Goal: Communication & Community: Answer question/provide support

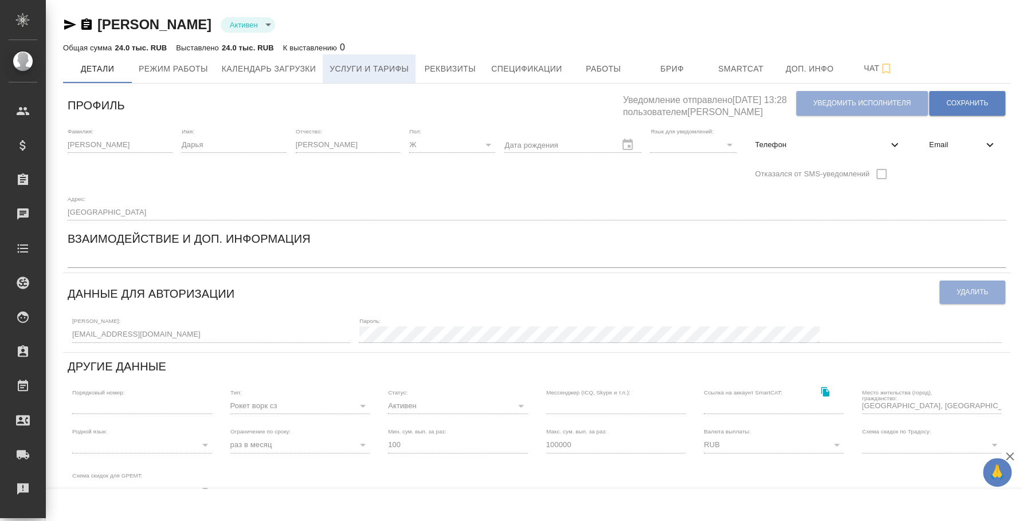
click at [414, 60] on button "Услуги и тарифы" at bounding box center [369, 68] width 93 height 29
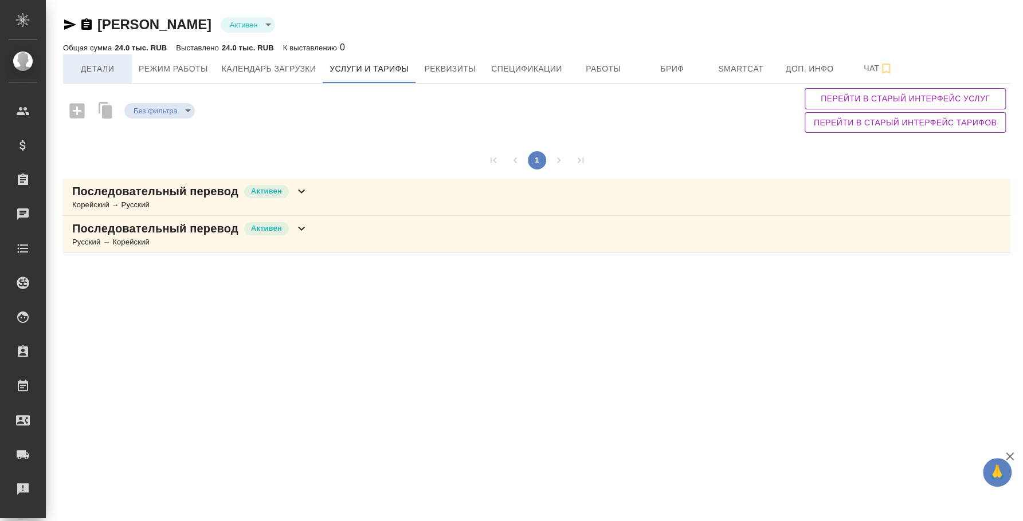
click at [108, 65] on span "Детали" at bounding box center [97, 69] width 55 height 14
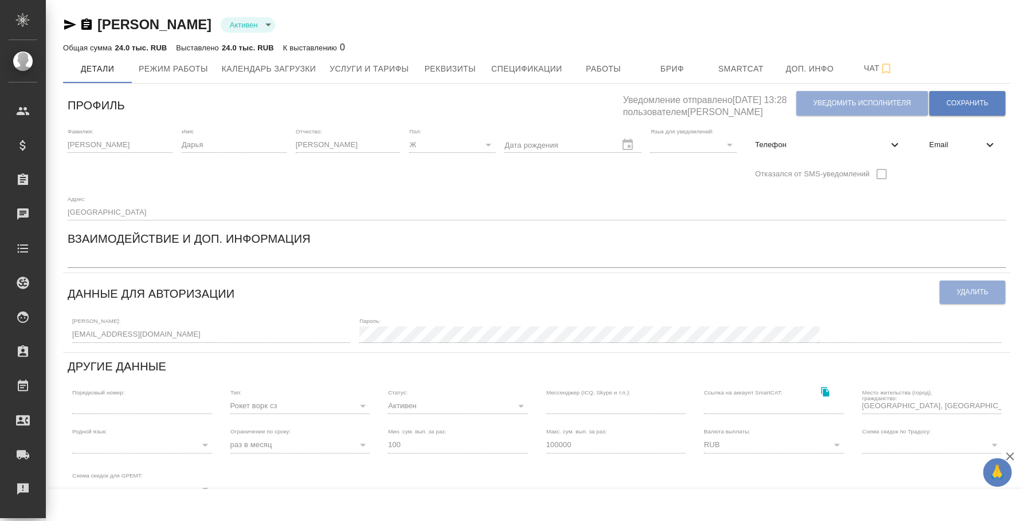
click at [896, 131] on div "Телефон" at bounding box center [827, 145] width 165 height 34
click at [888, 144] on icon at bounding box center [895, 145] width 14 height 14
select select "RU"
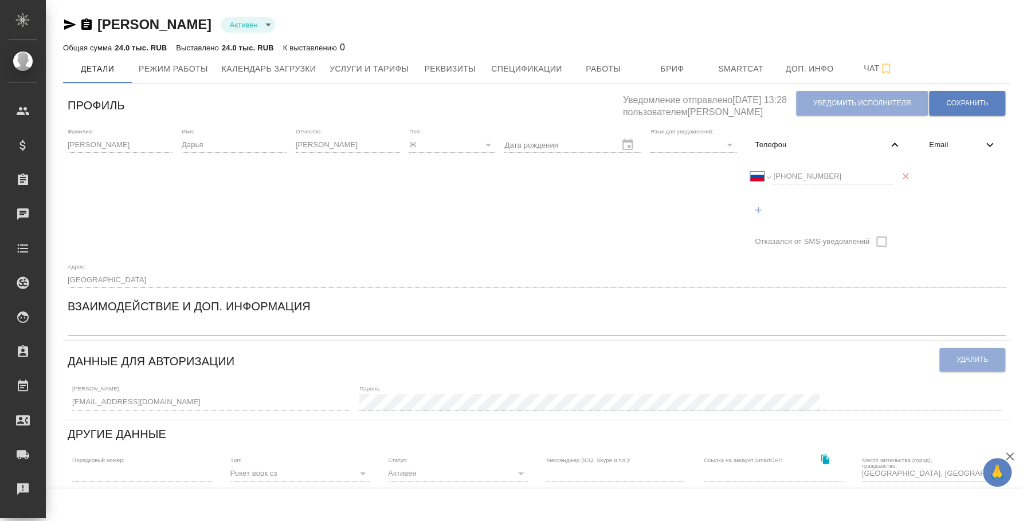
click at [760, 176] on div "Международный Австралия Австрия Азербайджан Албания Алжир Американское Самоа Ан…" at bounding box center [821, 176] width 143 height 16
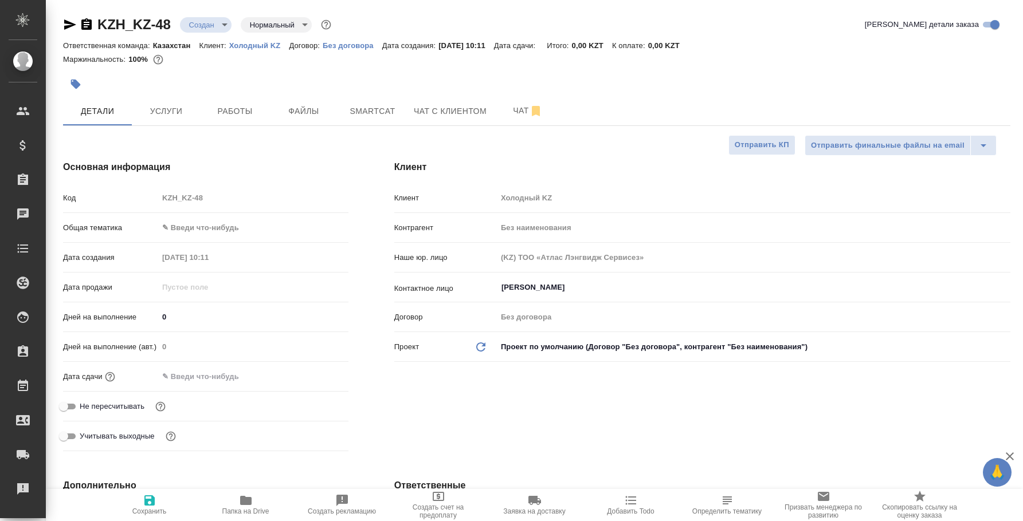
select select "RU"
click at [516, 109] on span "Чат" at bounding box center [527, 111] width 55 height 14
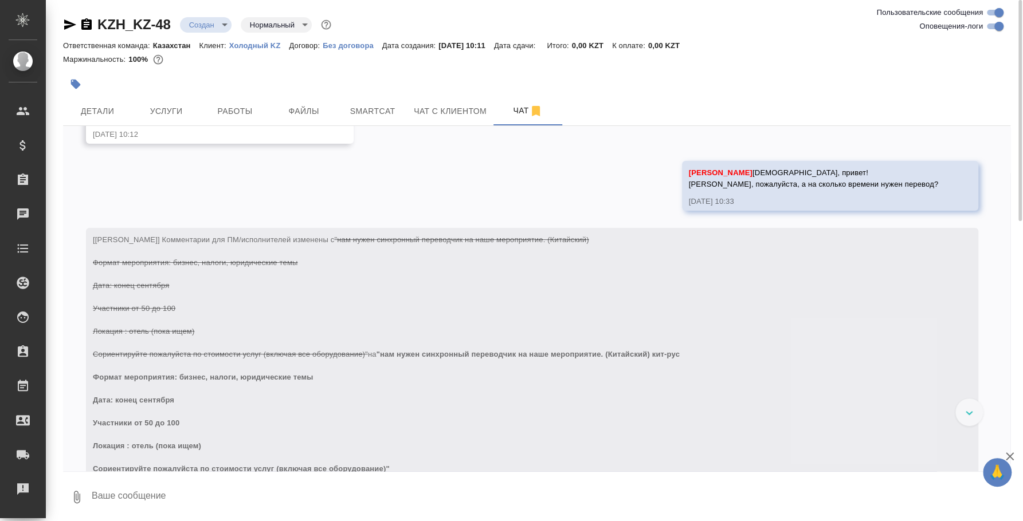
scroll to position [140, 0]
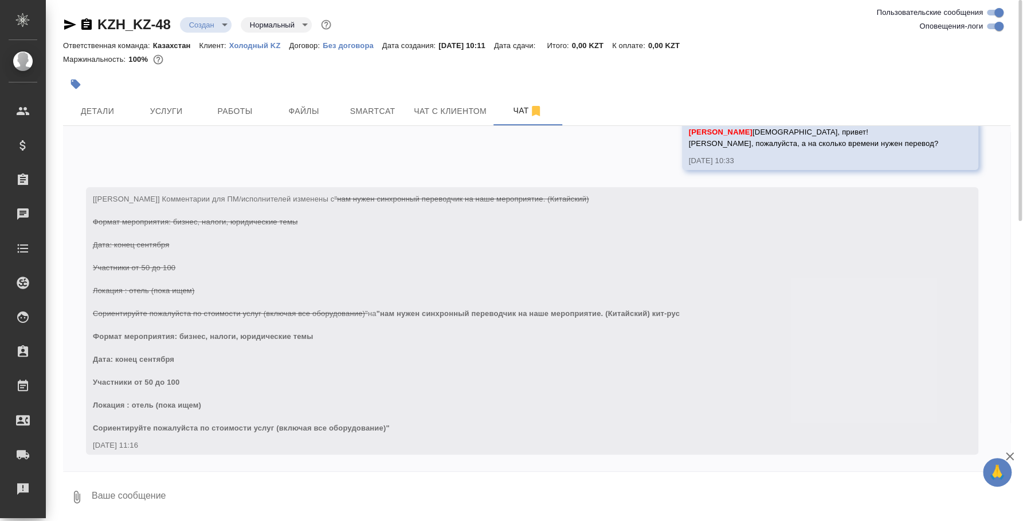
click at [459, 478] on textarea at bounding box center [551, 497] width 920 height 39
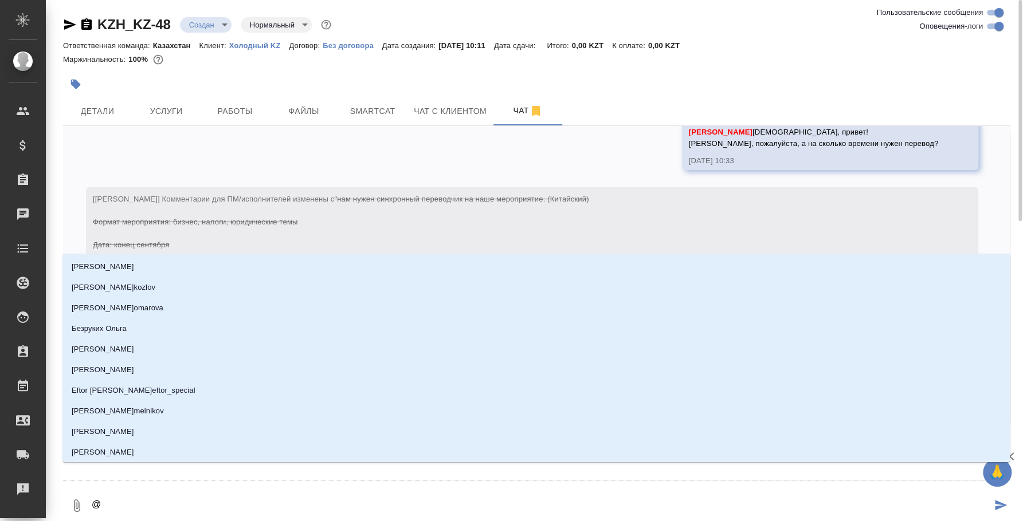
type textarea "@С"
type input "С"
type textarea "@Са"
type input "Са"
type textarea "@С"
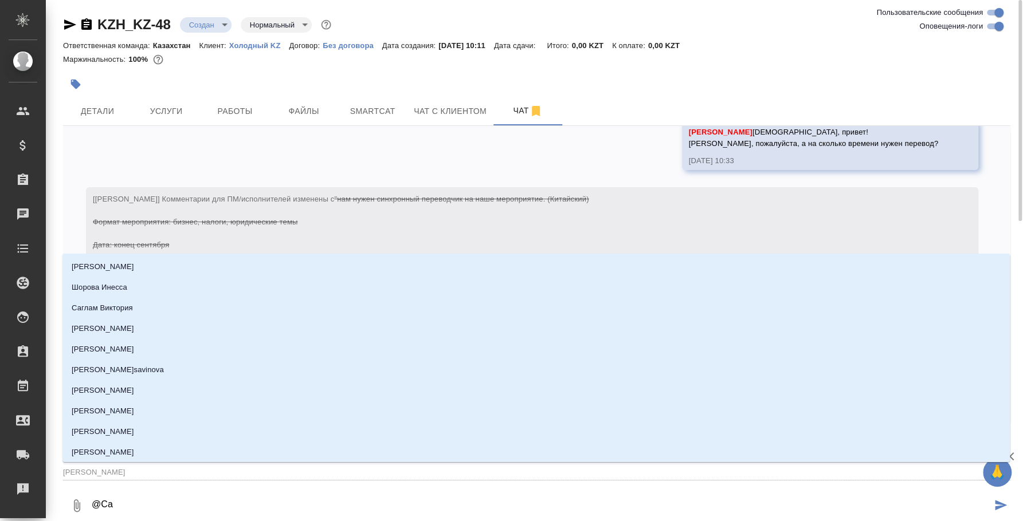
type input "С"
type textarea "@"
type textarea "@с"
type input "с"
type textarea "@са"
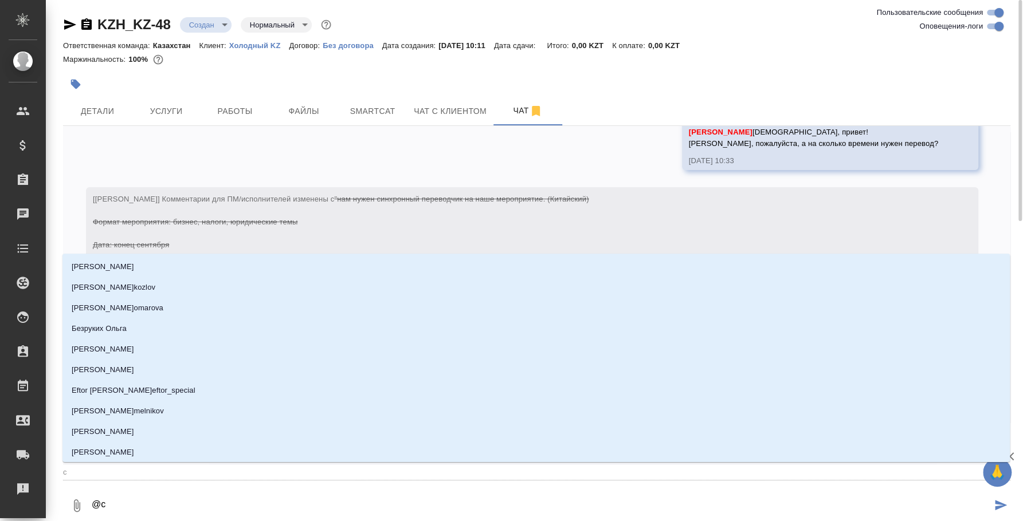
type input "са"
type textarea "@сат"
type input "сат"
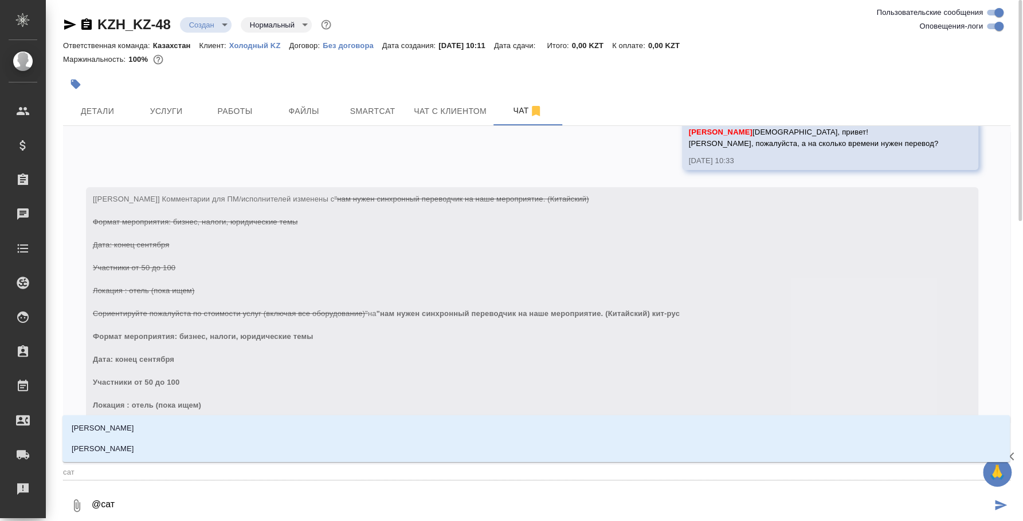
type textarea "@сати"
type input "сати"
type textarea "@сати"
type input "сати"
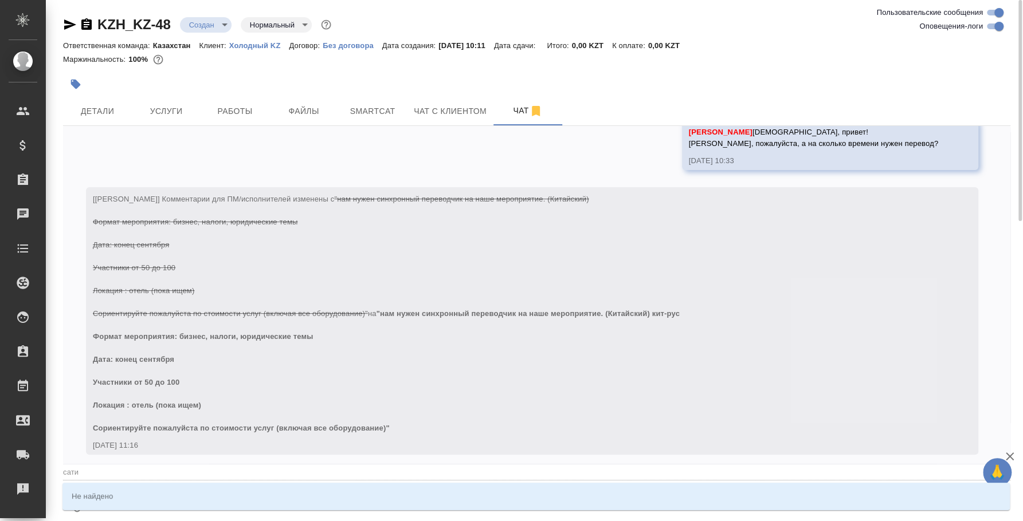
type textarea "@сати"
type input "сати"
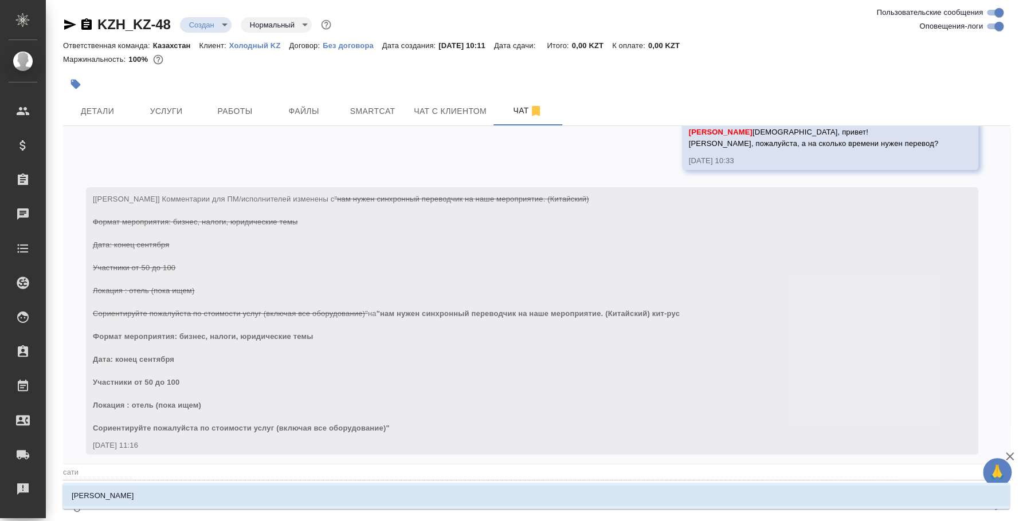
click at [473, 505] on li "Асланукова Сати" at bounding box center [535, 496] width 947 height 21
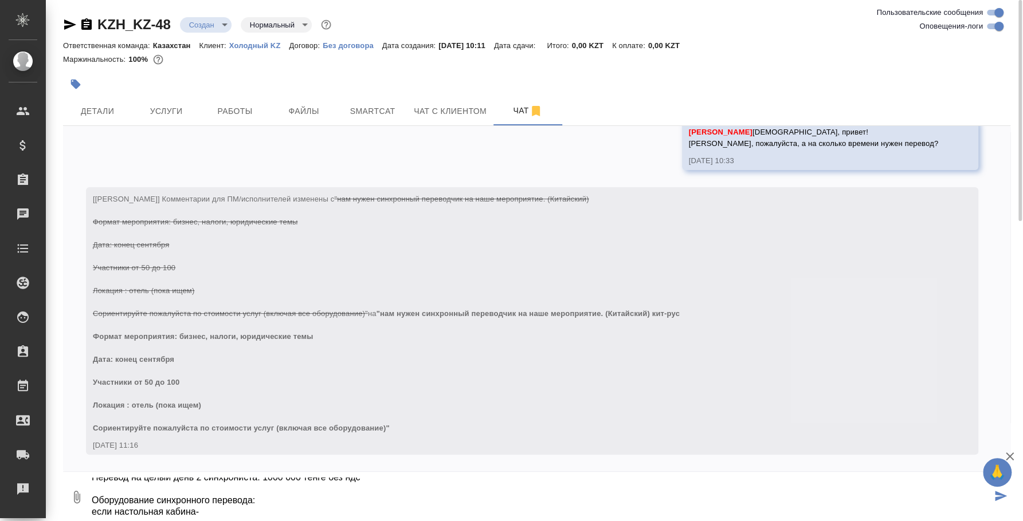
scroll to position [41, 0]
click at [221, 498] on textarea "@Асланукова Сати Сати, по стоимости для клиента: Перевод на целый день 2 синхро…" at bounding box center [541, 497] width 901 height 39
type textarea "@Асланукова Сати Сати, по стоимости для клиента: Перевод на целый день 2 синхро…"
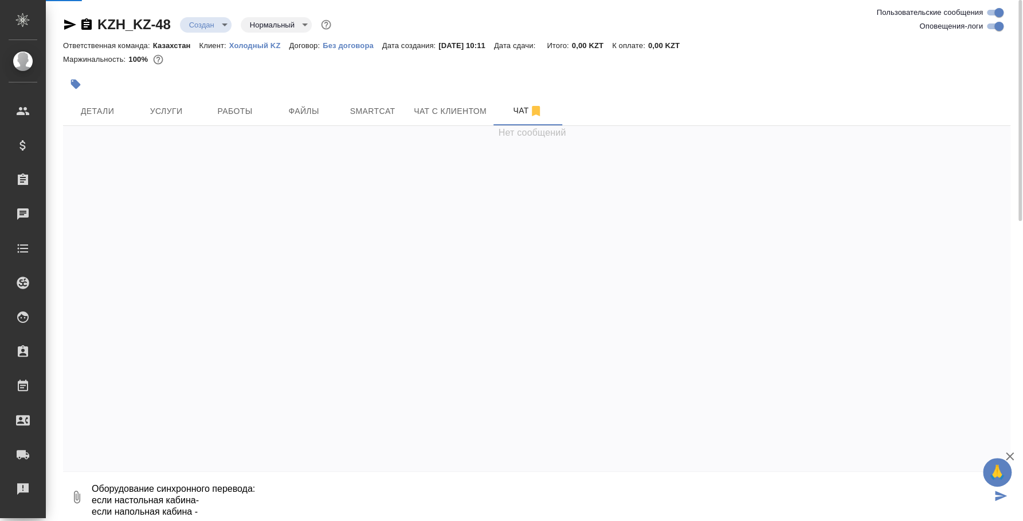
scroll to position [0, 0]
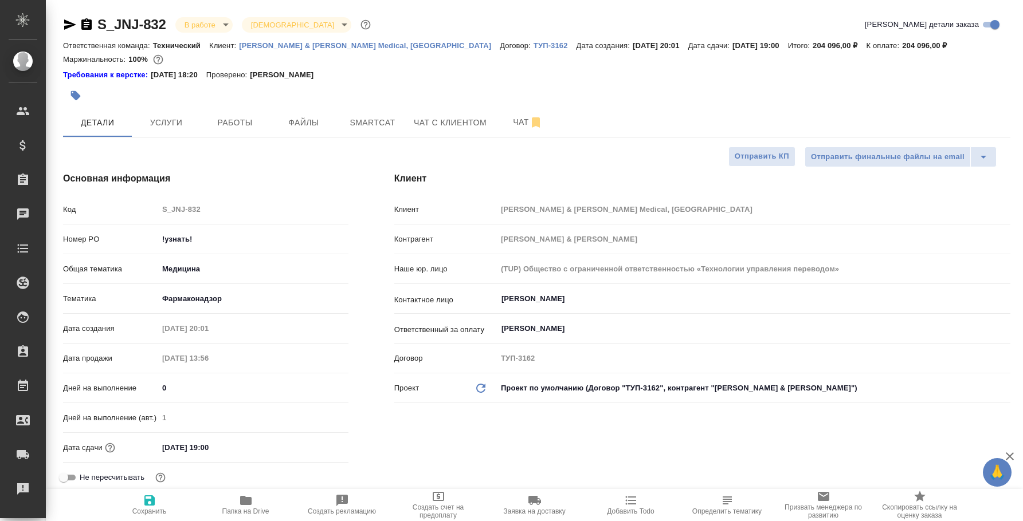
select select "RU"
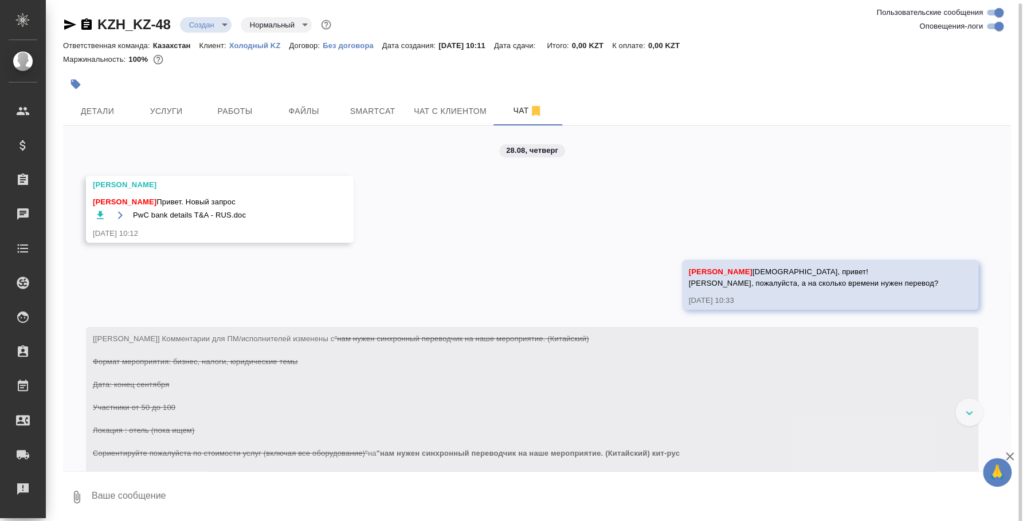
scroll to position [2, 0]
click at [413, 485] on textarea at bounding box center [551, 495] width 920 height 39
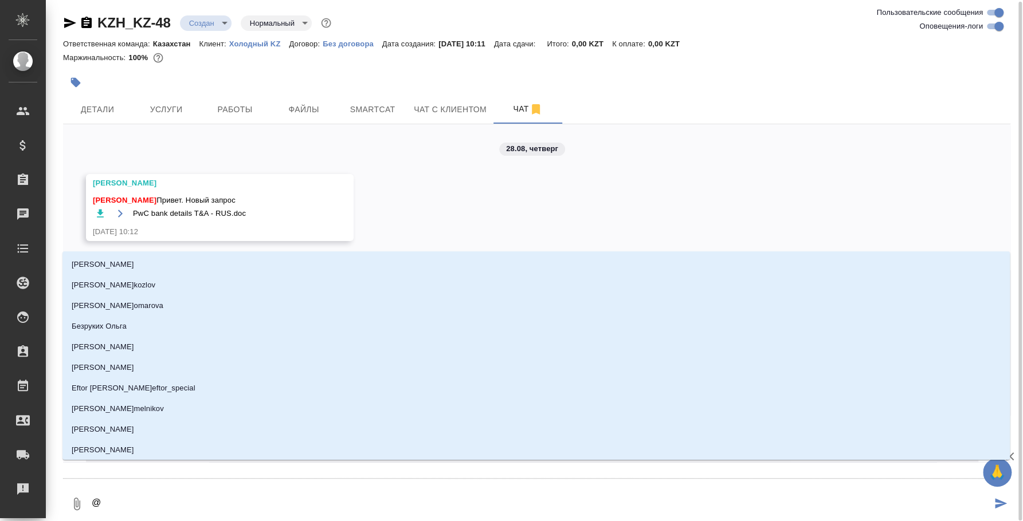
type textarea "@C"
type input "C"
type textarea "@Cf"
type input "Cf"
type textarea "@Cfn"
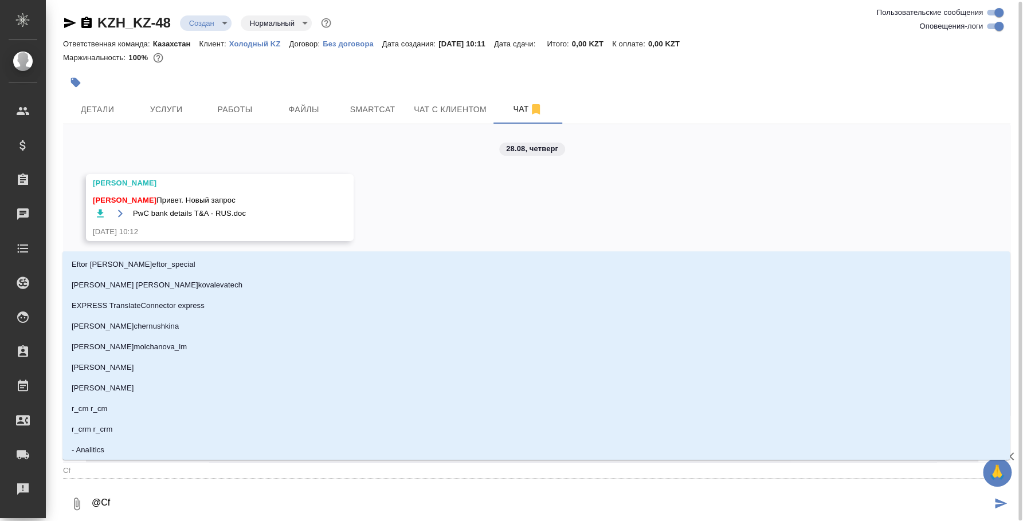
type input "Cfn"
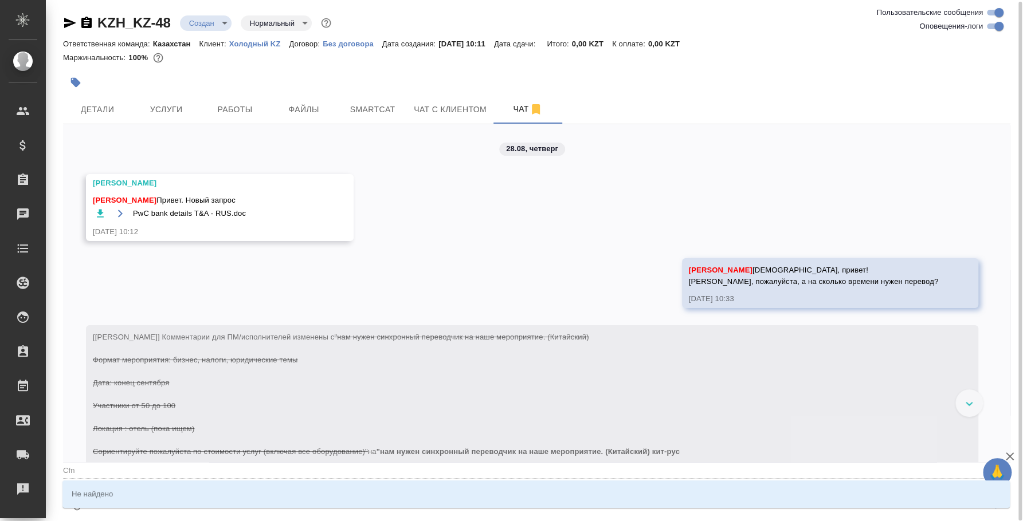
type textarea "@Cf"
type input "Cf"
type textarea "@C"
type input "C"
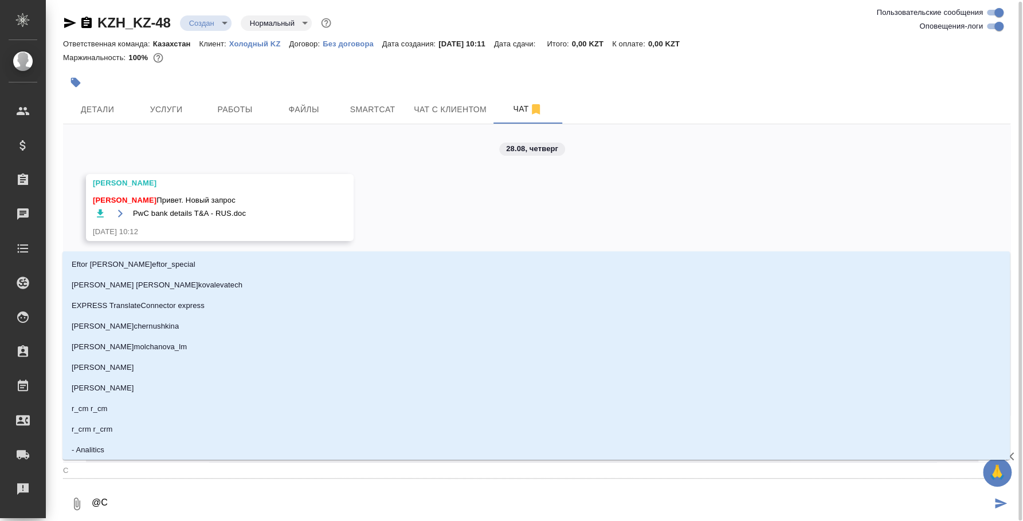
type textarea "@Cf"
type input "Cf"
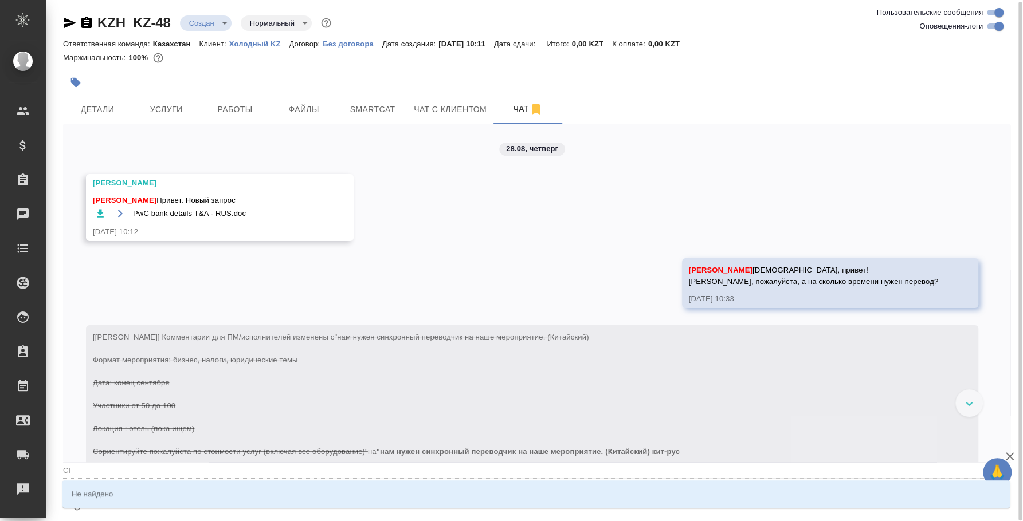
type textarea "@Cfn"
type input "Cfn"
type textarea "@Cfnb"
type input "Cfnb"
type textarea "@Cfn"
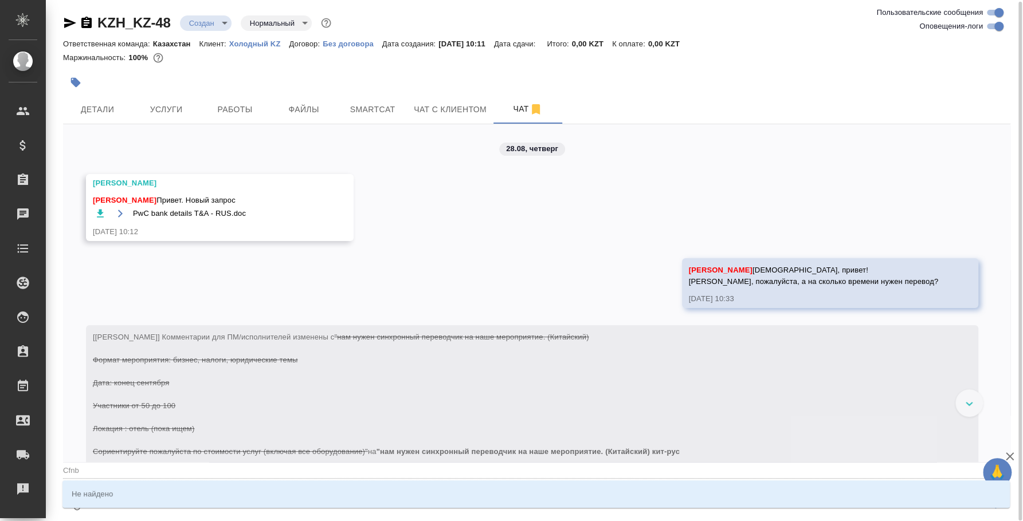
type input "Cfn"
type textarea "@Cf"
type input "Cf"
type textarea "@C"
type input "C"
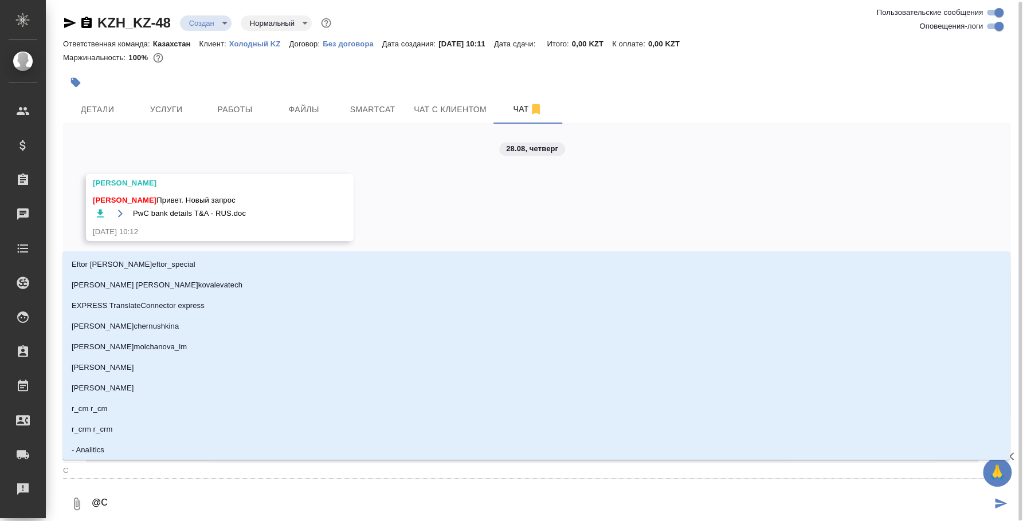
type textarea "@"
type textarea "@c"
type input "c"
type textarea "@c'f"
type input "c'f"
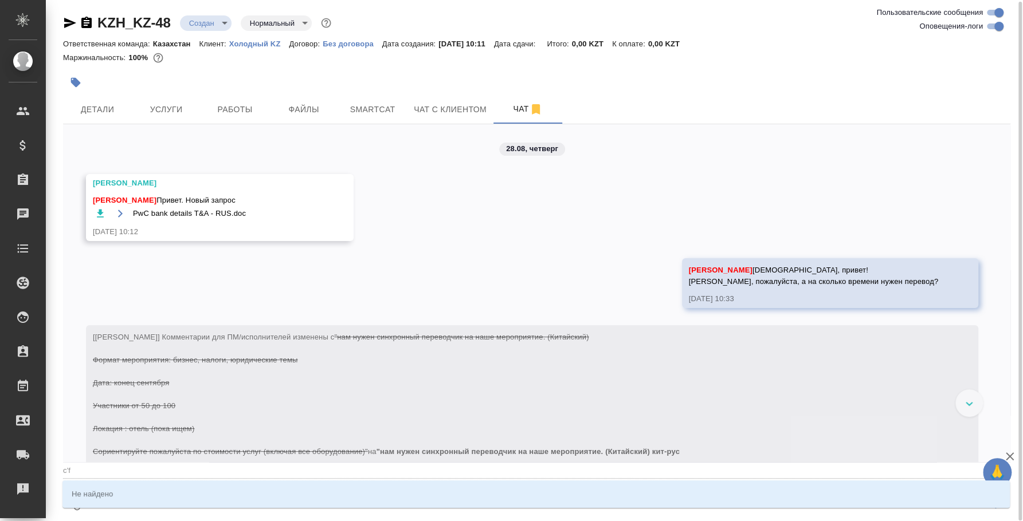
type textarea "@c'f'n"
type input "c'f'n"
type textarea "@c'f'n'b"
type input "c'f'n'b"
type textarea "@c'f'n"
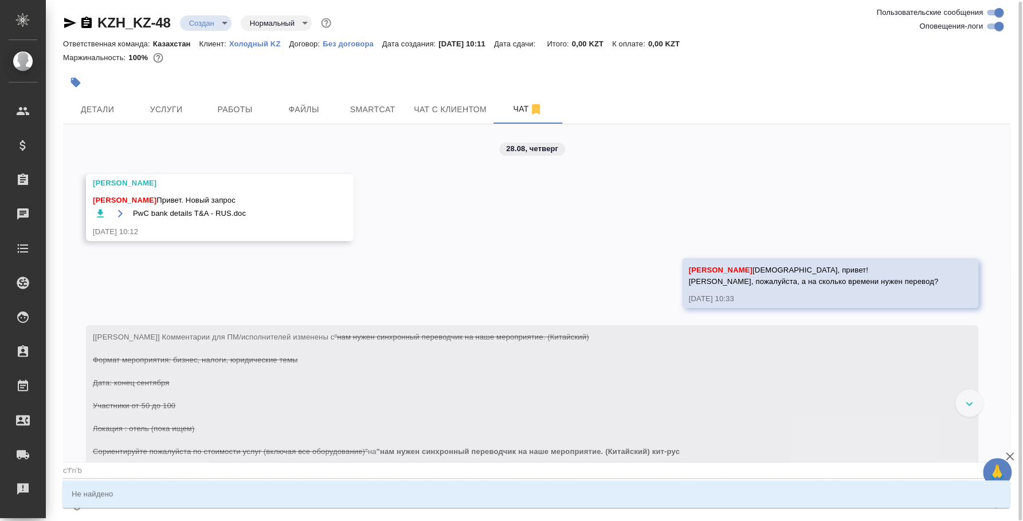
type input "c'f'n"
type textarea "@c'f"
type input "c'f"
type textarea "@c"
type input "c"
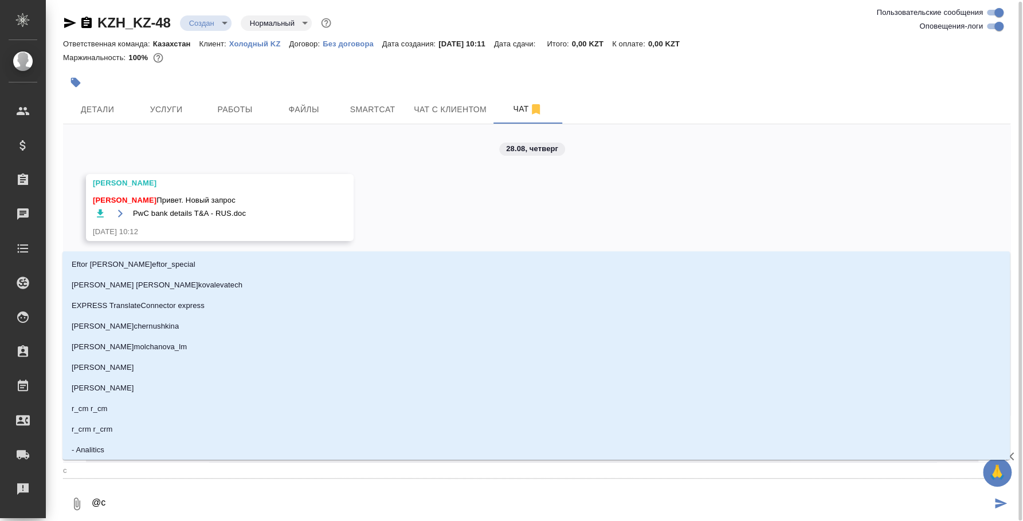
type textarea "@"
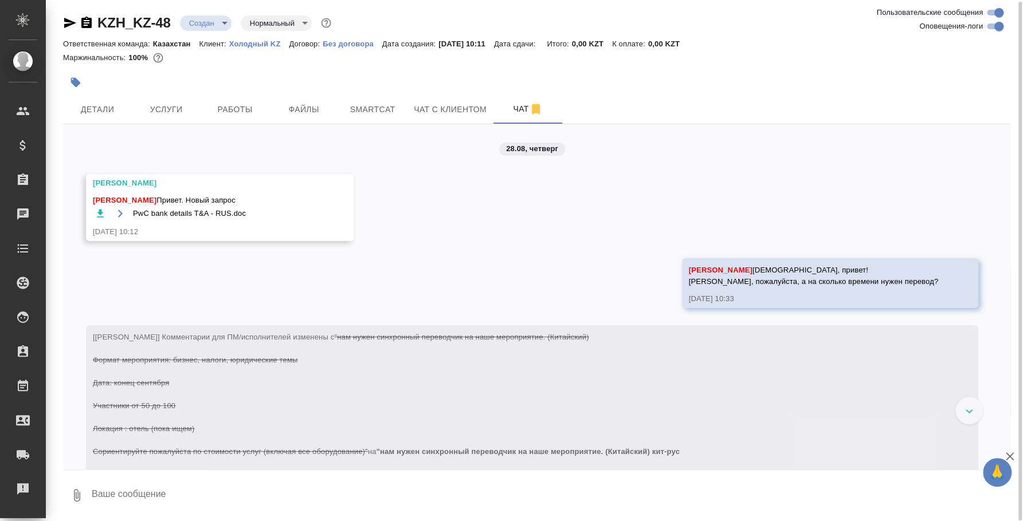
type textarea """
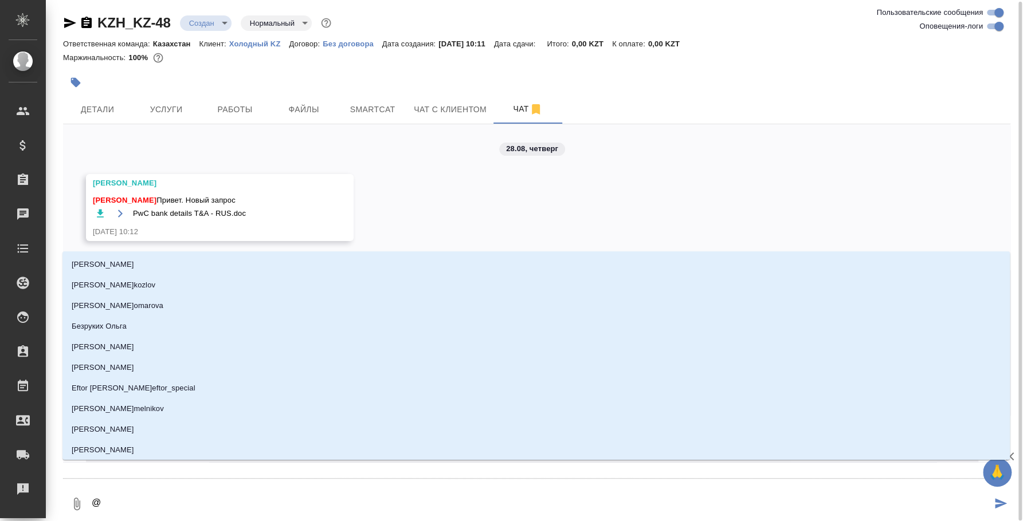
type textarea "@c"
type input "c"
type textarea "@cf"
type input "cf"
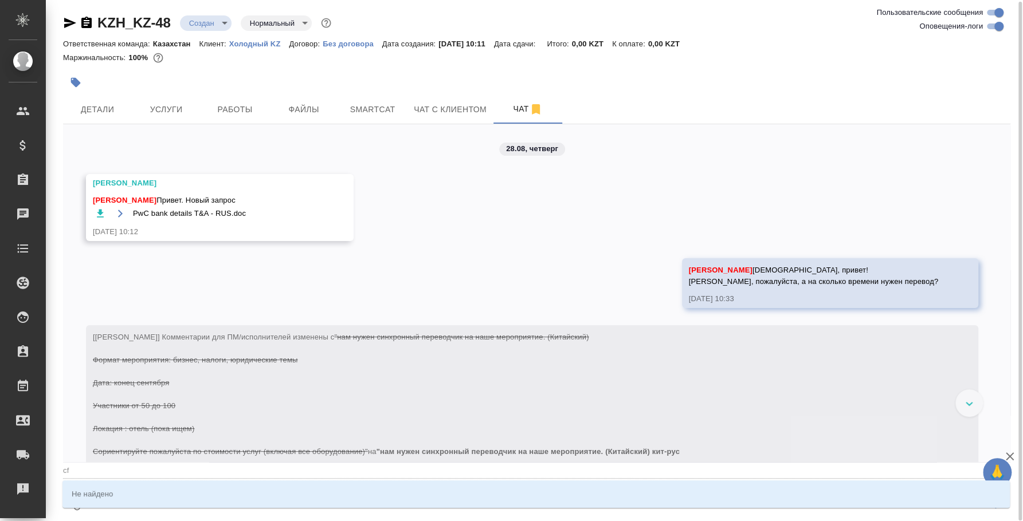
type textarea "@cfn"
type input "cfn"
type textarea "@cfnb"
type input "cfnb"
type textarea "@cfn"
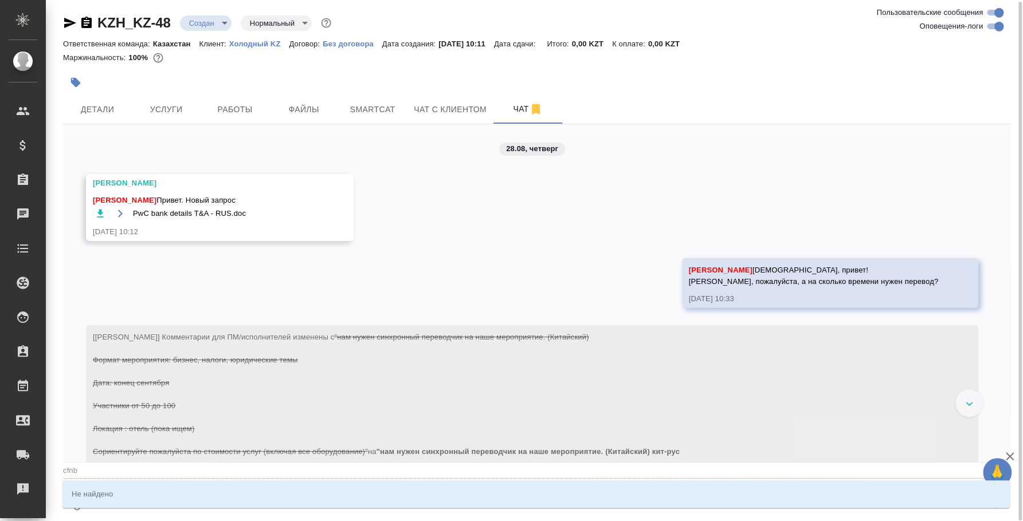
type input "cfn"
type textarea "@cf"
type input "cf"
type textarea "@c"
type input "c"
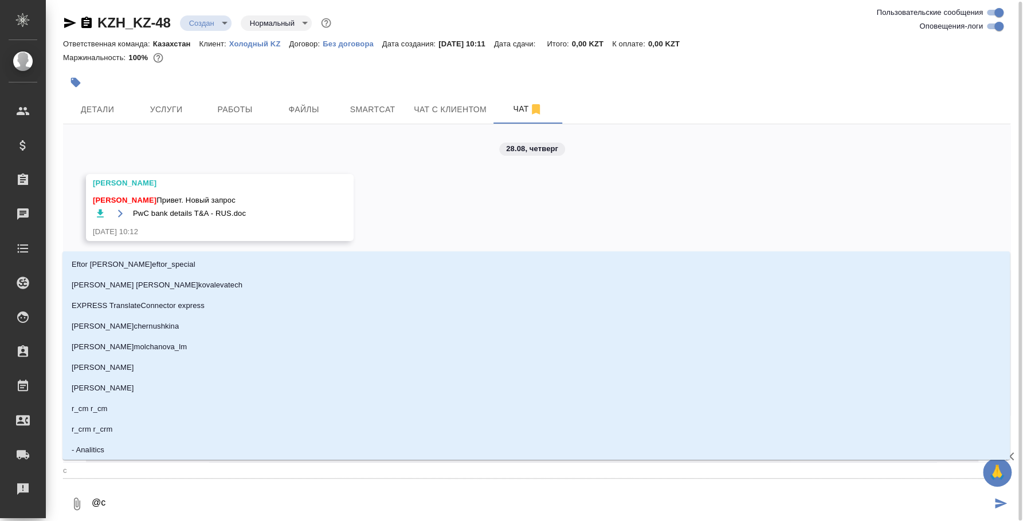
type textarea "@"
type textarea "@c"
type input "c"
type textarea "@cf"
type input "cf"
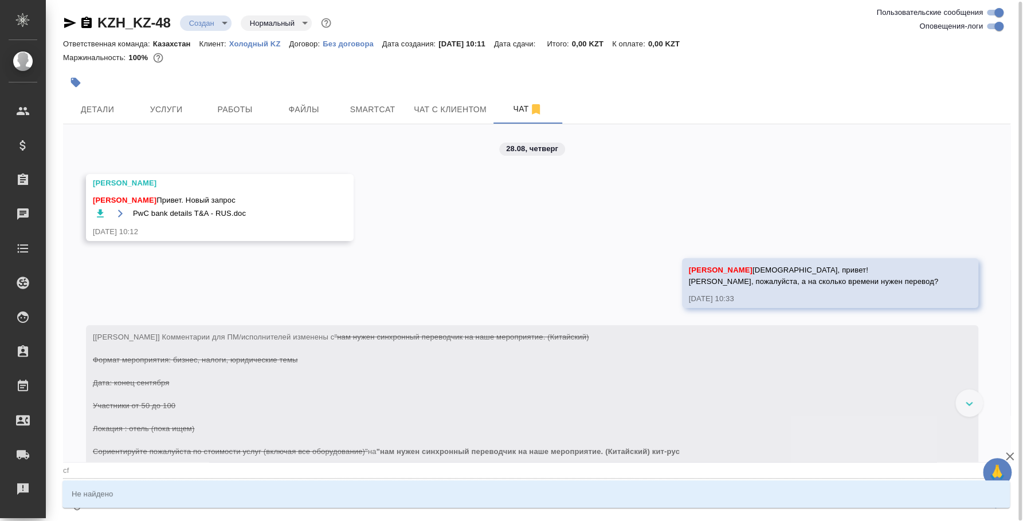
type textarea "@cfn"
type input "cfn"
type textarea "@cfnb"
type input "cfnb"
type textarea "@cfnb"
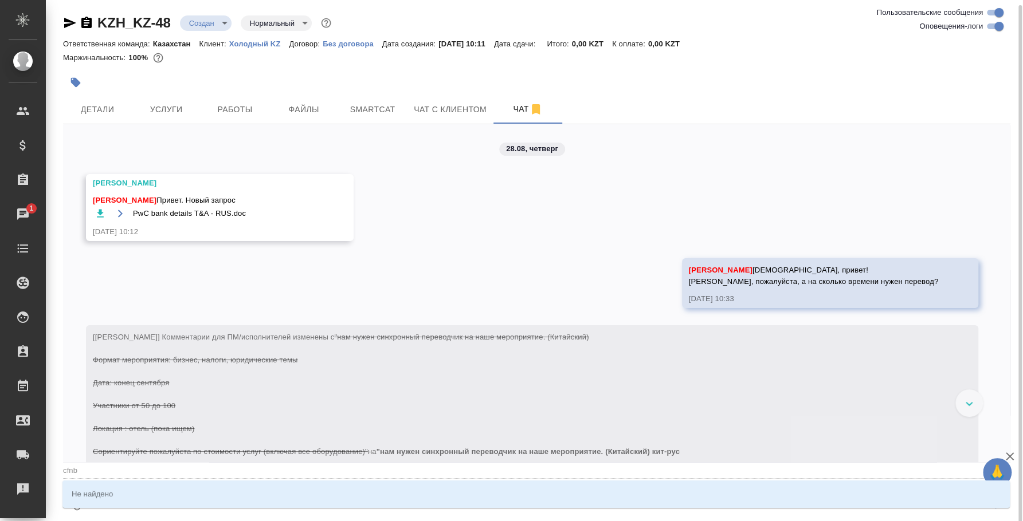
scroll to position [3, 0]
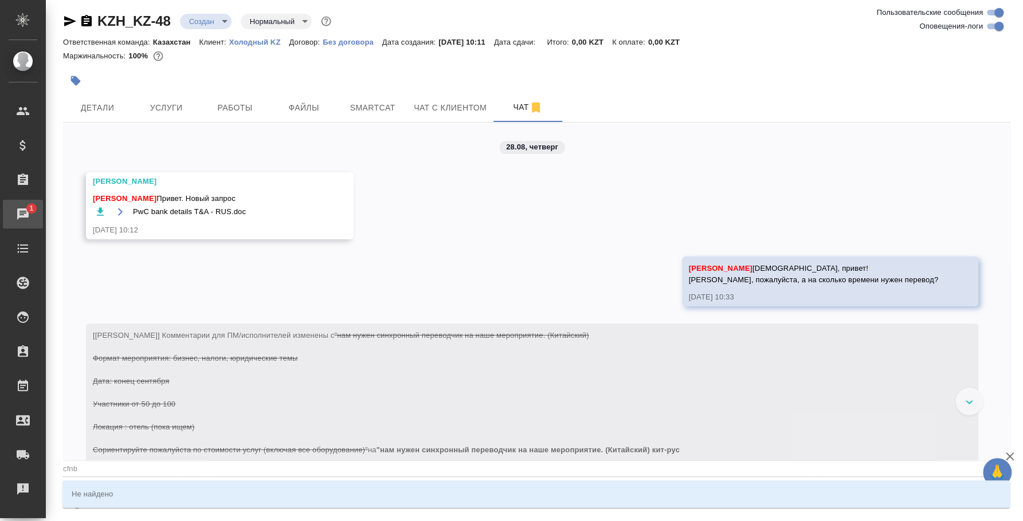
click at [23, 217] on div "Чаты" at bounding box center [8, 214] width 29 height 17
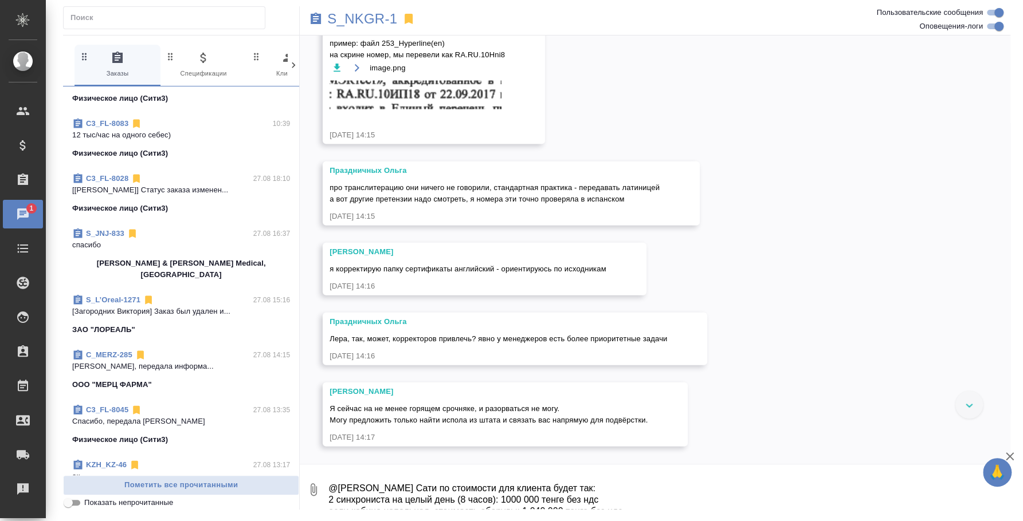
scroll to position [571, 0]
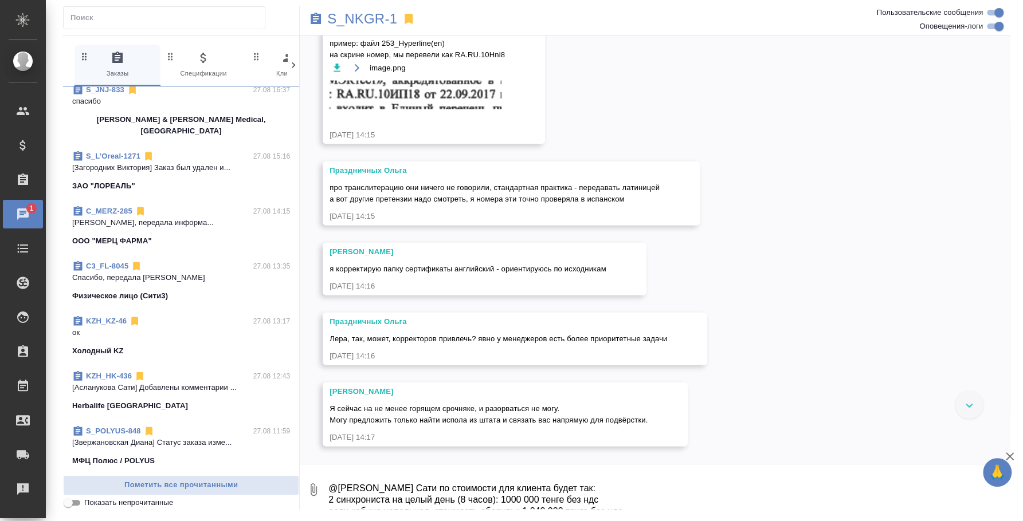
click at [172, 327] on p "ок" at bounding box center [181, 332] width 218 height 11
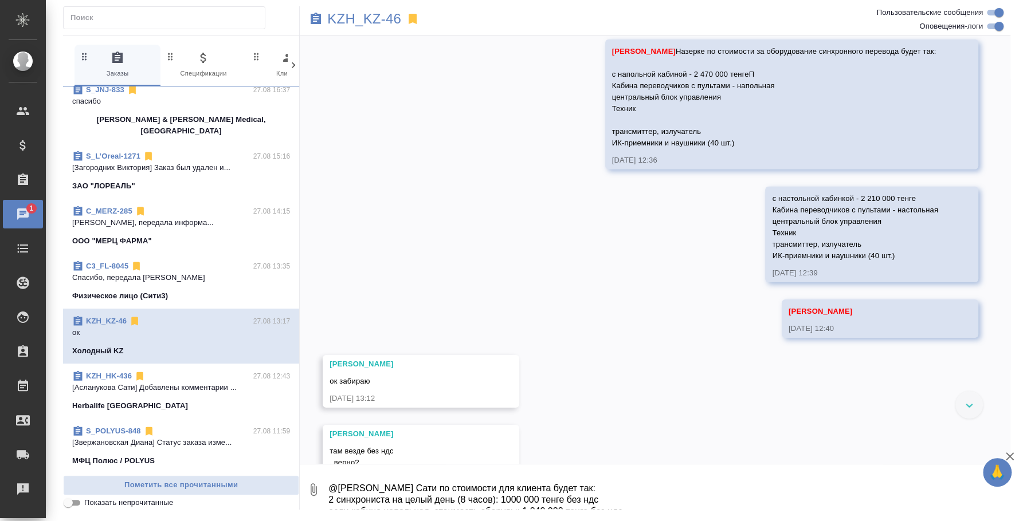
scroll to position [2264, 0]
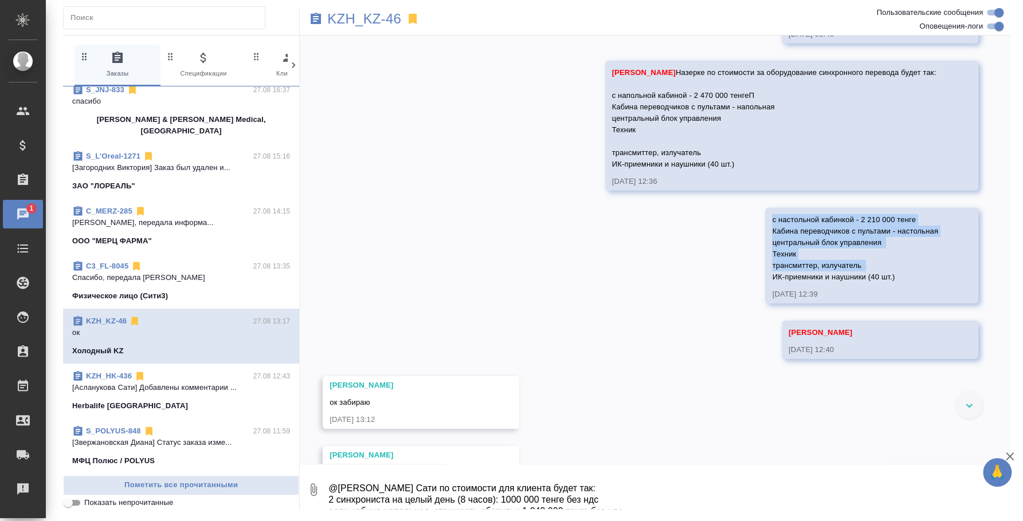
drag, startPoint x: 761, startPoint y: 262, endPoint x: 889, endPoint y: 313, distance: 137.3
click at [889, 283] on div "с настольной кабинкой - 2 210 000 тенге Кабина переводчиков с пультами - настол…" at bounding box center [855, 247] width 166 height 72
click at [853, 281] on span "с настольной кабинкой - 2 210 000 тенге Кабина переводчиков с пультами - настол…" at bounding box center [855, 248] width 166 height 66
drag, startPoint x: 760, startPoint y: 274, endPoint x: 885, endPoint y: 318, distance: 132.3
click at [885, 283] on div "с настольной кабинкой - 2 210 000 тенге Кабина переводчиков с пультами - настол…" at bounding box center [855, 247] width 166 height 72
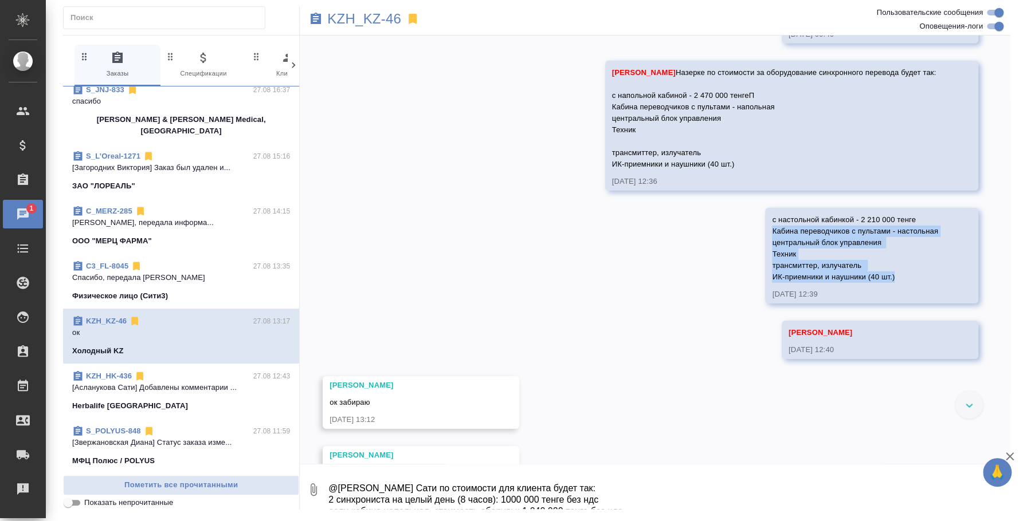
copy span "Кабина переводчиков с пультами - настольная центральный блок управления Техник …"
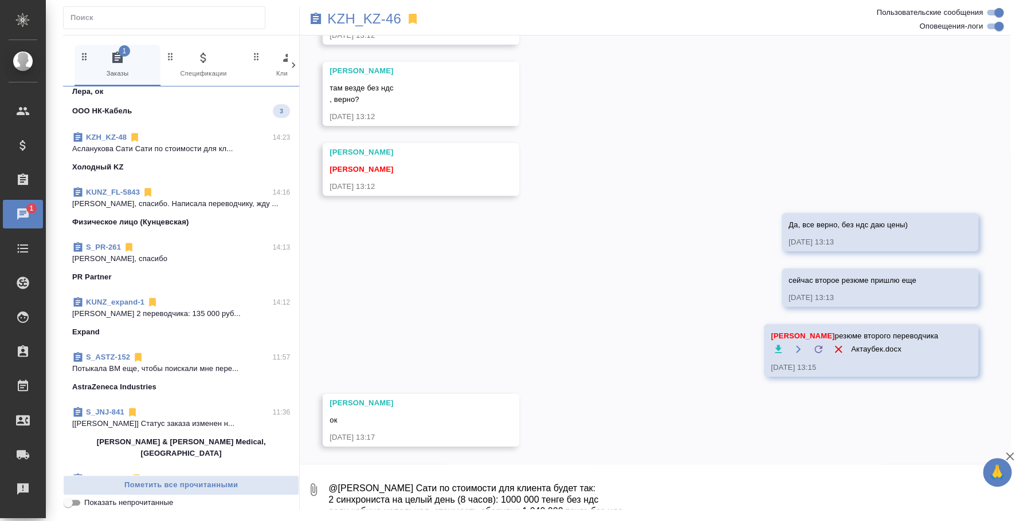
scroll to position [0, 0]
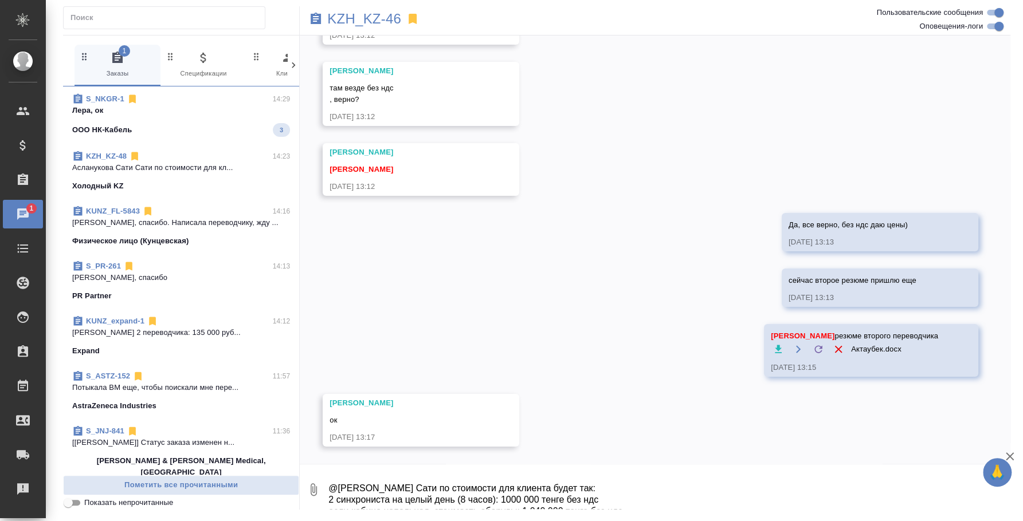
click at [157, 113] on p "Лера, ок" at bounding box center [181, 110] width 218 height 11
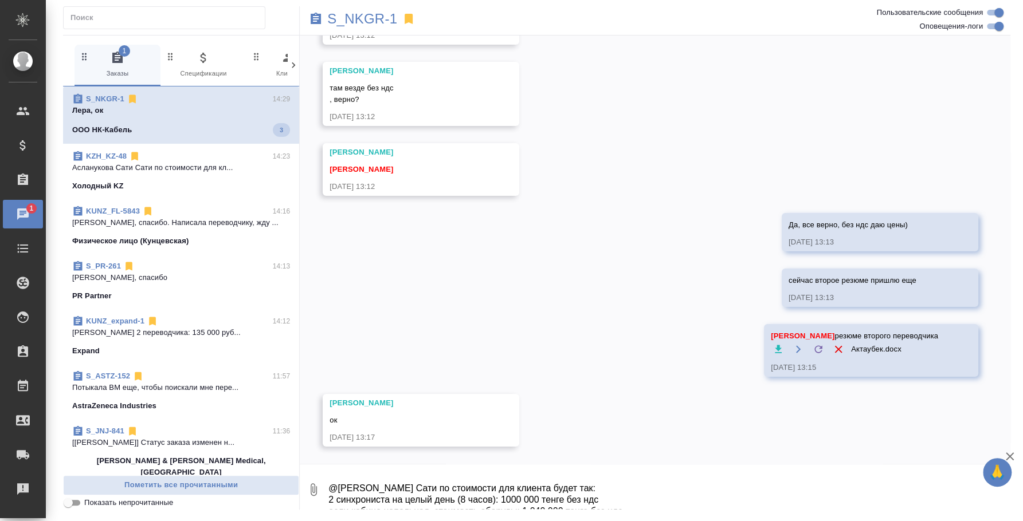
drag, startPoint x: 142, startPoint y: 173, endPoint x: 227, endPoint y: 25, distance: 171.5
click at [142, 173] on p "Асланукова Сати Сати по стоимости для кл..." at bounding box center [181, 167] width 218 height 11
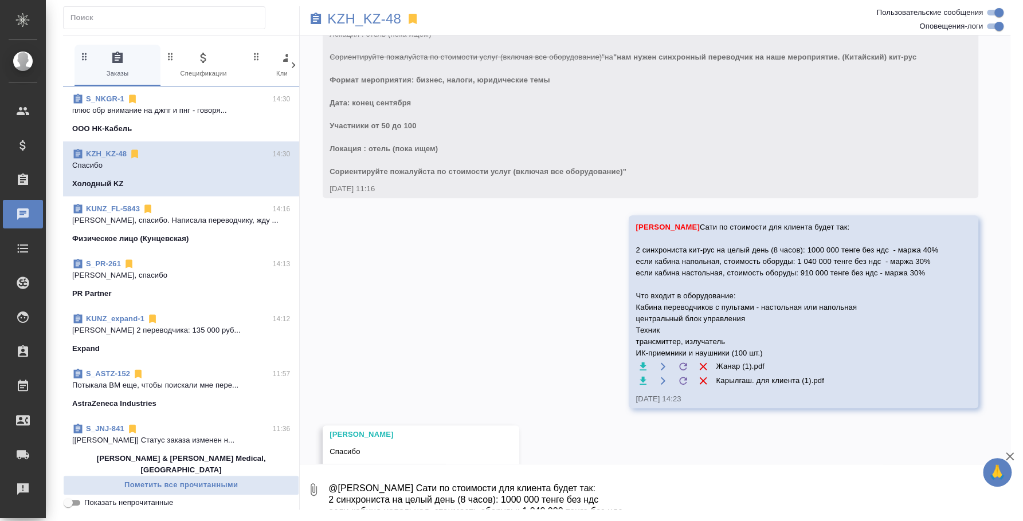
scroll to position [337, 0]
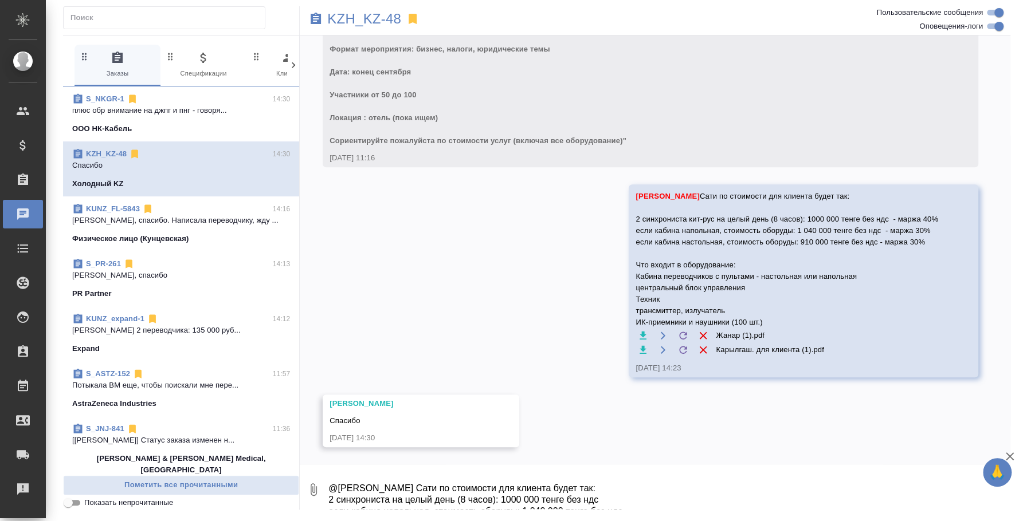
click at [395, 484] on textarea "@Асланукова Сати Сати по стоимости для клиента будет так: 2 синхрониста на целы…" at bounding box center [668, 489] width 683 height 39
click at [443, 489] on textarea "@Асланукова Сати Сати по стоимости для клиента будет так: 2 синхрониста на целы…" at bounding box center [668, 489] width 683 height 39
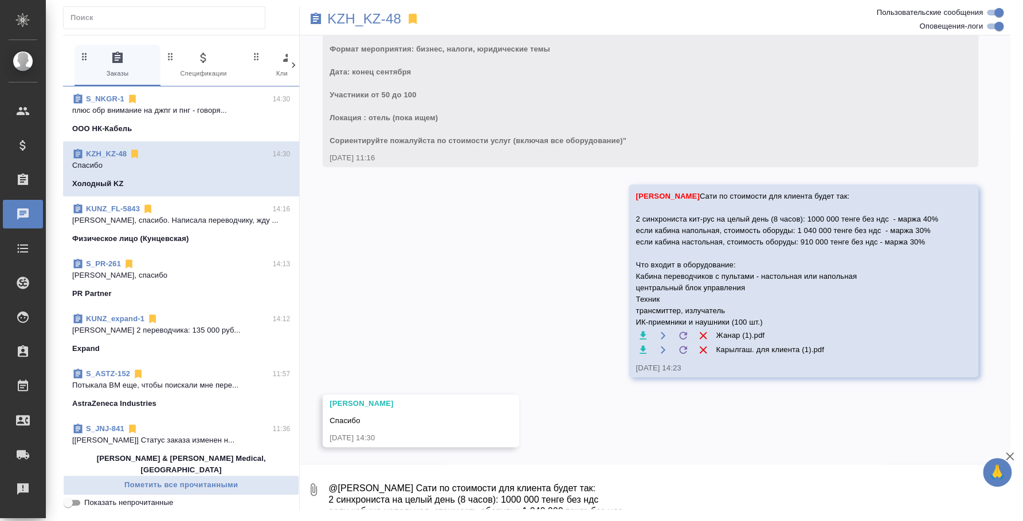
drag, startPoint x: 328, startPoint y: 492, endPoint x: 1021, endPoint y: 521, distance: 693.4
click at [1021, 521] on html "🙏 .cls-1 fill:#fff; AWATERA Fedotova Irina Клиенты Спецификации Заказы 0 Чаты T…" at bounding box center [511, 260] width 1023 height 521
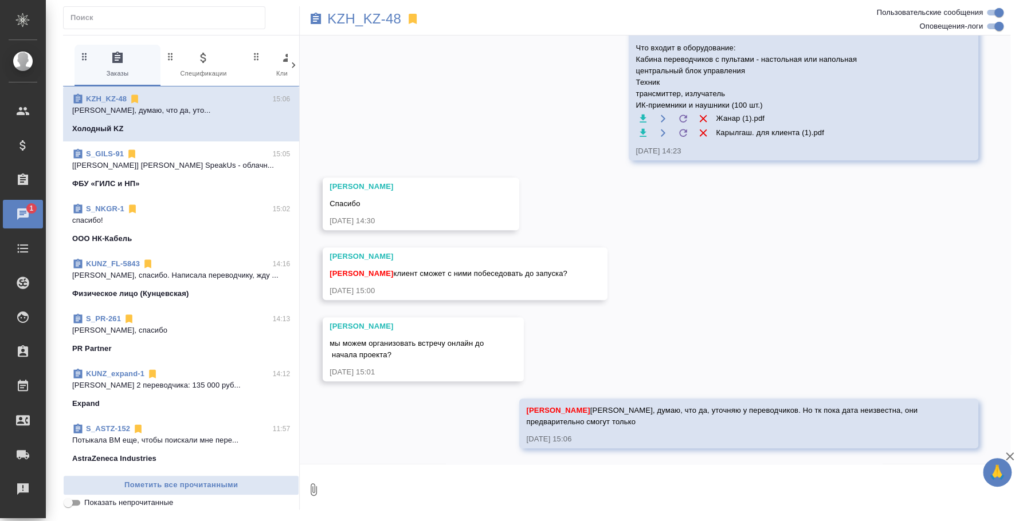
scroll to position [555, 0]
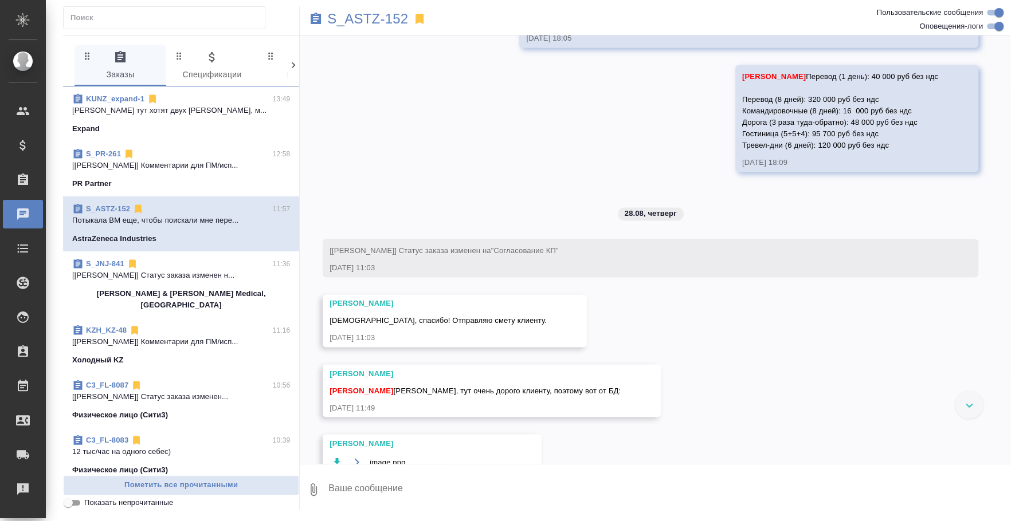
scroll to position [71, 0]
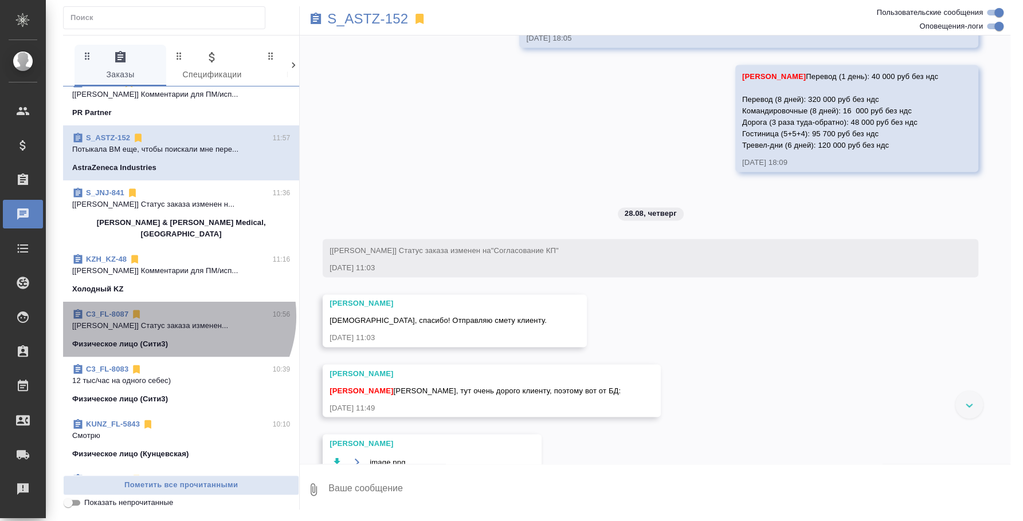
click at [175, 309] on div "C3_FL-8087 10:56" at bounding box center [181, 314] width 218 height 11
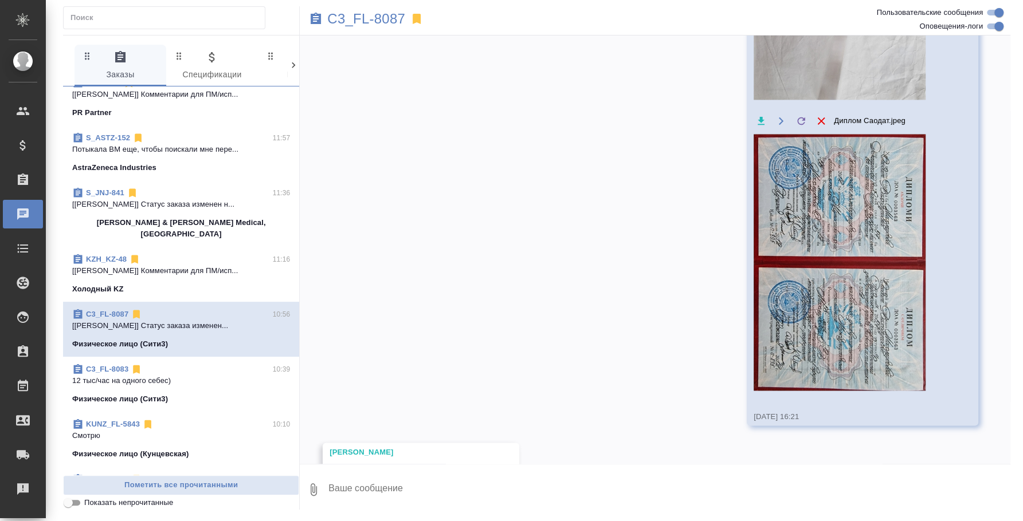
scroll to position [1750, 0]
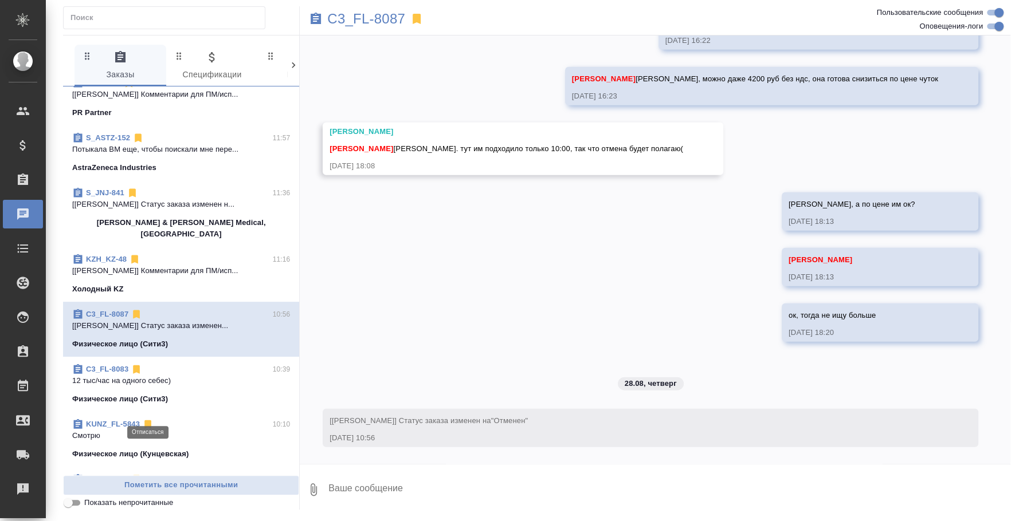
click at [151, 342] on div "C3_FL-8087 10:56 [Ильина Екатерина] Статус заказа изменен... Физическое лицо (С…" at bounding box center [181, 329] width 236 height 55
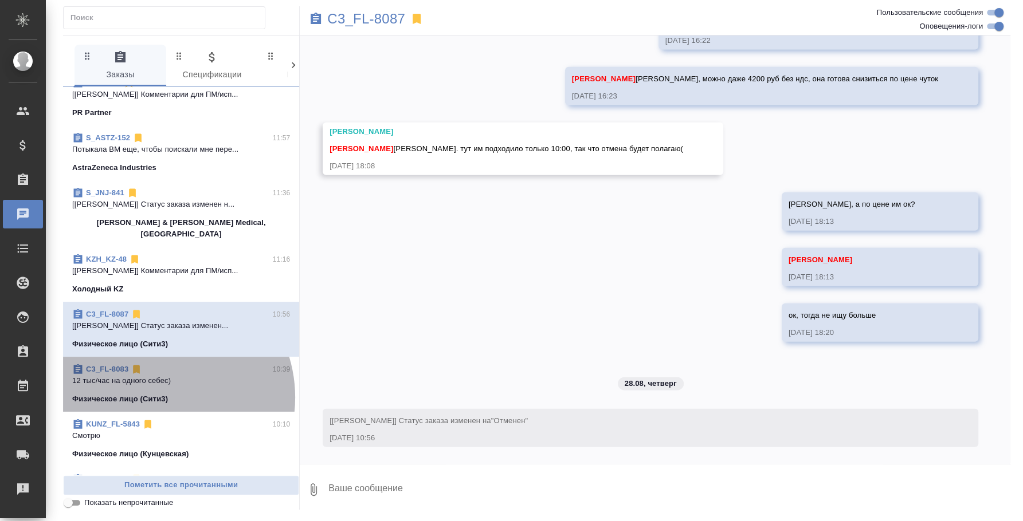
click at [155, 394] on p "Физическое лицо (Сити3)" at bounding box center [120, 399] width 96 height 11
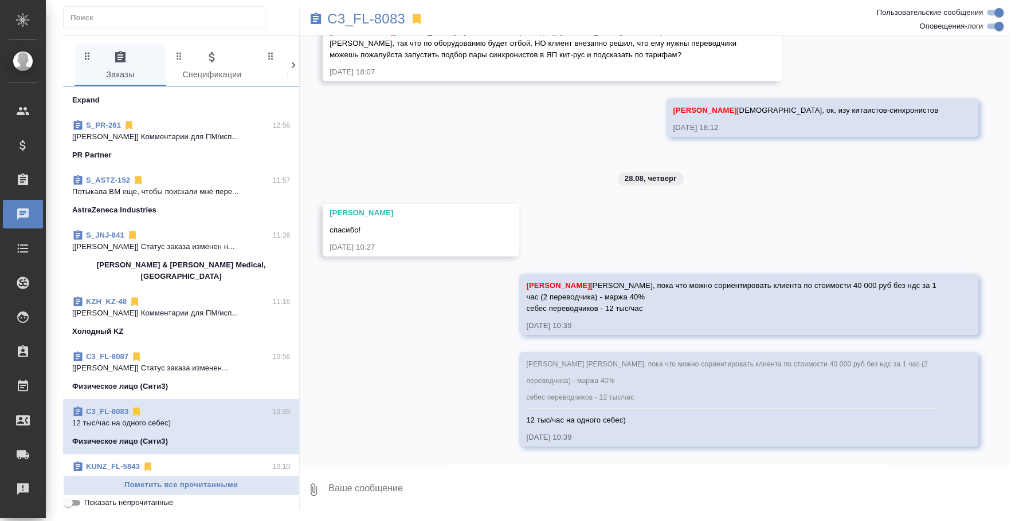
scroll to position [0, 0]
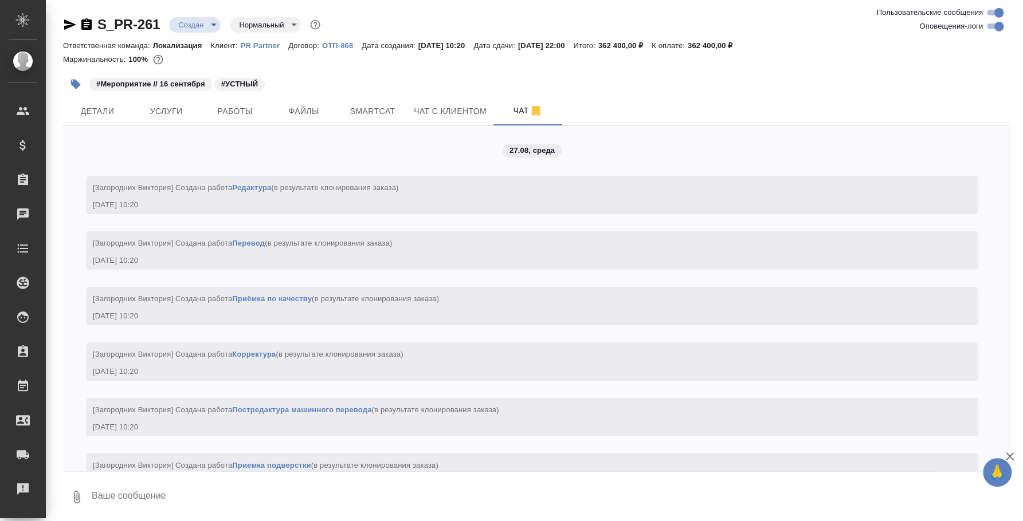
scroll to position [2715, 0]
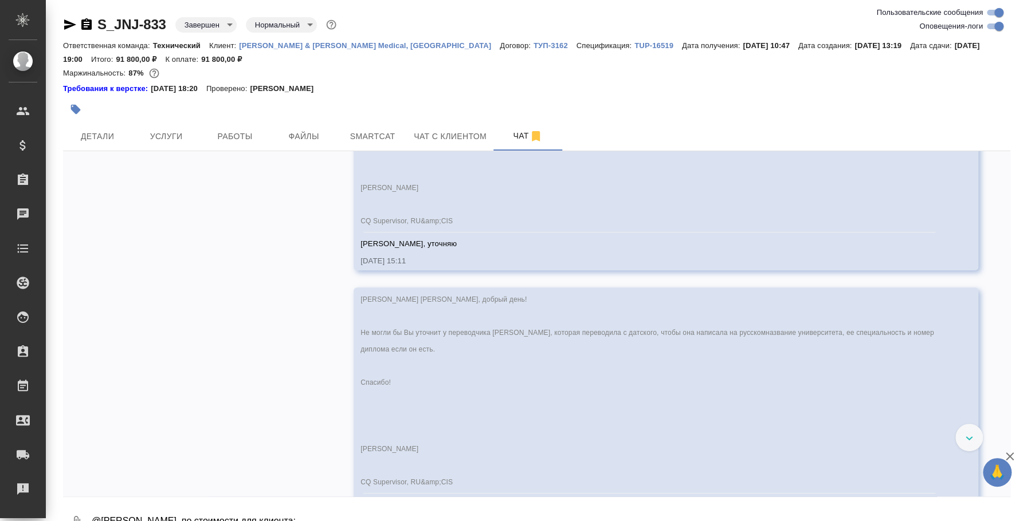
scroll to position [6187, 0]
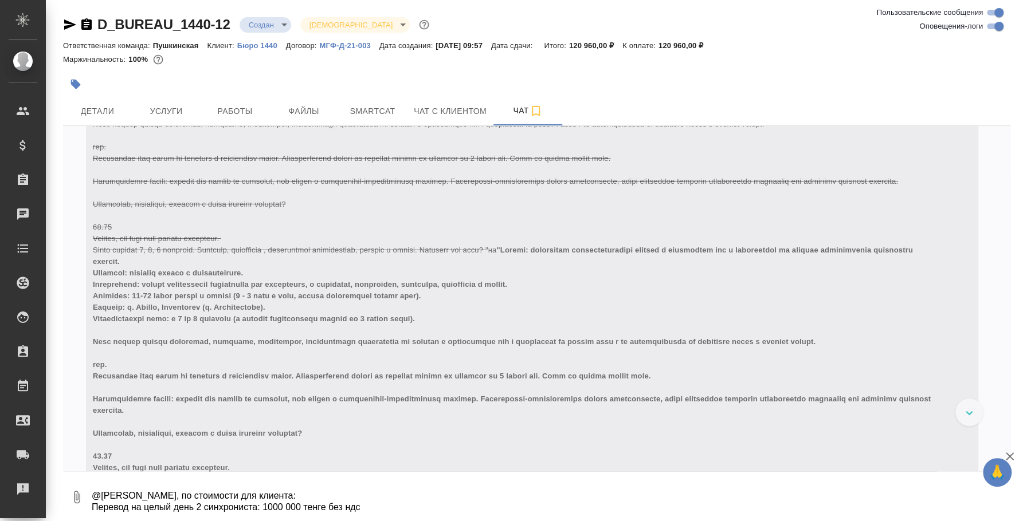
scroll to position [2683, 0]
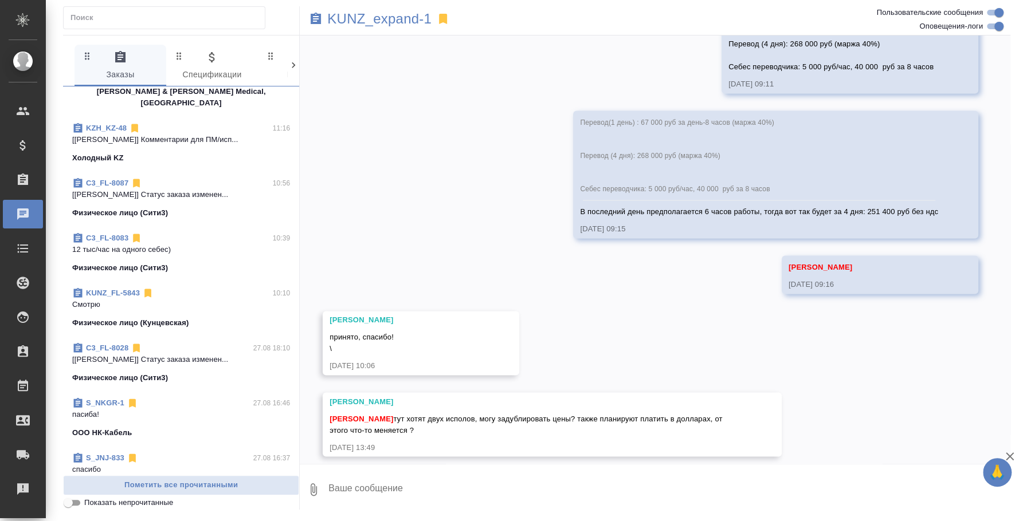
scroll to position [215, 0]
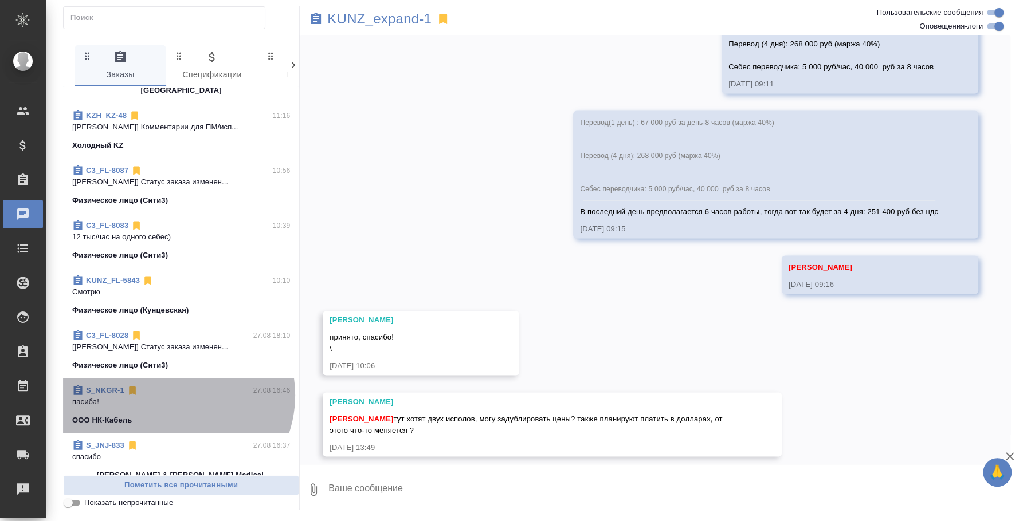
click at [175, 385] on div "S_NKGR-1 27.08 16:46" at bounding box center [181, 390] width 218 height 11
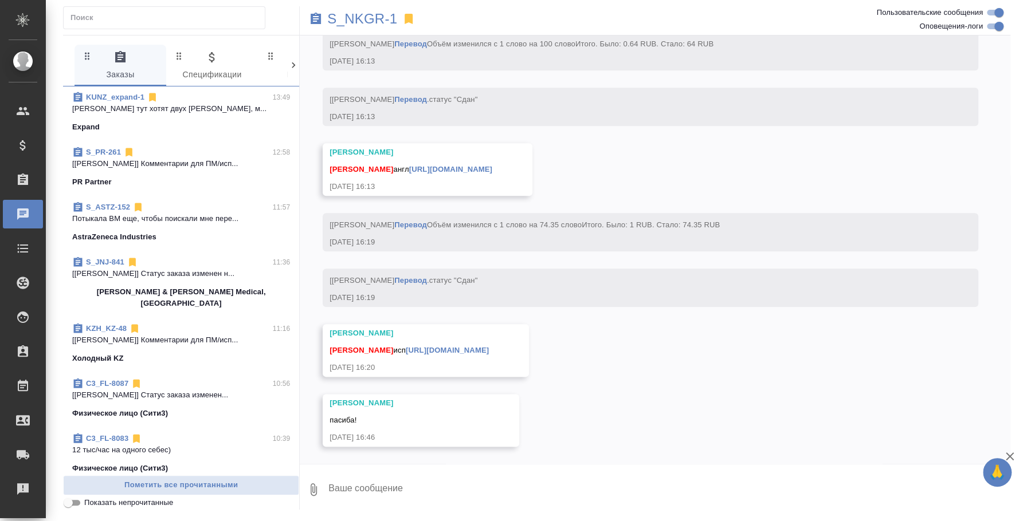
scroll to position [0, 0]
click at [162, 166] on p "[Асланукова Сати] Комментарии для ПМ/исп..." at bounding box center [181, 165] width 218 height 11
click at [153, 269] on div "S_JNJ-841 11:36" at bounding box center [181, 263] width 218 height 11
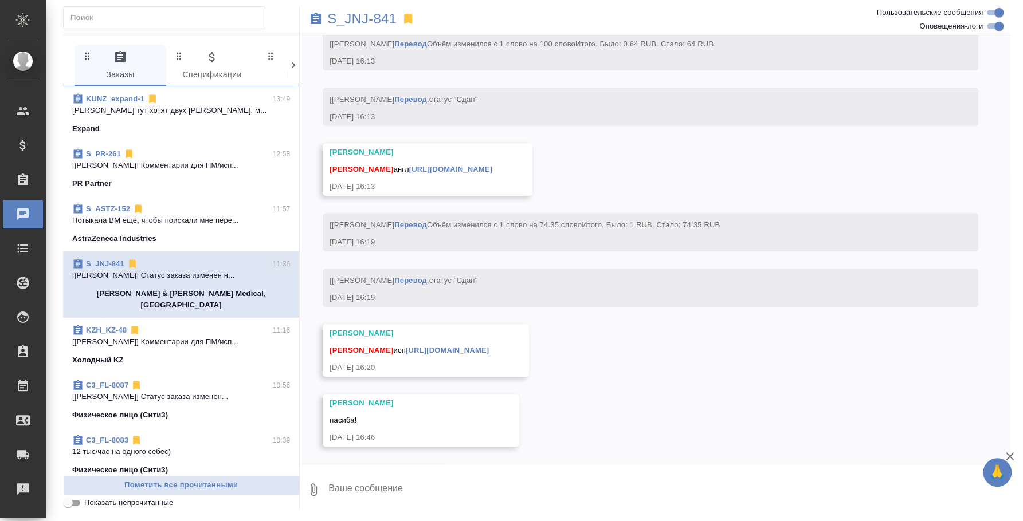
click at [159, 336] on p "[Асланукова Сати] Комментарии для ПМ/исп..." at bounding box center [181, 341] width 218 height 11
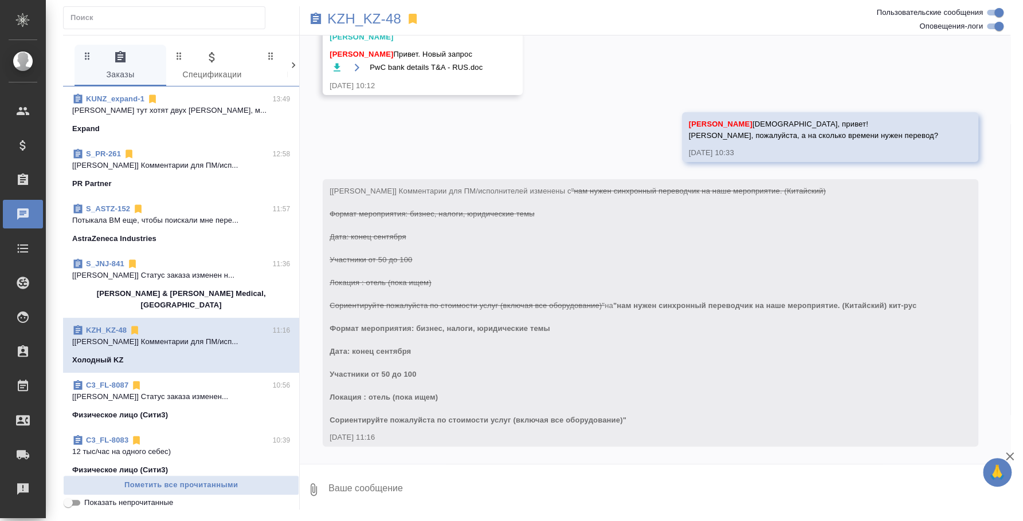
scroll to position [57, 0]
click at [163, 380] on div "C3_FL-8087 10:56" at bounding box center [181, 385] width 218 height 11
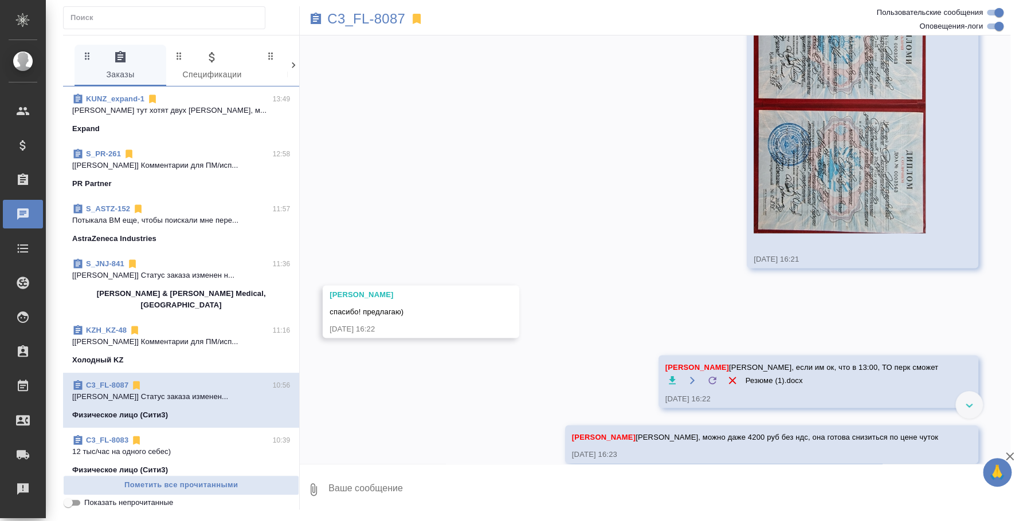
scroll to position [215, 0]
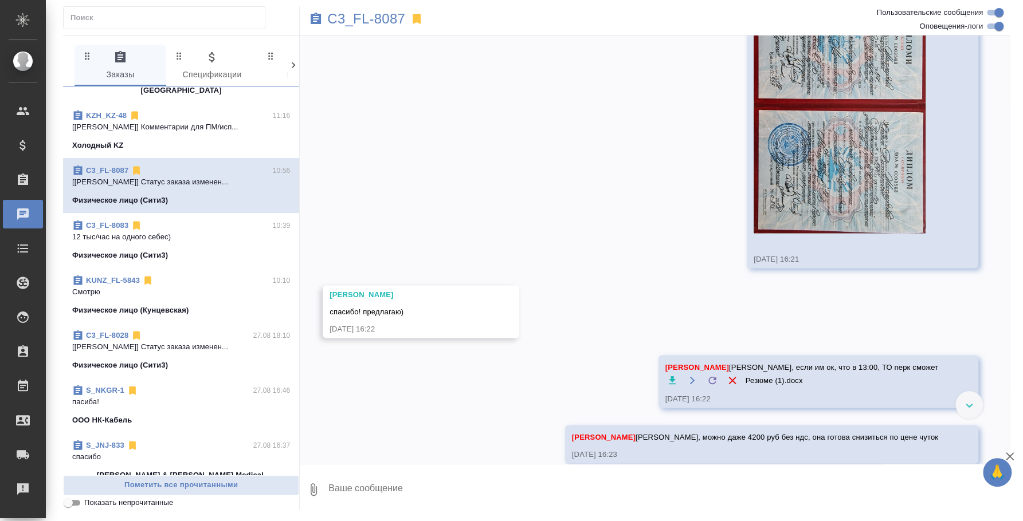
click at [151, 286] on p "Смотрю" at bounding box center [181, 291] width 218 height 11
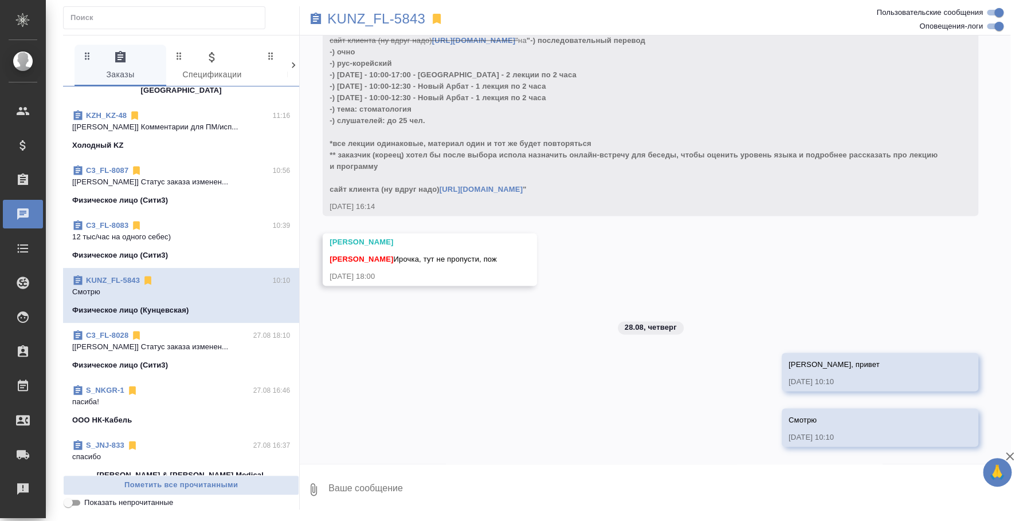
scroll to position [876, 0]
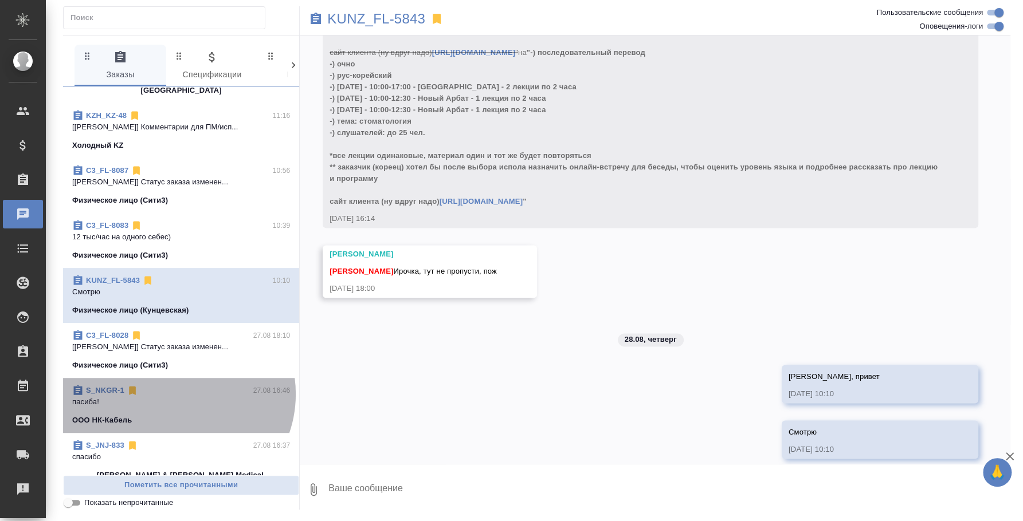
click at [175, 385] on div "S_NKGR-1 27.08 16:46" at bounding box center [181, 390] width 218 height 11
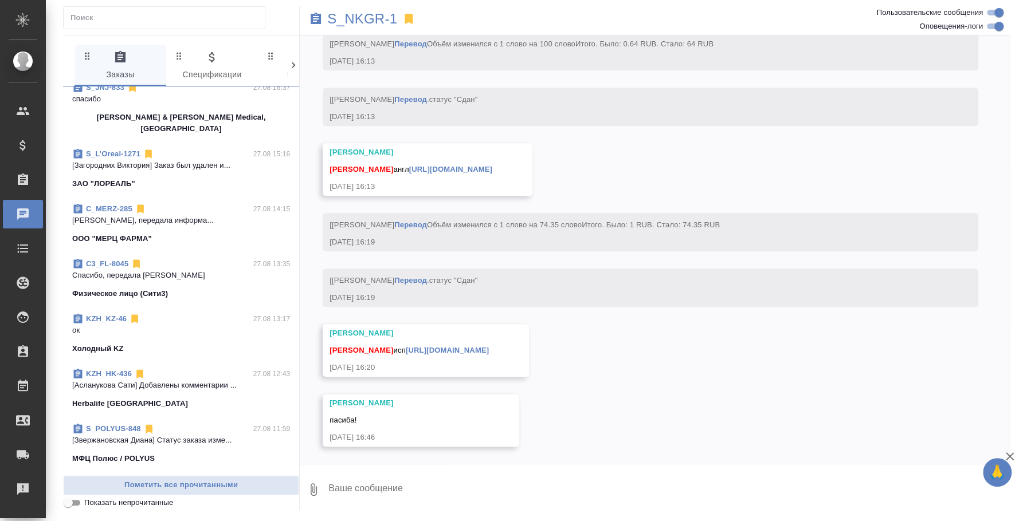
scroll to position [18659, 0]
click at [160, 325] on p "ок" at bounding box center [181, 330] width 218 height 11
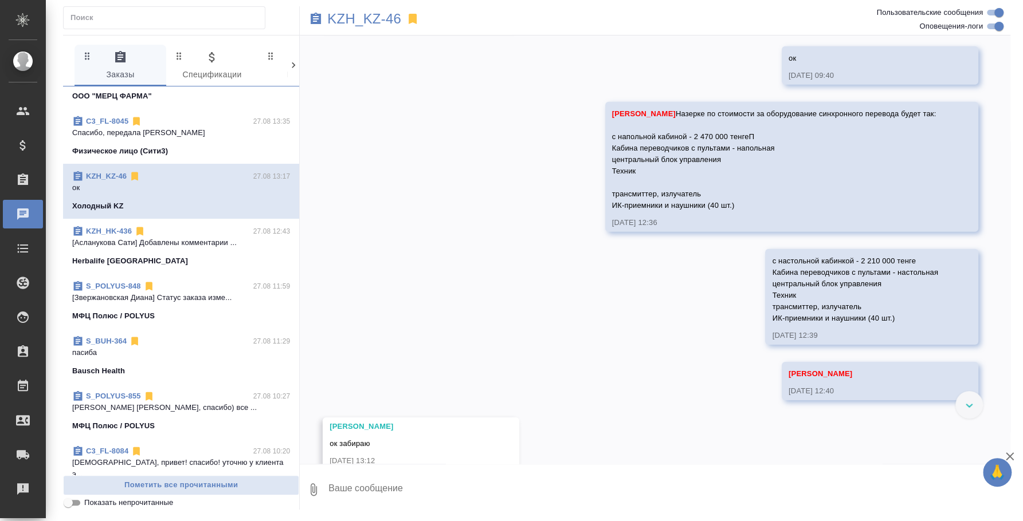
scroll to position [2192, 0]
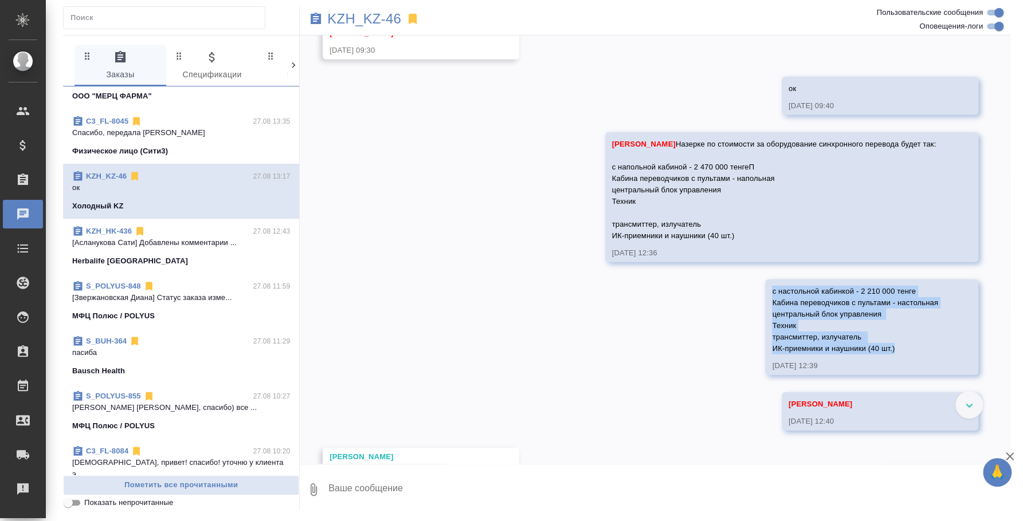
drag, startPoint x: 761, startPoint y: 334, endPoint x: 886, endPoint y: 396, distance: 139.4
click at [886, 355] on div "с настольной кабинкой - 2 210 000 тенге Кабина переводчиков с пультами - настол…" at bounding box center [855, 319] width 166 height 72
copy span "с настольной кабинкой - 2 210 000 тенге Кабина переводчиков с пультами - настол…"
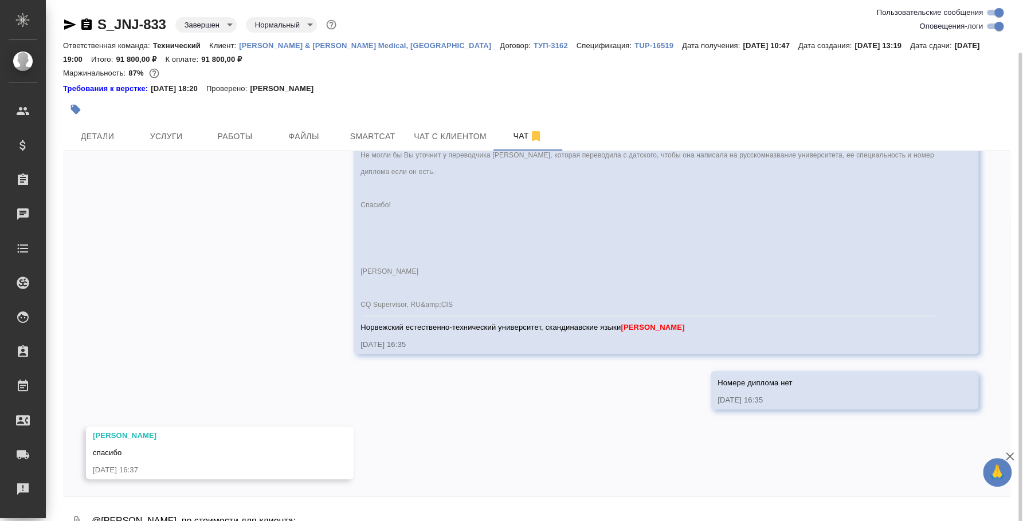
scroll to position [27, 0]
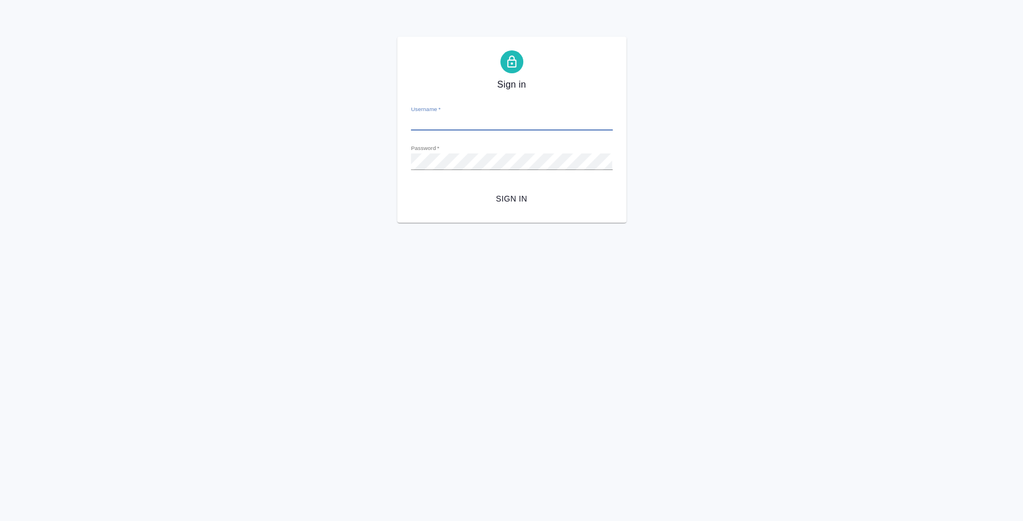
type input "[PERSON_NAME][EMAIL_ADDRESS][DOMAIN_NAME]"
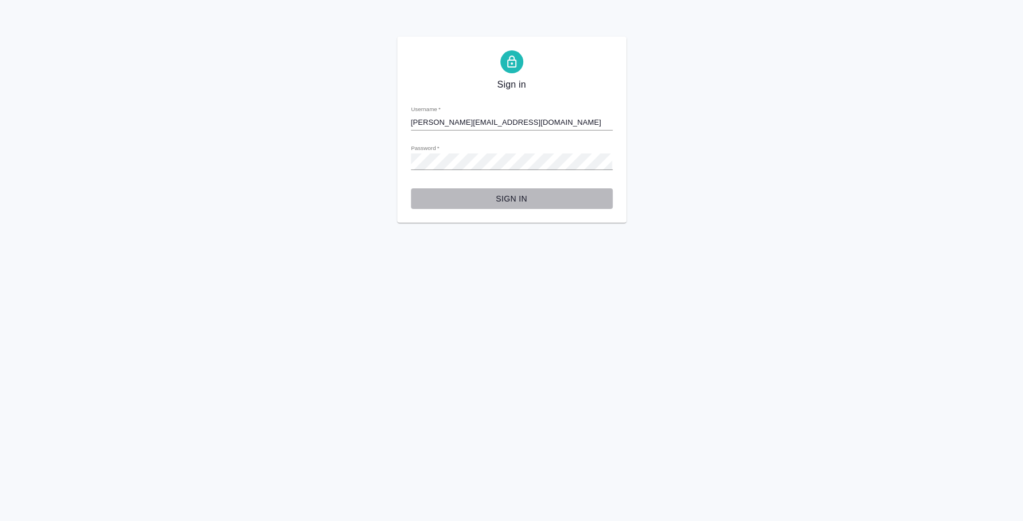
click at [502, 192] on span "Sign in" at bounding box center [511, 199] width 183 height 14
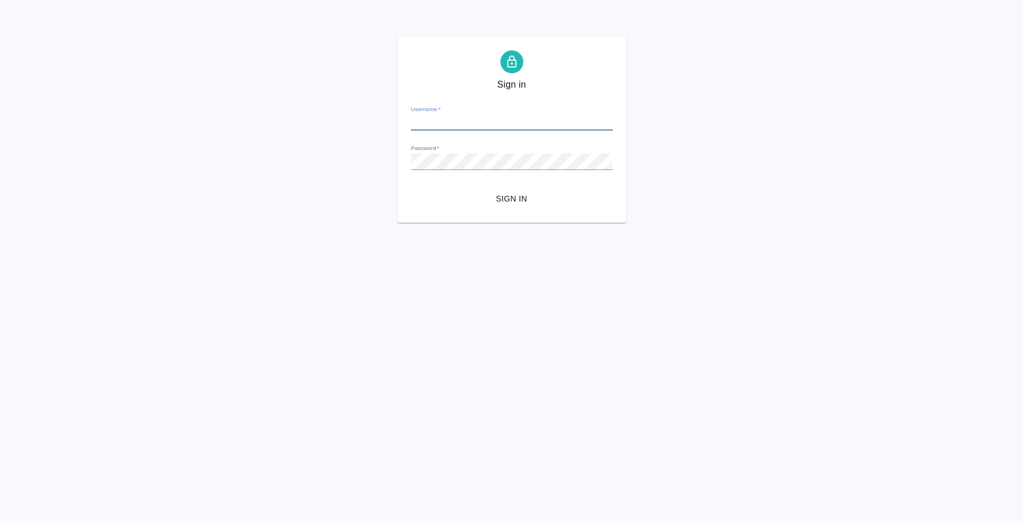
type input "[PERSON_NAME][EMAIL_ADDRESS][DOMAIN_NAME]"
click at [516, 189] on button "Sign in" at bounding box center [512, 199] width 202 height 21
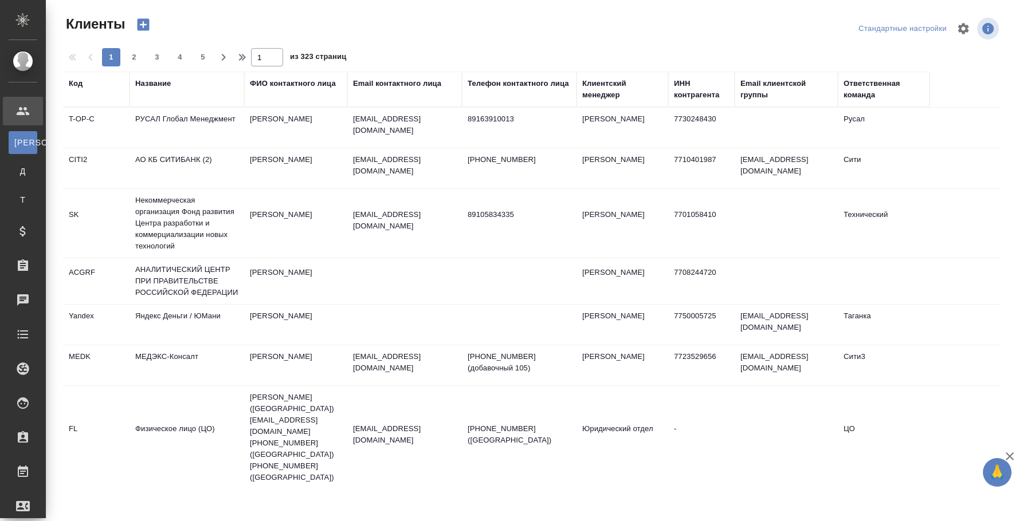
select select "RU"
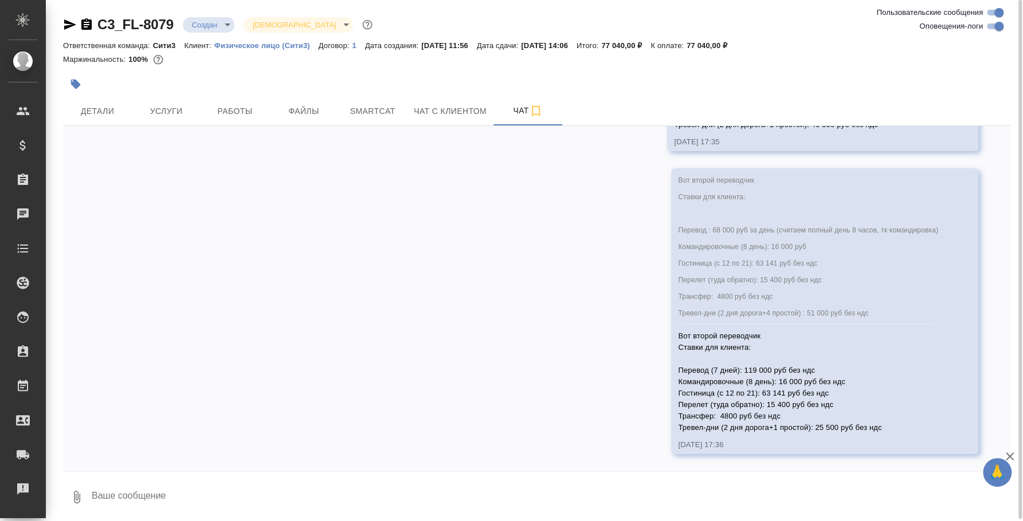
scroll to position [2712, 0]
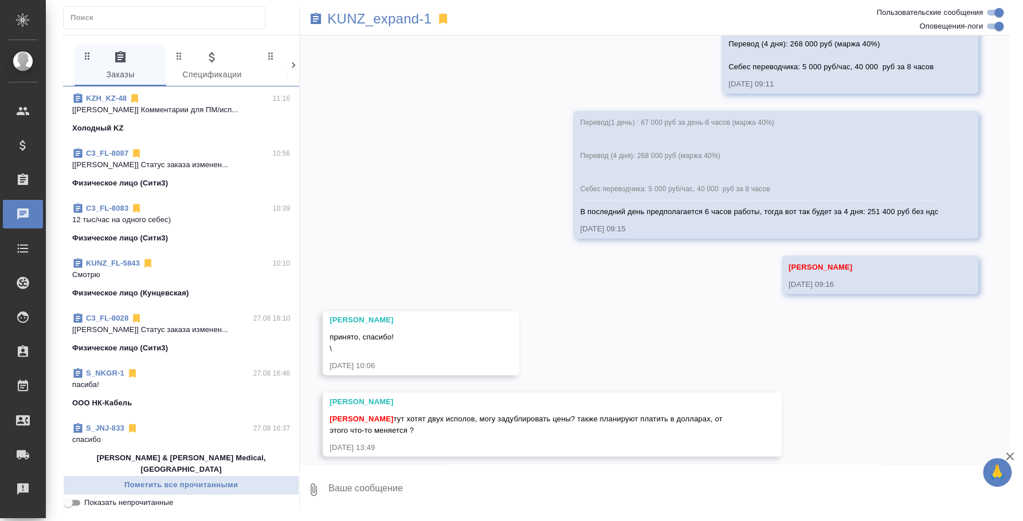
scroll to position [286, 0]
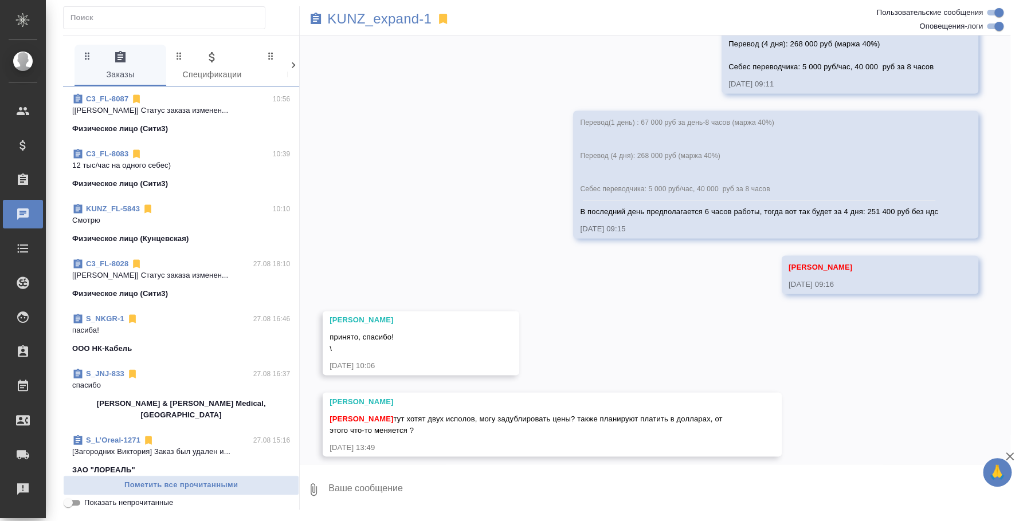
click at [176, 258] on div "C3_FL-8028 27.08 18:10" at bounding box center [181, 263] width 218 height 11
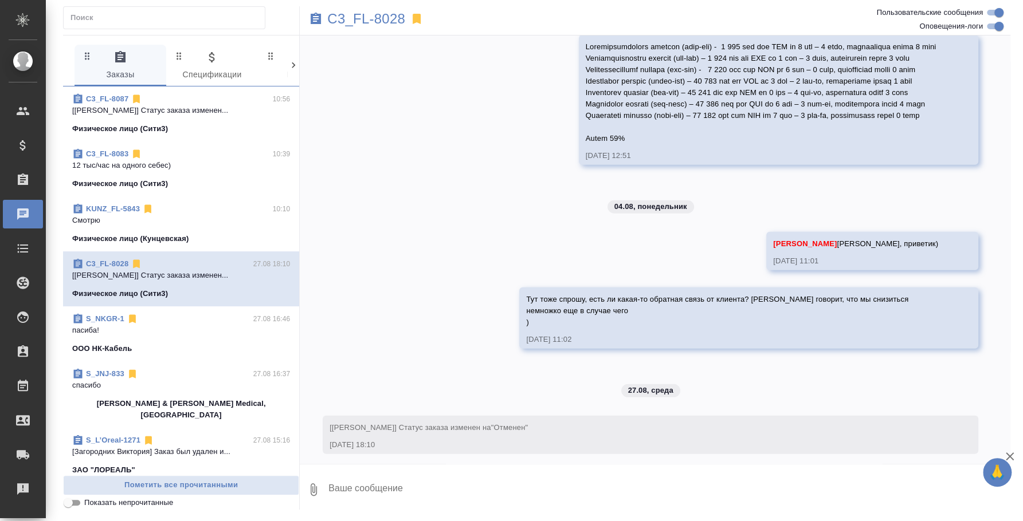
scroll to position [1872, 0]
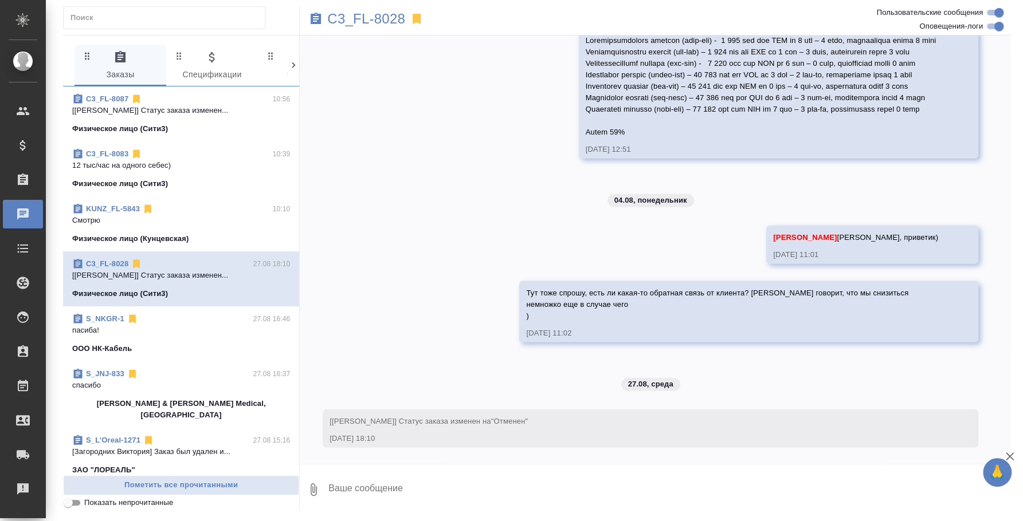
click at [174, 325] on p "пасиба!" at bounding box center [181, 330] width 218 height 11
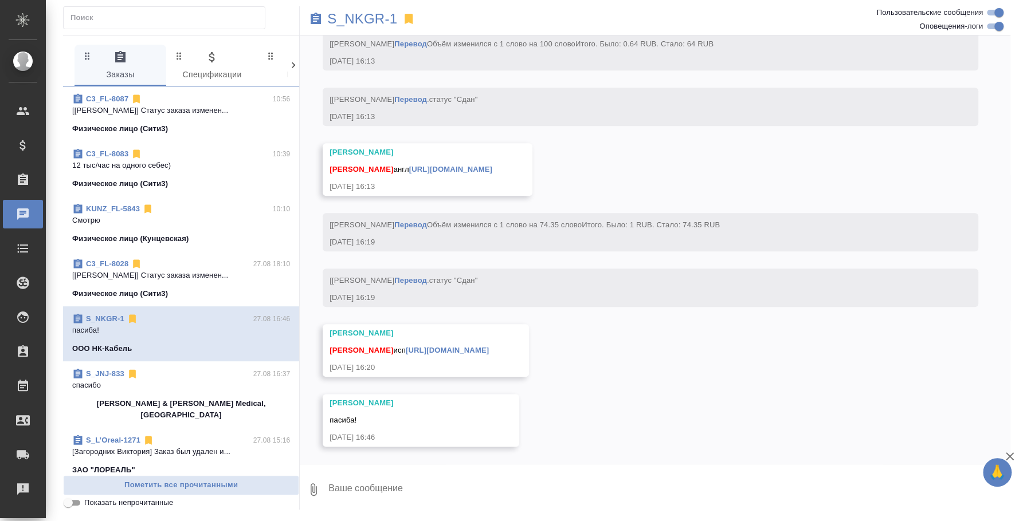
scroll to position [429, 0]
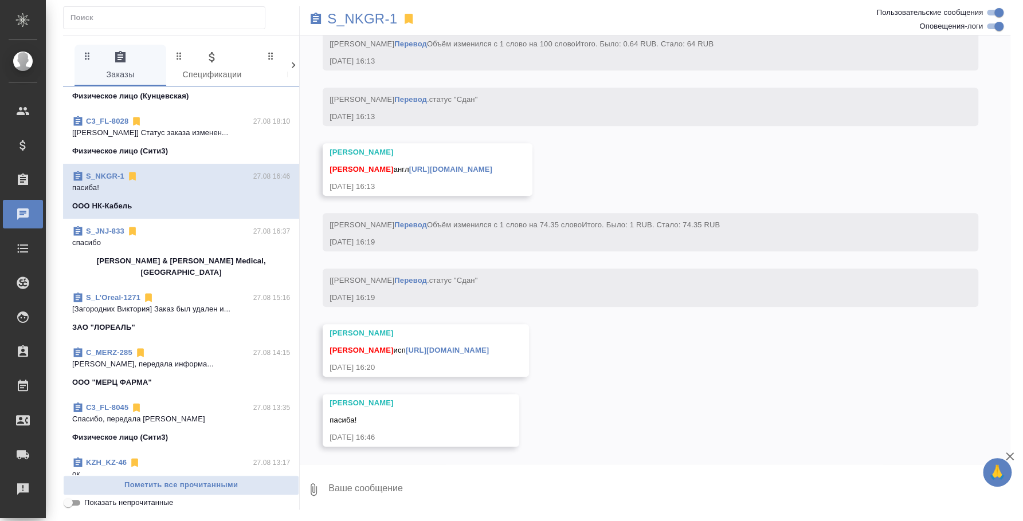
click at [171, 359] on p "Лямина Надежда Спасибо, передала информа..." at bounding box center [181, 364] width 218 height 11
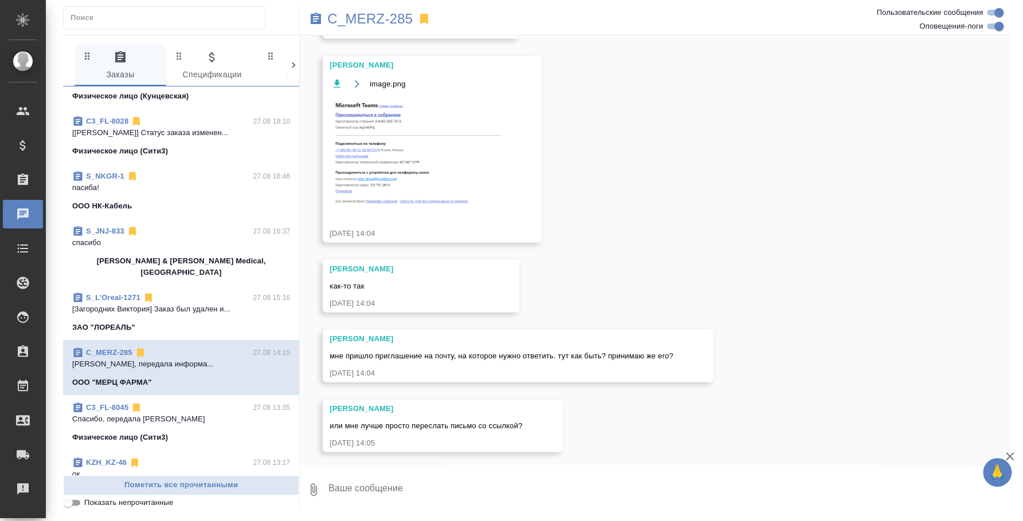
scroll to position [1840, 0]
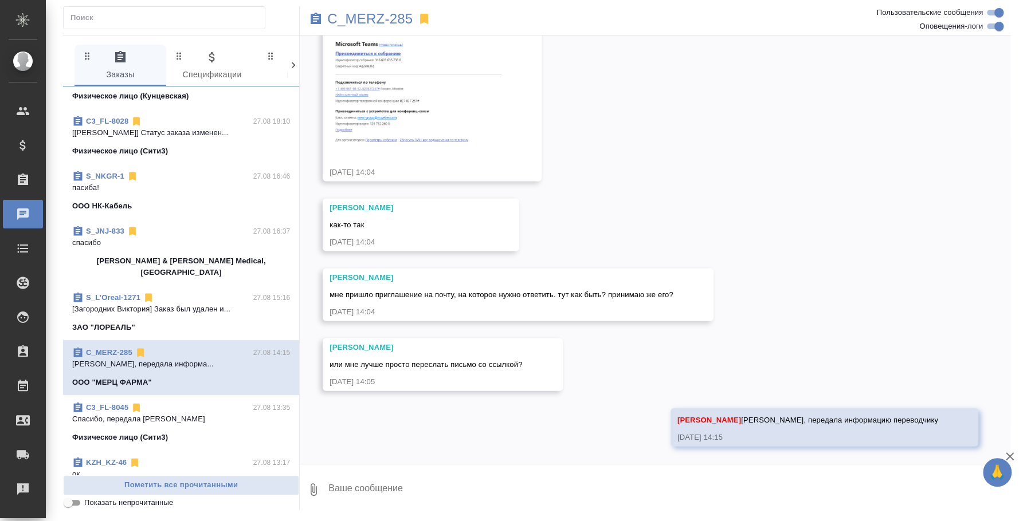
click at [116, 432] on p "Физическое лицо (Сити3)" at bounding box center [120, 437] width 96 height 11
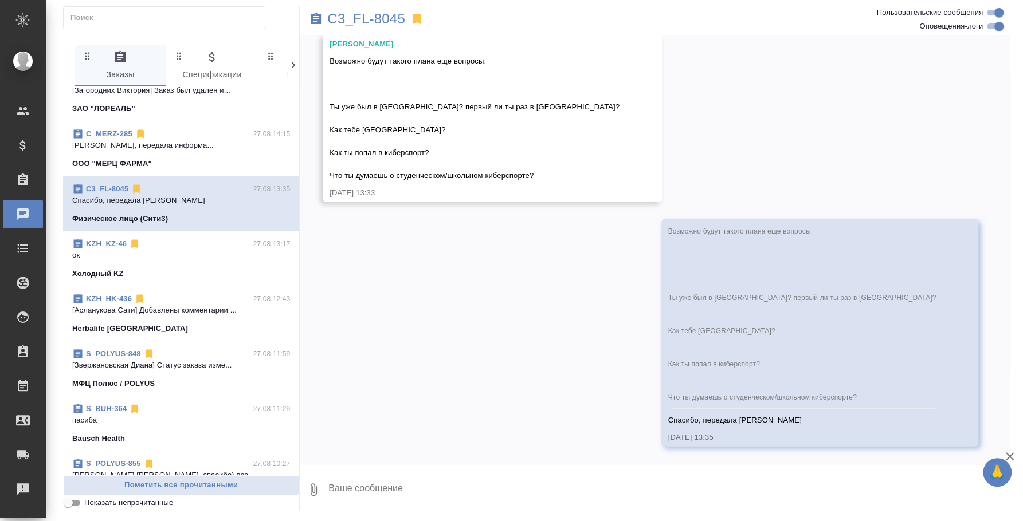
scroll to position [716, 0]
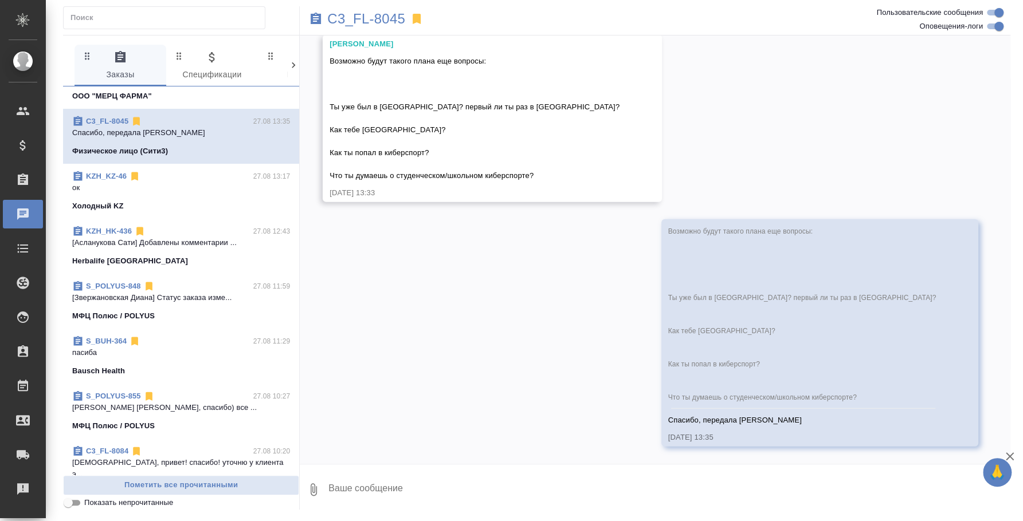
click at [143, 347] on p "пасиба" at bounding box center [181, 352] width 218 height 11
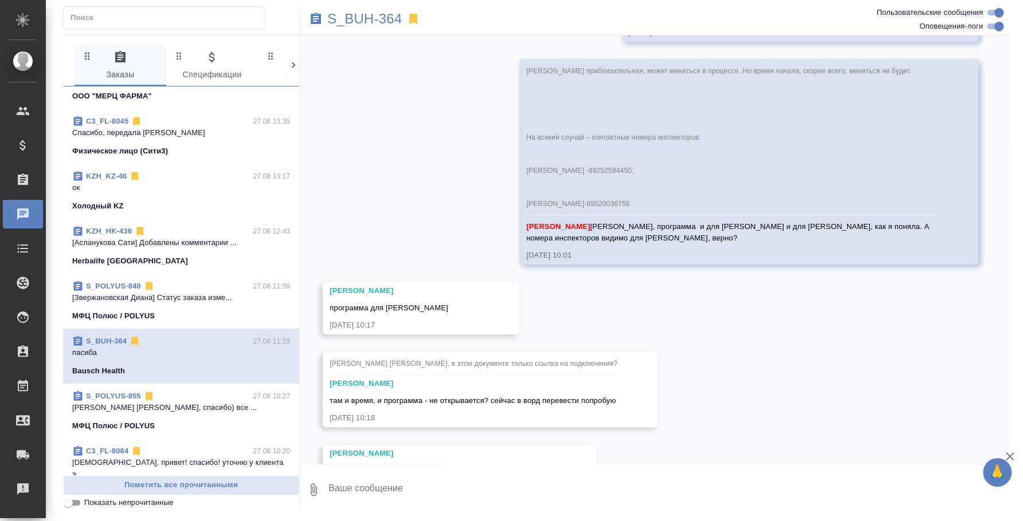
scroll to position [12358, 0]
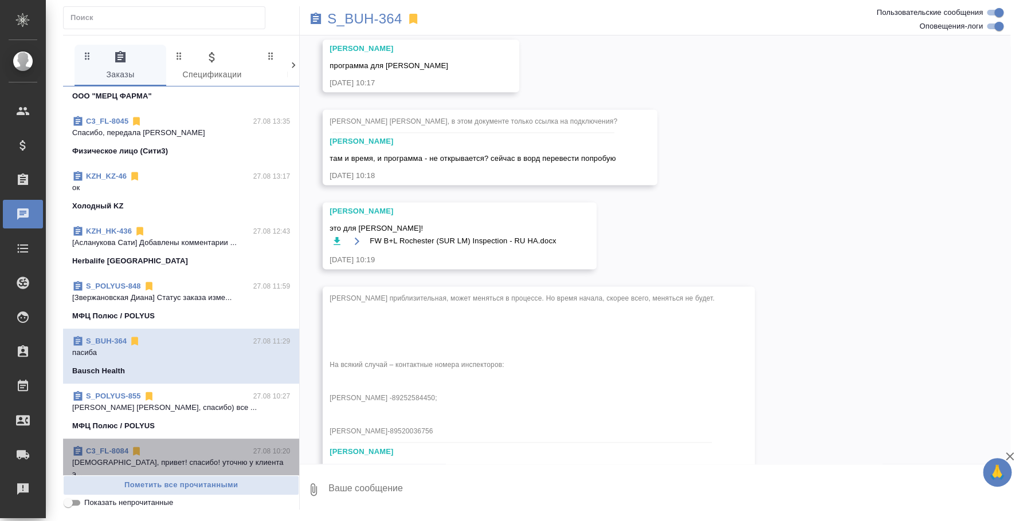
click at [205, 446] on div "C3_FL-8084 27.08 10:20" at bounding box center [181, 451] width 218 height 11
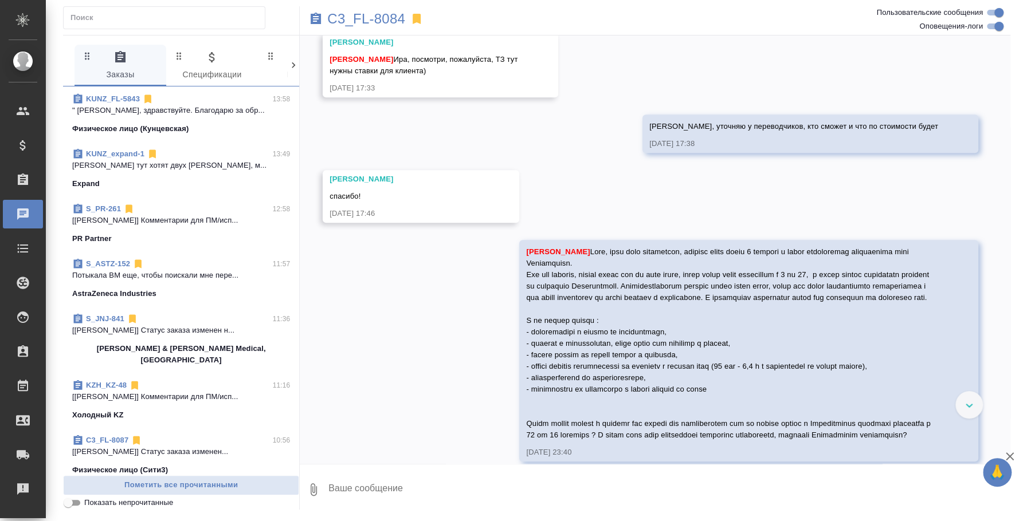
scroll to position [502, 0]
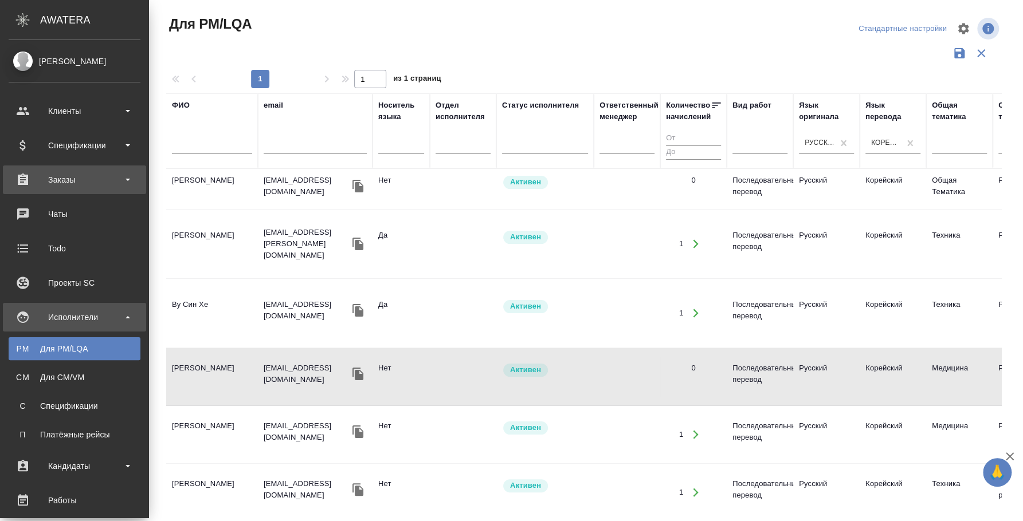
click at [79, 178] on div "Заказы" at bounding box center [75, 179] width 132 height 17
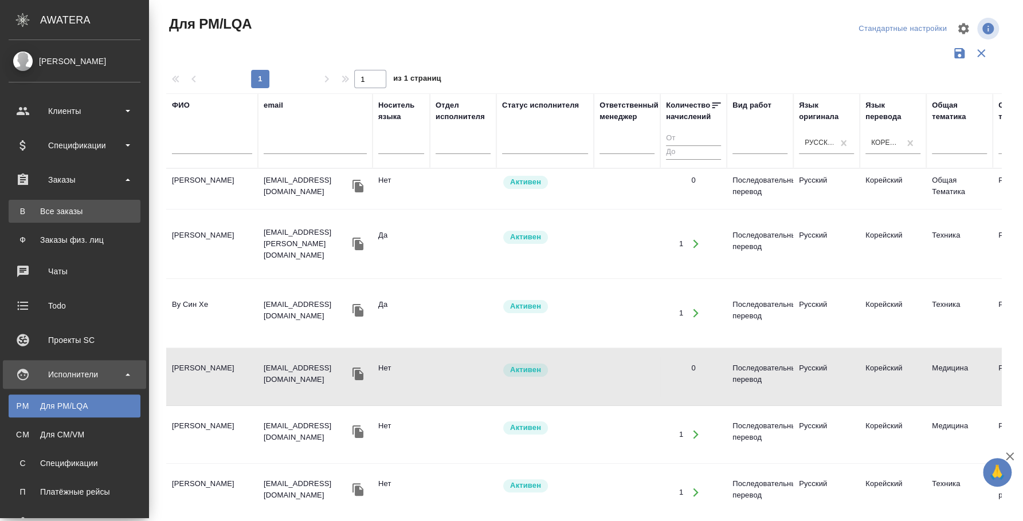
click at [74, 209] on div "Все заказы" at bounding box center [74, 211] width 120 height 11
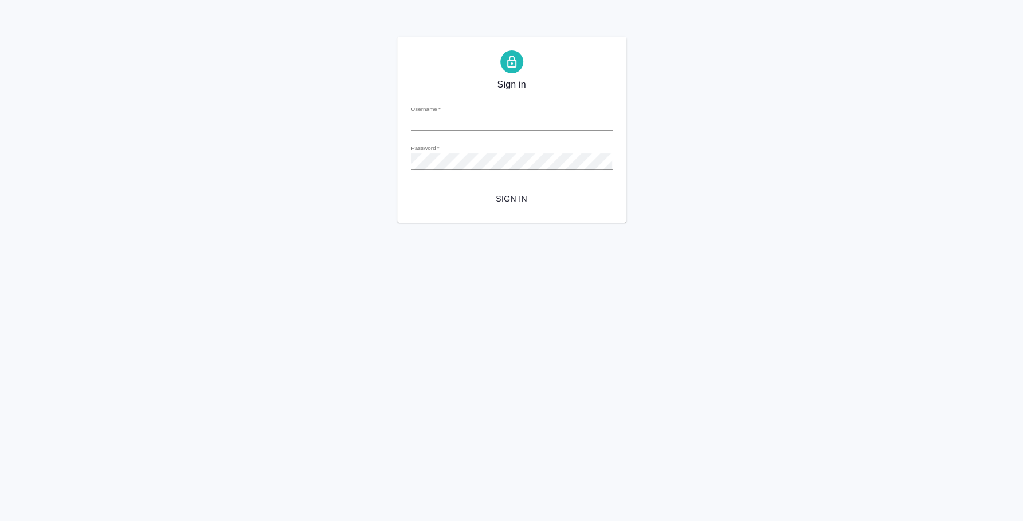
type input "[PERSON_NAME][EMAIL_ADDRESS][DOMAIN_NAME]"
click at [509, 194] on span "Sign in" at bounding box center [511, 199] width 183 height 14
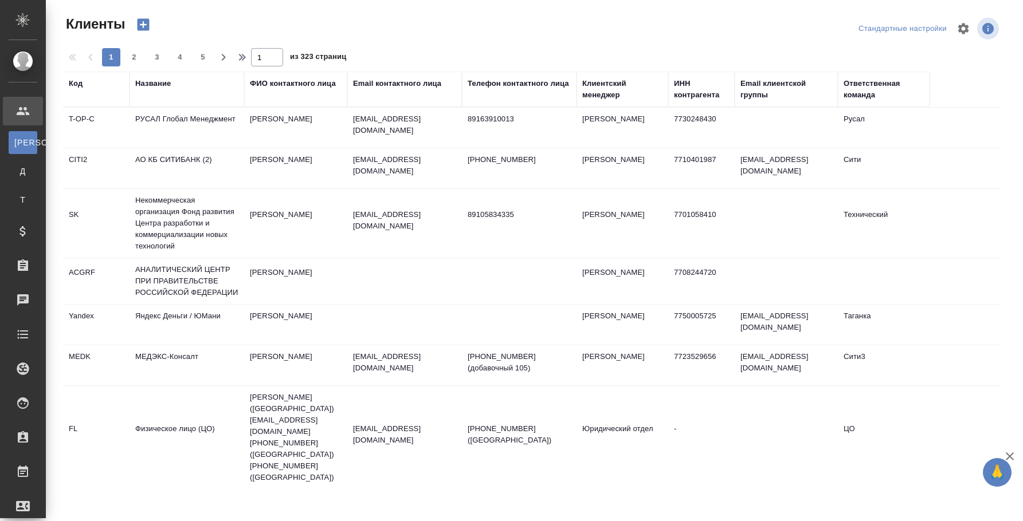
select select "RU"
click at [608, 88] on div "Клиентский менеджер" at bounding box center [622, 89] width 80 height 23
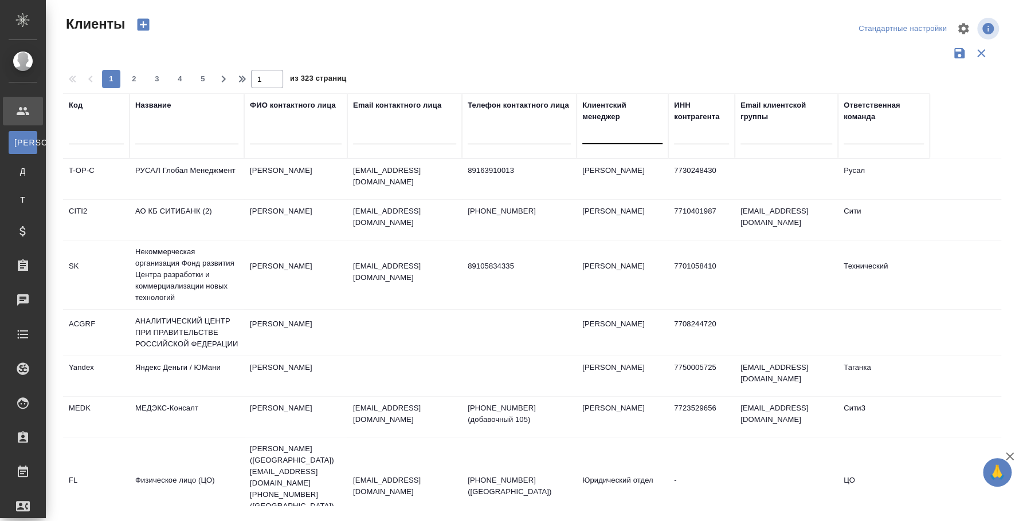
click at [604, 136] on div at bounding box center [622, 132] width 80 height 17
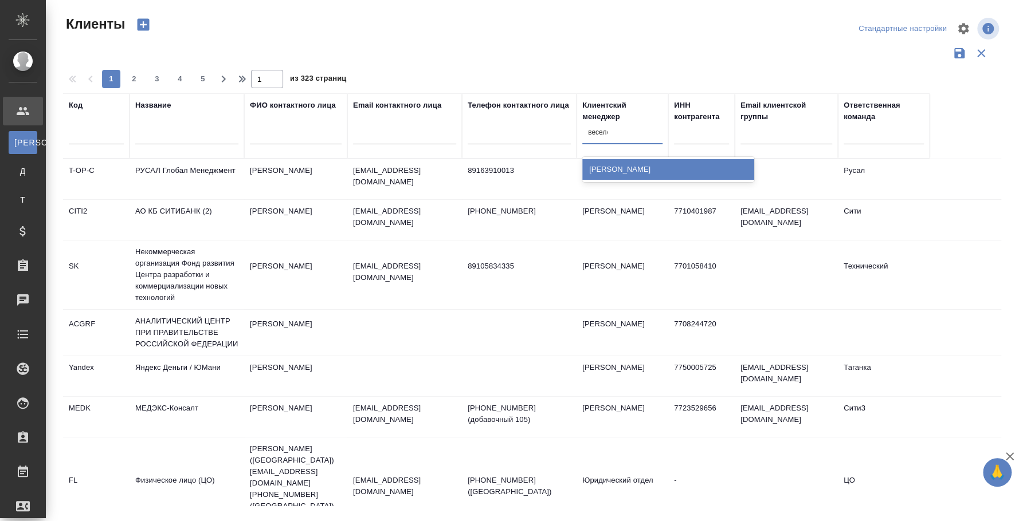
type input "[PERSON_NAME]"
click at [638, 166] on div "[PERSON_NAME]" at bounding box center [668, 169] width 172 height 21
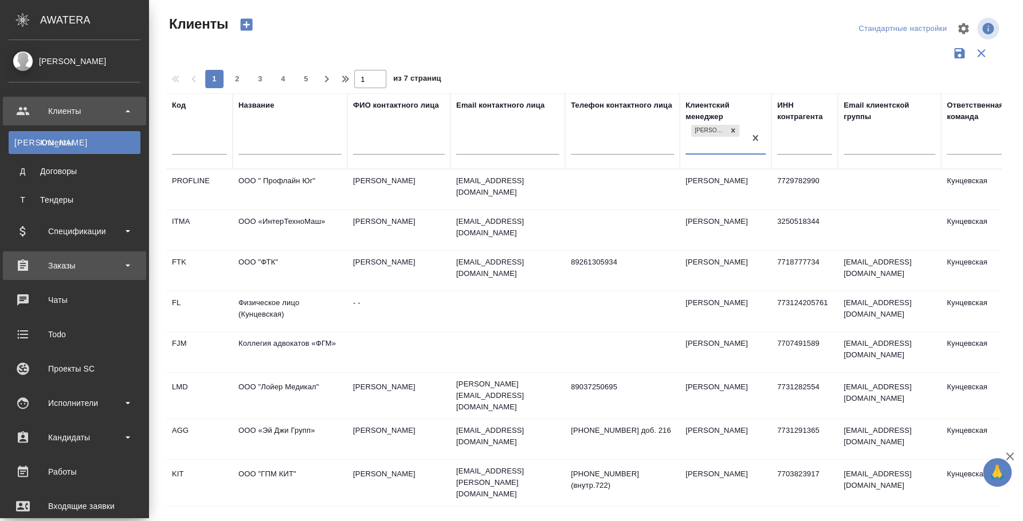
click at [56, 273] on div "Заказы" at bounding box center [75, 265] width 132 height 17
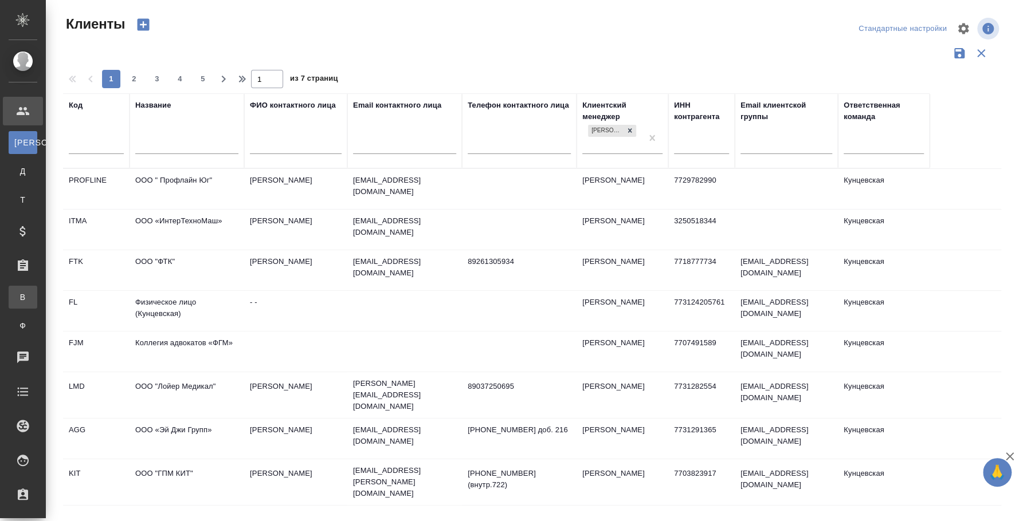
click at [37, 306] on link "В Все заказы" at bounding box center [23, 297] width 29 height 23
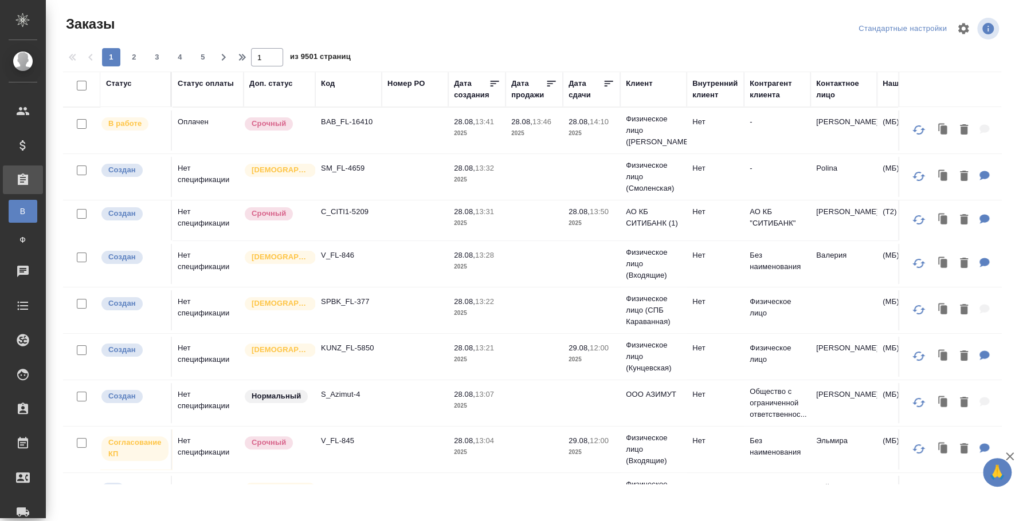
scroll to position [0, 813]
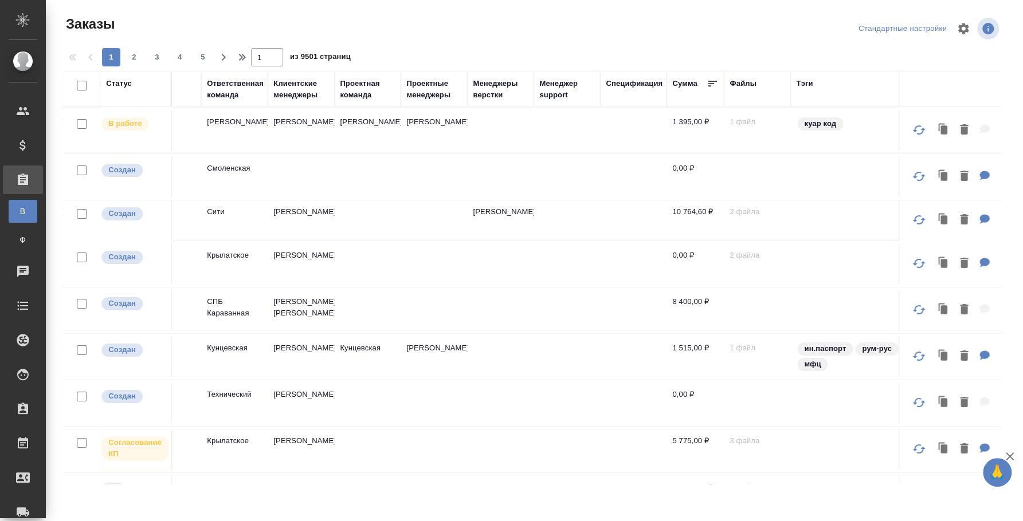
click at [352, 88] on div "Проектная команда" at bounding box center [367, 89] width 55 height 23
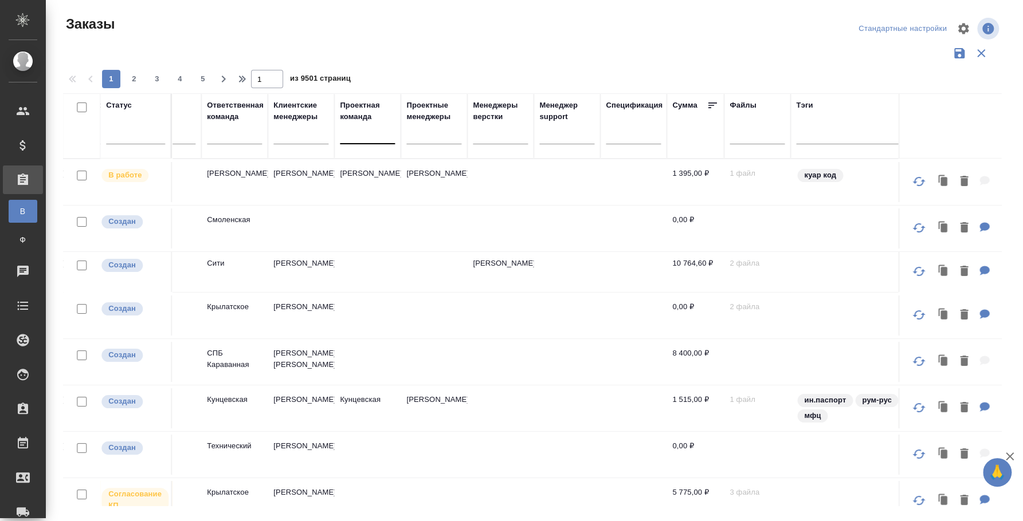
click at [349, 134] on div at bounding box center [367, 132] width 55 height 17
type input "[PERSON_NAME]"
click at [351, 133] on input "[PERSON_NAME]" at bounding box center [362, 132] width 33 height 8
click at [351, 133] on input "федотова" at bounding box center [362, 132] width 33 height 8
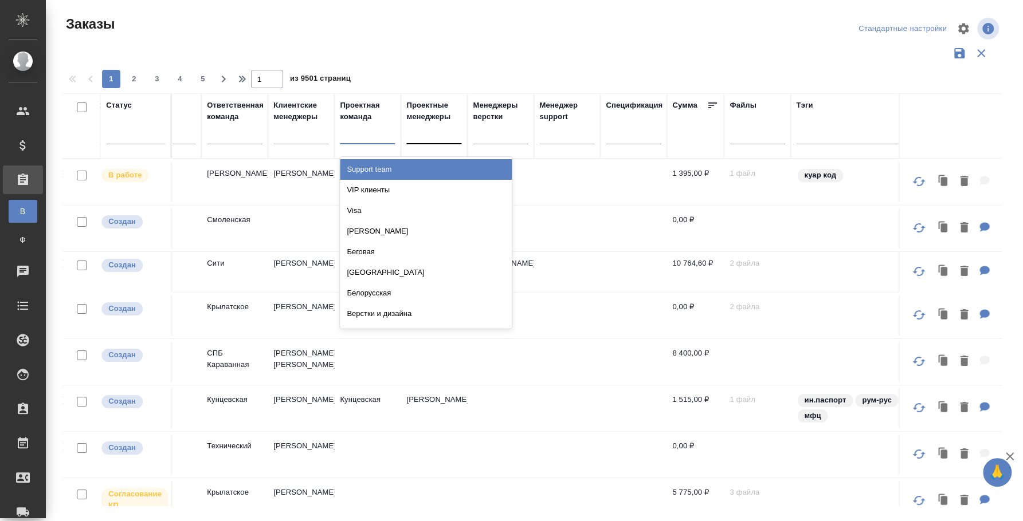
click at [416, 129] on div at bounding box center [433, 132] width 55 height 17
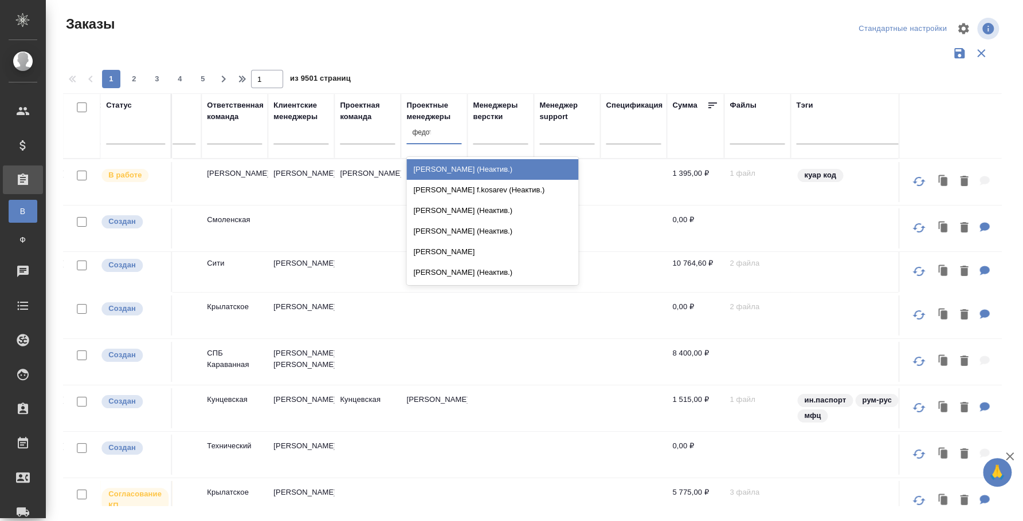
type input "федото"
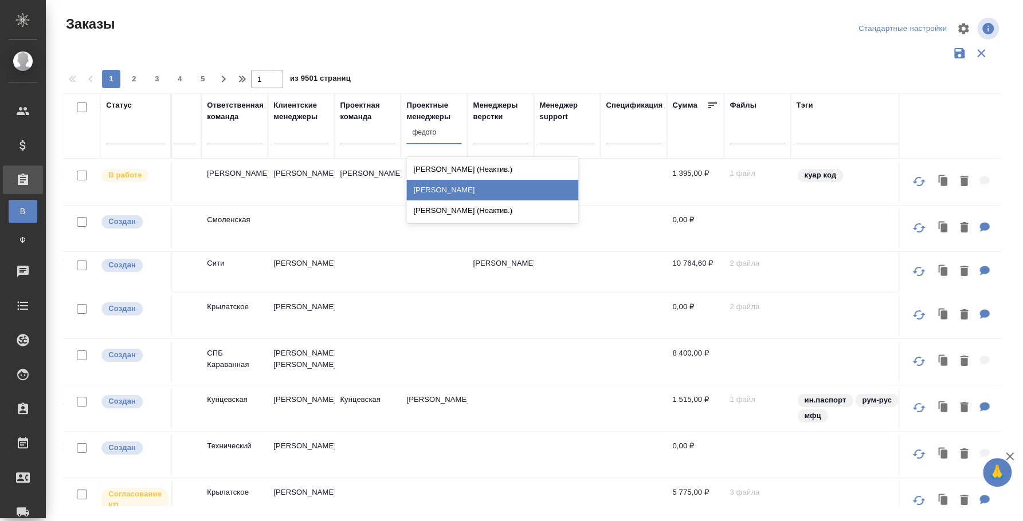
click at [443, 194] on div "[PERSON_NAME]" at bounding box center [492, 190] width 172 height 21
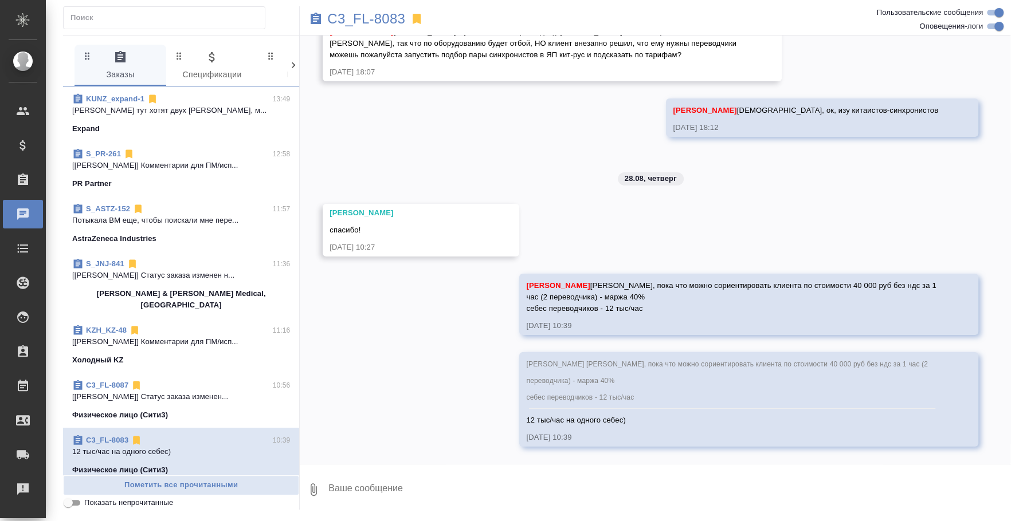
scroll to position [143, 0]
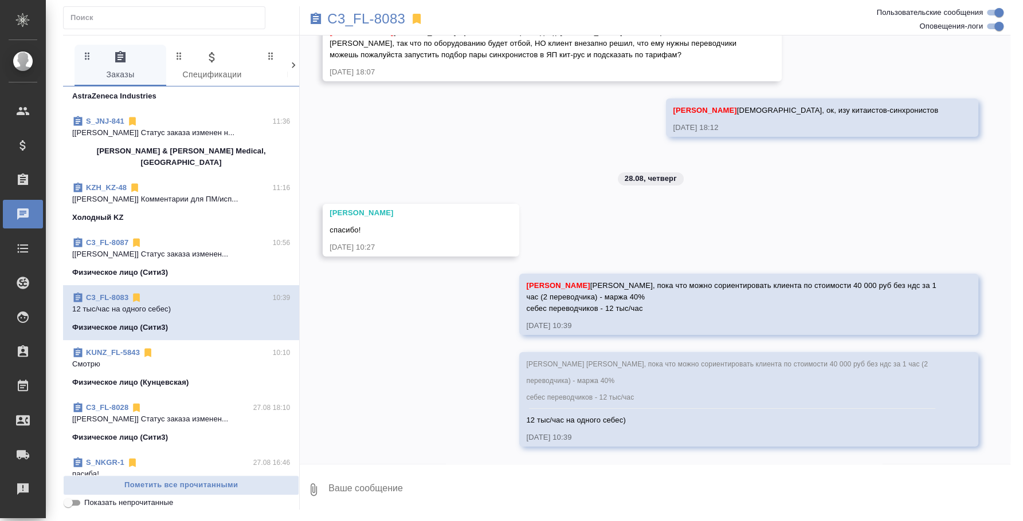
click at [147, 359] on p "Смотрю" at bounding box center [181, 364] width 218 height 11
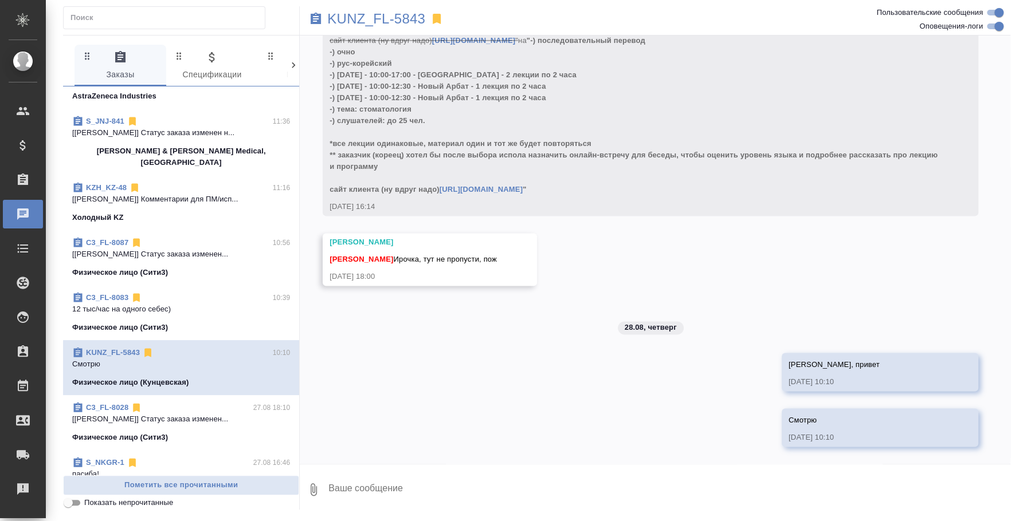
scroll to position [876, 0]
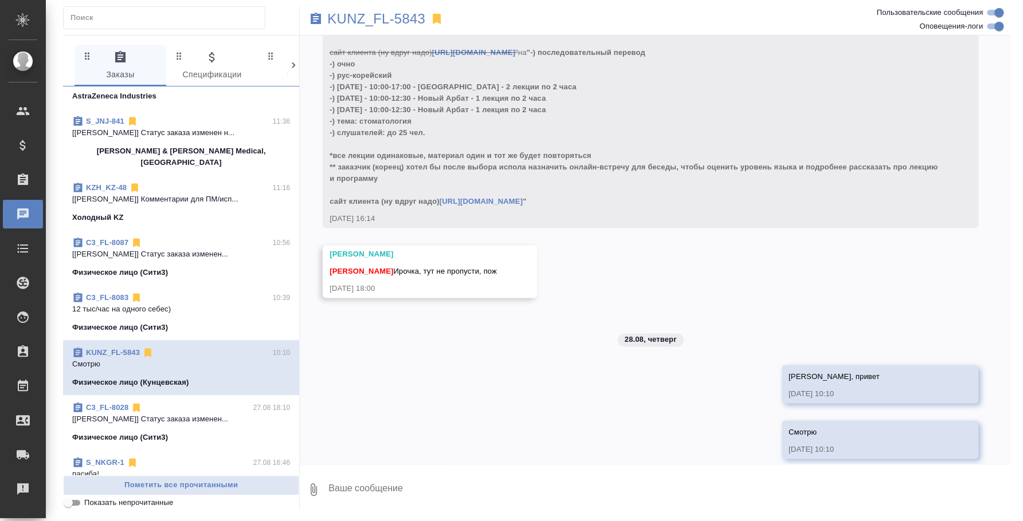
click at [434, 490] on textarea at bounding box center [668, 489] width 683 height 39
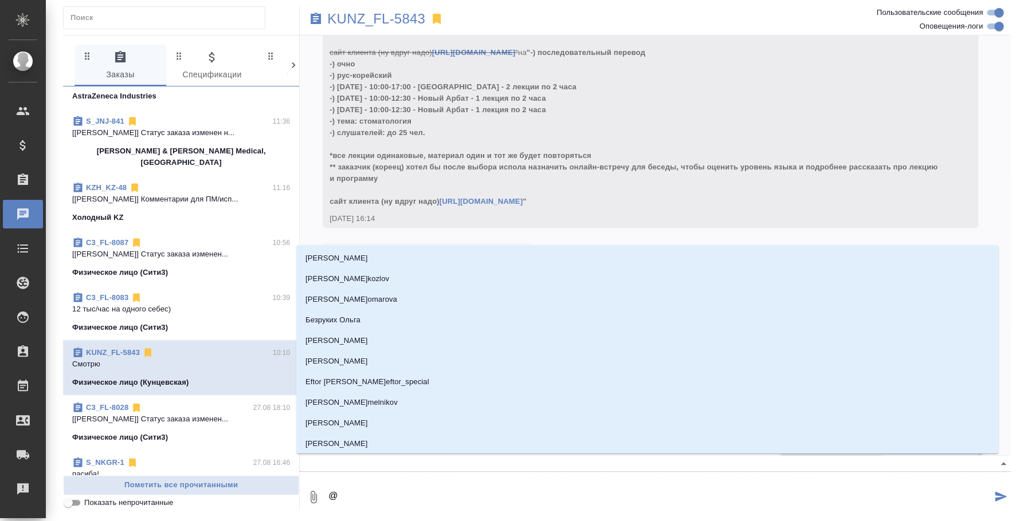
type textarea "@d"
type input "d"
type textarea "@d't"
type input "d't"
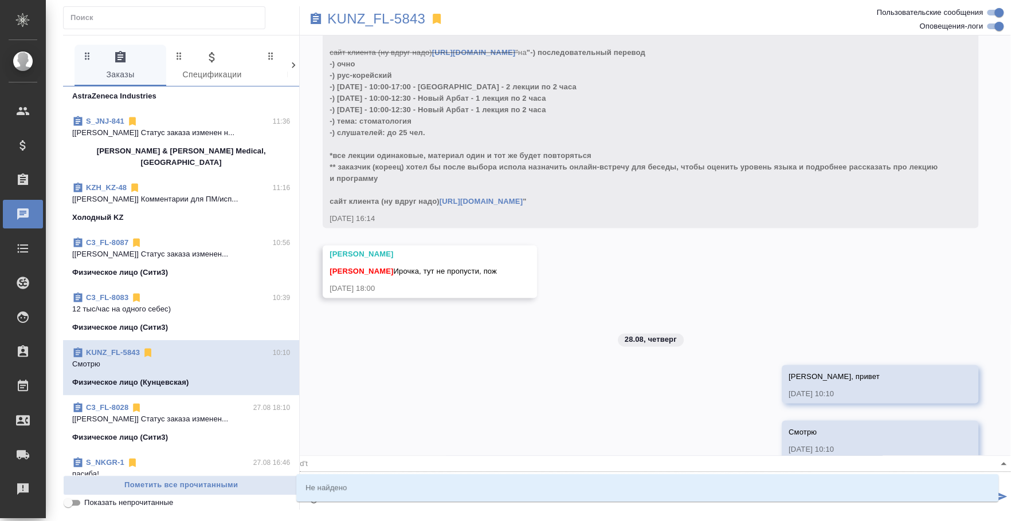
type textarea "@d"
type input "d"
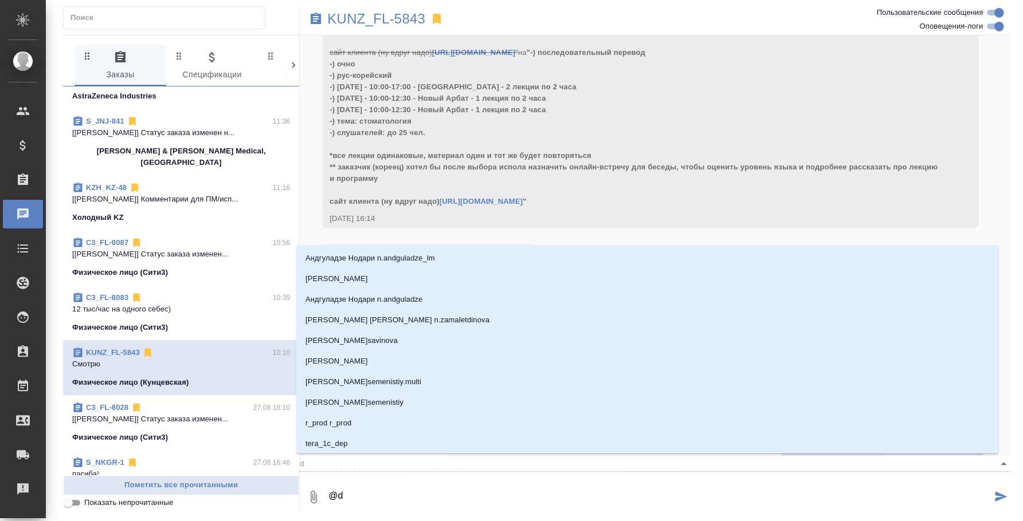
type textarea "@"
type textarea "@ев"
type input "ев"
type textarea "@еве"
type input "еве"
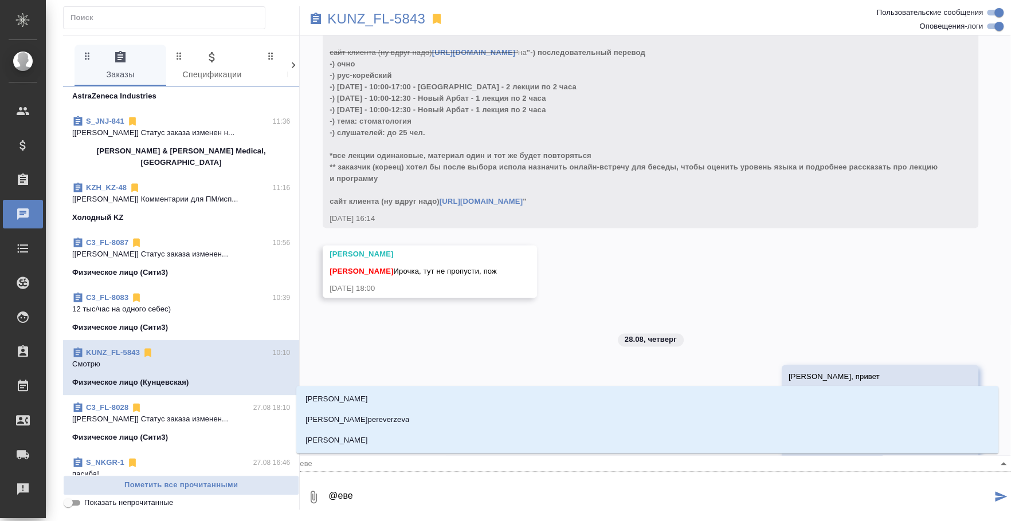
type textarea "@ев"
type input "ев"
type textarea "@е"
type input "е"
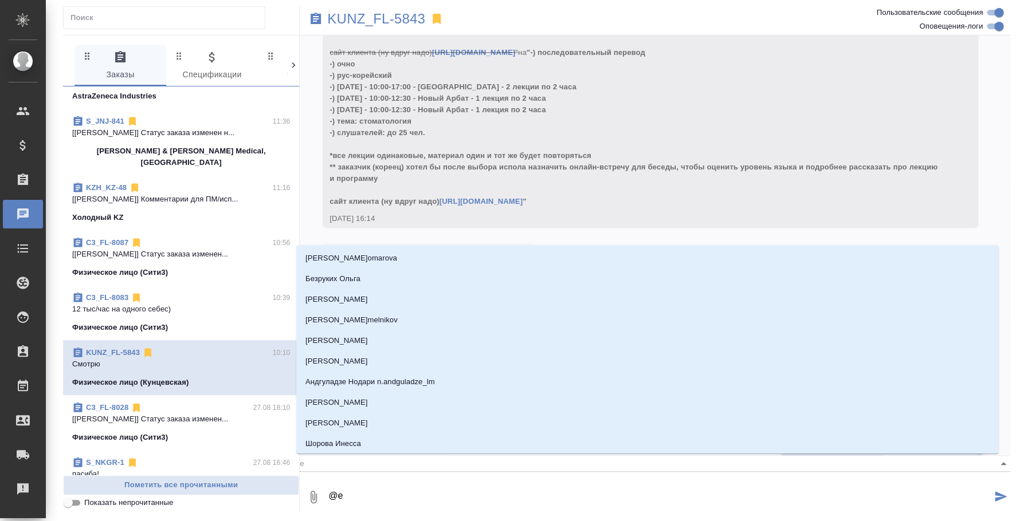
type textarea "@"
type textarea "@в"
type input "в"
type textarea "@ве"
type input "ве"
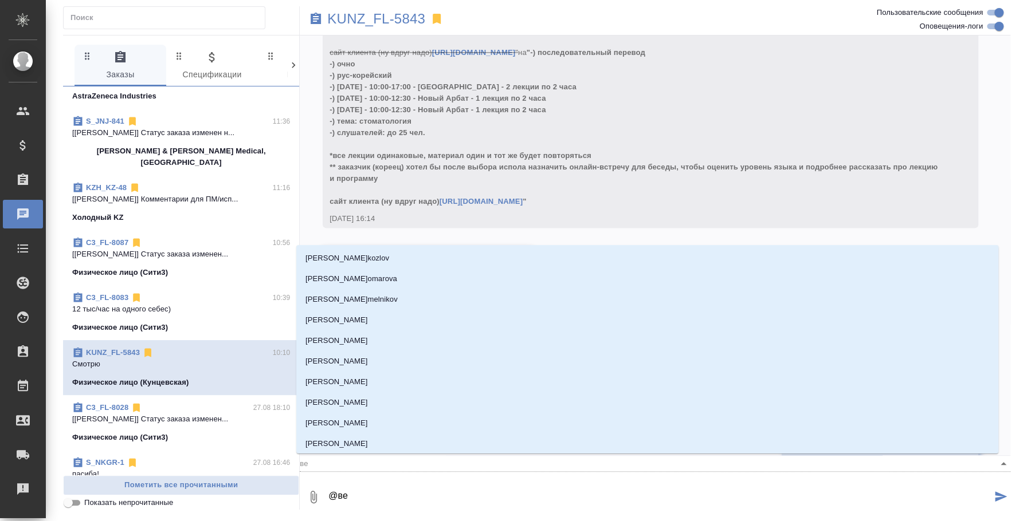
type textarea "@вес"
type input "вес"
type textarea "@весе"
type input "весе"
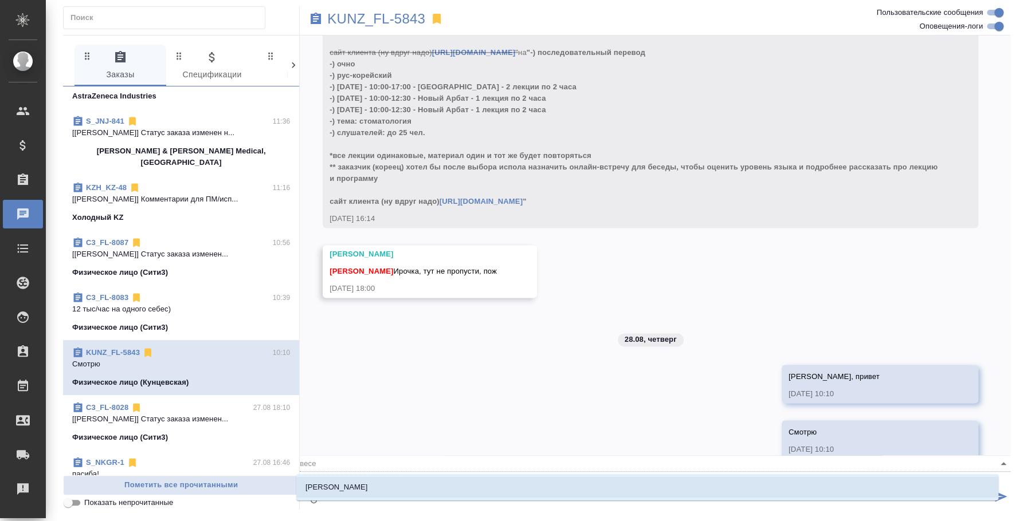
click at [443, 482] on li "[PERSON_NAME]" at bounding box center [647, 487] width 702 height 21
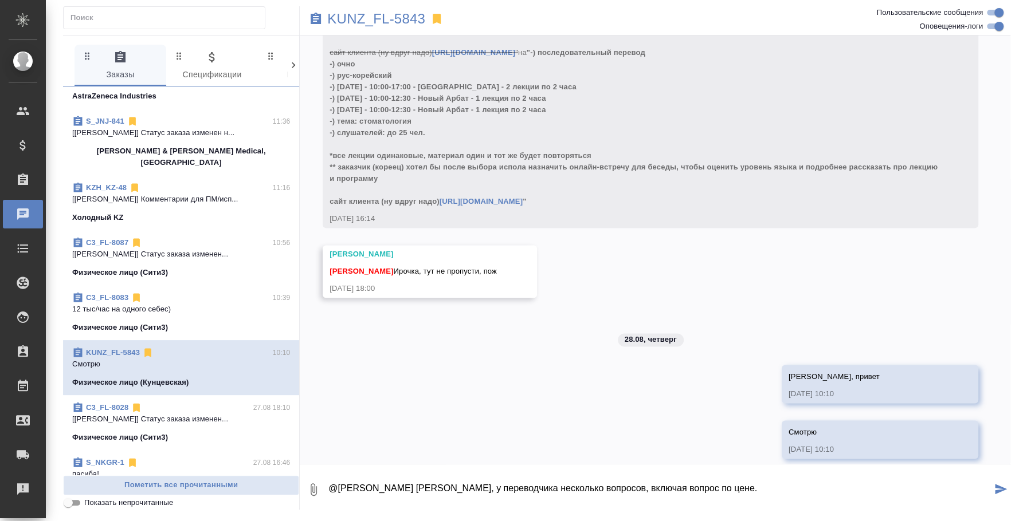
type textarea "@Веселова Юлия Юля, у переводчика несколько вопросов, включая вопрос по цене."
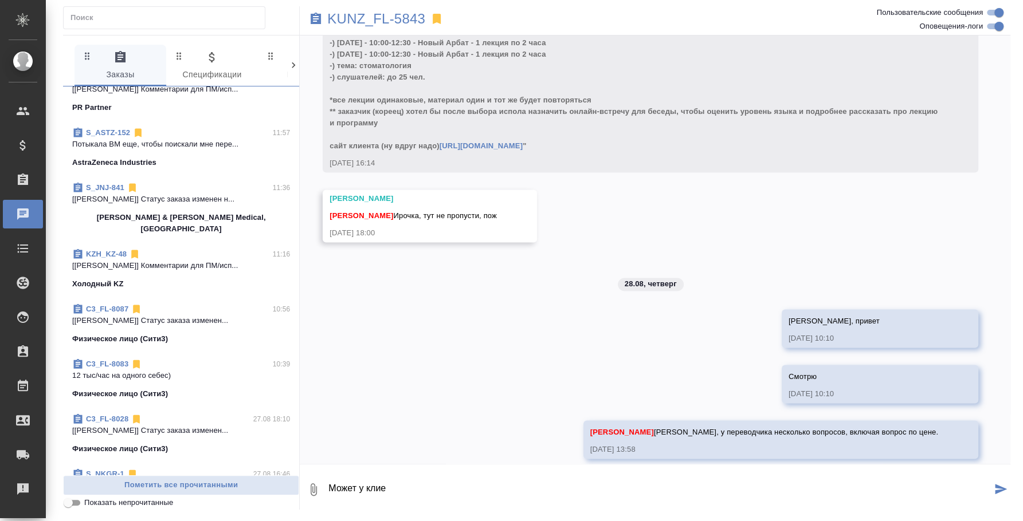
scroll to position [0, 0]
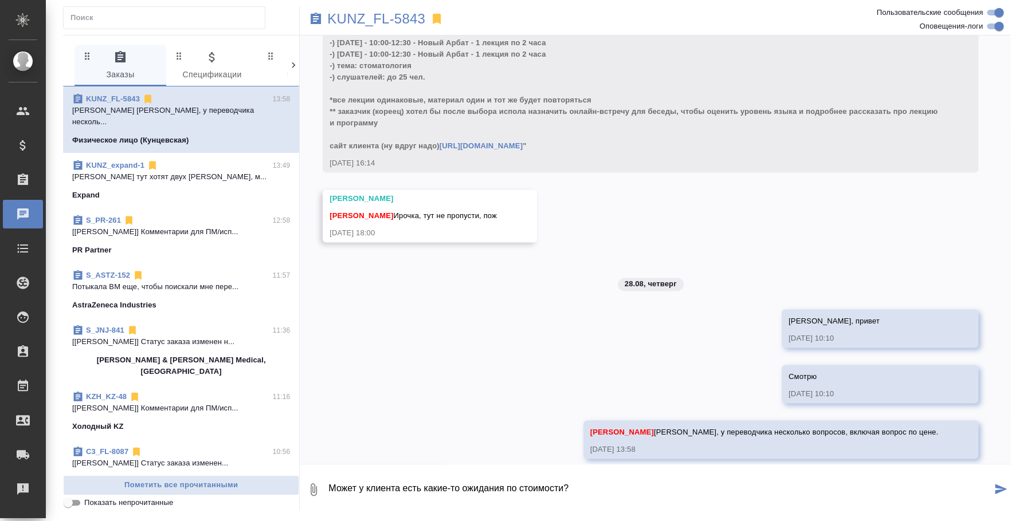
type textarea "Может у клиента есть какие-то ожидания по стоимости?"
paste textarea "Ирина, здравствуйте. Благодарю за обращение. Готова взяться за данные перевод, …"
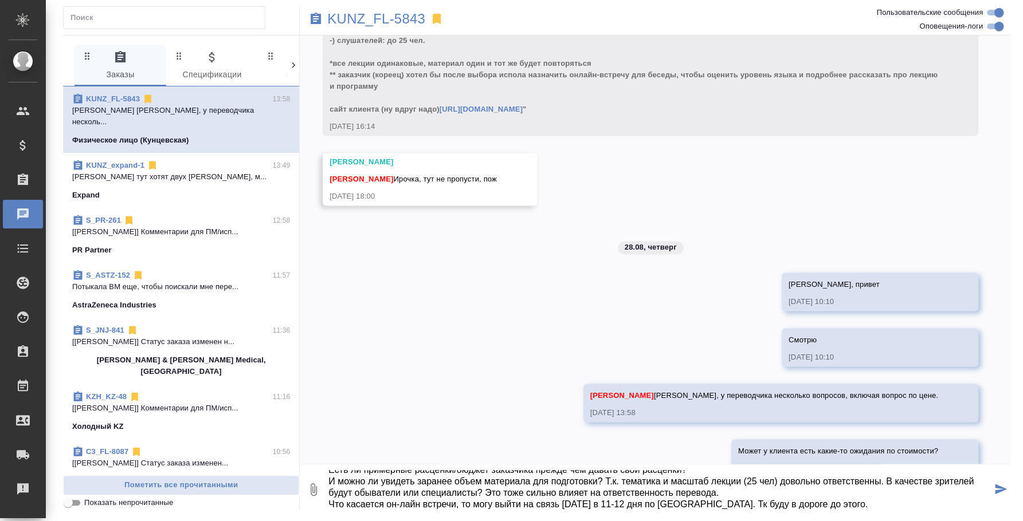
scroll to position [987, 0]
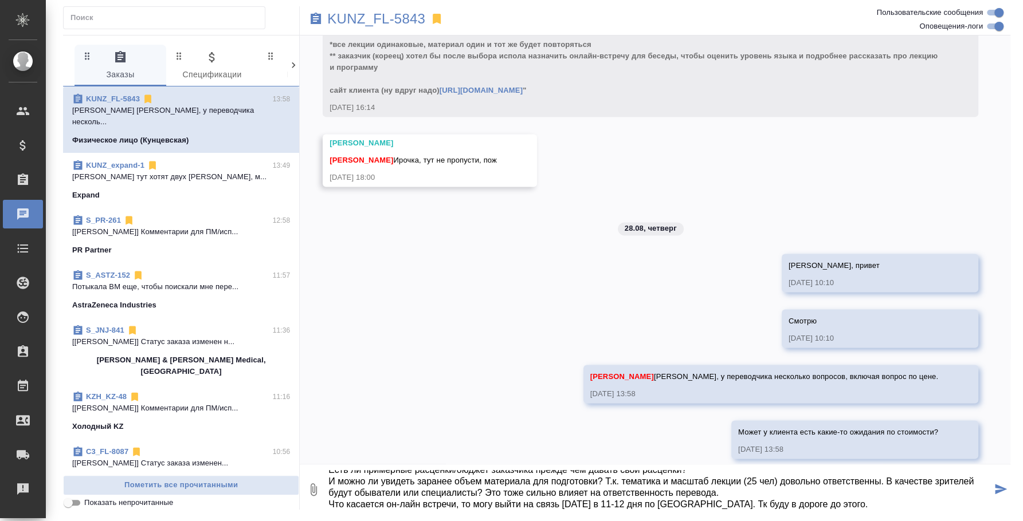
click at [507, 478] on textarea "Ирина, здравствуйте. Благодарю за обращение. Готова взяться за данные перевод, …" at bounding box center [659, 489] width 664 height 39
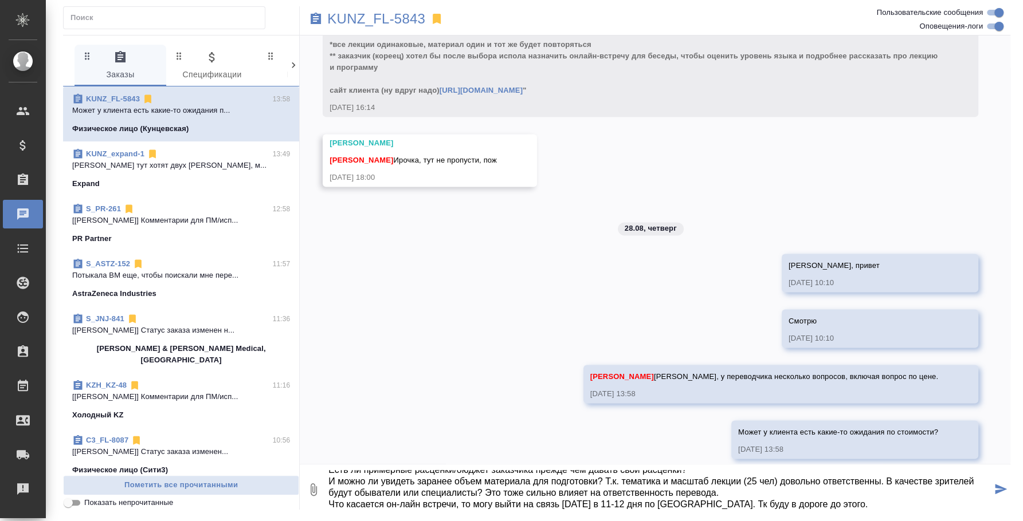
click at [840, 505] on textarea "Ирина, здравствуйте. Благодарю за обращение. Готова взяться за данные перевод, …" at bounding box center [659, 489] width 664 height 39
click at [379, 485] on textarea "Ирина, здравствуйте. Благодарю за обращение. Готова взяться за данные перевод, …" at bounding box center [659, 489] width 664 height 39
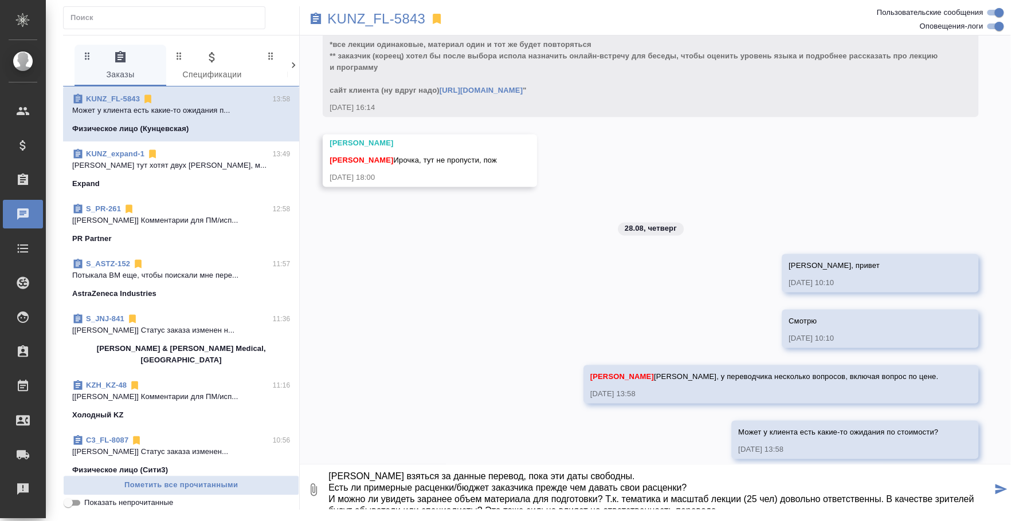
scroll to position [13, 0]
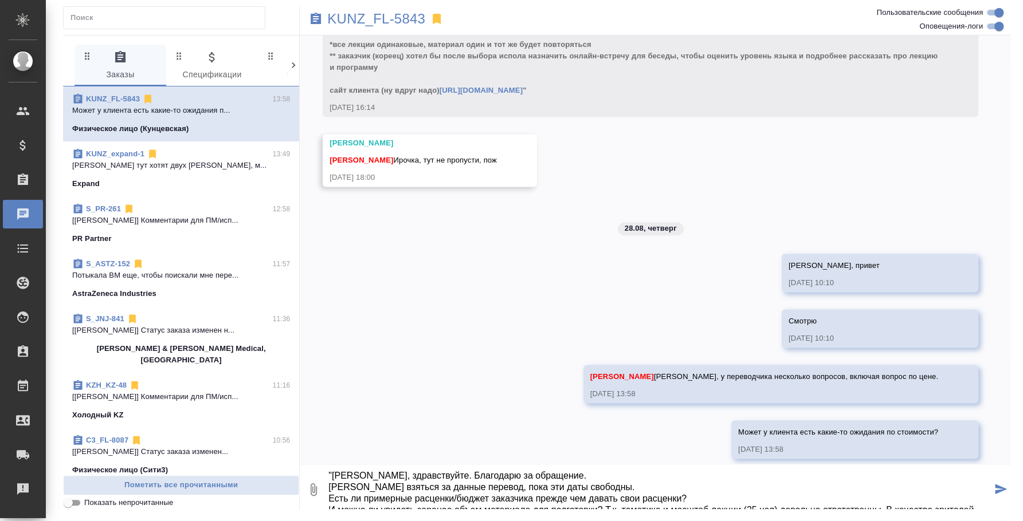
type textarea "" Ирина, здравствуйте. Благодарю за обращение. Готова взяться за данные перевод…"
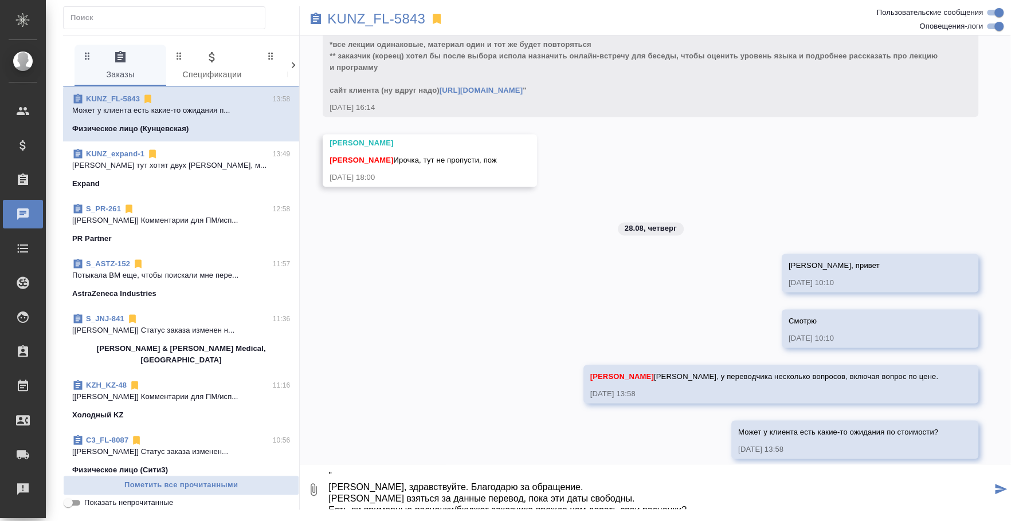
scroll to position [0, 0]
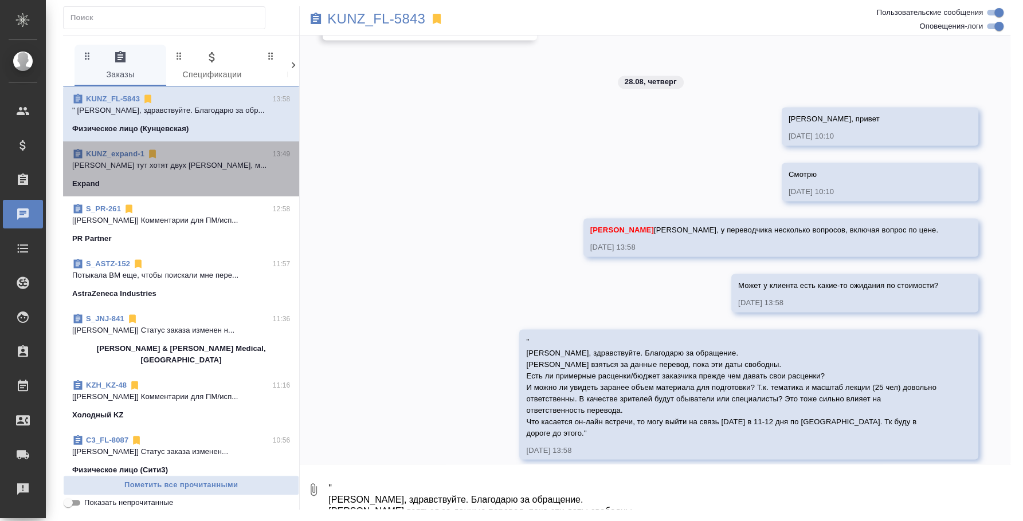
click at [193, 164] on p "Федотова Ирина тут хотят двух исполов, м..." at bounding box center [181, 165] width 218 height 11
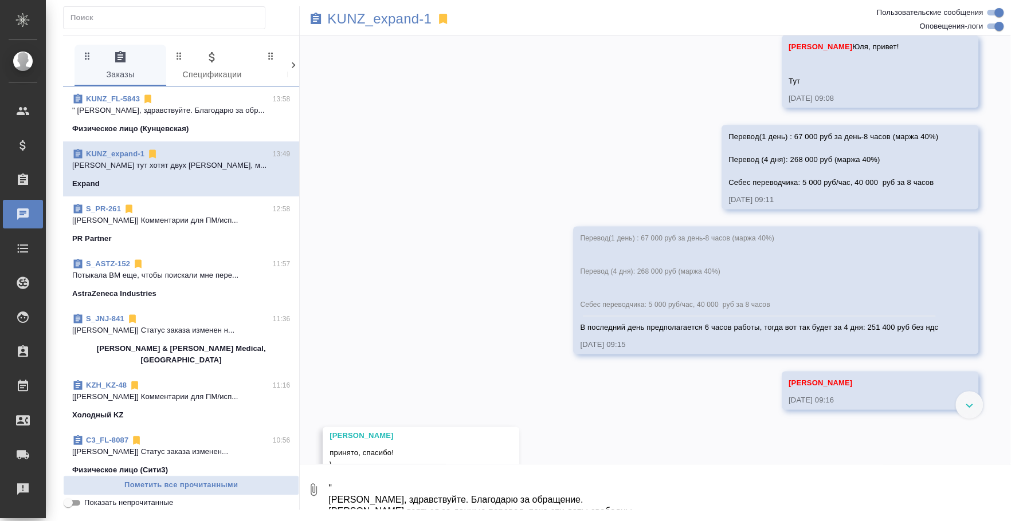
scroll to position [1056, 0]
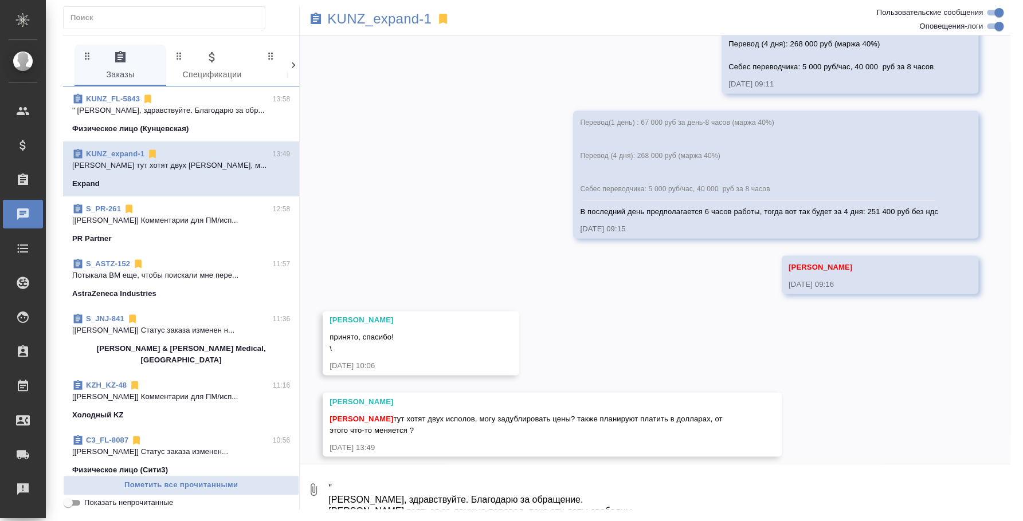
click at [183, 112] on p "" Ирина, здравствуйте. Благодарю за обр..." at bounding box center [181, 110] width 218 height 11
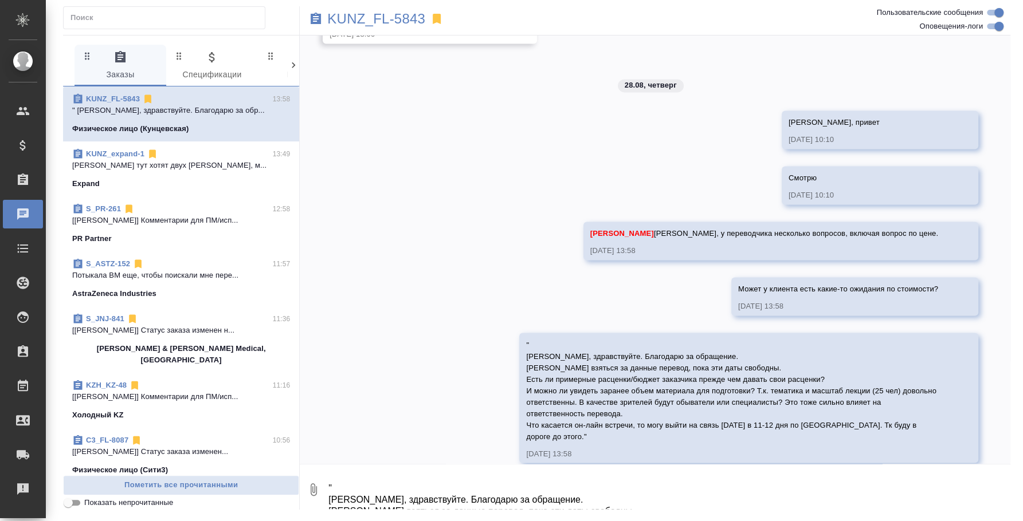
scroll to position [1133, 0]
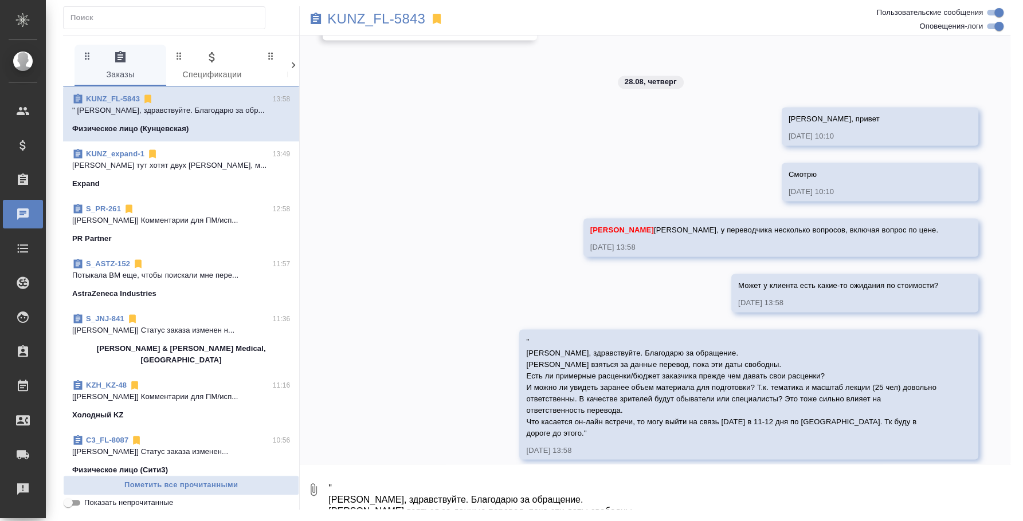
click at [178, 234] on div "PR Partner" at bounding box center [181, 238] width 218 height 11
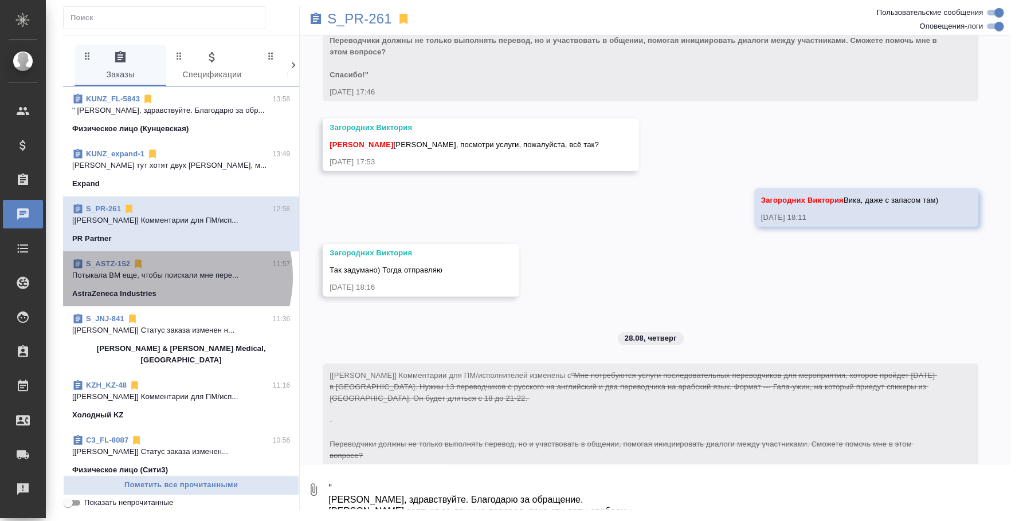
click at [167, 277] on p "Потыкала ВМ еще, чтобы поискали мне пере..." at bounding box center [181, 275] width 218 height 11
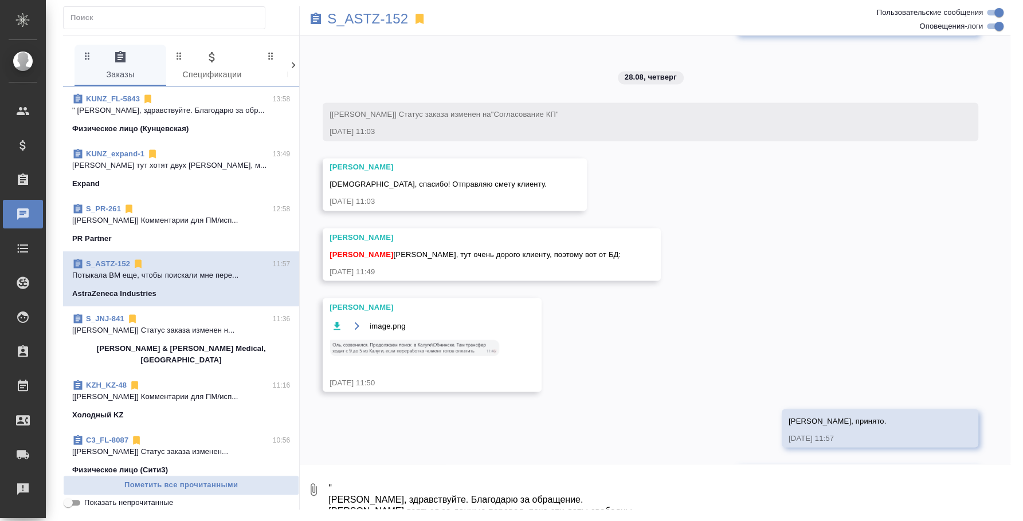
scroll to position [143, 0]
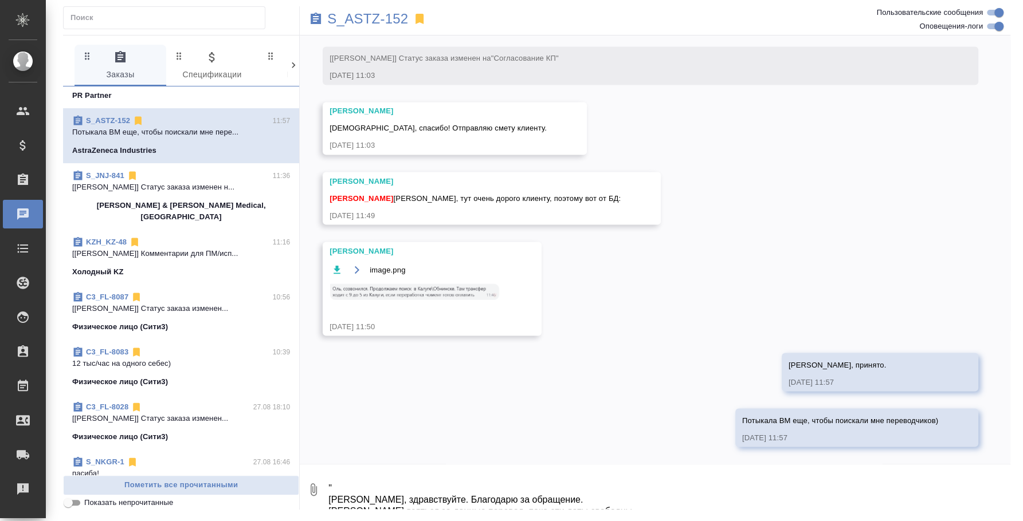
click at [147, 198] on span "S_JNJ-841 11:36 [Усманова Ольга] Статус заказа изменен н... Johnson & Johnson M…" at bounding box center [181, 196] width 218 height 53
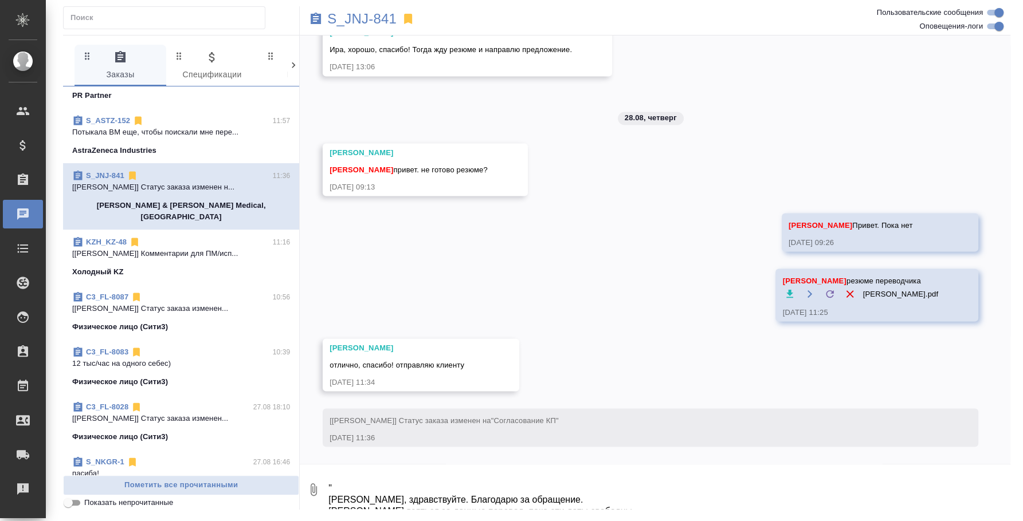
click at [151, 248] on p "[[PERSON_NAME]] Комментарии для ПМ/исп..." at bounding box center [181, 253] width 218 height 11
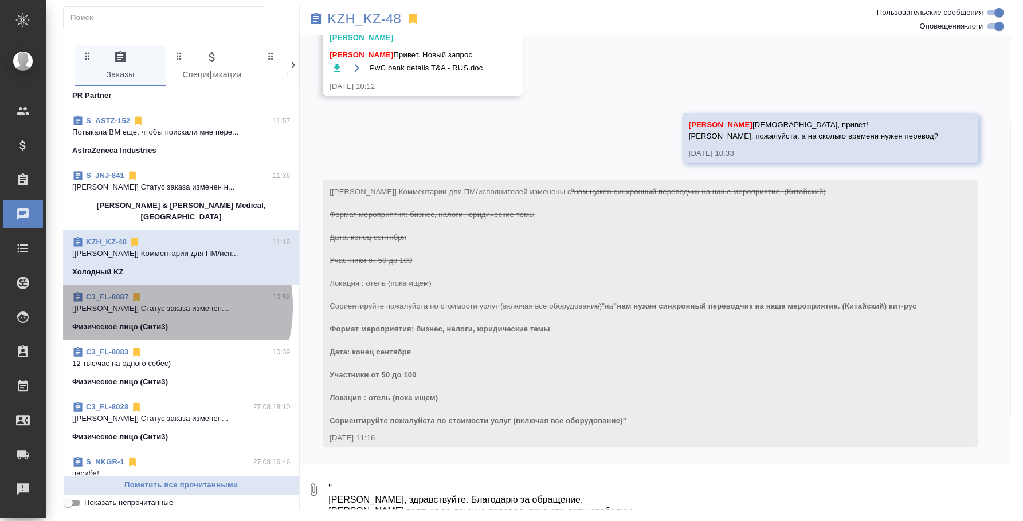
click at [147, 303] on p "[Ильина Екатерина] Статус заказа изменен..." at bounding box center [181, 308] width 218 height 11
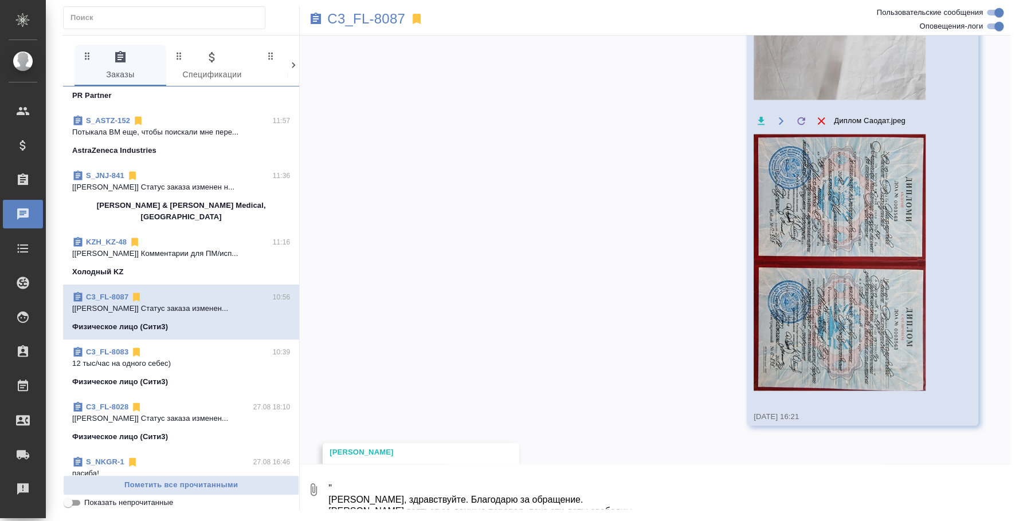
scroll to position [1750, 0]
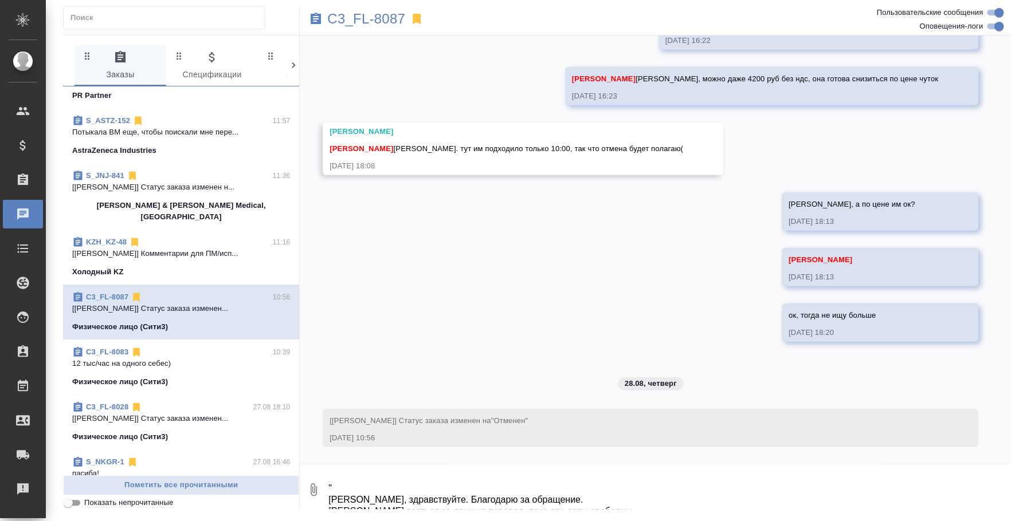
click at [203, 358] on p "12 тыс/час на одного себес)" at bounding box center [181, 363] width 218 height 11
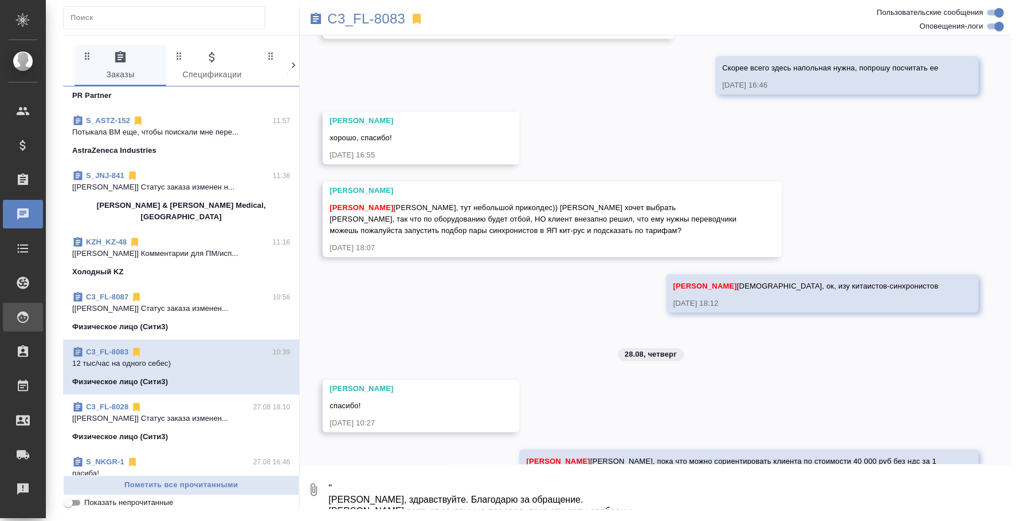
scroll to position [2671, 0]
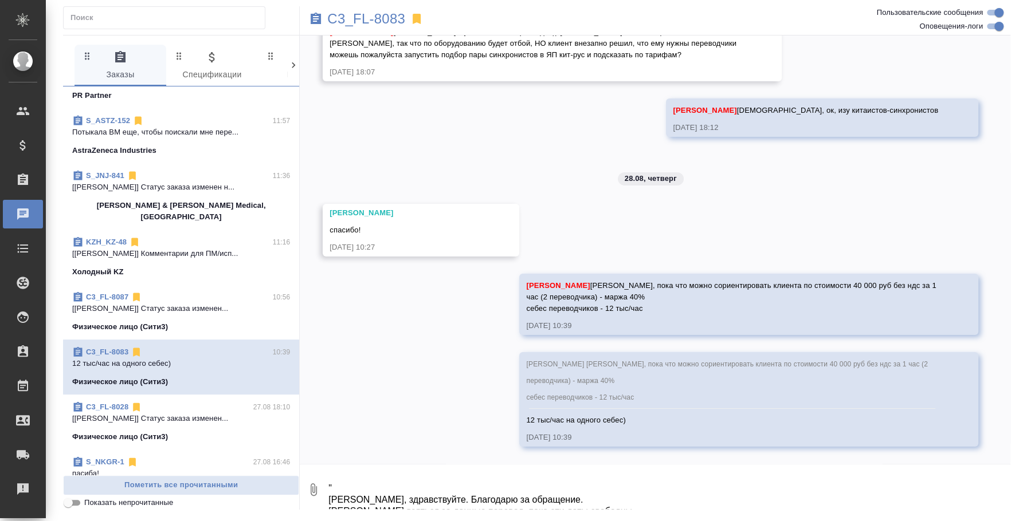
click at [108, 403] on link "C3_FL-8028" at bounding box center [107, 407] width 42 height 9
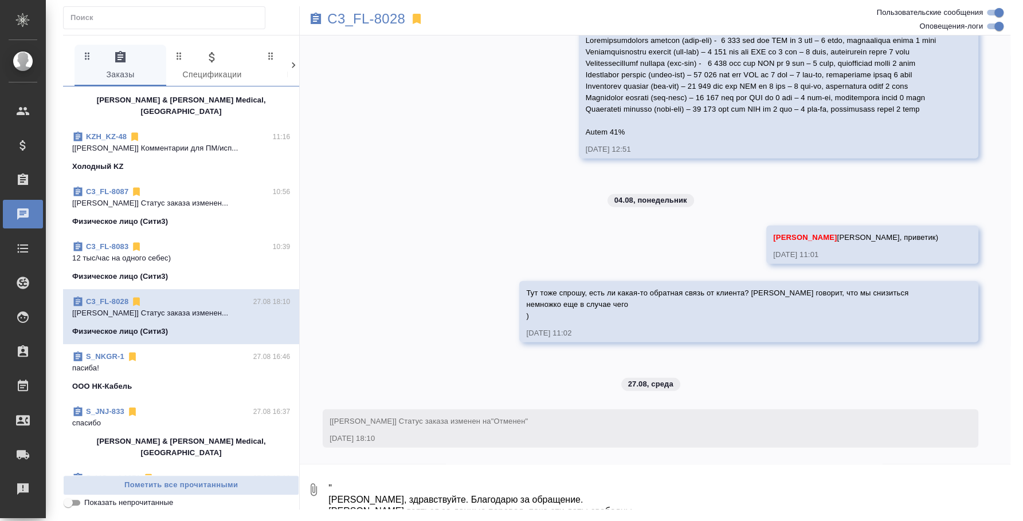
scroll to position [286, 0]
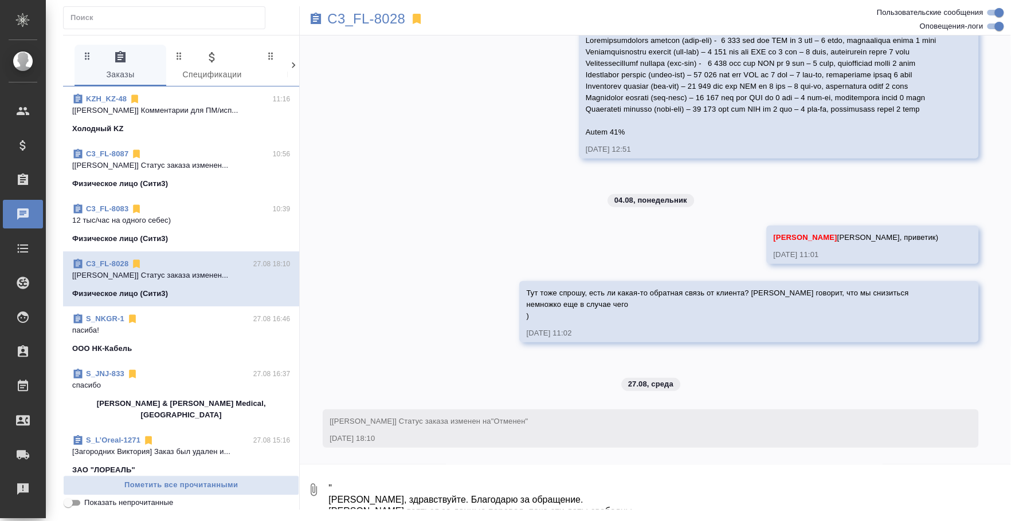
click at [172, 325] on p "пасиба!" at bounding box center [181, 330] width 218 height 11
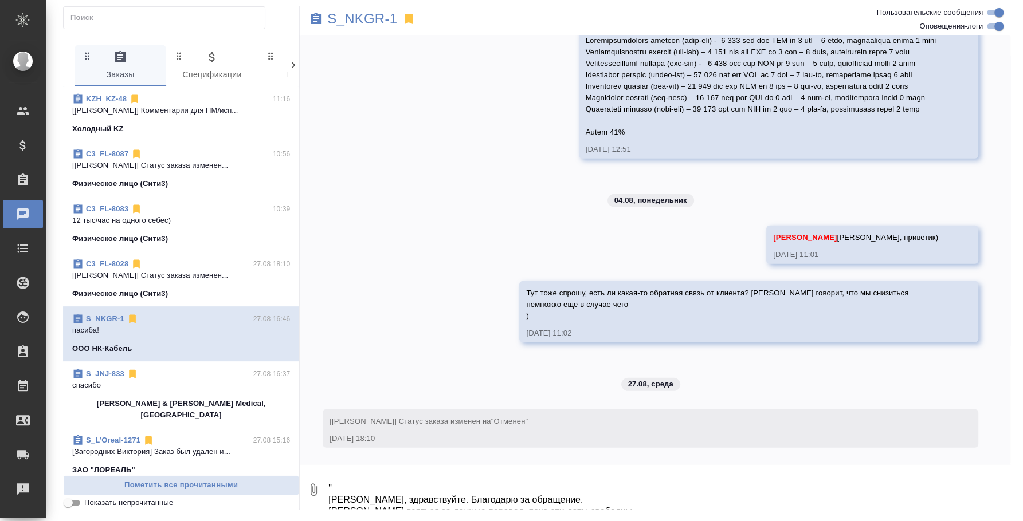
click at [160, 368] on div "S_JNJ-833 27.08 16:37" at bounding box center [181, 373] width 218 height 11
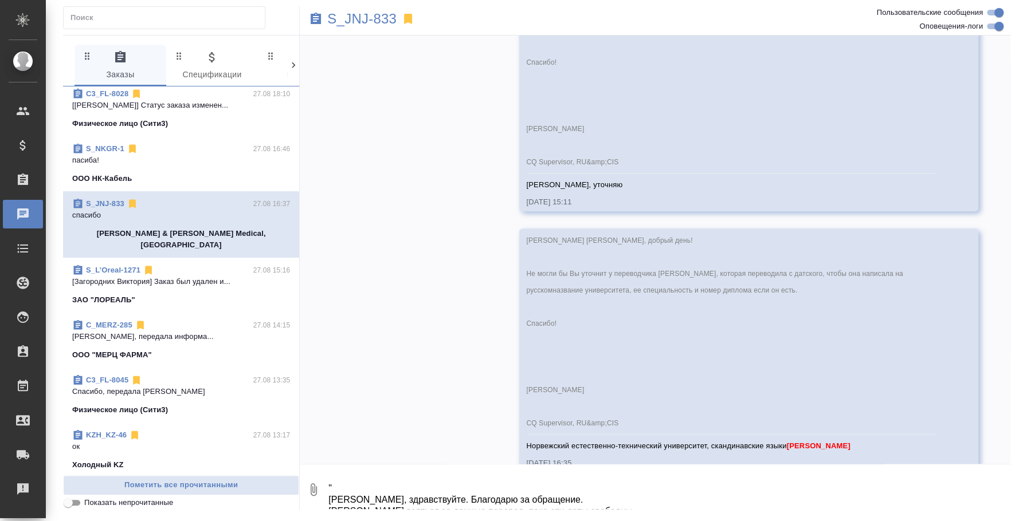
scroll to position [573, 0]
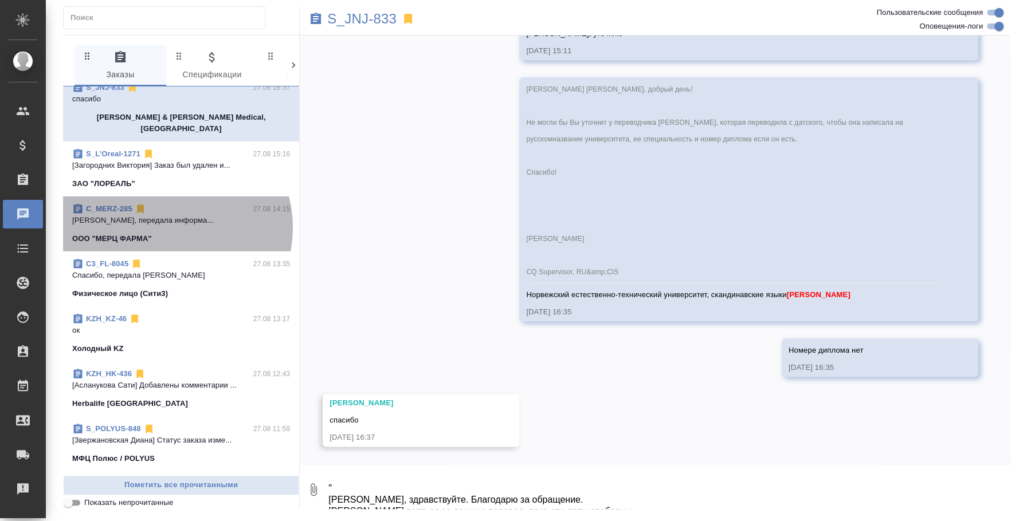
click at [172, 204] on span "C_MERZ-285 27.08 14:15 Лямина Надежда Спасибо, передала информа... ООО "МЕРЦ ФА…" at bounding box center [181, 223] width 218 height 41
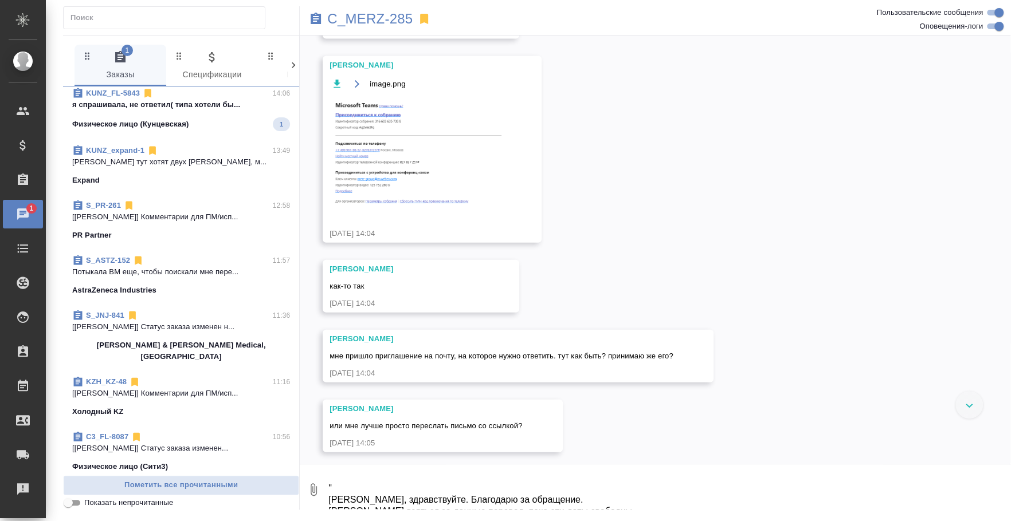
scroll to position [0, 0]
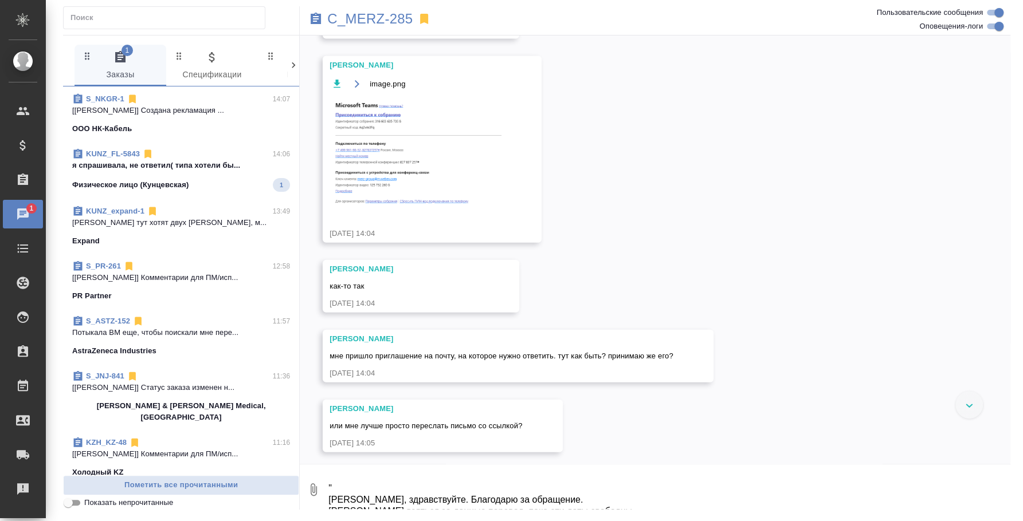
click at [185, 164] on p "я спрашивала, не ответил( типа хотели бы..." at bounding box center [181, 165] width 218 height 11
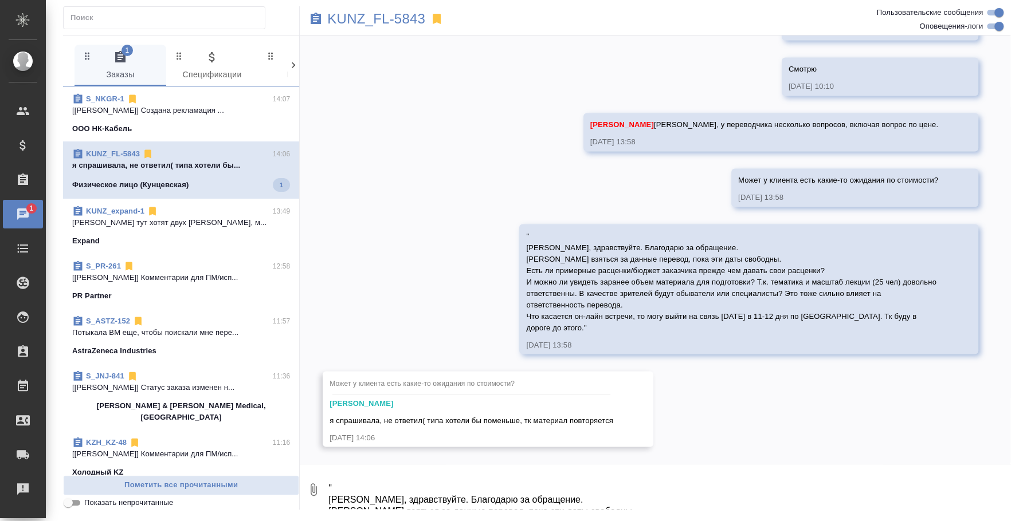
scroll to position [1227, 0]
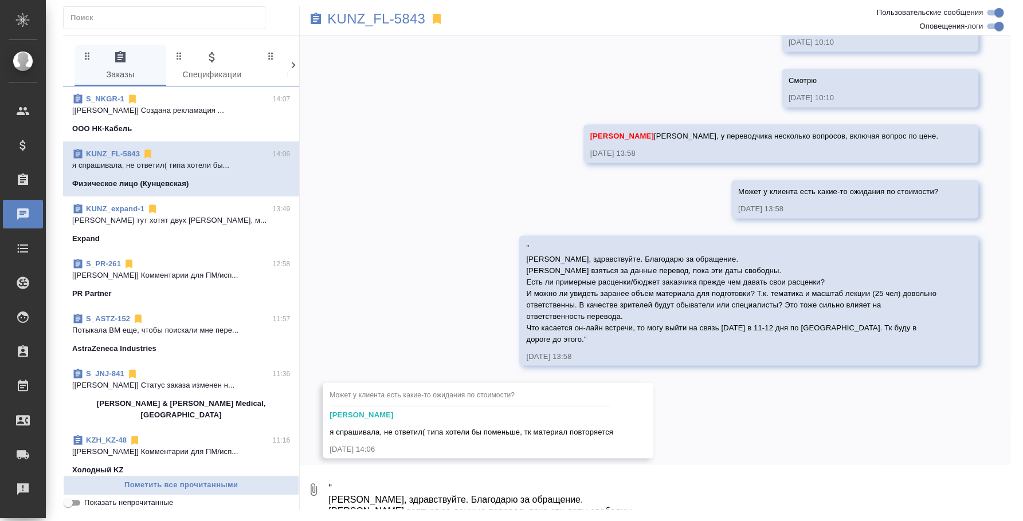
click at [568, 492] on textarea "" Ирина, здравствуйте. Благодарю за обращение. Готова взяться за данные перевод…" at bounding box center [668, 489] width 683 height 39
type textarea ">"
type textarea "》"
type textarea "ю"
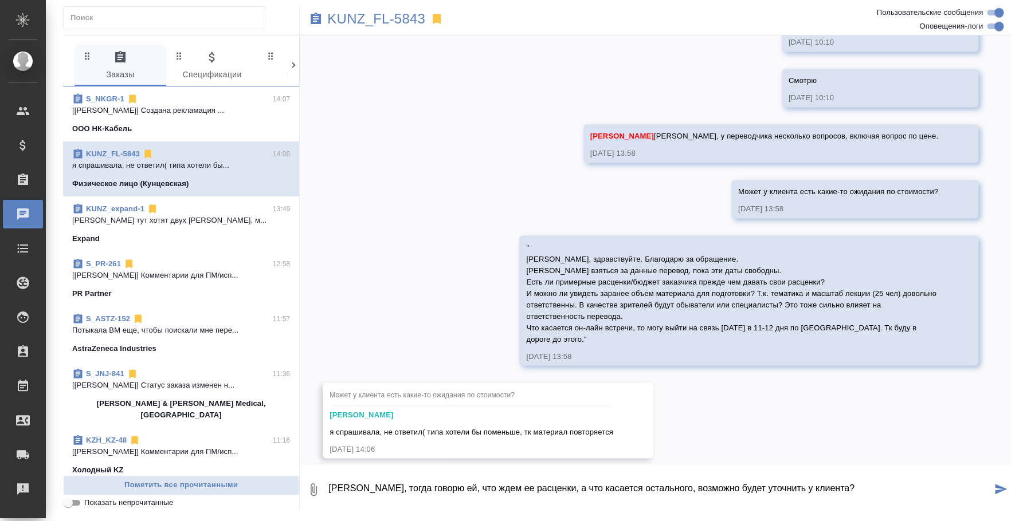
type textarea "Юля, тогда говорю ей, что ждем ее расценки, а что касается остального, возможно…"
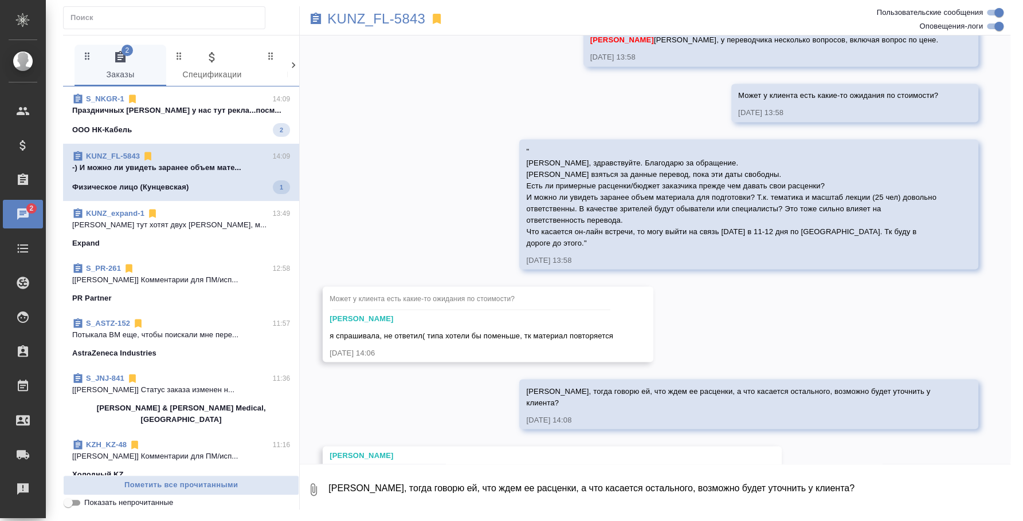
scroll to position [1410, 0]
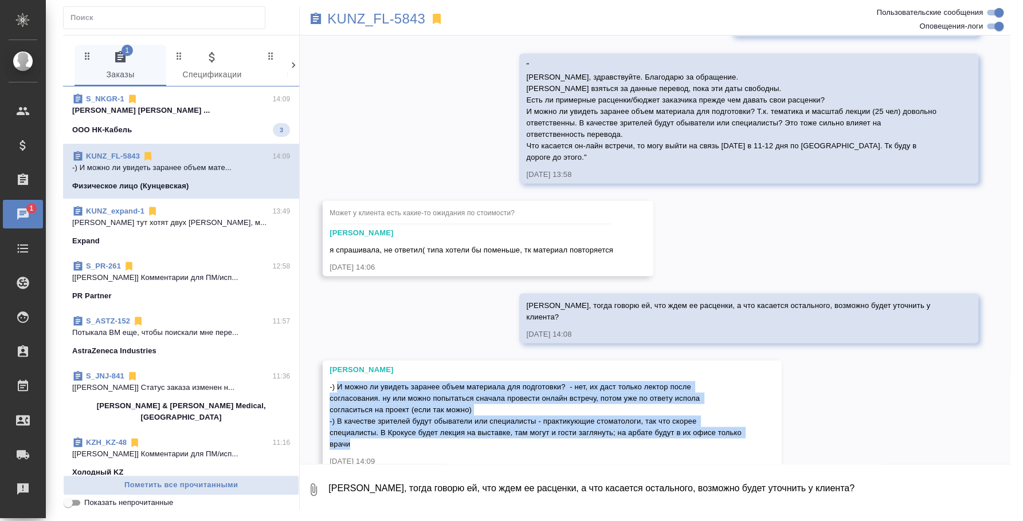
drag, startPoint x: 337, startPoint y: 361, endPoint x: 434, endPoint y: 424, distance: 115.1
click at [434, 424] on div "-) И можно ли увидеть заранее объем материала для подготовки? - нет, их даст то…" at bounding box center [535, 414] width 412 height 72
copy span "И можно ли увидеть заранее объем материала для подготовки? - нет, их даст тольк…"
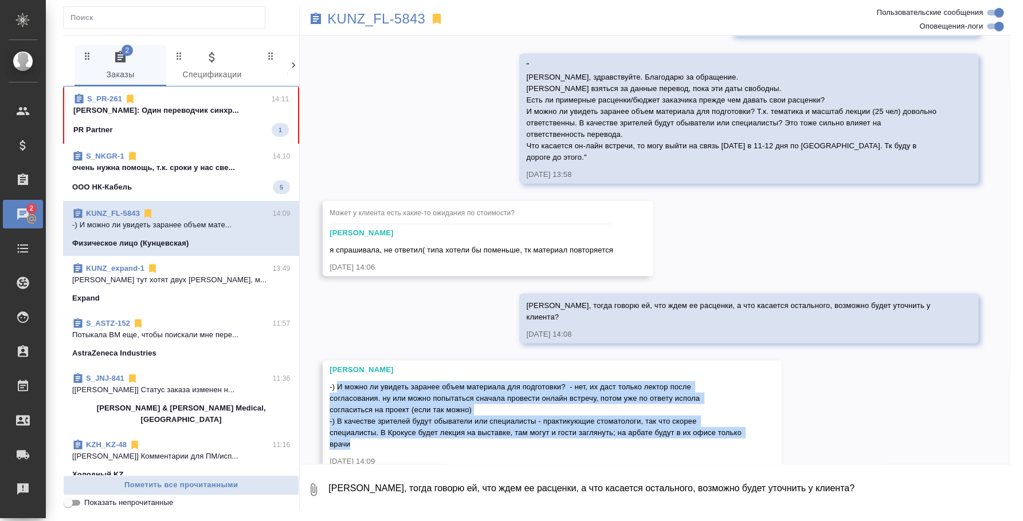
click at [175, 285] on p "Федотова Ирина тут хотят двух исполов, м..." at bounding box center [181, 279] width 218 height 11
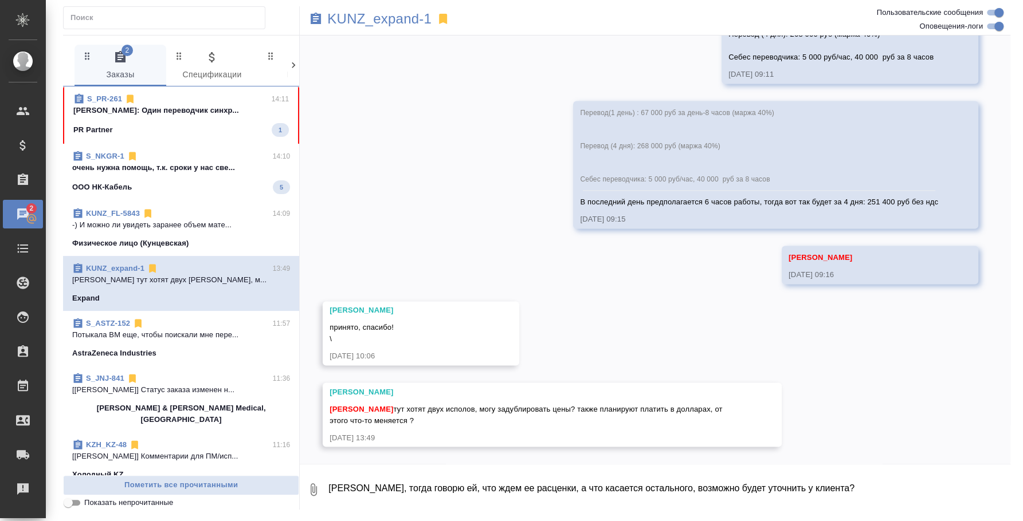
scroll to position [1057, 0]
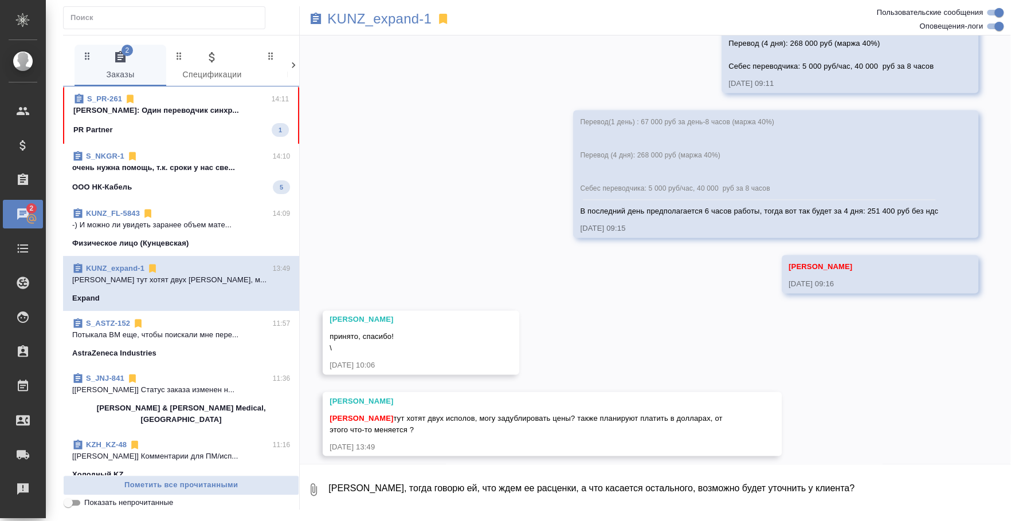
click at [423, 485] on textarea "Юля, тогда говорю ей, что ждем ее расценки, а что касается остального, возможно…" at bounding box center [668, 489] width 683 height 39
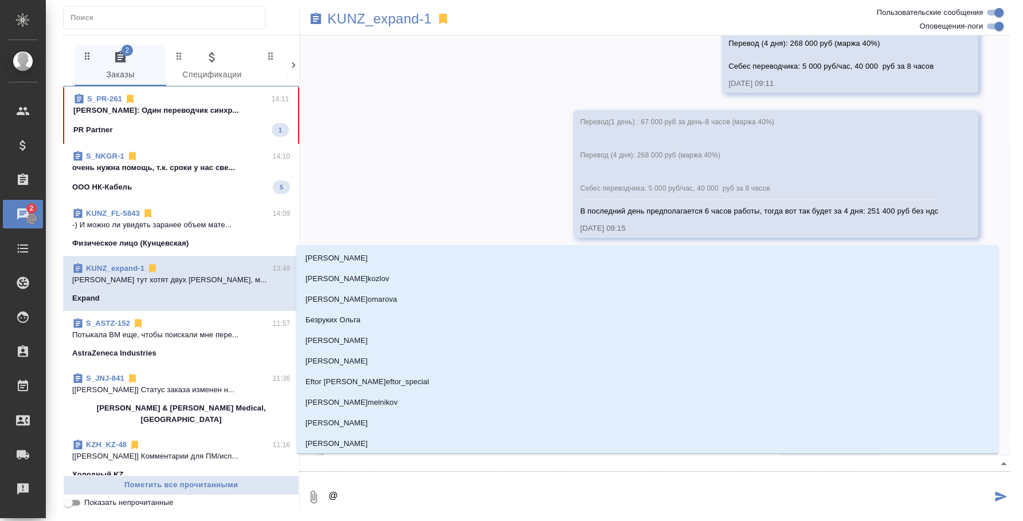
scroll to position [1068, 0]
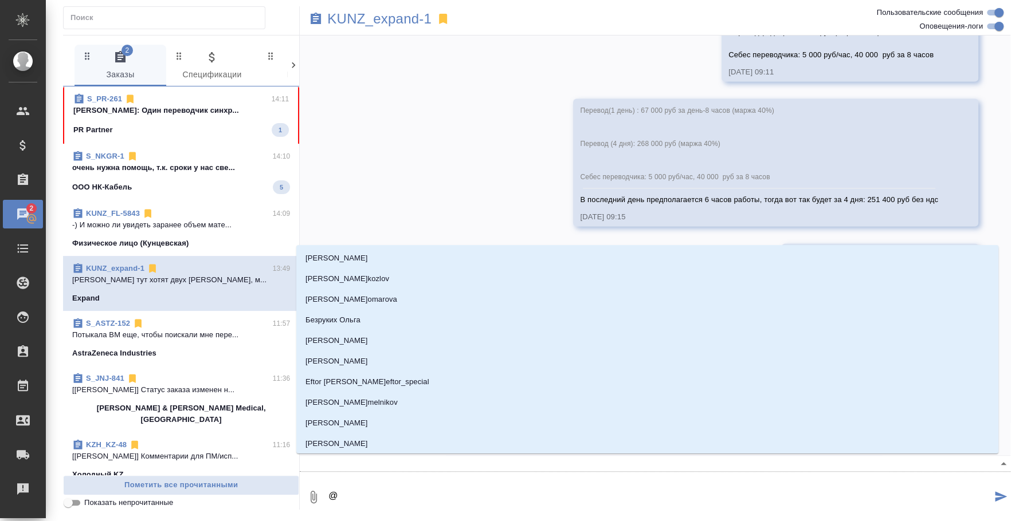
type textarea "@b"
type input "b"
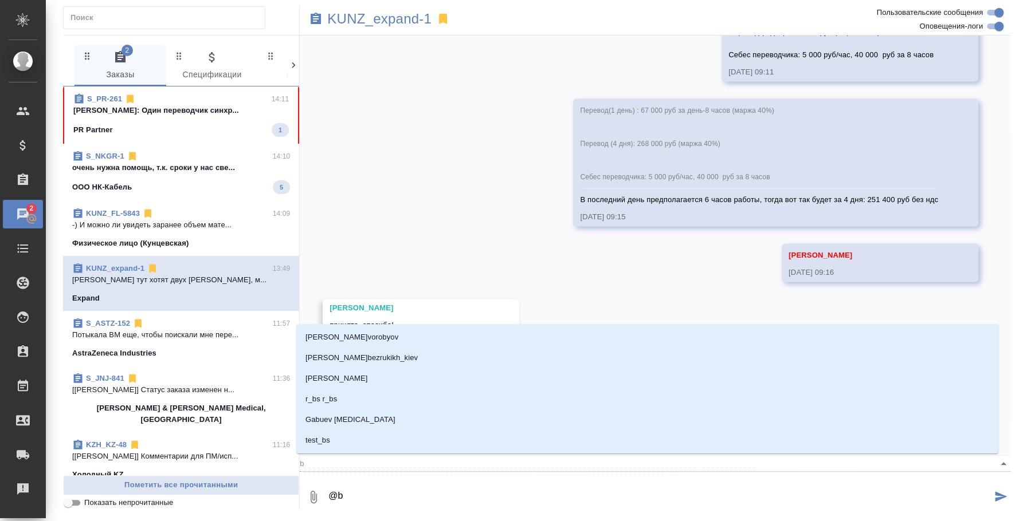
type textarea "@"
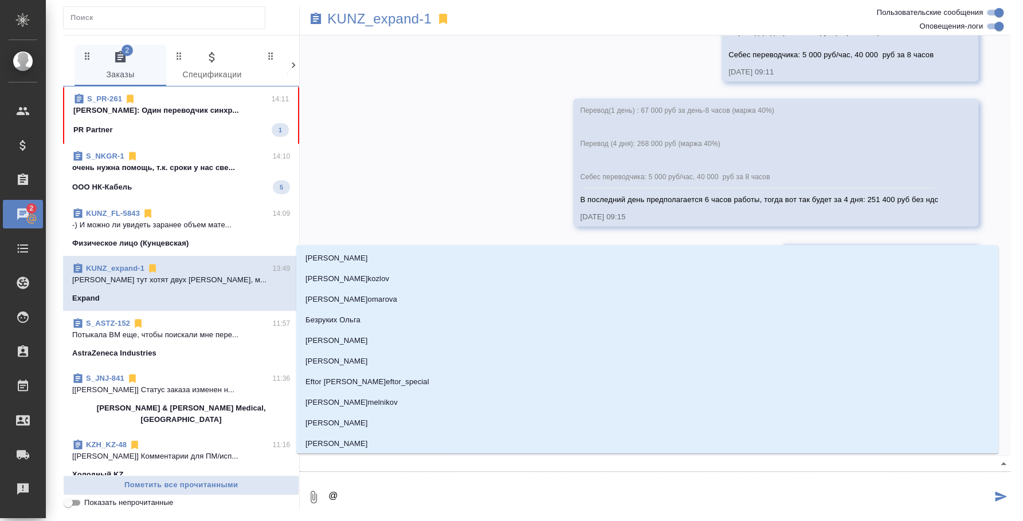
type textarea "@d"
type input "d"
type textarea "@d't"
type input "d't"
type textarea "@d't'c"
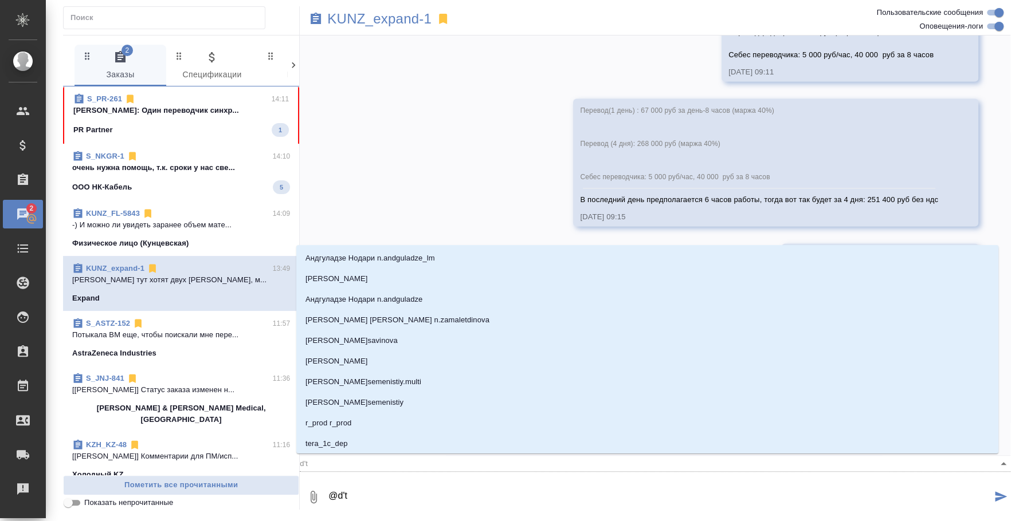
type input "d't'c"
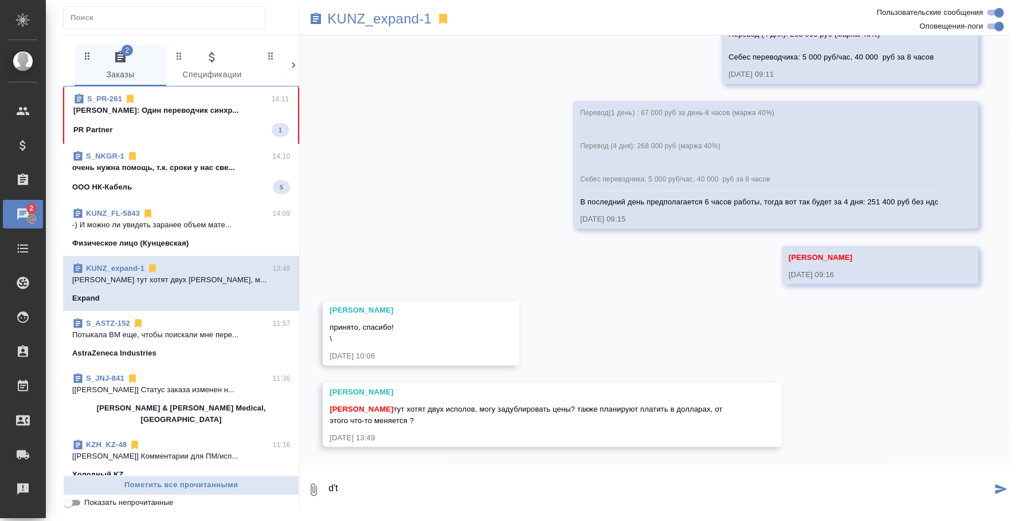
scroll to position [1057, 0]
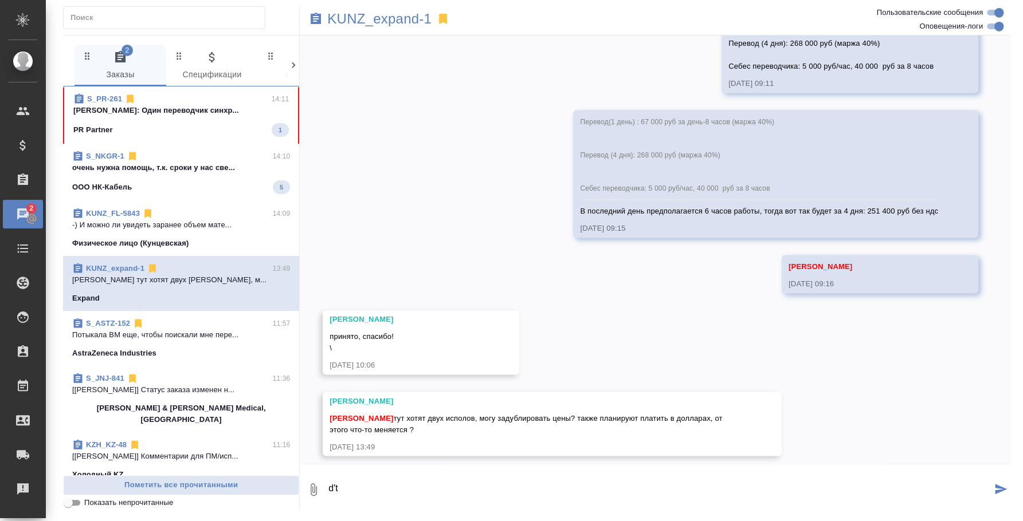
type textarea "d"
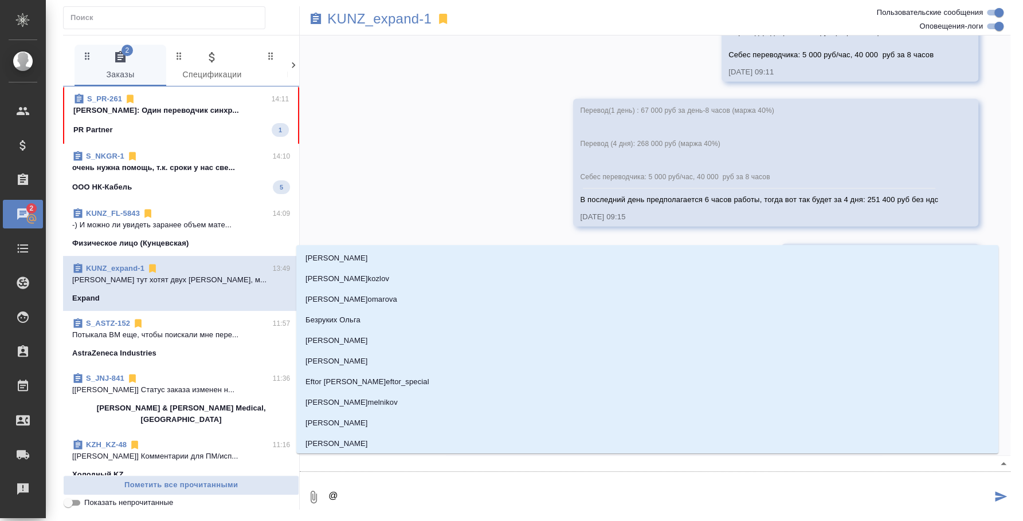
type textarea "@d"
type input "d"
type textarea "@dt"
type input "dt"
type textarea "@dtc"
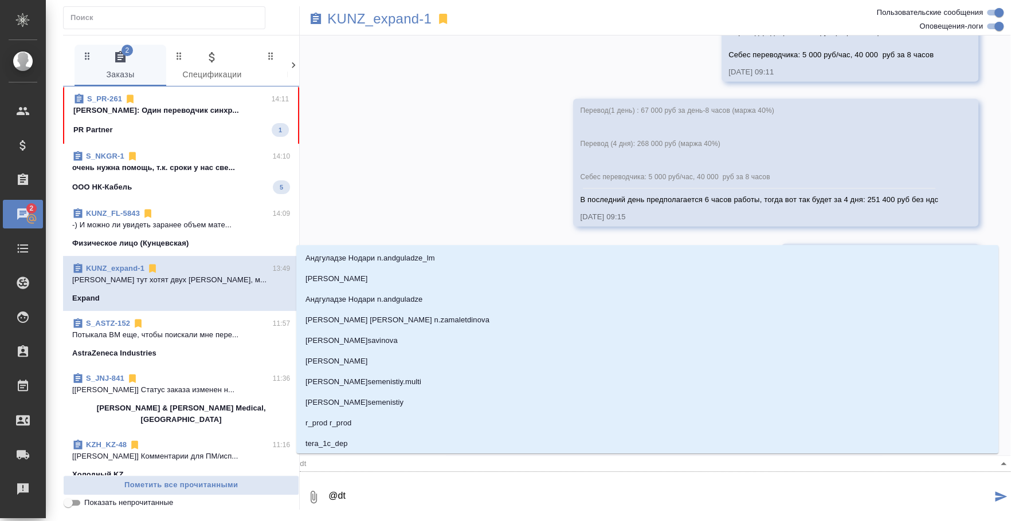
type input "dtc"
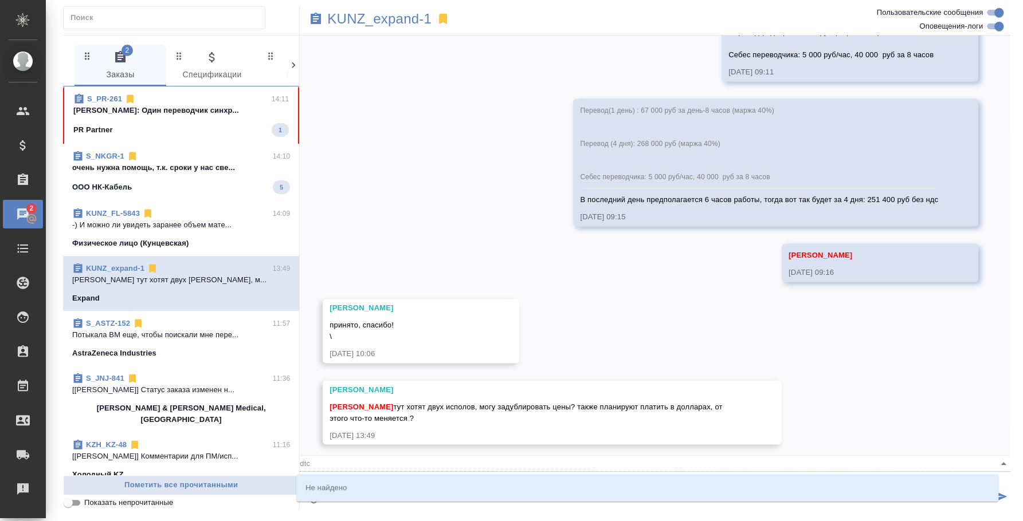
type textarea "@dtct"
type input "dtct"
type textarea "@dtc"
type input "dtc"
type textarea "@dt"
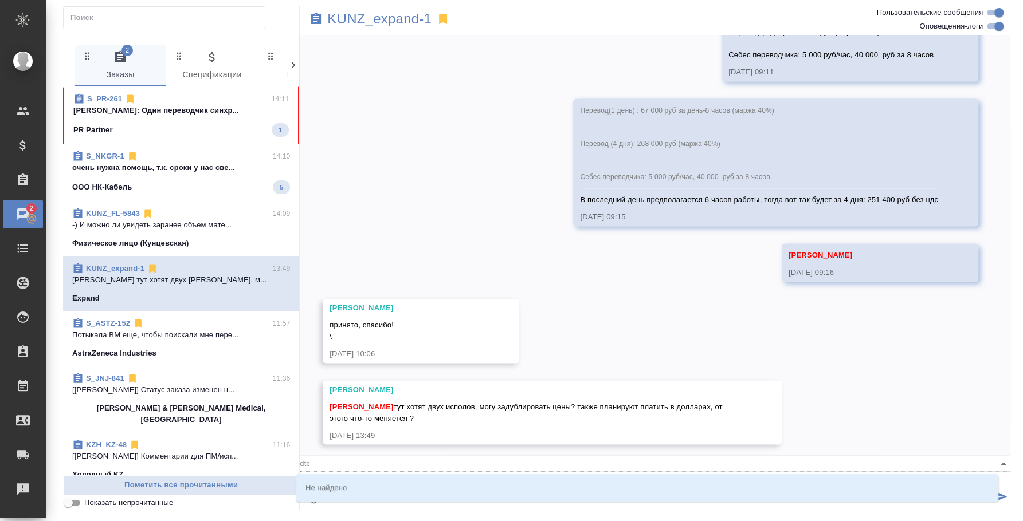
type input "dt"
type textarea "@d"
type input "d"
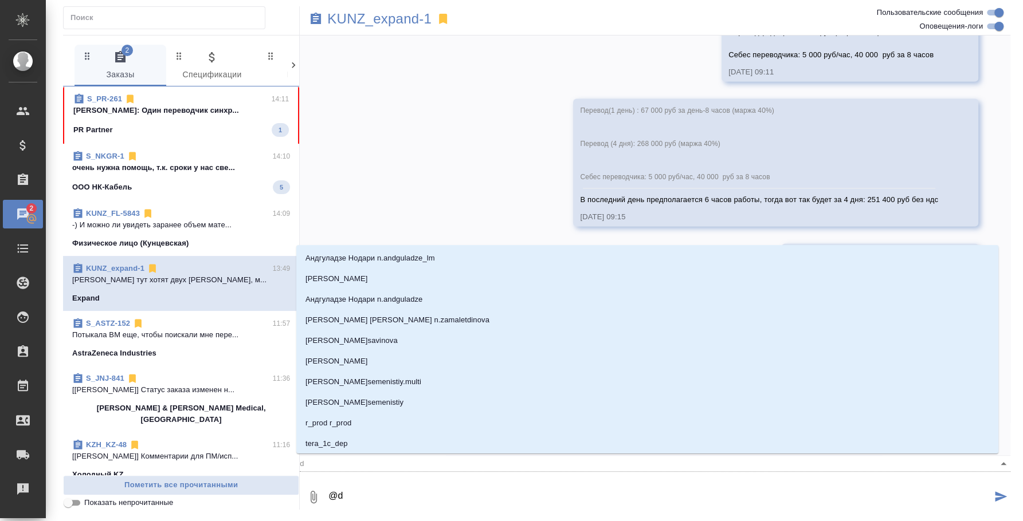
type textarea "@"
type textarea "@d"
type input "d"
type textarea "@d't"
type input "d't"
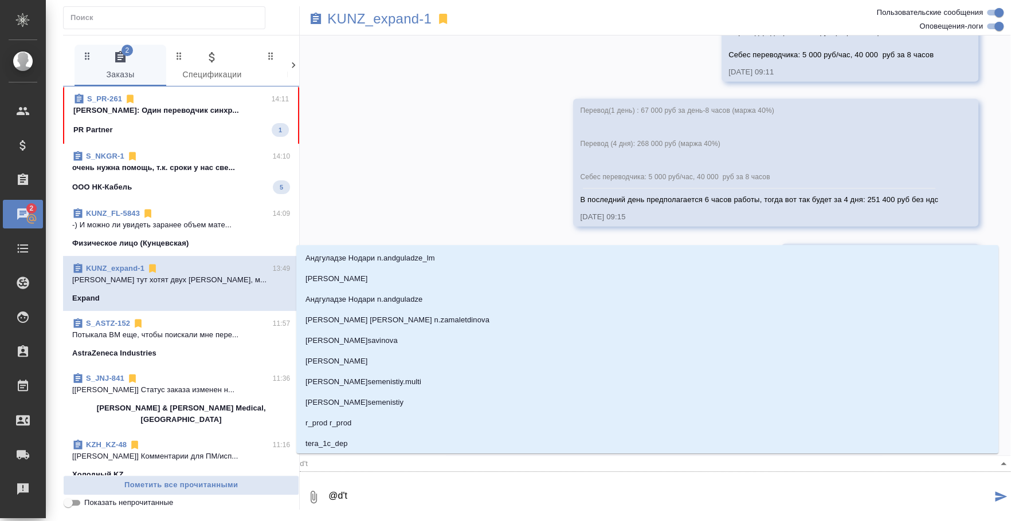
type textarea "@d't'd"
type input "d't'd"
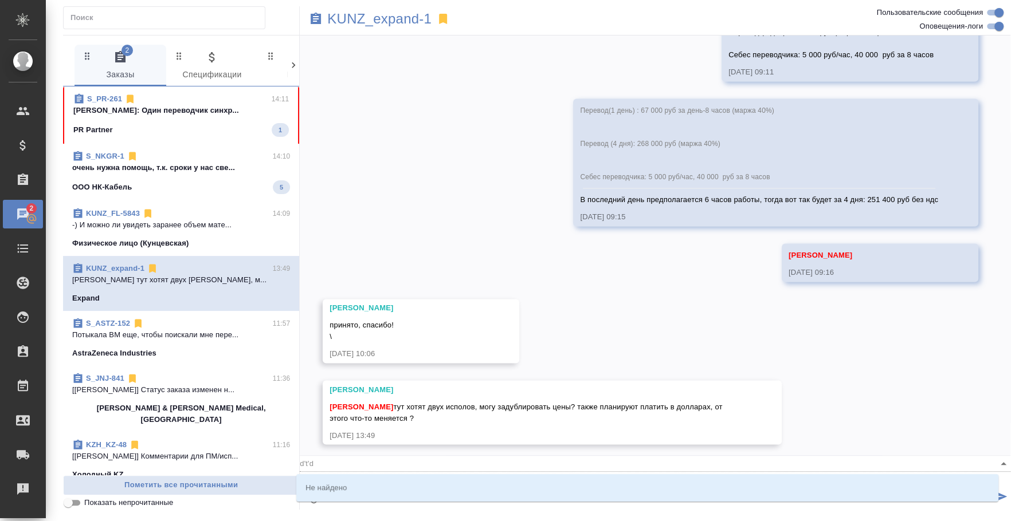
type textarea "@d't'd't"
type input "d't'd't"
type textarea "@d't'd"
type input "d't'd"
type textarea "@d't"
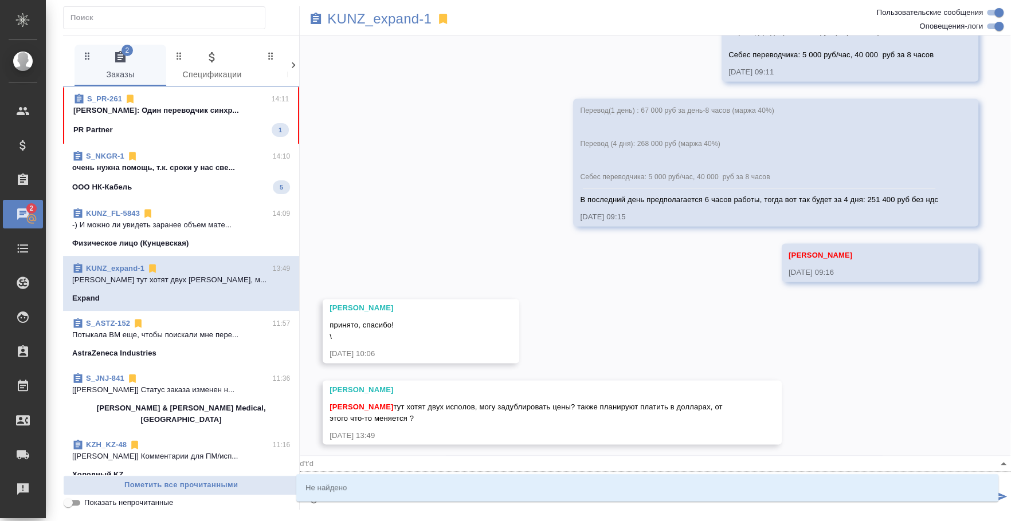
type input "d't"
type textarea "@d"
type input "d"
type textarea "@"
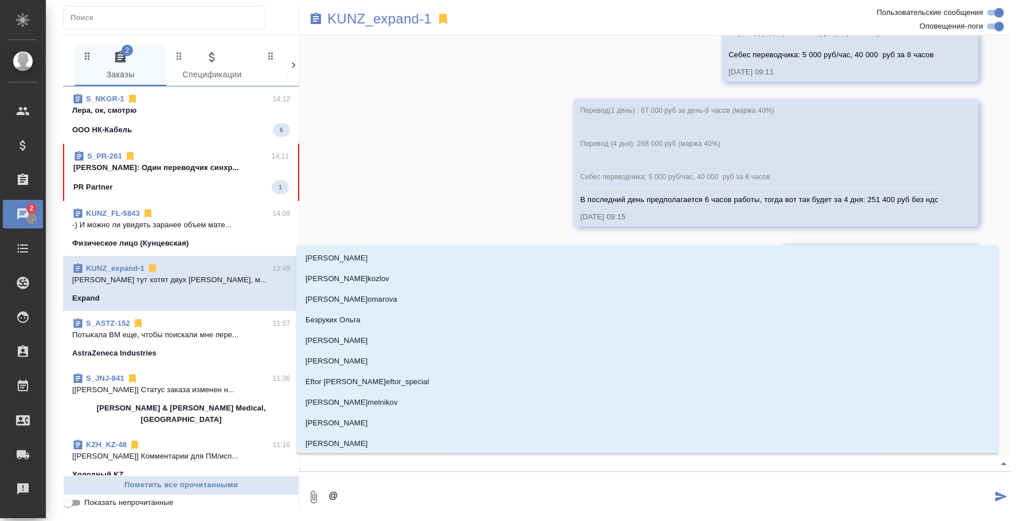
type textarea "@в"
type input "в"
type textarea "@ве"
type input "ве"
type textarea "@вес"
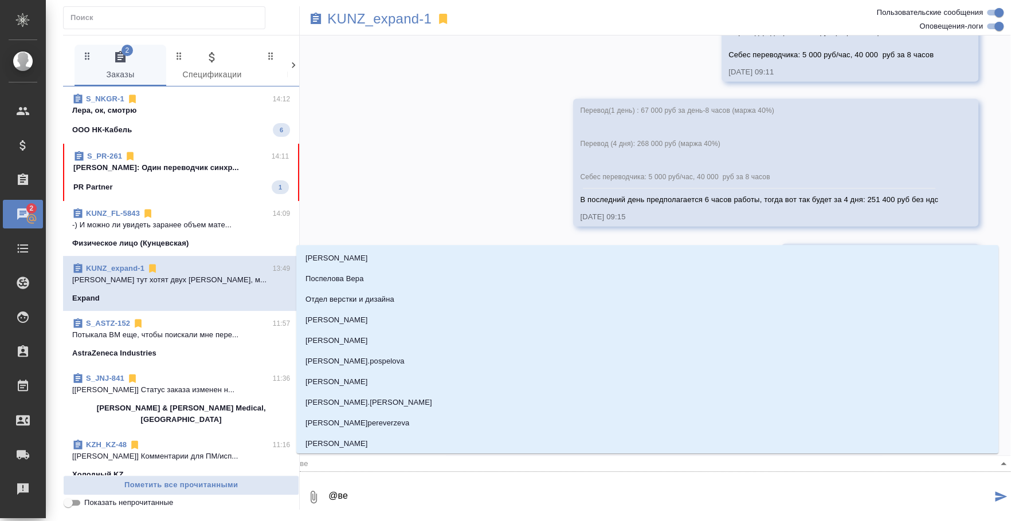
type input "вес"
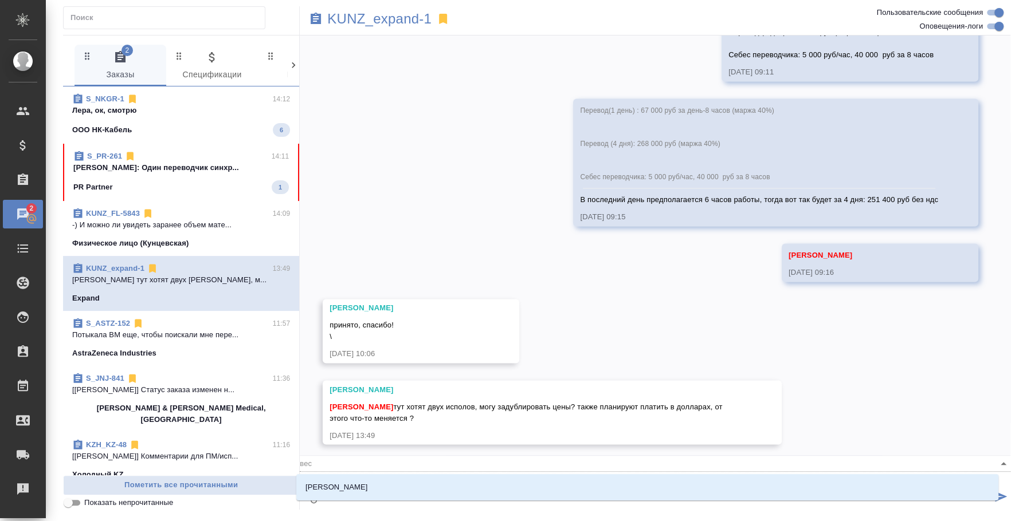
type textarea "@весе"
type input "весе"
click at [423, 485] on li "Веселова Юлия" at bounding box center [647, 487] width 702 height 21
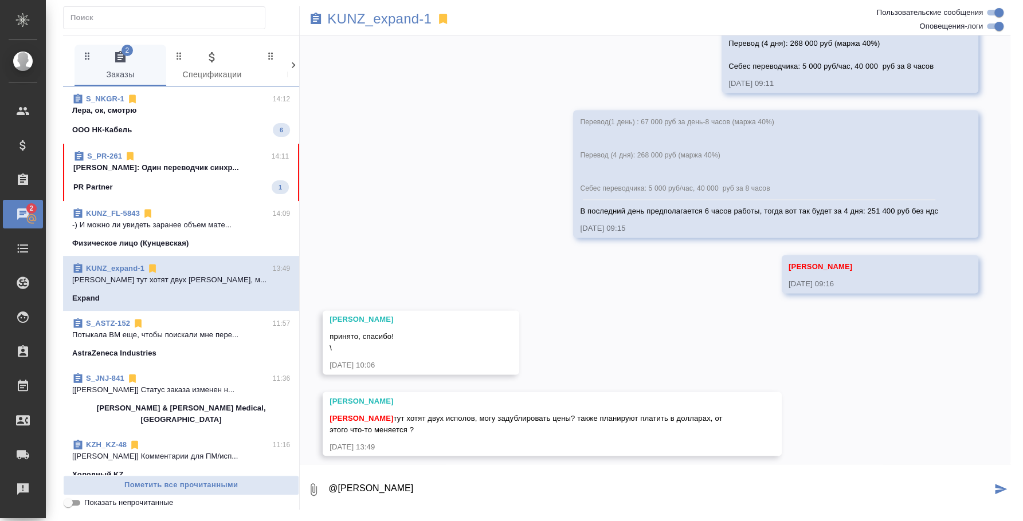
paste textarea "2 переводчика: 135 000 руб за день-8 часов (маржа 40%) 2 переводчика (4 дня): 5…"
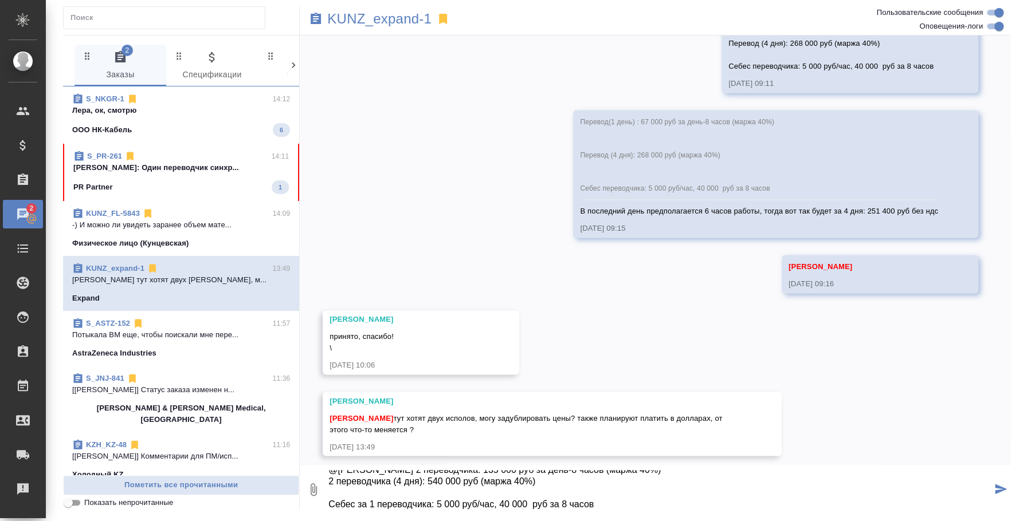
scroll to position [13, 0]
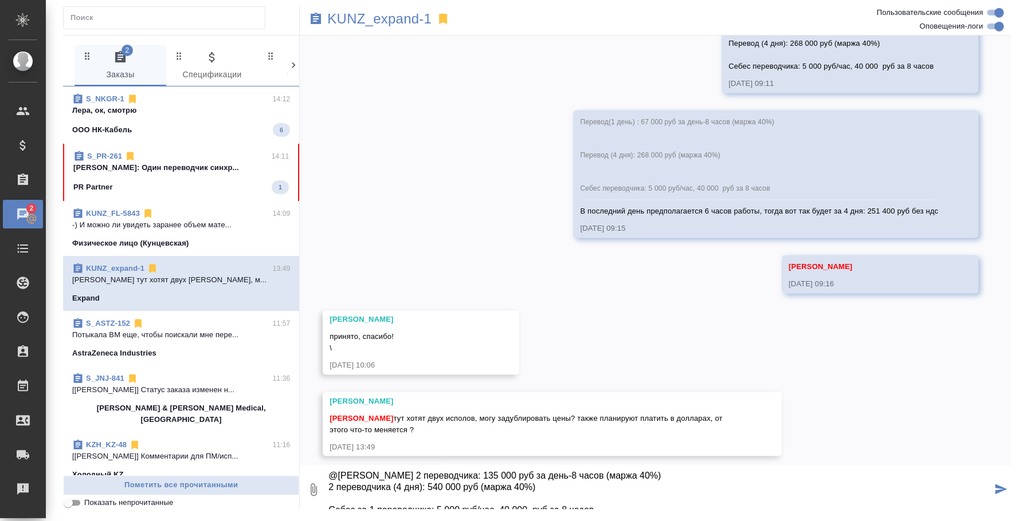
type textarea "@Веселова Юлия 2 переводчика: 135 000 руб за день-8 часов (маржа 40%) 2 перевод…"
click at [1002, 492] on icon "submit" at bounding box center [1001, 489] width 12 height 10
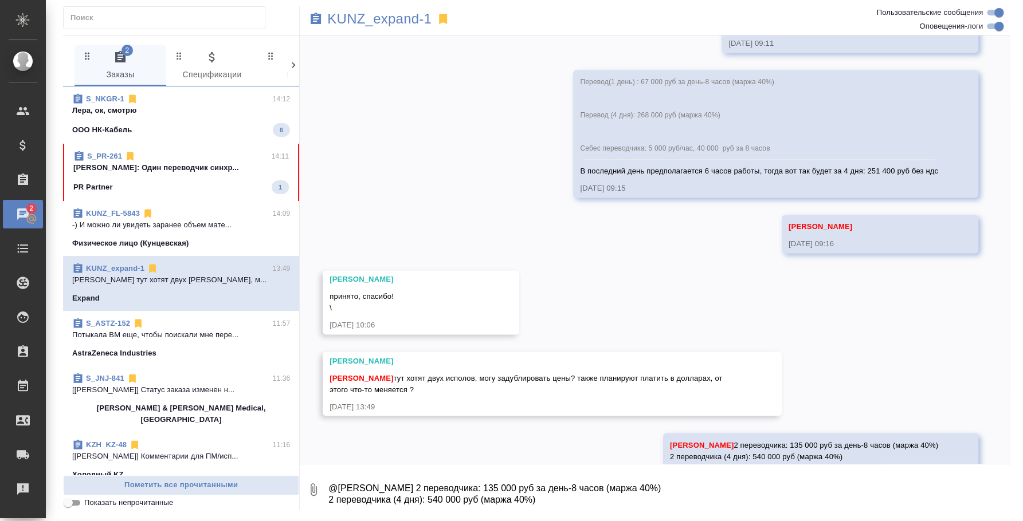
scroll to position [1146, 0]
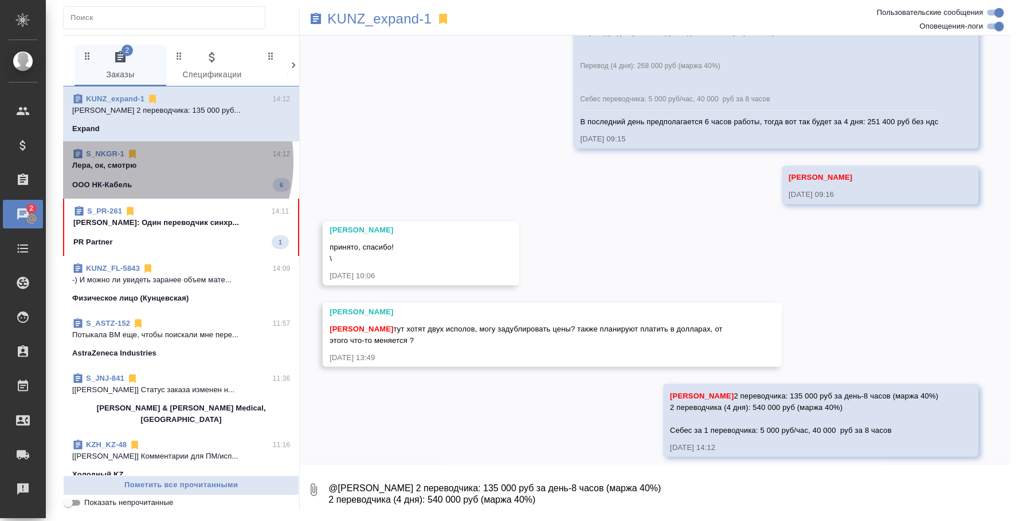
click at [138, 162] on p "Лера, ок, смотрю" at bounding box center [181, 165] width 218 height 11
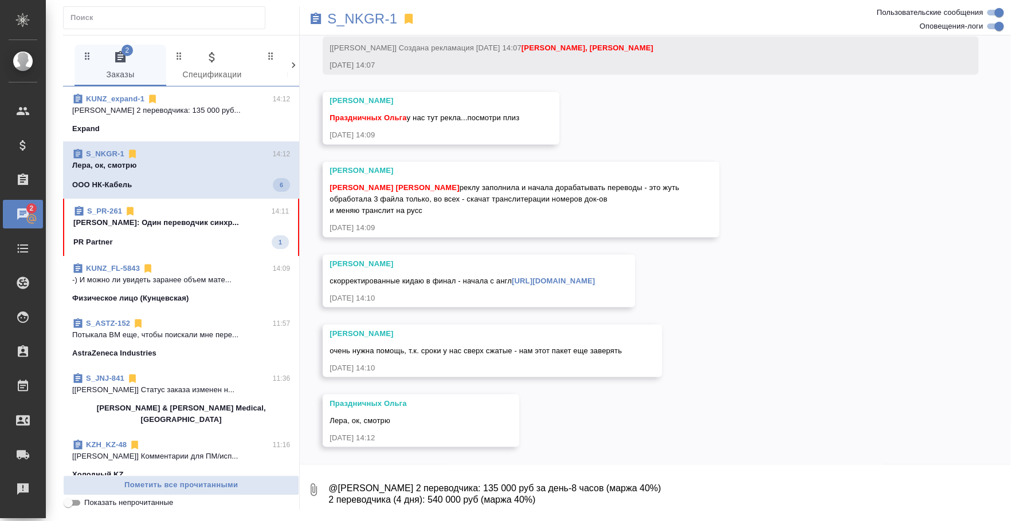
scroll to position [19147, 0]
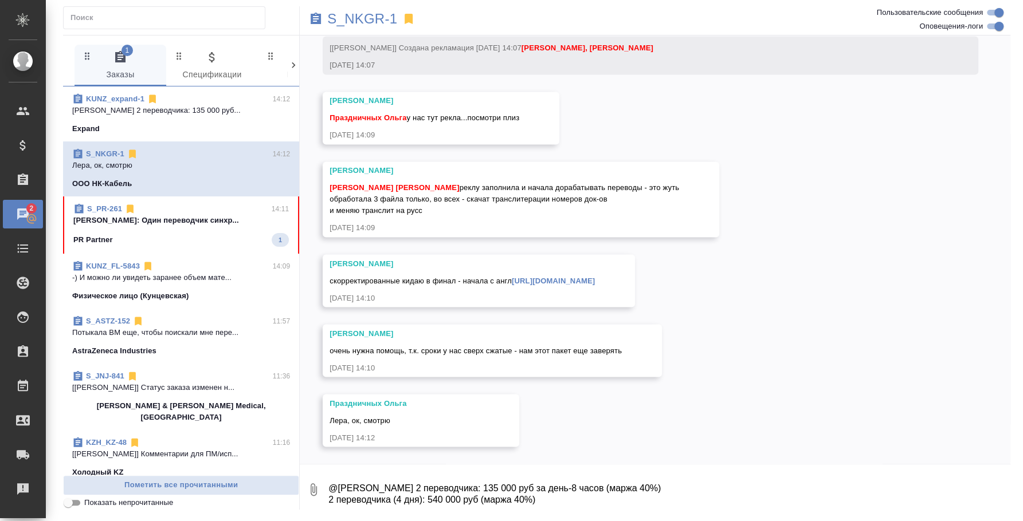
click at [168, 211] on div "S_PR-261 14:11" at bounding box center [180, 208] width 215 height 11
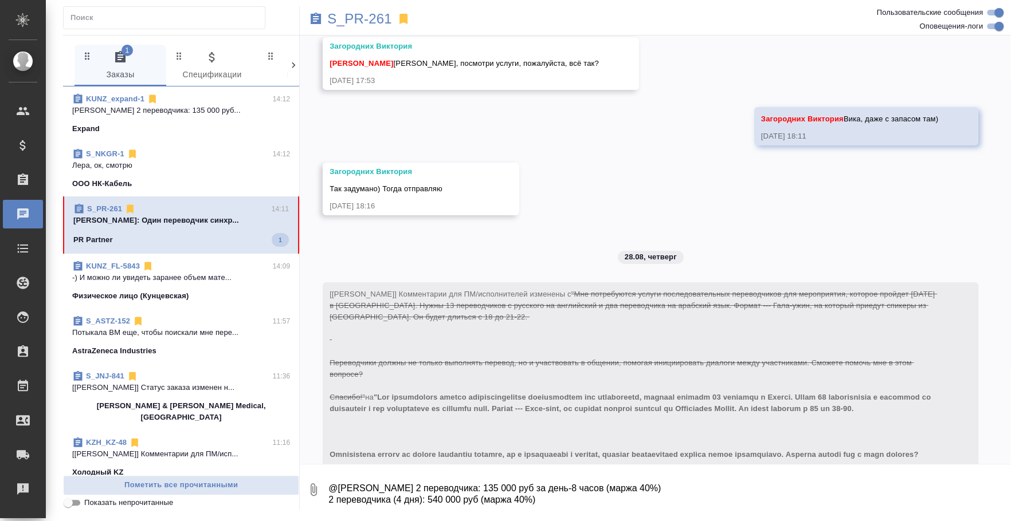
scroll to position [2817, 0]
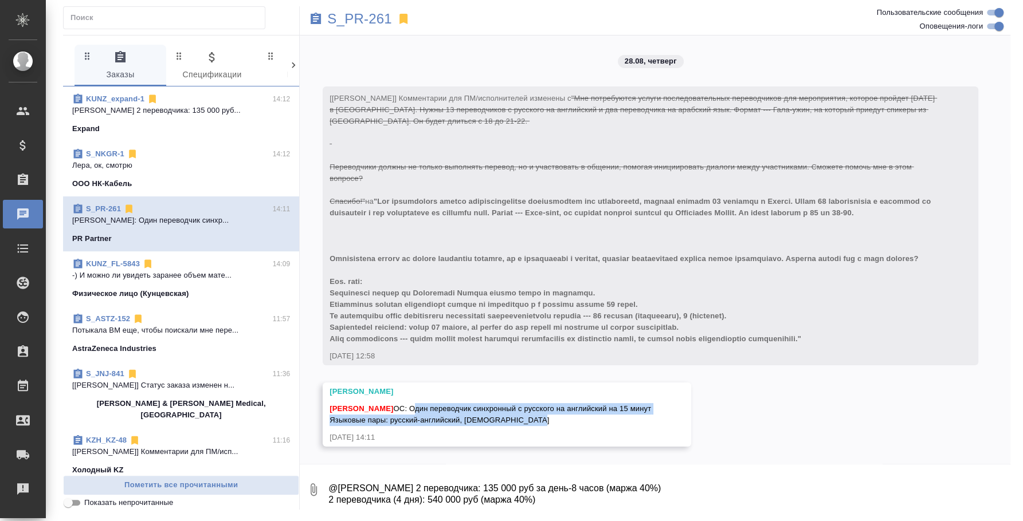
drag, startPoint x: 528, startPoint y: 418, endPoint x: 409, endPoint y: 413, distance: 118.7
click at [409, 413] on div "Федотова Ирина ОС: Один переводчик синхронный с русского на английский на 15 ми…" at bounding box center [489, 414] width 321 height 26
copy span "Один переводчик синхронный с русского на английский на 15 минут Языковые пары: …"
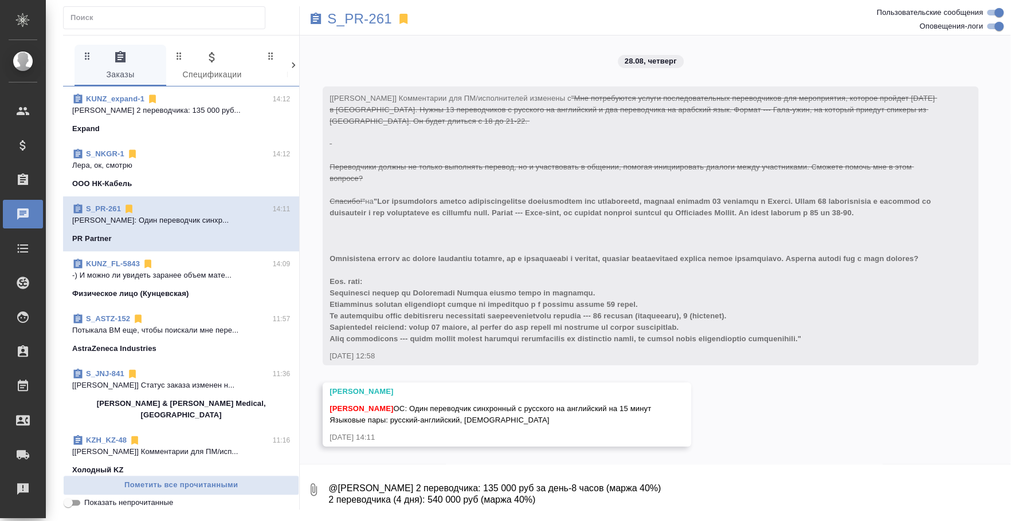
click at [460, 487] on textarea "@Веселова Юлия 2 переводчика: 135 000 руб за день-8 часов (маржа 40%) 2 перевод…" at bounding box center [668, 489] width 683 height 39
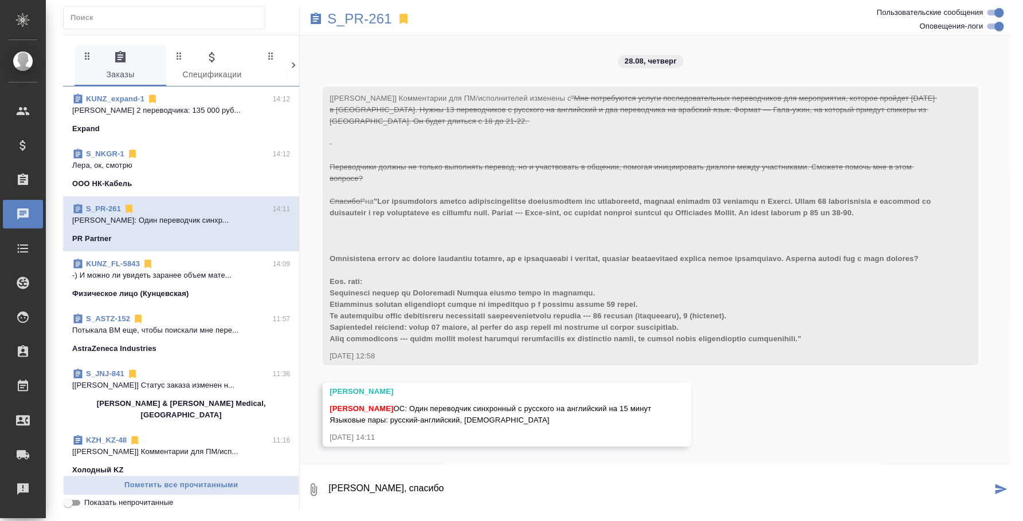
type textarea "[PERSON_NAME], спасибо"
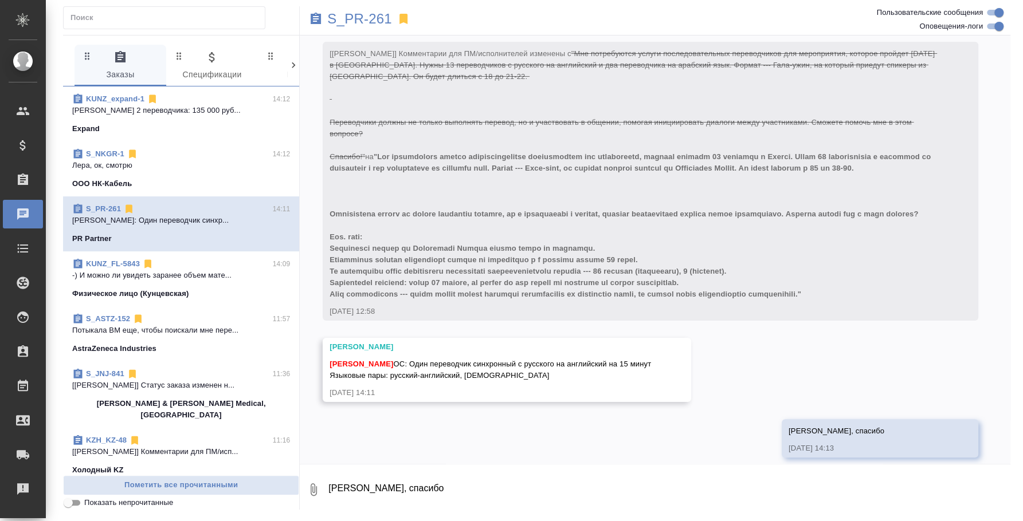
scroll to position [2872, 0]
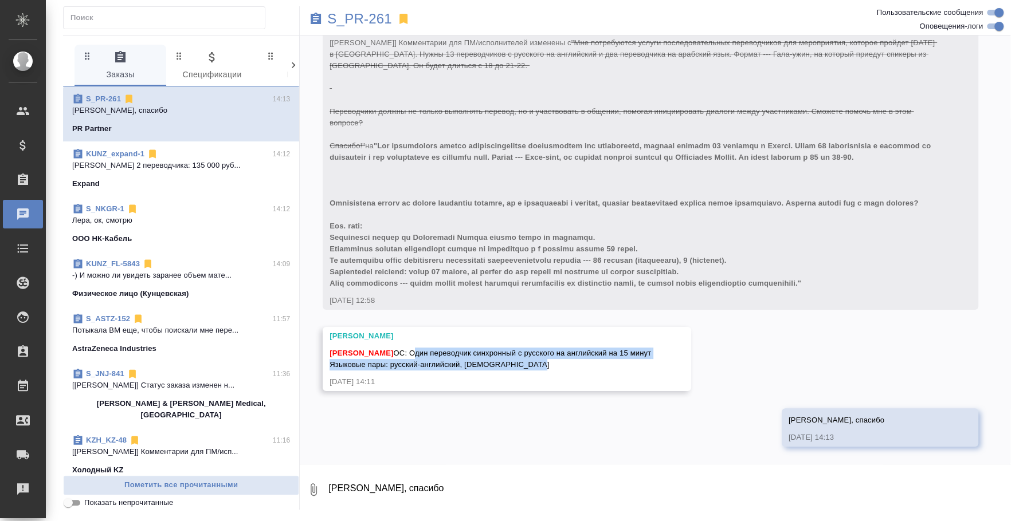
drag, startPoint x: 543, startPoint y: 368, endPoint x: 411, endPoint y: 358, distance: 131.6
click at [411, 358] on div "Федотова Ирина ОС: Один переводчик синхронный с русского на английский на 15 ми…" at bounding box center [489, 358] width 321 height 26
copy span "Один переводчик синхронный с русского на английский на 15 минут Языковые пары: …"
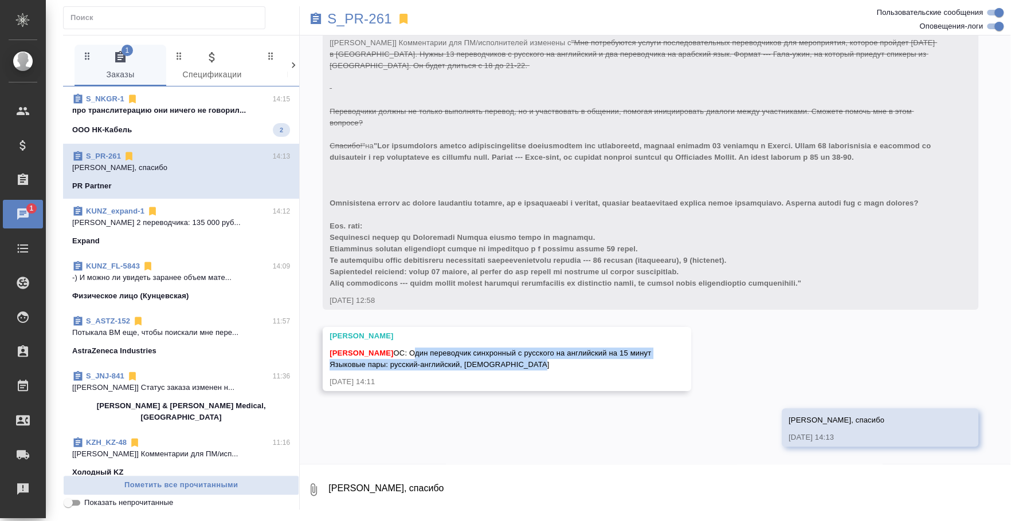
click at [180, 105] on p "про транслитерацию они ничего не говорил..." at bounding box center [181, 110] width 218 height 11
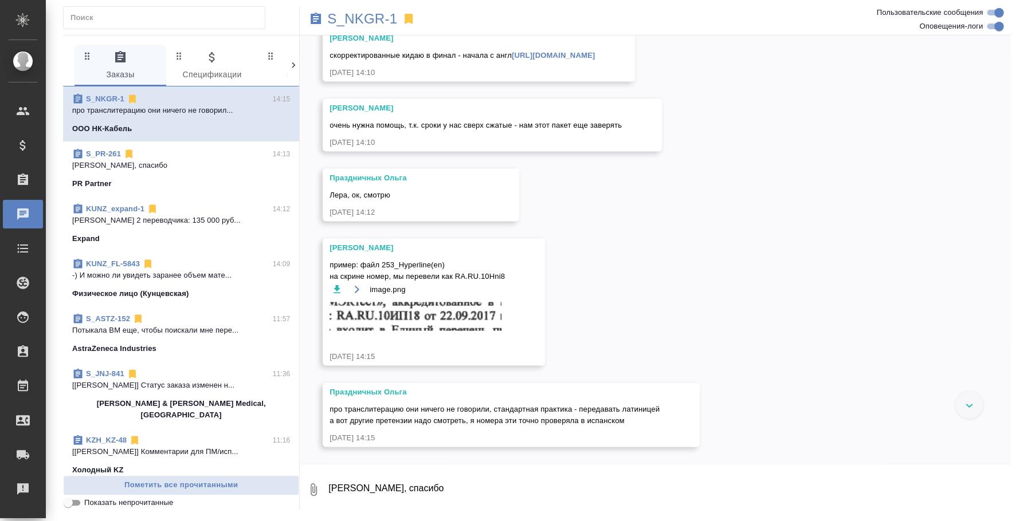
scroll to position [19374, 0]
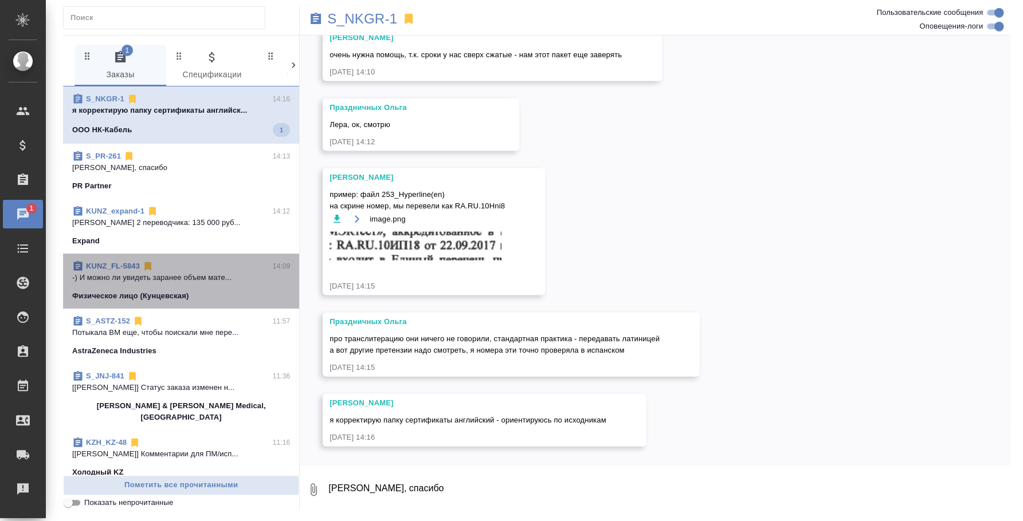
click at [190, 281] on p "-) И можно ли увидеть заранее объем мате..." at bounding box center [181, 277] width 218 height 11
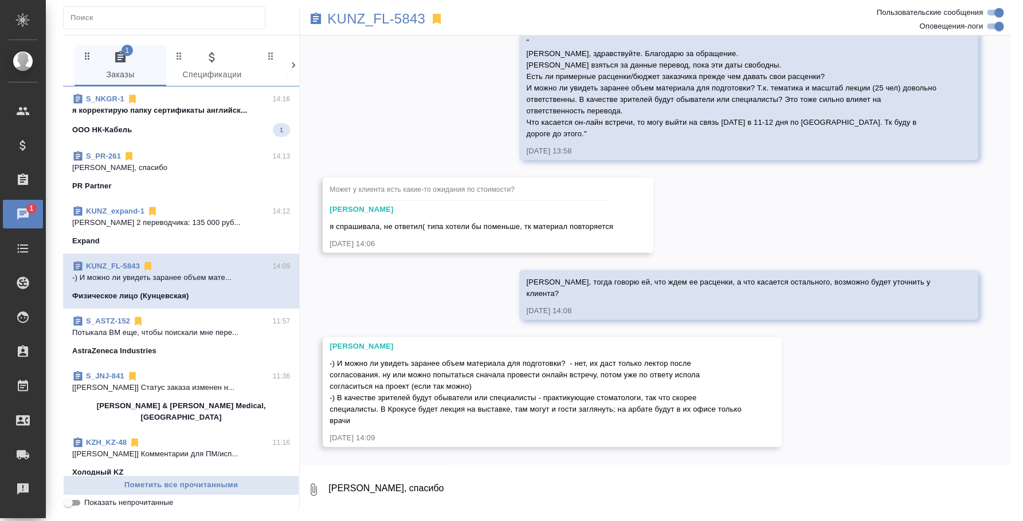
scroll to position [1410, 0]
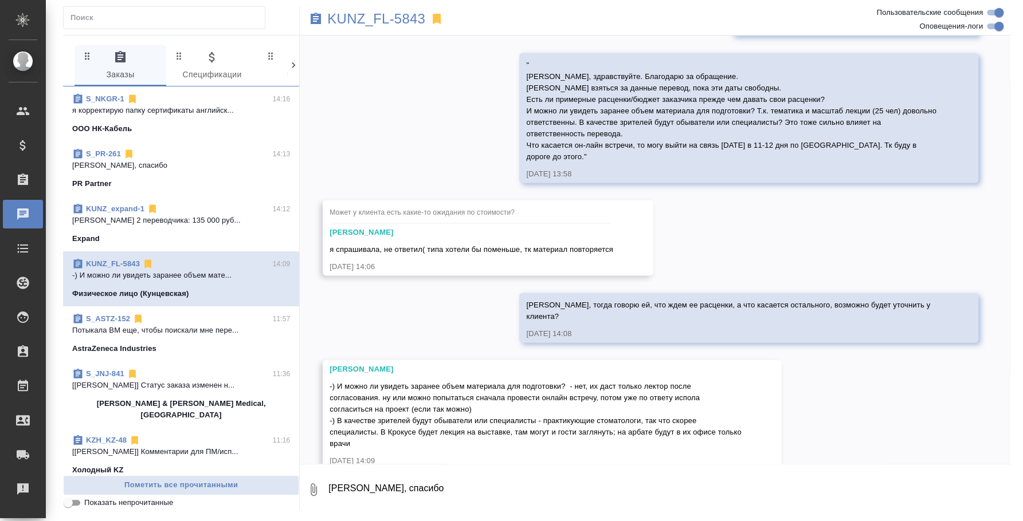
click at [397, 492] on textarea "Сати, спасибо" at bounding box center [668, 489] width 683 height 39
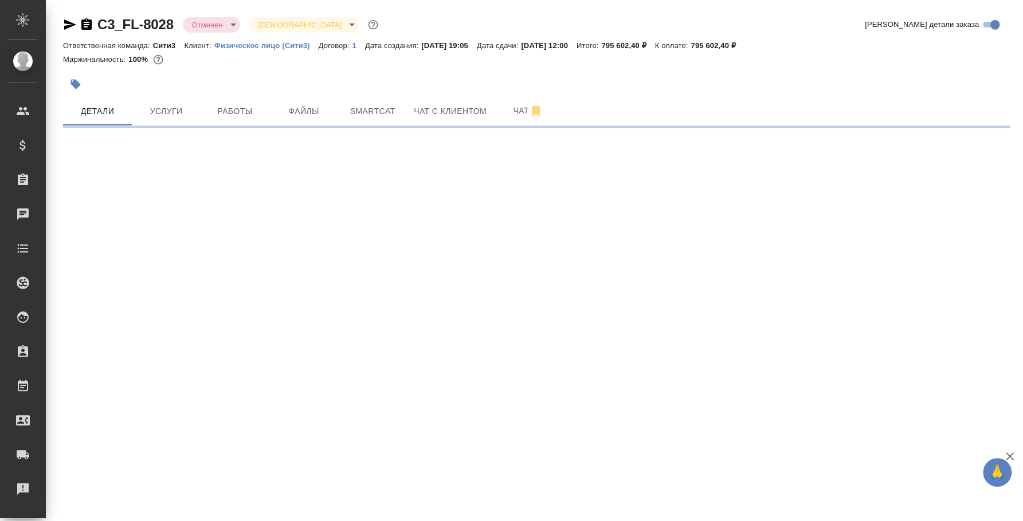
select select "RU"
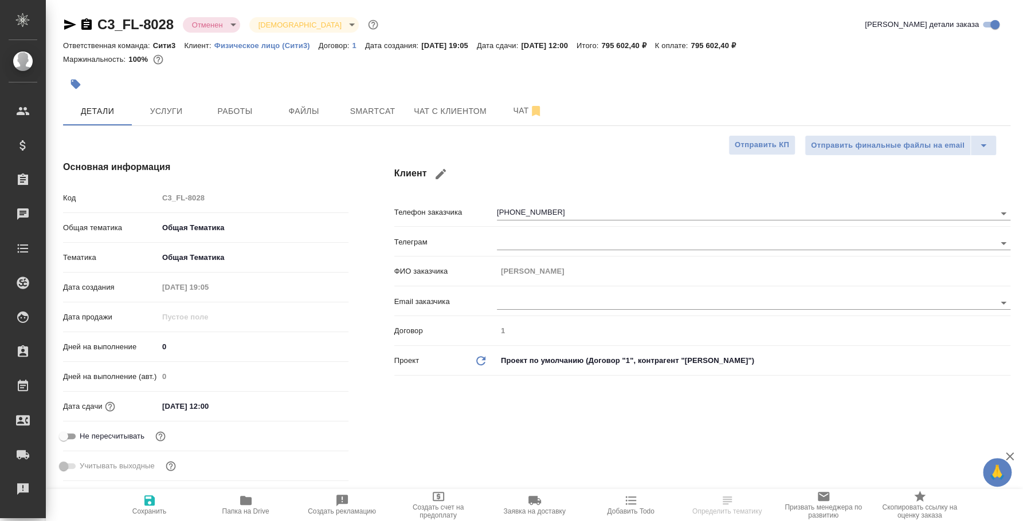
type textarea "x"
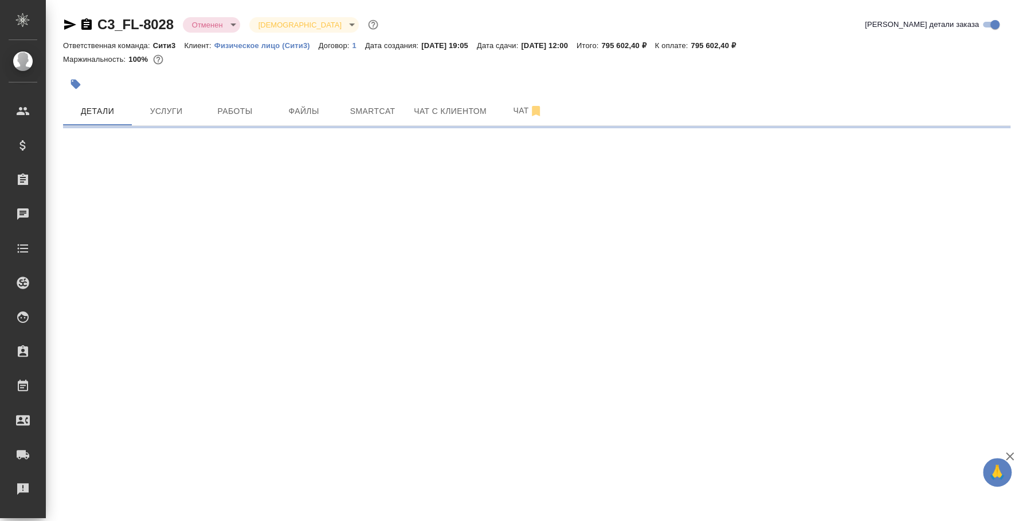
select select "RU"
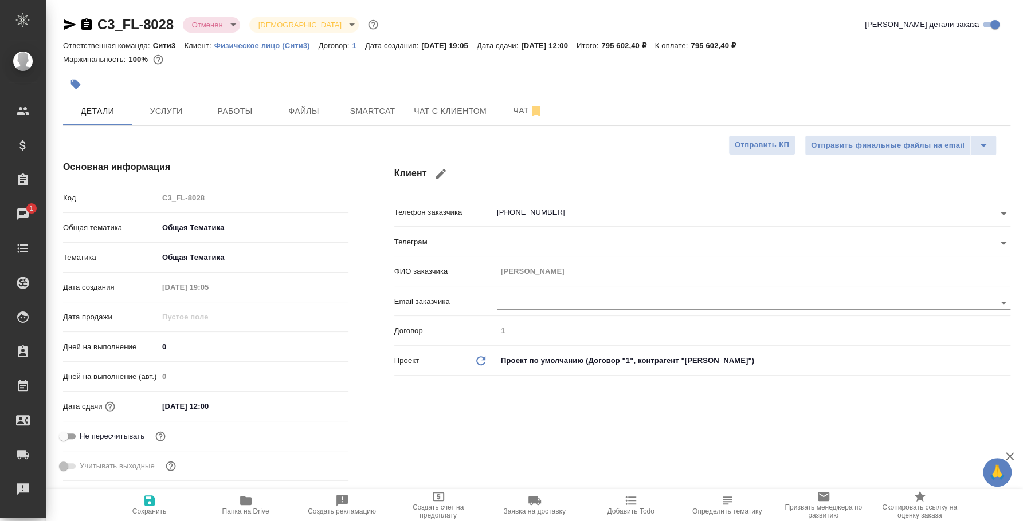
type textarea "x"
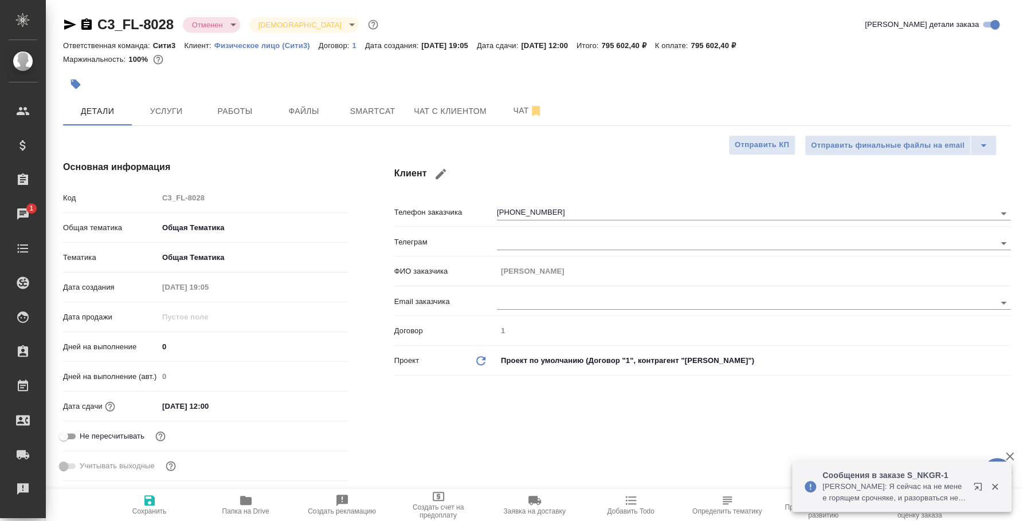
type textarea "x"
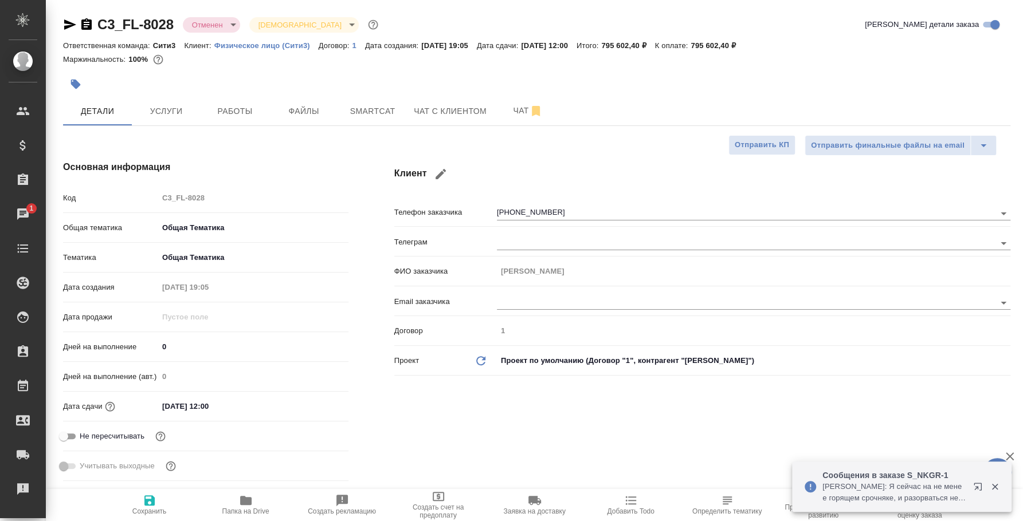
type textarea "x"
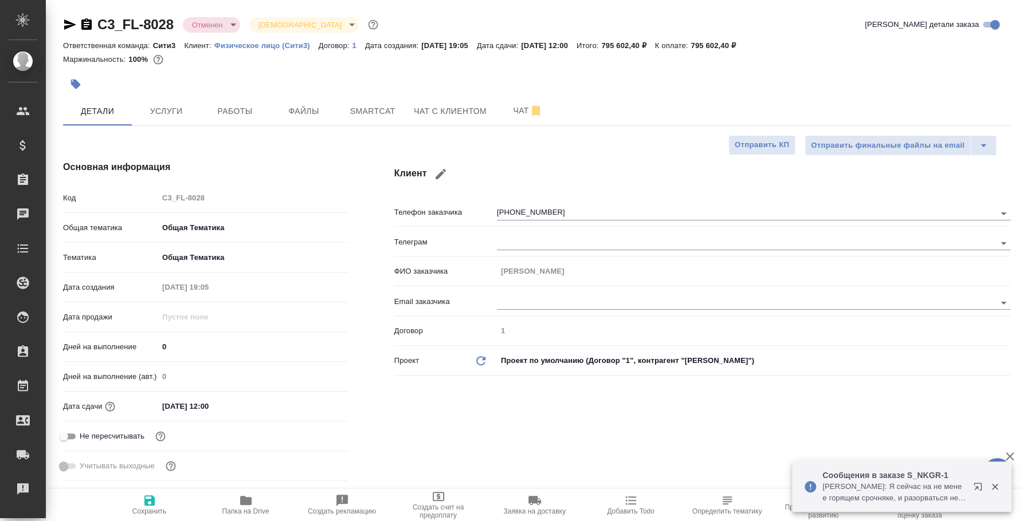
type textarea "x"
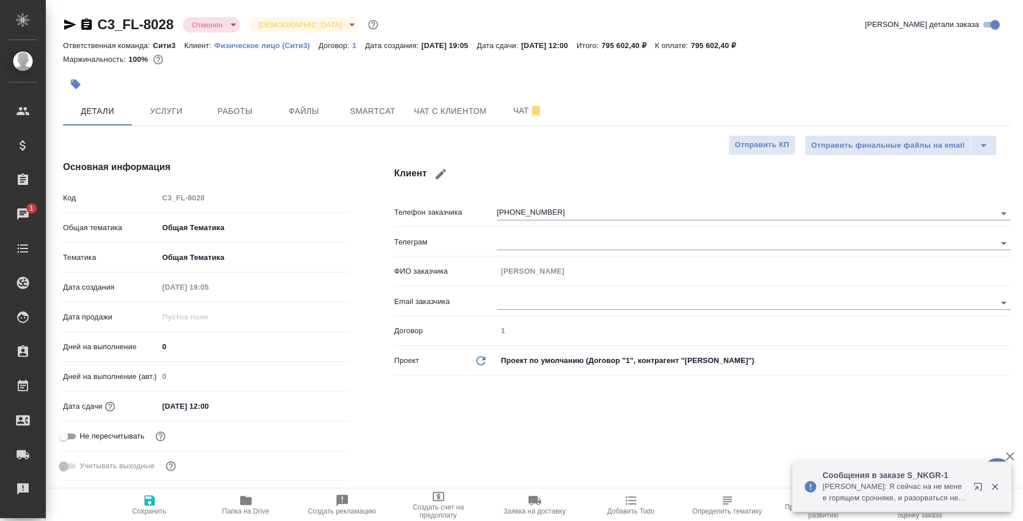
type textarea "x"
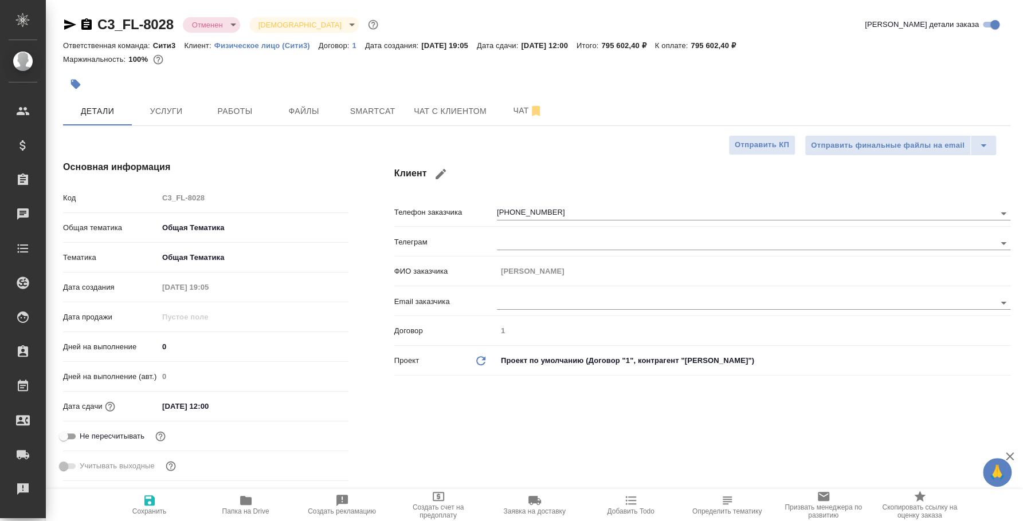
type textarea "x"
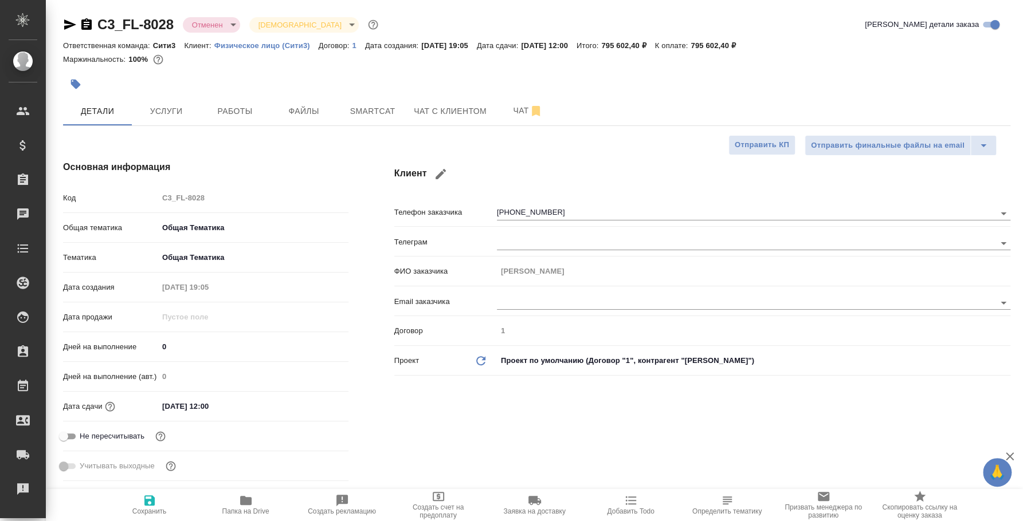
type textarea "x"
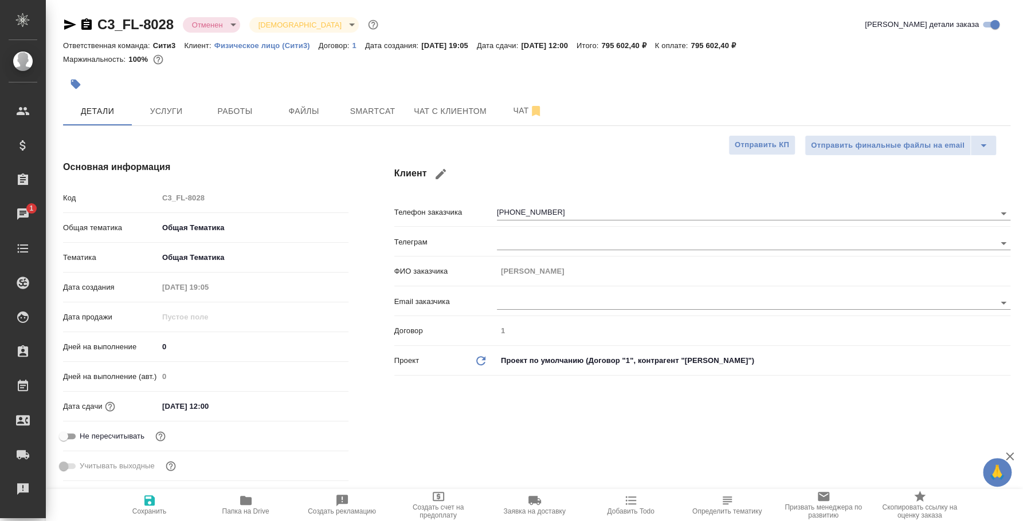
type textarea "x"
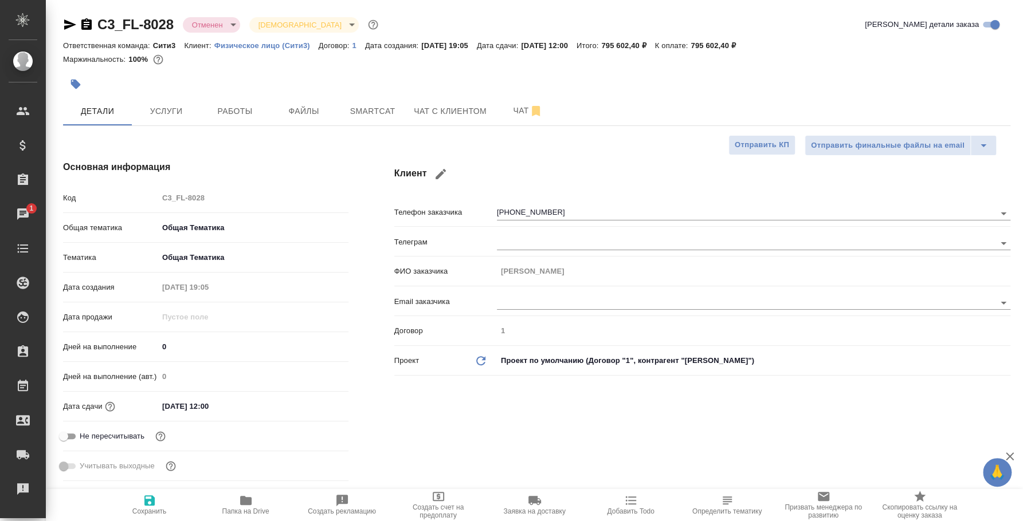
type textarea "x"
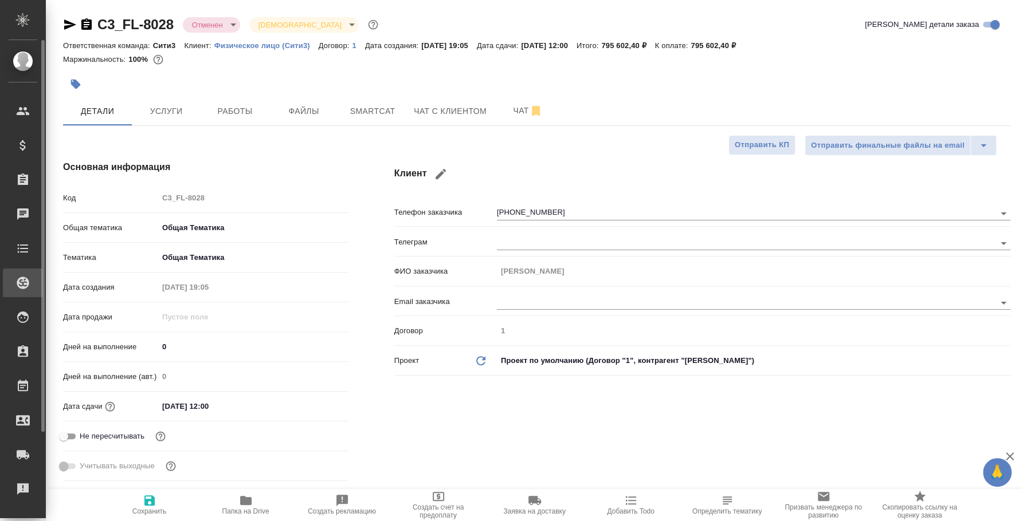
type textarea "x"
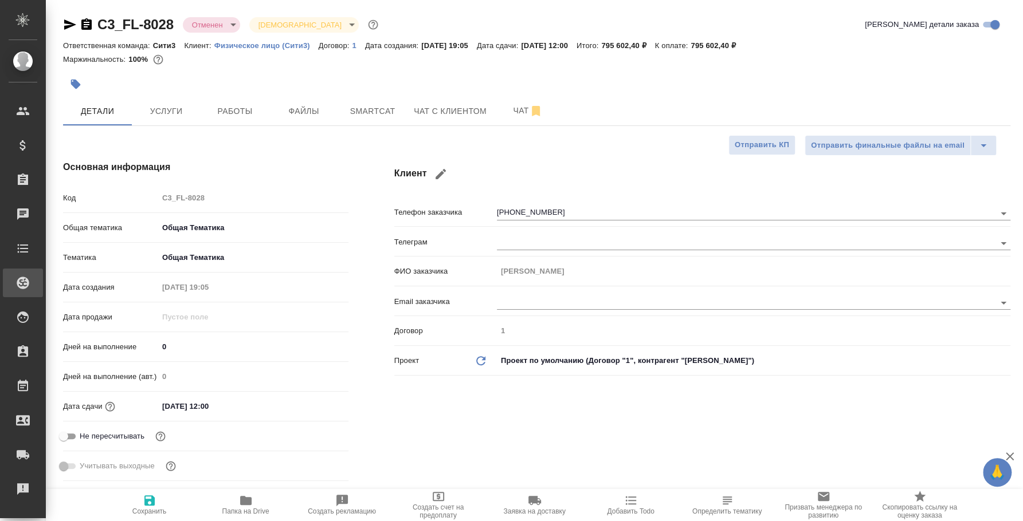
type textarea "x"
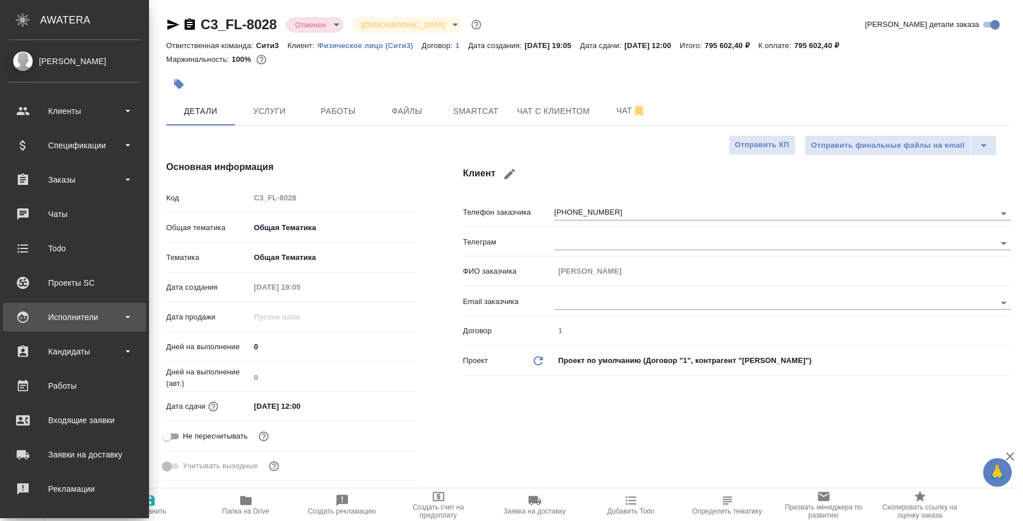
click at [75, 313] on div "Исполнители" at bounding box center [75, 317] width 132 height 17
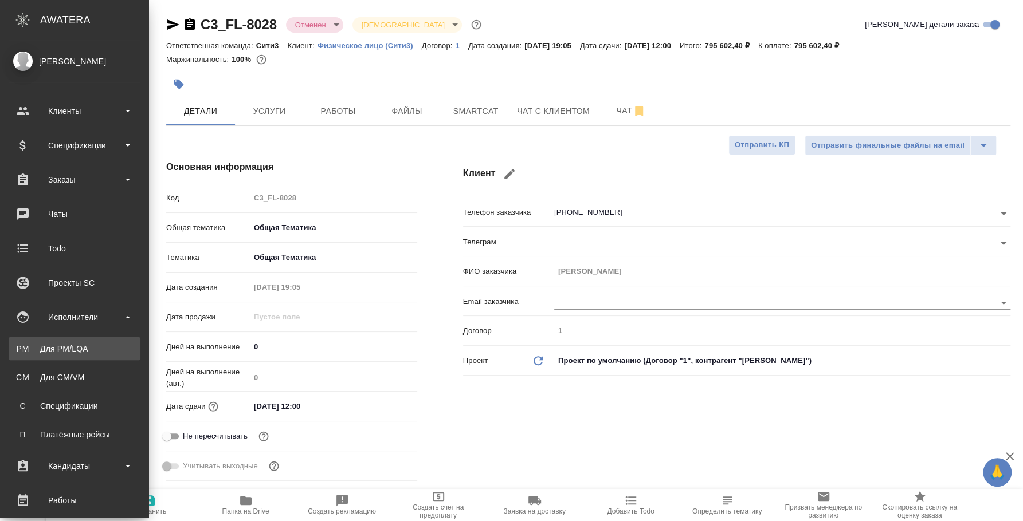
click at [74, 343] on div "Для PM/LQA" at bounding box center [74, 348] width 120 height 11
type textarea "x"
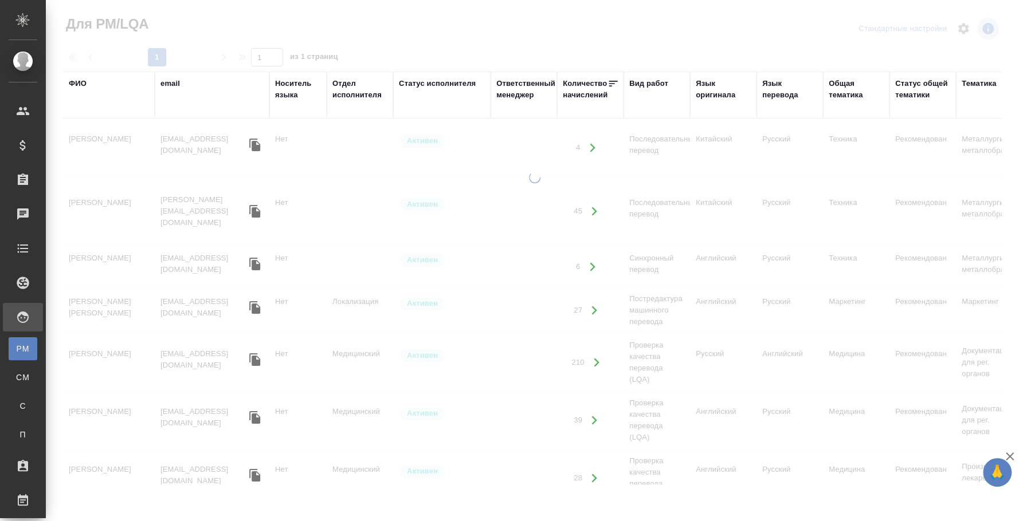
click at [75, 81] on div "ФИО" at bounding box center [78, 83] width 18 height 11
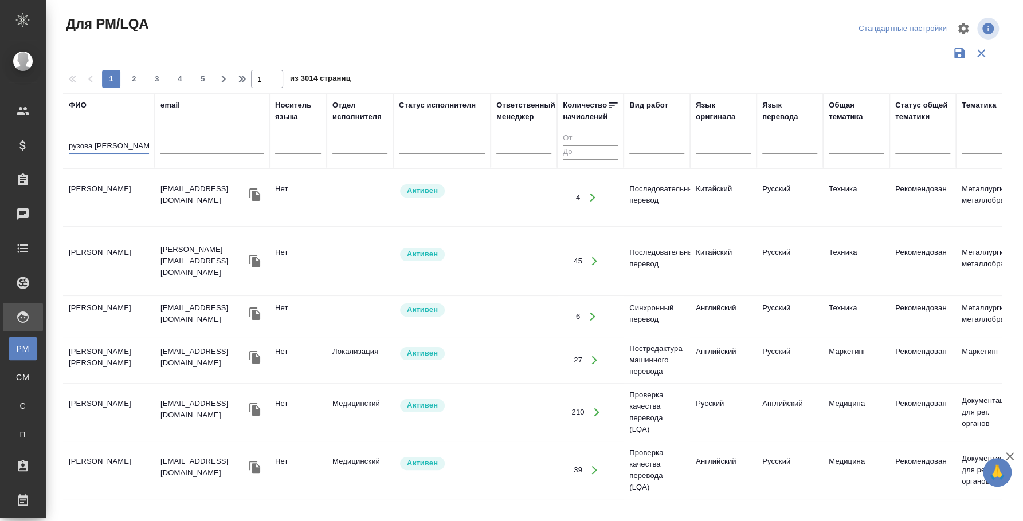
type input "рузова наталья"
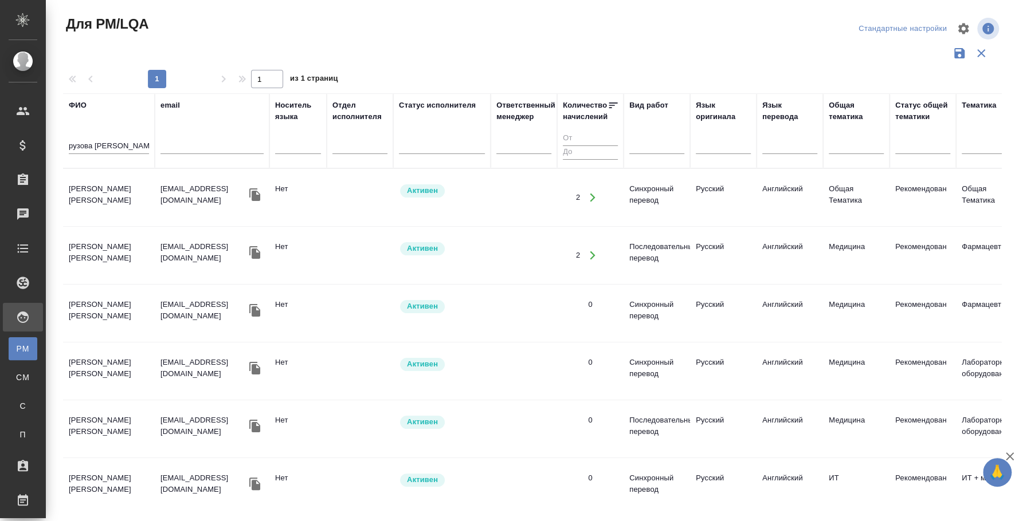
click at [117, 198] on td "Рузова Наталья Александровна" at bounding box center [109, 198] width 92 height 40
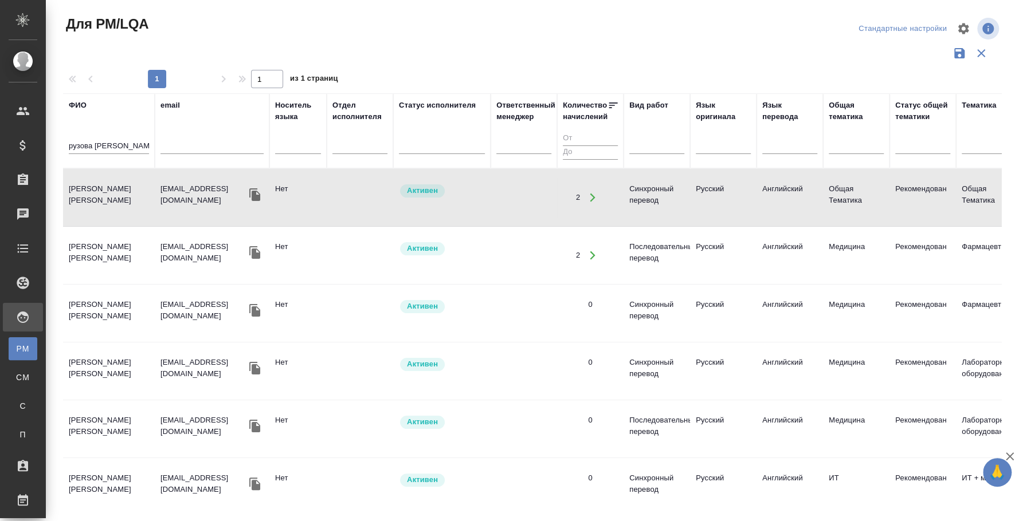
click at [93, 138] on div "рузова наталья" at bounding box center [109, 148] width 80 height 28
click at [99, 140] on input "рузова наталья" at bounding box center [109, 147] width 80 height 14
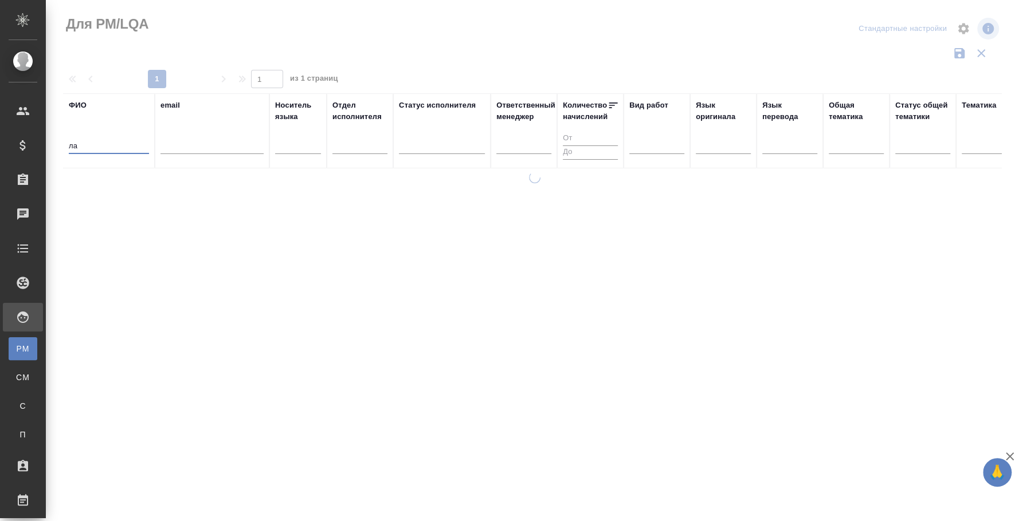
type input "л"
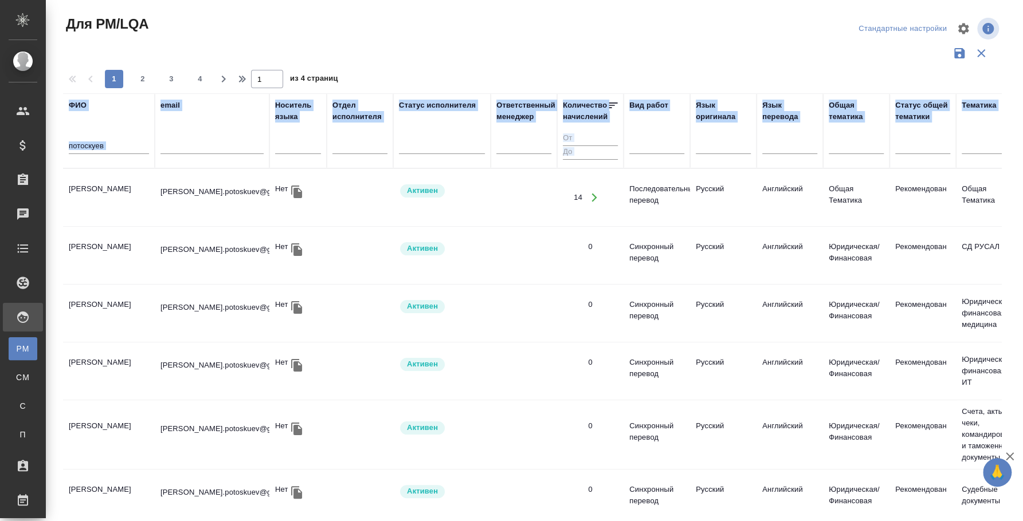
click at [109, 193] on td "Потоскуев Виктор Александрович" at bounding box center [109, 198] width 92 height 40
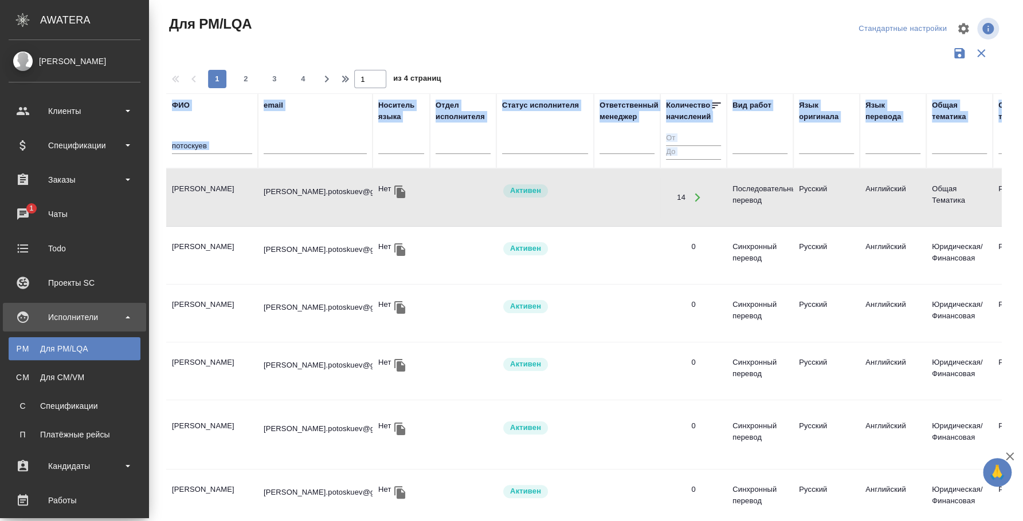
click at [172, 142] on input "потоскуев" at bounding box center [212, 147] width 80 height 14
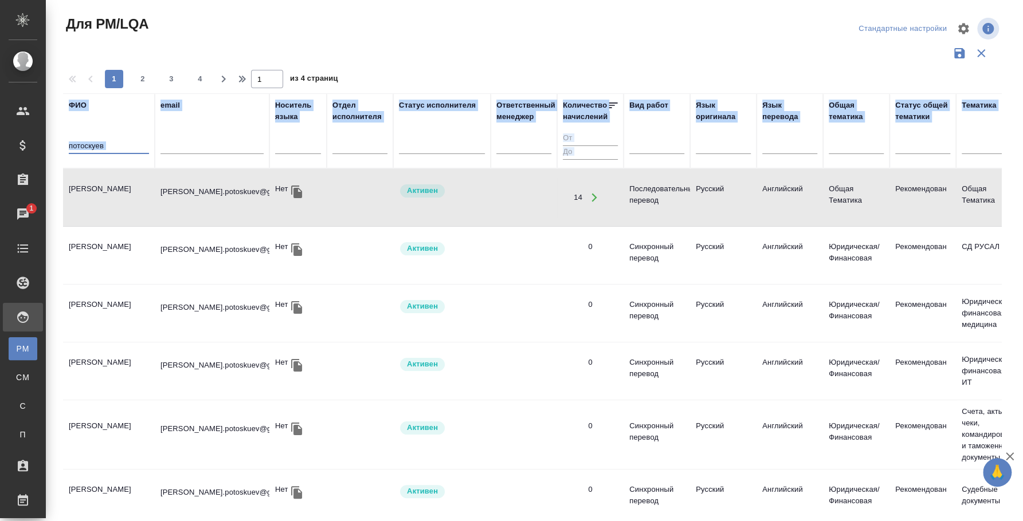
click at [83, 142] on input "потоскуев" at bounding box center [109, 147] width 80 height 14
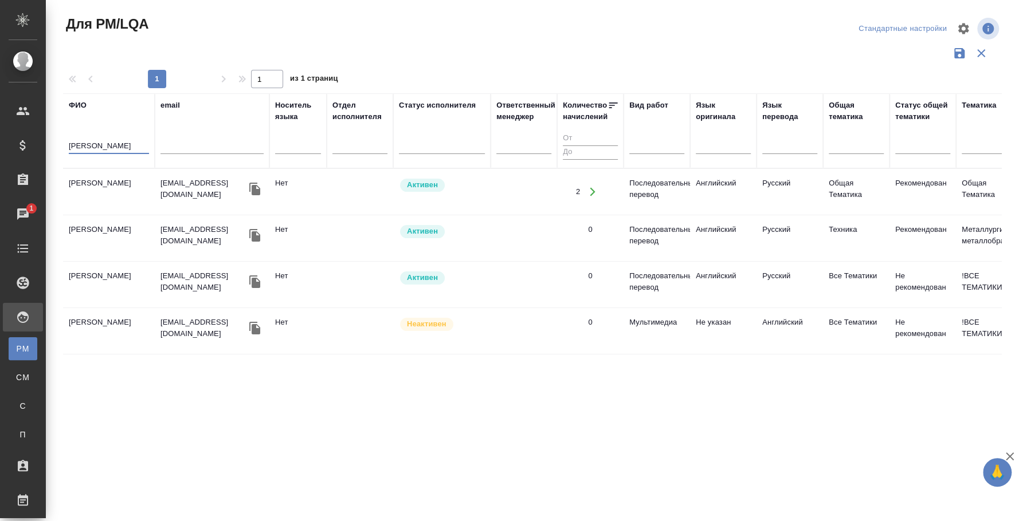
click at [113, 177] on td "Лазарева Татьяна" at bounding box center [109, 192] width 92 height 40
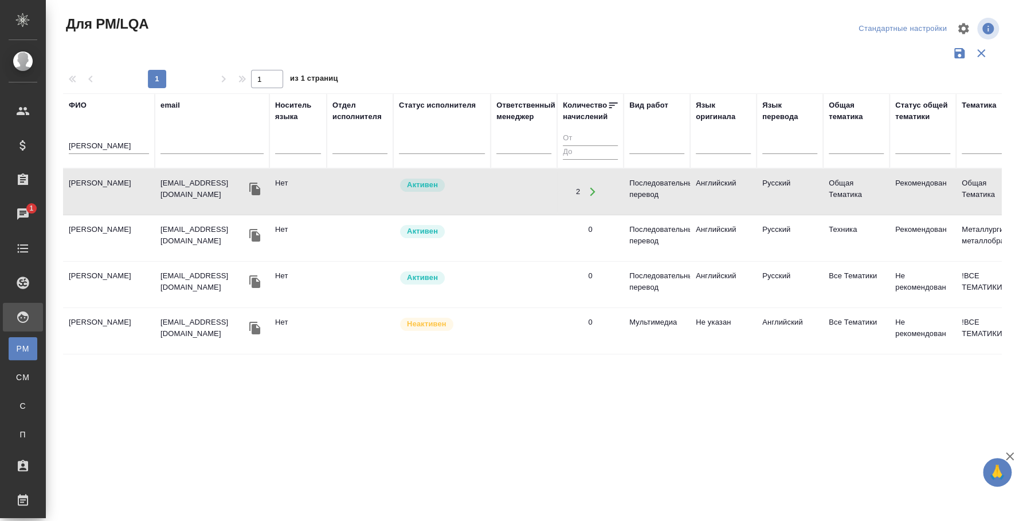
click at [113, 177] on td "Лазарева Татьяна" at bounding box center [109, 192] width 92 height 40
click at [101, 136] on div "лазарева" at bounding box center [109, 148] width 80 height 28
click at [95, 145] on input "лазарева" at bounding box center [109, 147] width 80 height 14
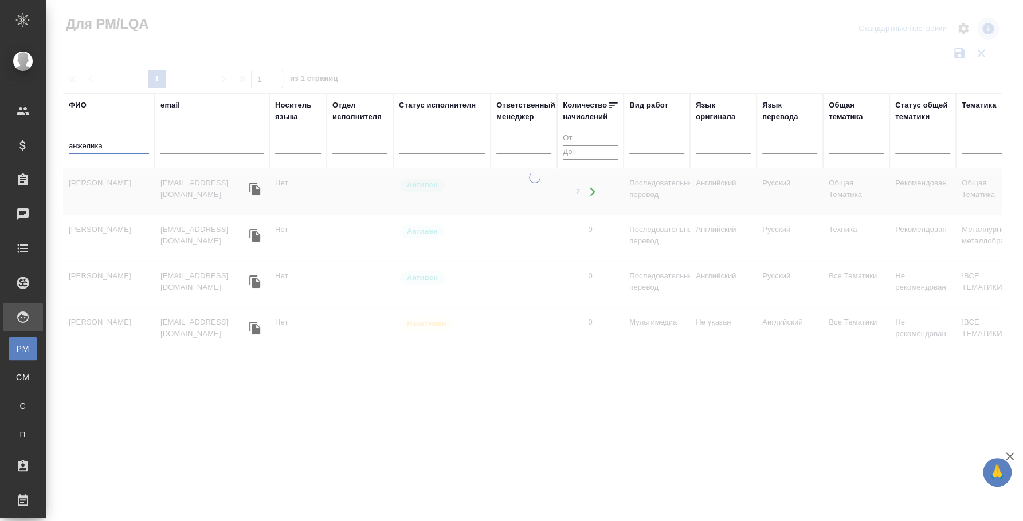
type input "анжелика"
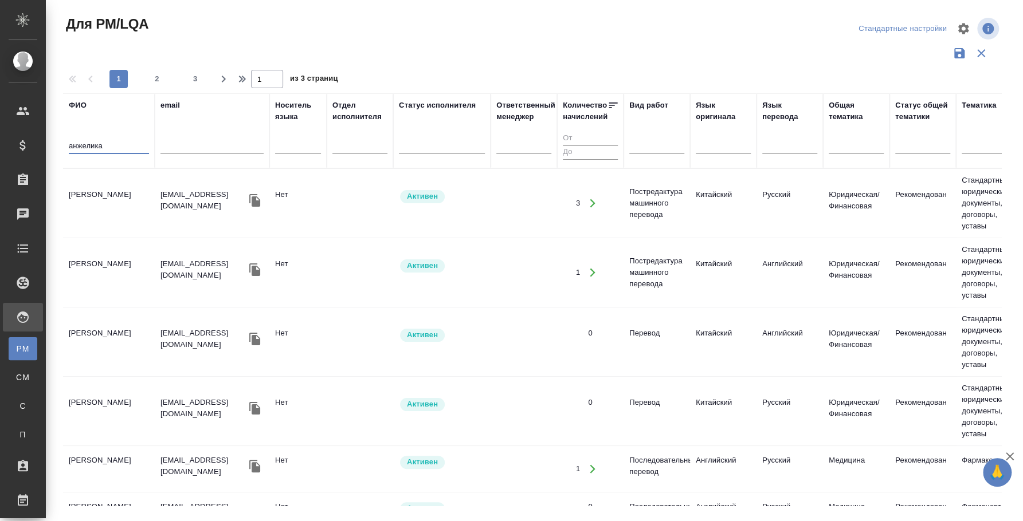
click at [91, 468] on td "Соколовская Анжелика Станиславовна" at bounding box center [109, 469] width 92 height 40
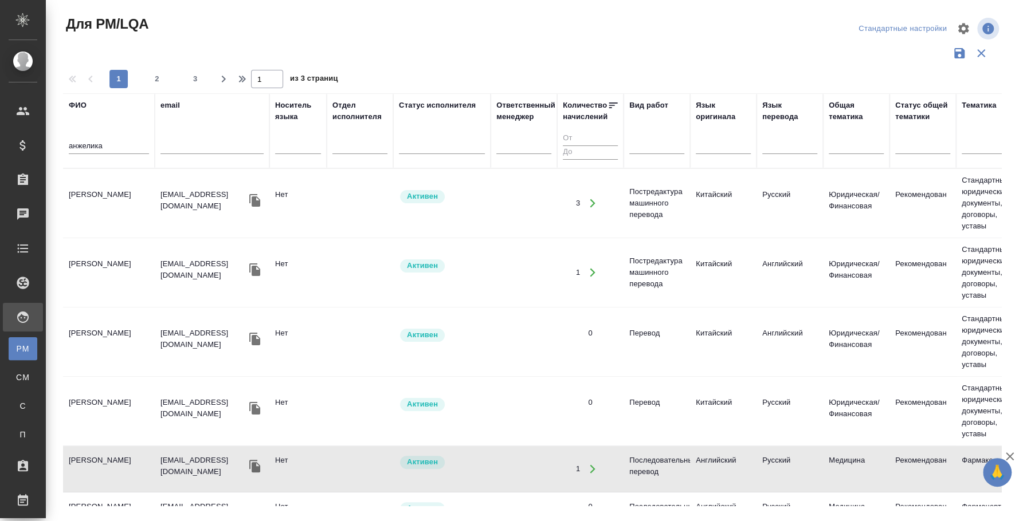
click at [103, 148] on input "анжелика" at bounding box center [109, 147] width 80 height 14
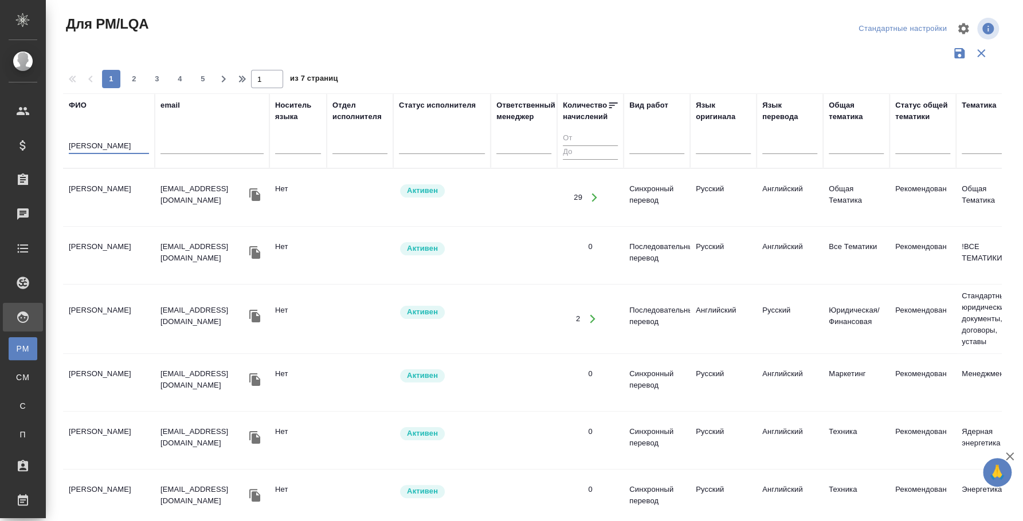
click at [119, 195] on td "Василюк Людмила Владимировна" at bounding box center [109, 198] width 92 height 40
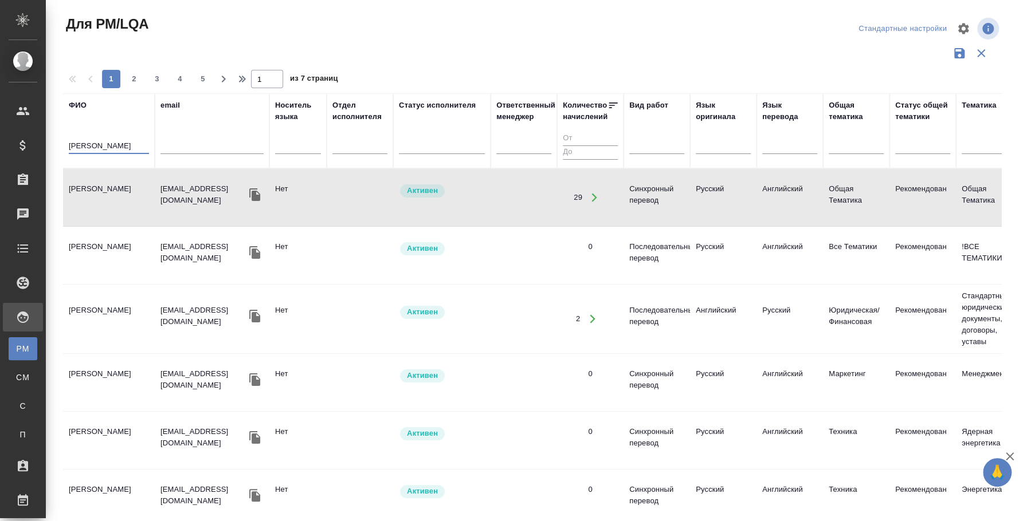
click at [96, 141] on input "василюк" at bounding box center [109, 147] width 80 height 14
type input "картоев"
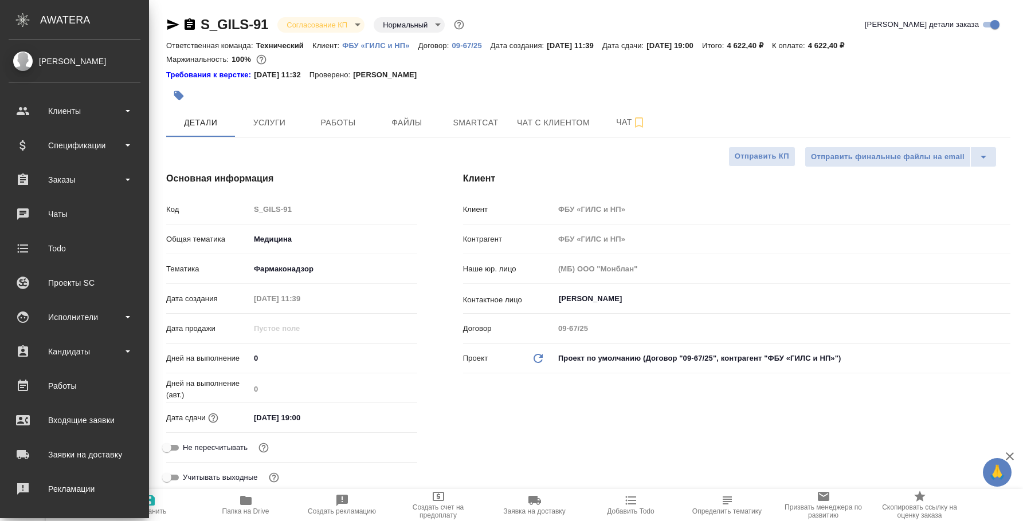
select select "RU"
click at [68, 175] on div "Заказы" at bounding box center [75, 179] width 132 height 17
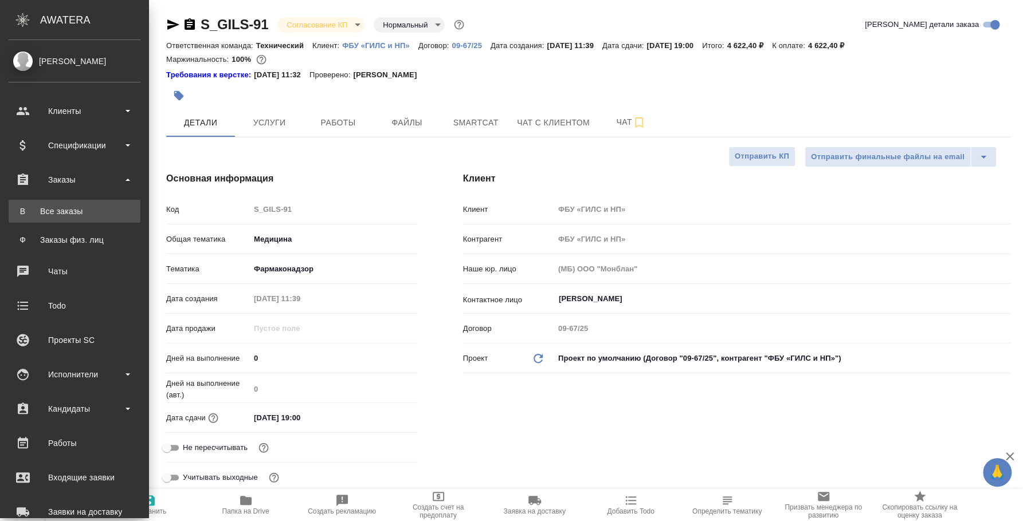
click at [72, 214] on div "Все заказы" at bounding box center [74, 211] width 120 height 11
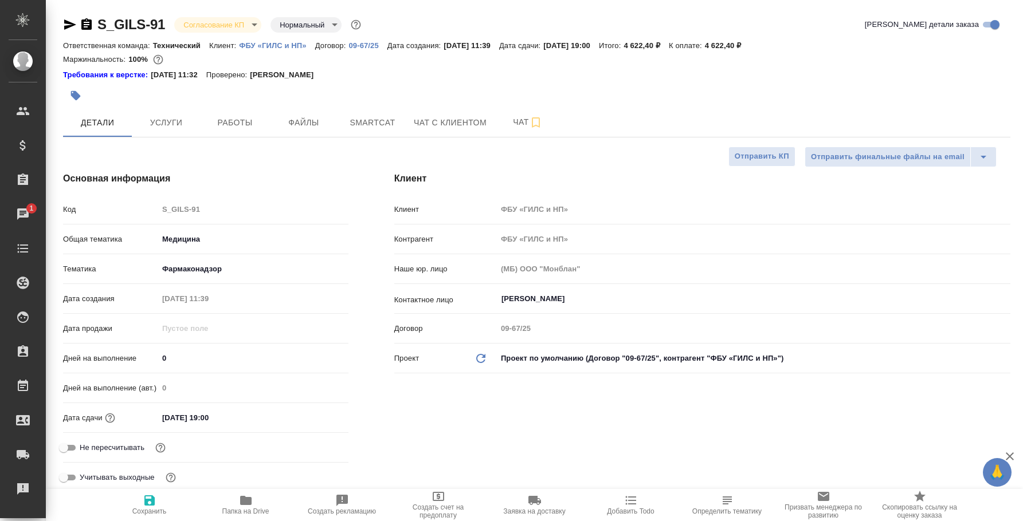
select select "RU"
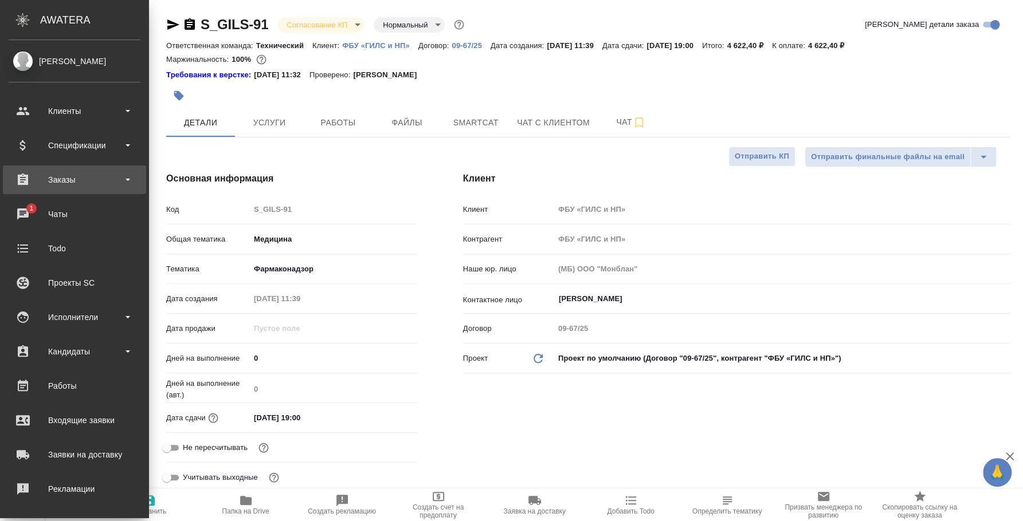
click at [42, 184] on div "Заказы" at bounding box center [75, 179] width 132 height 17
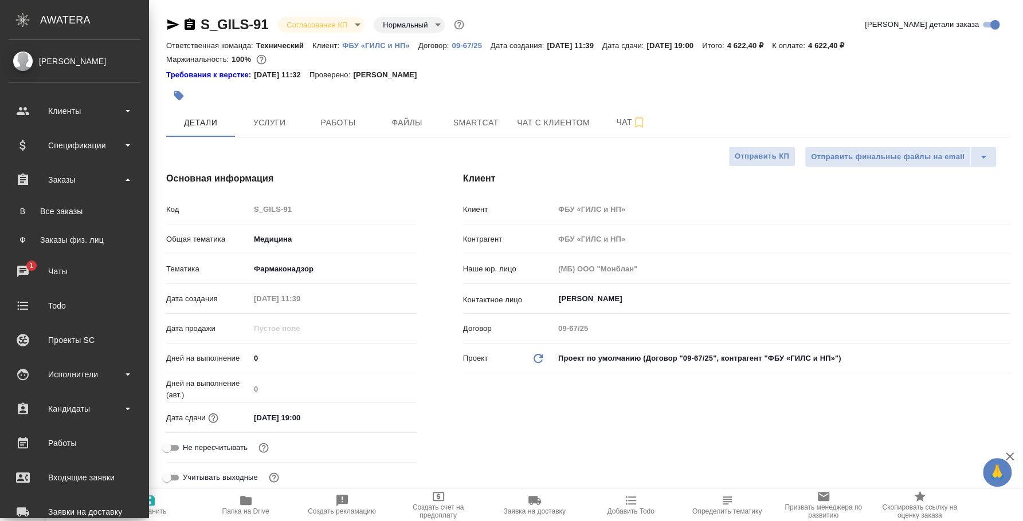
click at [56, 198] on ul "В Все заказы Ф Заказы физ. лиц" at bounding box center [74, 222] width 149 height 57
click at [59, 206] on div "Все заказы" at bounding box center [74, 211] width 120 height 11
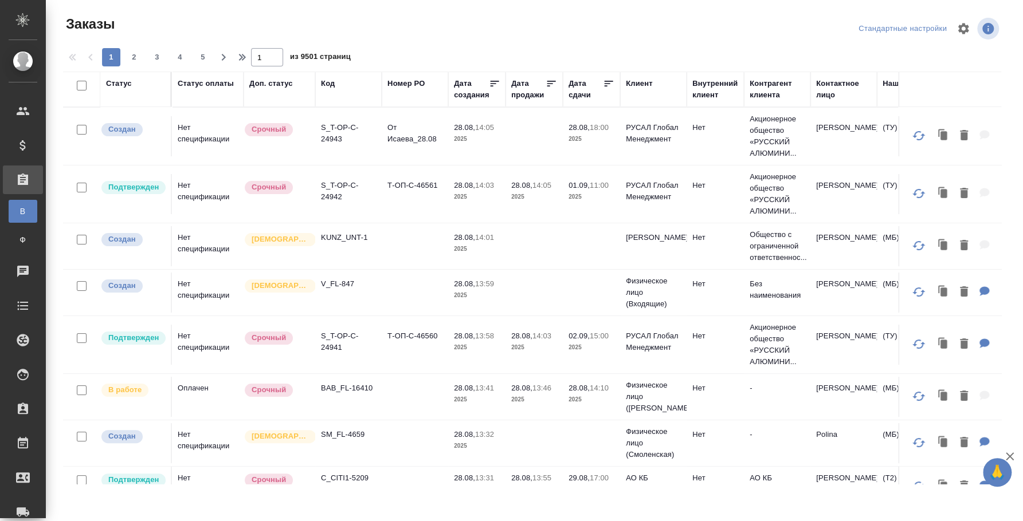
click at [328, 88] on div "Код" at bounding box center [328, 83] width 14 height 11
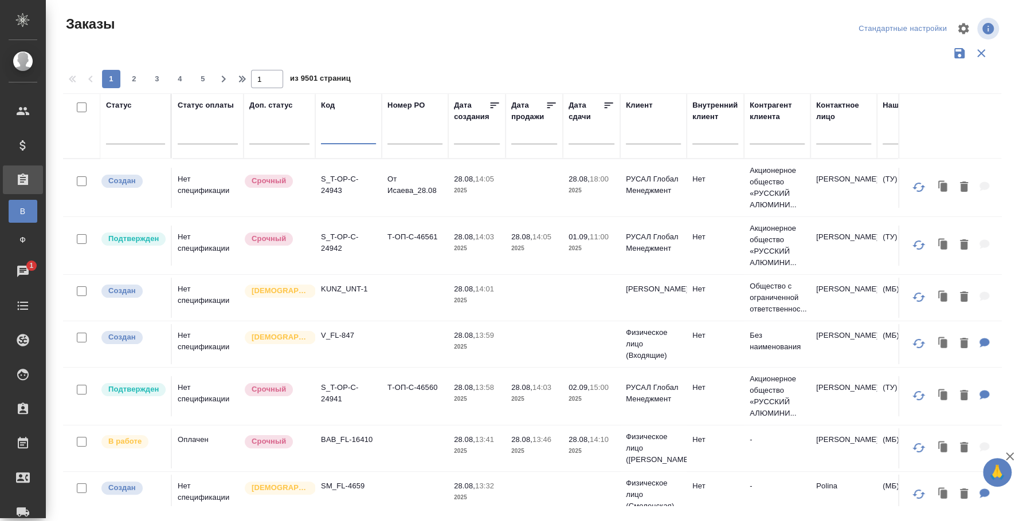
click at [346, 135] on input "text" at bounding box center [348, 137] width 55 height 14
paste input "C3_NCPD-1"
type input "C3_NCPD-1"
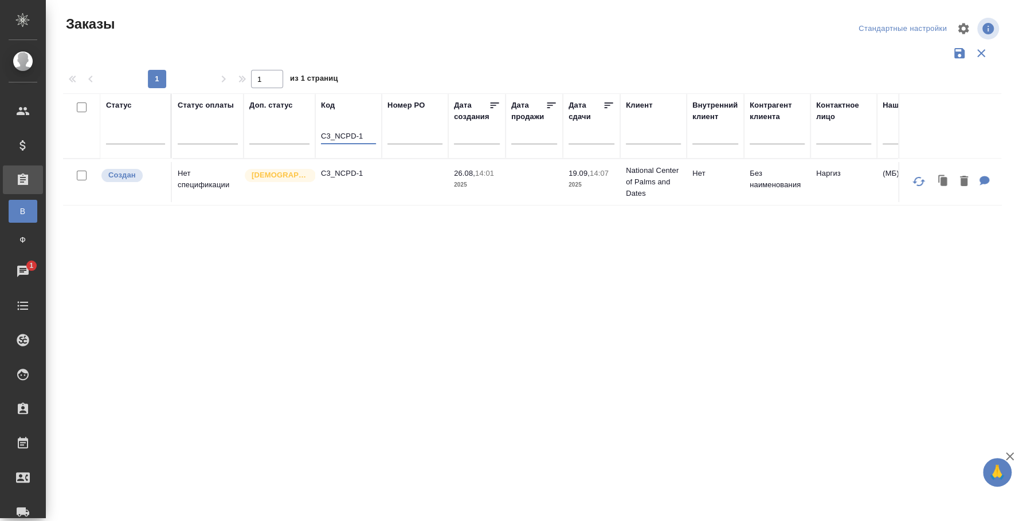
click at [358, 187] on td "C3_NCPD-1" at bounding box center [348, 182] width 66 height 40
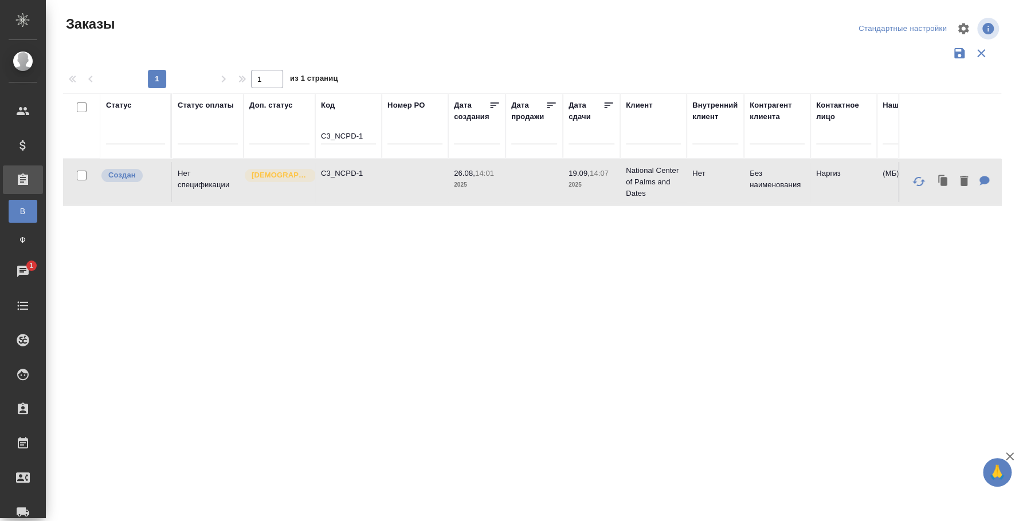
click at [358, 187] on td "C3_NCPD-1" at bounding box center [348, 182] width 66 height 40
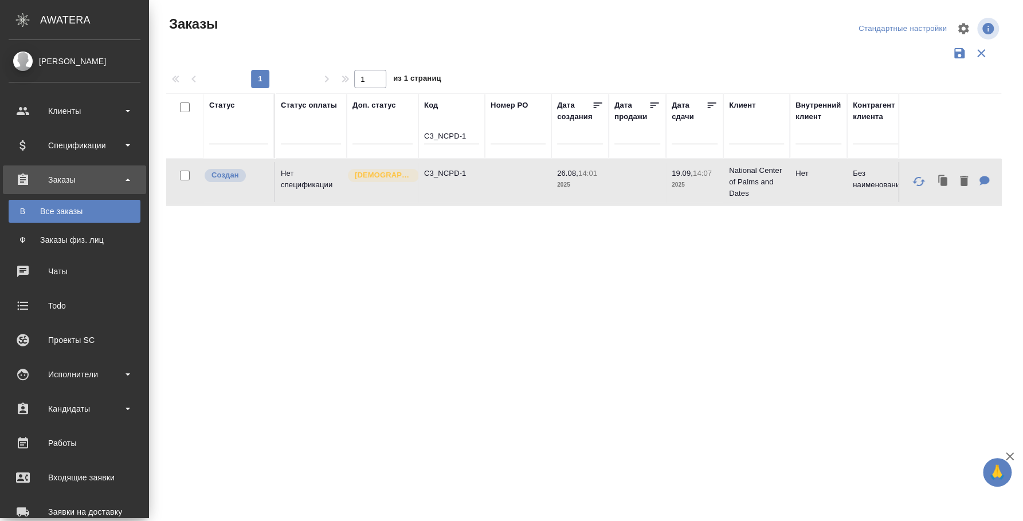
click at [56, 175] on div "Заказы" at bounding box center [75, 179] width 132 height 17
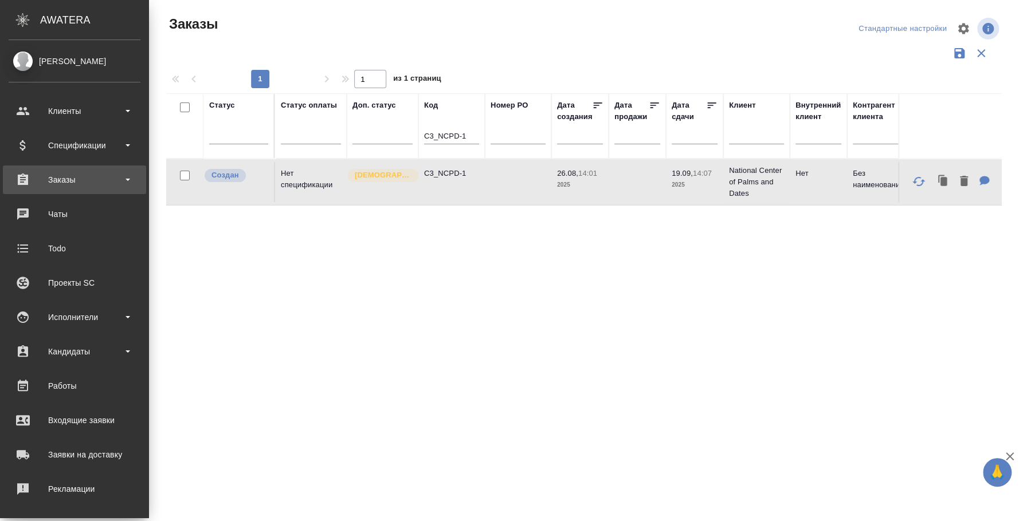
click at [56, 175] on div "Заказы" at bounding box center [75, 179] width 132 height 17
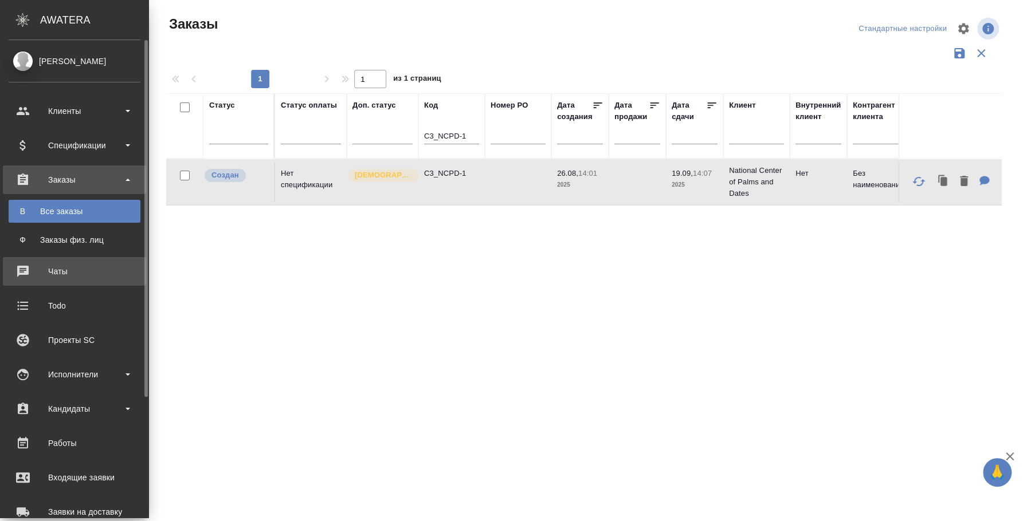
click at [63, 277] on div "Чаты" at bounding box center [75, 271] width 132 height 17
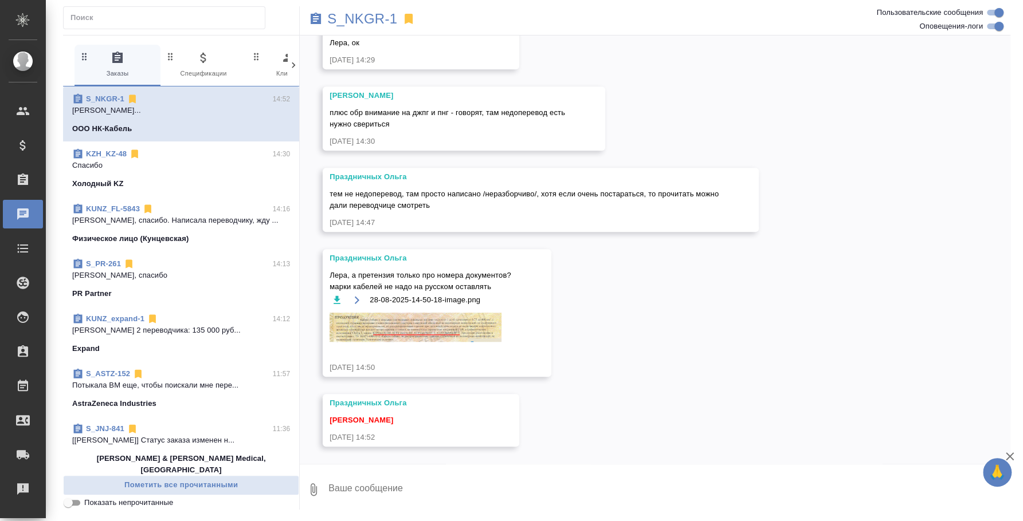
scroll to position [21211, 0]
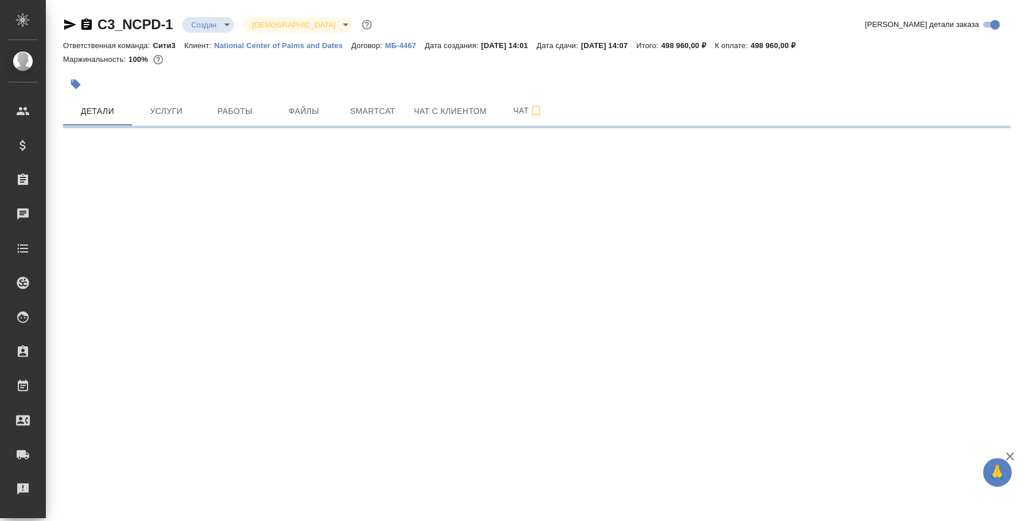
select select "RU"
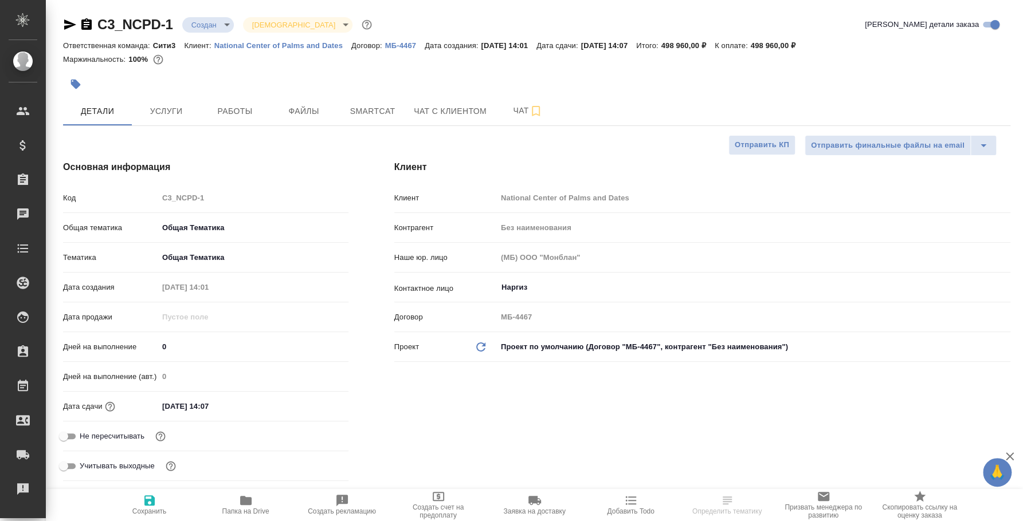
type textarea "x"
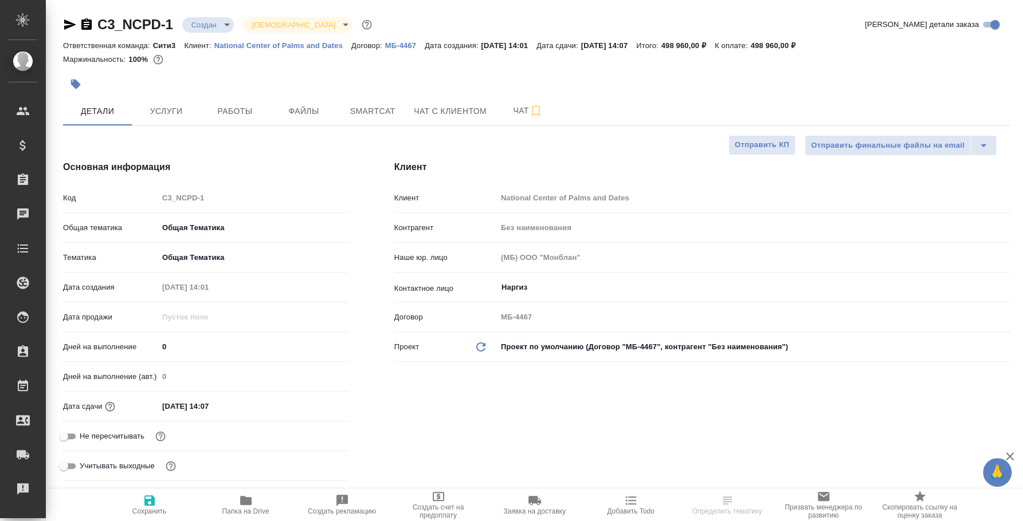
type textarea "x"
click at [531, 108] on icon "button" at bounding box center [536, 111] width 14 height 14
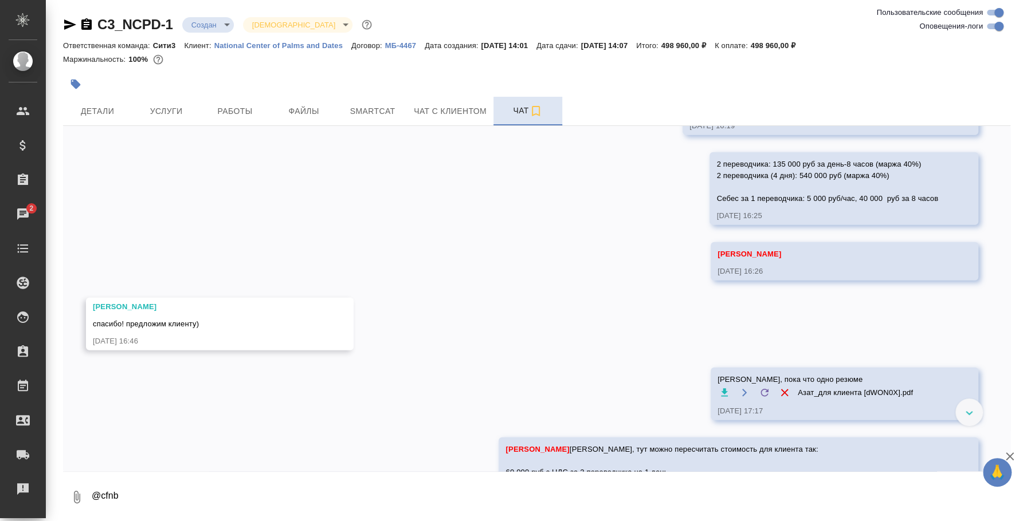
scroll to position [1958, 0]
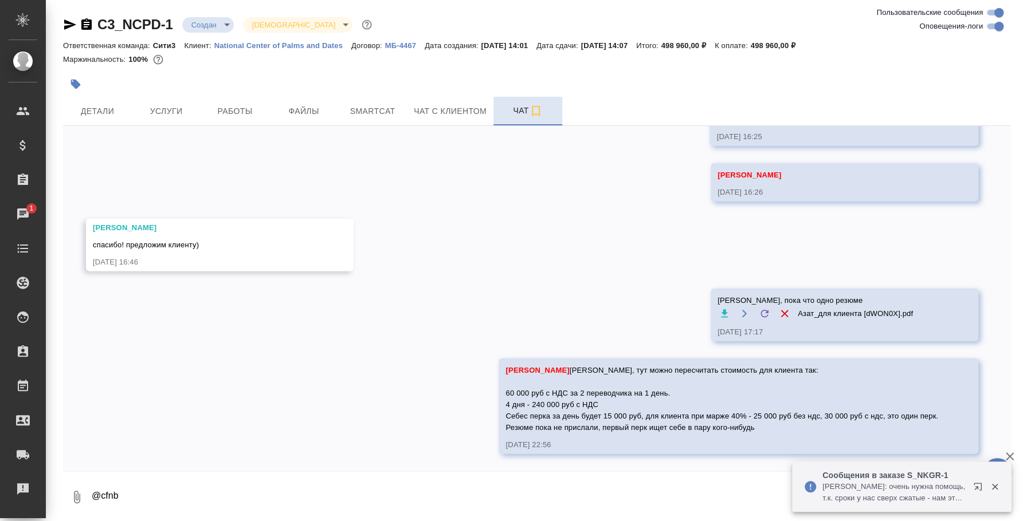
click at [994, 437] on div "26.08, [DATE] [[PERSON_NAME]] Комментарии для ПМ/исполнителей изменены с "дата:…" at bounding box center [536, 299] width 947 height 346
click at [994, 483] on icon "button" at bounding box center [995, 487] width 10 height 10
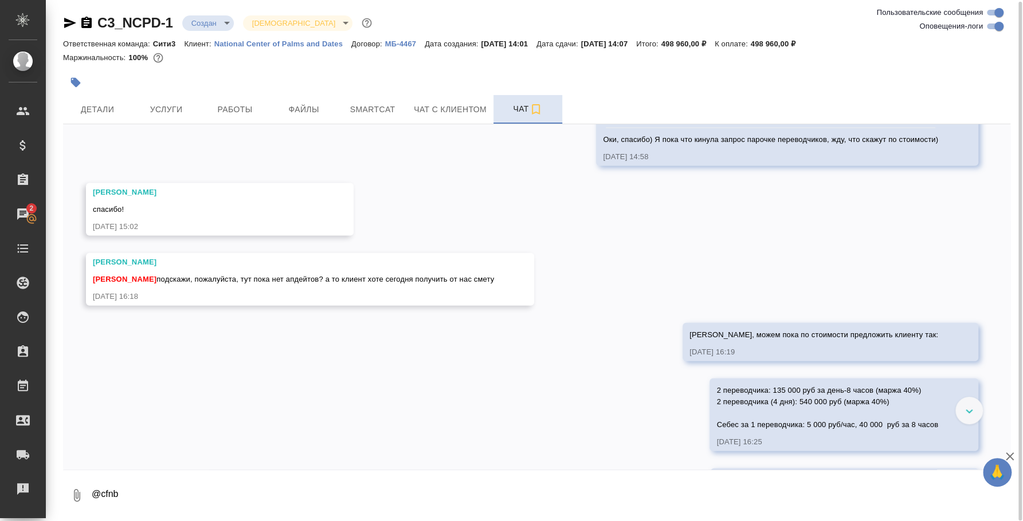
scroll to position [1718, 0]
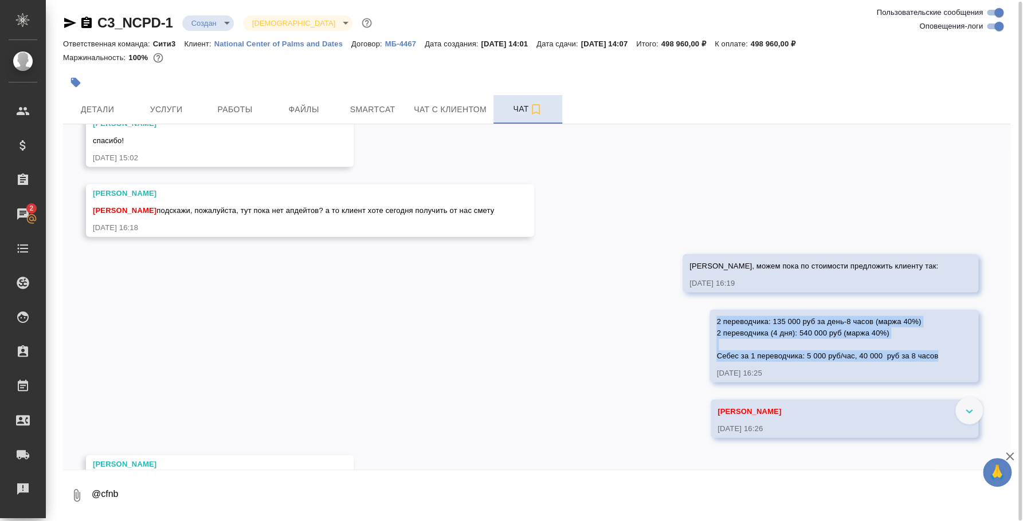
drag, startPoint x: 940, startPoint y: 354, endPoint x: 702, endPoint y: 319, distance: 240.3
click at [709, 319] on div "2 переводчика: 135 000 руб за день-8 часов (маржа 40%) 2 переводчика (4 дня): 5…" at bounding box center [843, 346] width 269 height 73
copy span "2 переводчика: 135 000 руб за день-8 часов (маржа 40%) 2 переводчика (4 дня): 5…"
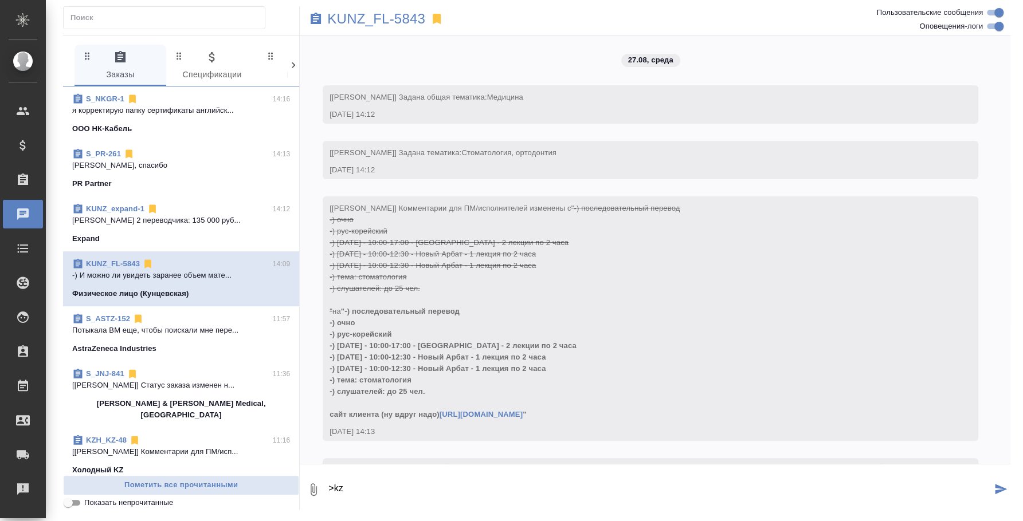
scroll to position [1410, 0]
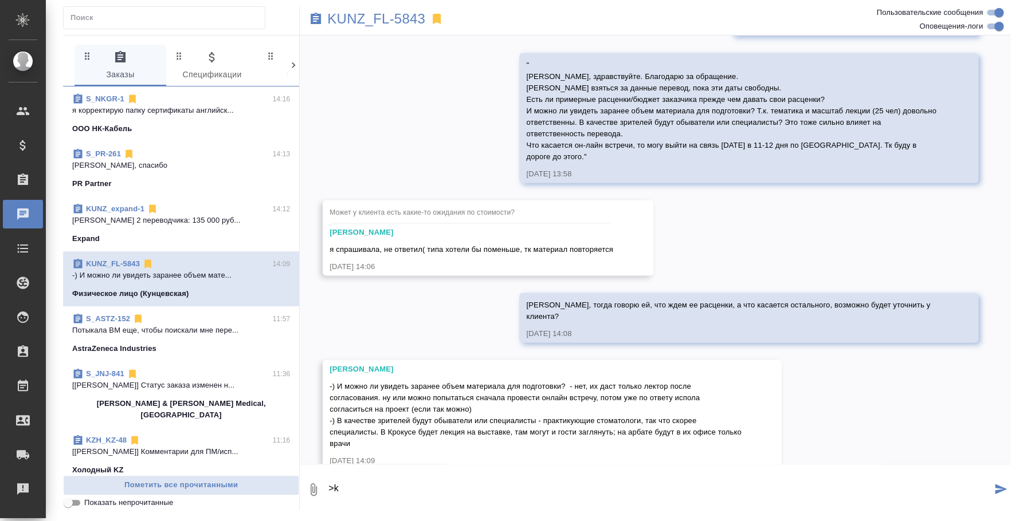
type textarea ">"
type textarea "》"
click at [397, 492] on textarea at bounding box center [668, 489] width 683 height 39
type textarea "[PERSON_NAME], спасибо. Написала переводчику, жду ответа"
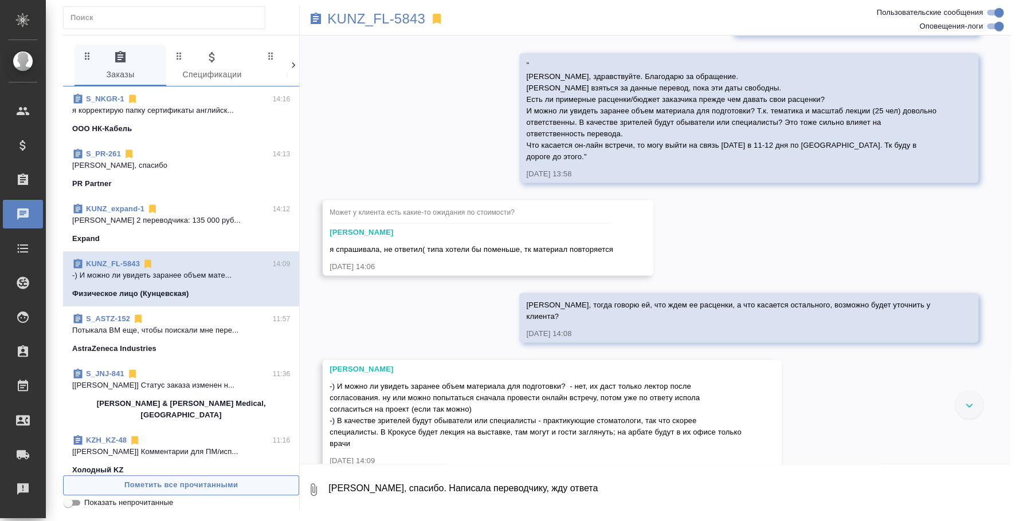
scroll to position [1465, 0]
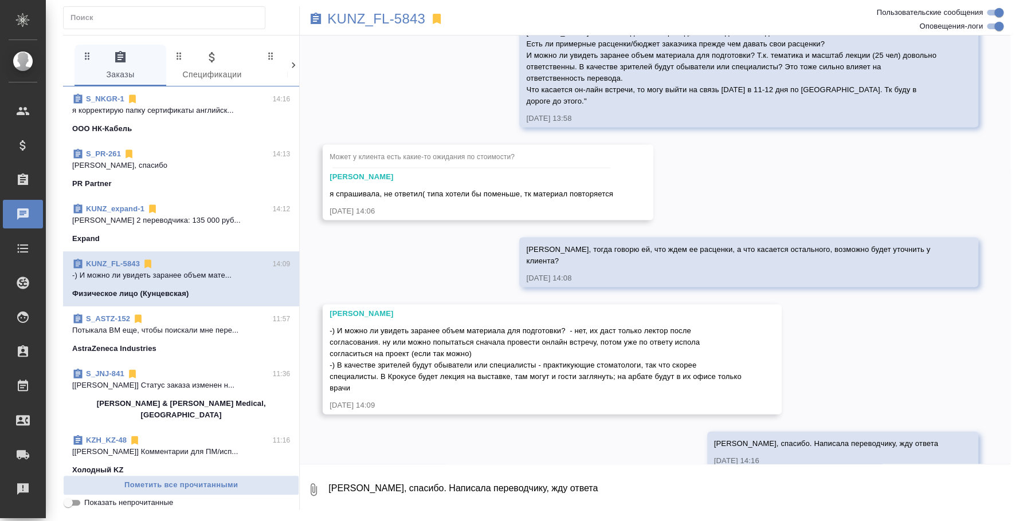
click at [97, 375] on link "S_JNJ-841" at bounding box center [105, 374] width 38 height 9
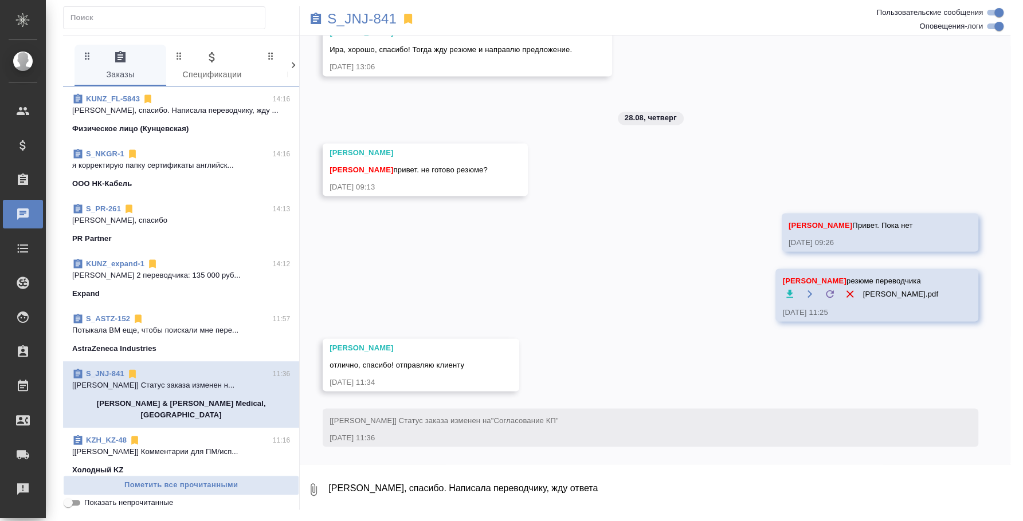
scroll to position [215, 0]
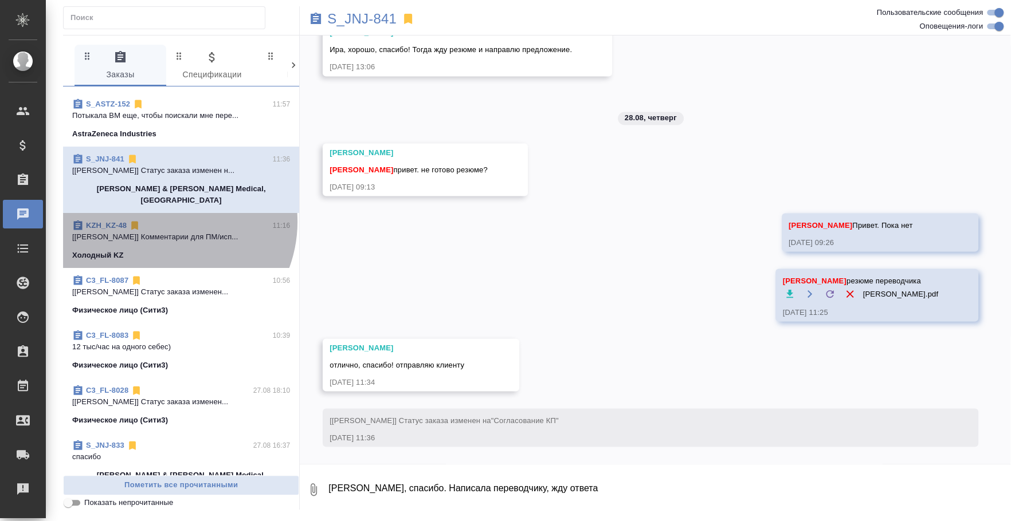
click at [163, 220] on div "KZH_KZ-48 11:16" at bounding box center [181, 225] width 218 height 11
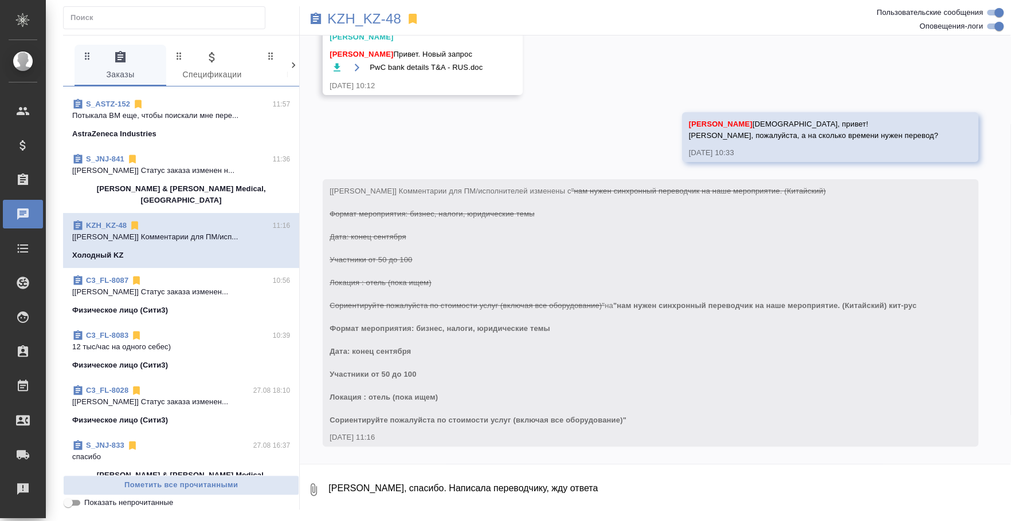
scroll to position [57, 0]
click at [483, 478] on textarea "Юля, спасибо. Написала переводчику, жду ответа" at bounding box center [668, 489] width 683 height 39
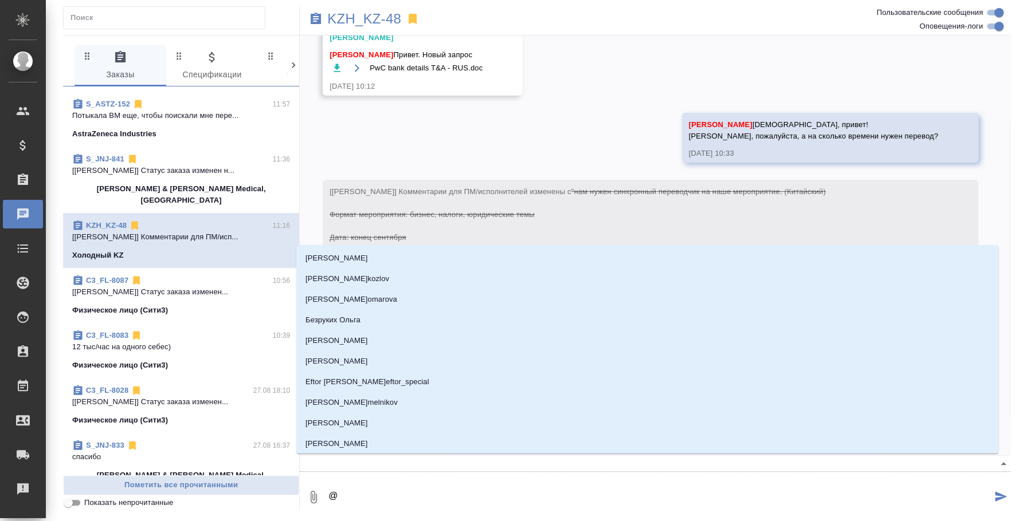
type textarea "@c"
type input "c"
type textarea "@cf"
type input "cf"
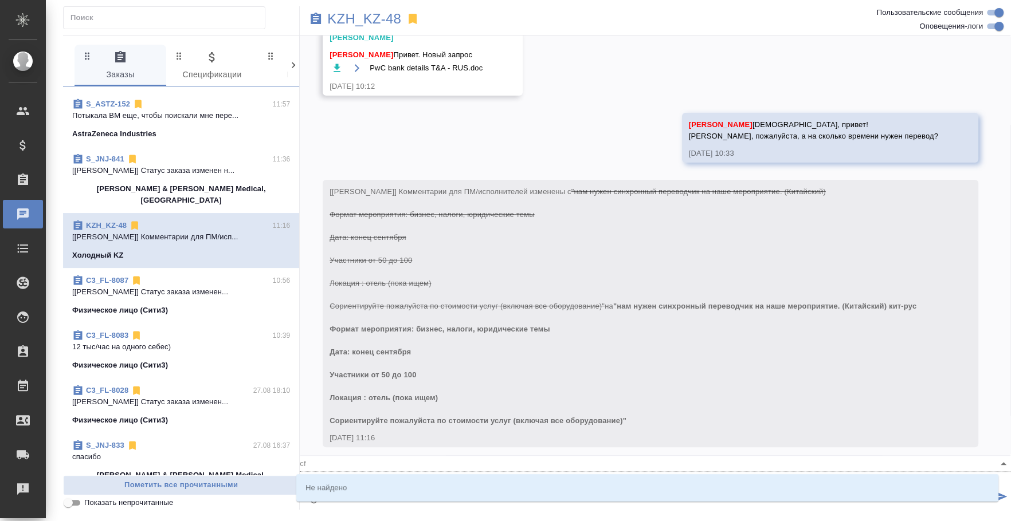
type textarea "@c"
type input "c"
type textarea "@"
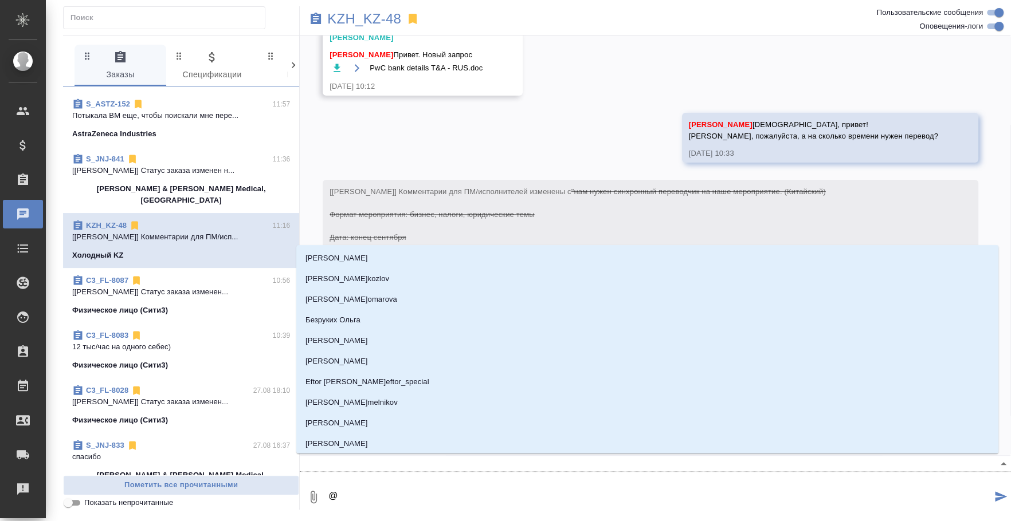
type textarea "@с"
type input "с"
type textarea "@са"
type input "са"
type textarea "@с"
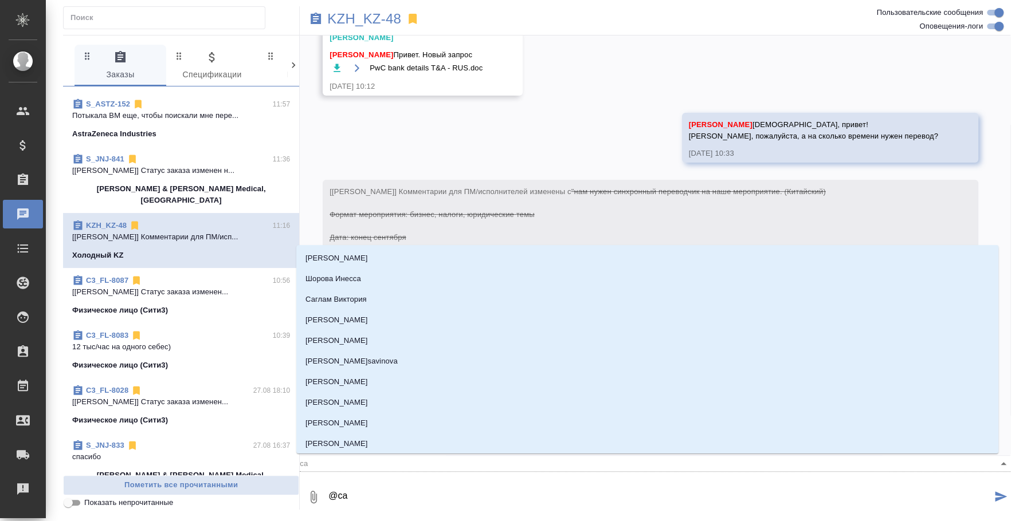
type input "с"
type textarea "@сс"
type input "сс"
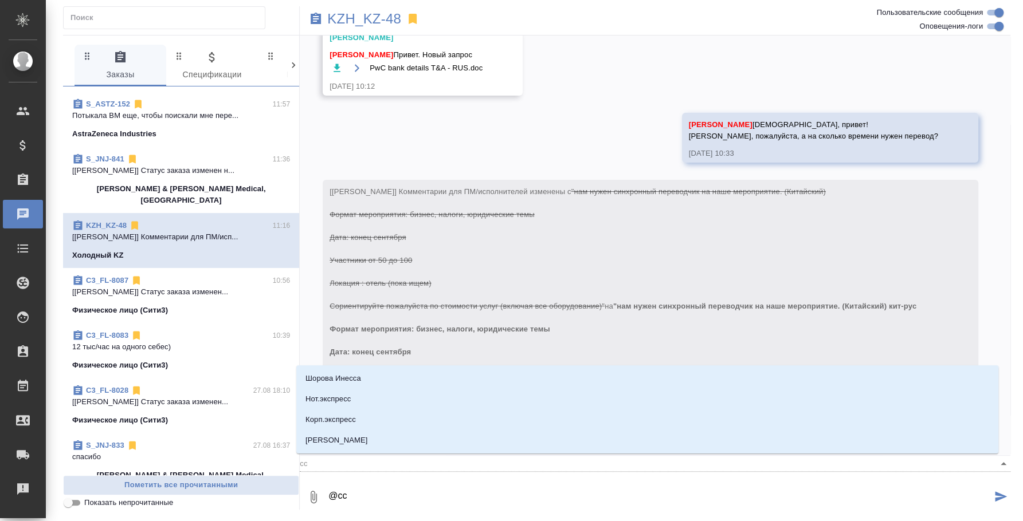
type textarea "@с"
type input "с"
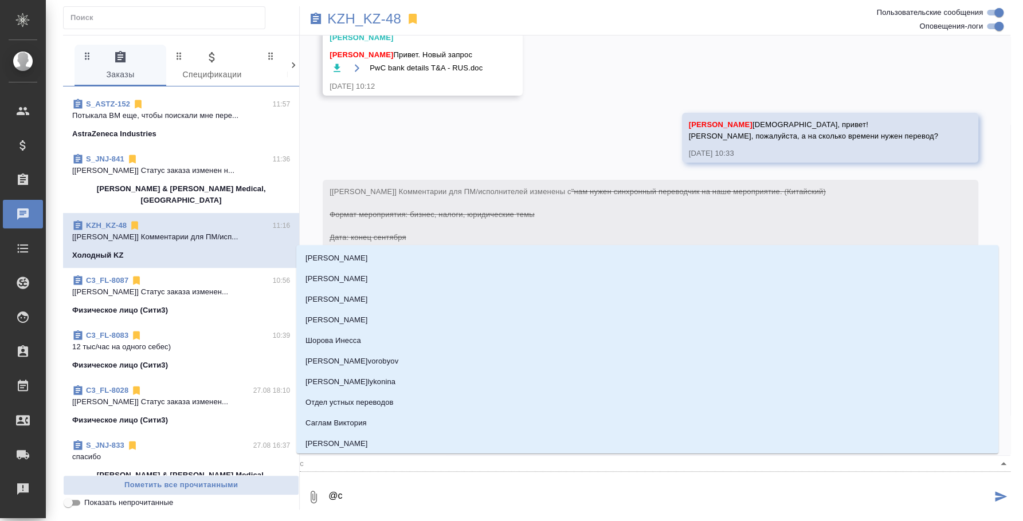
type textarea "@са"
type input "са"
type textarea "@сат"
type input "сат"
type textarea "@сати"
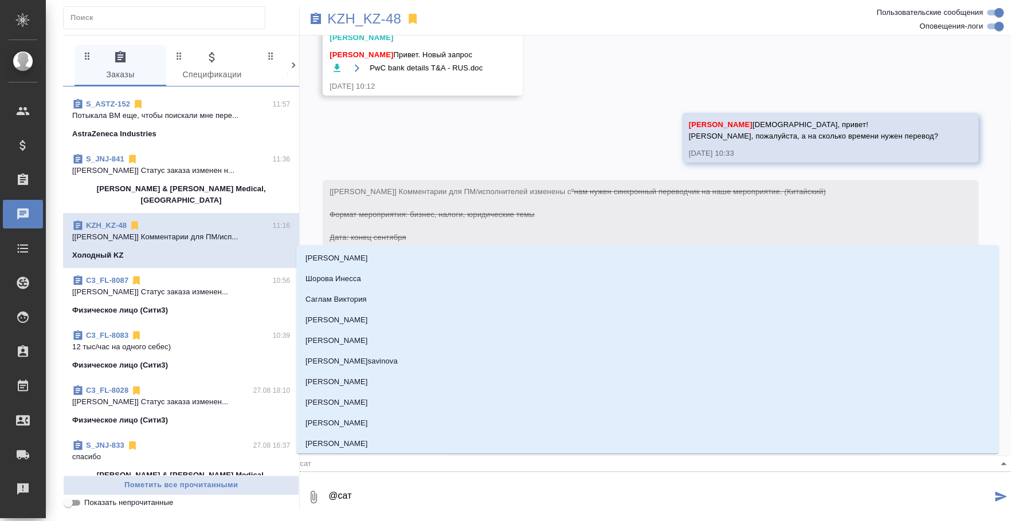
type input "сати"
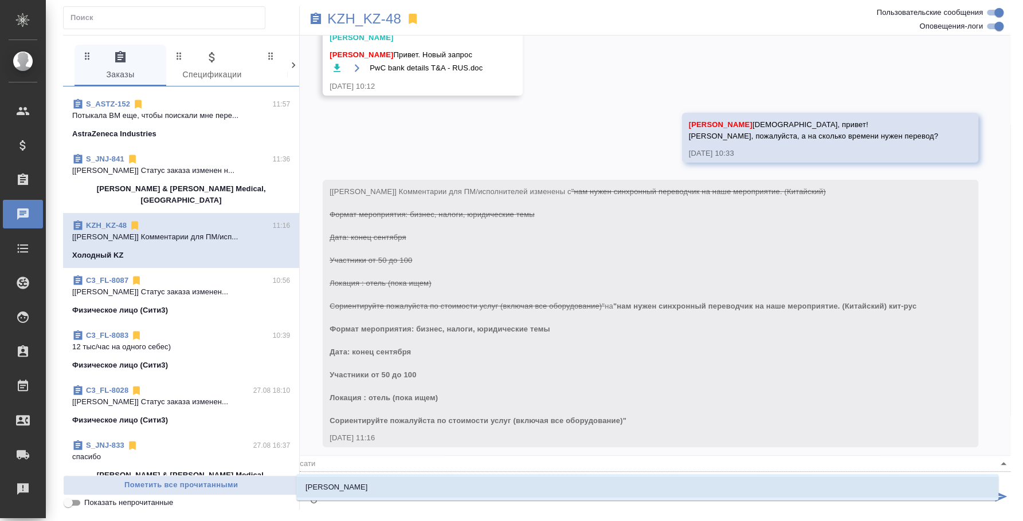
click at [483, 478] on li "[PERSON_NAME]" at bounding box center [647, 487] width 702 height 21
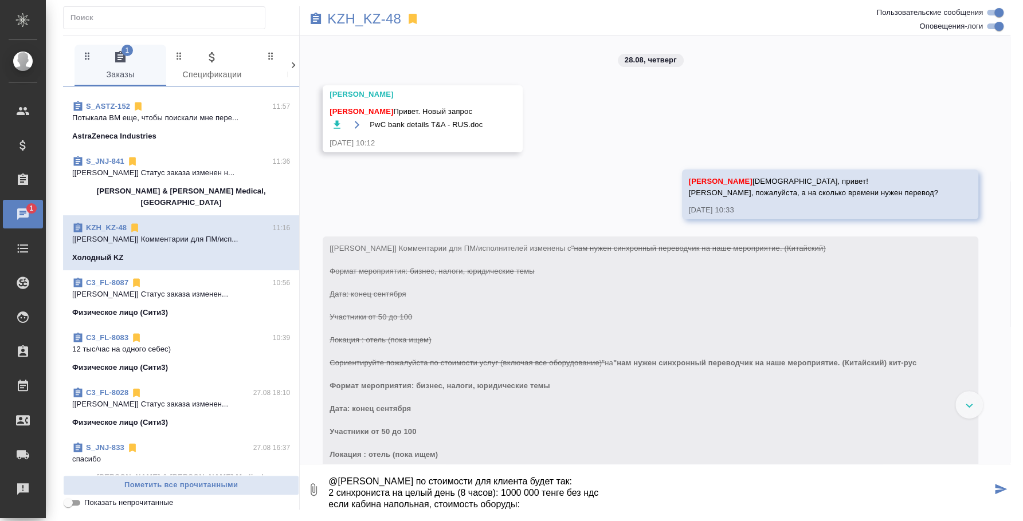
scroll to position [217, 0]
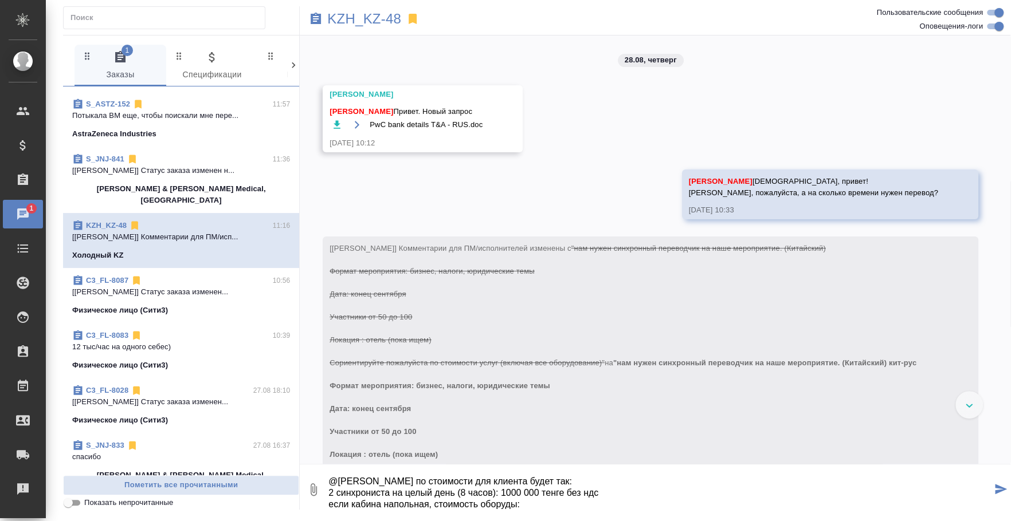
drag, startPoint x: 525, startPoint y: 502, endPoint x: 323, endPoint y: 521, distance: 203.2
click at [323, 521] on html ".cls-1 fill:#fff; AWATERA Fedotova Irina Клиенты Спецификации Заказы 1 Чаты Tod…" at bounding box center [511, 260] width 1023 height 521
click at [540, 505] on textarea "@Асланукова Сати Сати по стоимости для клиента будет так: 2 синхрониста на целы…" at bounding box center [659, 489] width 664 height 39
paste textarea "если кабина напольная, стоимость оборуды:"
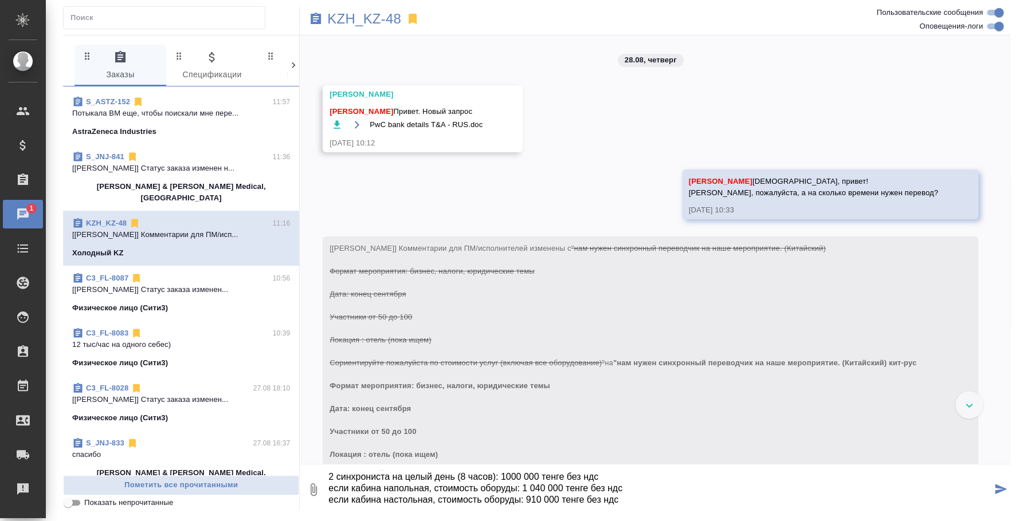
scroll to position [215, 0]
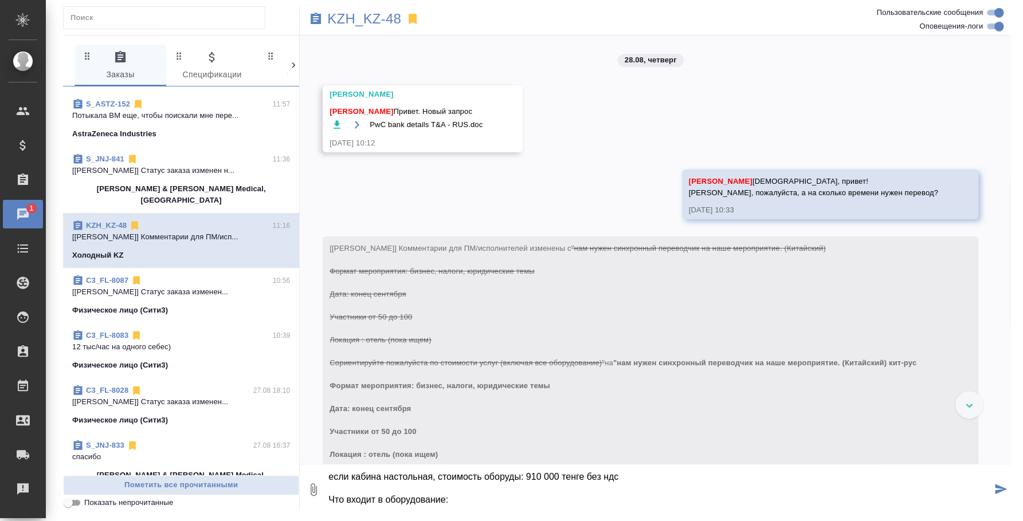
paste textarea "Кабина переводчиков с пультами - настольная центральный блок управления Техник …"
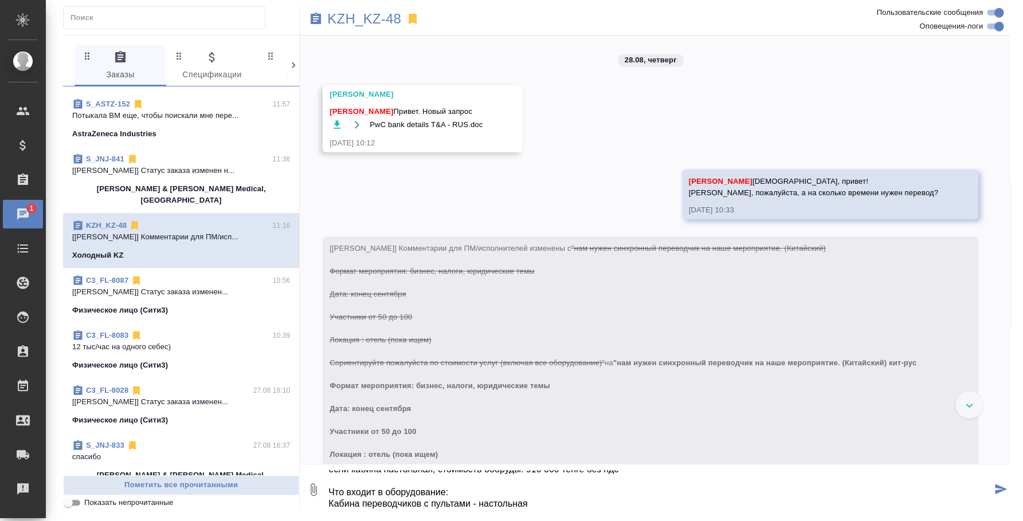
scroll to position [99, 0]
click at [442, 493] on textarea "@Асланукова Сати Сати по стоимости для клиента будет так: 2 синхрониста на целы…" at bounding box center [659, 489] width 664 height 39
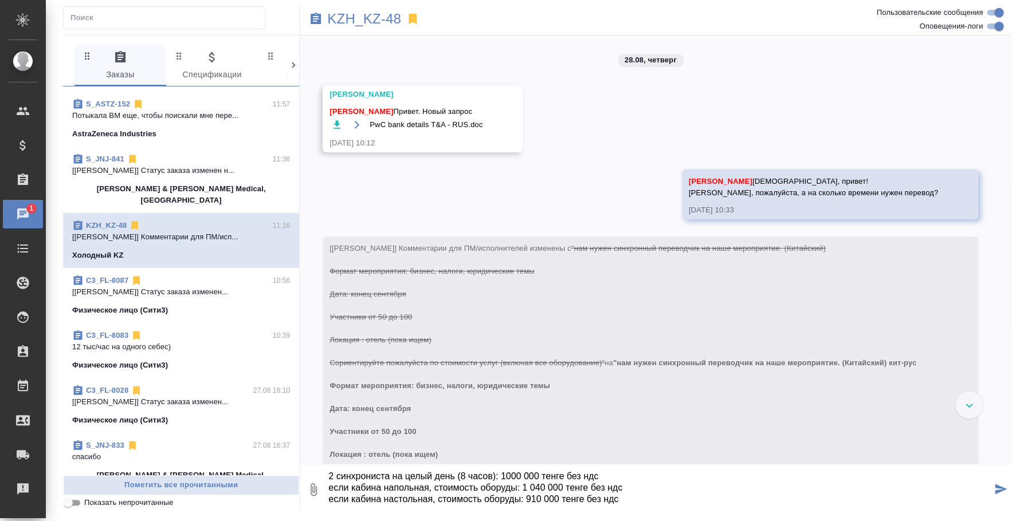
scroll to position [13, 0]
click at [622, 484] on textarea "@Асланукова Сати Сати по стоимости для клиента будет так: 2 синхрониста на целы…" at bounding box center [659, 489] width 664 height 39
click at [625, 501] on textarea "@Асланукова Сати Сати по стоимости для клиента будет так: 2 синхрониста на целы…" at bounding box center [659, 489] width 664 height 39
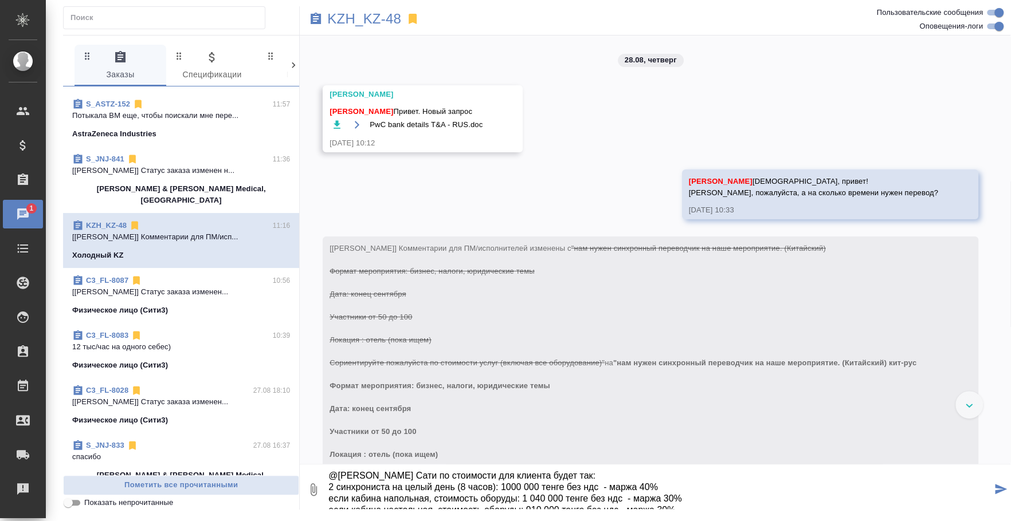
click at [646, 480] on textarea "@Асланукова Сати Сати по стоимости для клиента будет так: 2 синхрониста на целы…" at bounding box center [659, 489] width 664 height 39
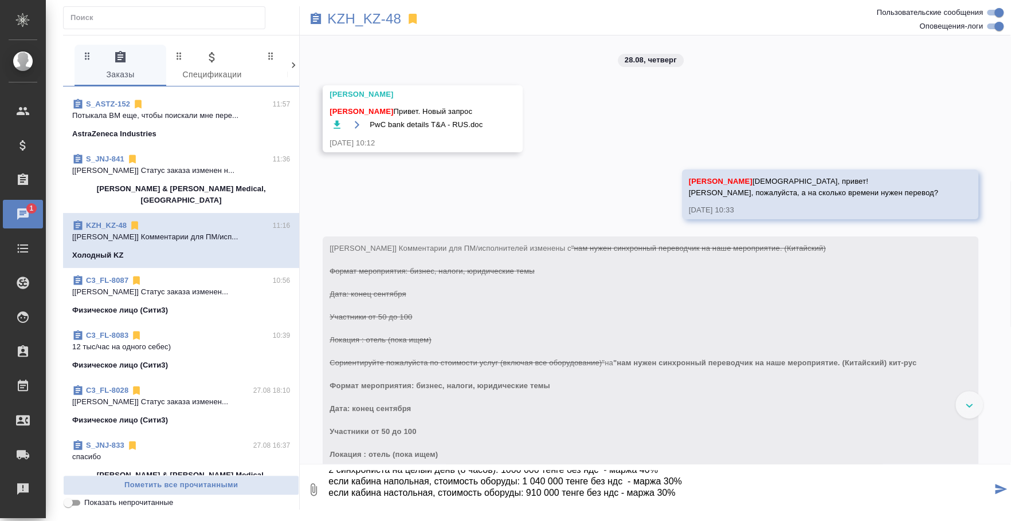
scroll to position [23, 0]
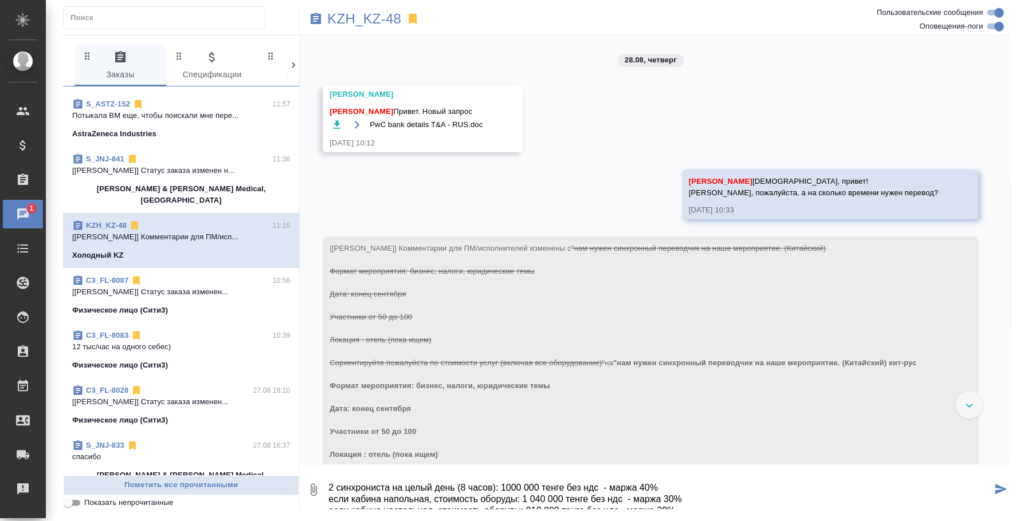
click at [396, 491] on textarea "@Асланукова Сати Сати по стоимости для клиента будет так: 2 синхрониста на целы…" at bounding box center [659, 489] width 664 height 39
click at [390, 482] on textarea "@Асланукова Сати Сати по стоимости для клиента будет так: 2 синхрониста на целы…" at bounding box center [659, 489] width 664 height 39
click at [560, 493] on textarea "@Асланукова Сати Сати по стоимости для клиента будет так: 2 синхрониста кит-рус…" at bounding box center [659, 489] width 664 height 39
type textarea "@Асланукова Сати Сати по стоимости для клиента будет так: 2 синхрониста кит-рус…"
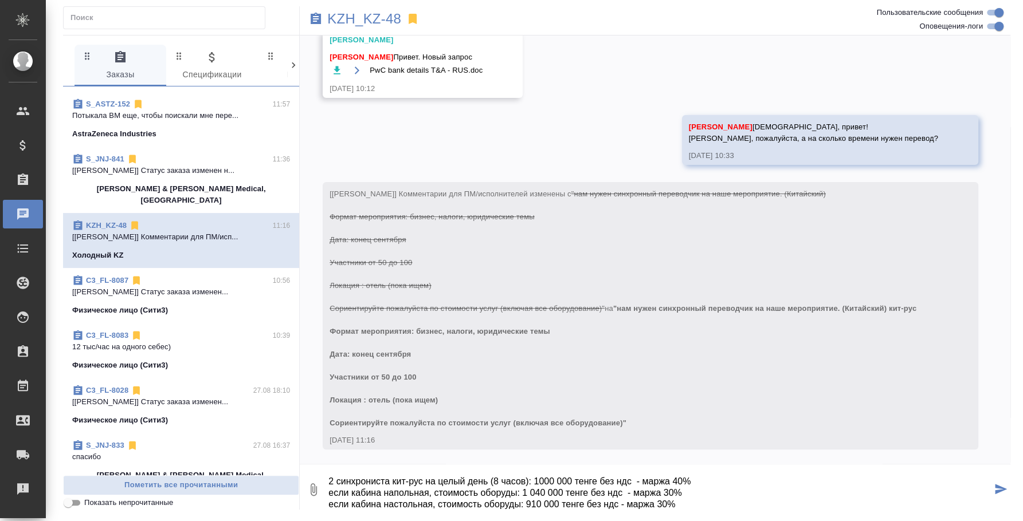
scroll to position [57, 0]
click at [313, 489] on icon "button" at bounding box center [314, 490] width 14 height 14
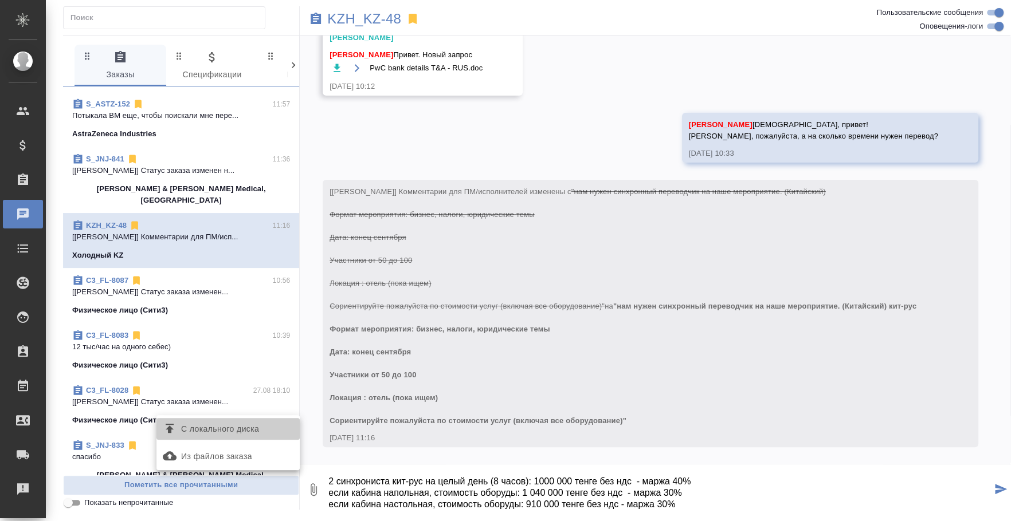
click at [230, 418] on label "С локального диска" at bounding box center [227, 429] width 143 height 22
click at [0, 0] on input "С локального диска" at bounding box center [0, 0] width 0 height 0
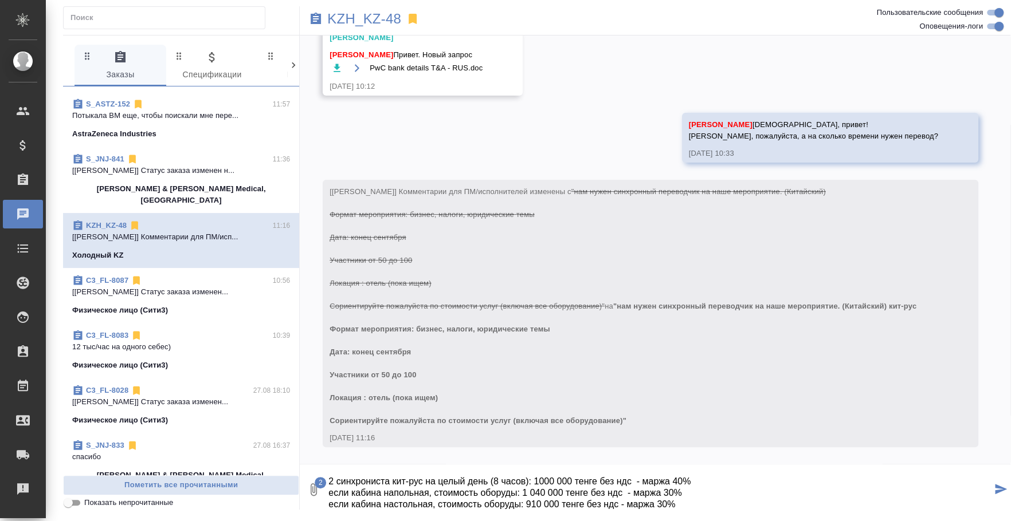
click at [697, 498] on textarea "@Асланукова Сати Сати по стоимости для клиента будет так: 2 синхрониста кит-рус…" at bounding box center [659, 489] width 664 height 39
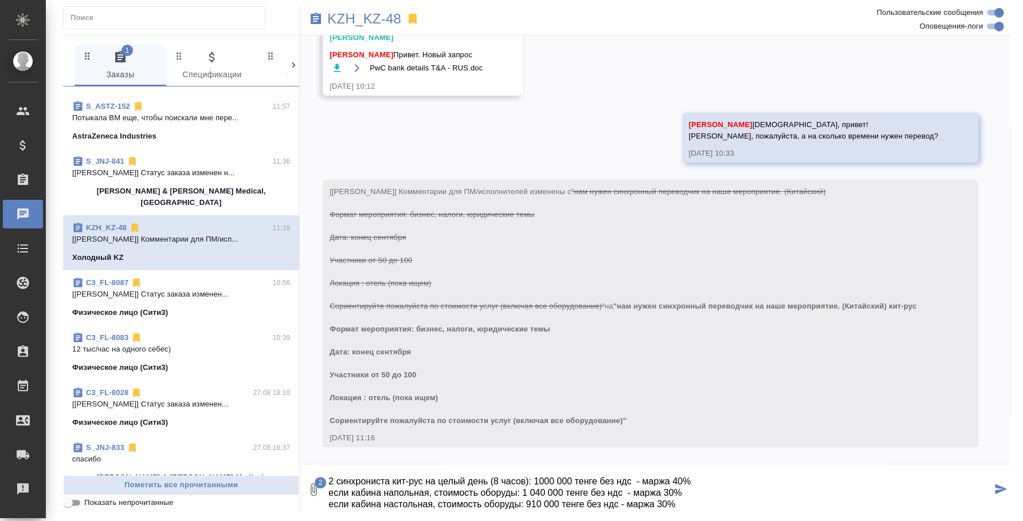
scroll to position [217, 0]
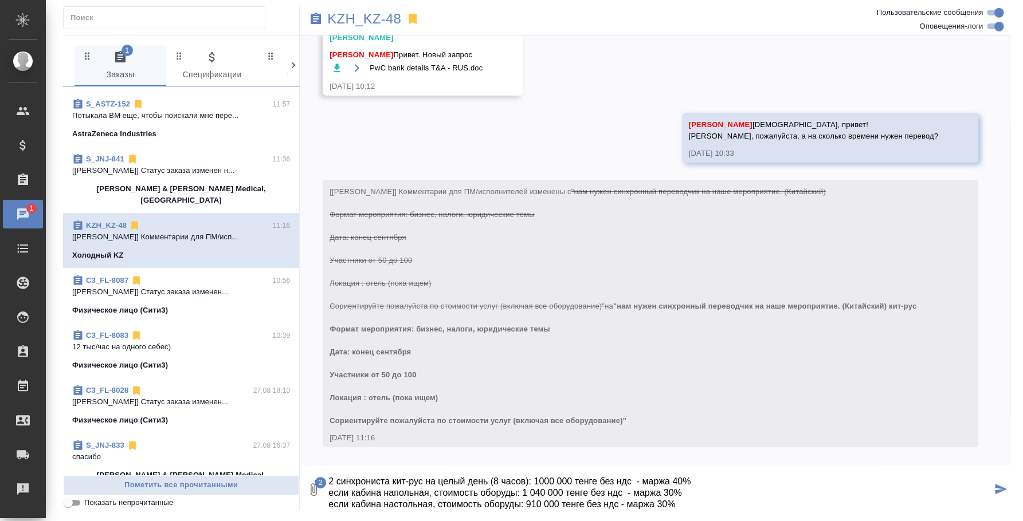
click at [996, 485] on icon "submit" at bounding box center [1001, 489] width 12 height 10
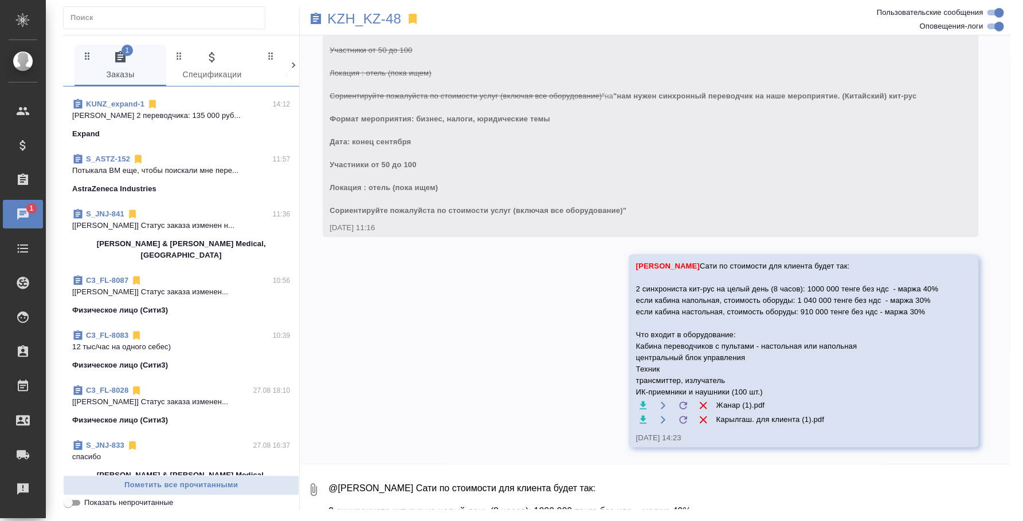
scroll to position [0, 0]
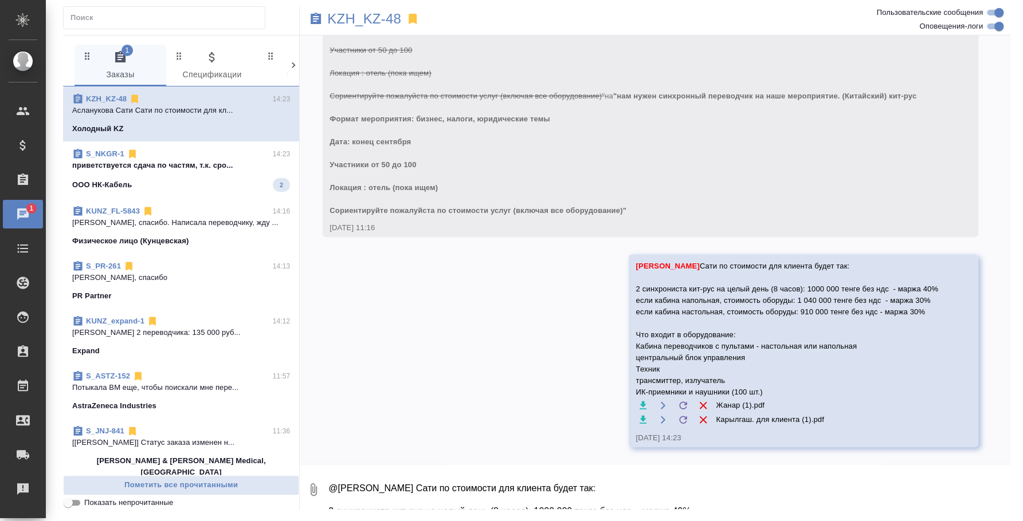
click at [209, 181] on div "ООО НК-Кабель 2" at bounding box center [181, 185] width 218 height 14
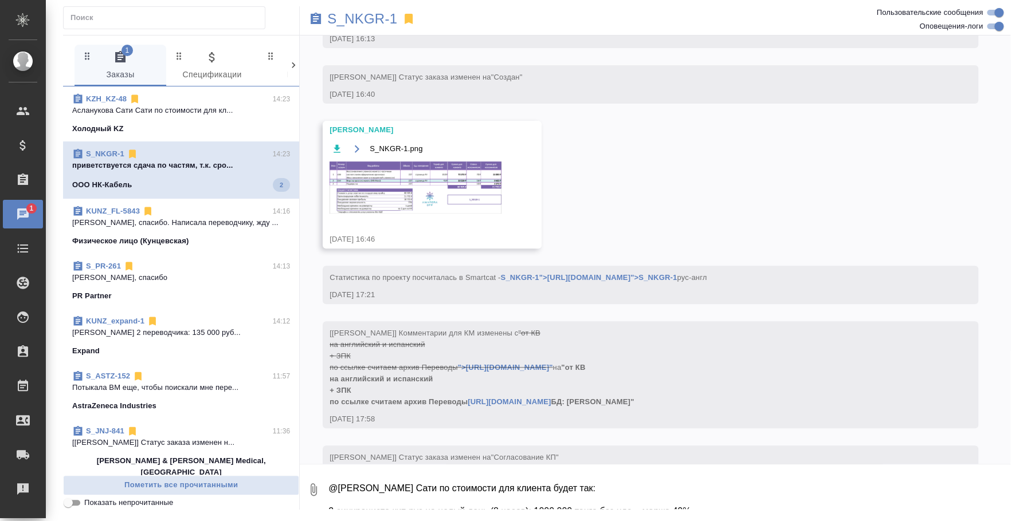
click at [196, 225] on p "[PERSON_NAME], спасибо. Написала переводчику, жду ..." at bounding box center [181, 222] width 218 height 11
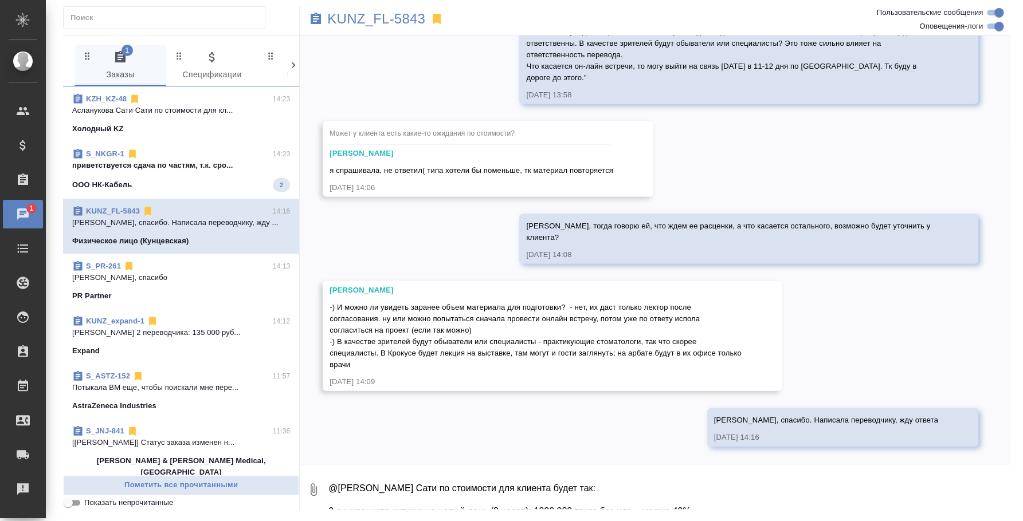
scroll to position [1466, 0]
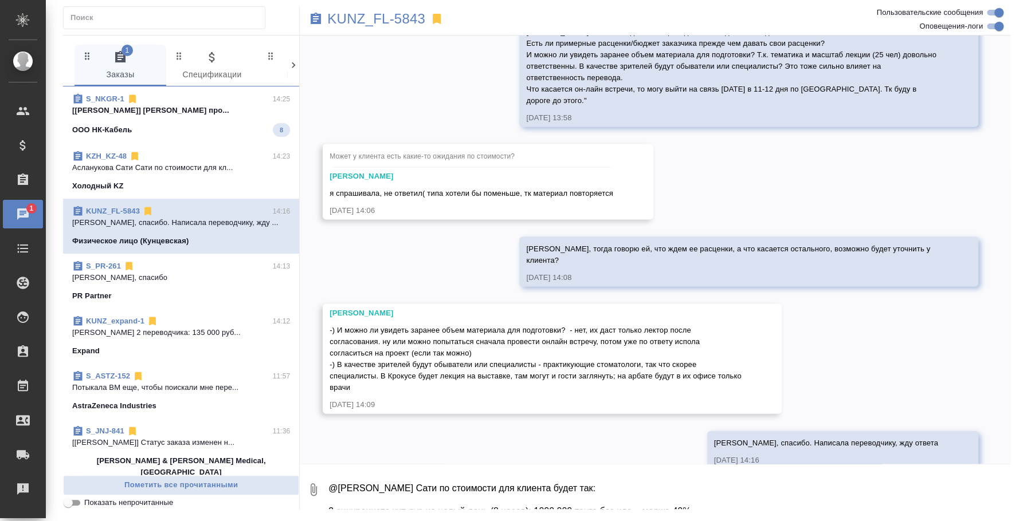
click at [202, 291] on div "PR Partner" at bounding box center [181, 296] width 218 height 11
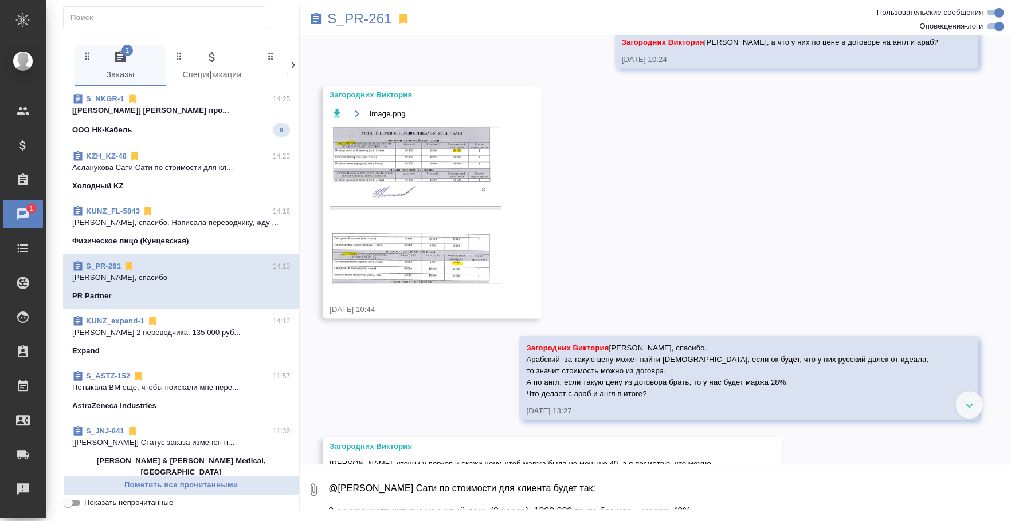
click at [161, 351] on div "Expand" at bounding box center [181, 351] width 218 height 11
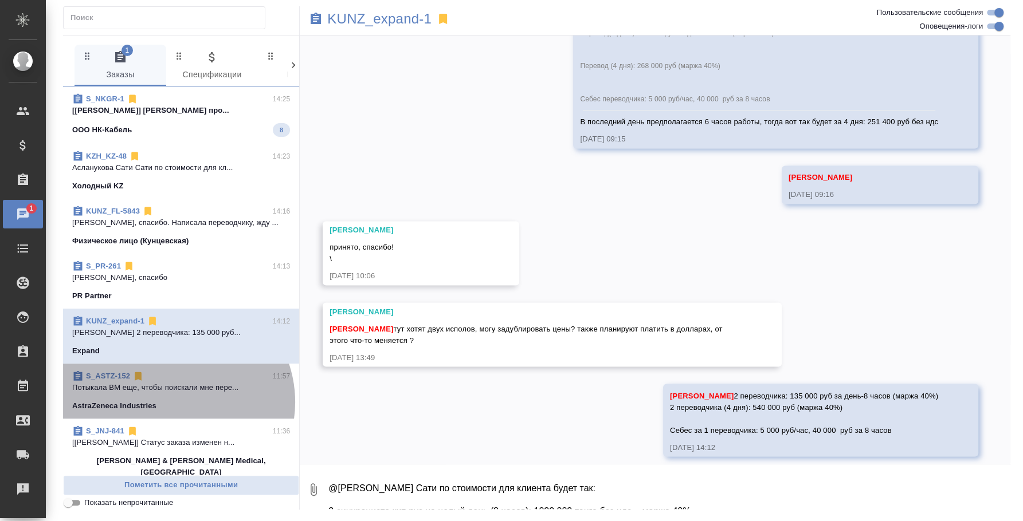
click at [174, 402] on div "AstraZeneca Industries" at bounding box center [181, 406] width 218 height 11
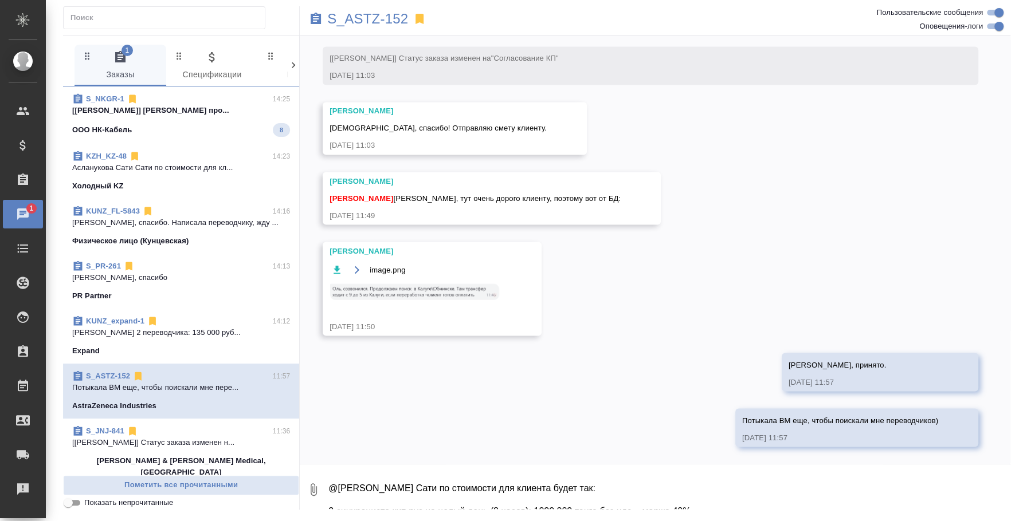
scroll to position [1328, 0]
click at [180, 129] on div "ООО НК-Кабель 8" at bounding box center [181, 130] width 218 height 14
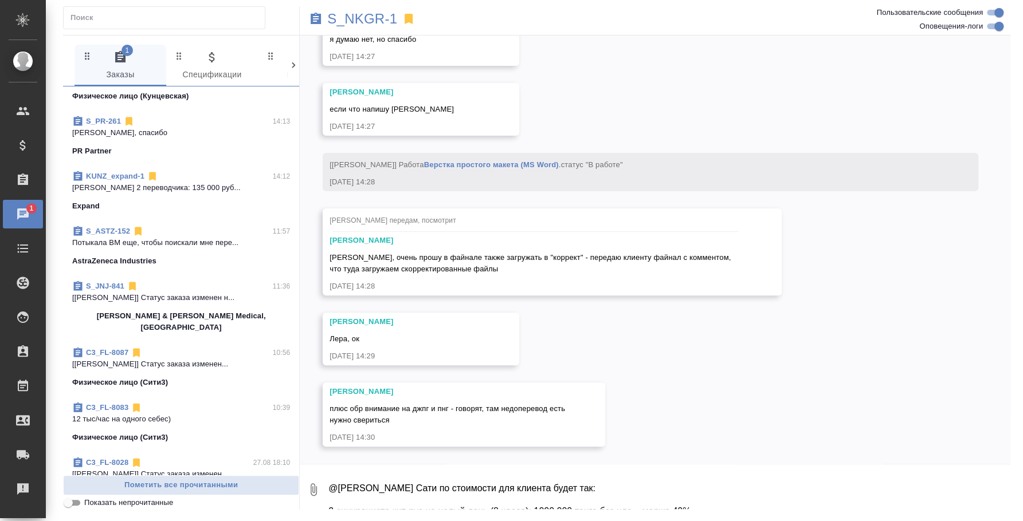
scroll to position [0, 0]
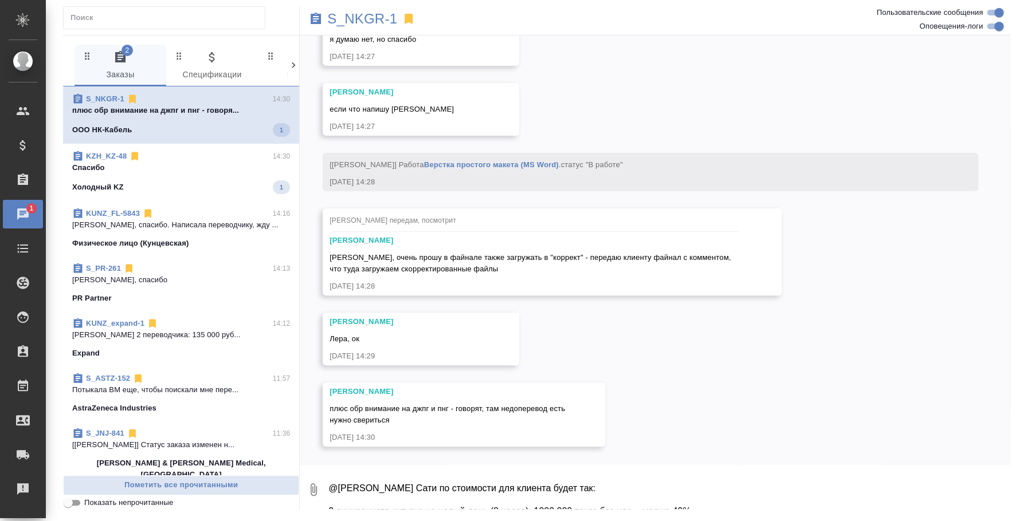
click at [195, 183] on div "Холодный KZ 1" at bounding box center [181, 187] width 218 height 14
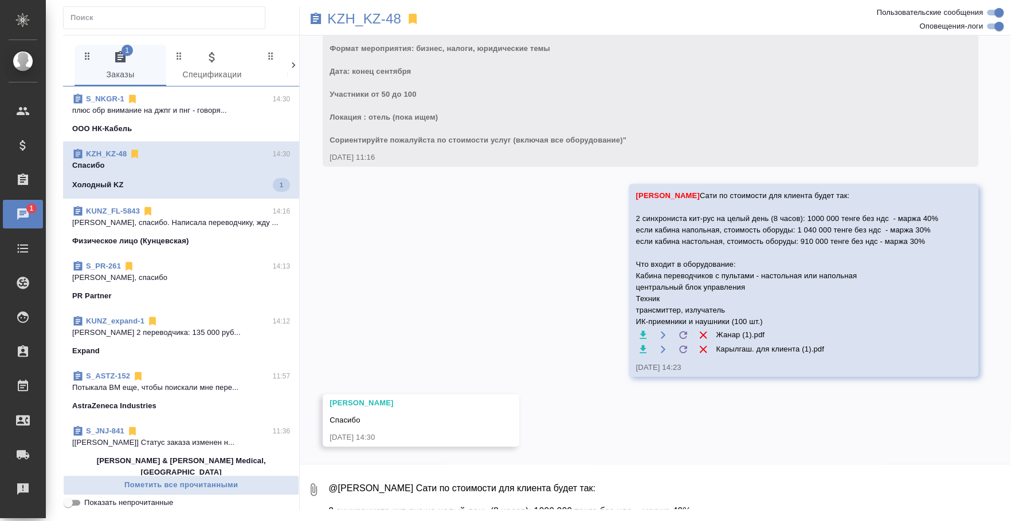
scroll to position [337, 0]
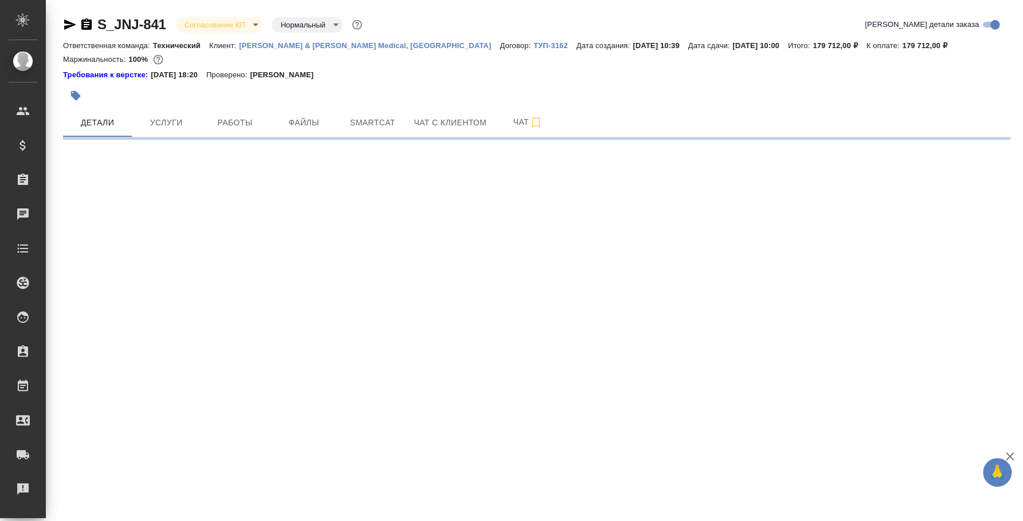
select select "RU"
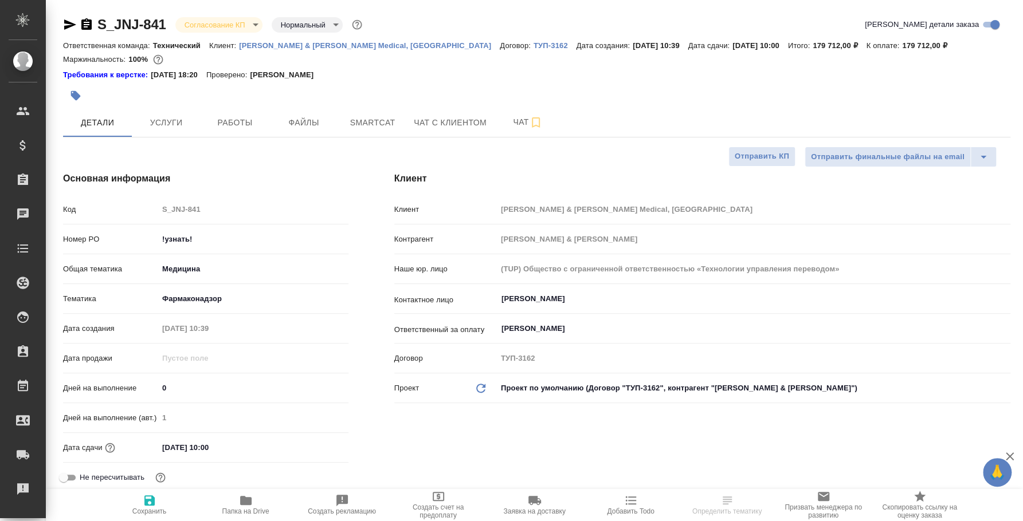
type textarea "x"
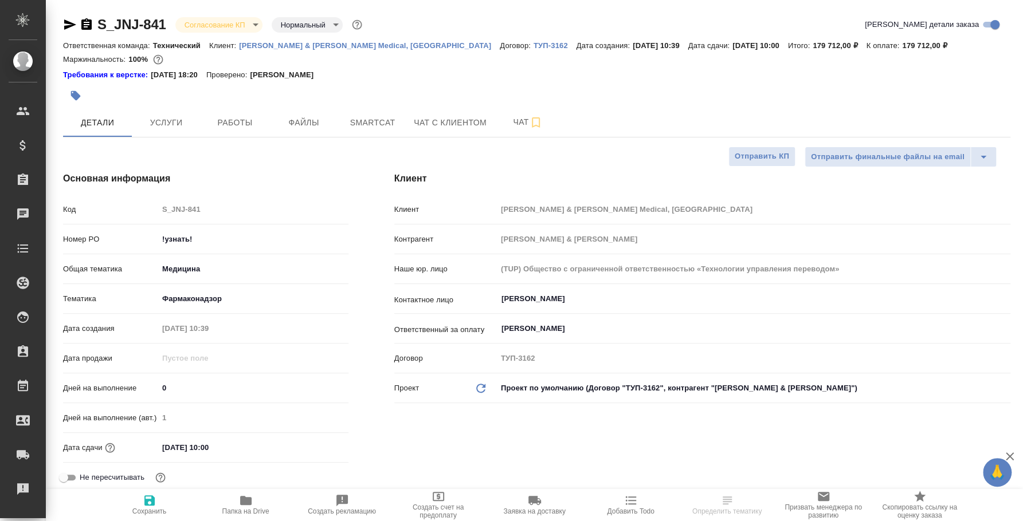
type textarea "x"
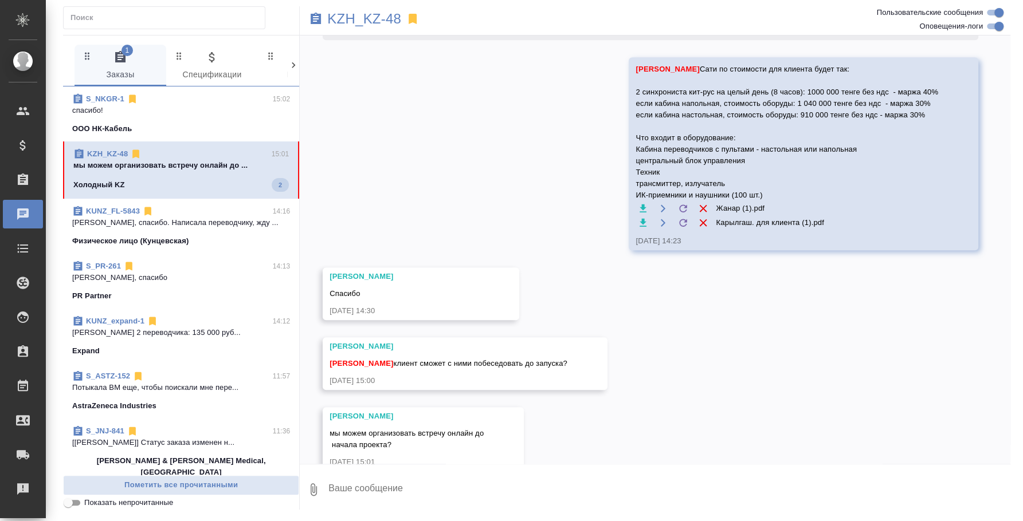
scroll to position [488, 0]
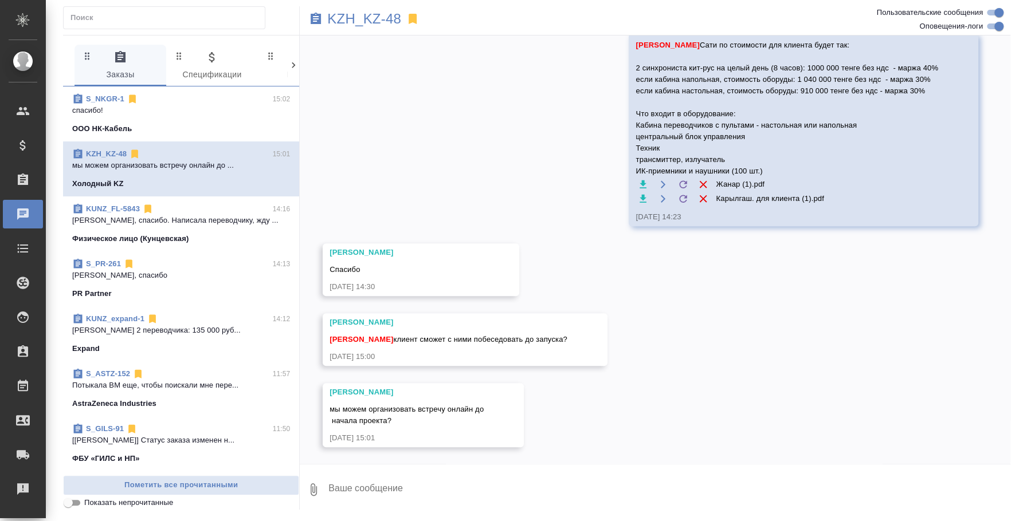
click at [417, 485] on textarea at bounding box center [668, 489] width 683 height 39
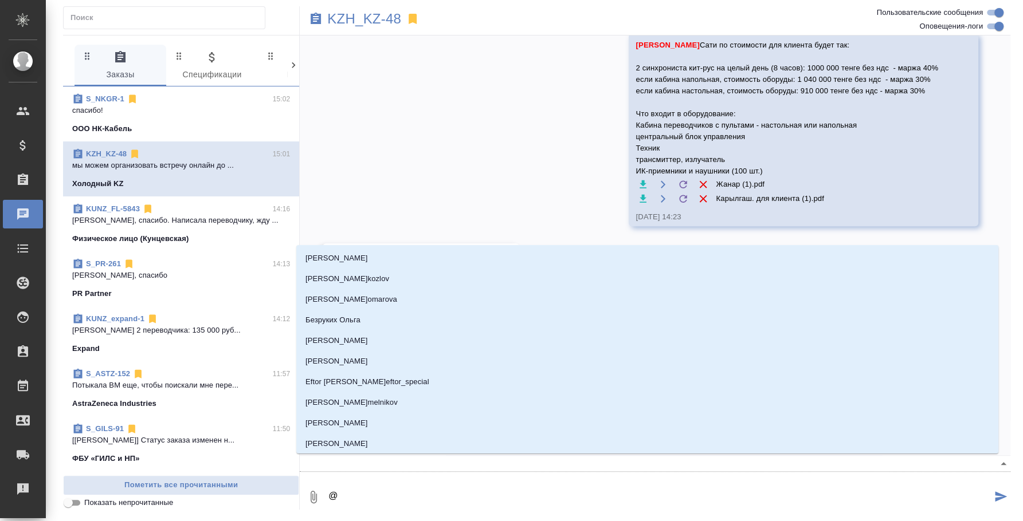
scroll to position [500, 0]
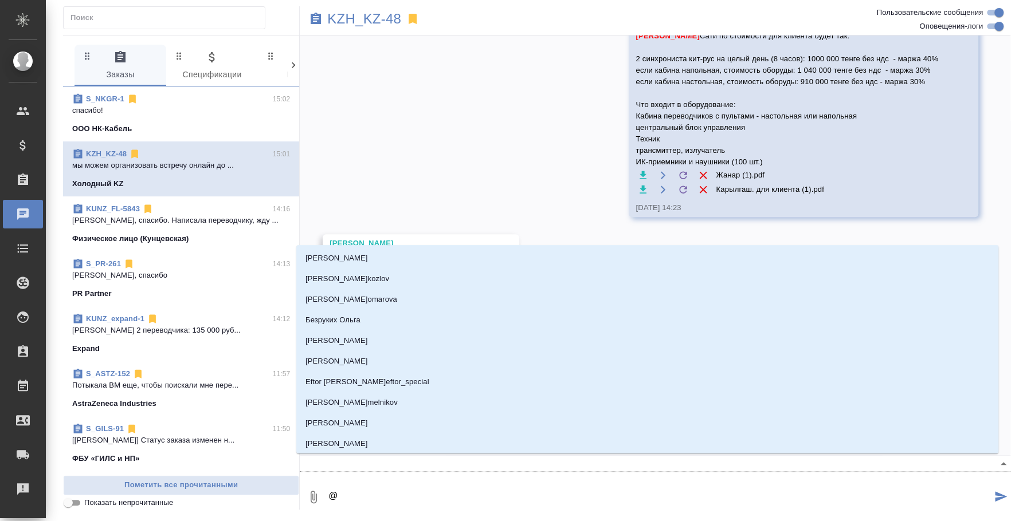
type textarea "@c"
type input "c"
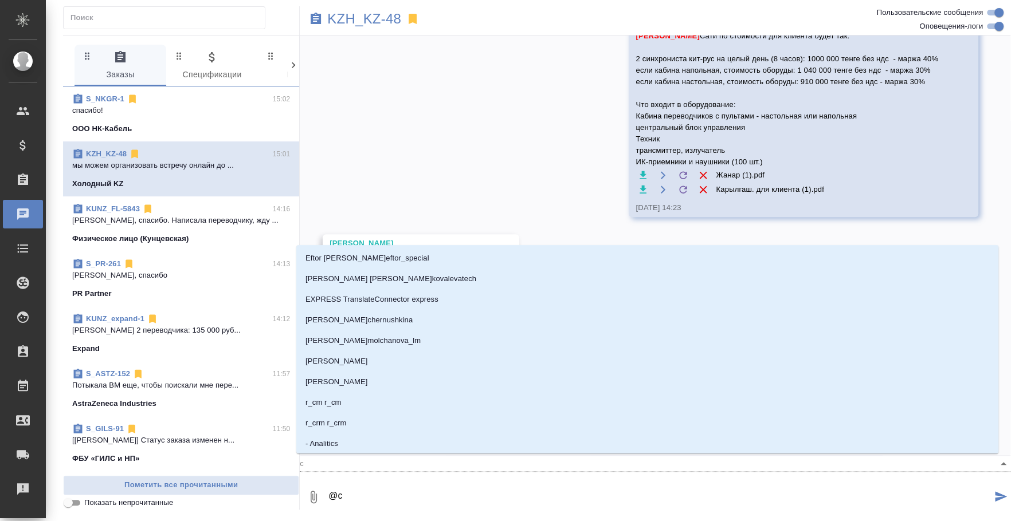
type textarea "@cf"
type input "cf"
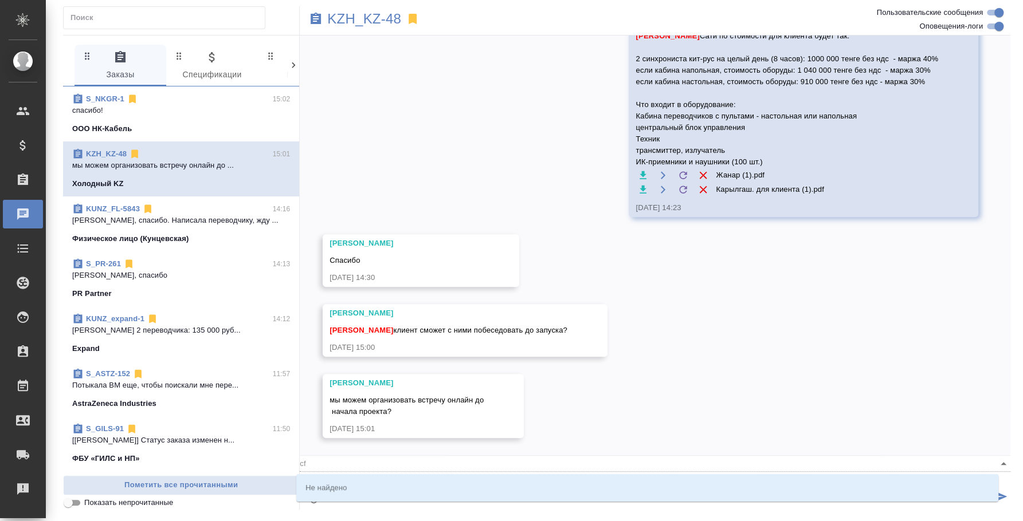
type textarea "@c"
type input "c"
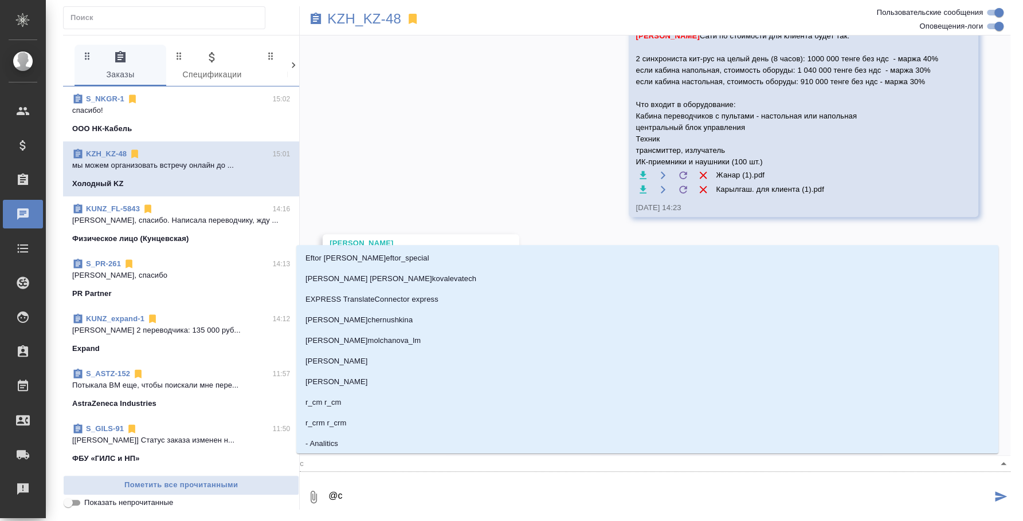
type textarea "@"
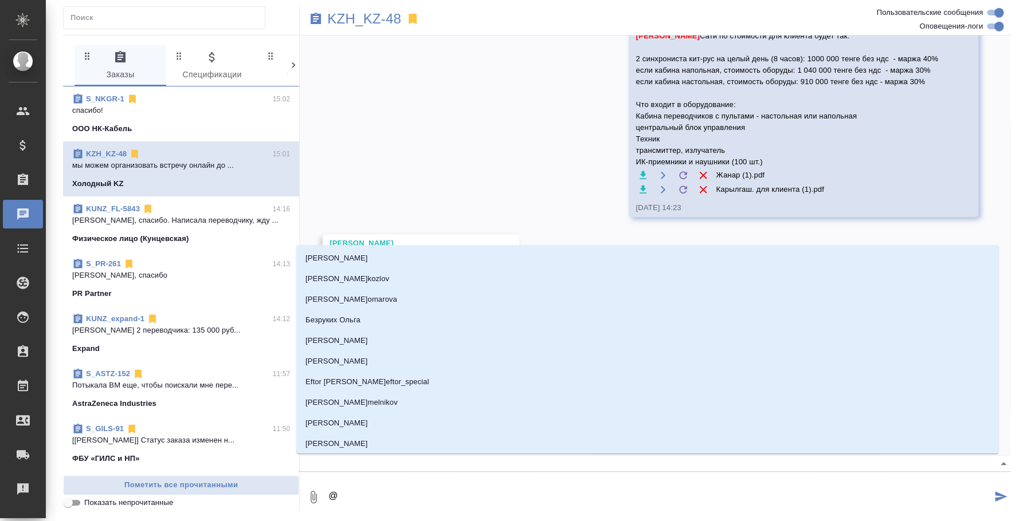
type textarea "@а"
type input "[PERSON_NAME]"
type textarea "@ас"
type input "ас"
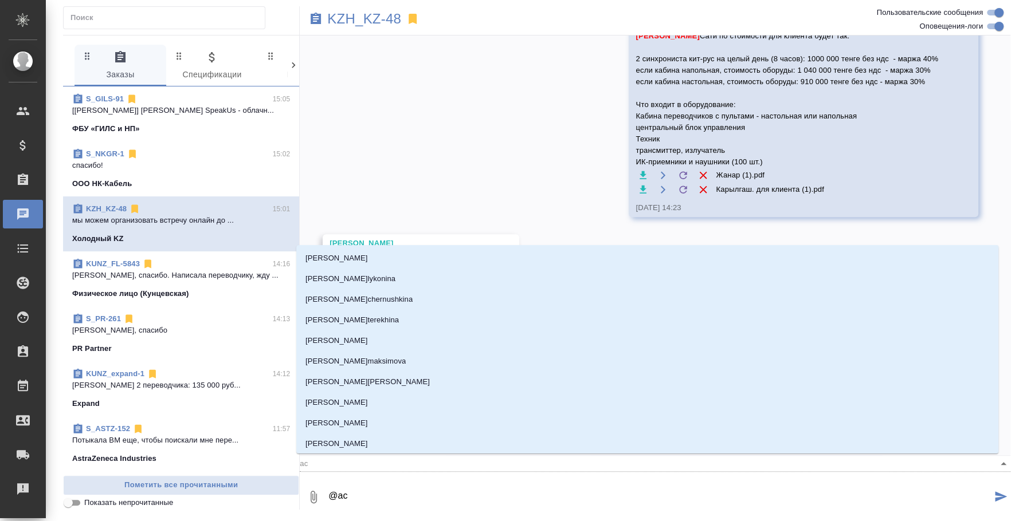
type textarea "@асл"
type input "асл"
type textarea "@асла"
type input "асла"
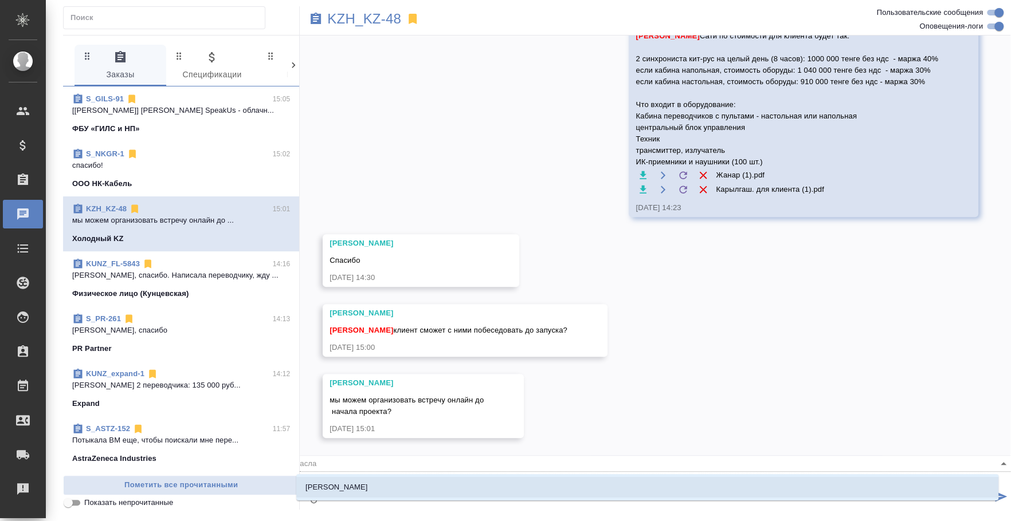
type textarea "@[PERSON_NAME]"
type input "[PERSON_NAME]"
click at [417, 485] on li "[PERSON_NAME]" at bounding box center [647, 487] width 702 height 21
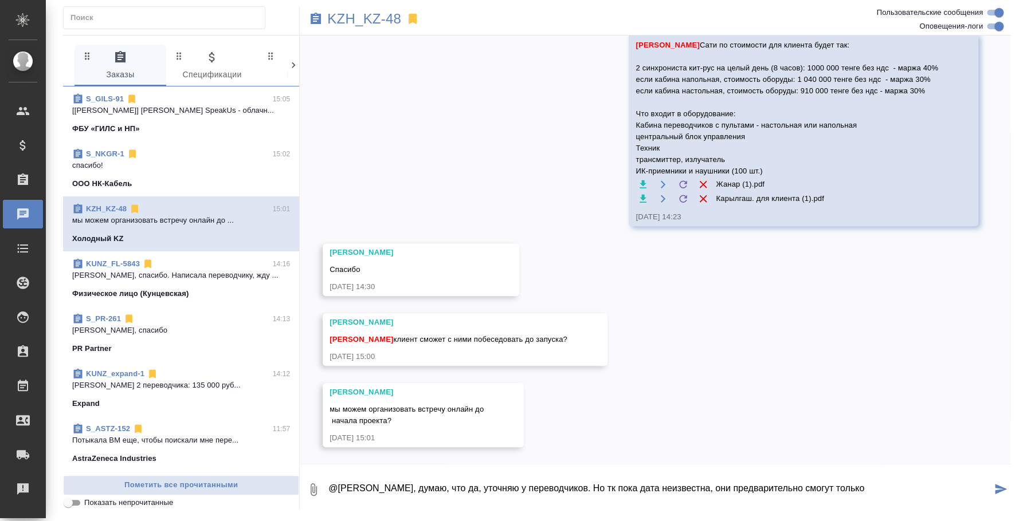
type textarea "@[PERSON_NAME], думаю, что да, уточняю у переводчиков. Но тк пока дата неизвест…"
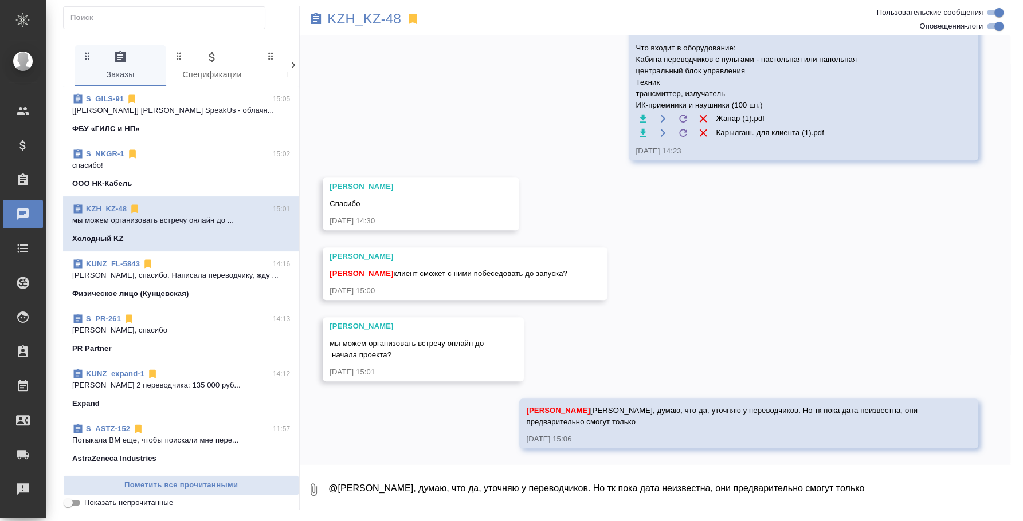
scroll to position [555, 0]
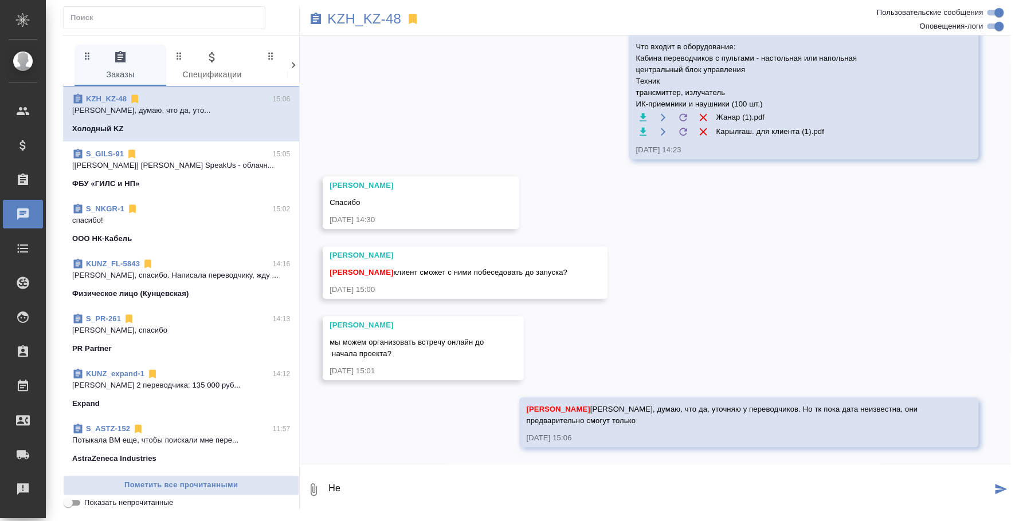
type textarea "[PERSON_NAME]"
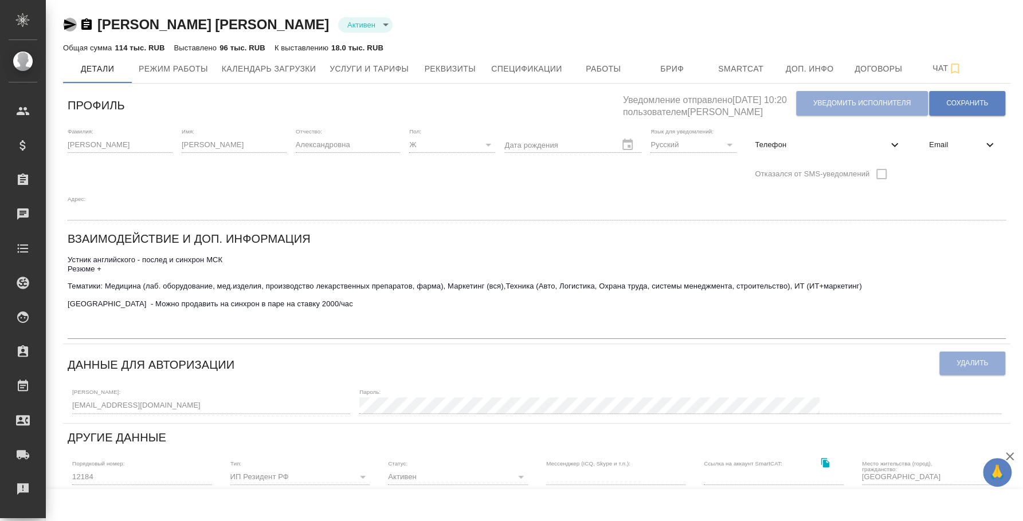
click at [72, 22] on icon "button" at bounding box center [70, 25] width 14 height 14
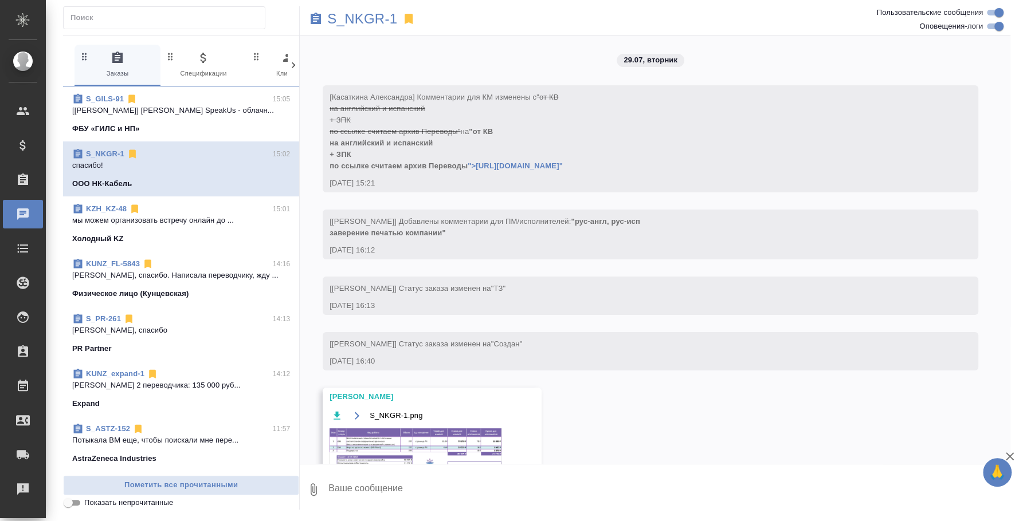
scroll to position [21583, 0]
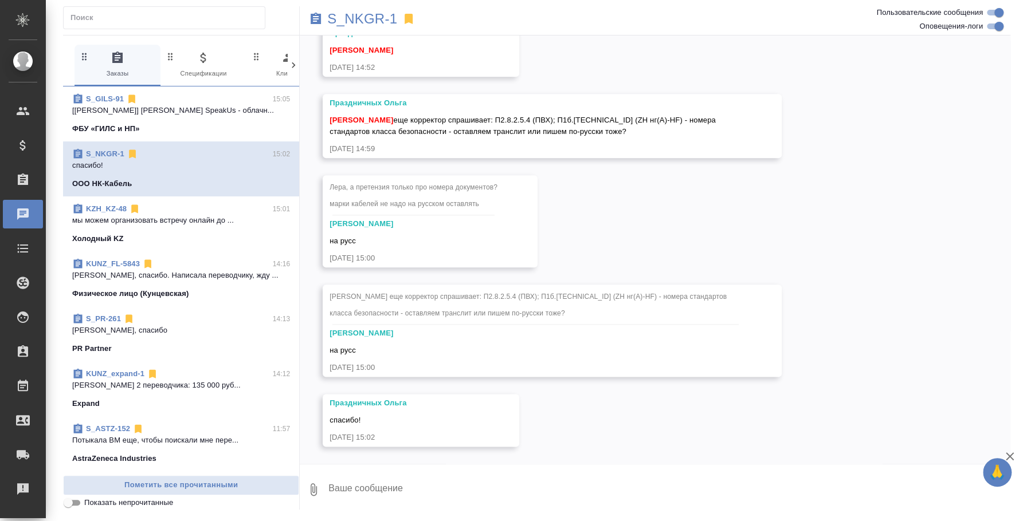
click at [150, 115] on p "[[PERSON_NAME]] [PERSON_NAME] SpeakUs - облачн..." at bounding box center [181, 110] width 218 height 11
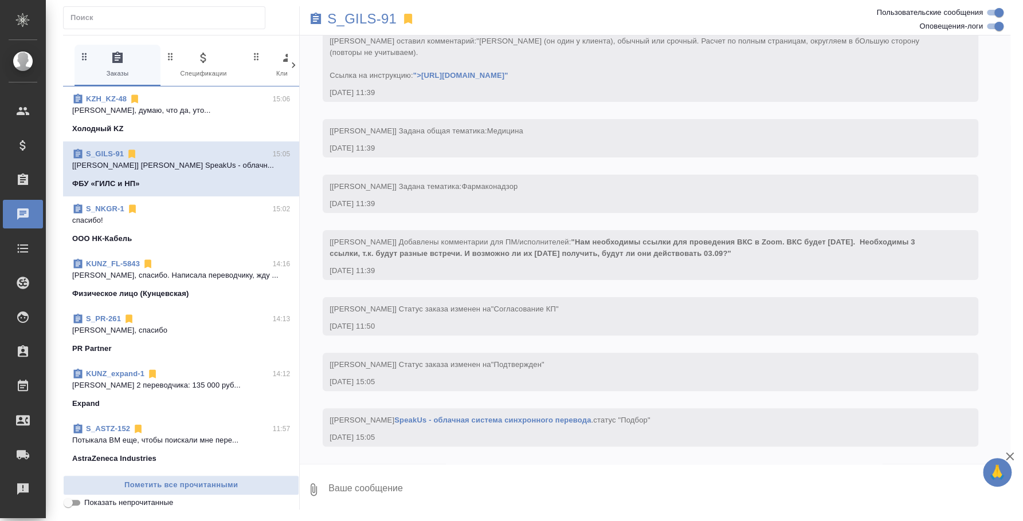
scroll to position [56, 0]
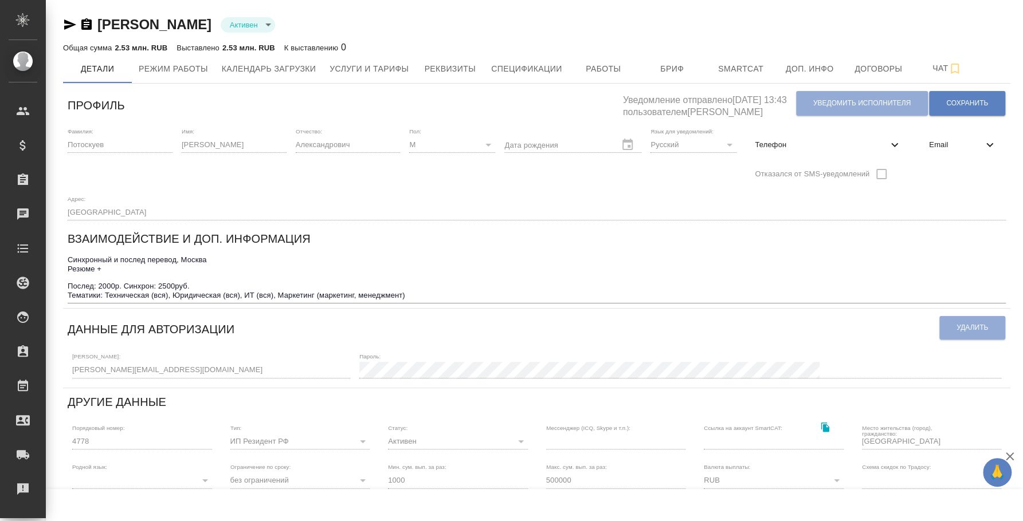
click at [64, 16] on div "[PERSON_NAME] active" at bounding box center [536, 24] width 947 height 18
click at [68, 24] on icon "button" at bounding box center [70, 25] width 14 height 14
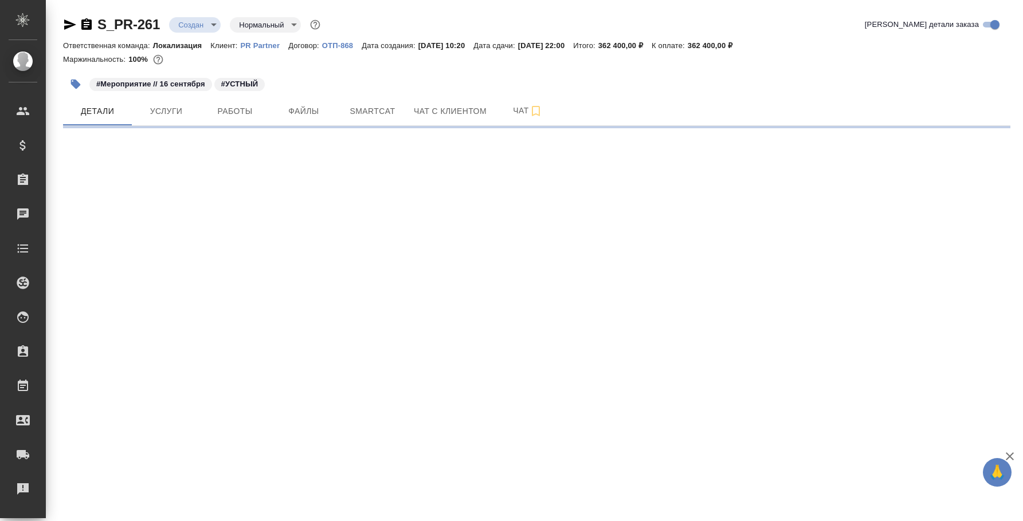
select select "RU"
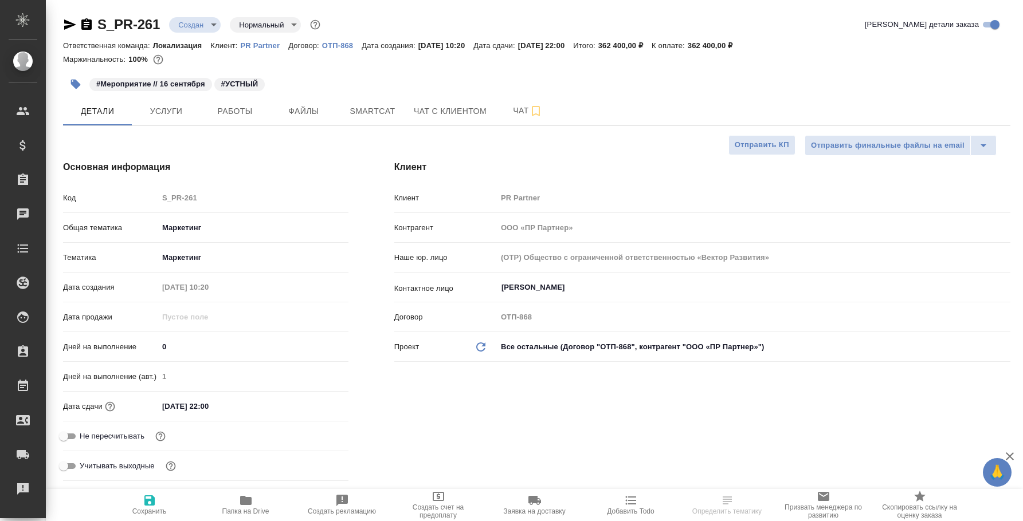
type textarea "x"
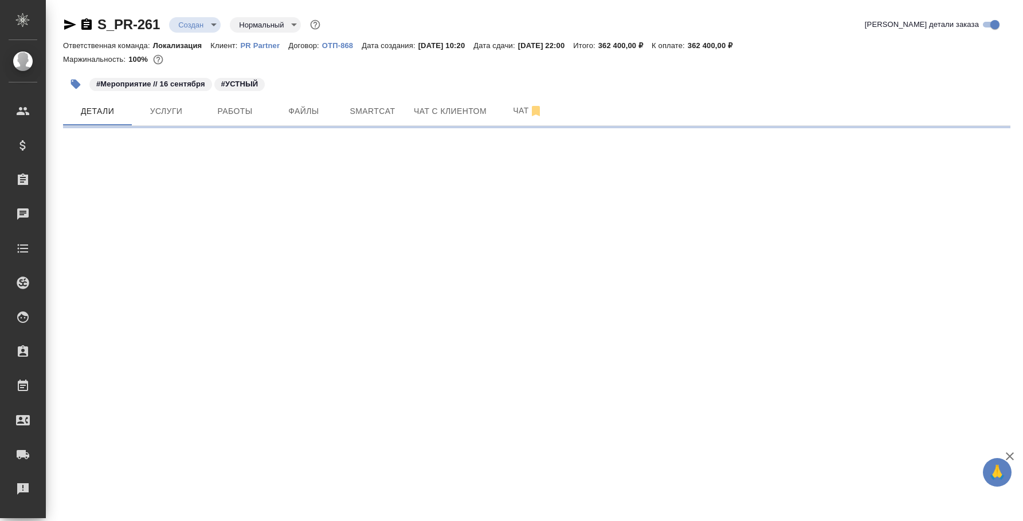
select select "RU"
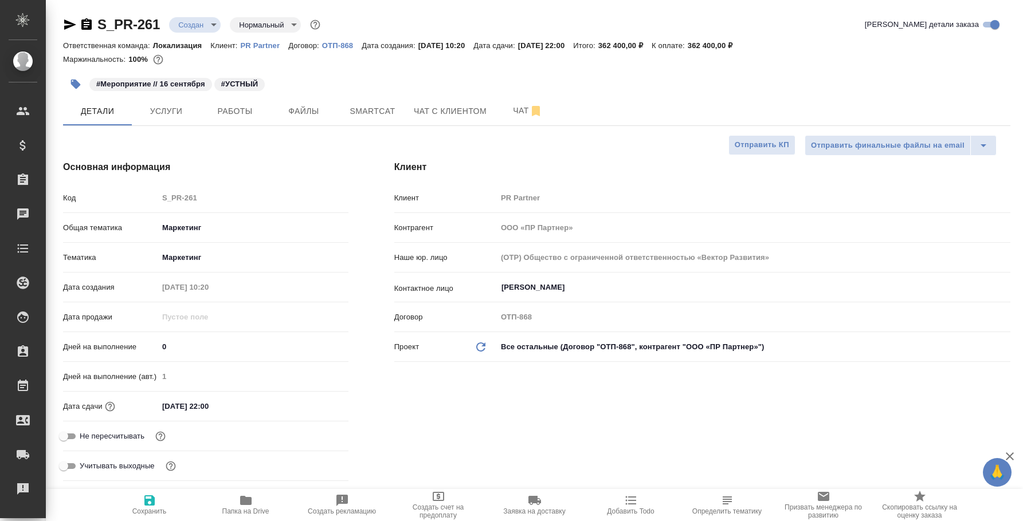
type textarea "x"
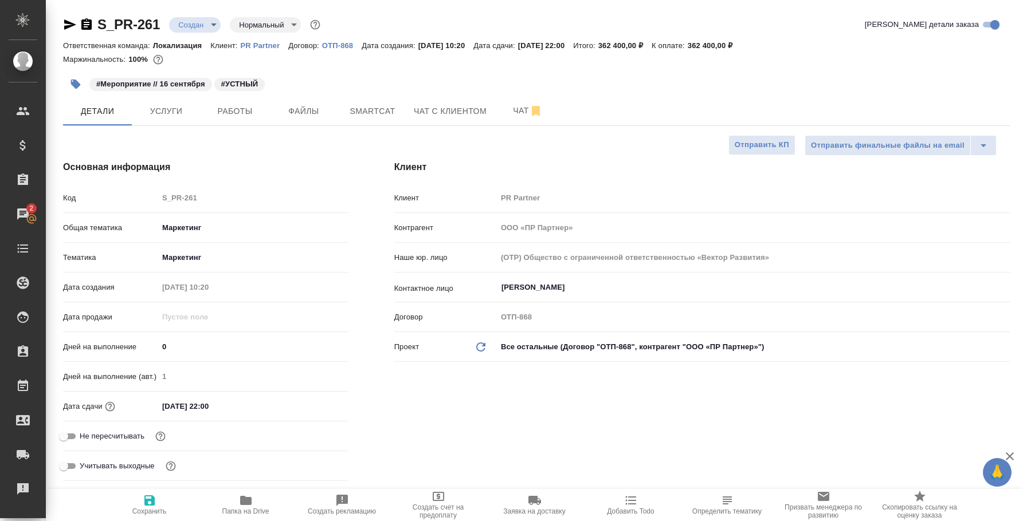
type textarea "x"
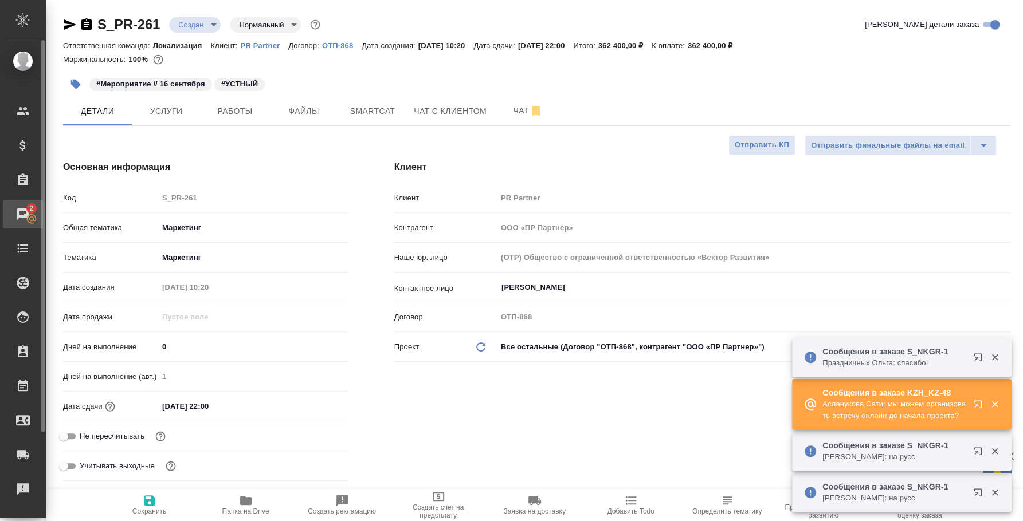
type textarea "x"
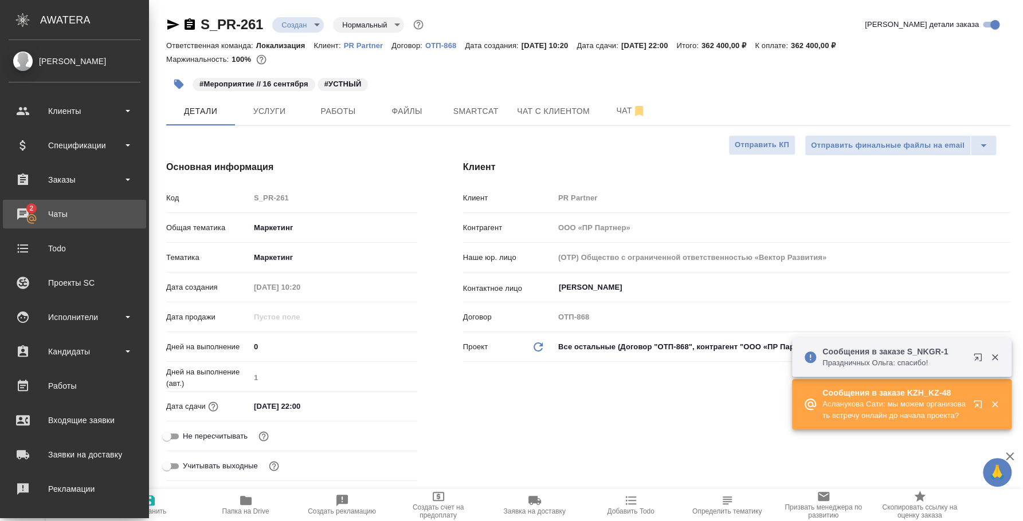
click at [37, 210] on div "Чаты" at bounding box center [75, 214] width 132 height 17
type textarea "x"
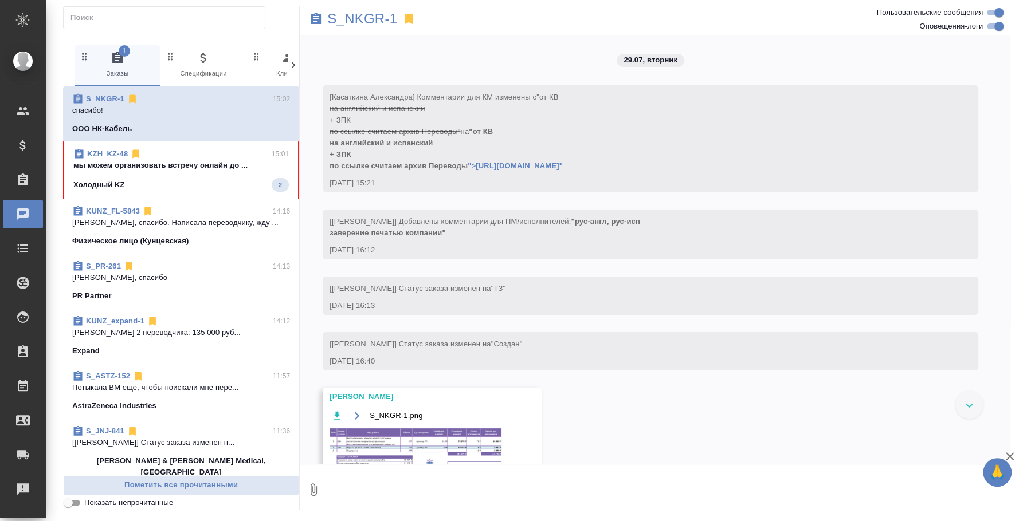
click at [195, 183] on div "Холодный KZ 2" at bounding box center [180, 185] width 215 height 14
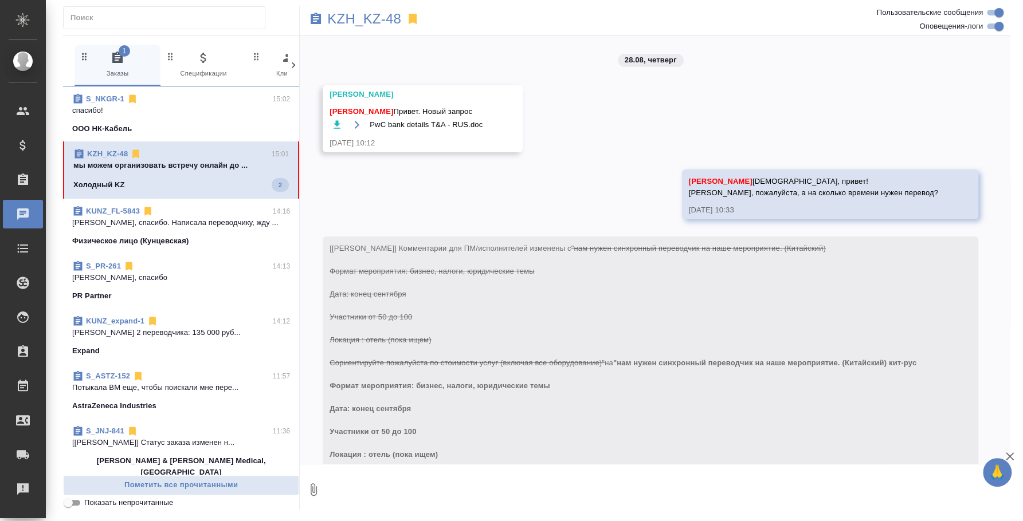
scroll to position [488, 0]
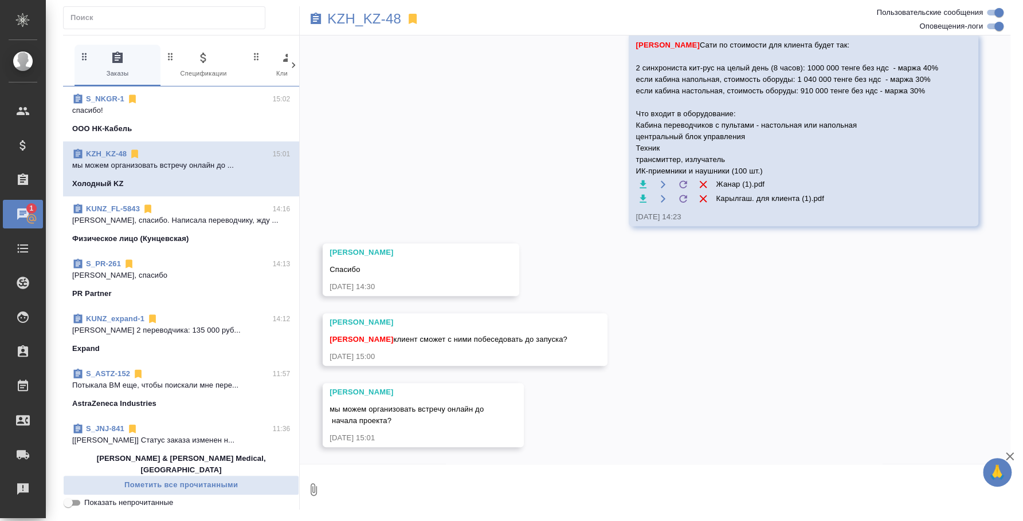
click at [515, 480] on textarea at bounding box center [668, 489] width 683 height 39
type textarea "Сати, если по датам будет более точно известно, то думаю да, потому что"
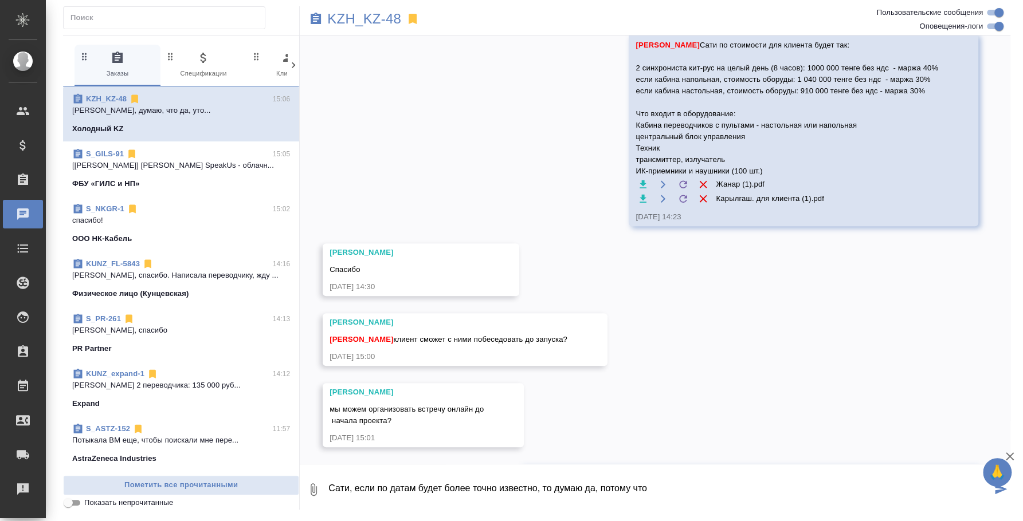
scroll to position [555, 0]
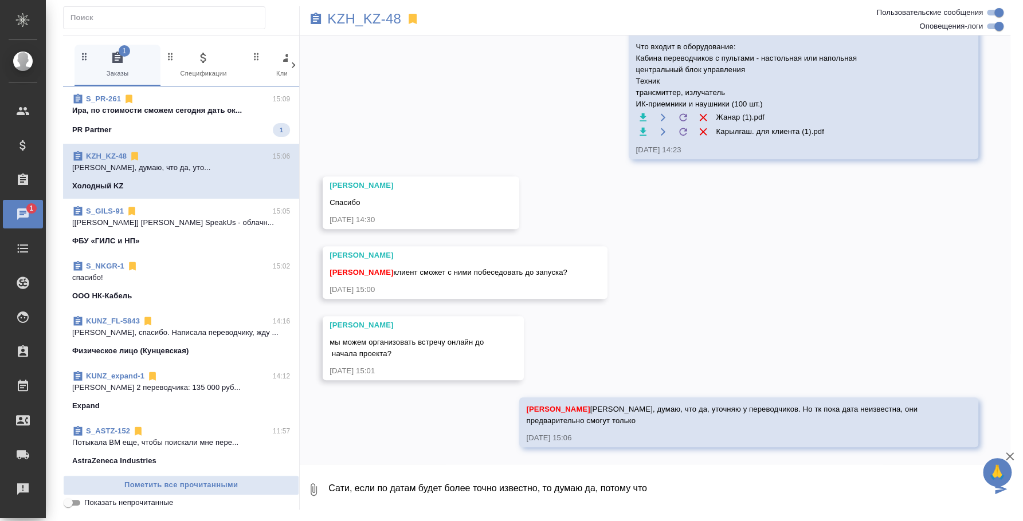
click at [186, 117] on span "S_PR-261 15:09 Ира, по стоимости сможем сегодня дать ок... PR Partner 1" at bounding box center [181, 115] width 218 height 44
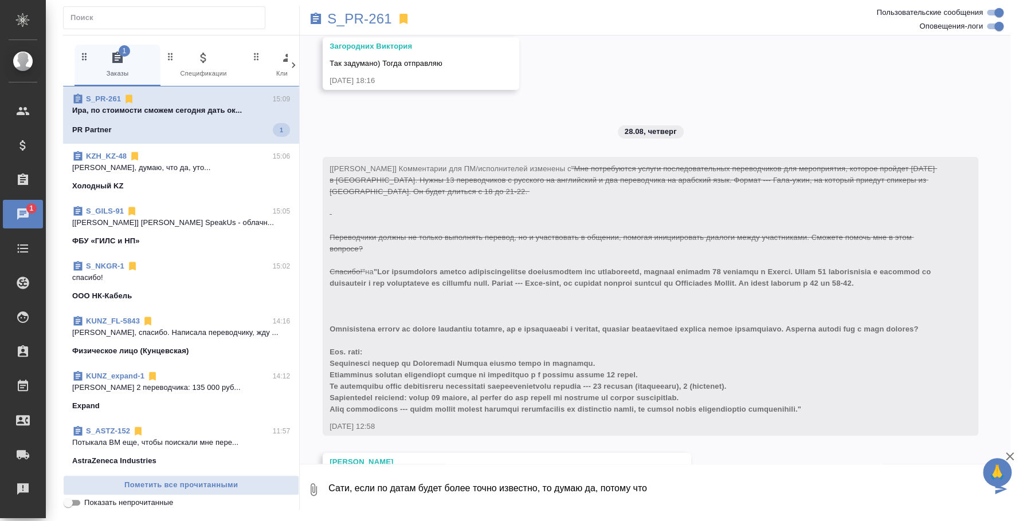
scroll to position [2942, 0]
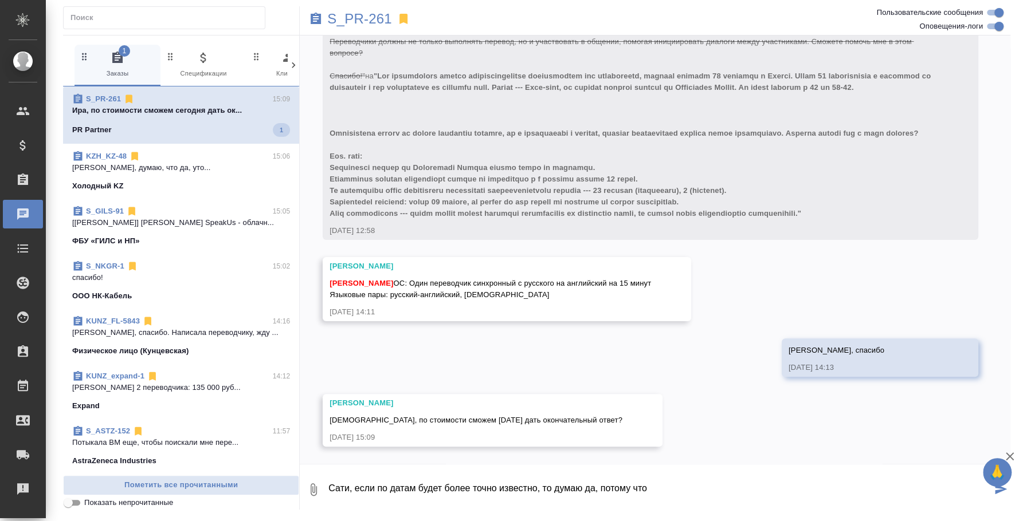
click at [498, 482] on textarea "Сати, если по датам будет более точно известно, то думаю да, потому что" at bounding box center [659, 489] width 664 height 39
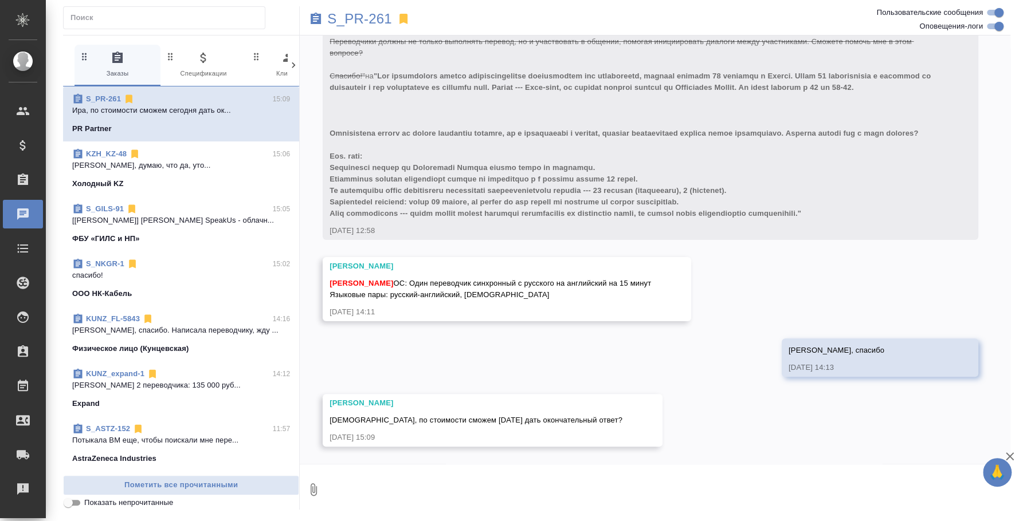
type textarea "@"
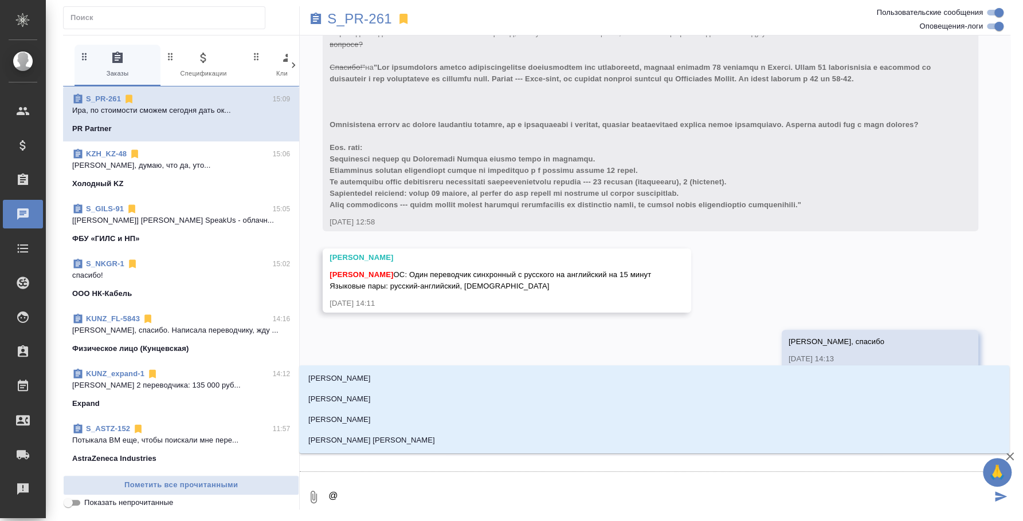
type textarea "@c"
type input "c"
type textarea "@c'f"
type input "c'f"
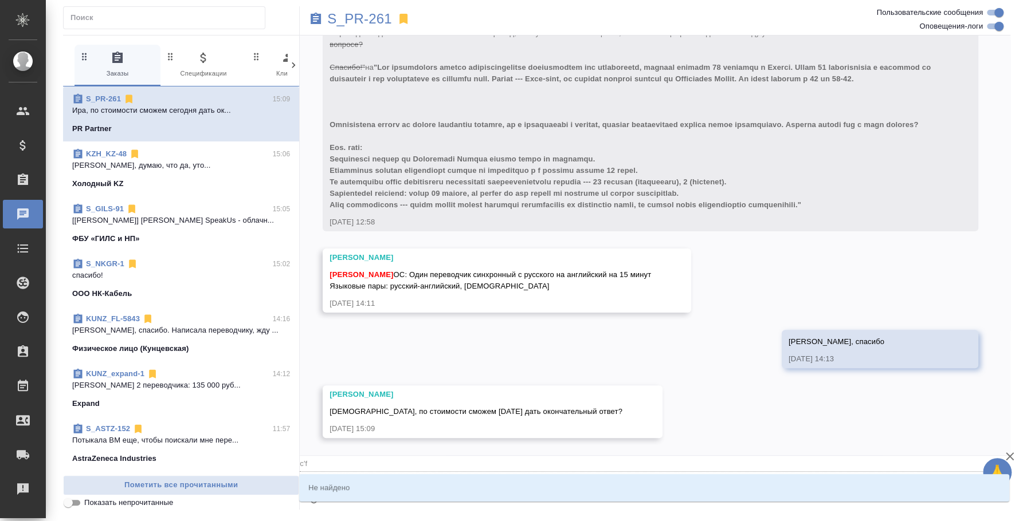
type textarea "@"
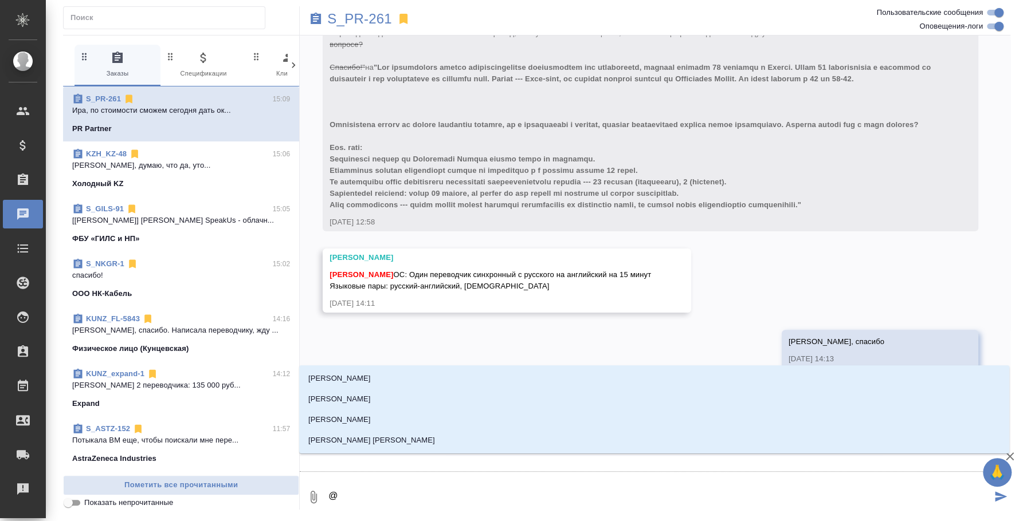
type textarea "@с"
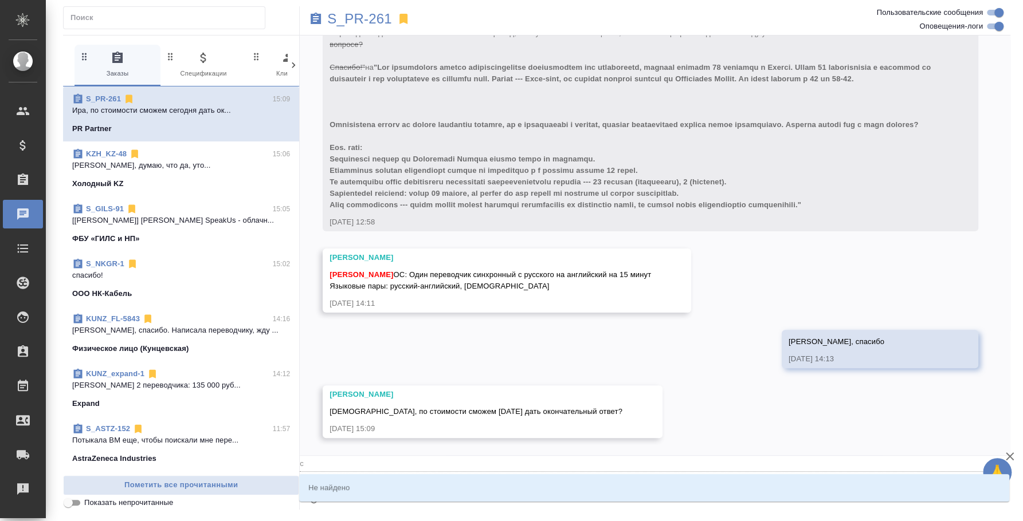
type input "с"
type textarea "@са"
type input "са"
type textarea "@сат"
type input "сат"
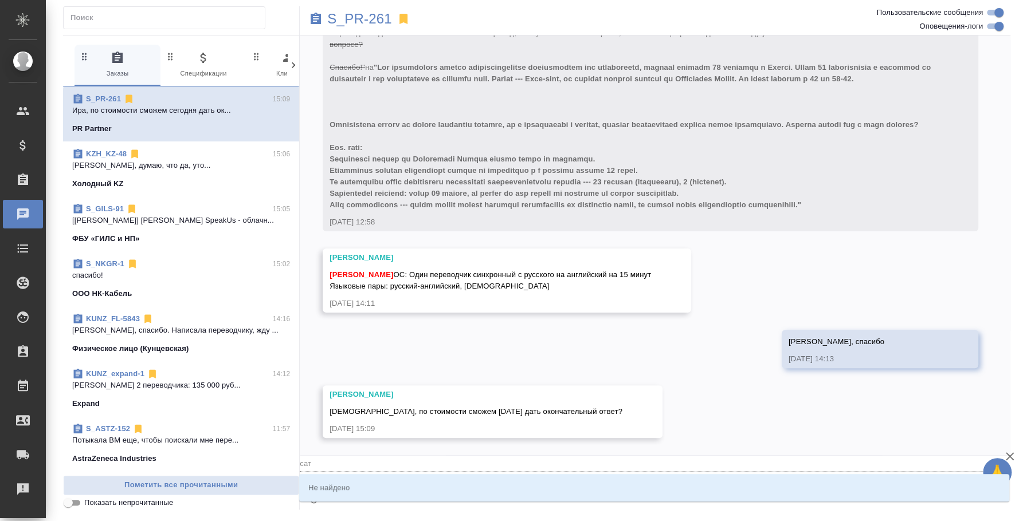
type textarea "@сати"
type input "сати"
type textarea "@сат"
type input "сат"
type textarea "@са"
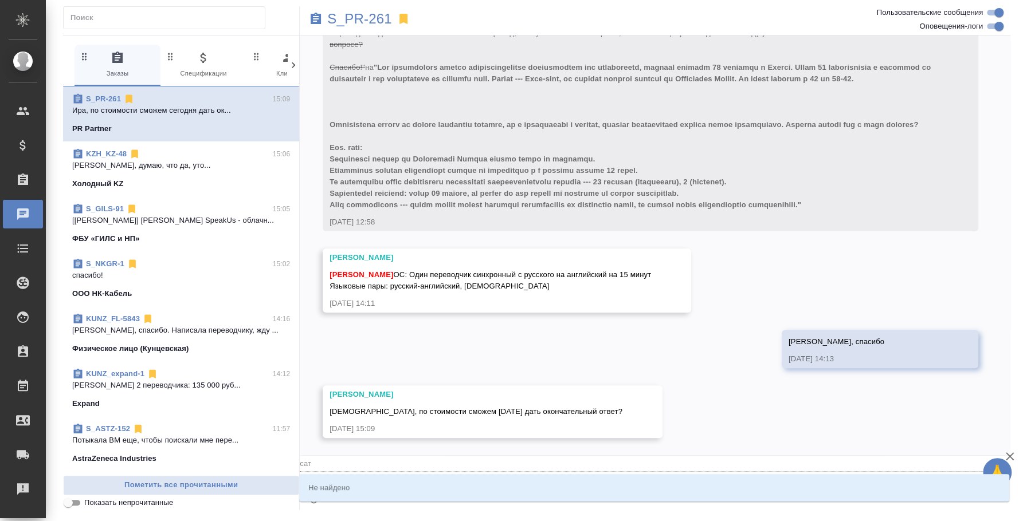
type input "са"
type textarea "@с"
type input "с"
type textarea "@"
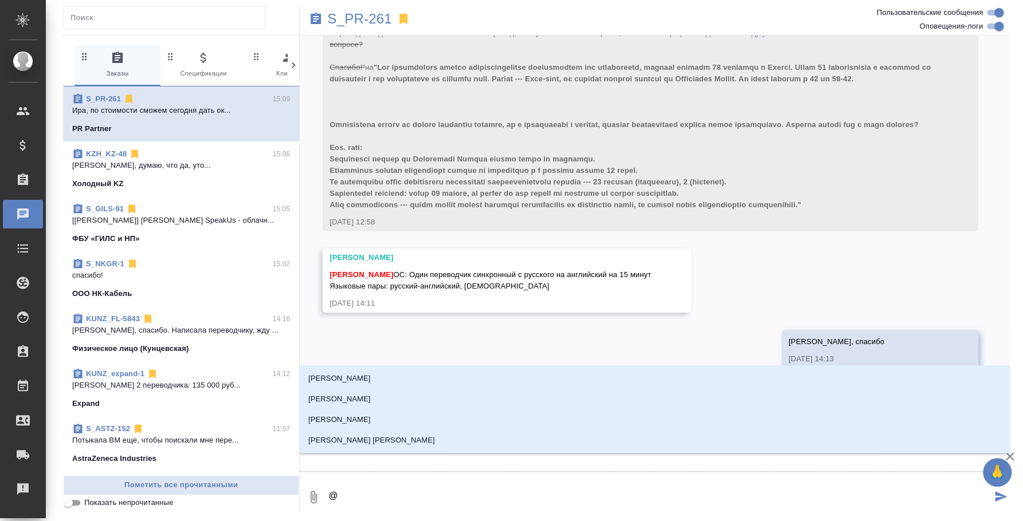
type textarea "@а"
type input "а"
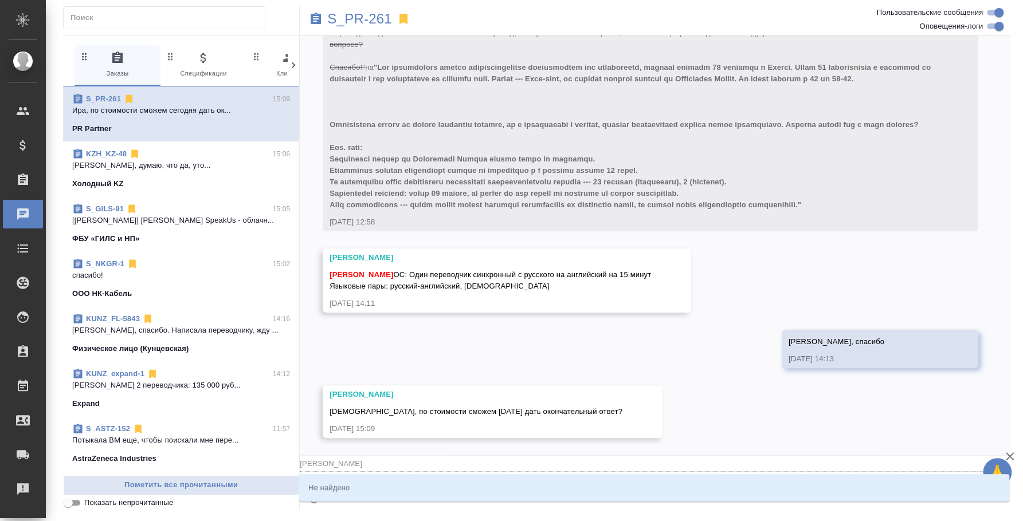
type textarea "@ас"
type input "ас"
type textarea "@асл"
type input "асл"
type textarea "@ас"
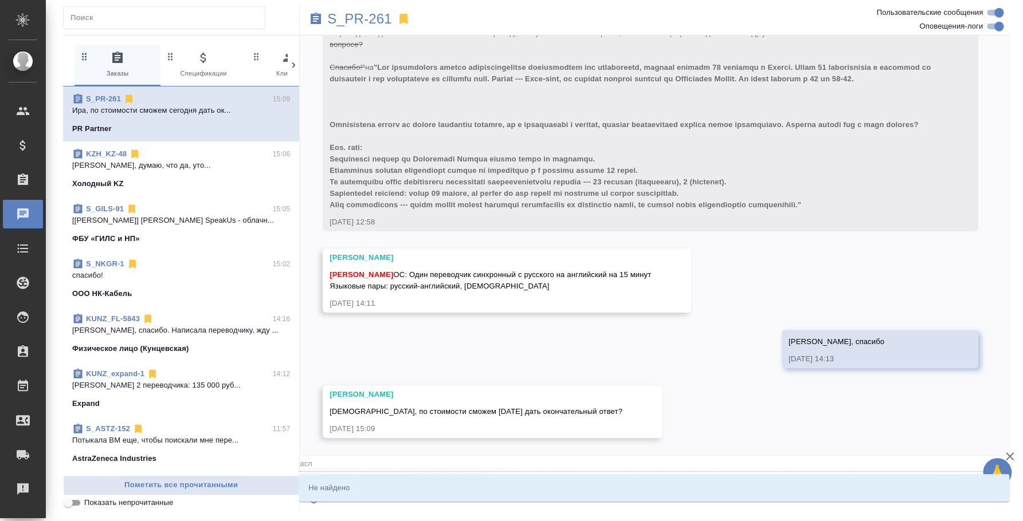
type input "ас"
type textarea "@а"
type input "[PERSON_NAME]"
type textarea "@"
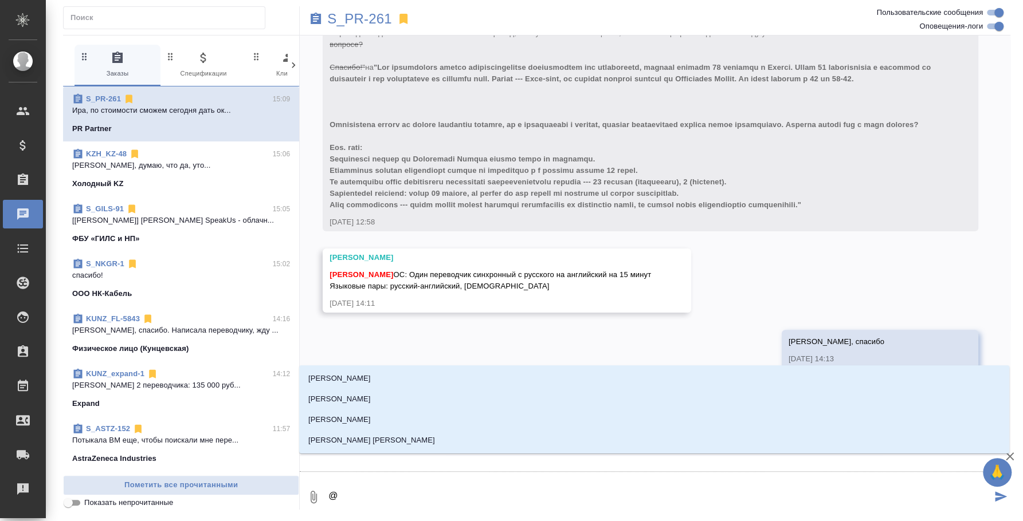
type textarea "@c"
type input "c"
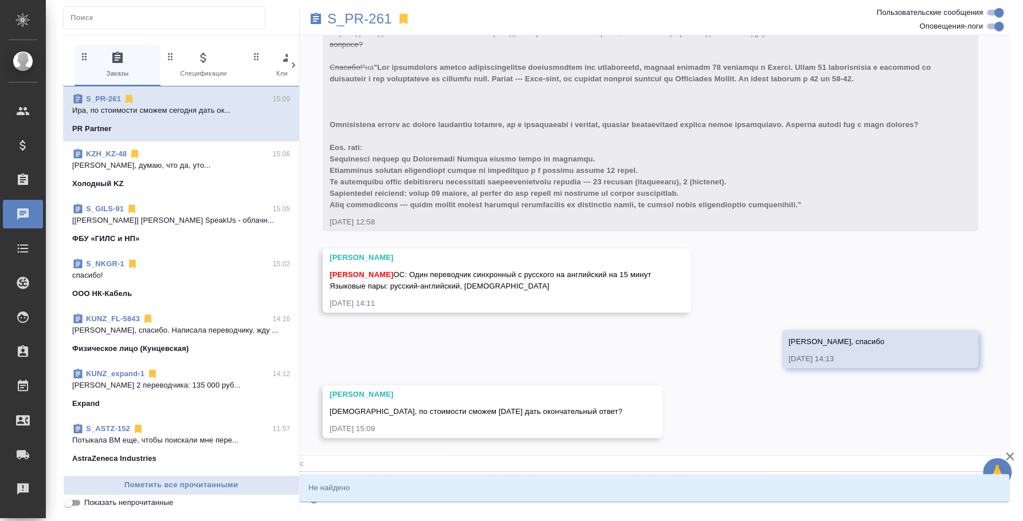
type textarea "@cf"
type input "cf"
type textarea "@c"
type input "c"
type textarea "@"
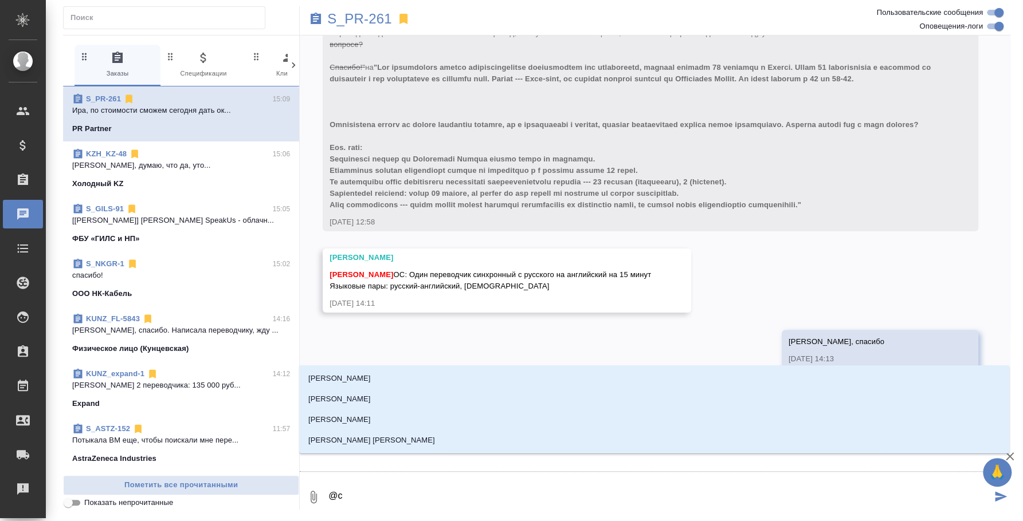
type textarea "@c'f"
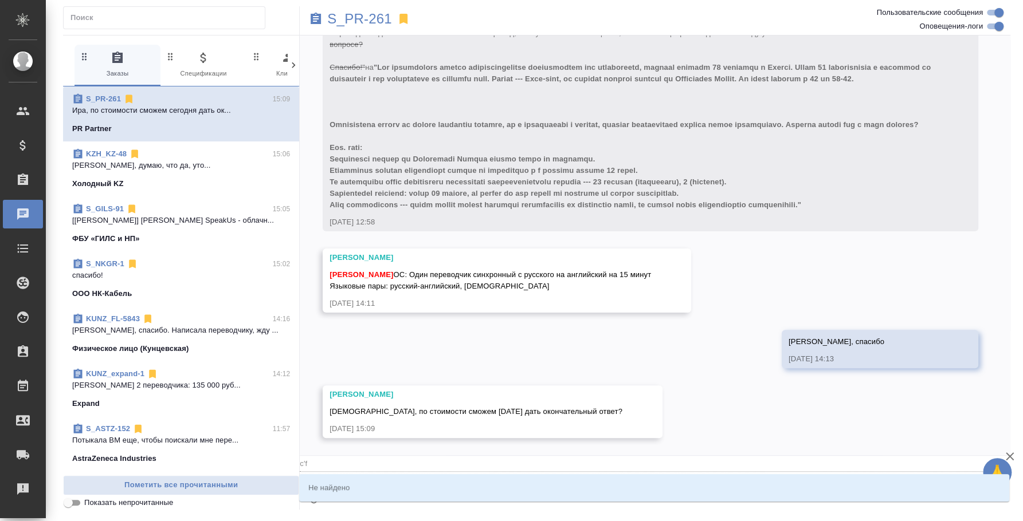
type input "c'f"
type textarea "@c"
type input "c"
type textarea "@"
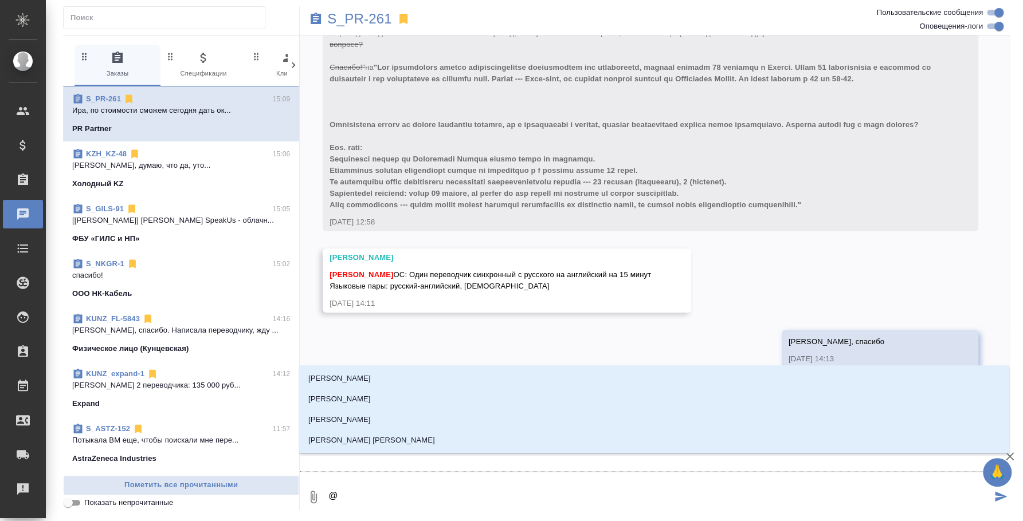
type textarea "@с"
type input "с"
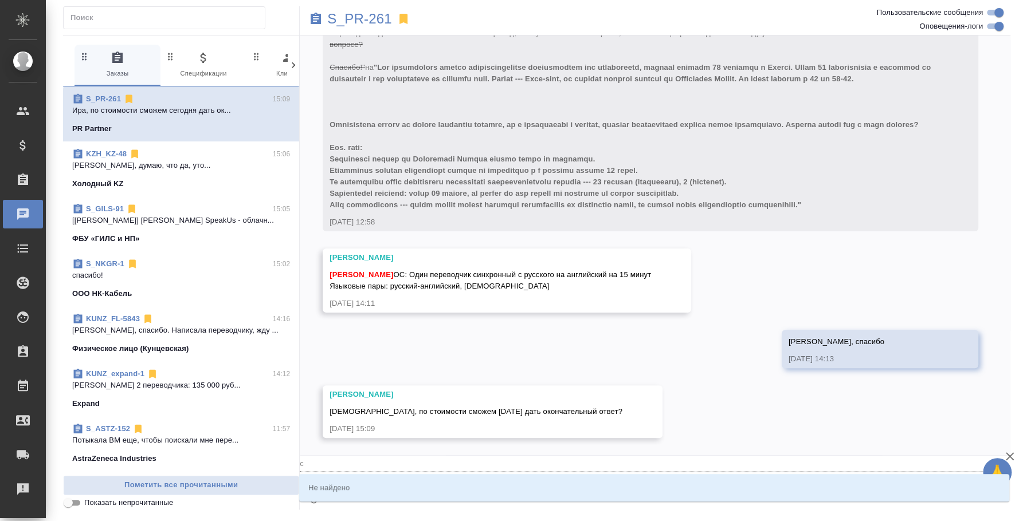
type textarea "@са"
type input "са"
type textarea "@сат"
type input "сат"
type textarea "@сати"
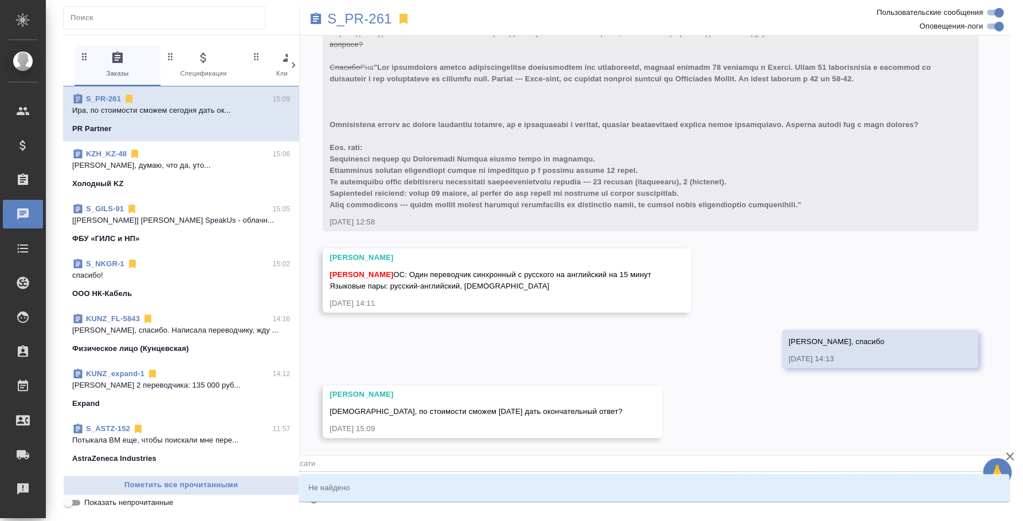
type input "сати"
type textarea "@с"
type input "с"
type textarea "@"
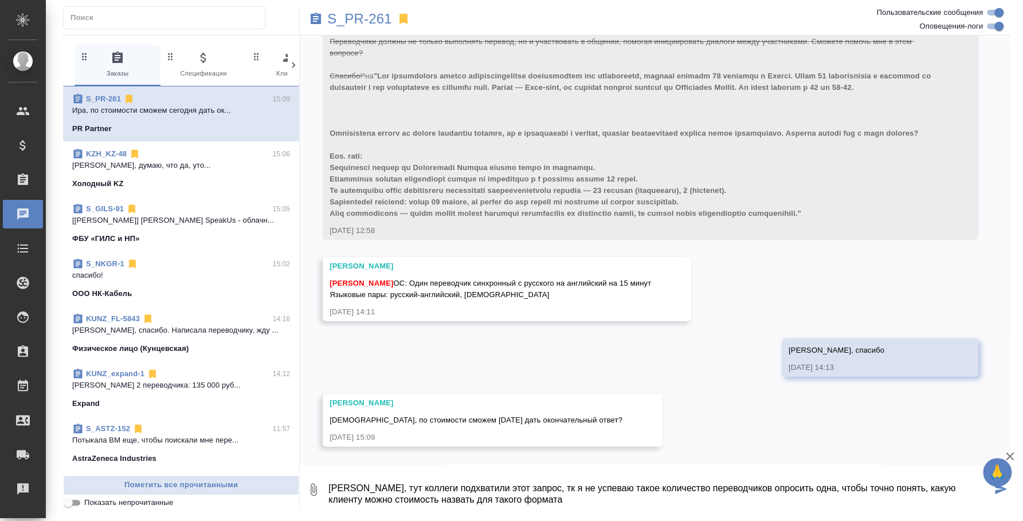
type textarea "Сати, тут коллеги подхватили этот запрос, тк я не успеваю такое количество пере…"
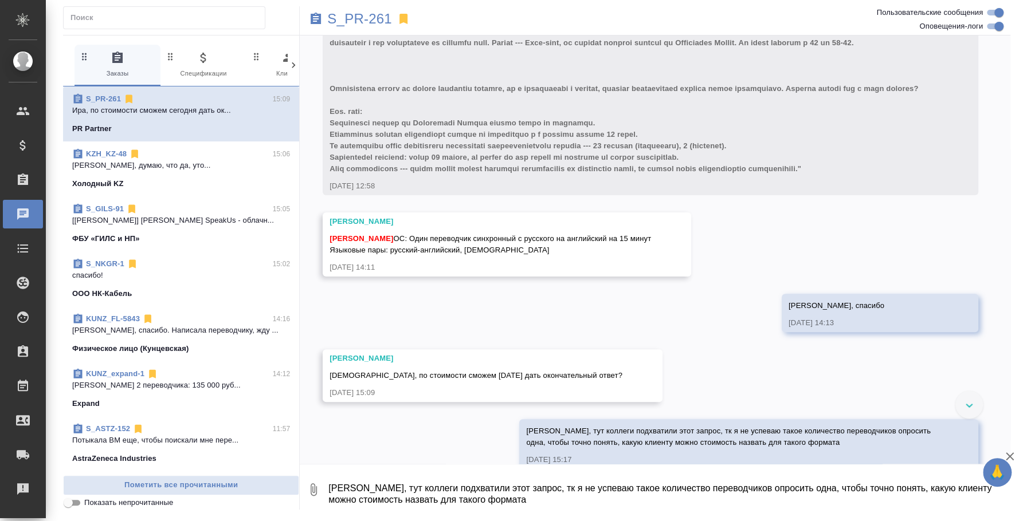
scroll to position [3009, 0]
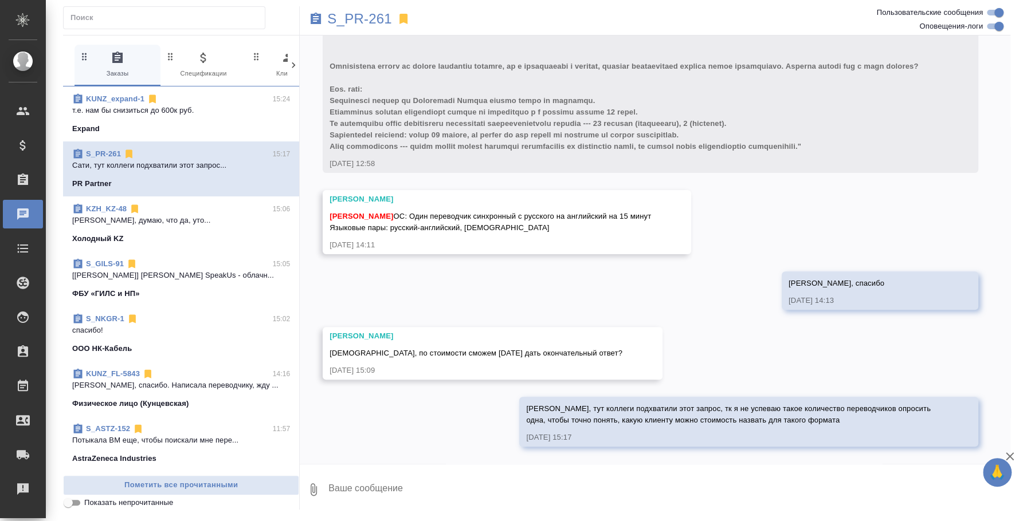
click at [209, 215] on p "Асланукова Сати Сати, думаю, что да, уто..." at bounding box center [181, 220] width 218 height 11
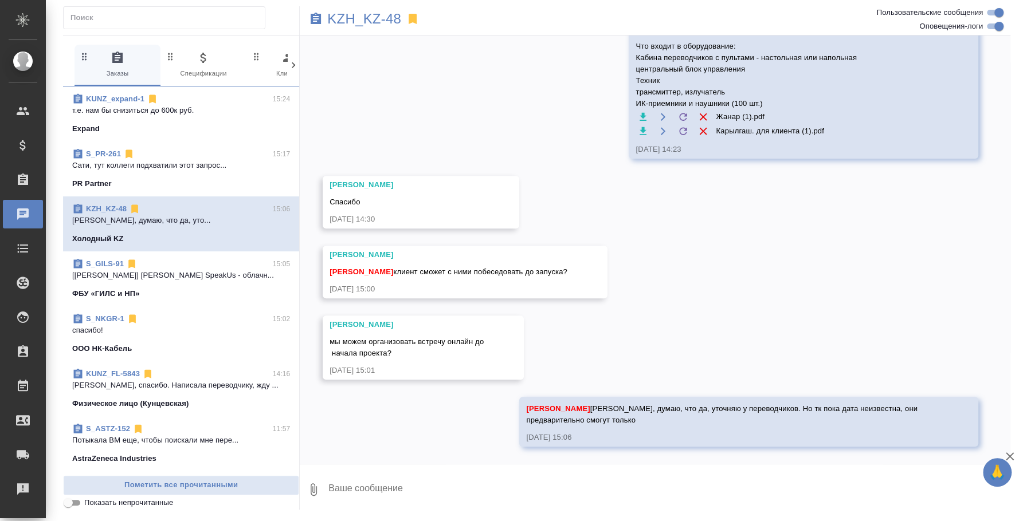
scroll to position [555, 0]
click at [430, 492] on textarea at bounding box center [668, 489] width 683 height 39
type textarea "С"
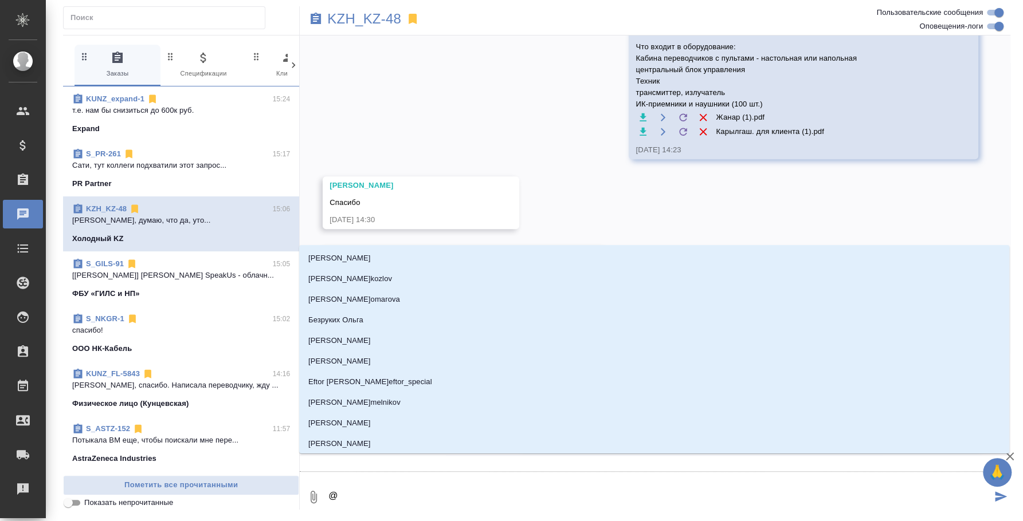
type textarea "@s"
type input "s"
type textarea "@sa"
type input "sa"
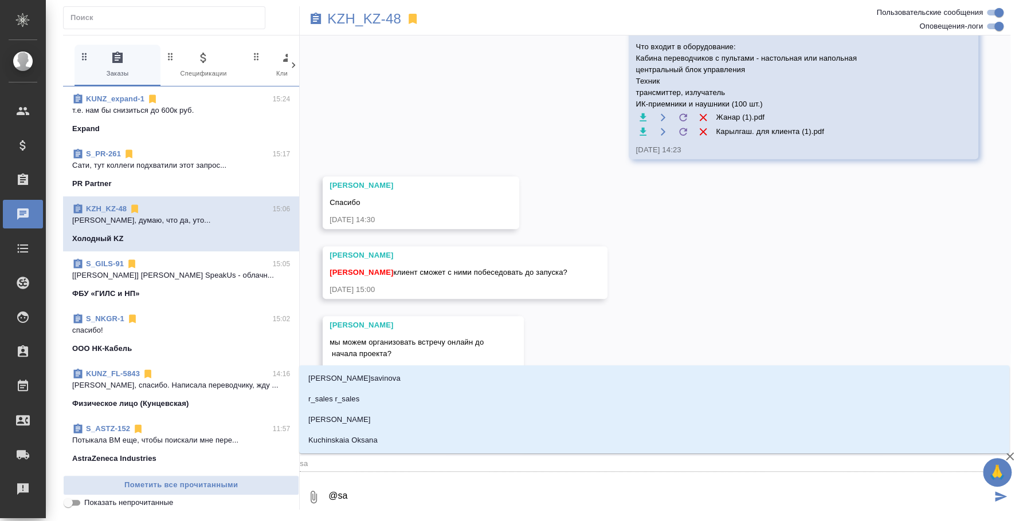
type textarea "@s"
type input "s"
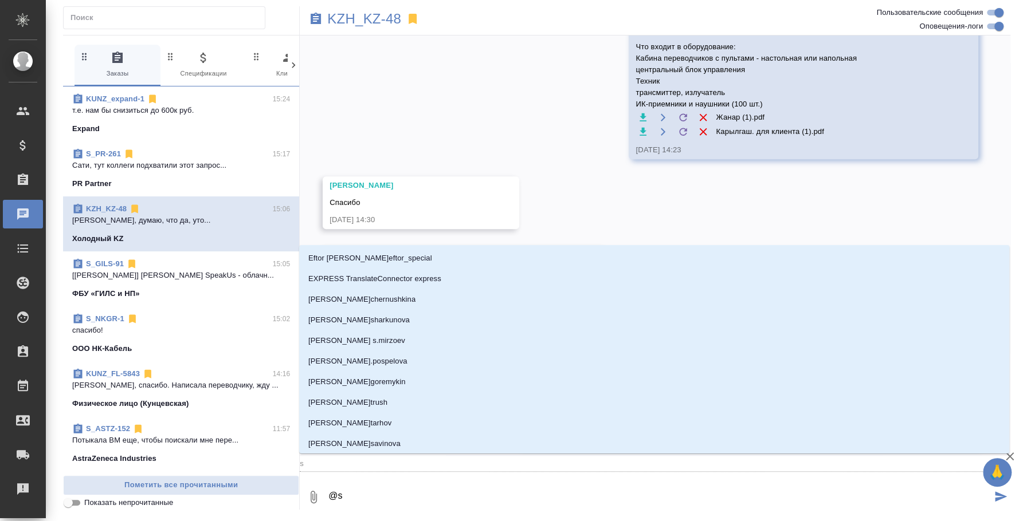
type textarea "@"
type textarea "@ы"
type input "ы"
type textarea "@ыф"
type input "ыф"
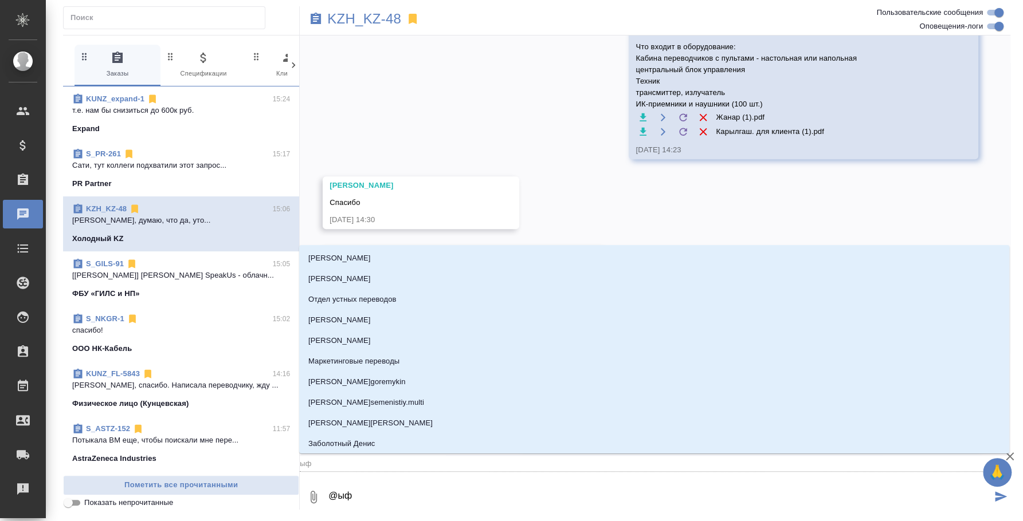
type textarea "@ыфе"
type input "ыфе"
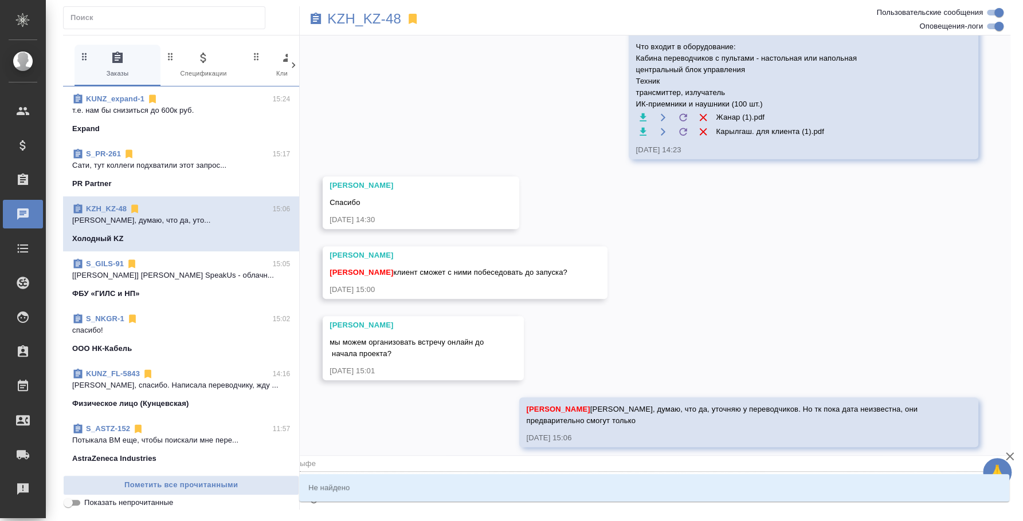
type textarea "@ыф"
type input "ыф"
type textarea "@ы"
type input "ы"
type textarea "@"
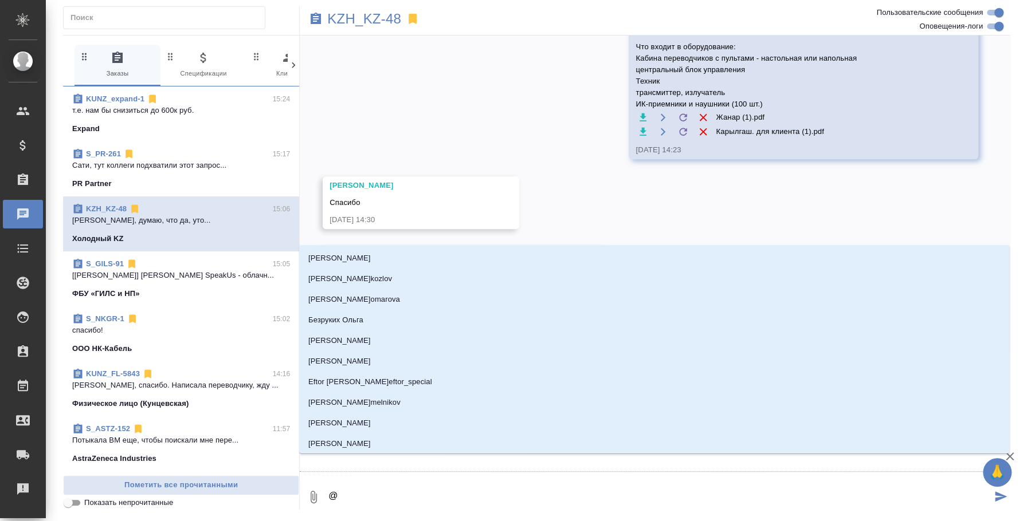
type textarea "@s"
type input "s"
type textarea "@sa"
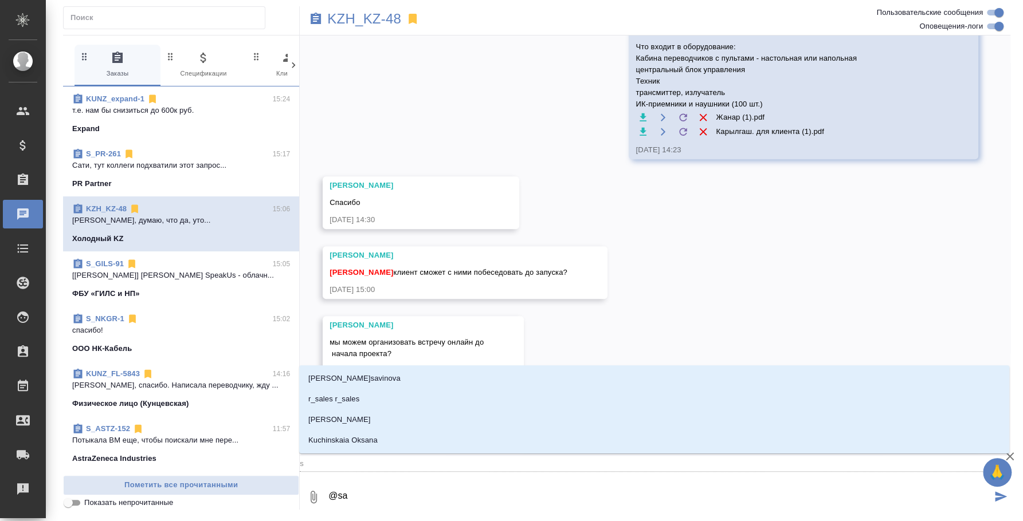
type input "sa"
type textarea "@s"
type input "s"
type textarea "@"
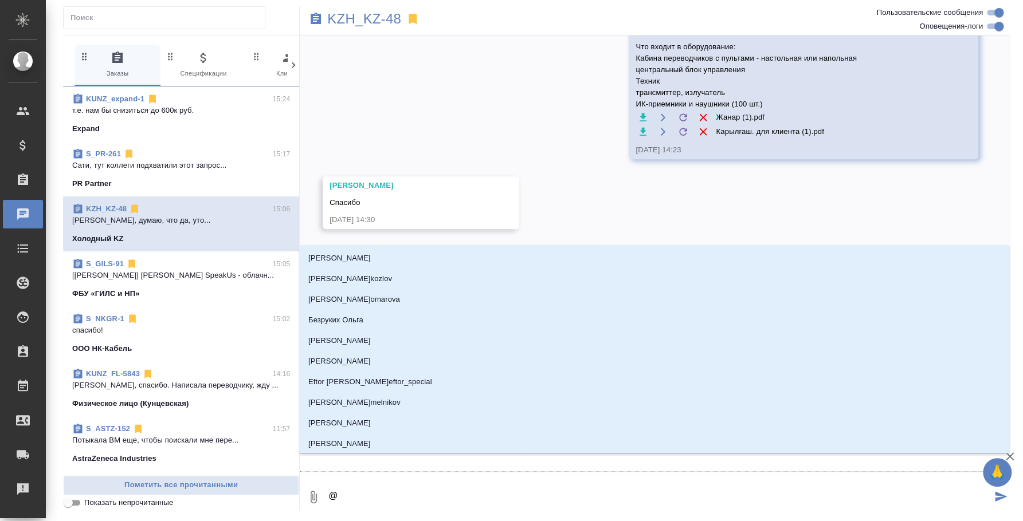
type textarea "@c"
type input "c"
type textarea "@c'f"
type input "c'f"
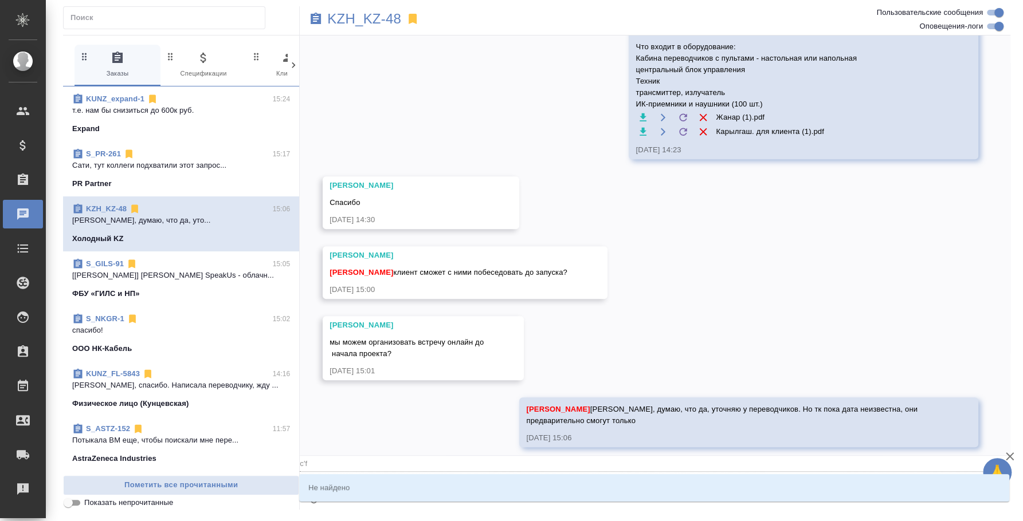
type textarea "@c'f'n"
type input "c'f'n"
type textarea "@c'f"
type input "c'f"
type textarea "@"
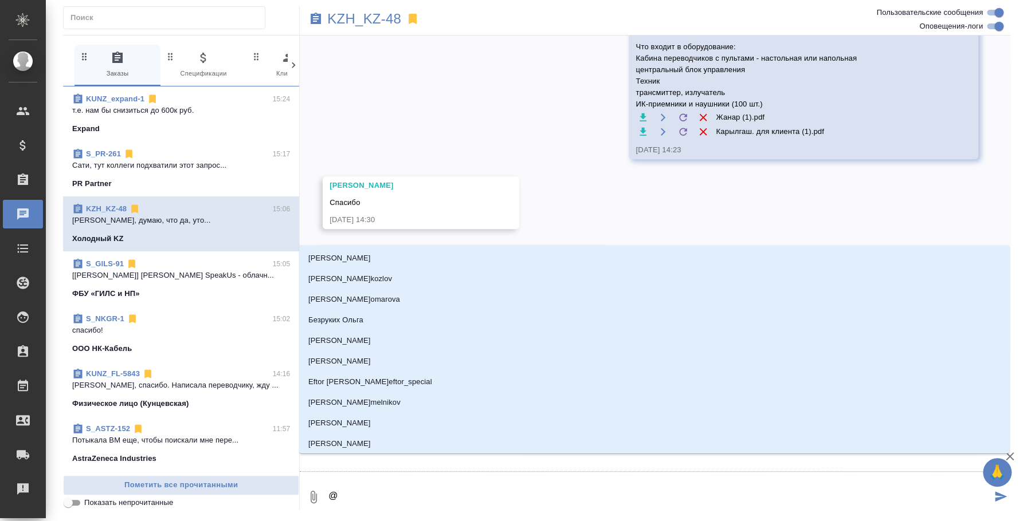
type textarea "@c"
type input "c"
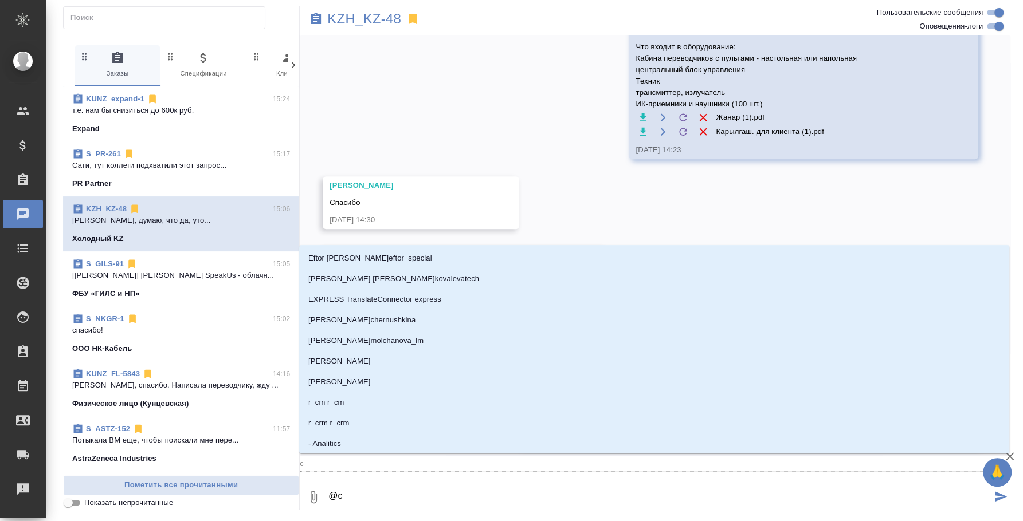
type textarea "@cf"
type input "cf"
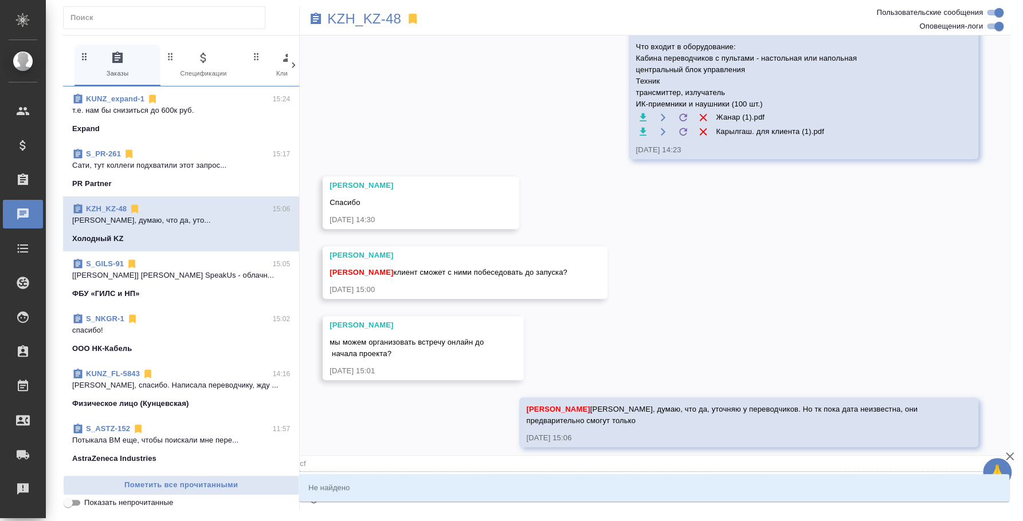
type textarea "@cfn"
type input "cfn"
type textarea "@cfnb"
type input "cfnb"
type textarea "@cfn"
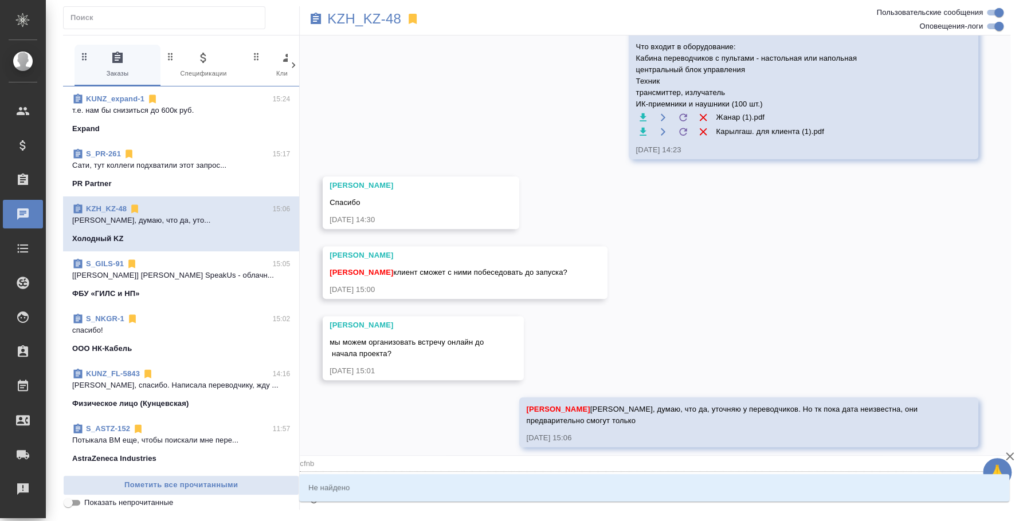
type input "cfn"
type textarea "@c"
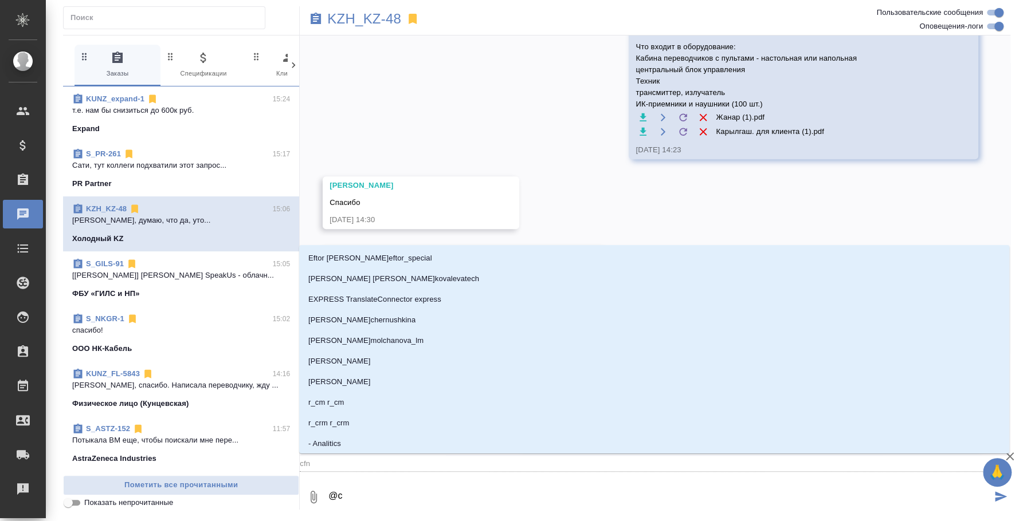
type input "c"
type textarea "@"
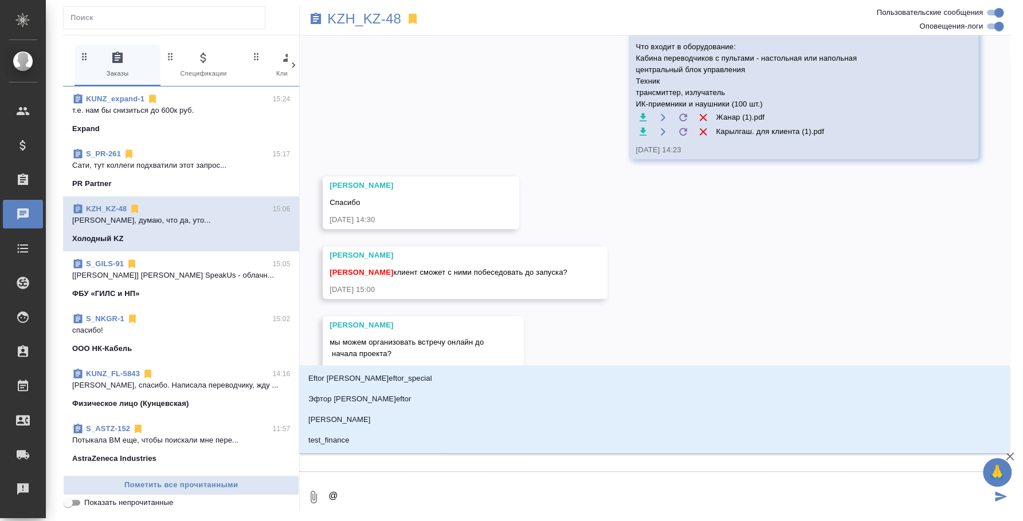
type textarea "@f"
type input "f"
type textarea "@fc"
type input "fc"
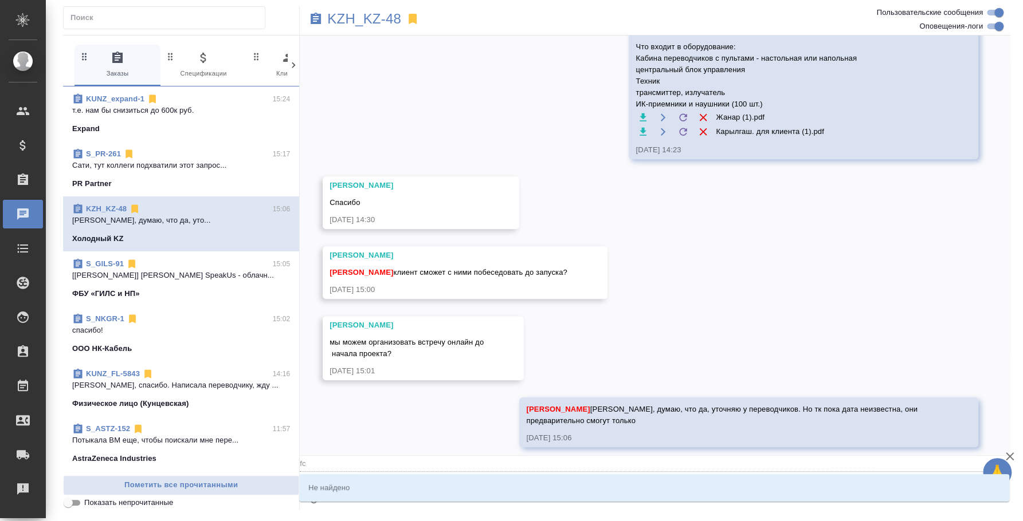
type textarea "@f"
type input "f"
type textarea "@"
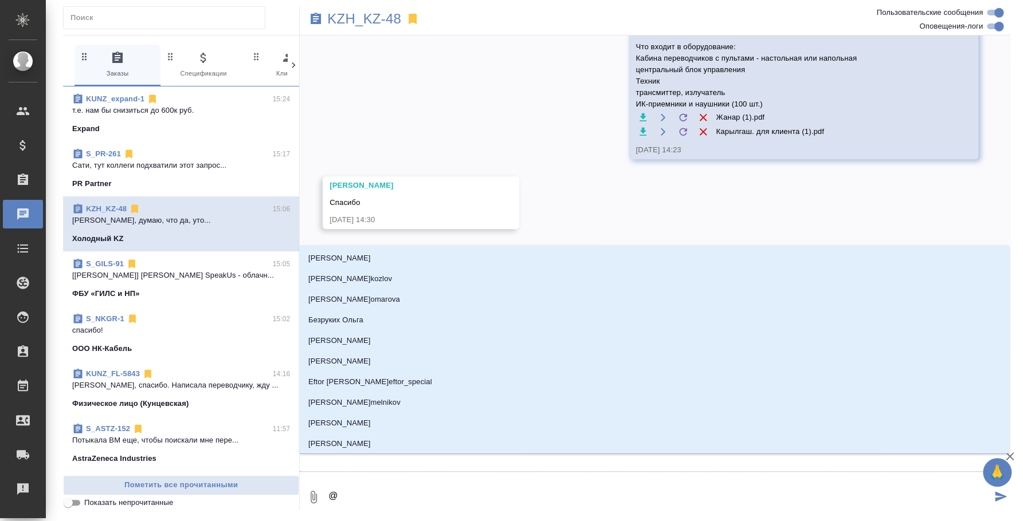
type textarea "@f"
type input "f"
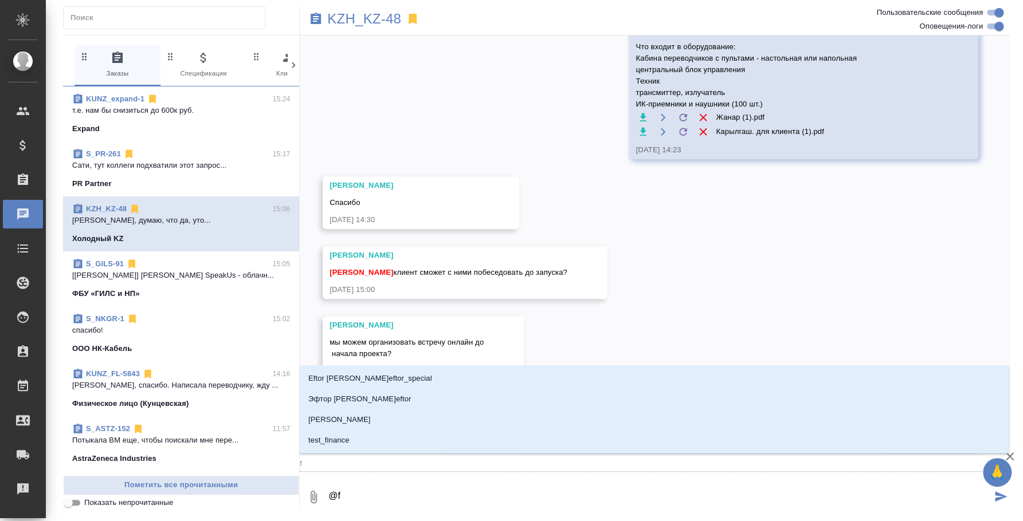
type textarea "@f'c"
type input "f'c"
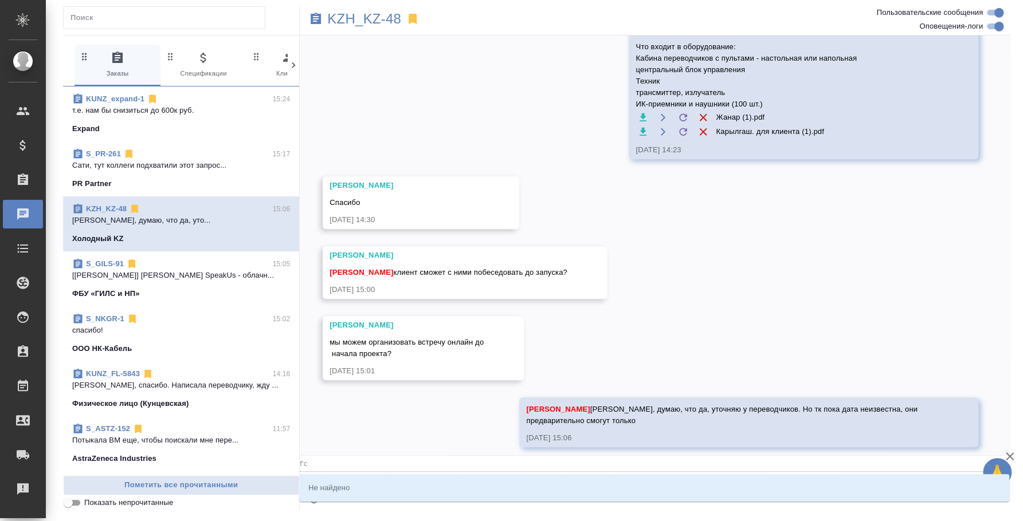
type textarea "@"
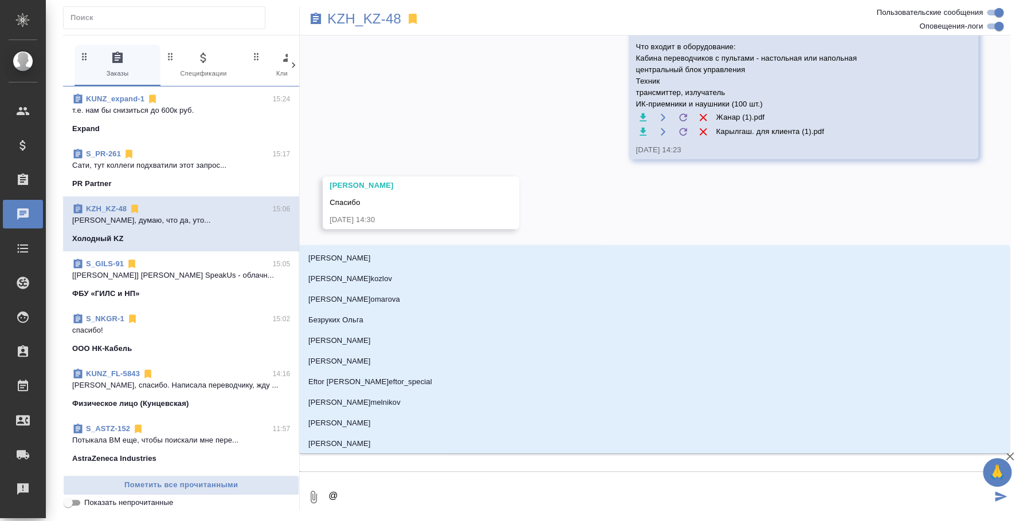
type textarea "@с"
type input "с"
type textarea "@са"
type input "са"
type textarea "@саь"
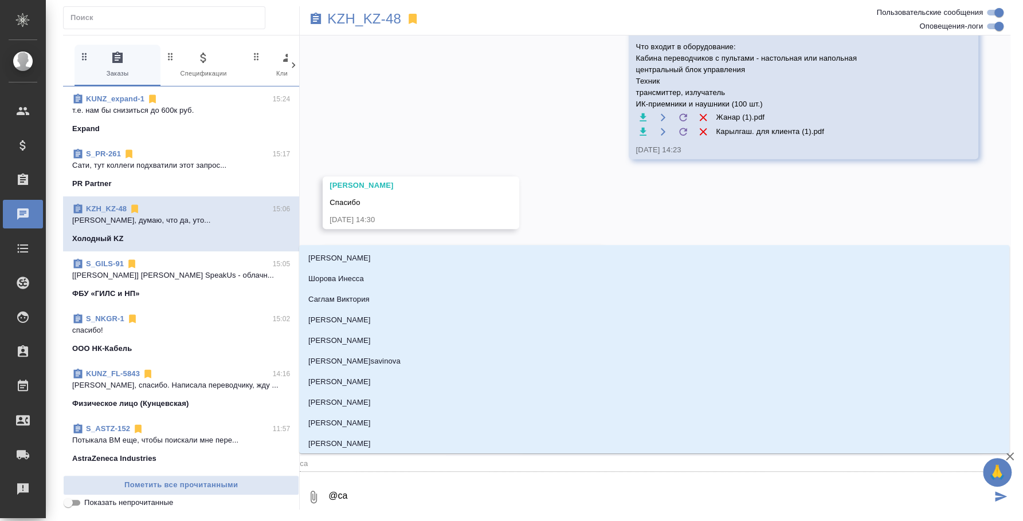
type input "саь"
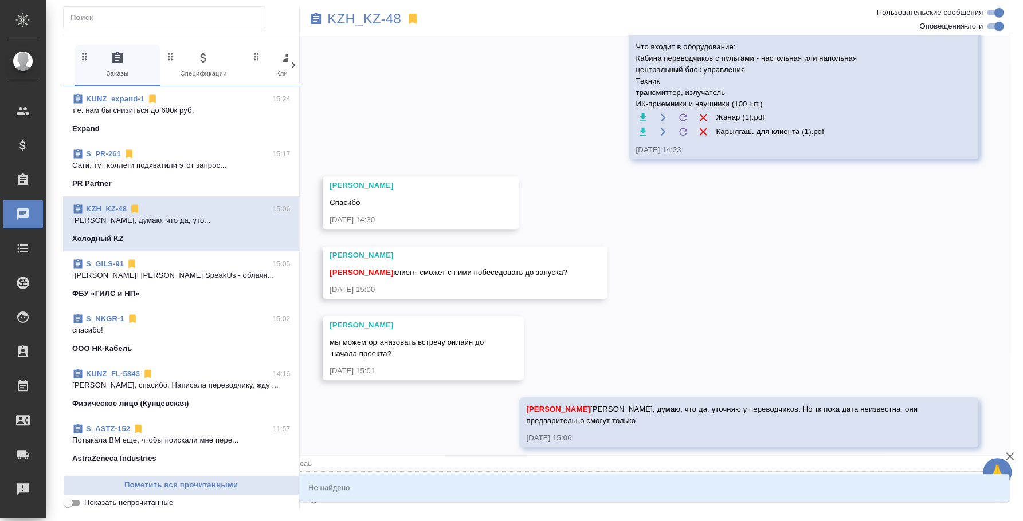
type textarea "@саьт"
type input "саьт"
type textarea "@саь"
type input "саь"
type textarea "@са"
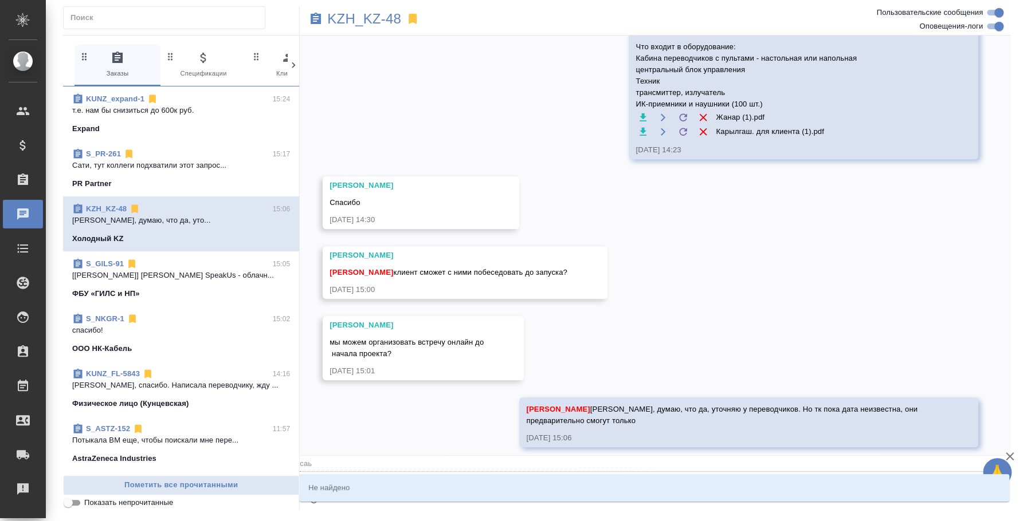
type input "са"
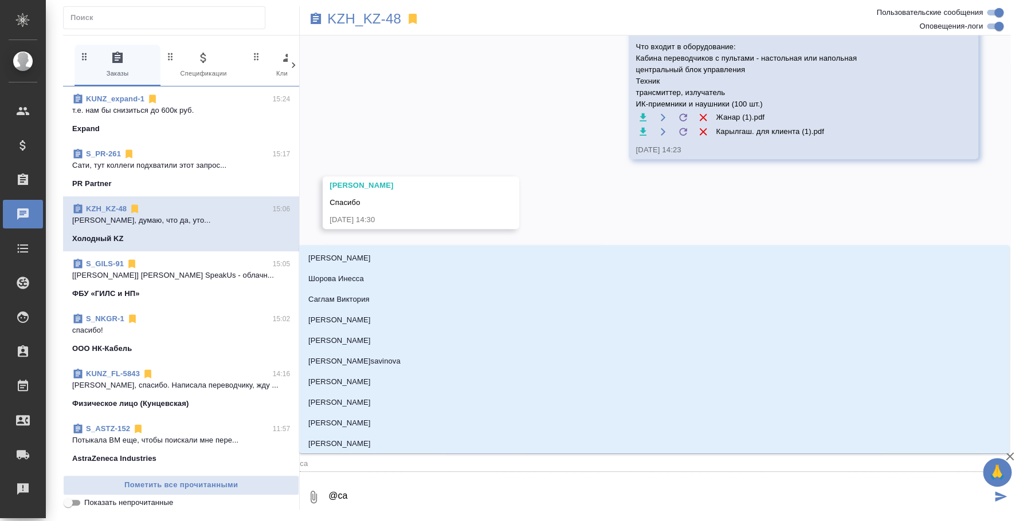
type textarea "@сат"
type input "сат"
type textarea "@сати"
type input "сати"
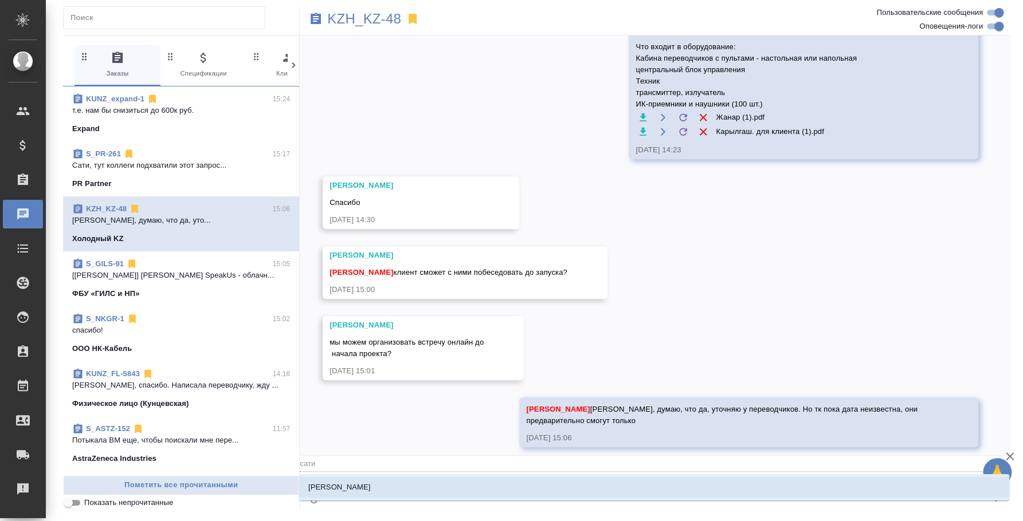
click at [430, 492] on li "Асланукова Сати" at bounding box center [654, 487] width 710 height 21
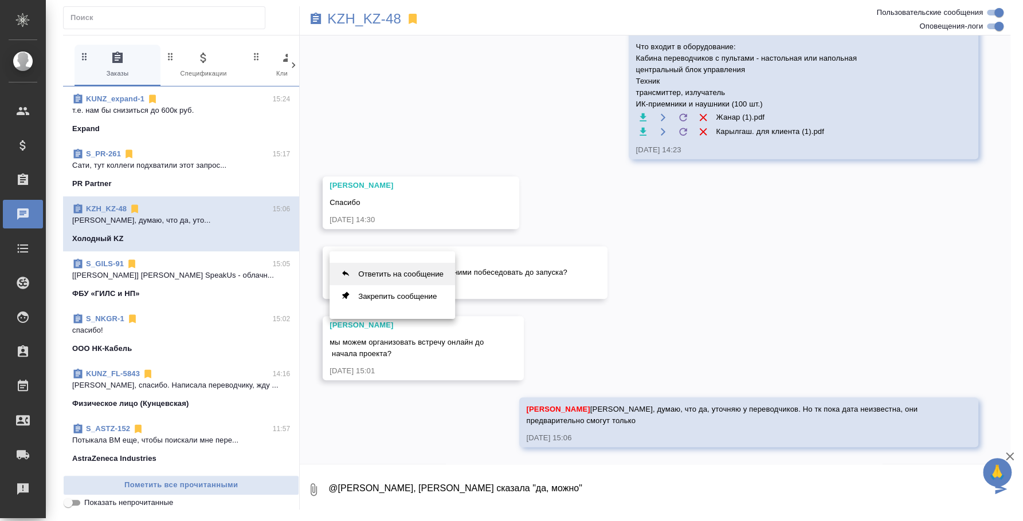
click at [406, 266] on button "Ответить на сообщение" at bounding box center [391, 274] width 125 height 22
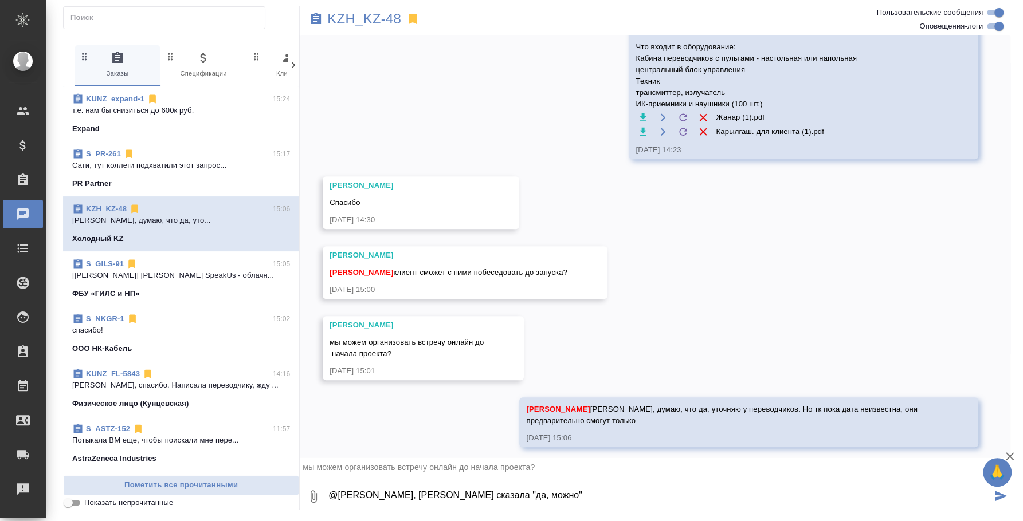
click at [585, 496] on textarea "@Асланукова Сати Сати, Карылгыш сказала "да, можно"" at bounding box center [659, 496] width 664 height 39
drag, startPoint x: 402, startPoint y: 508, endPoint x: 329, endPoint y: 507, distance: 72.8
click at [329, 507] on textarea "@Асланукова Сати Сати, Карылгыш сказала "да, можно" Но мы пока что" at bounding box center [659, 496] width 664 height 39
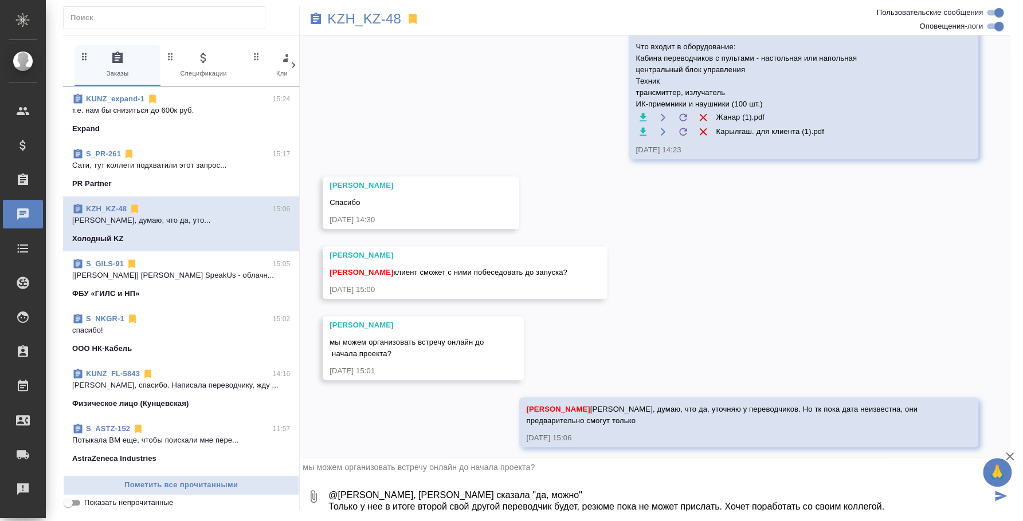
scroll to position [7, 0]
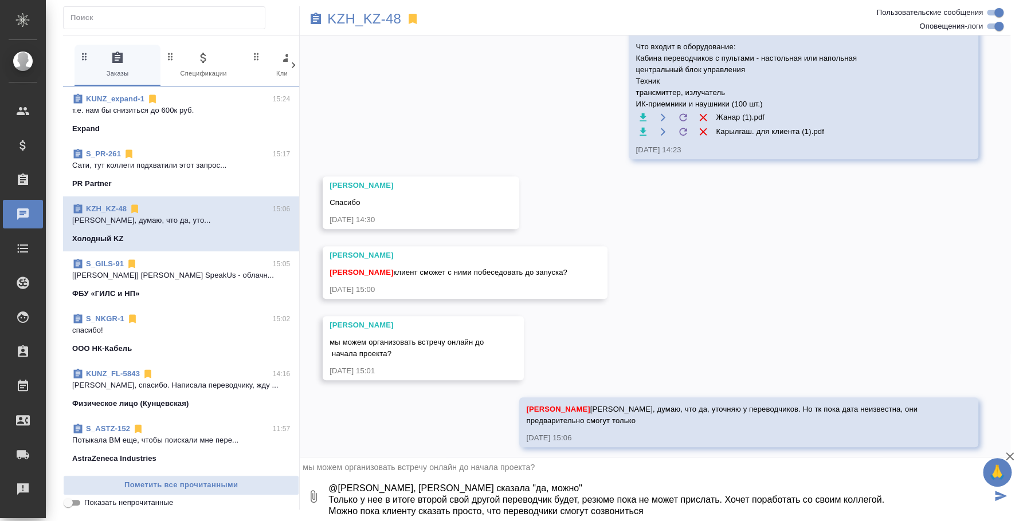
type textarea "@Асланукова Сати Сати, Карылгыш сказала "да, можно" Только у нее в итоге второй…"
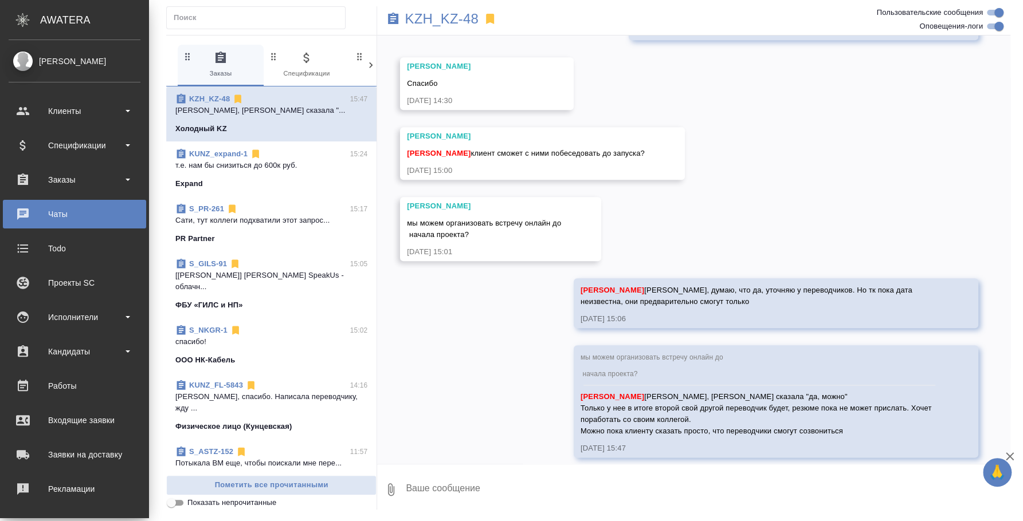
scroll to position [697, 0]
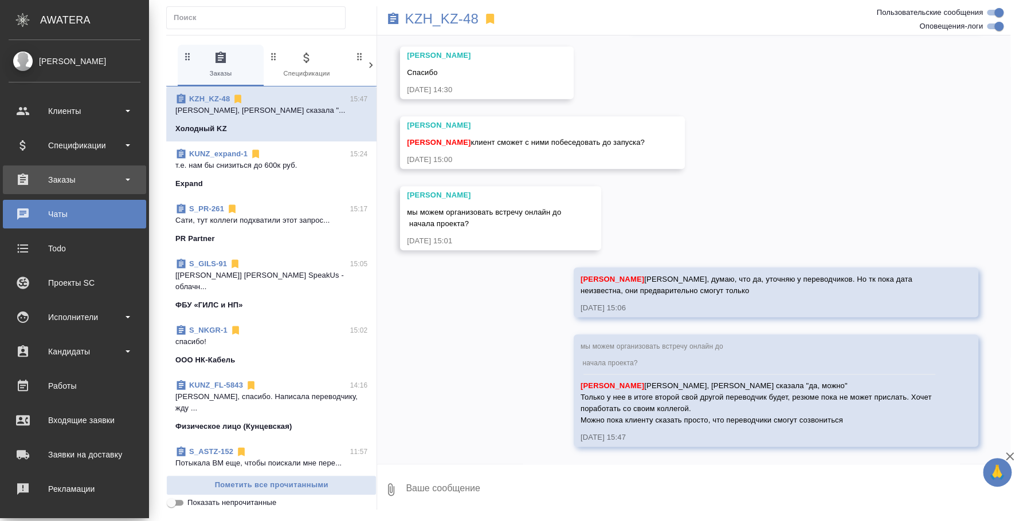
click at [69, 178] on div "Заказы" at bounding box center [75, 179] width 132 height 17
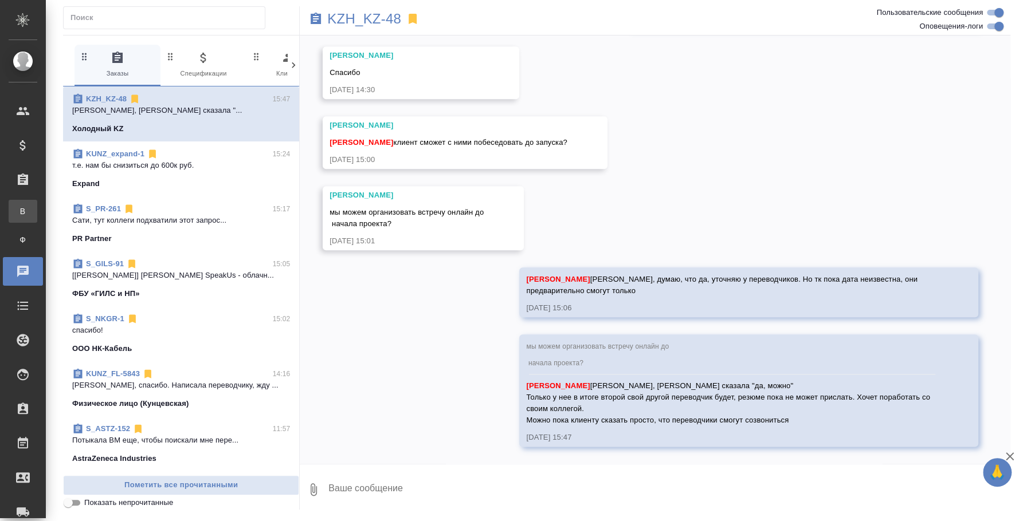
click at [17, 208] on div "Все заказы" at bounding box center [8, 211] width 17 height 11
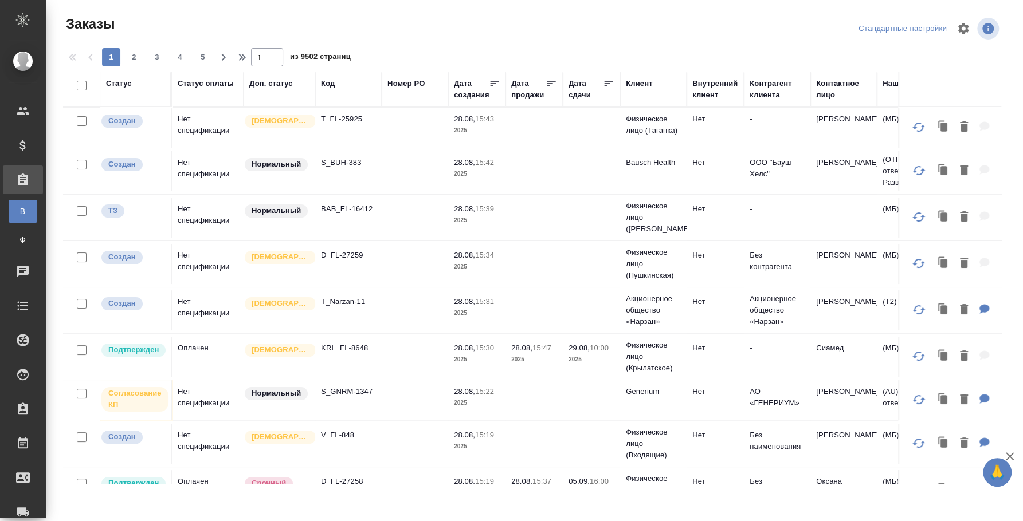
click at [337, 82] on div "Код" at bounding box center [348, 83] width 55 height 11
click at [330, 82] on div "Код" at bounding box center [328, 83] width 14 height 11
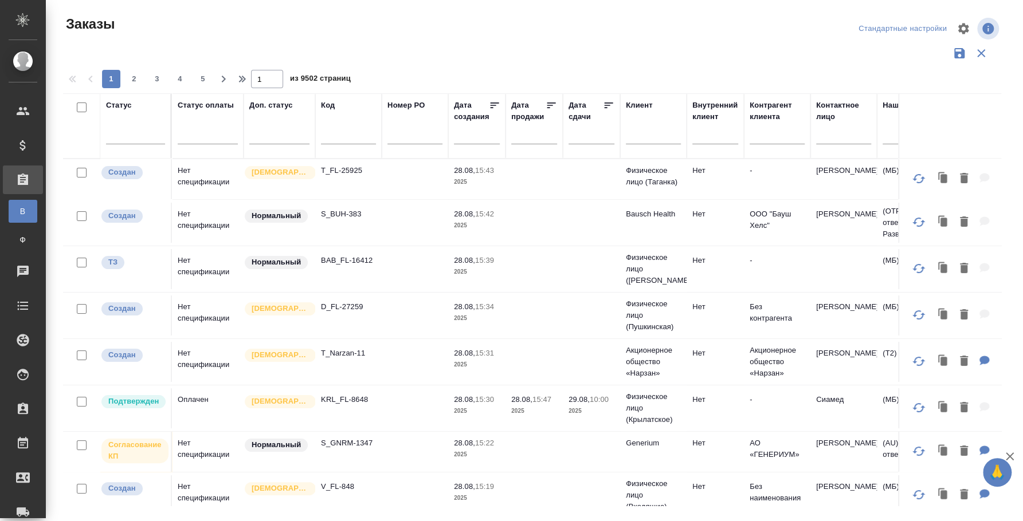
click at [331, 136] on input "text" at bounding box center [348, 137] width 55 height 14
paste input "C3_NCPD-1"
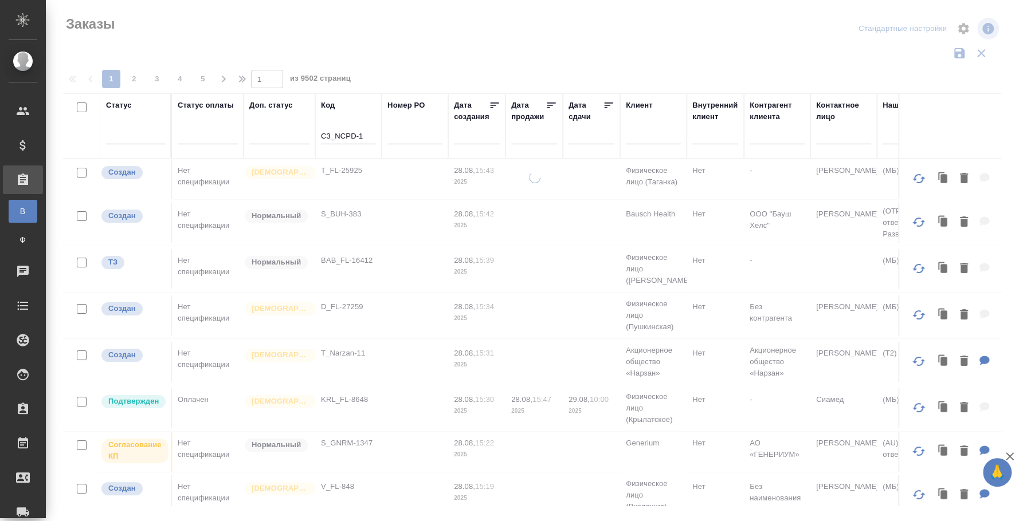
type input "C3_NCPD-1"
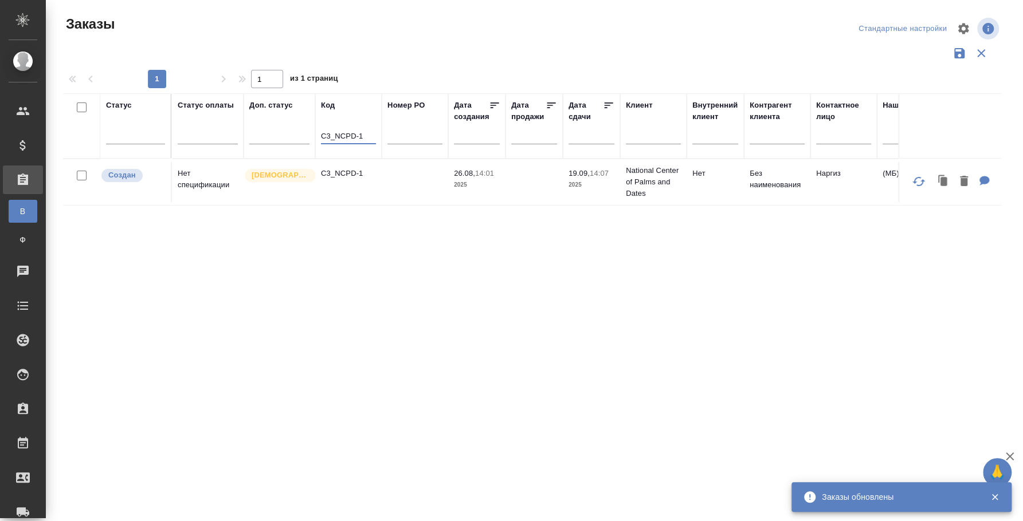
click at [323, 164] on td "C3_NCPD-1" at bounding box center [348, 182] width 66 height 40
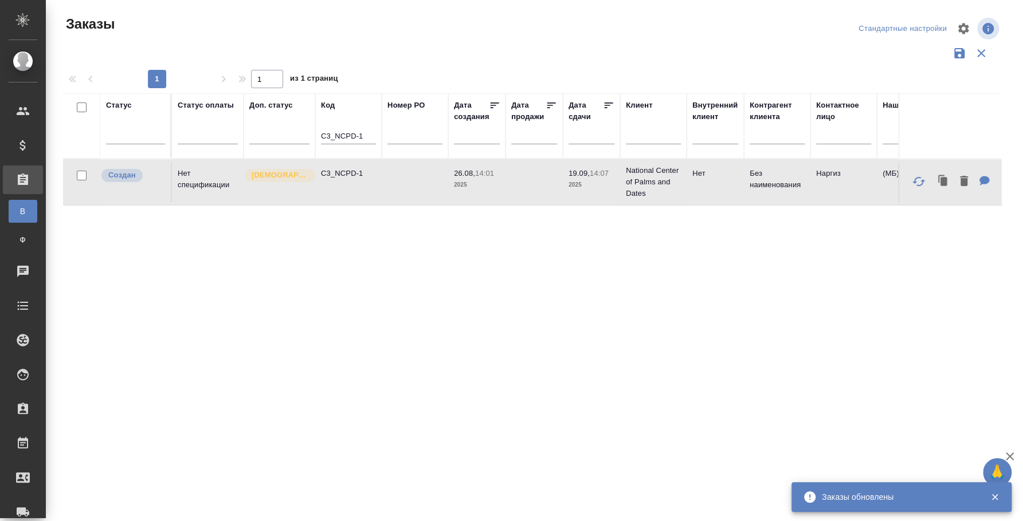
click at [323, 164] on td "C3_NCPD-1" at bounding box center [348, 182] width 66 height 40
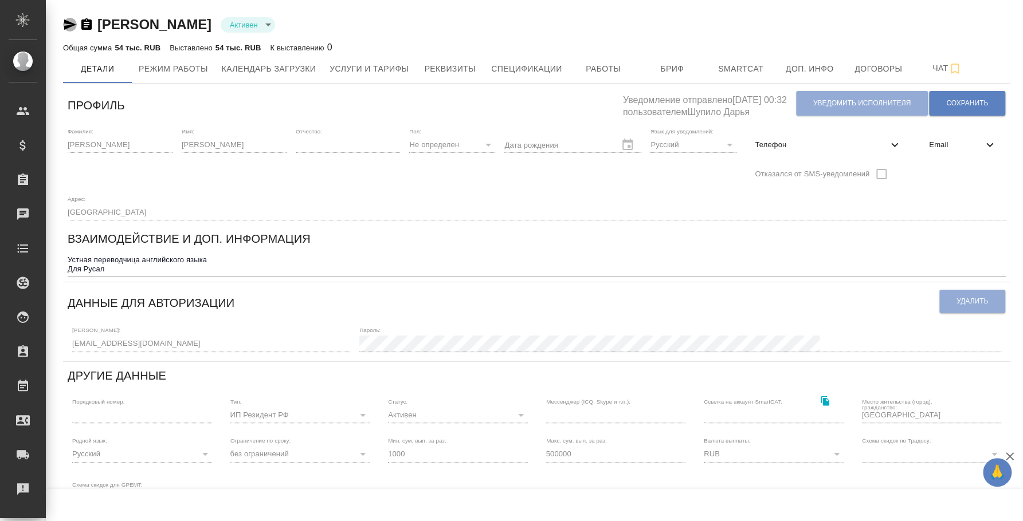
click at [74, 26] on icon "button" at bounding box center [70, 25] width 14 height 14
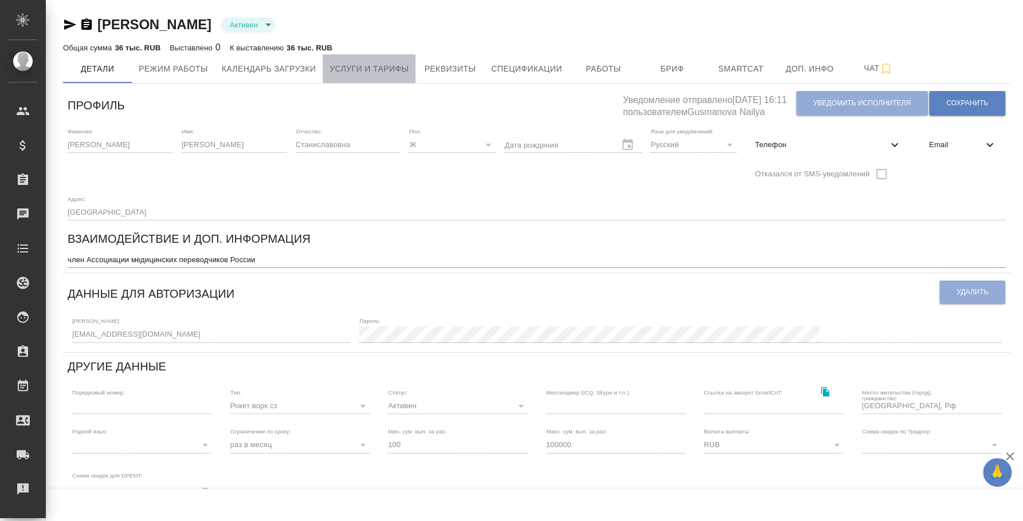
click at [383, 57] on button "Услуги и тарифы" at bounding box center [369, 68] width 93 height 29
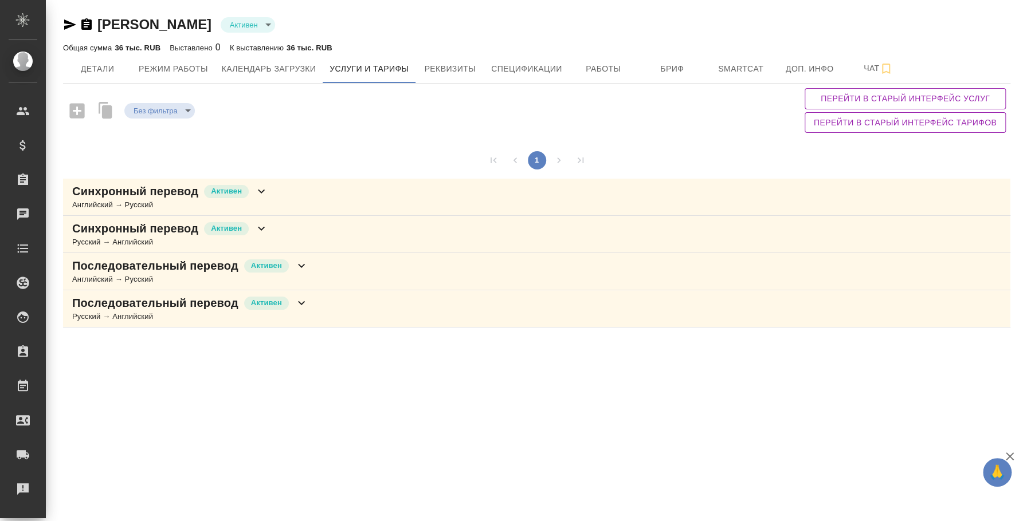
click at [362, 270] on div "Последовательный перевод [PERSON_NAME] → Русский" at bounding box center [536, 271] width 947 height 37
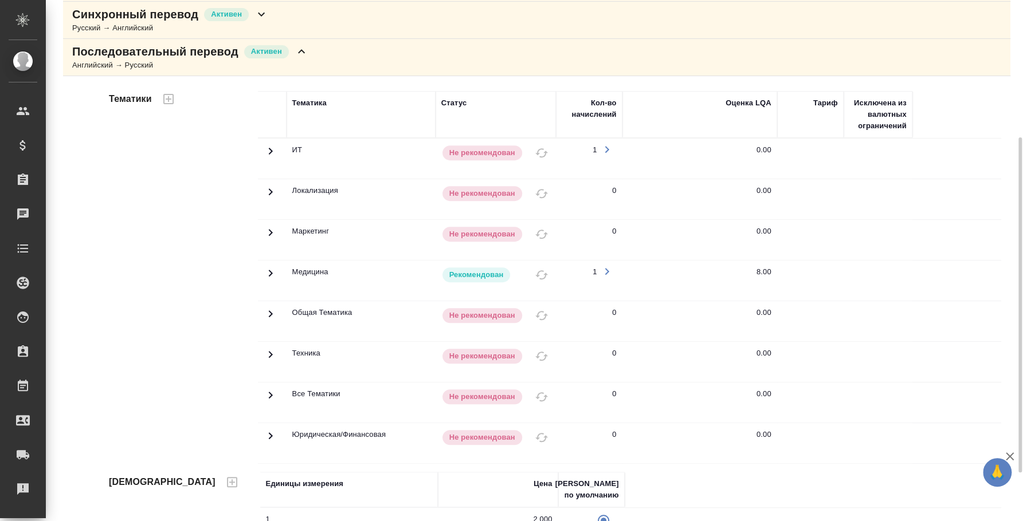
scroll to position [289, 0]
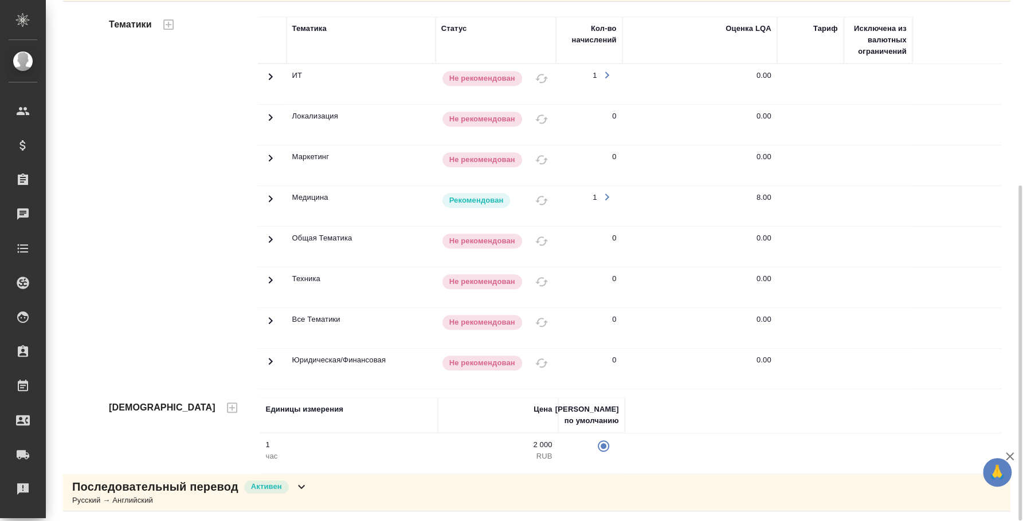
click at [473, 493] on div "Последовательный перевод Активен Русский → Английский" at bounding box center [536, 492] width 947 height 37
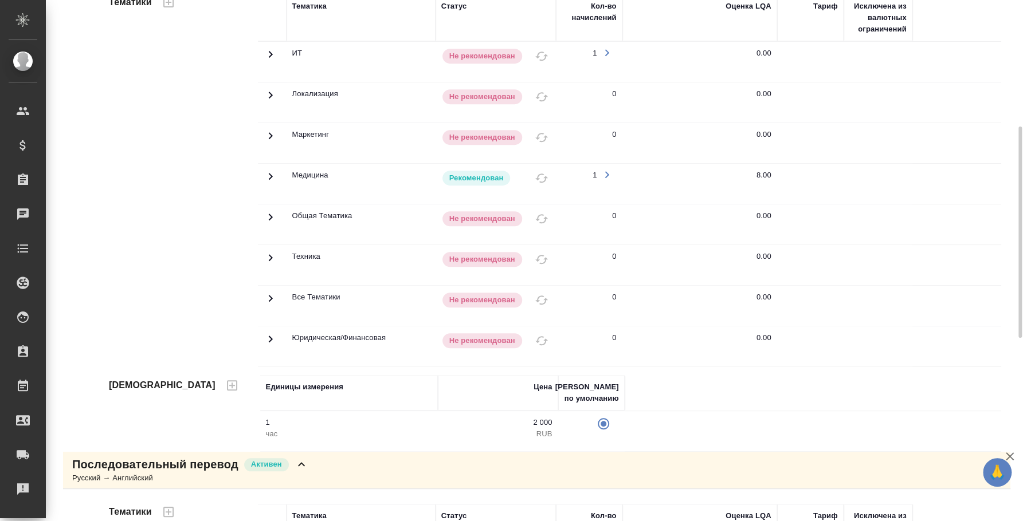
scroll to position [0, 0]
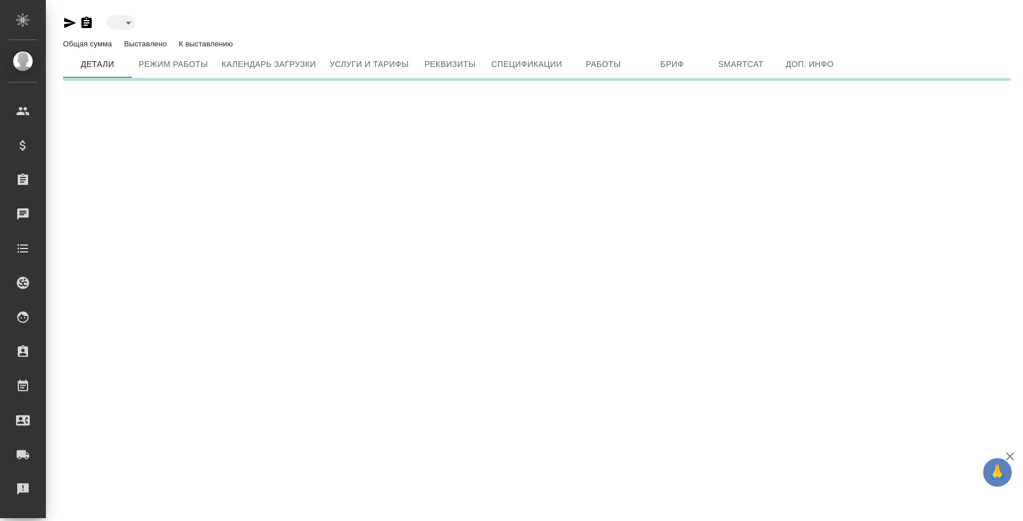
type input "active"
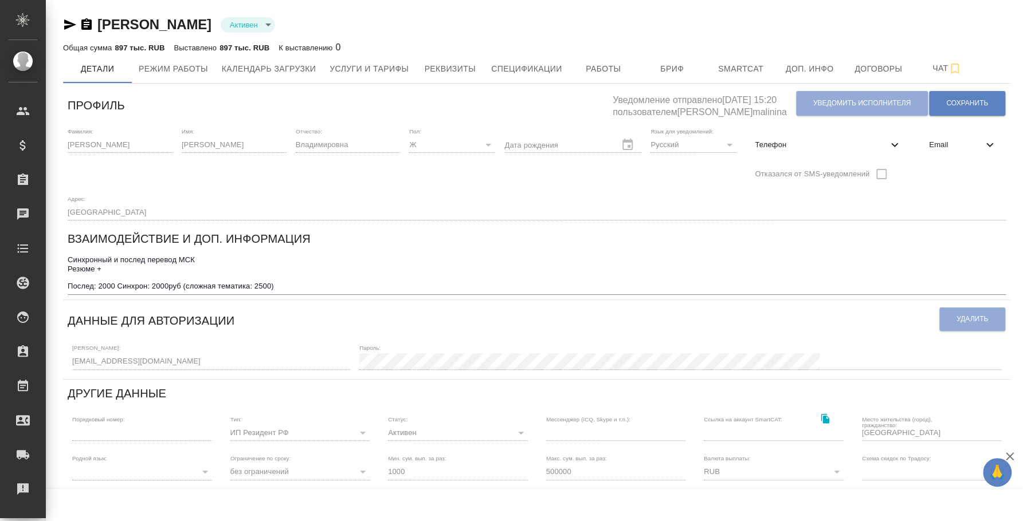
click at [69, 19] on icon "button" at bounding box center [70, 25] width 14 height 14
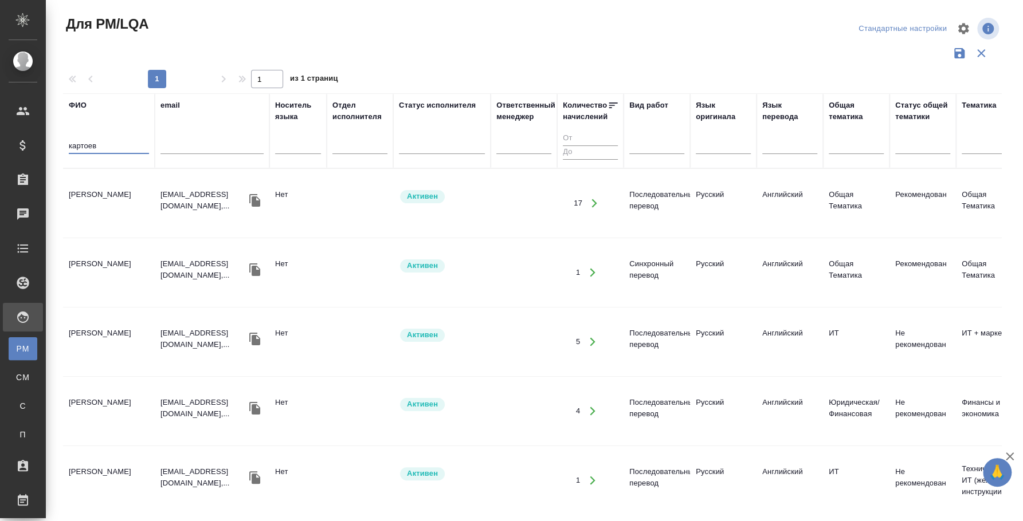
click at [116, 200] on td "[PERSON_NAME]" at bounding box center [109, 203] width 92 height 40
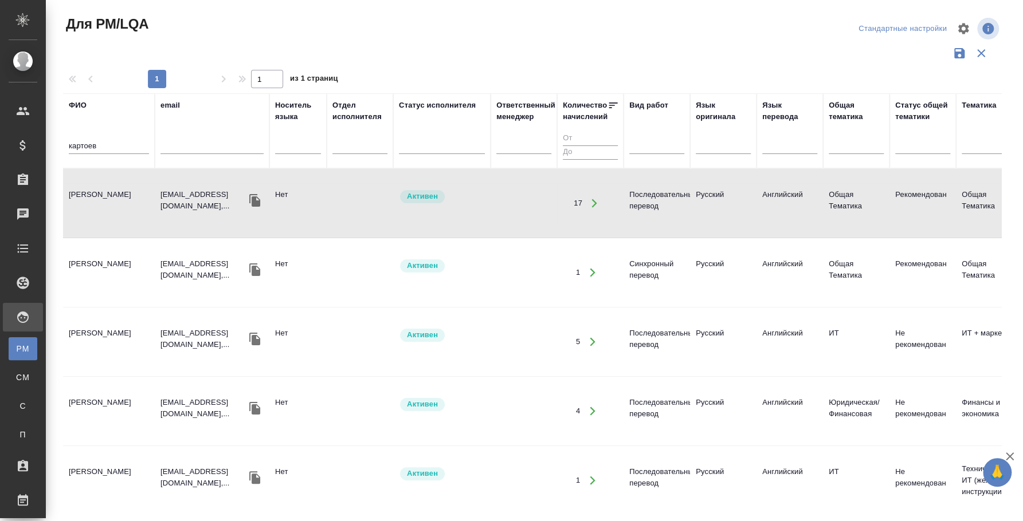
click at [89, 144] on input "картоев" at bounding box center [109, 147] width 80 height 14
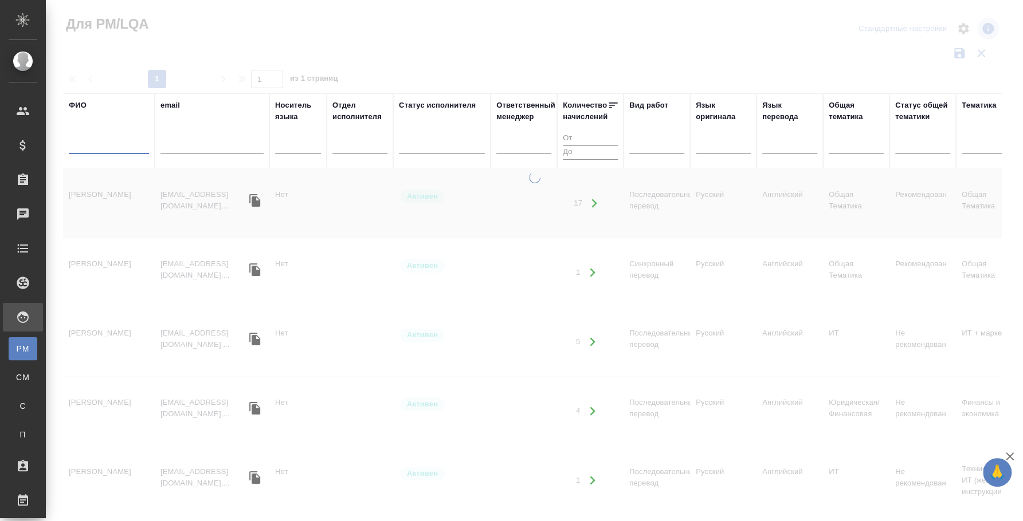
click at [118, 140] on input "text" at bounding box center [109, 147] width 80 height 14
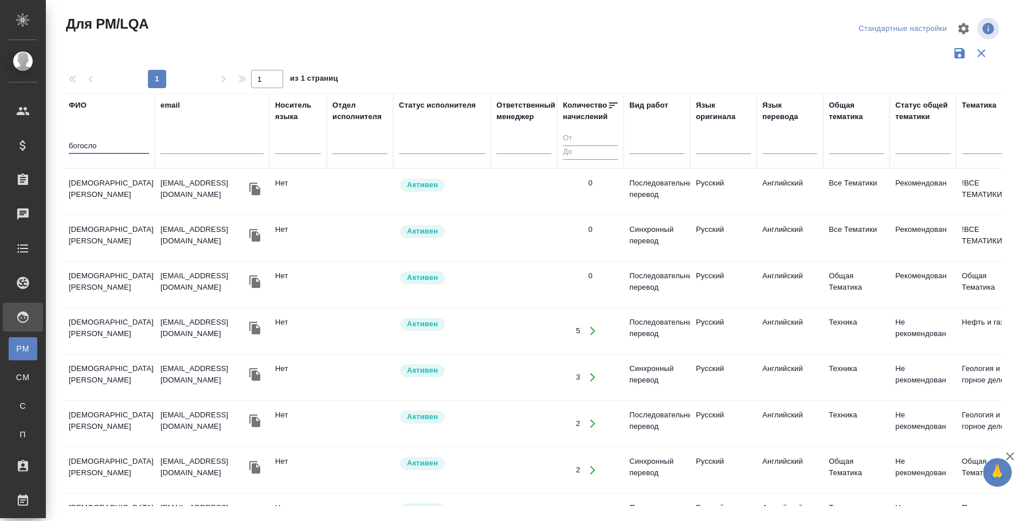
type input "богосло"
click at [132, 192] on td "Богословская Любовь" at bounding box center [109, 192] width 92 height 40
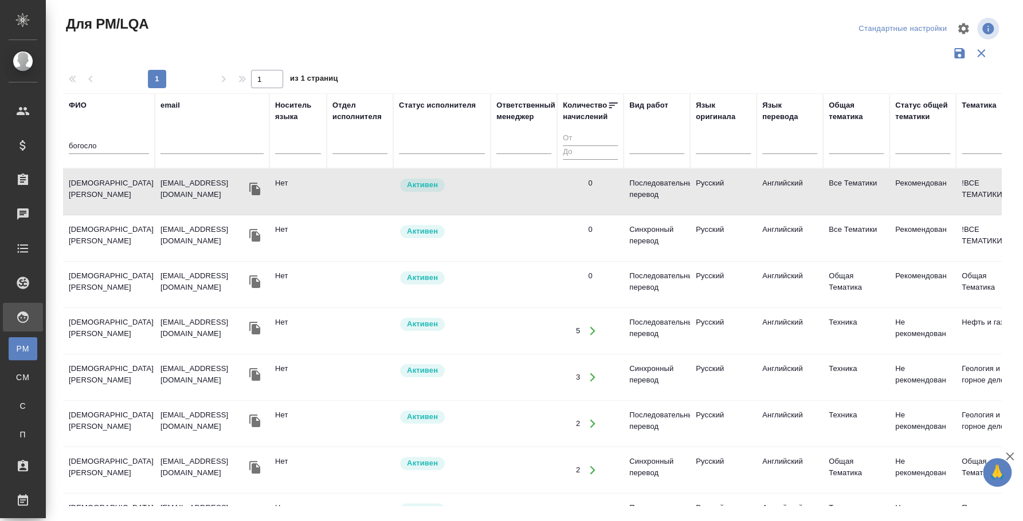
click at [132, 192] on td "Богословская Любовь" at bounding box center [109, 192] width 92 height 40
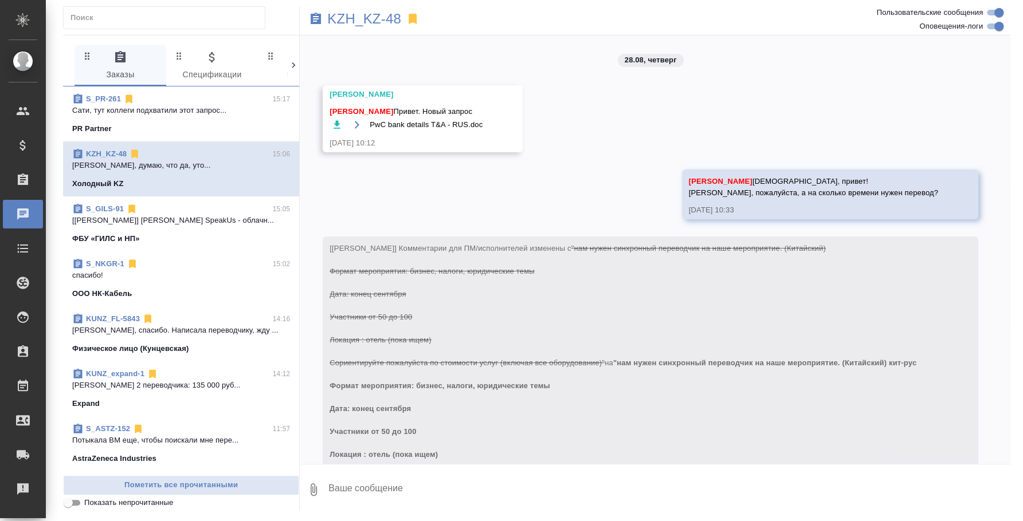
scroll to position [555, 0]
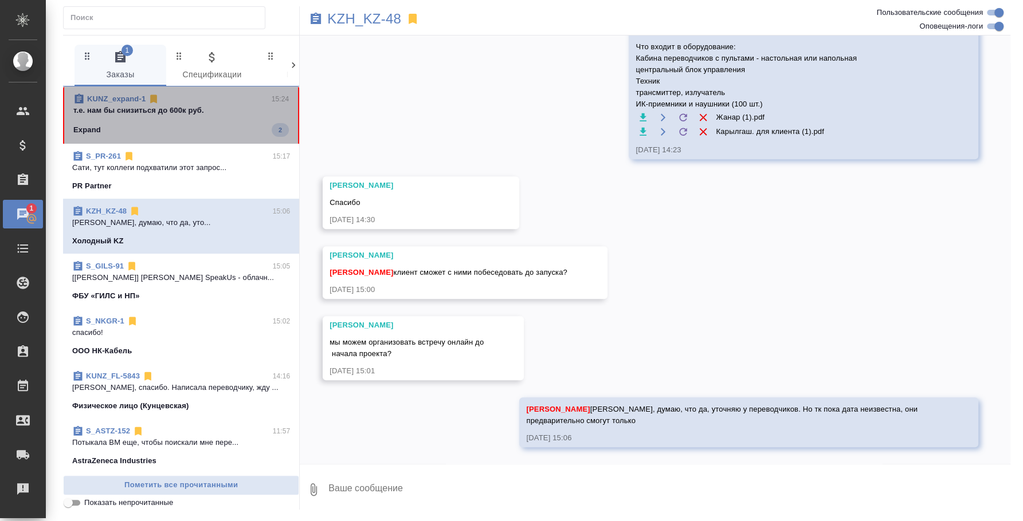
click at [195, 121] on span "KUNZ_expand-1 15:24 т.е. нам бы снизиться до 600к руб. Expand 2" at bounding box center [180, 115] width 215 height 44
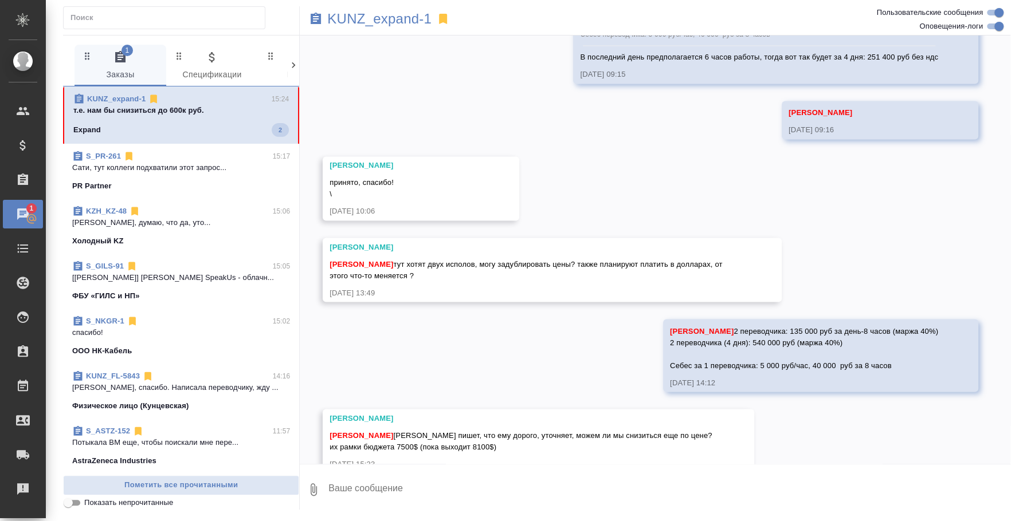
scroll to position [1297, 0]
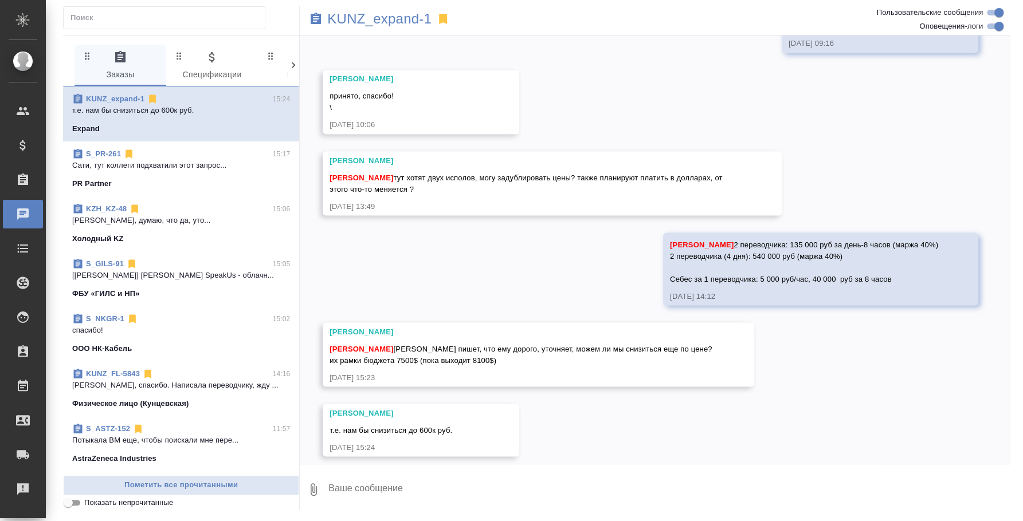
click at [395, 478] on textarea at bounding box center [668, 489] width 683 height 39
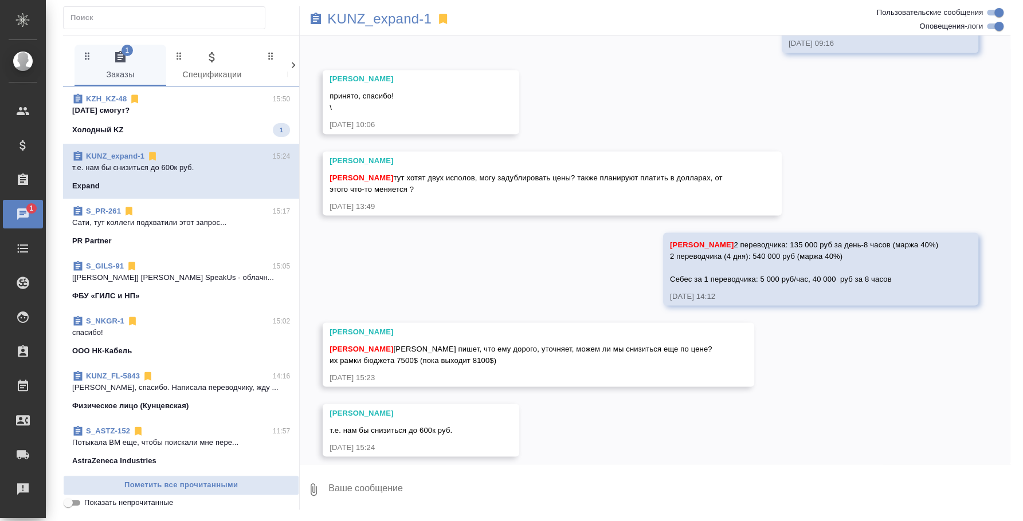
click at [197, 124] on div "Холодный KZ 1" at bounding box center [181, 130] width 218 height 14
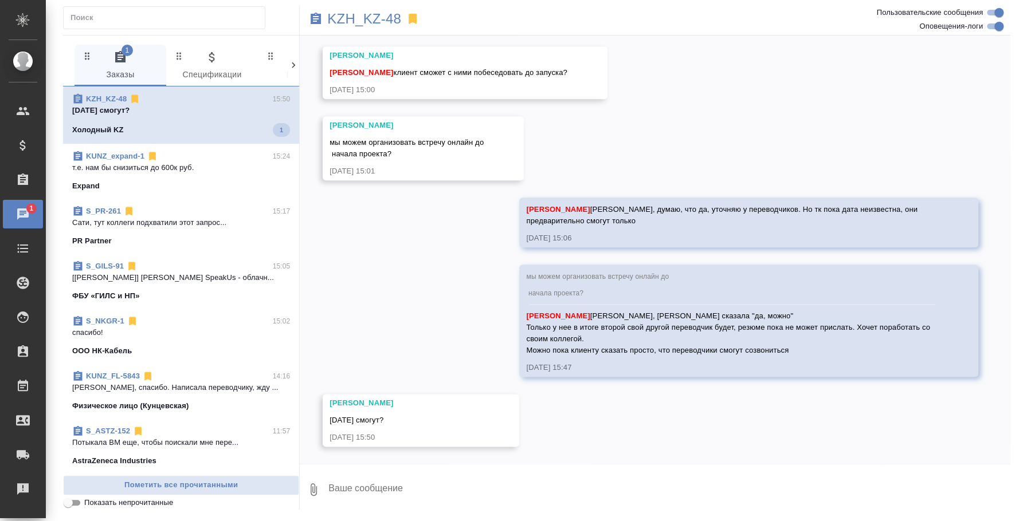
scroll to position [756, 0]
click at [408, 485] on textarea at bounding box center [668, 489] width 683 height 39
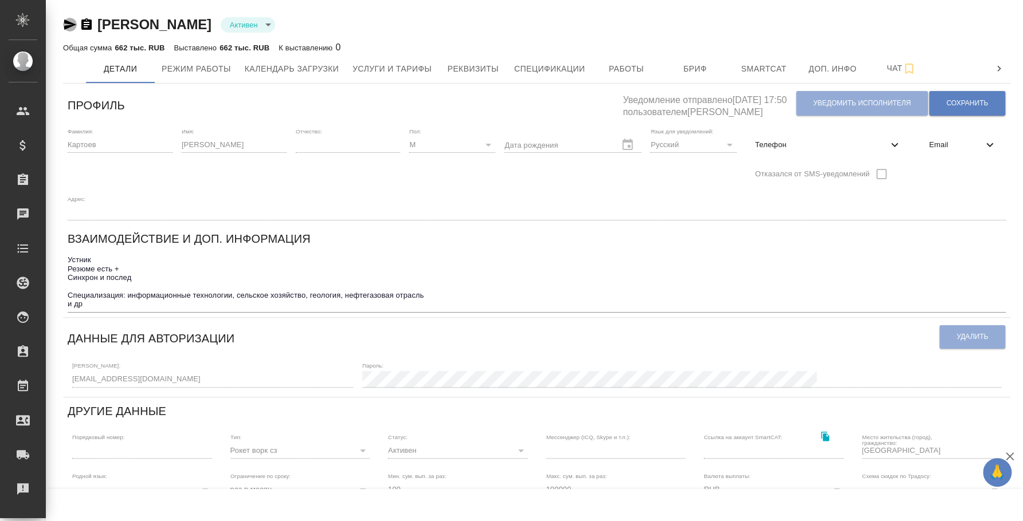
click at [73, 22] on icon "button" at bounding box center [70, 25] width 14 height 14
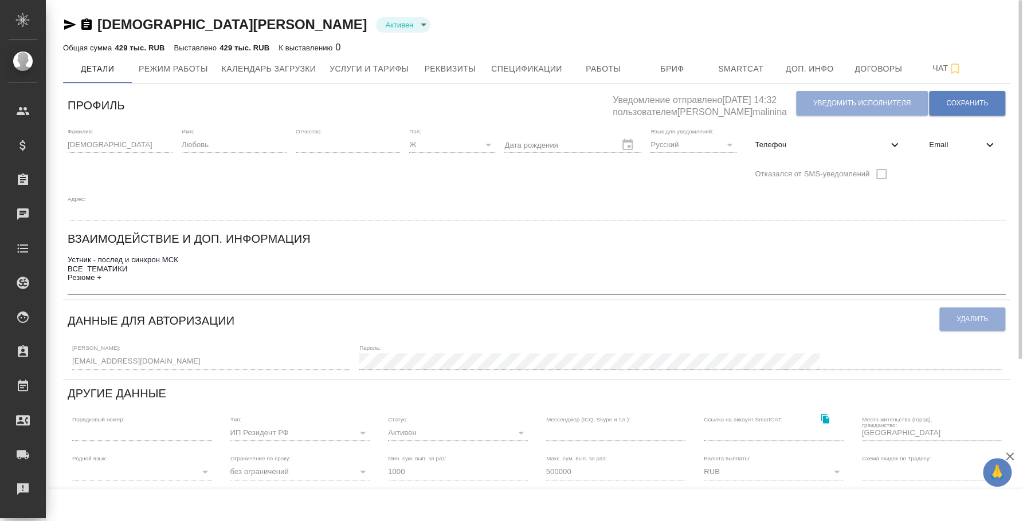
click at [73, 16] on div "[DEMOGRAPHIC_DATA][PERSON_NAME] active" at bounding box center [536, 24] width 947 height 18
click at [70, 24] on icon "button" at bounding box center [70, 24] width 12 height 10
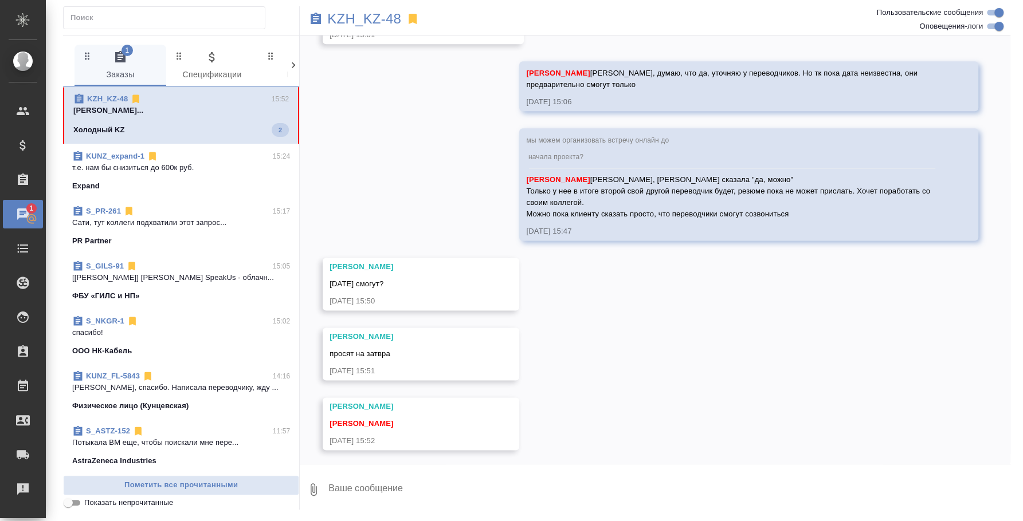
scroll to position [895, 0]
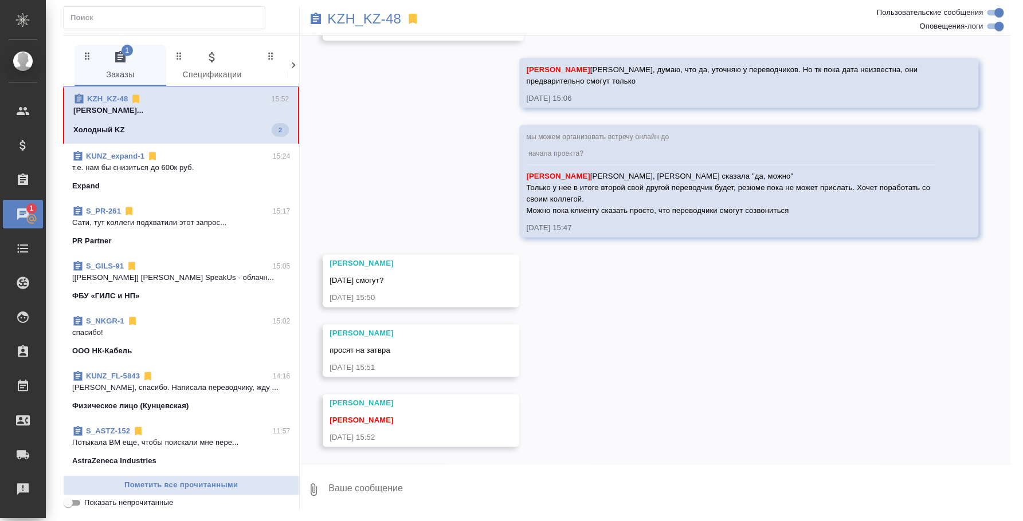
click at [441, 501] on textarea at bounding box center [668, 489] width 683 height 39
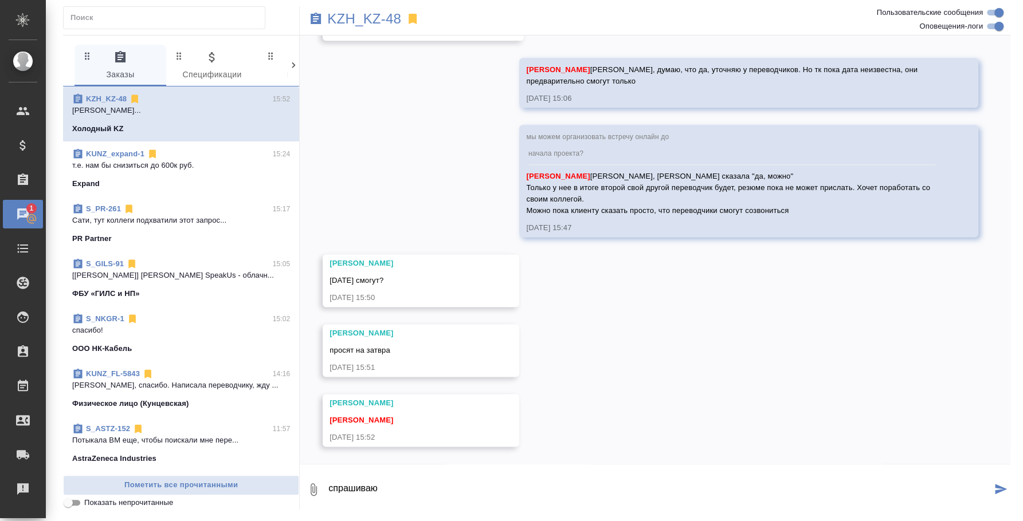
type textarea "спрашиваю"
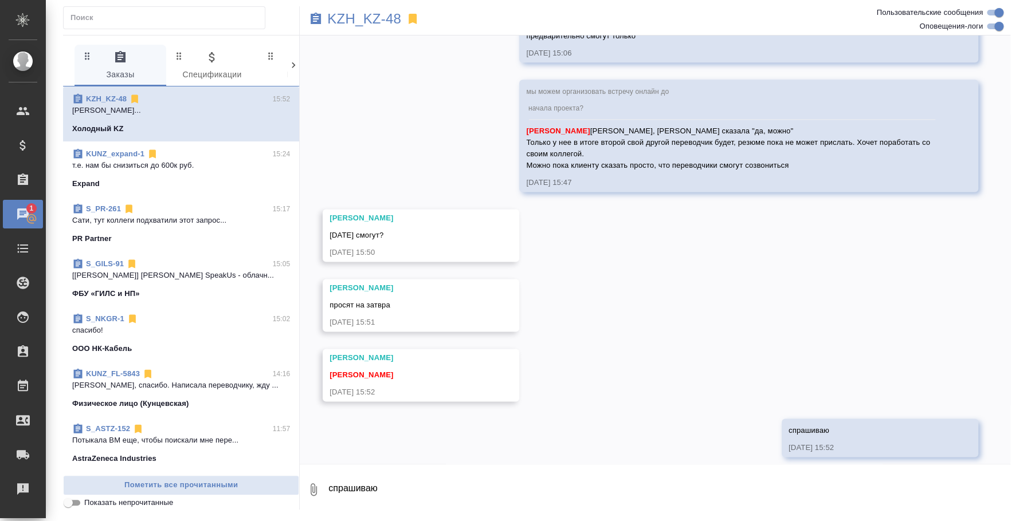
scroll to position [951, 0]
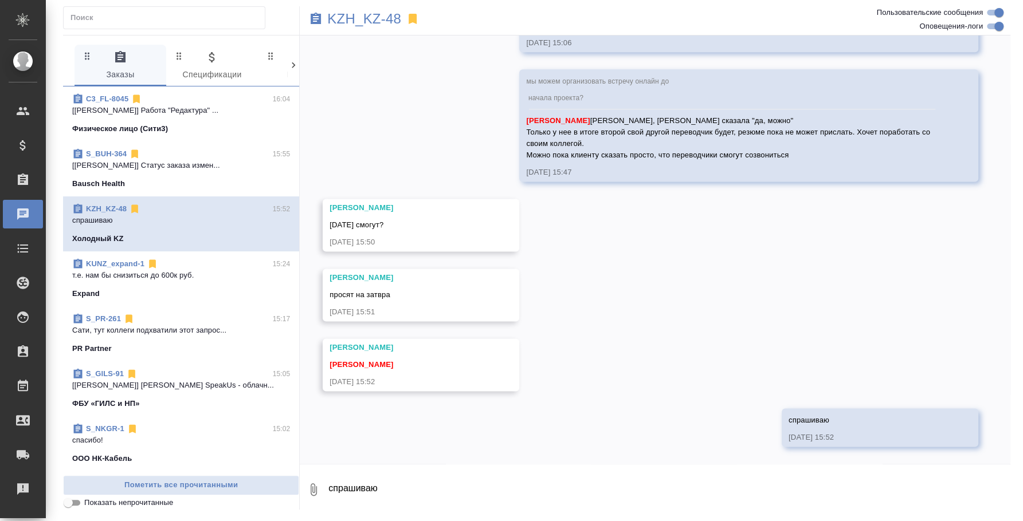
click at [164, 325] on p "Сати, тут коллеги подхватили этот запрос..." at bounding box center [181, 330] width 218 height 11
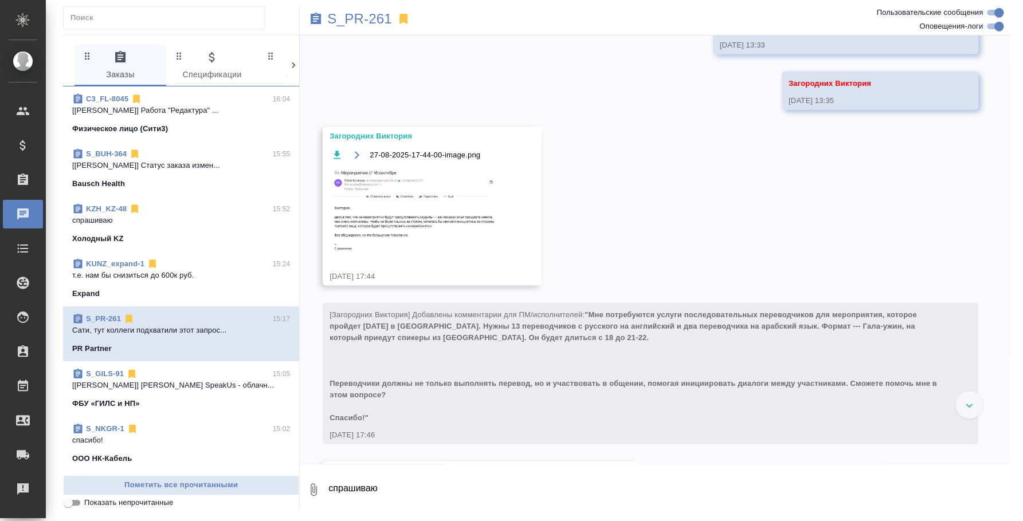
click at [433, 482] on textarea "спрашиваю" at bounding box center [668, 489] width 683 height 39
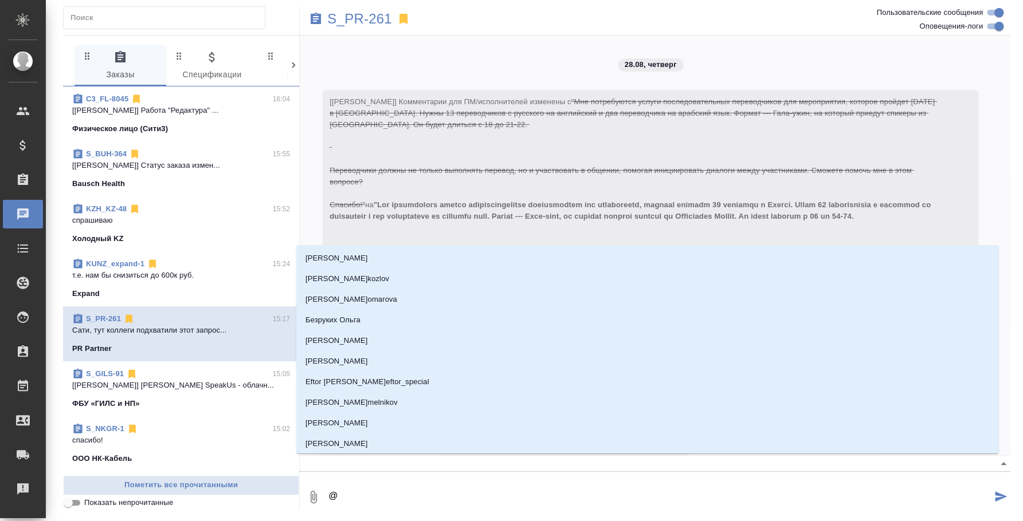
scroll to position [3009, 0]
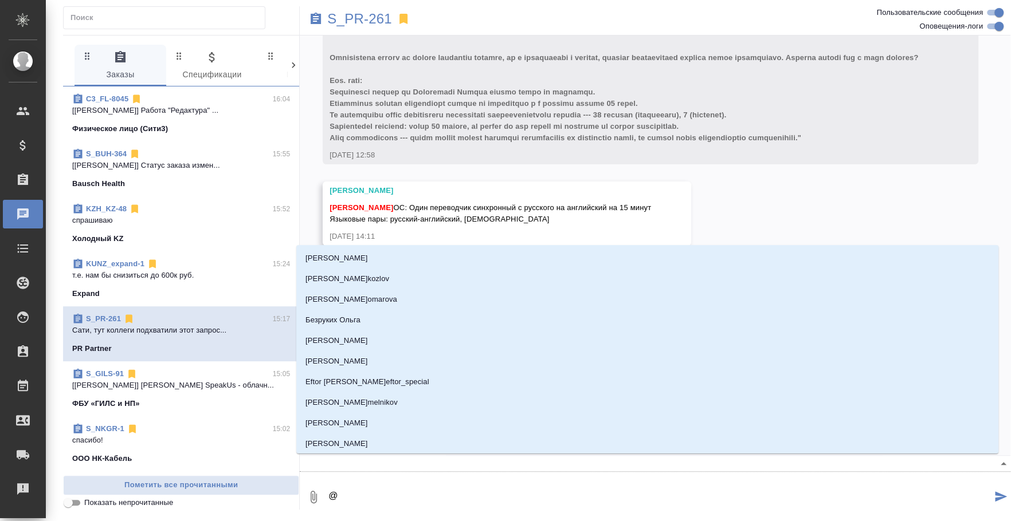
type textarea "@c"
type input "c"
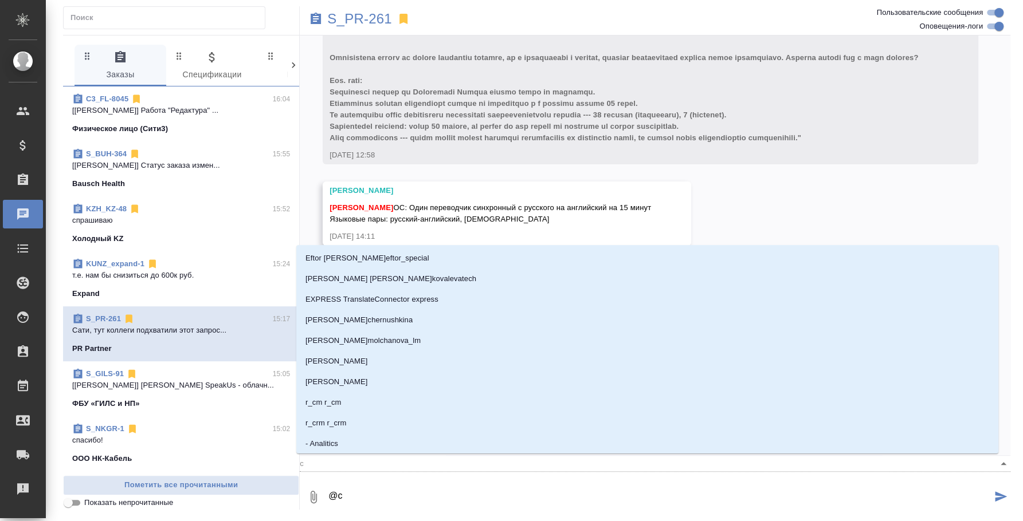
type textarea "@c'f"
type input "c'f"
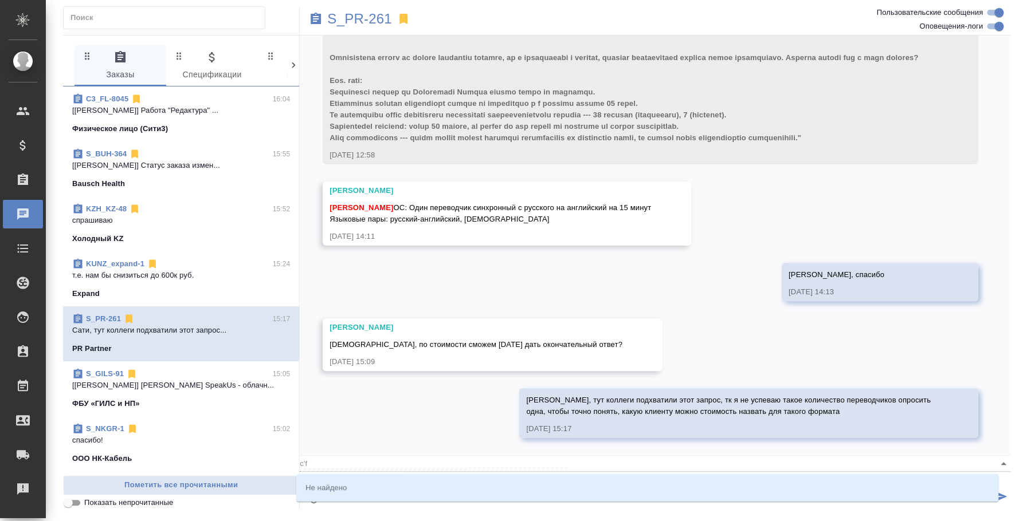
type textarea "@c"
type input "c"
type textarea "@"
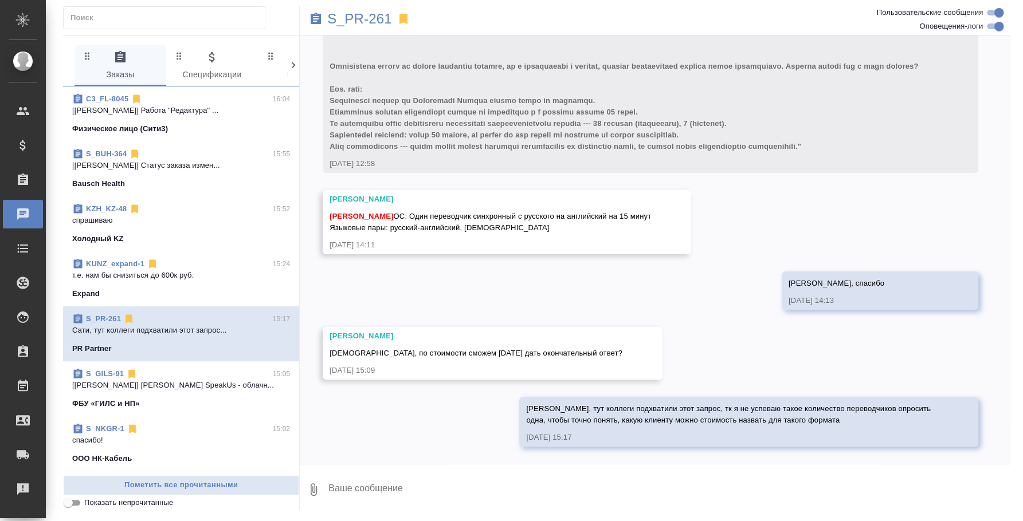
type textarea """
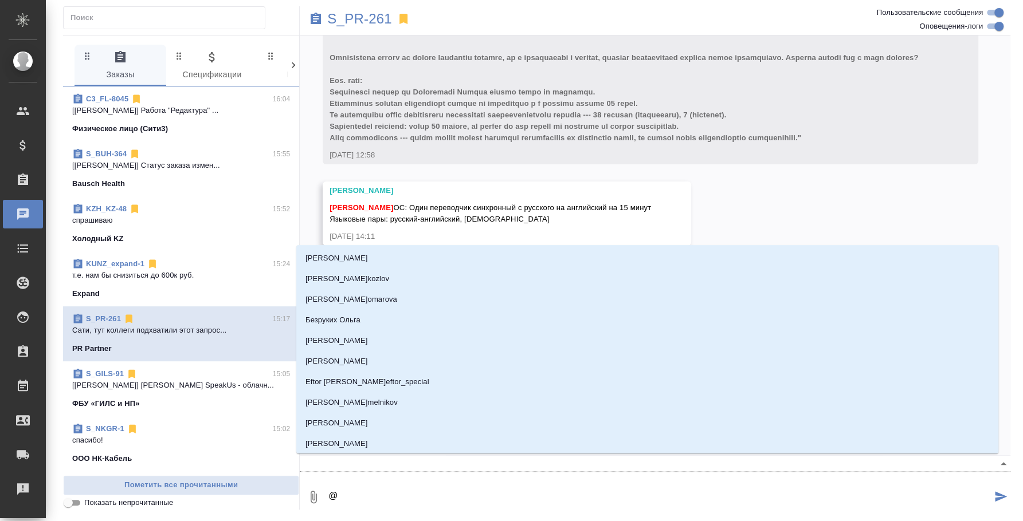
type textarea "@f"
type input "f"
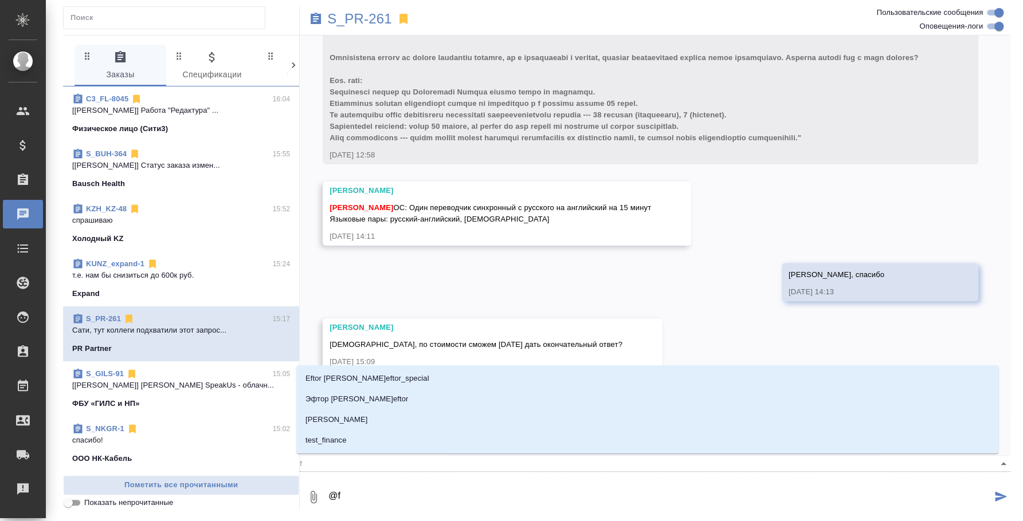
type textarea "@fc"
type input "fc"
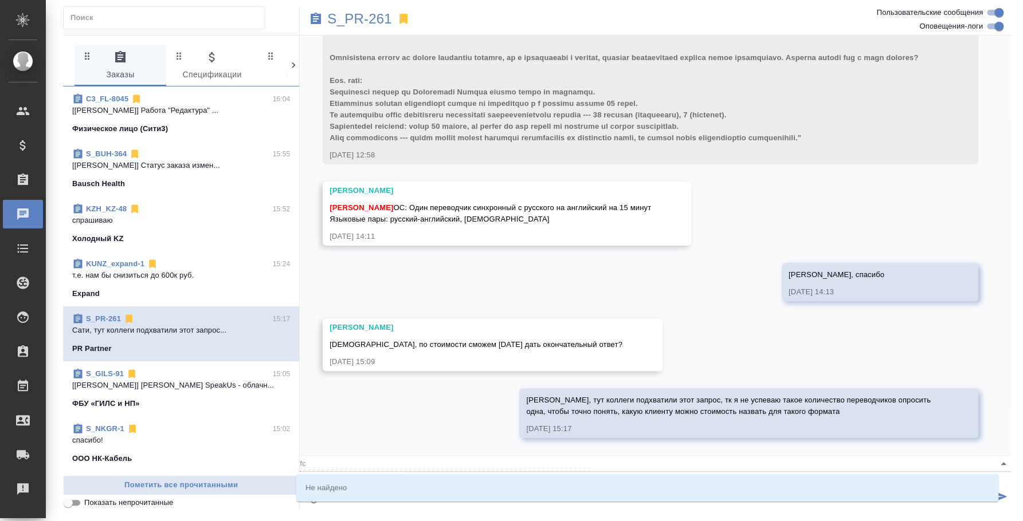
type textarea "@fck"
type input "fck"
type textarea "@fc"
type input "fc"
type textarea "@f"
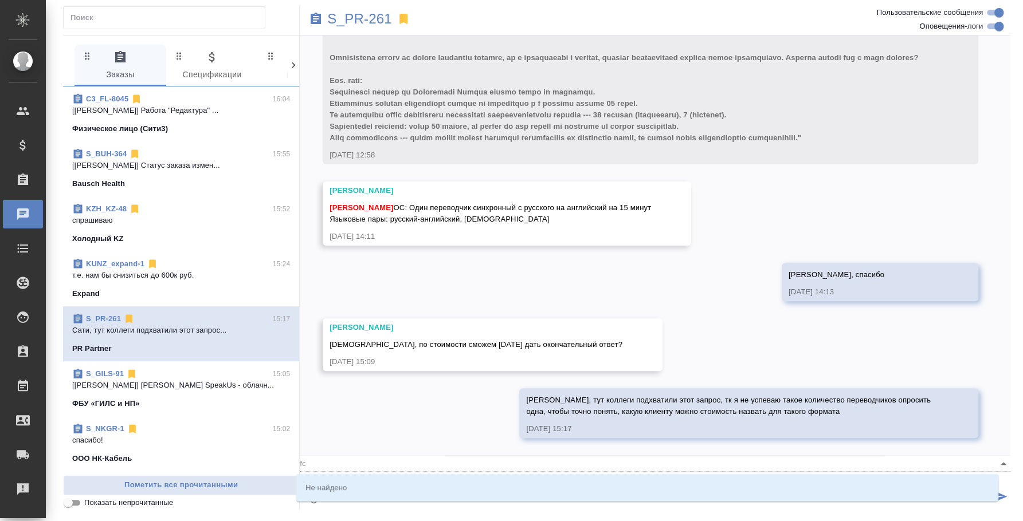
type input "f"
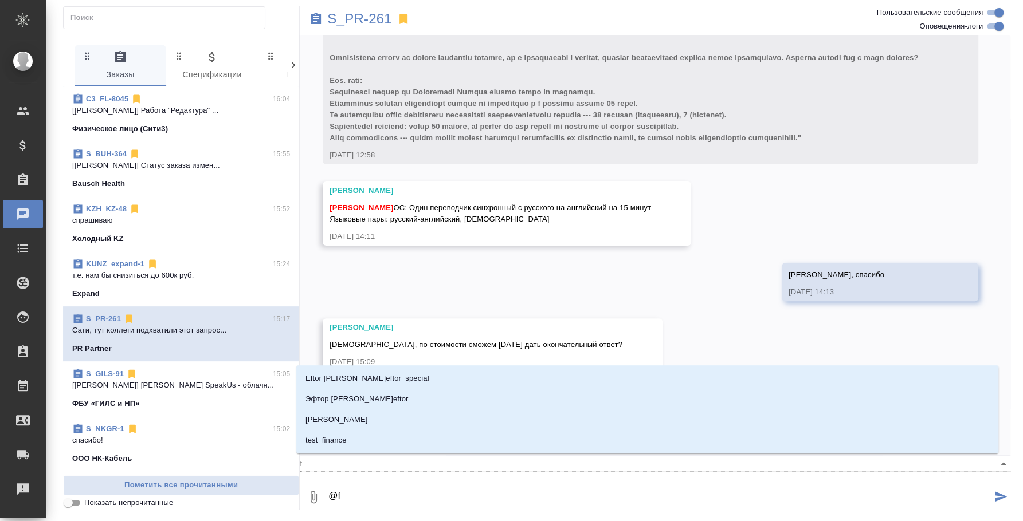
type textarea "@"
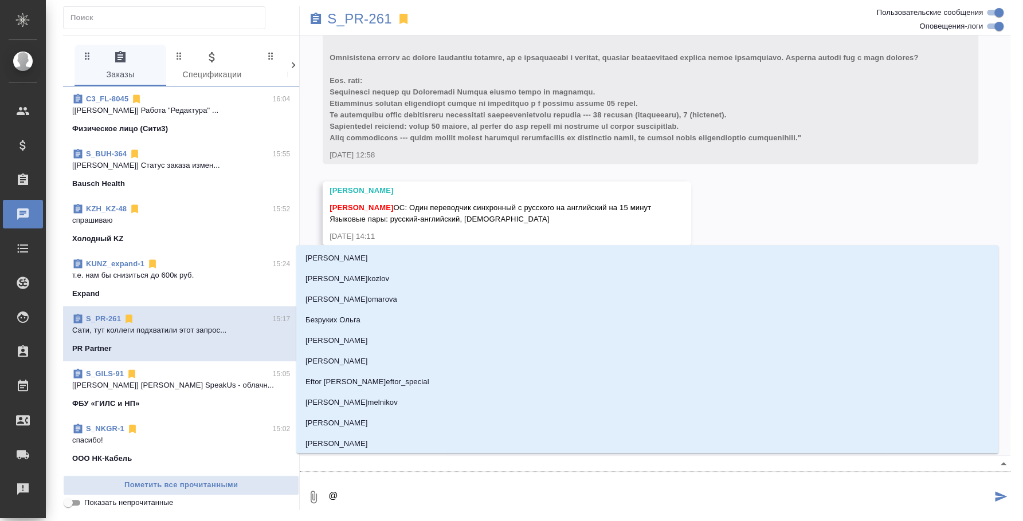
type textarea "@f"
type input "f"
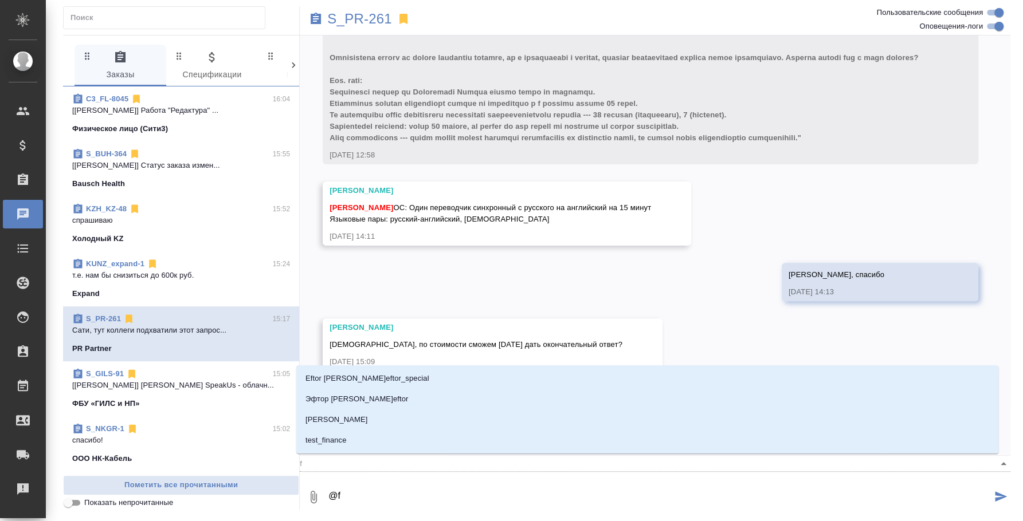
type textarea "@f'c"
type input "f'c"
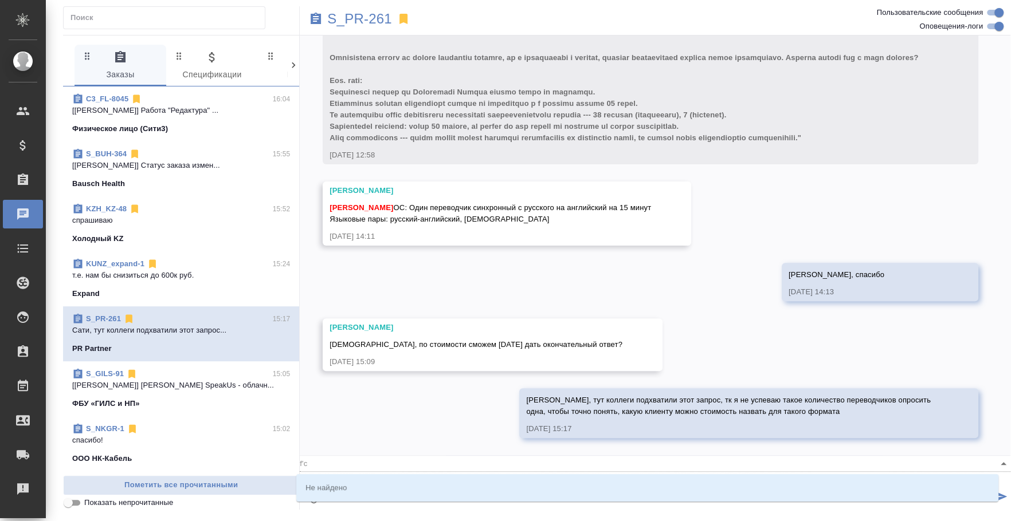
type textarea "@f"
type input "f"
type textarea "@"
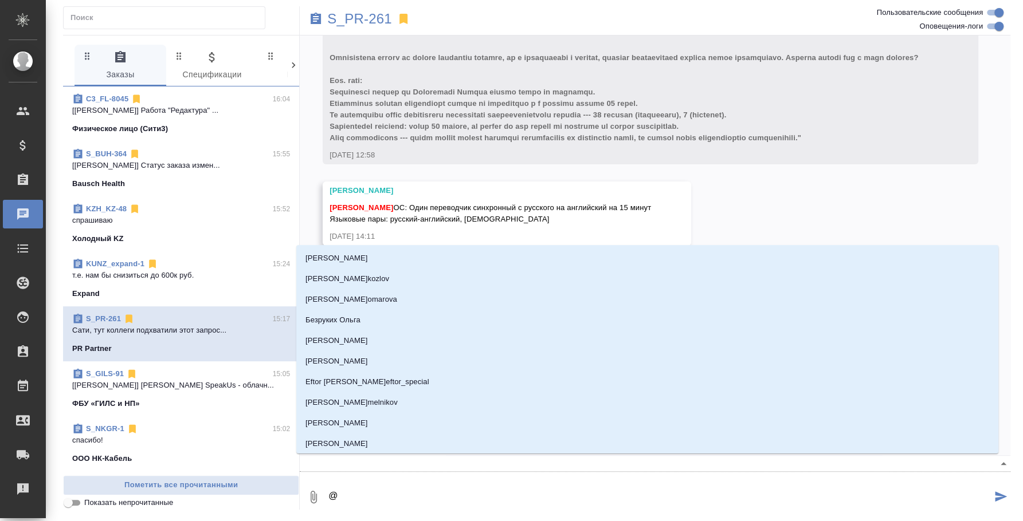
type textarea "@а"
type input "а"
type textarea "@ас"
type input "ас"
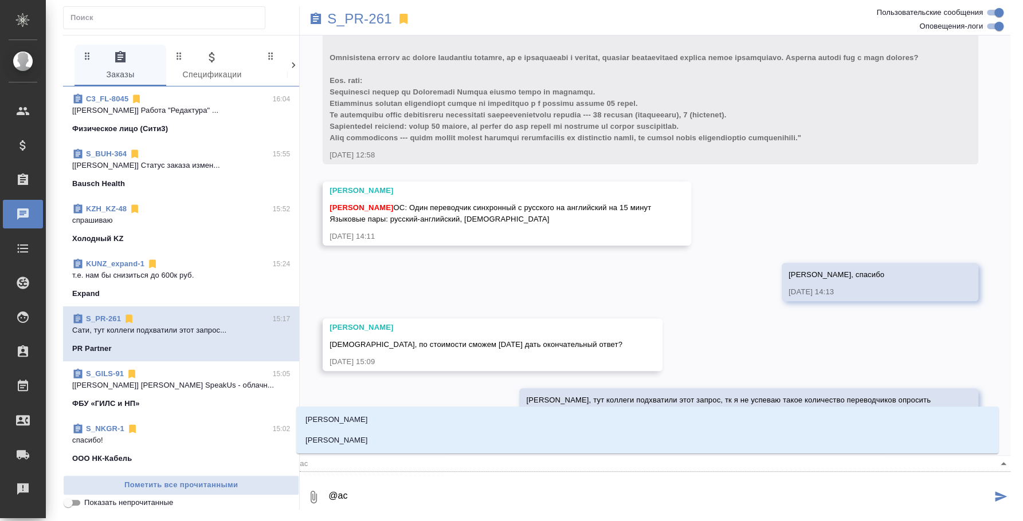
type textarea "@асл"
type input "асл"
type textarea "@асла"
type input "асла"
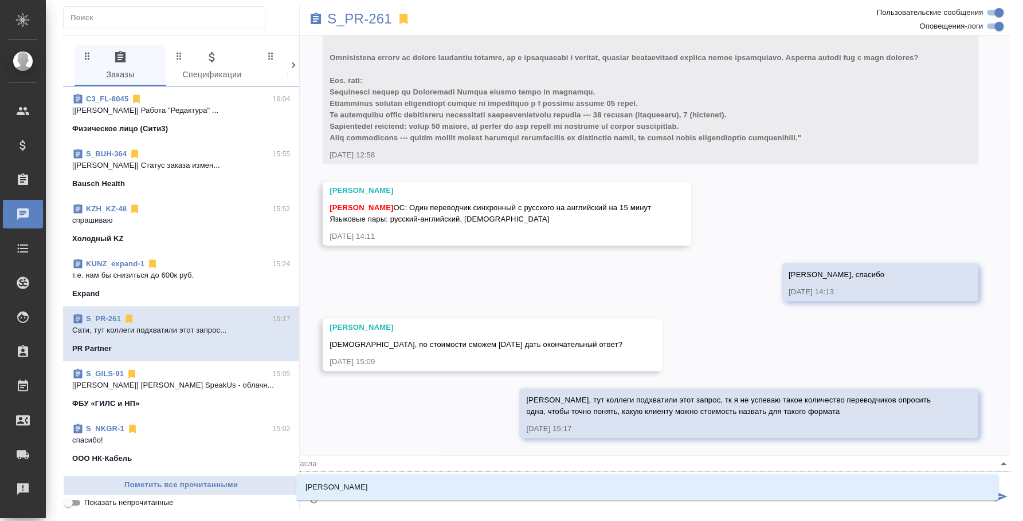
type textarea "@аслаг"
type input "аслаг"
type textarea "@асла"
type input "асла"
click at [470, 477] on li "Асланукова Сати" at bounding box center [647, 487] width 702 height 21
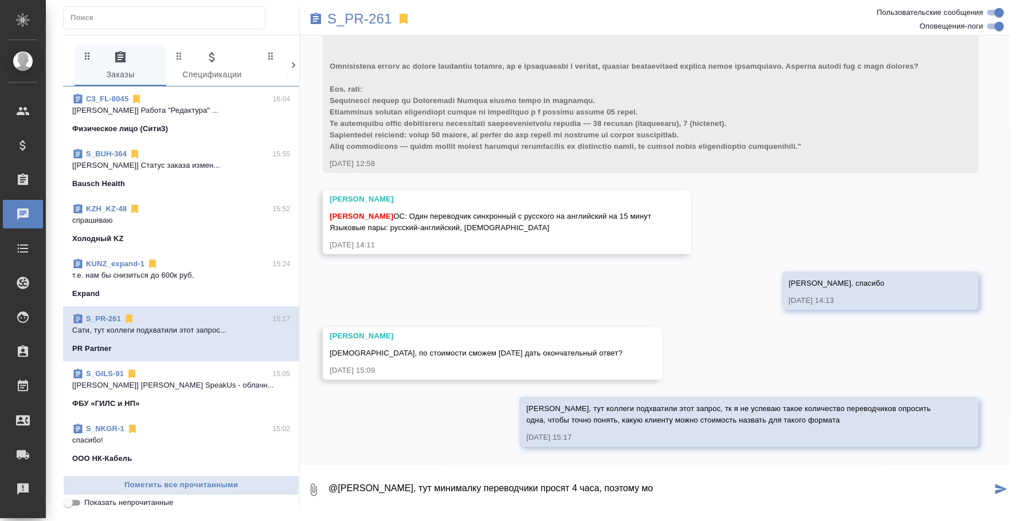
type textarea "@Асланукова Сати Сати, тут минималку переводчики просят 4 часа, поэтому мо"
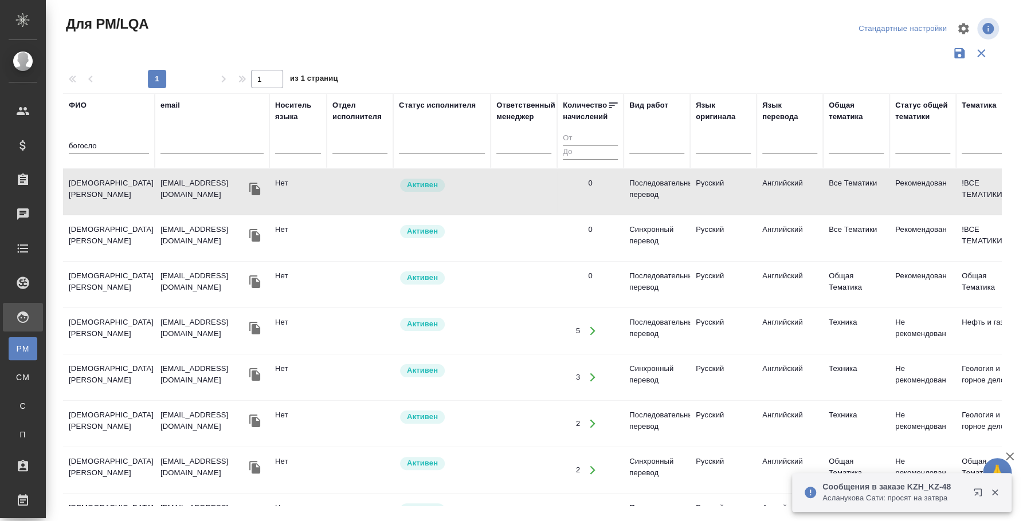
click at [108, 137] on div "богосло" at bounding box center [109, 148] width 80 height 28
click at [76, 148] on input "богосло" at bounding box center [109, 147] width 80 height 14
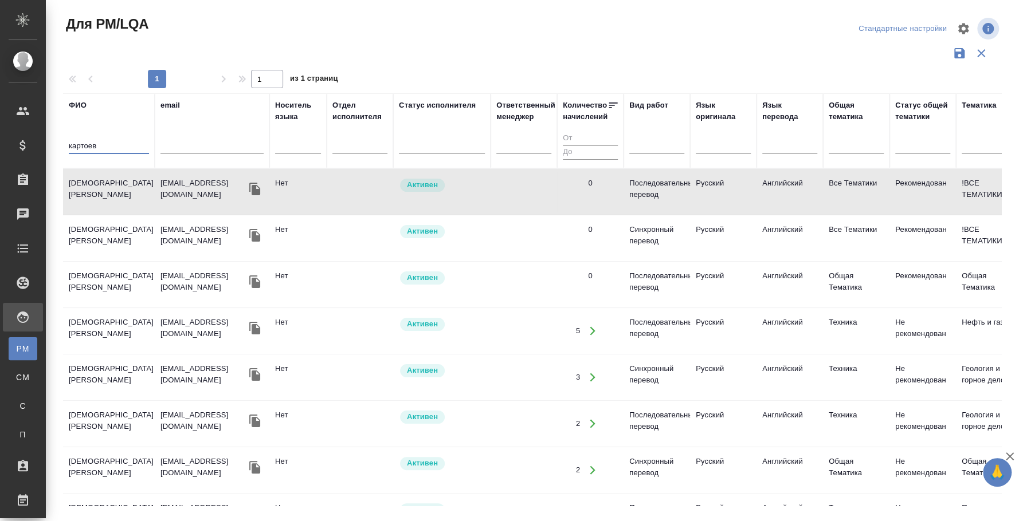
type input "картоев"
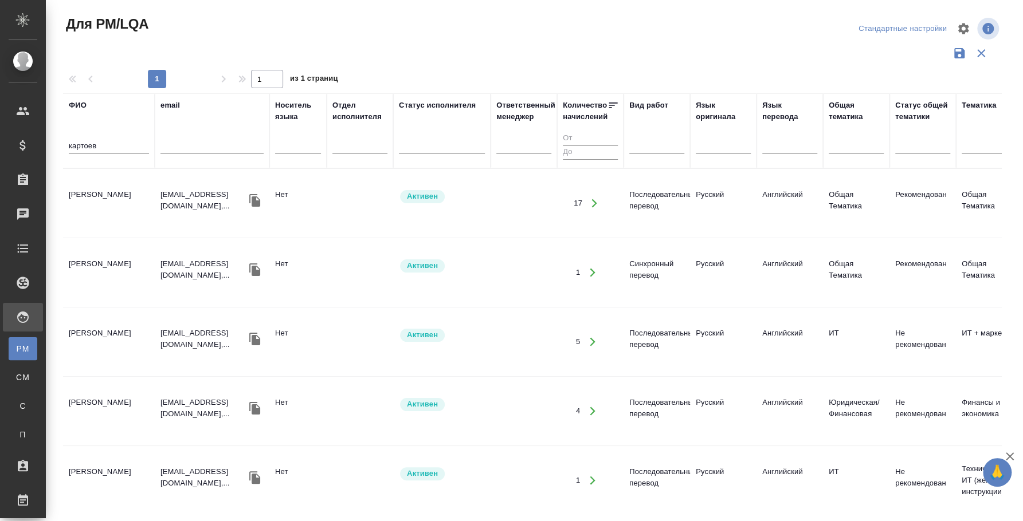
click at [129, 189] on td "[PERSON_NAME]" at bounding box center [109, 203] width 92 height 40
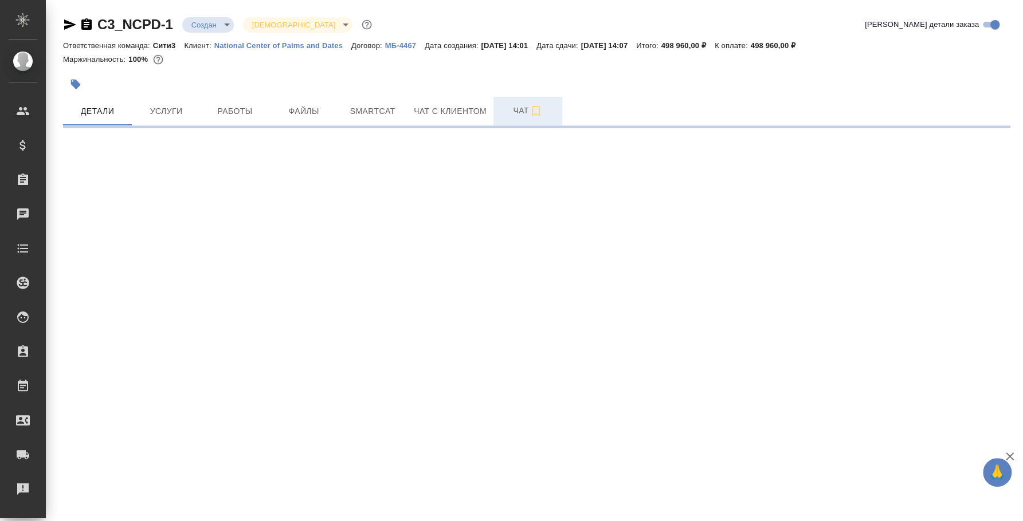
select select "RU"
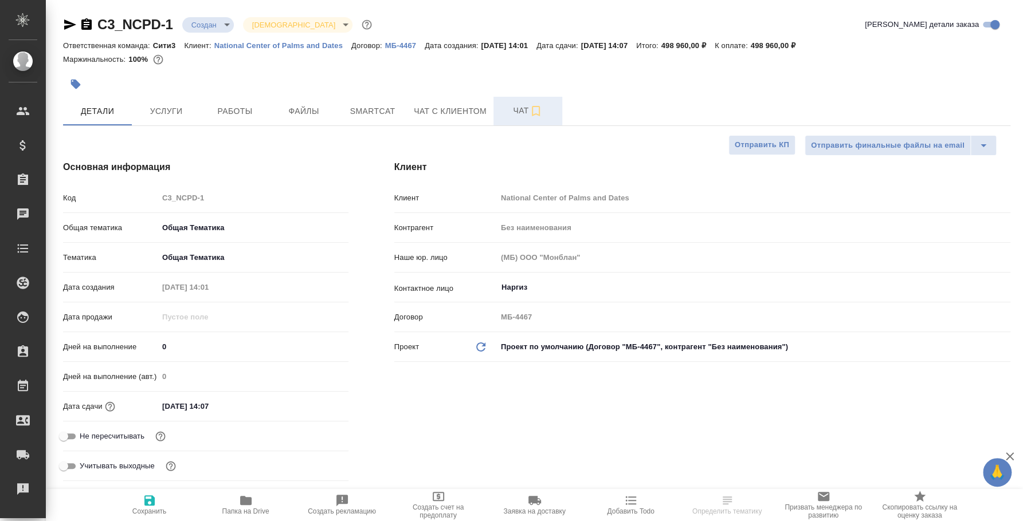
type textarea "x"
click at [513, 106] on span "Чат" at bounding box center [527, 111] width 55 height 14
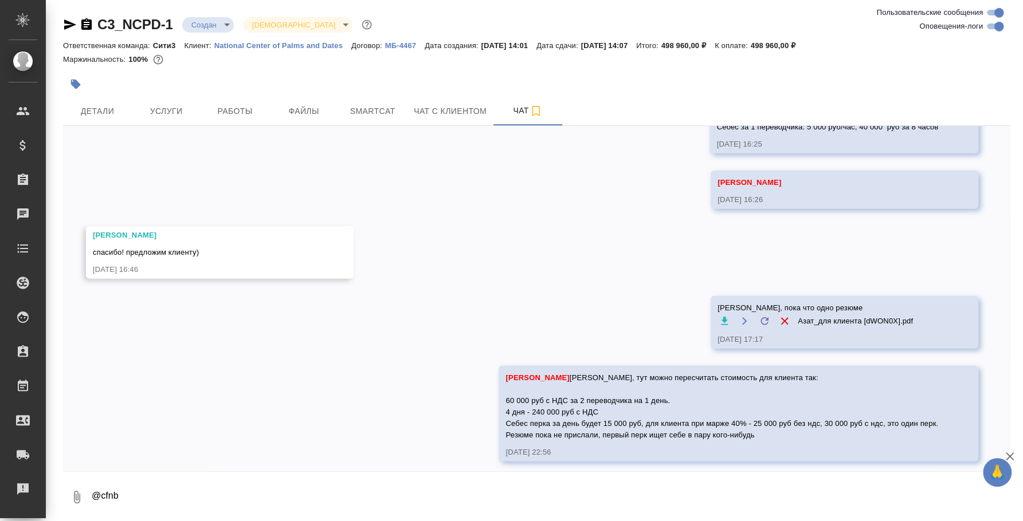
scroll to position [1958, 0]
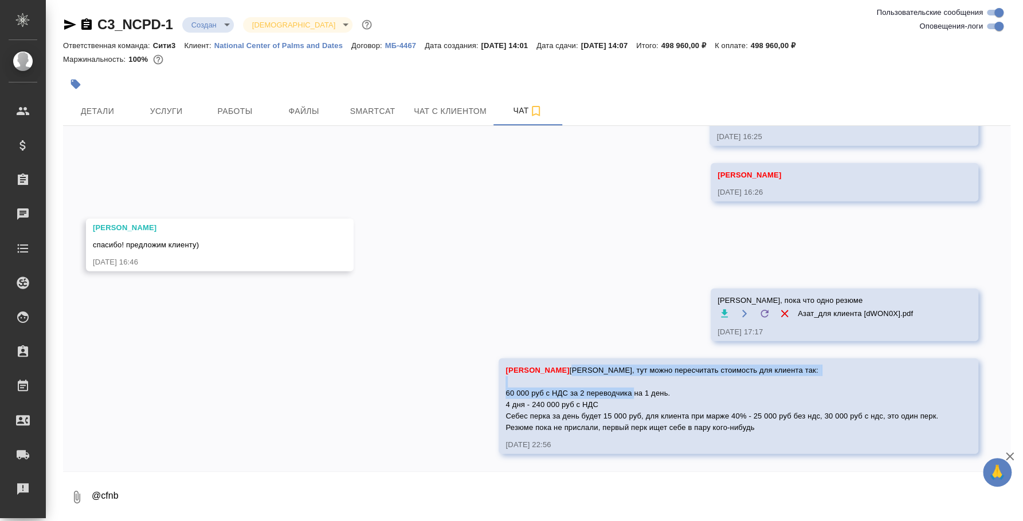
drag, startPoint x: 567, startPoint y: 368, endPoint x: 653, endPoint y: 390, distance: 88.7
click at [653, 390] on span "[PERSON_NAME] [PERSON_NAME], тут можно пересчитать стоимость для клиента так: 6…" at bounding box center [721, 399] width 433 height 66
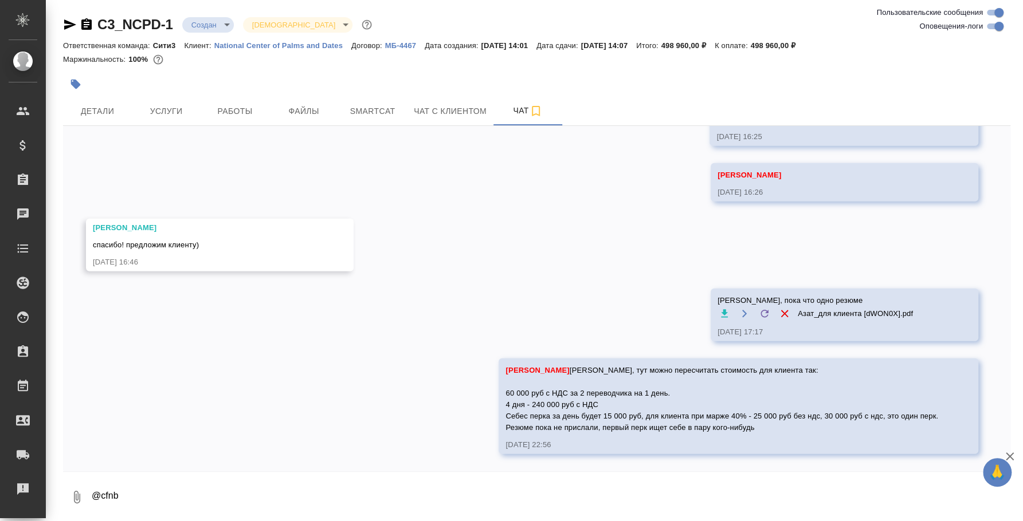
click at [551, 249] on div "26.08, [DATE] [[PERSON_NAME]] Комментарии для ПМ/исполнителей изменены с "дата:…" at bounding box center [536, 299] width 947 height 346
click at [100, 115] on span "Детали" at bounding box center [97, 111] width 55 height 14
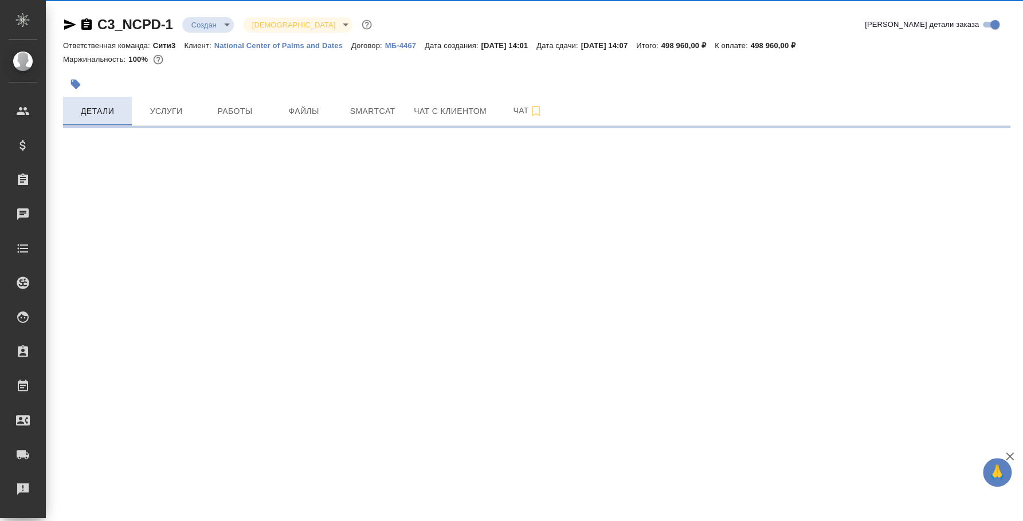
select select "RU"
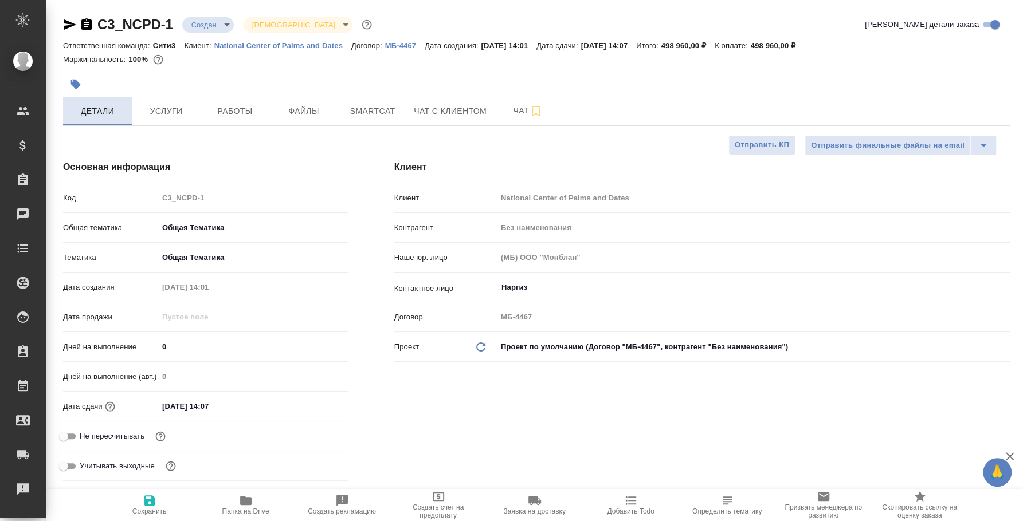
type textarea "x"
type input "[PERSON_NAME]"
click at [173, 110] on span "Услуги" at bounding box center [166, 111] width 55 height 14
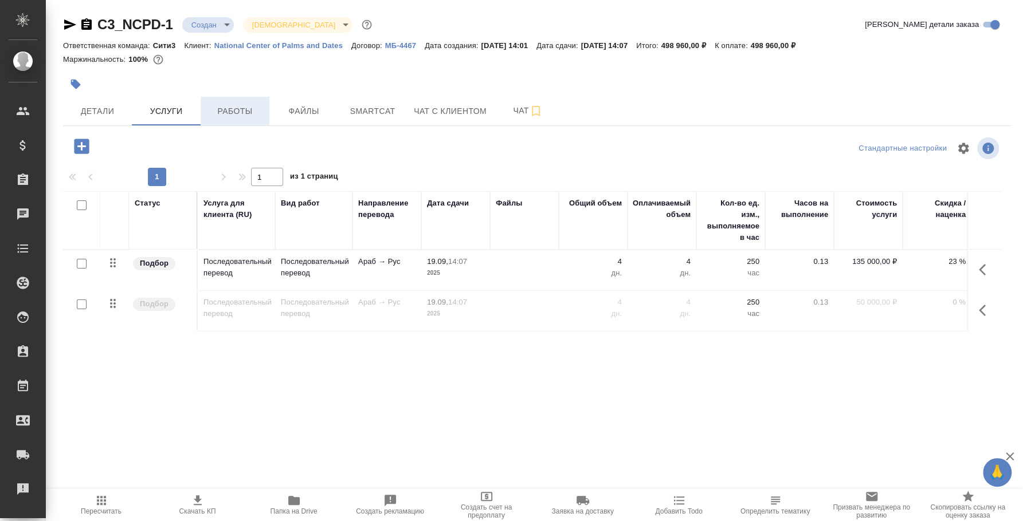
click at [254, 113] on span "Работы" at bounding box center [234, 111] width 55 height 14
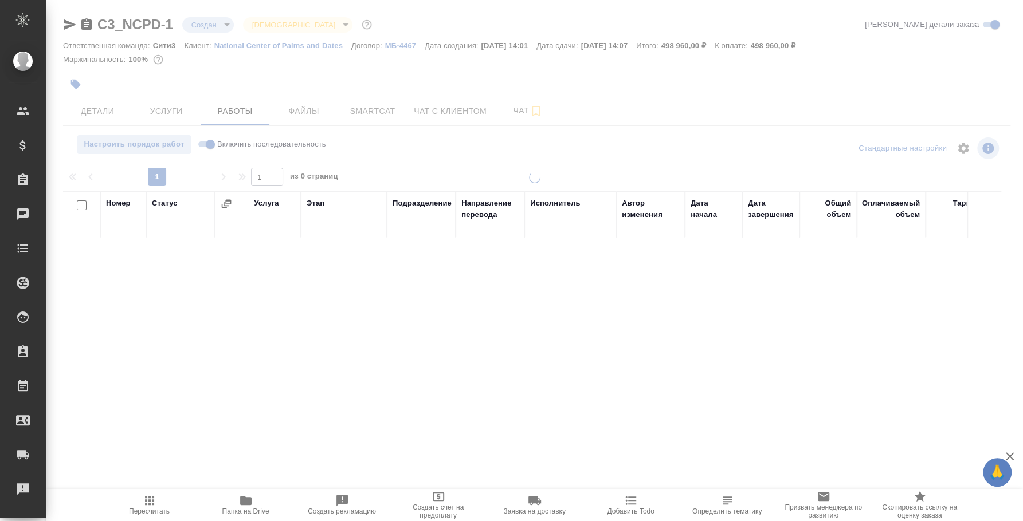
click at [525, 105] on span "Чат" at bounding box center [527, 111] width 55 height 14
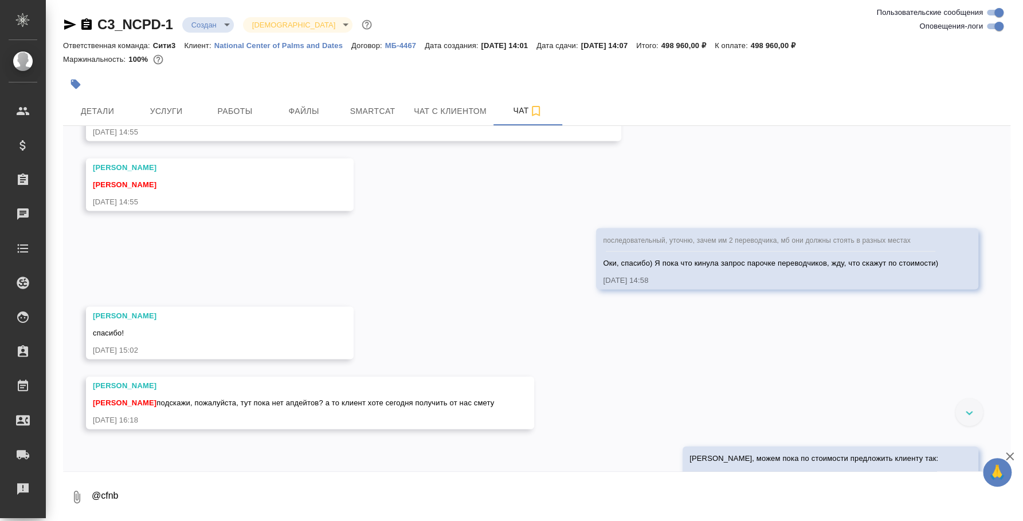
scroll to position [1958, 0]
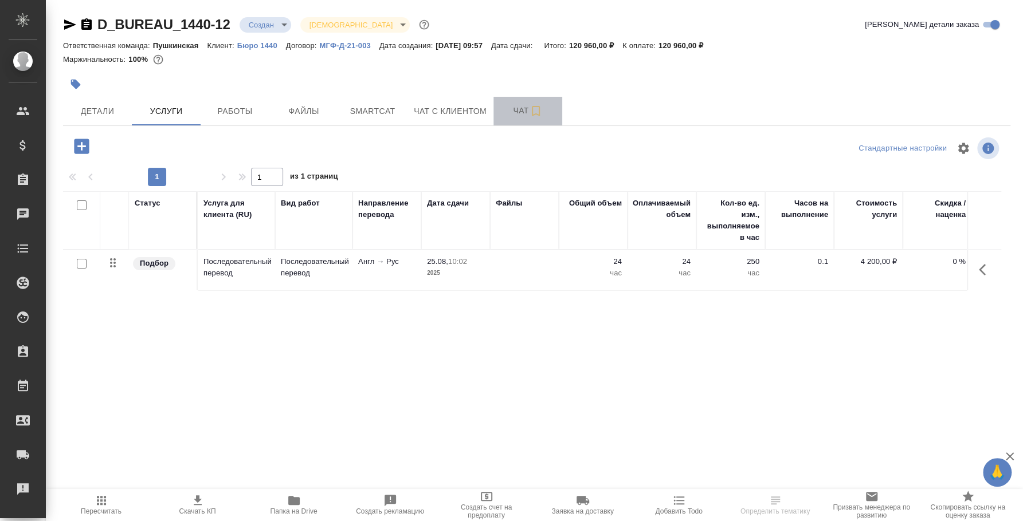
click at [543, 117] on span "Чат" at bounding box center [527, 111] width 55 height 14
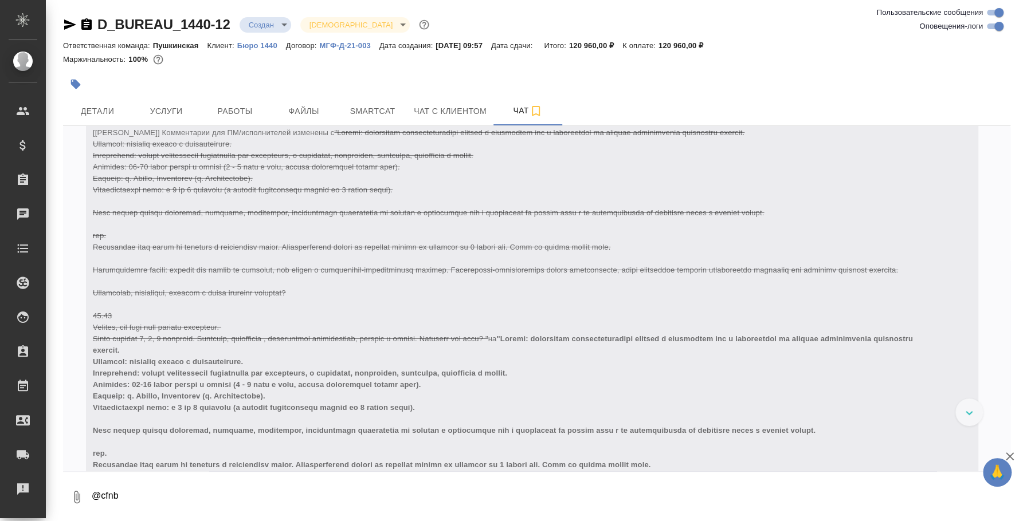
scroll to position [2683, 0]
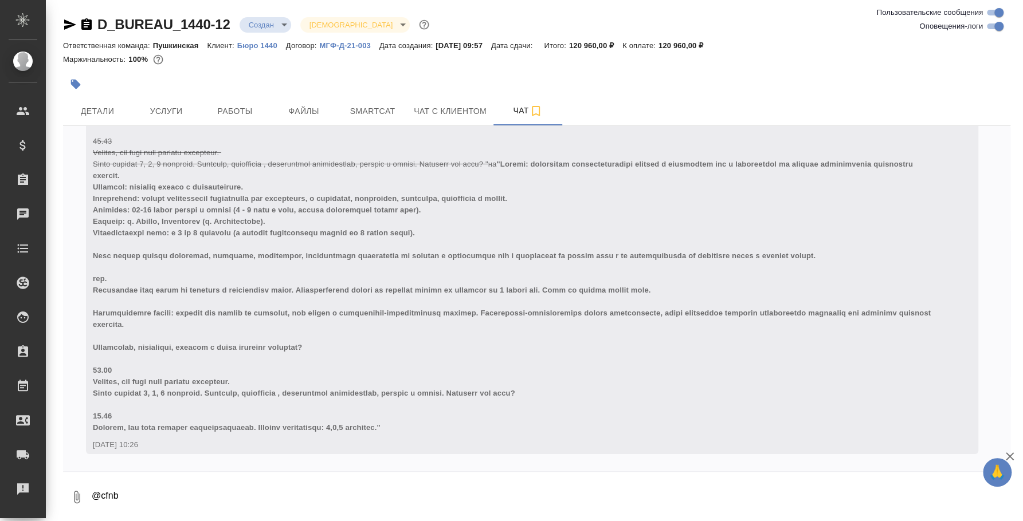
click at [75, 494] on icon "button" at bounding box center [77, 497] width 6 height 13
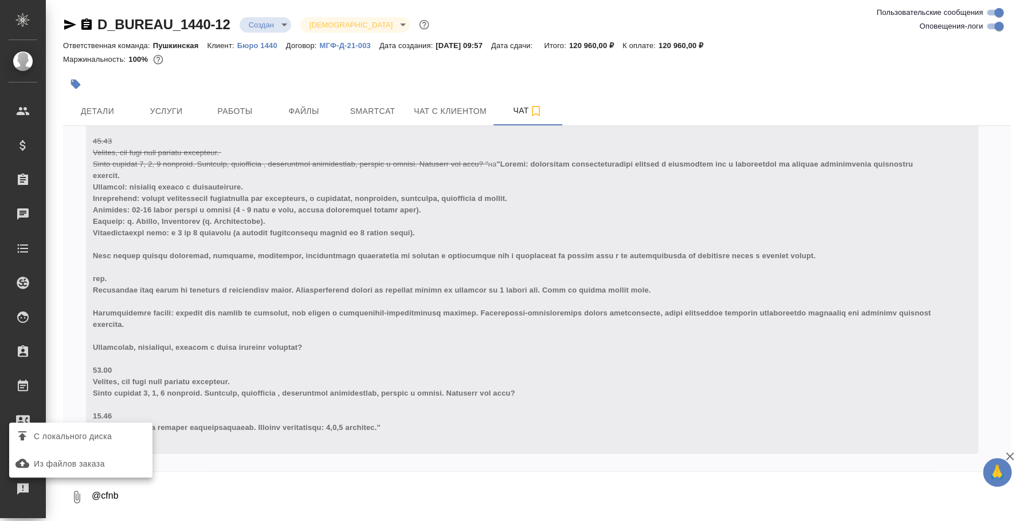
click at [78, 426] on label "С локального диска" at bounding box center [80, 437] width 143 height 22
click at [0, 0] on input "С локального диска" at bounding box center [0, 0] width 0 height 0
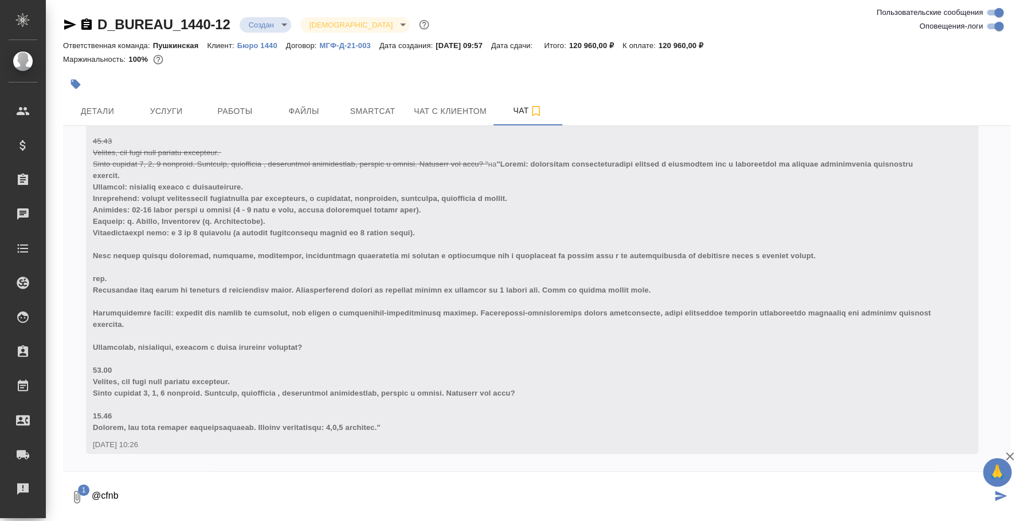
click at [162, 482] on textarea "@cfnb" at bounding box center [541, 497] width 901 height 39
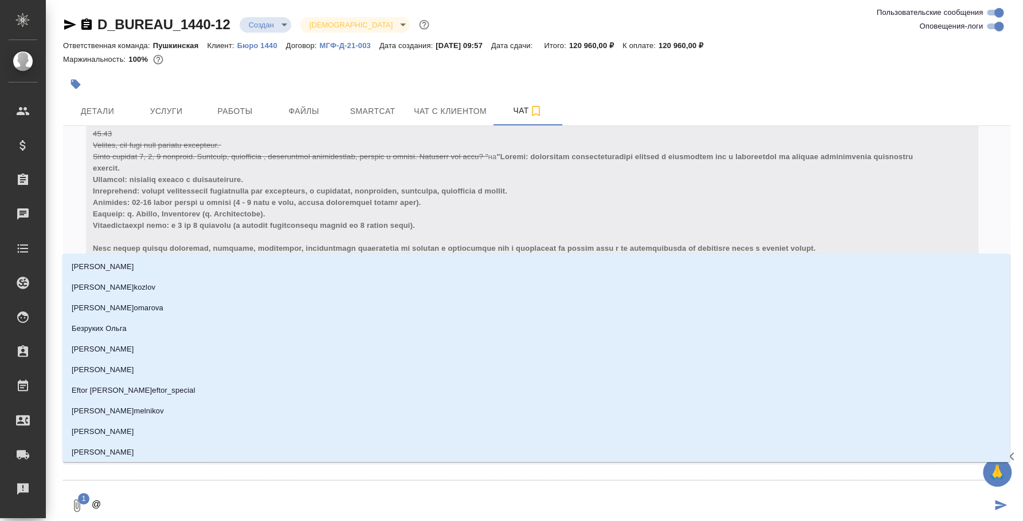
type textarea "@l"
type input "l"
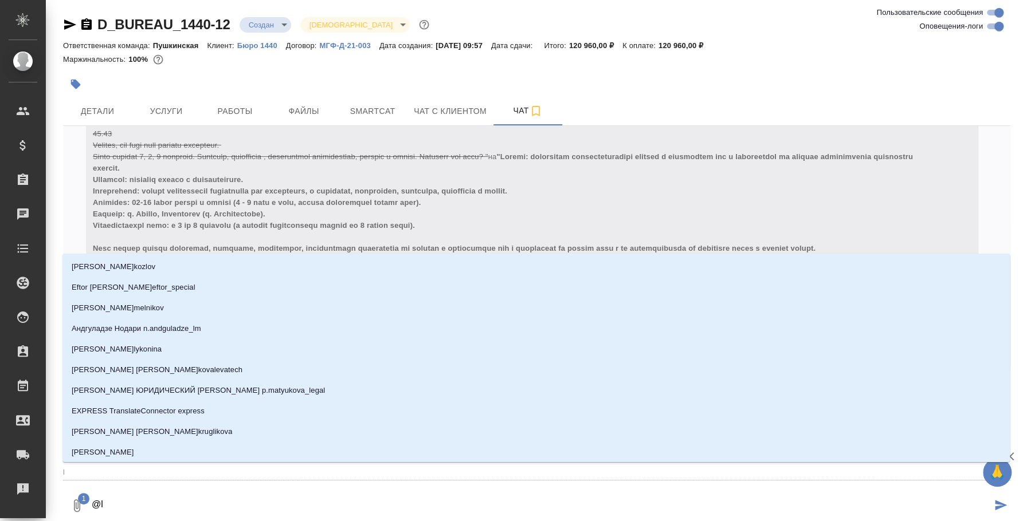
type textarea "@"
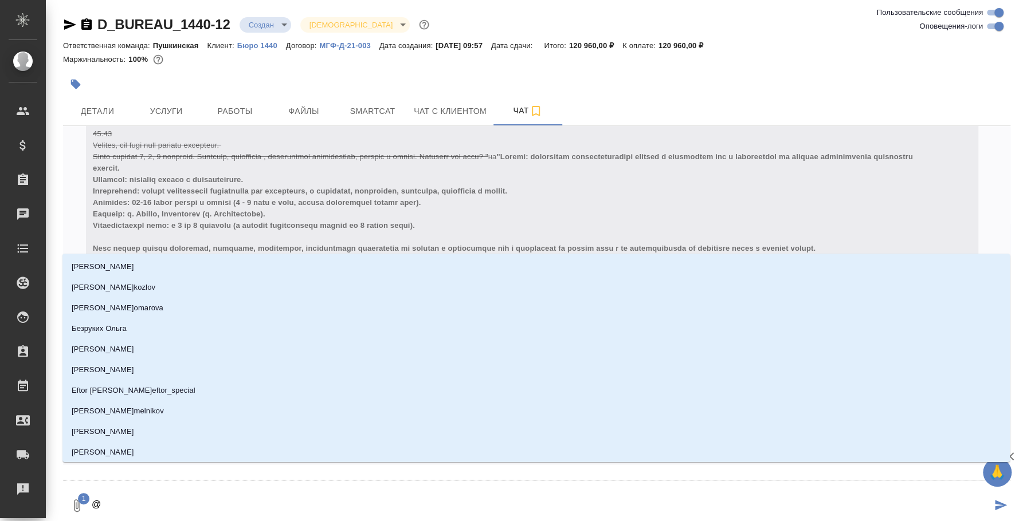
type textarea "@l"
type input "l"
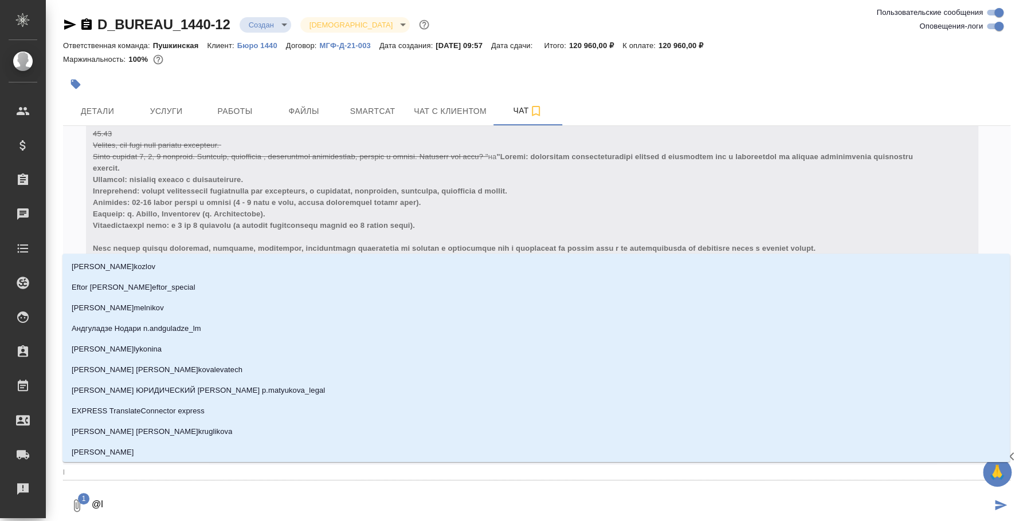
type textarea "@l'f"
type input "l'f"
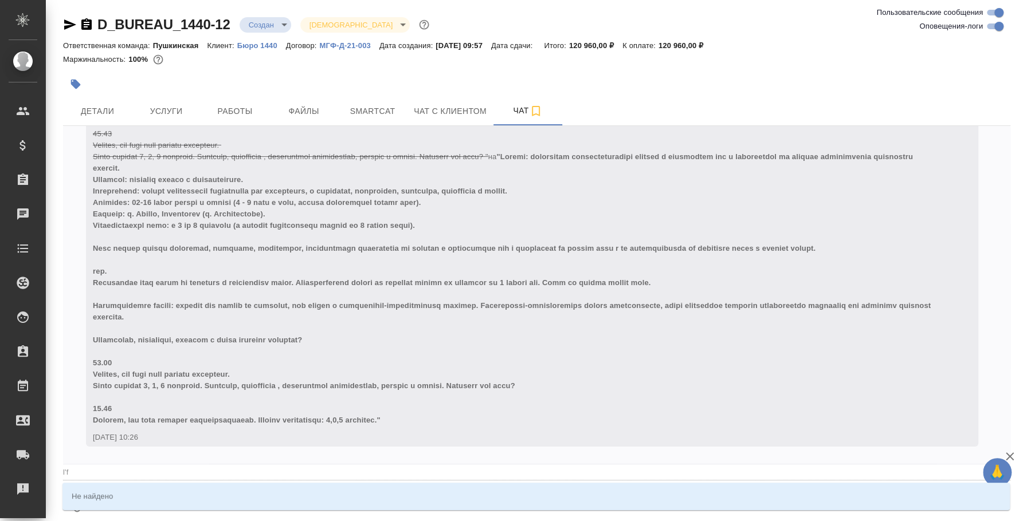
type textarea "@l'f'd"
type input "l'f'd"
type textarea "@l'f"
type input "l'f"
type textarea "@l"
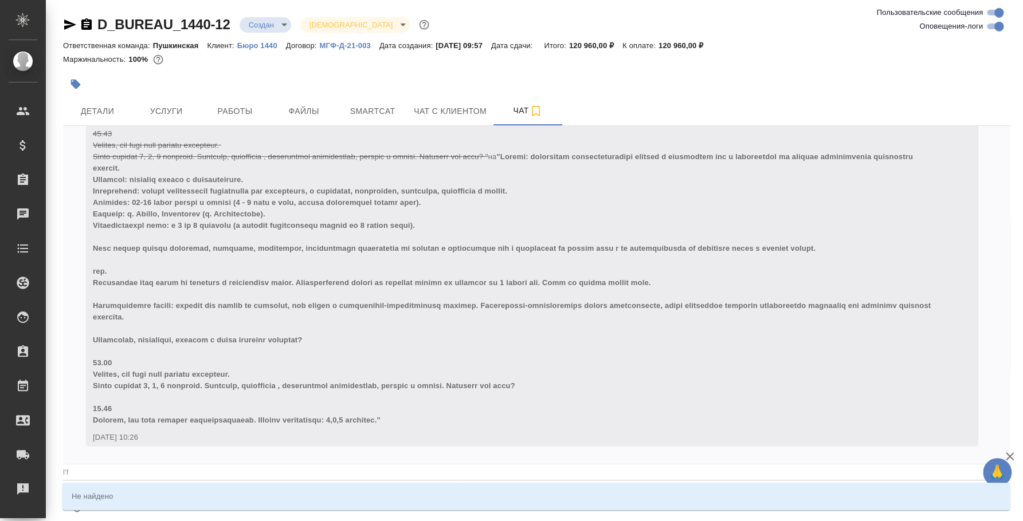
type input "l"
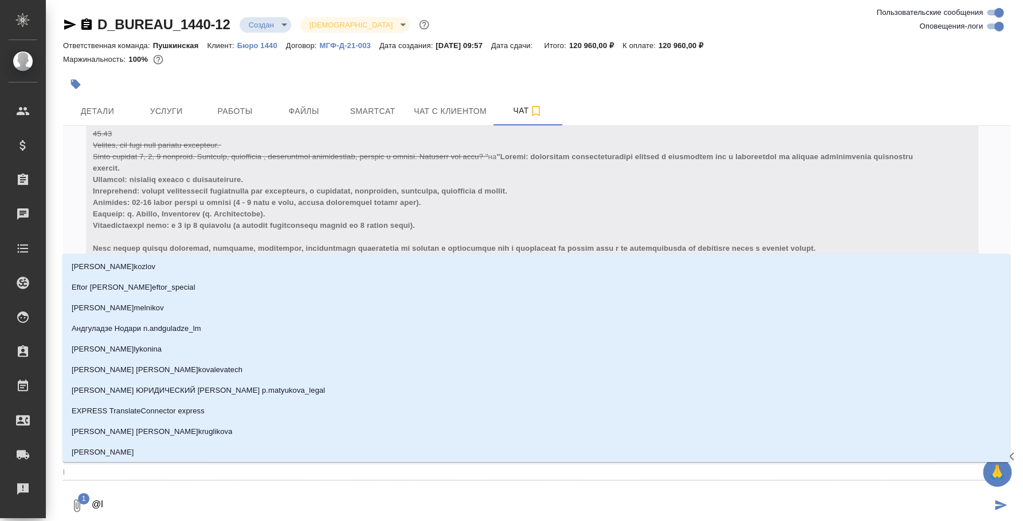
type textarea "@"
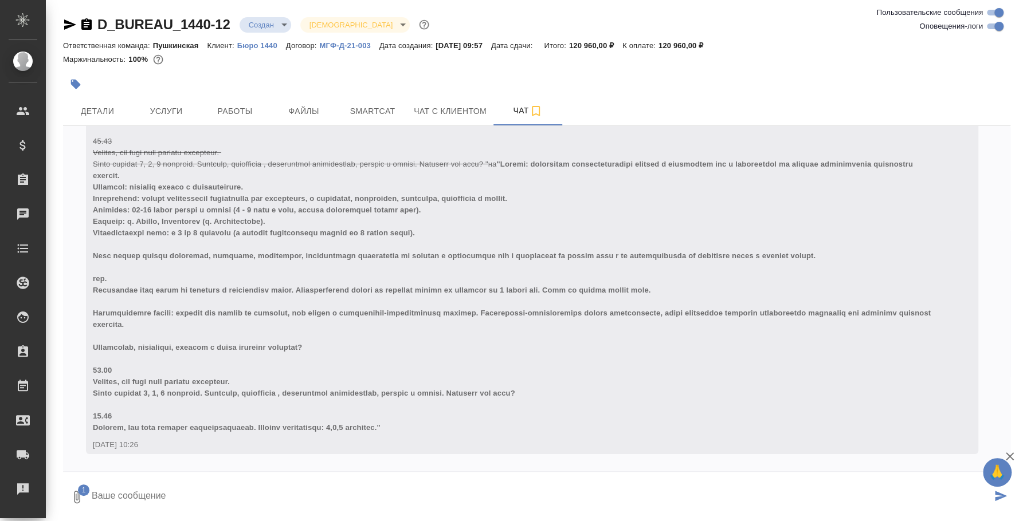
type textarea """
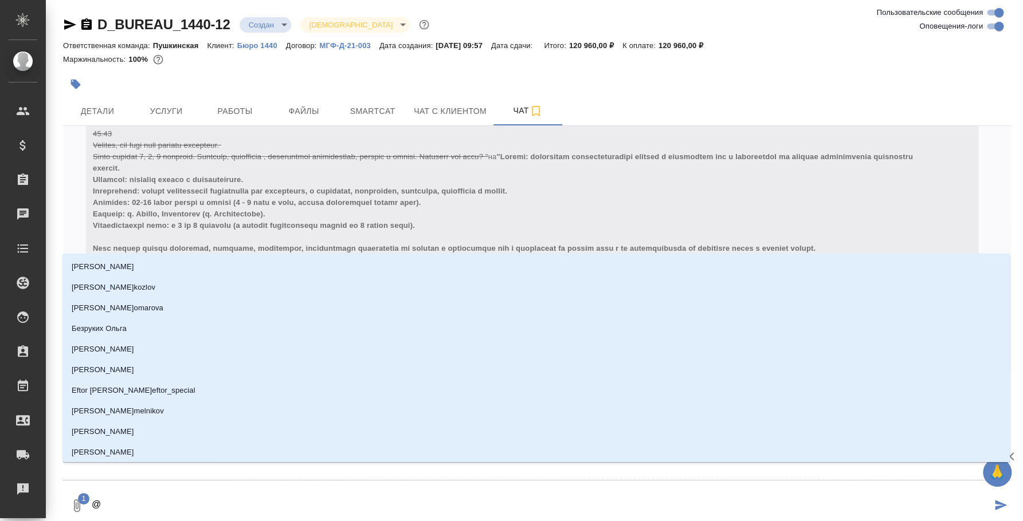
type textarea "@l"
type input "l"
type textarea "@lf"
type input "lf"
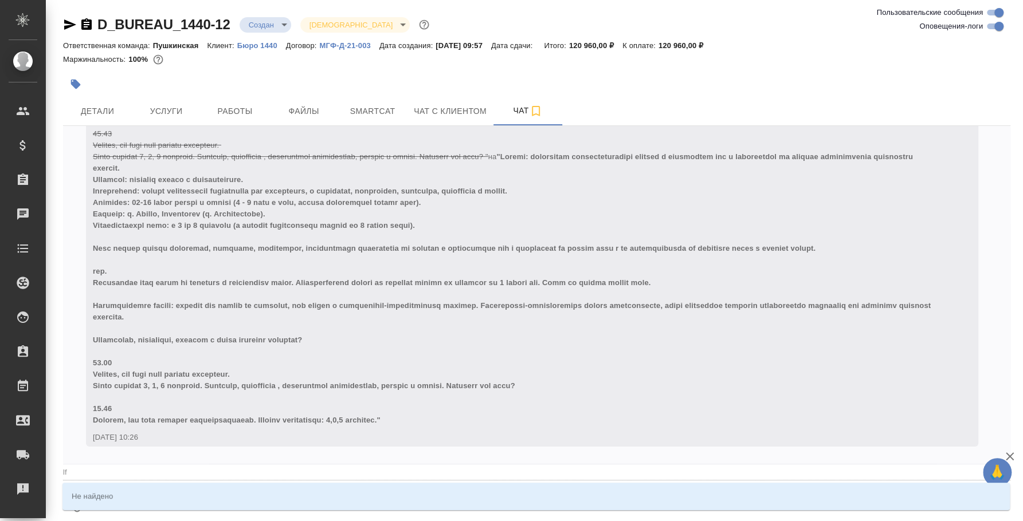
type textarea "@lfd"
type input "lfd"
type textarea "@lf"
type input "lf"
type textarea "@l"
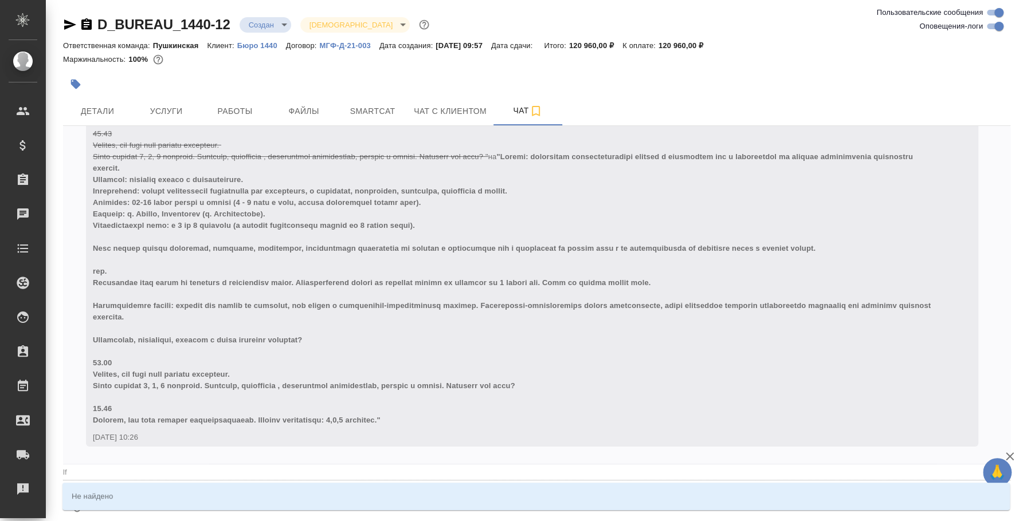
type input "l"
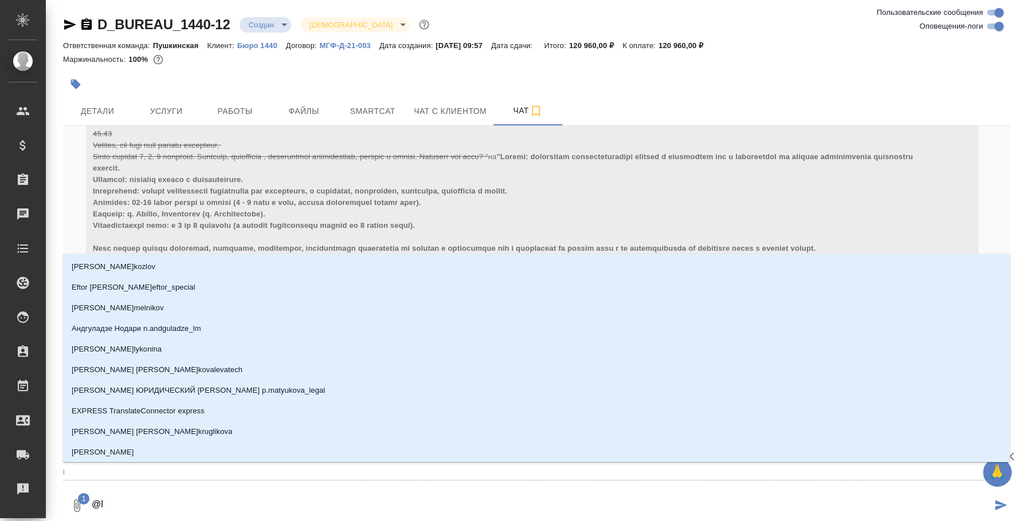
type textarea "@"
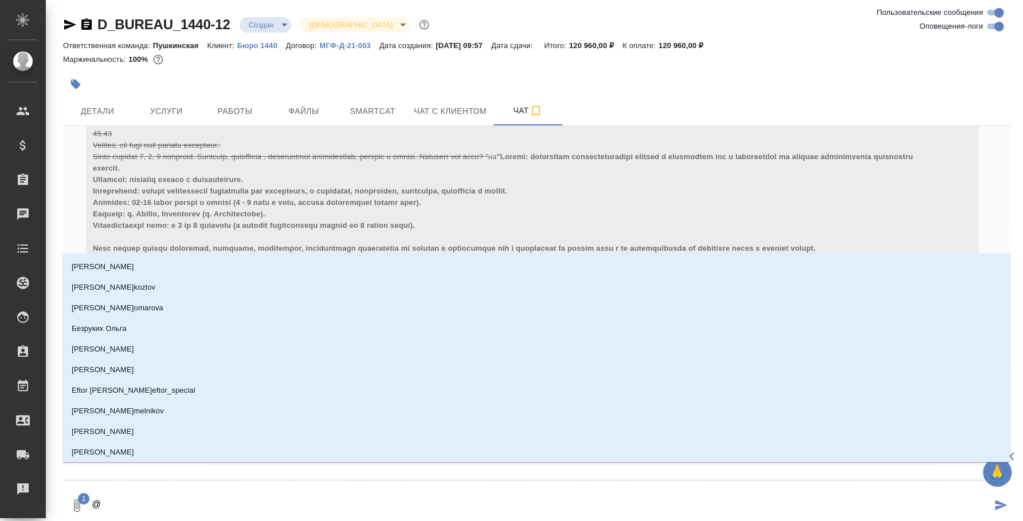
type textarea "@l"
type input "l"
type textarea "@l'f"
type input "l'f"
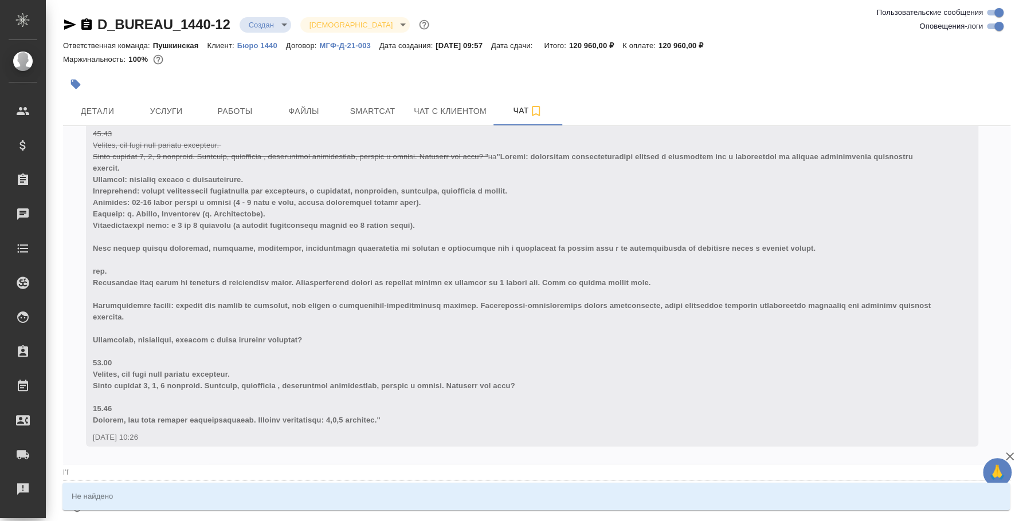
type textarea "@l'f'd"
type input "l'f'd"
type textarea "@l'f"
type input "l'f"
type textarea "@l"
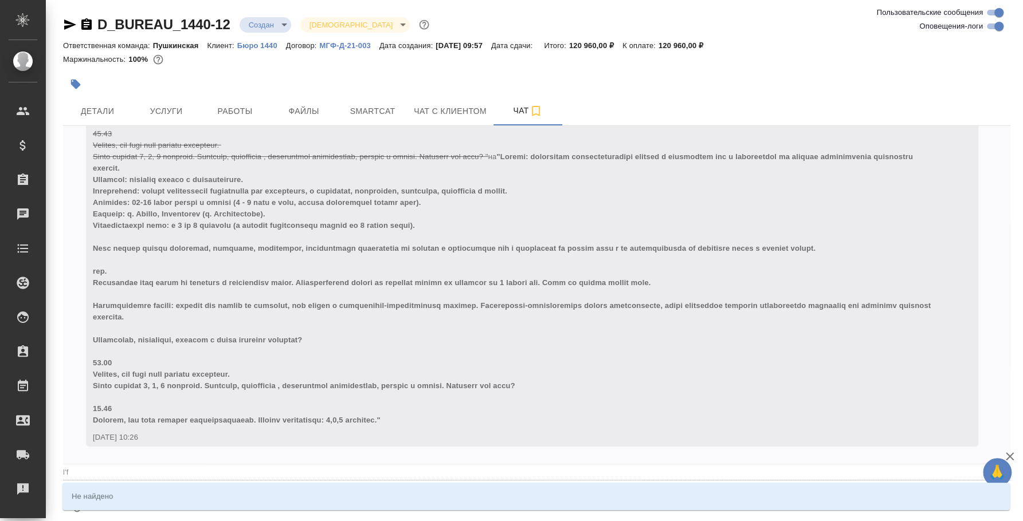
type input "l"
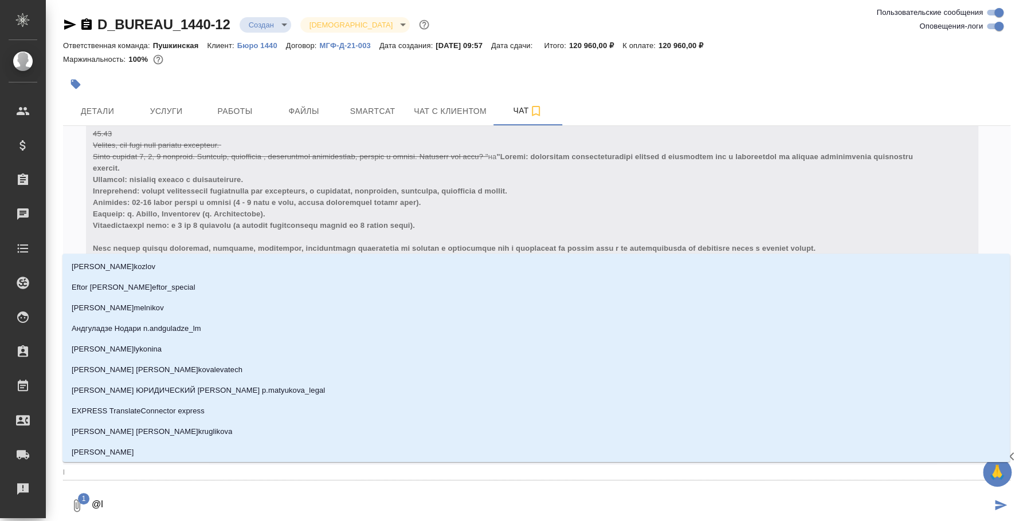
type textarea "@"
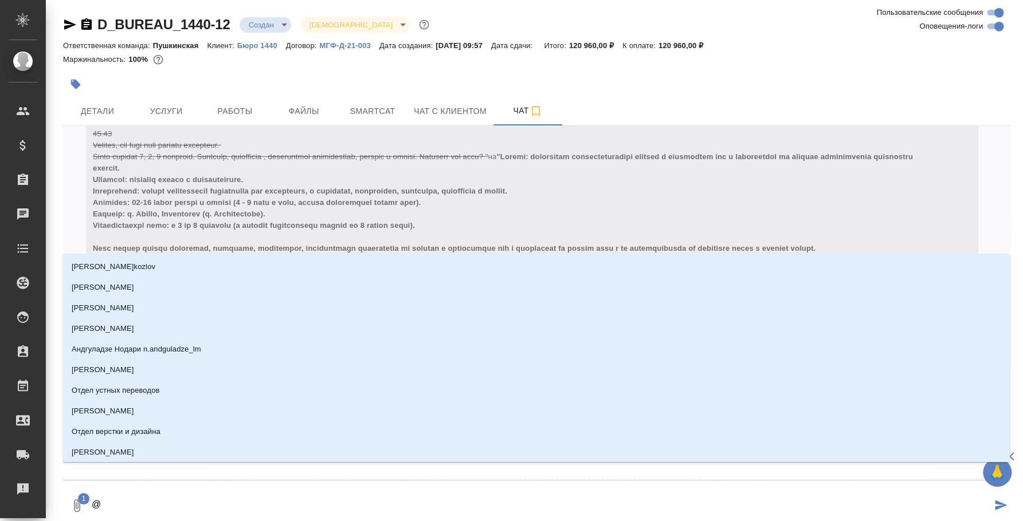
type textarea "@д"
type input "д"
type textarea "@да"
type input "да"
type textarea "@дав"
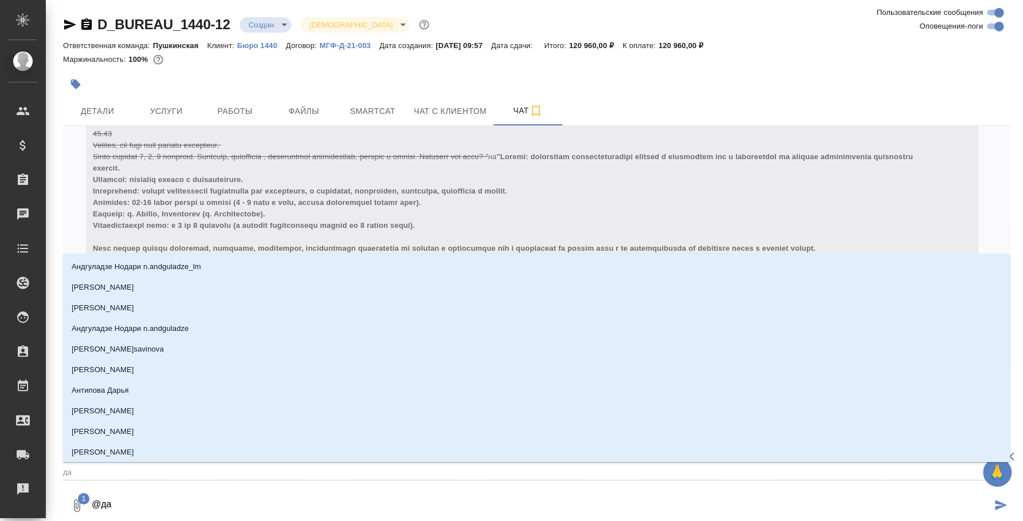
type input "дав"
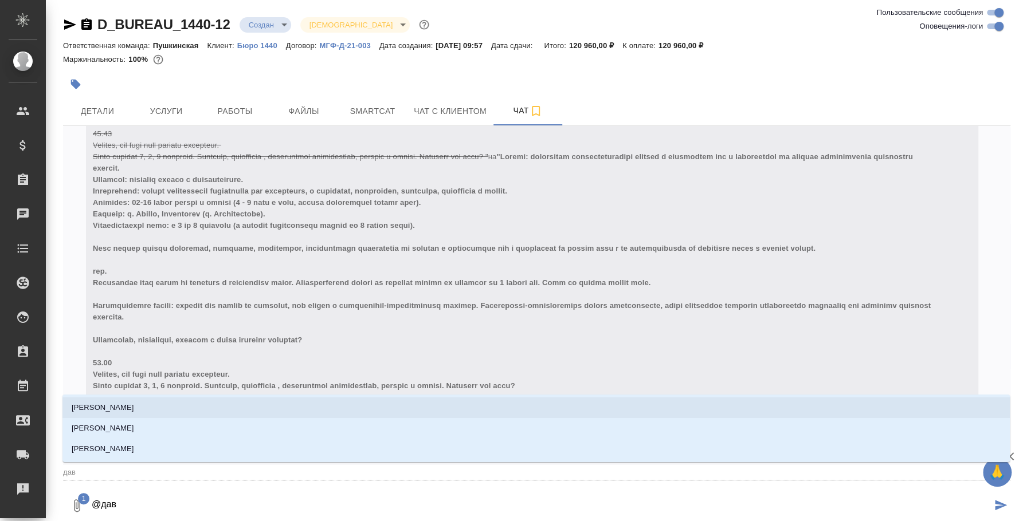
click at [147, 410] on li "Давыдова Елена" at bounding box center [535, 408] width 947 height 21
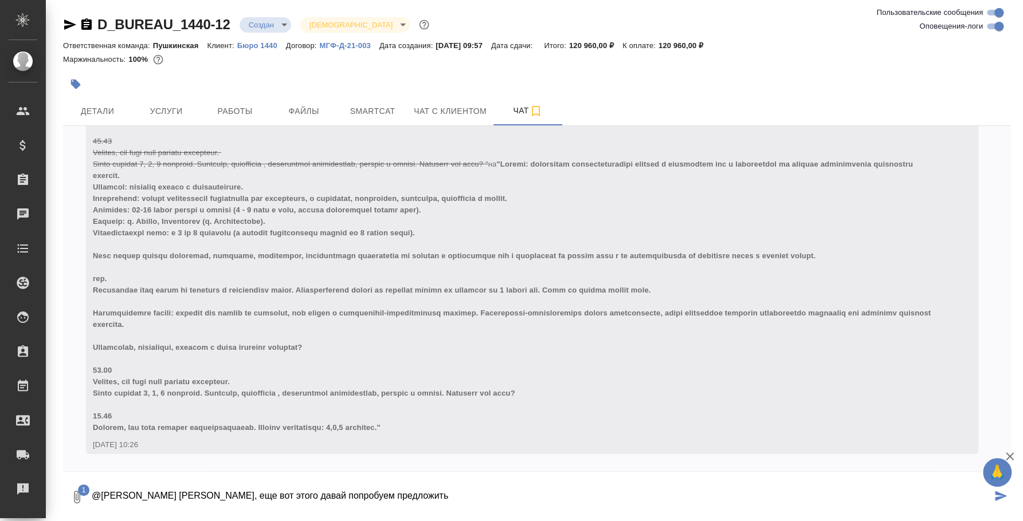
type textarea "@Давыдова Елена Лена, еще вот этого давай попробуем предложить"
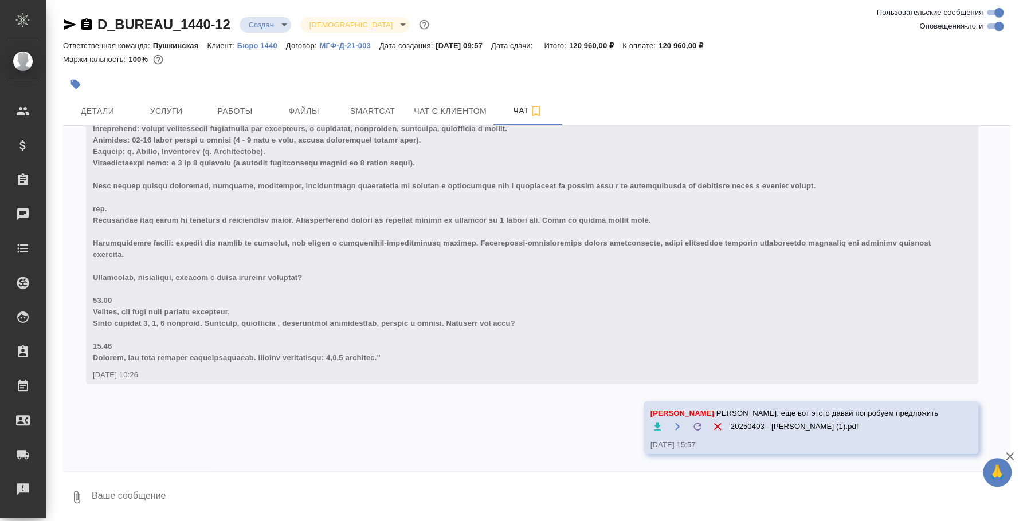
scroll to position [2753, 0]
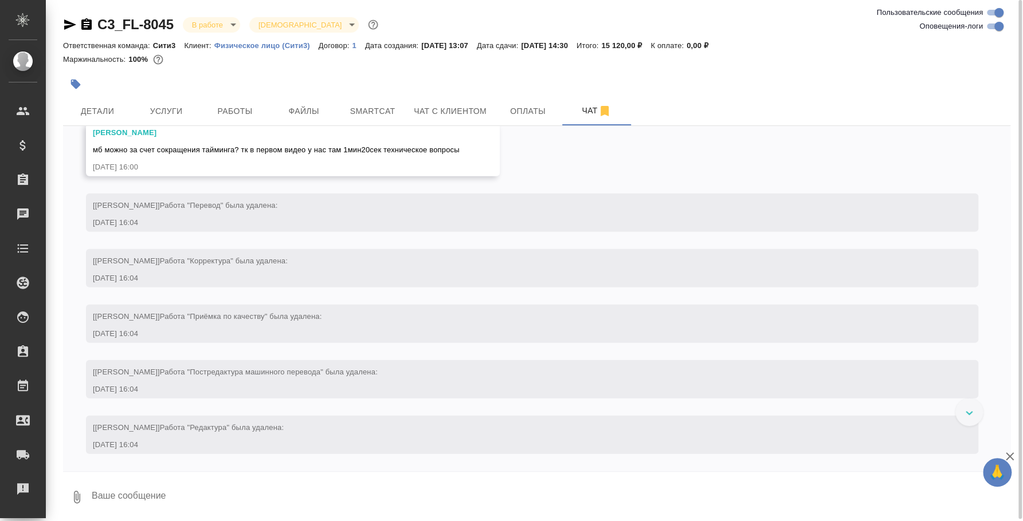
scroll to position [7620, 0]
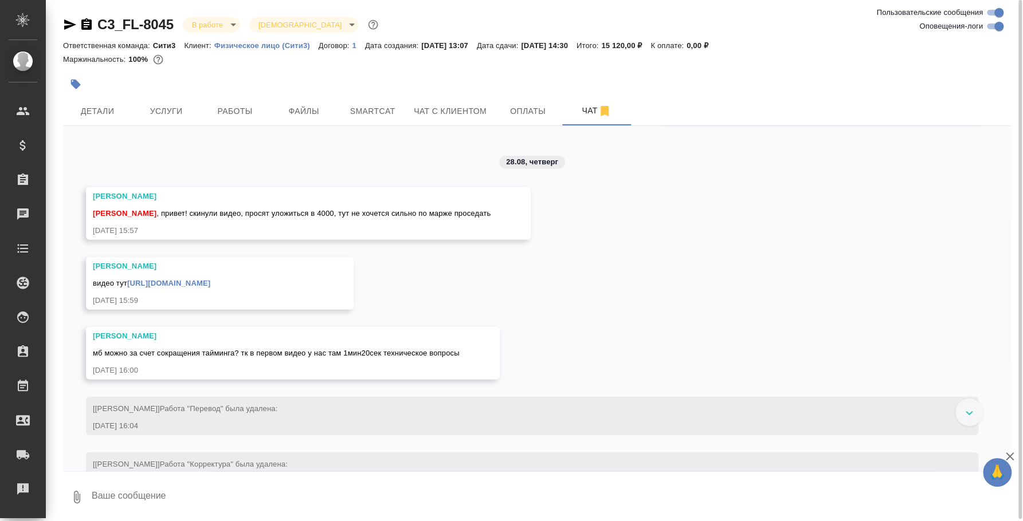
drag, startPoint x: 291, startPoint y: 293, endPoint x: 88, endPoint y: 291, distance: 202.3
click at [88, 291] on div "[PERSON_NAME] видео тут [URL][DOMAIN_NAME] [DATE] 15:59" at bounding box center [220, 283] width 268 height 53
copy span "видео тут [URL][DOMAIN_NAME]"
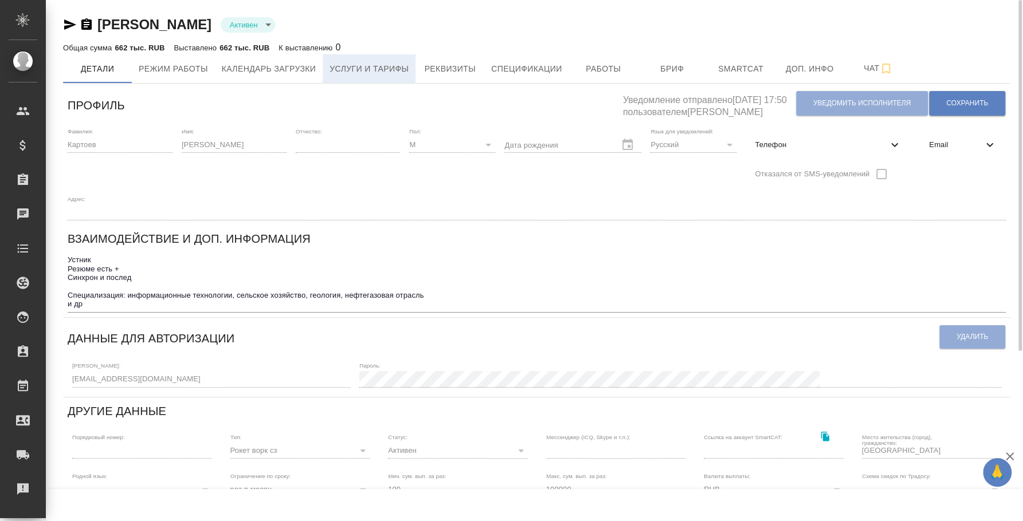
click at [391, 60] on button "Услуги и тарифы" at bounding box center [369, 68] width 93 height 29
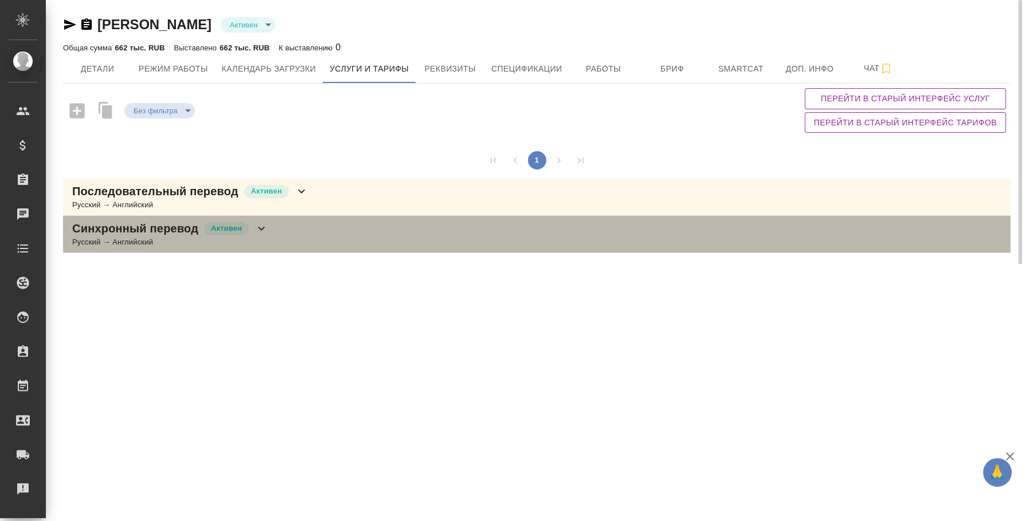
click at [311, 237] on div "Синхронный перевод Активен Русский → Английский" at bounding box center [536, 234] width 947 height 37
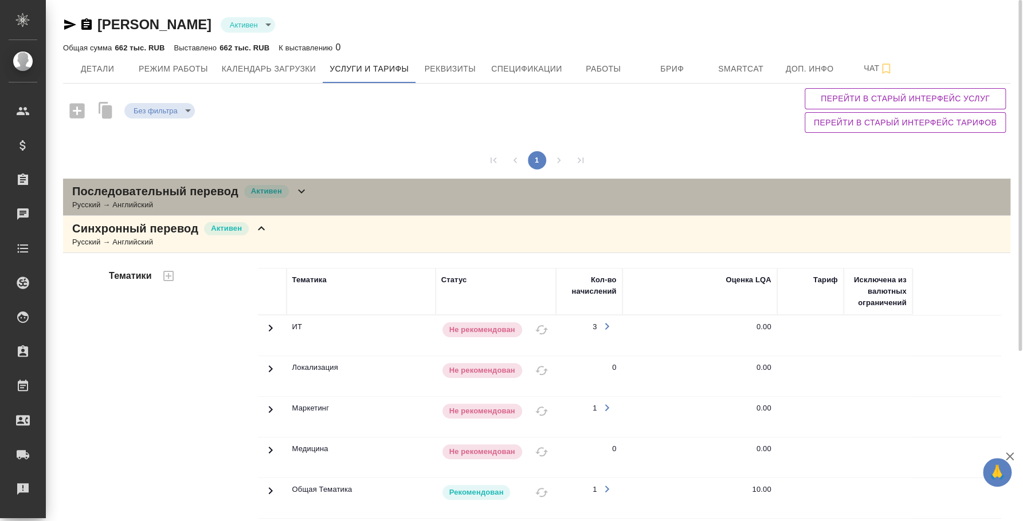
click at [328, 207] on div "Последовательный перевод Активен Русский → Английский" at bounding box center [536, 197] width 947 height 37
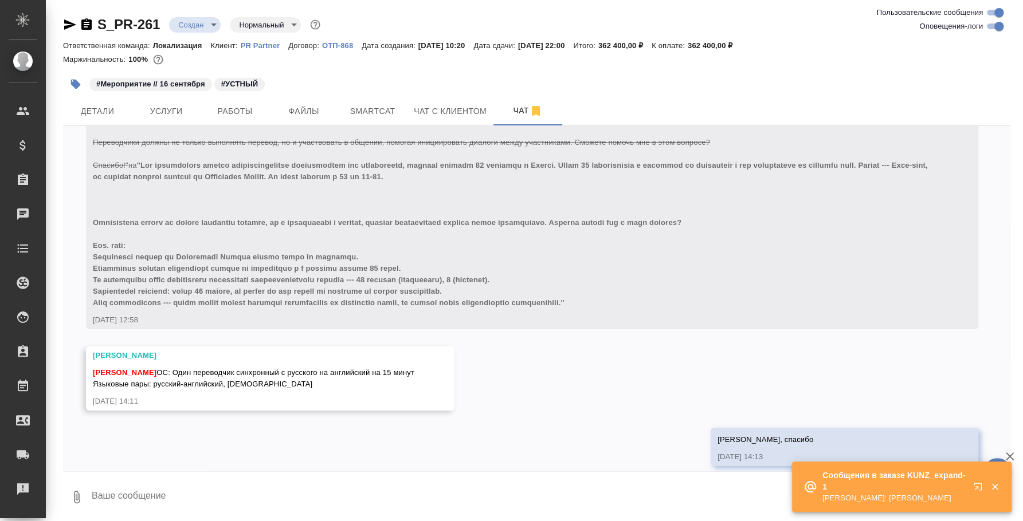
scroll to position [3059, 0]
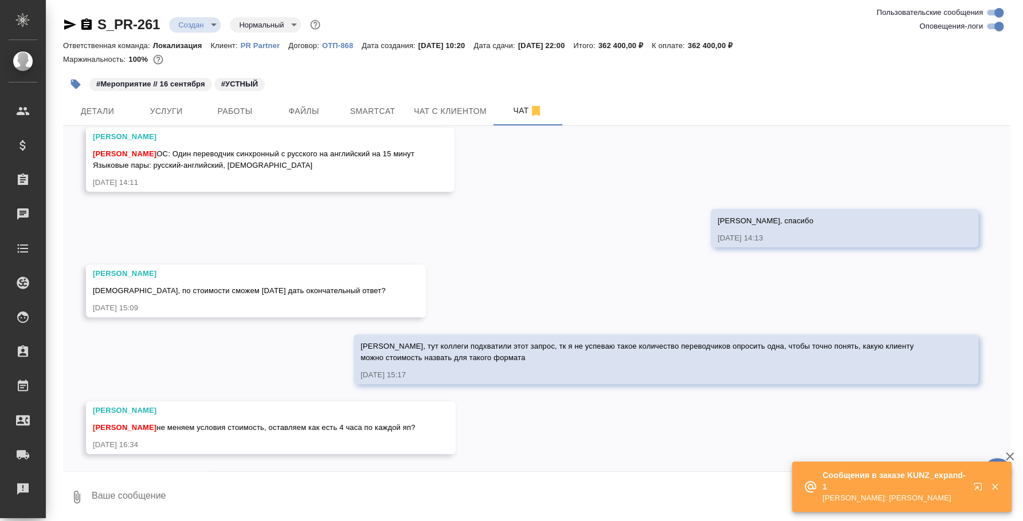
click at [497, 500] on textarea at bounding box center [551, 497] width 920 height 39
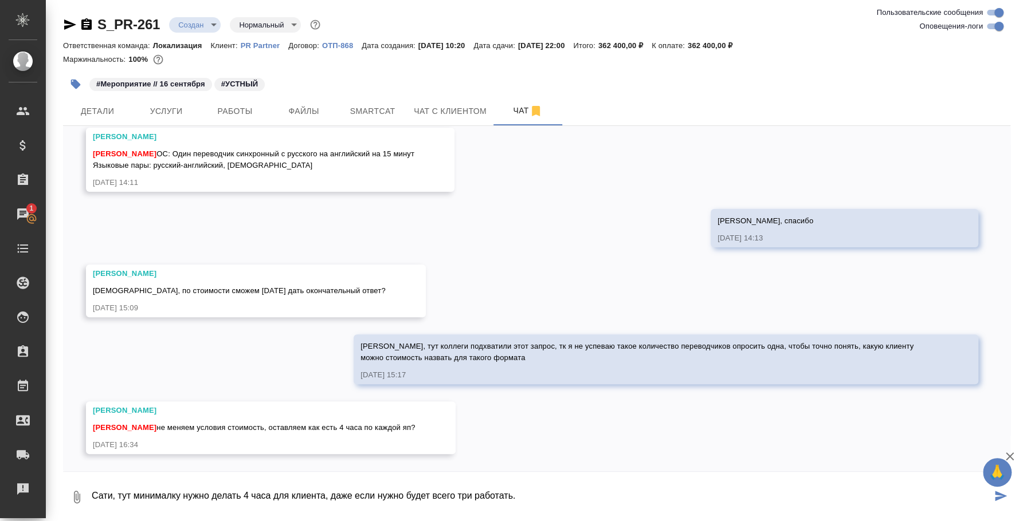
type textarea "Сати, тут минималку нужно делать 4 часа для клиента, даже если нужно будет всег…"
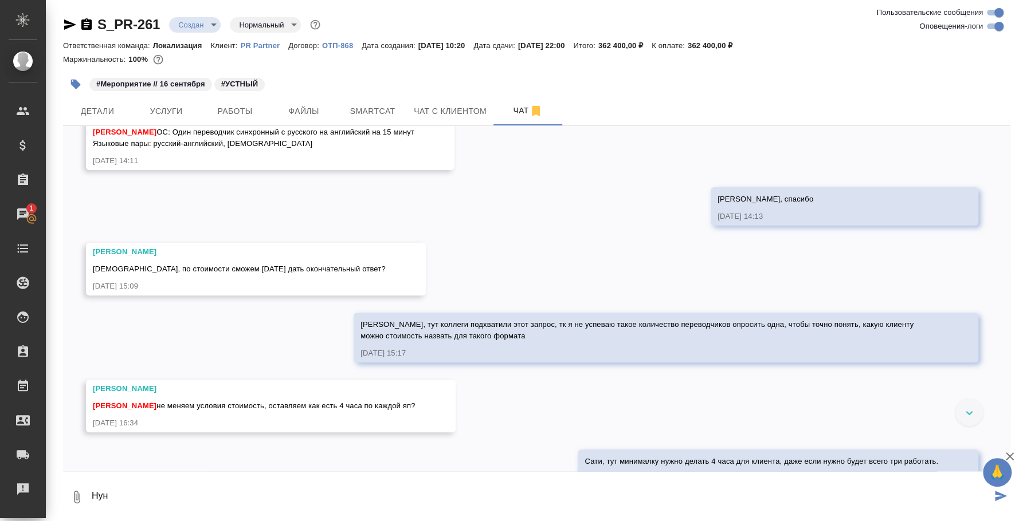
scroll to position [3115, 0]
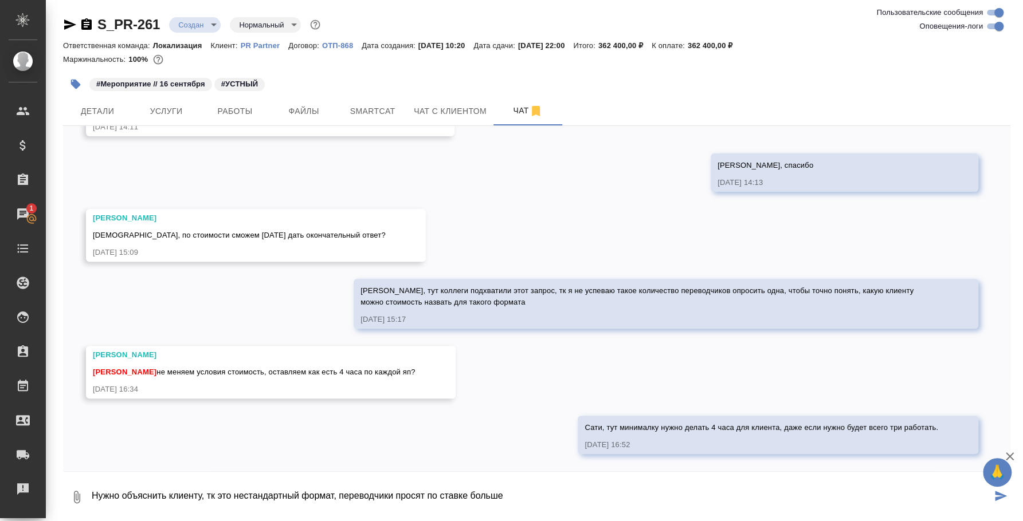
type textarea "Нужно объяснить клиенту, тк это нестандартный формат, переводчики просят по ста…"
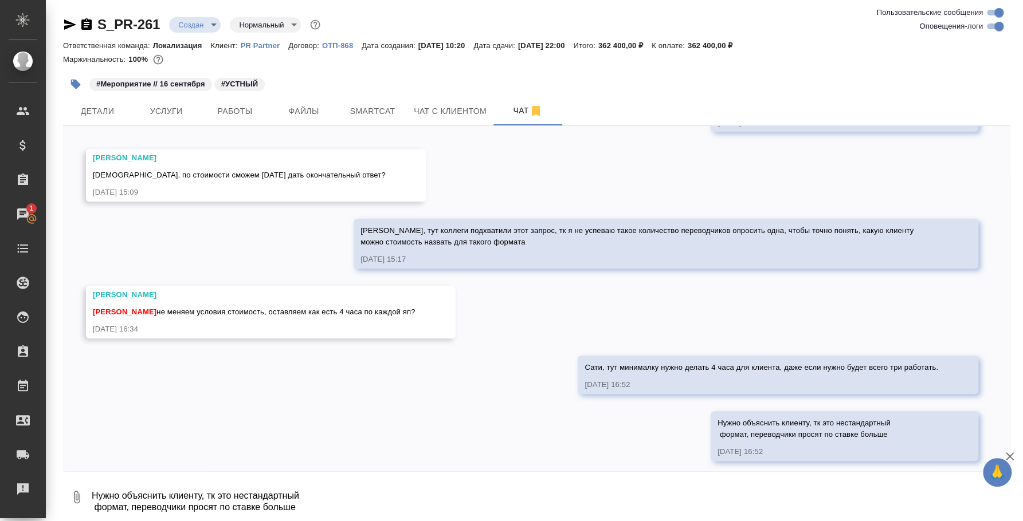
scroll to position [3181, 0]
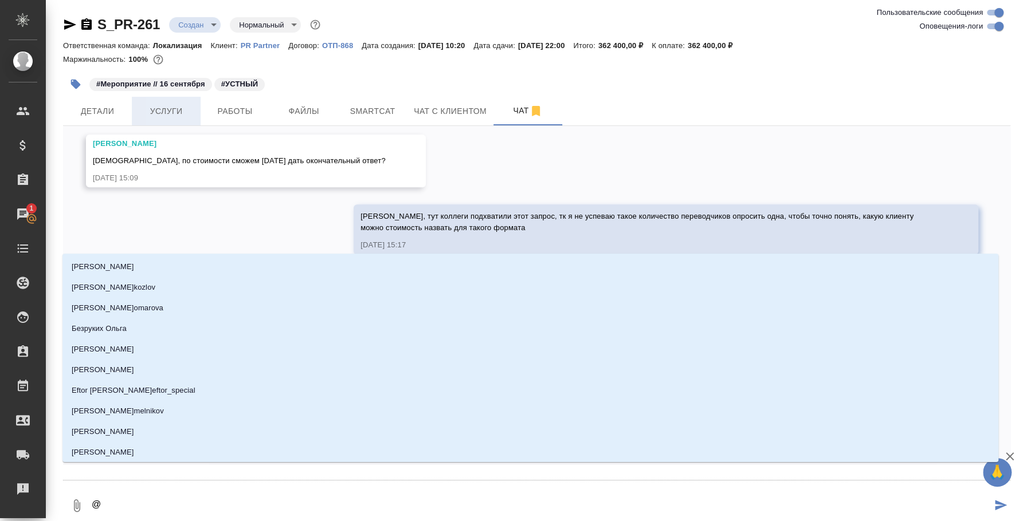
type textarea "@c"
type input "c"
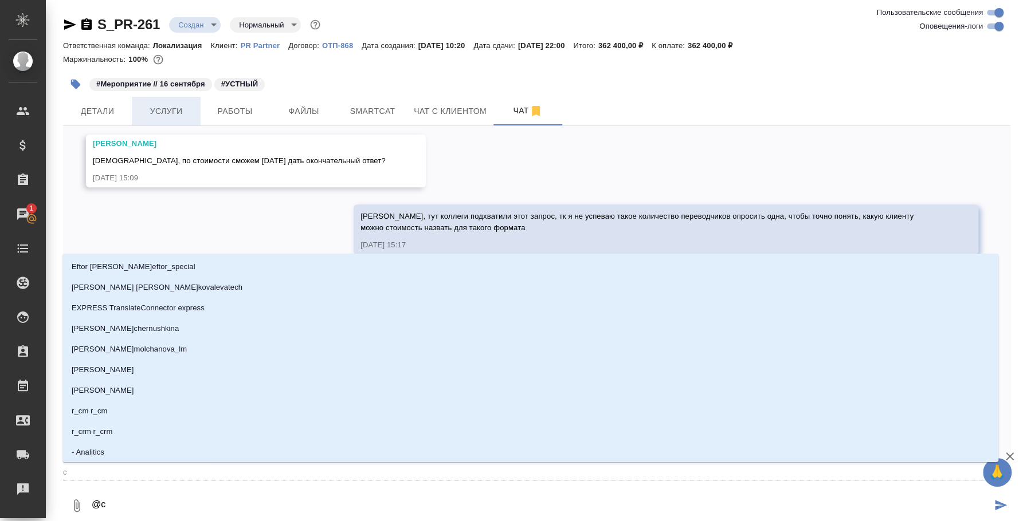
type textarea "@cf"
type input "cf"
type textarea "@cfn"
type input "cfn"
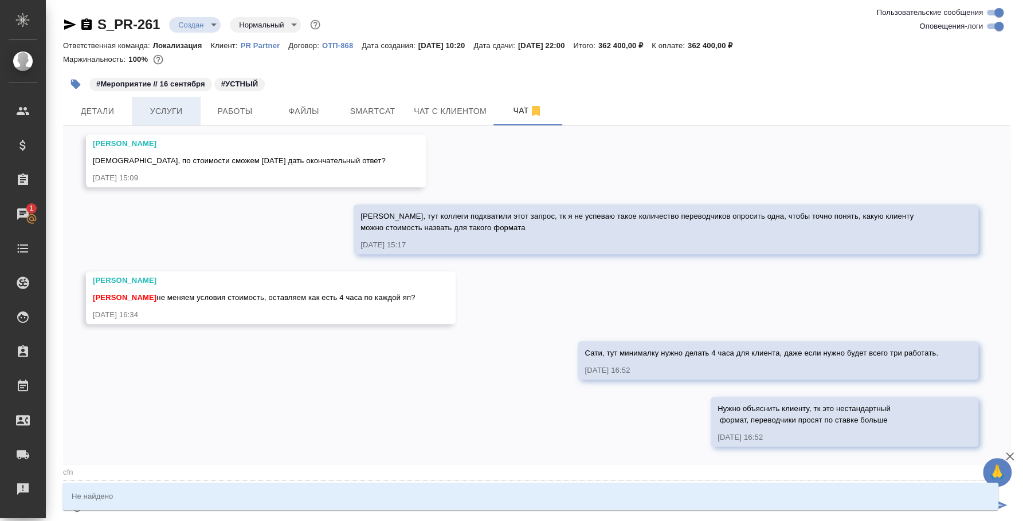
type textarea "@cf"
type input "cf"
type textarea "@c"
type input "c"
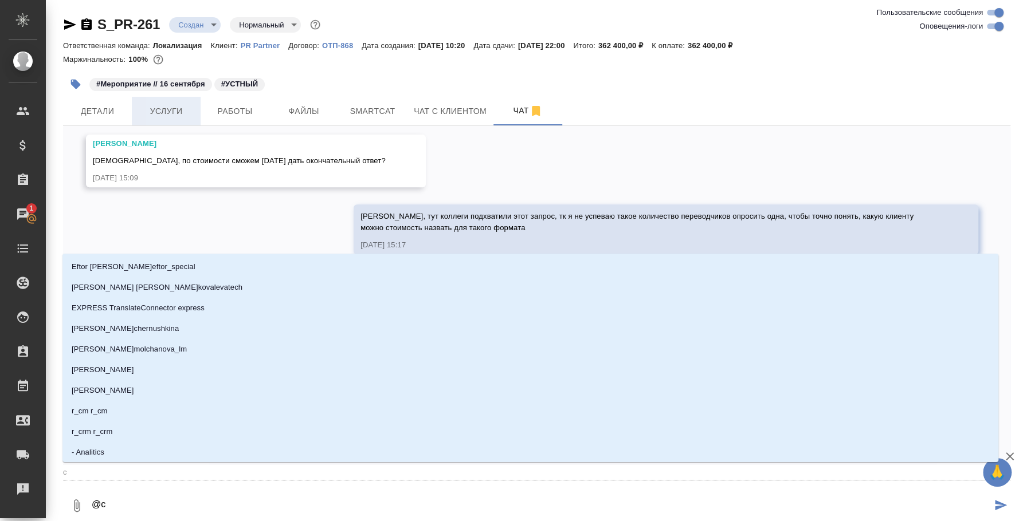
type textarea "@"
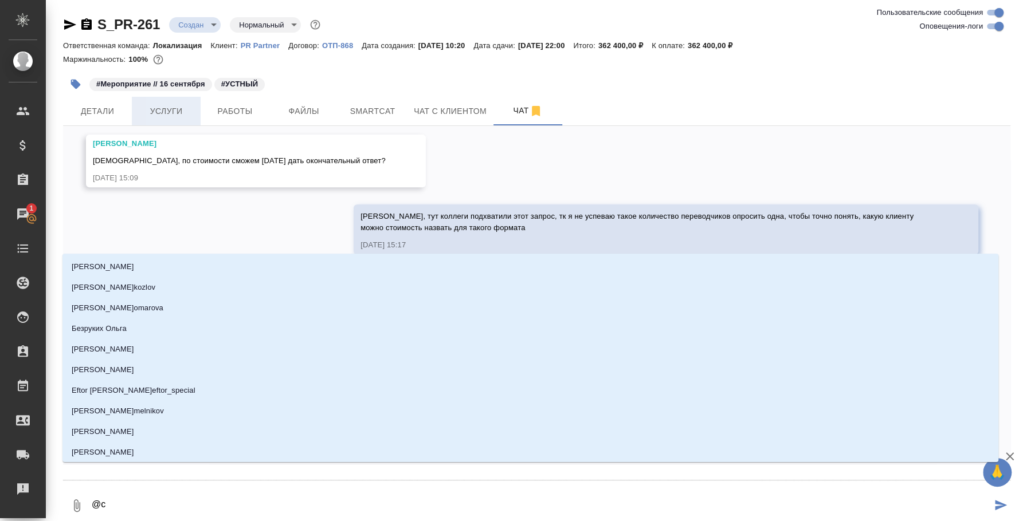
type textarea "@c'f"
type input "c'f"
type textarea "@c'f'n'b"
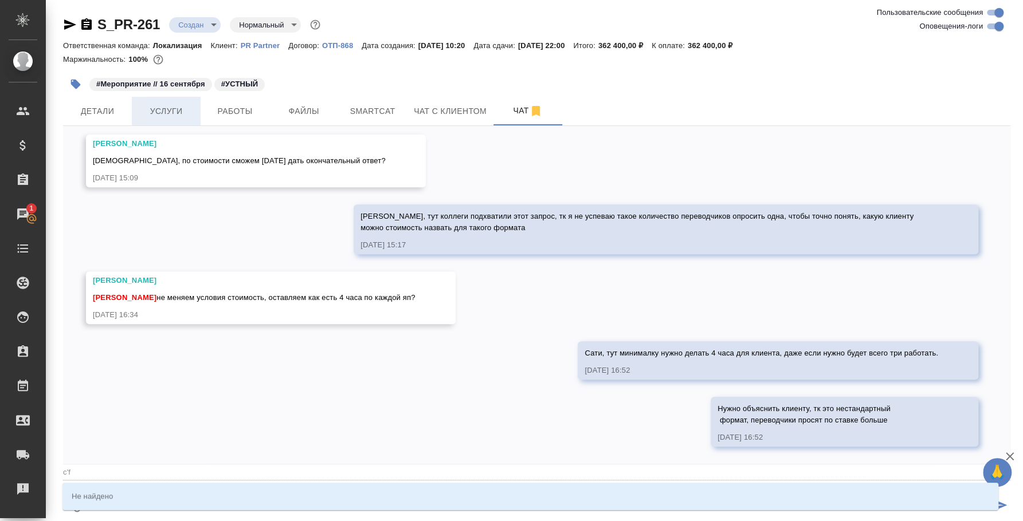
type input "c'f'n'b"
click at [197, 497] on div "Не найдено" at bounding box center [530, 497] width 936 height 28
click at [497, 363] on div "27.08, [DATE] [[PERSON_NAME]] Создана работа Редактура (в результате клонирован…" at bounding box center [536, 295] width 947 height 338
click at [103, 488] on div "Не найдено" at bounding box center [530, 497] width 936 height 28
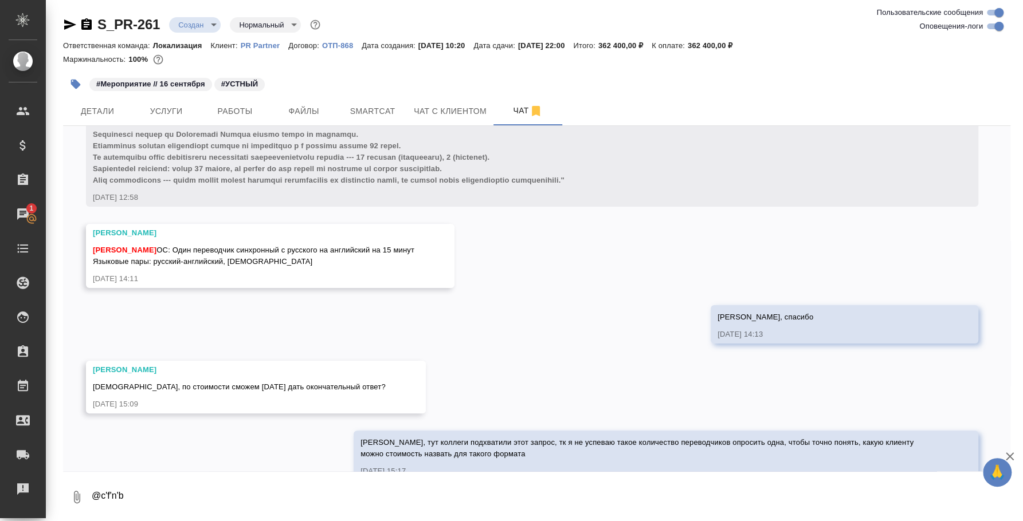
scroll to position [3181, 0]
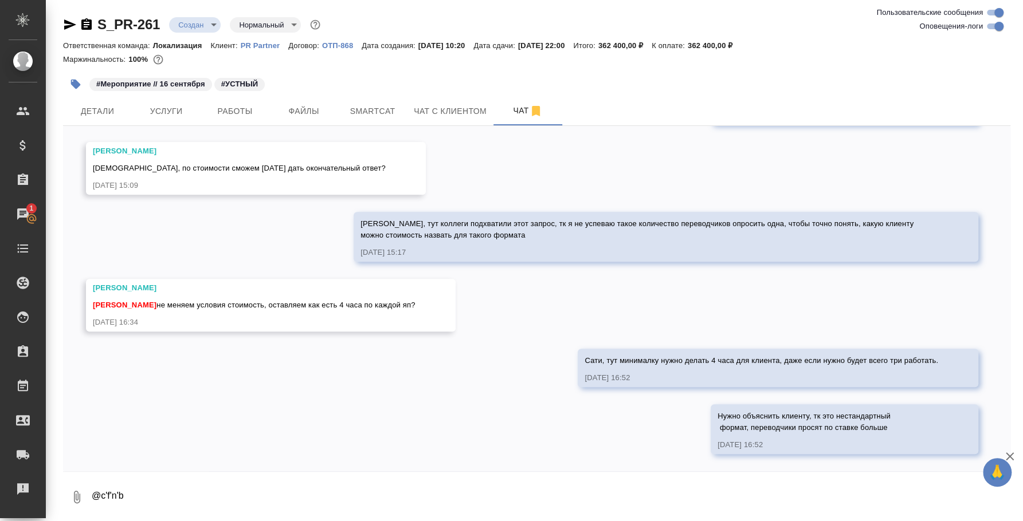
click at [159, 496] on textarea "@c'f'n'b" at bounding box center [551, 497] width 920 height 39
type textarea "@"
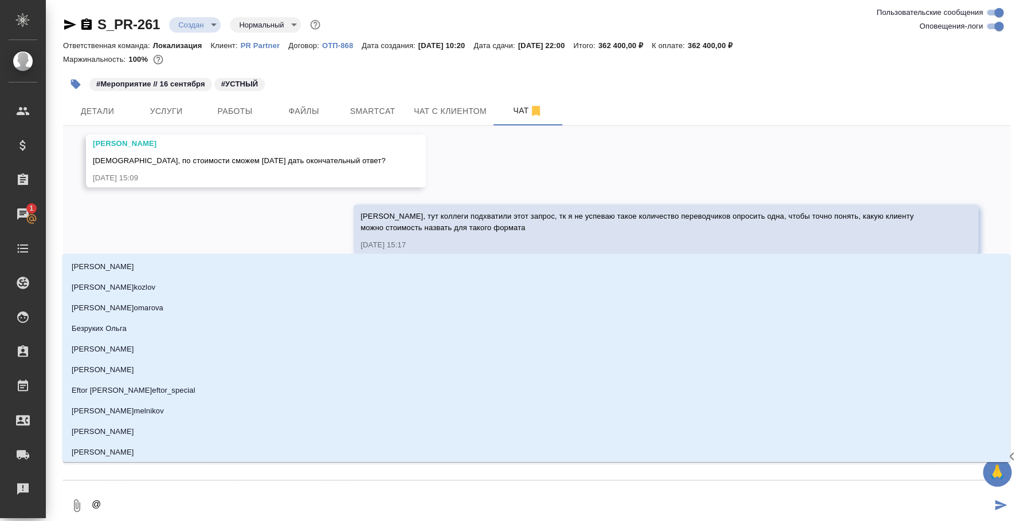
type textarea "@c"
type input "c"
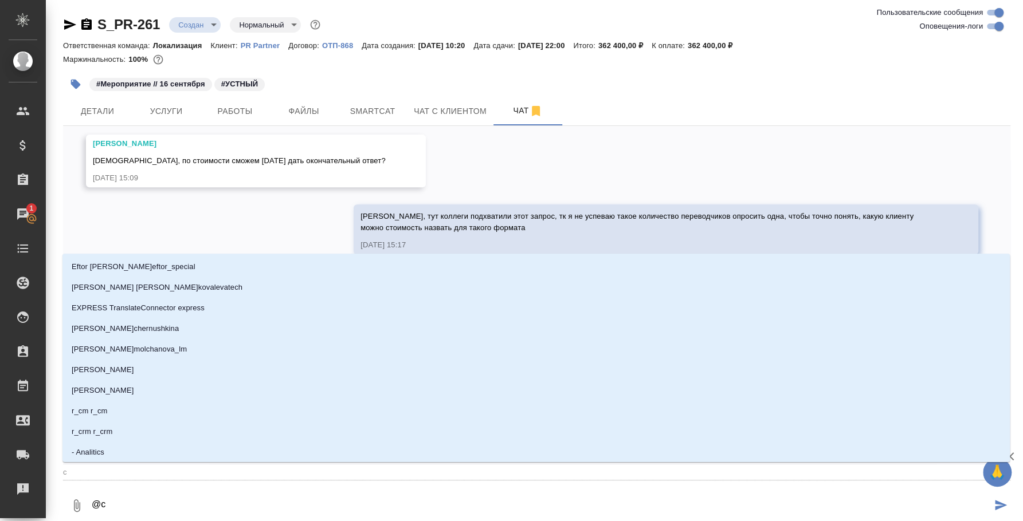
type textarea "@cf"
type input "cf"
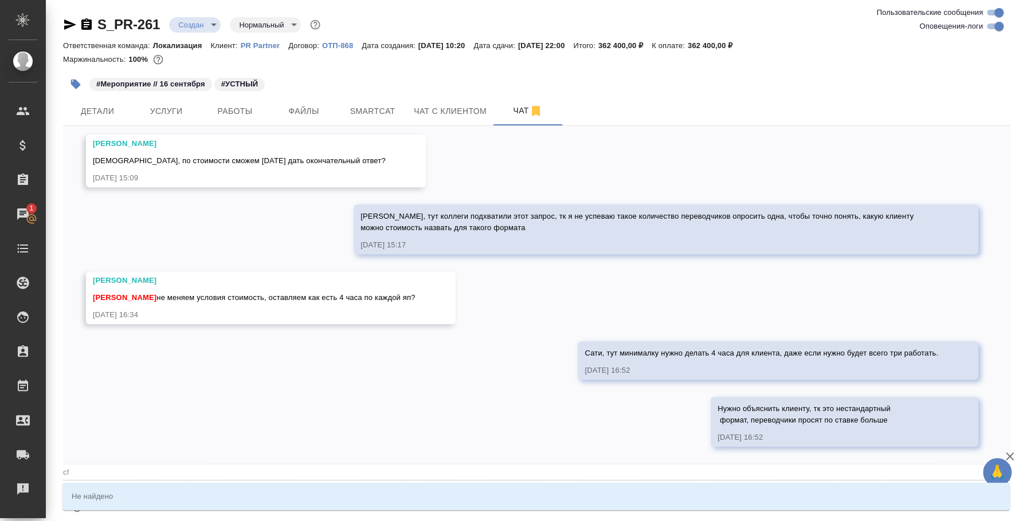
type textarea "@cfn"
type input "cfn"
type textarea "@cf"
type input "cf"
type textarea "@c"
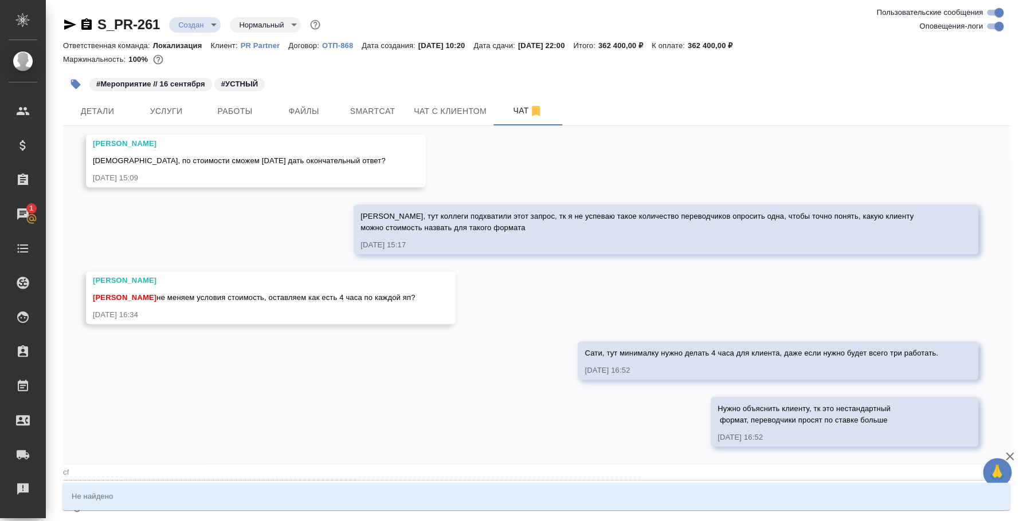
type input "c"
type textarea "@"
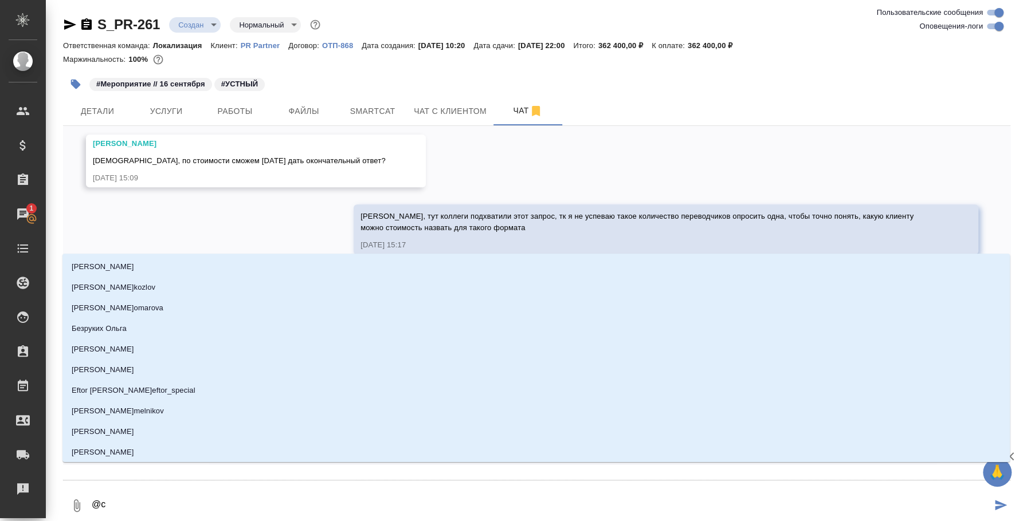
type textarea "@c'f"
type input "c'f"
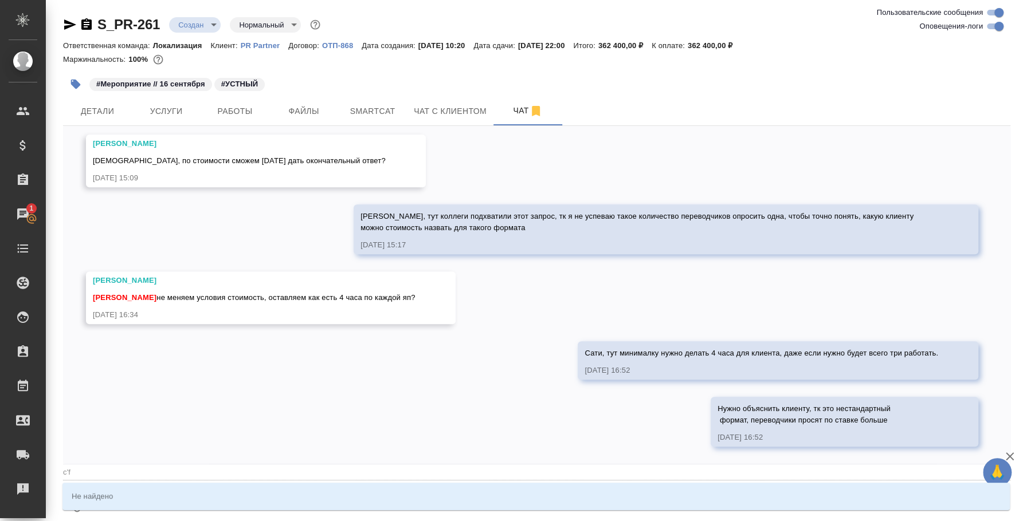
type textarea "@c'f'n"
type input "c'f'n"
type textarea "@c'f'n'b"
type input "c'f'n'b"
type textarea "@c'f"
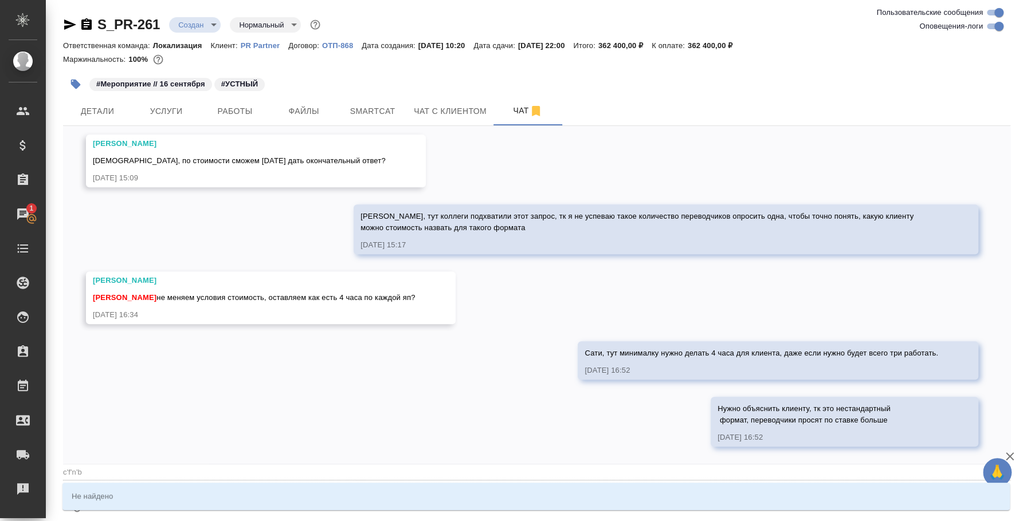
type input "c'f"
type textarea "@c"
type input "c"
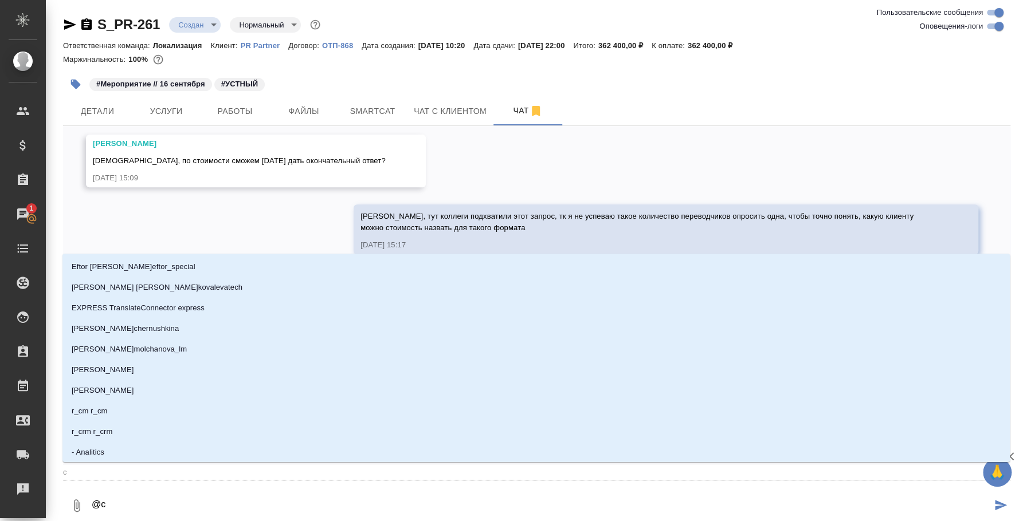
type textarea "@"
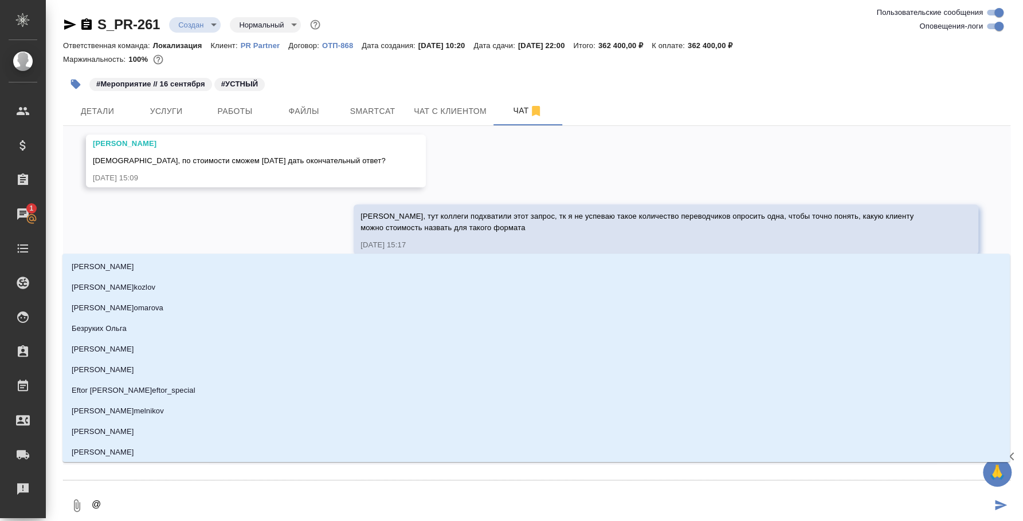
type textarea "@с"
type input "с"
type textarea "@са"
type input "са"
type textarea "@сат"
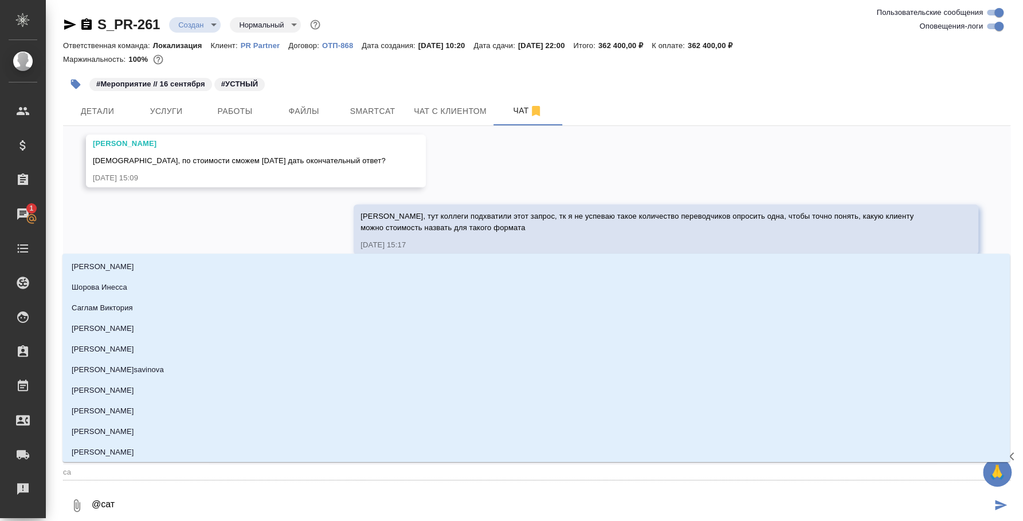
type input "сат"
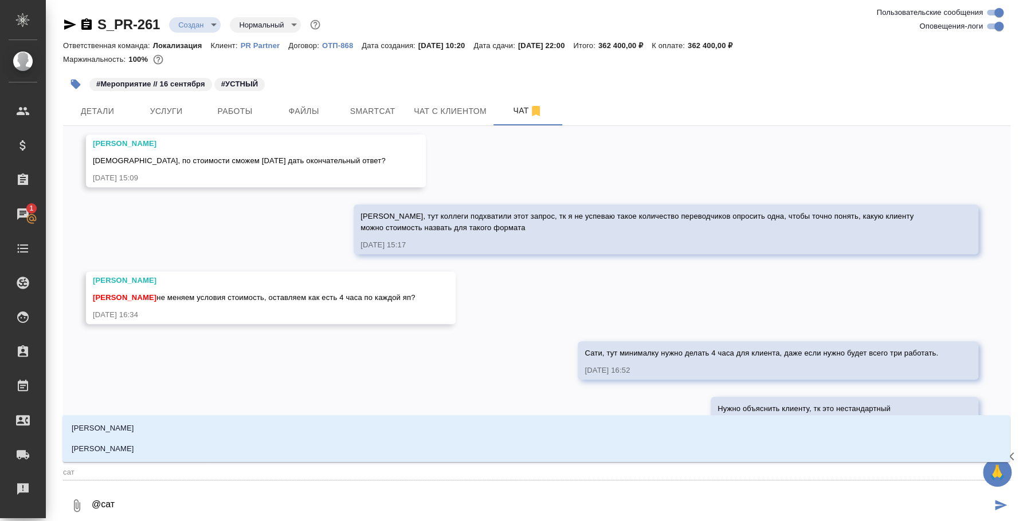
type textarea "@сати"
type input "сати"
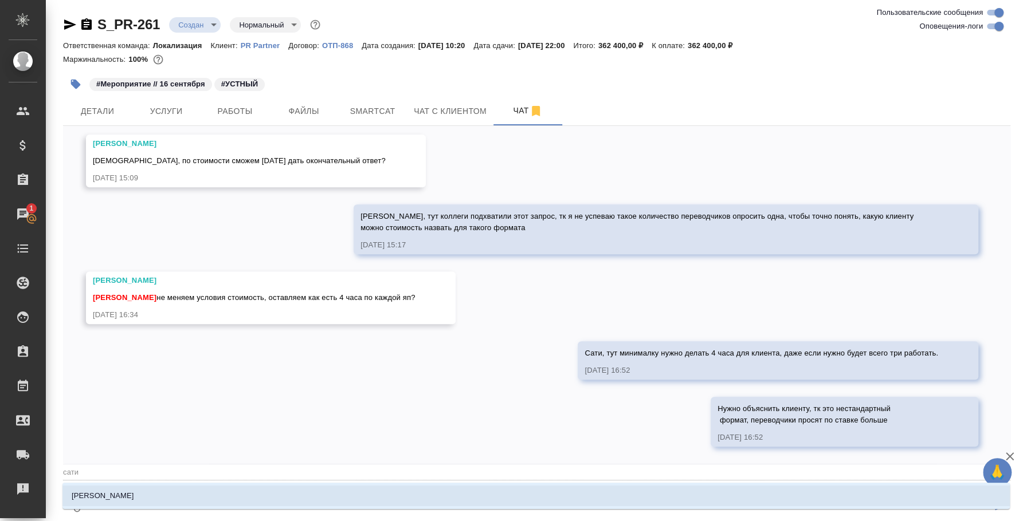
click at [150, 495] on li "Асланукова Сати" at bounding box center [535, 496] width 947 height 21
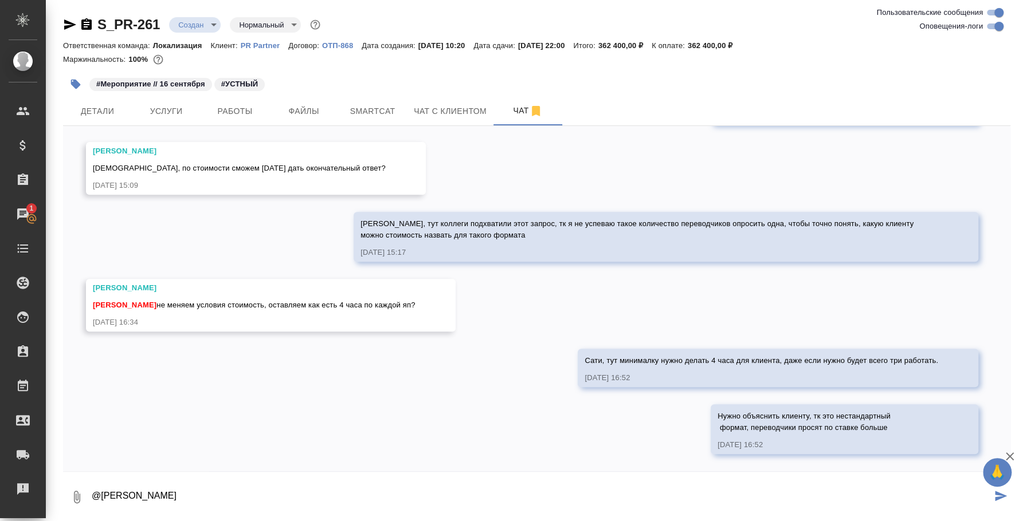
type textarea "@Асланукова Сати"
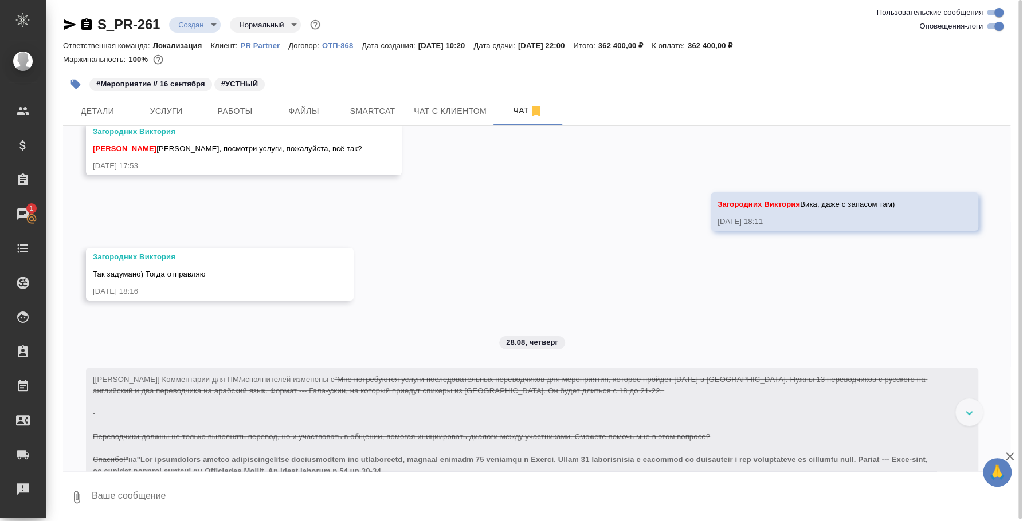
scroll to position [2521, 0]
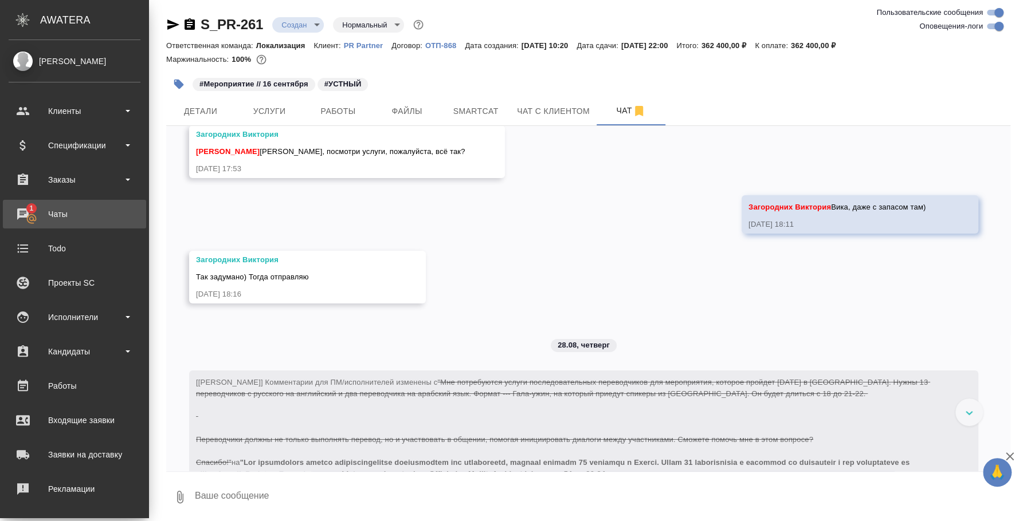
click at [20, 209] on div "Чаты" at bounding box center [75, 214] width 132 height 17
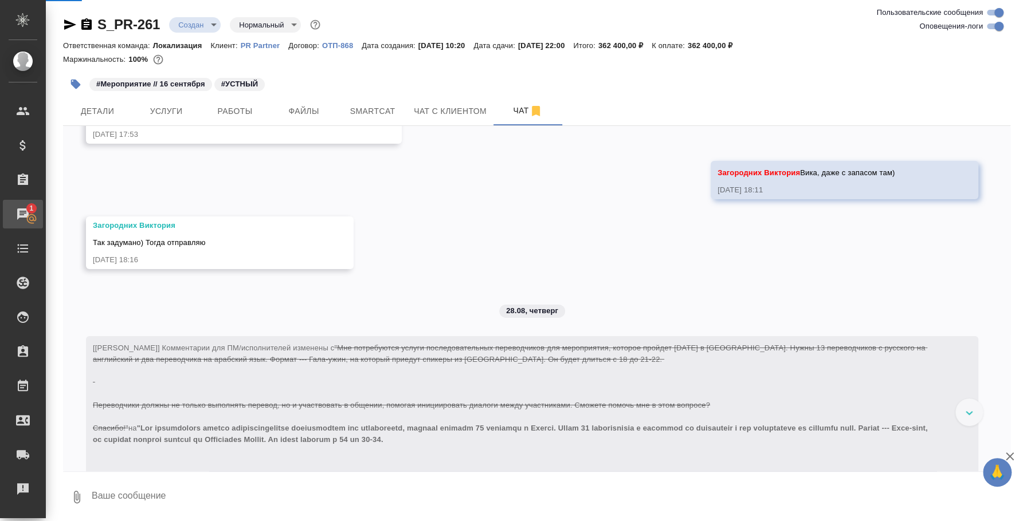
scroll to position [2532, 0]
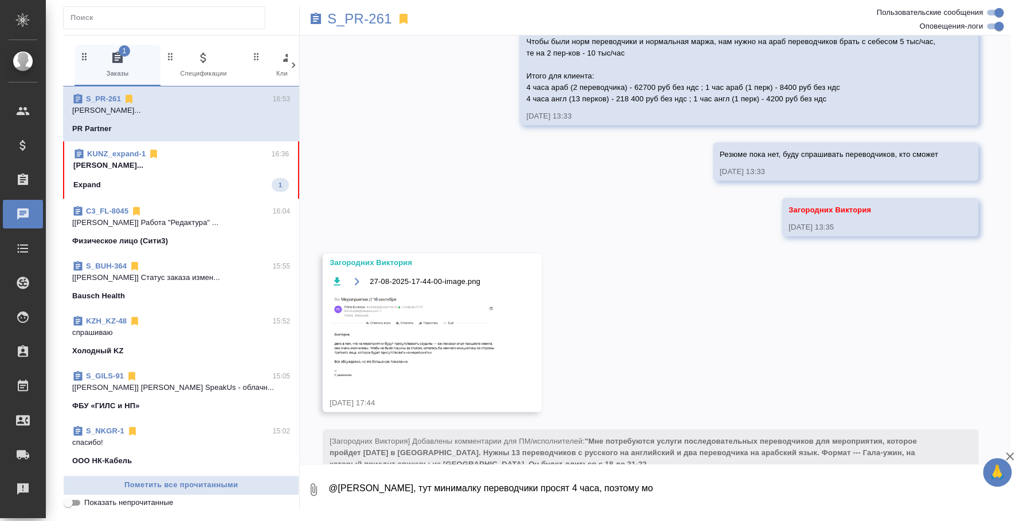
scroll to position [3257, 0]
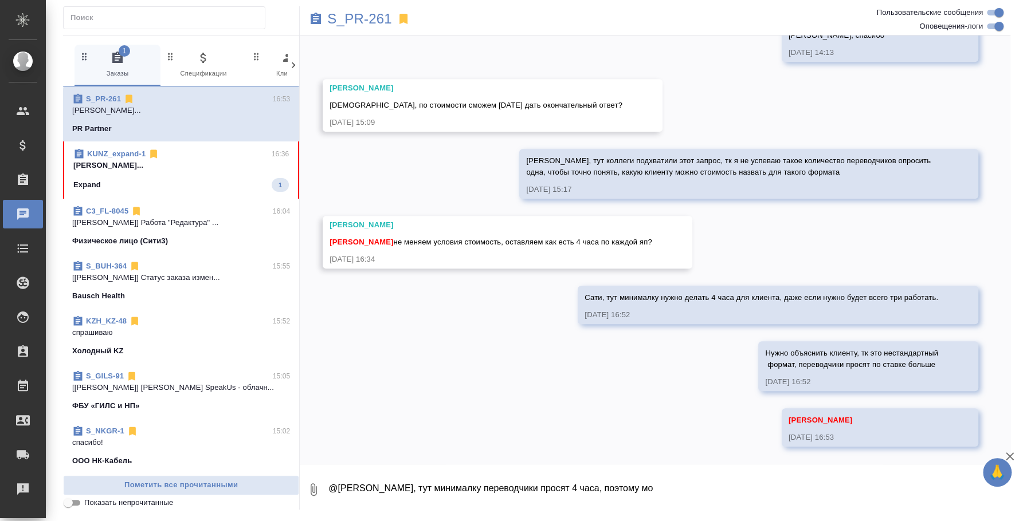
click at [199, 134] on div "PR Partner" at bounding box center [181, 128] width 218 height 11
click at [201, 156] on div "KUNZ_expand-1 16:36" at bounding box center [180, 153] width 215 height 11
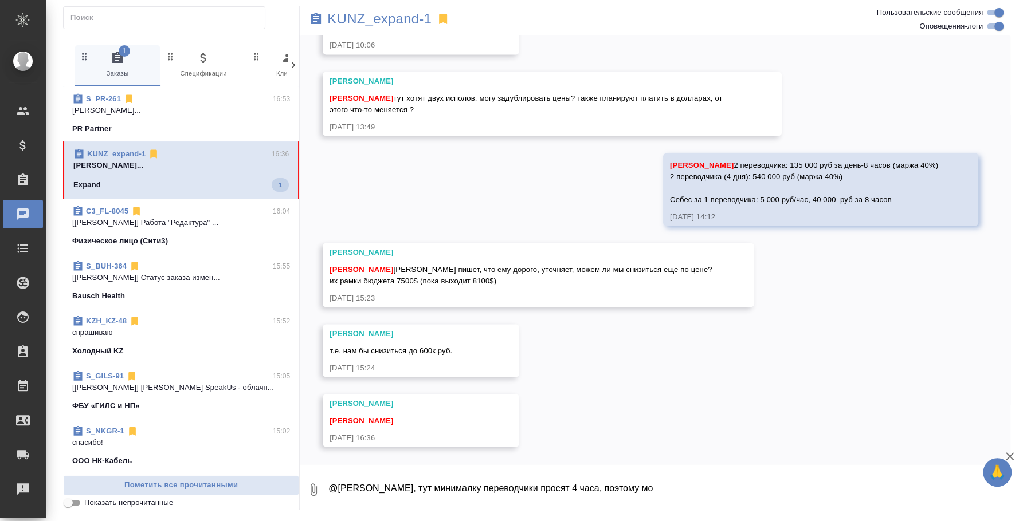
scroll to position [1367, 0]
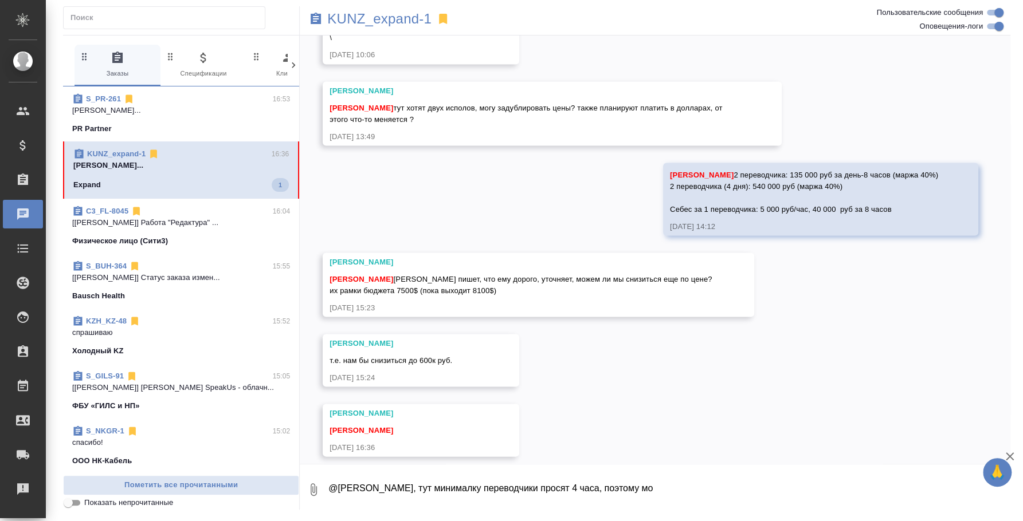
click at [443, 475] on textarea "@Асланукова Сати Сати, тут минималку переводчики просят 4 часа, поэтому мо" at bounding box center [668, 489] width 683 height 39
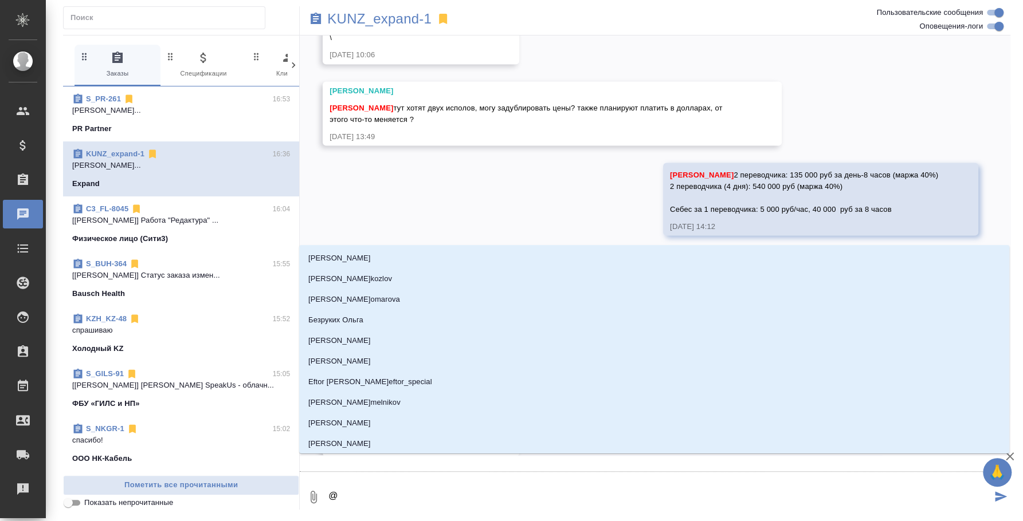
type textarea "@d"
type input "d"
type textarea "@dt"
type input "dt"
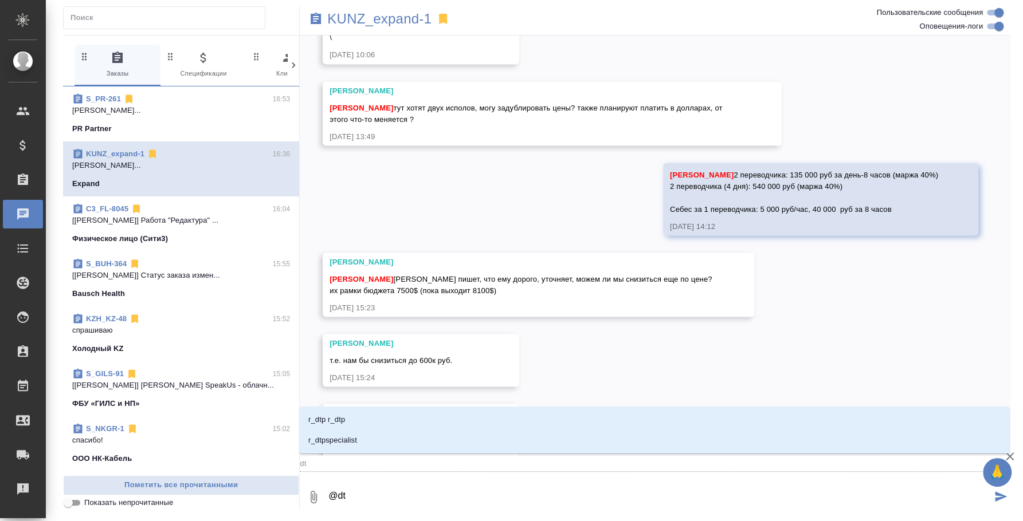
type textarea "@d"
type input "d"
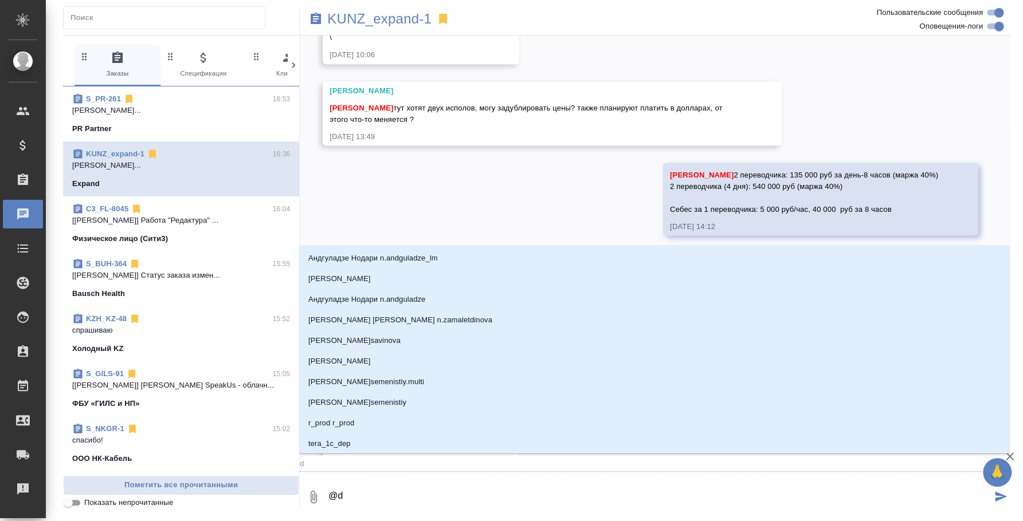
type textarea "@"
type textarea "@d't'c"
type input "d't'c"
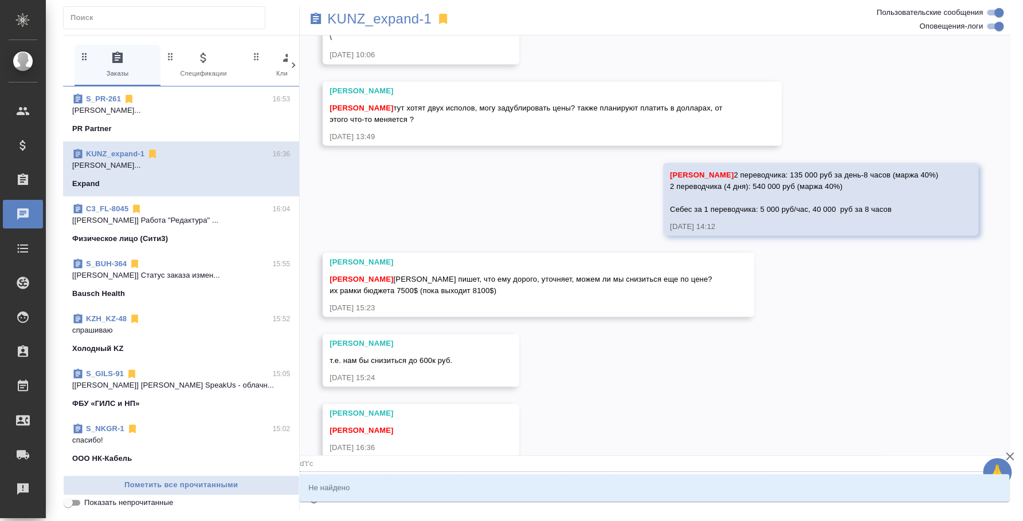
type textarea "@d't'c't"
type input "d't'c't"
type textarea "@d't'c"
type input "d't'c"
type textarea "@d't"
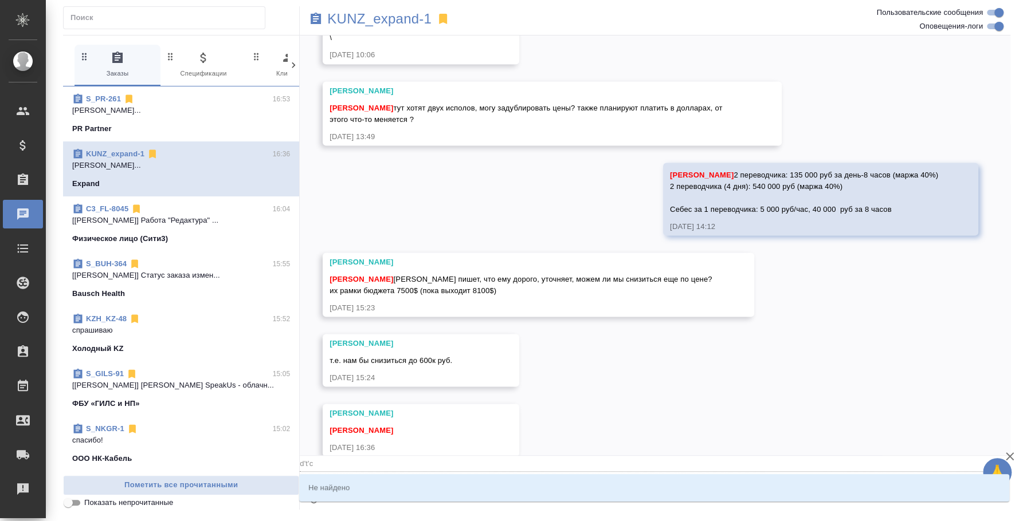
type input "d't"
type textarea "@d"
type input "d"
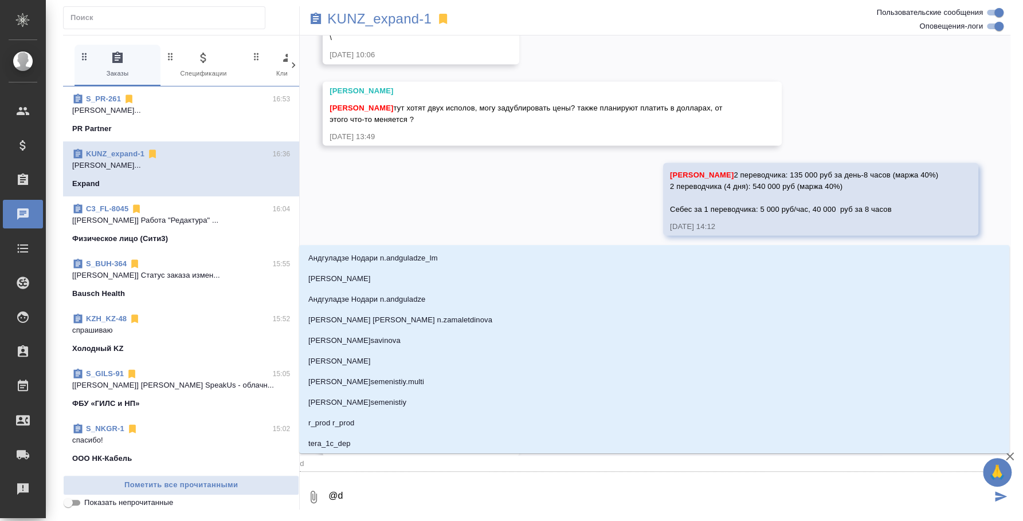
type textarea "@"
type textarea "@в"
type input "в"
type textarea "@ве"
type input "ве"
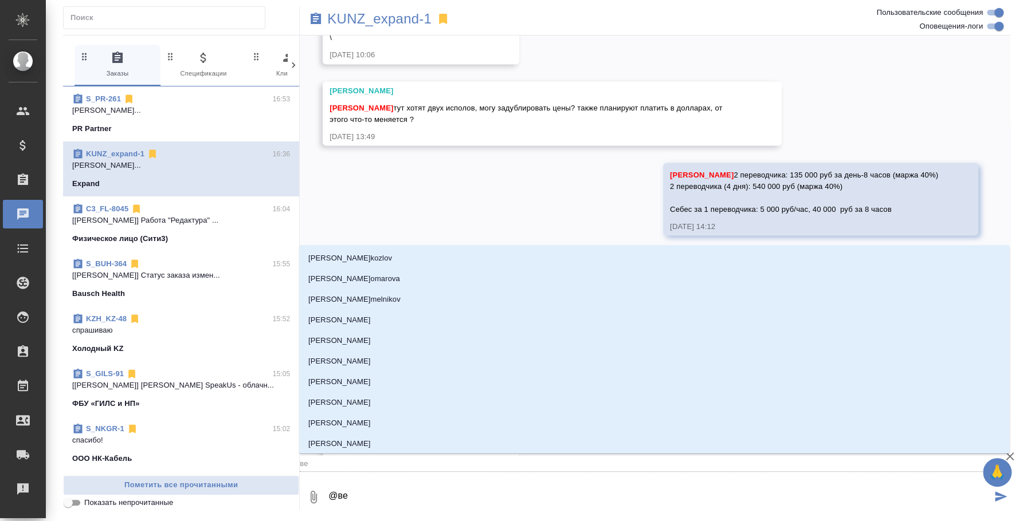
type textarea "@вес"
type input "вес"
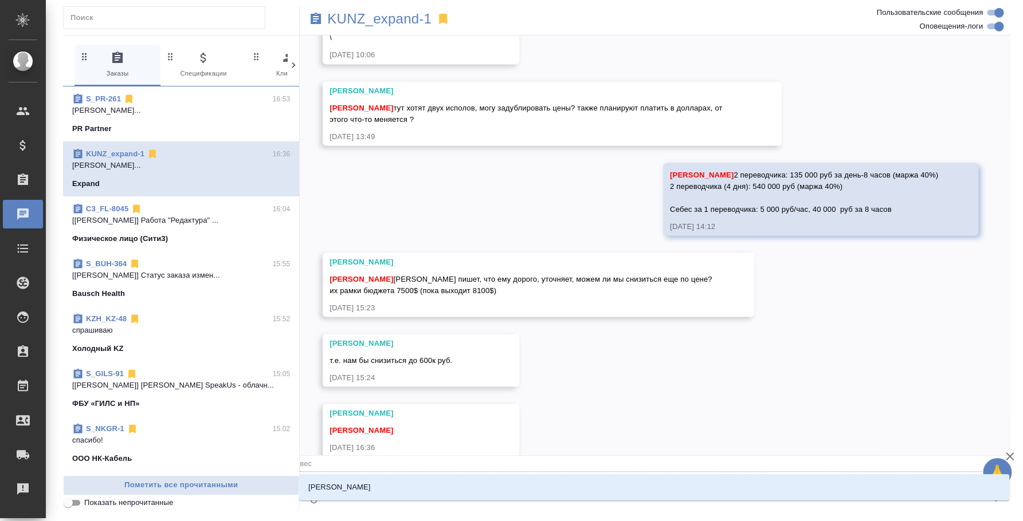
type textarea "@весе"
type input "весе"
click at [454, 487] on li "Веселова Юлия" at bounding box center [654, 487] width 710 height 21
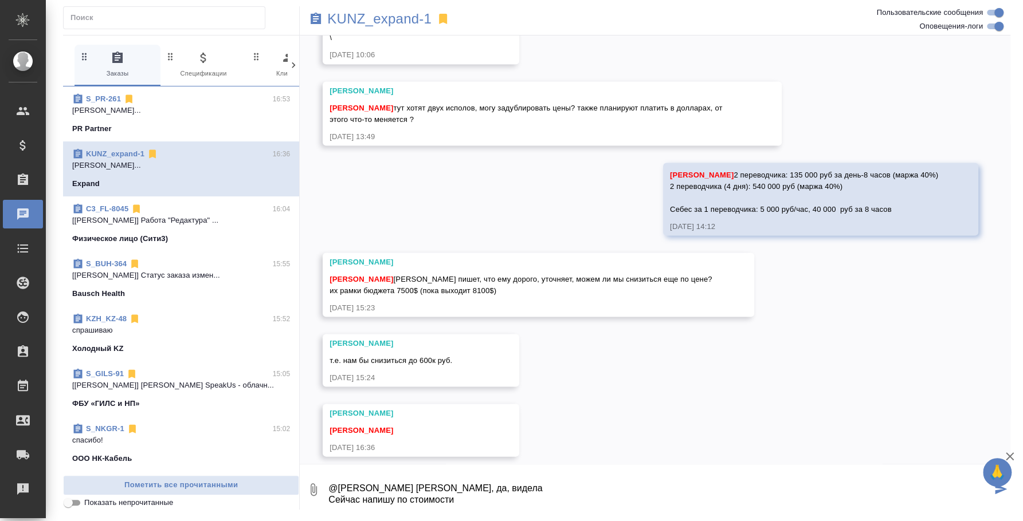
type textarea "@Веселова Юлия Юля, да, видела Сейчас напишу по стоимости"
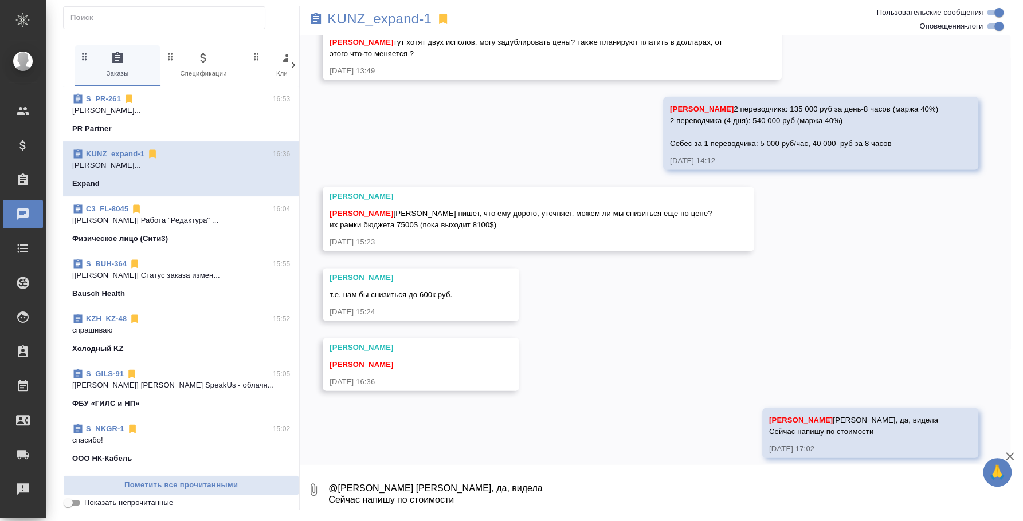
scroll to position [1434, 0]
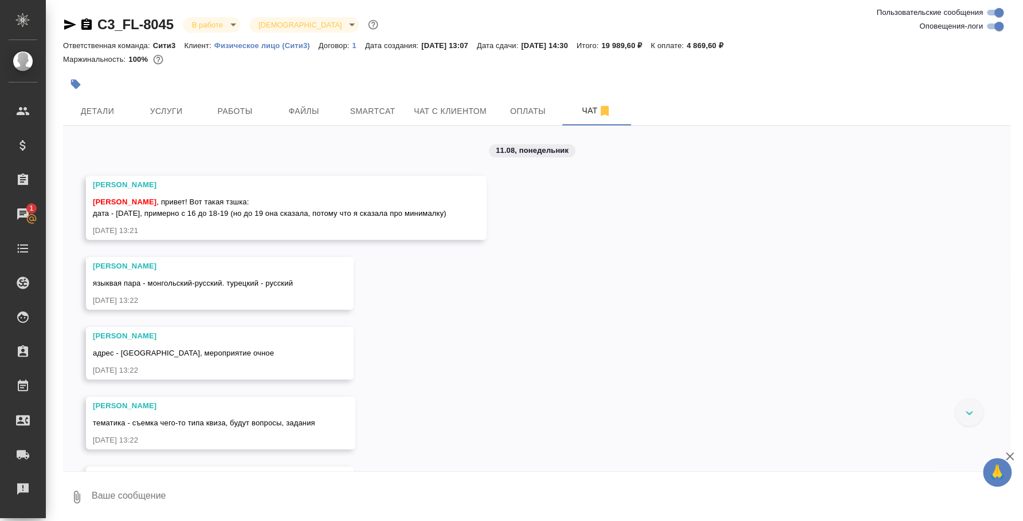
scroll to position [7835, 0]
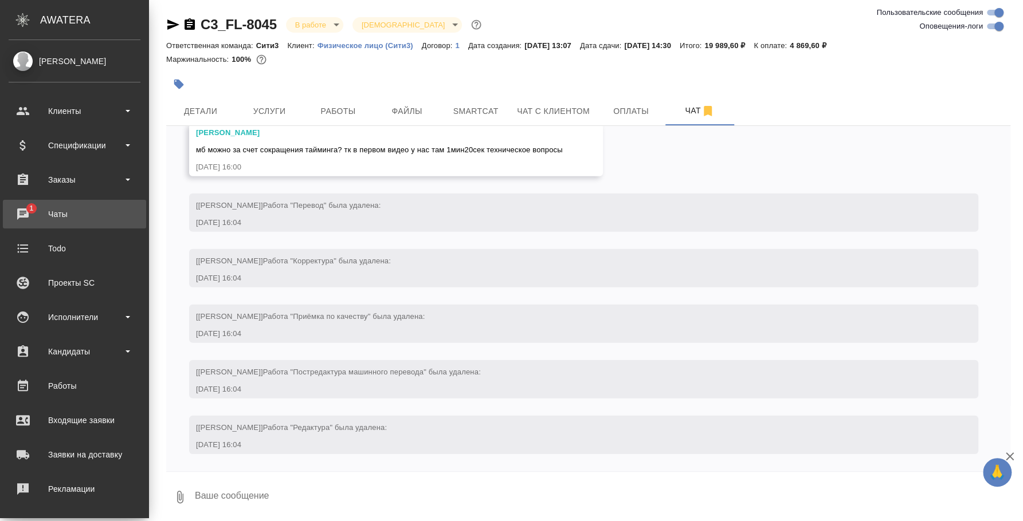
click at [23, 203] on span "1" at bounding box center [31, 208] width 18 height 11
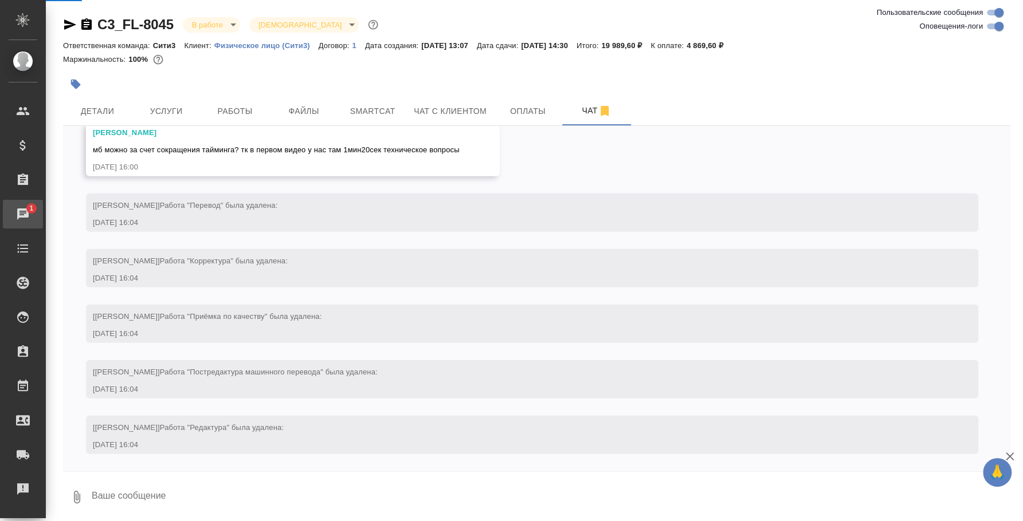
scroll to position [7857, 0]
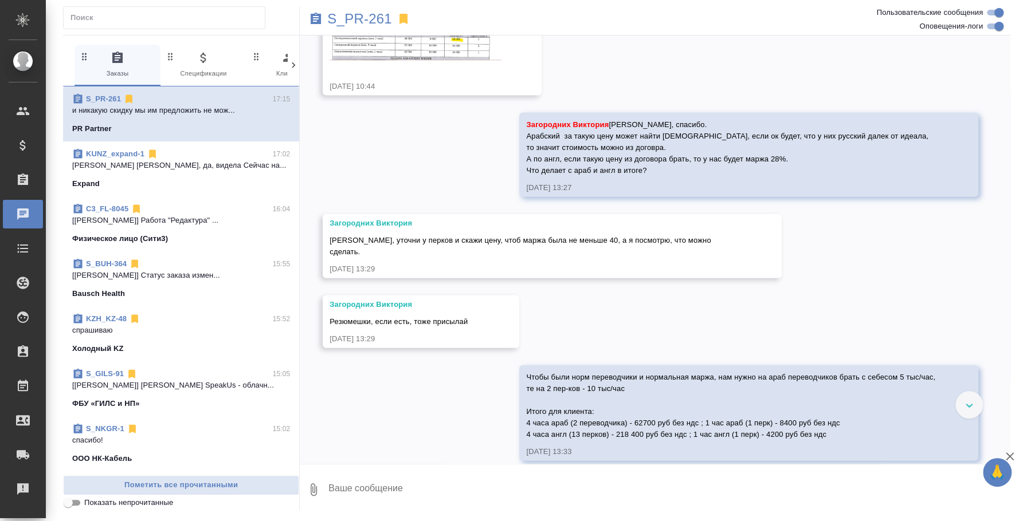
scroll to position [1760, 0]
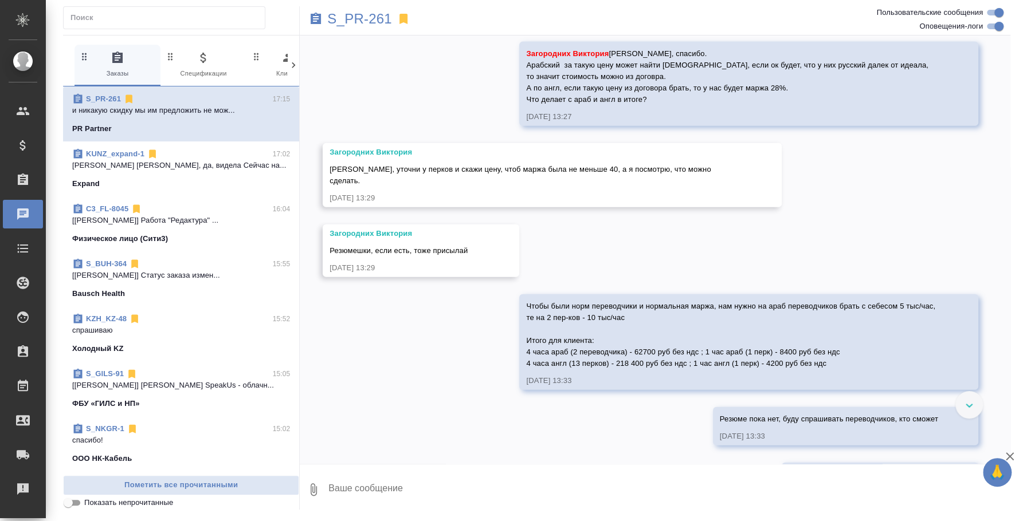
click at [104, 159] on p "KUNZ_expand-1" at bounding box center [115, 153] width 58 height 11
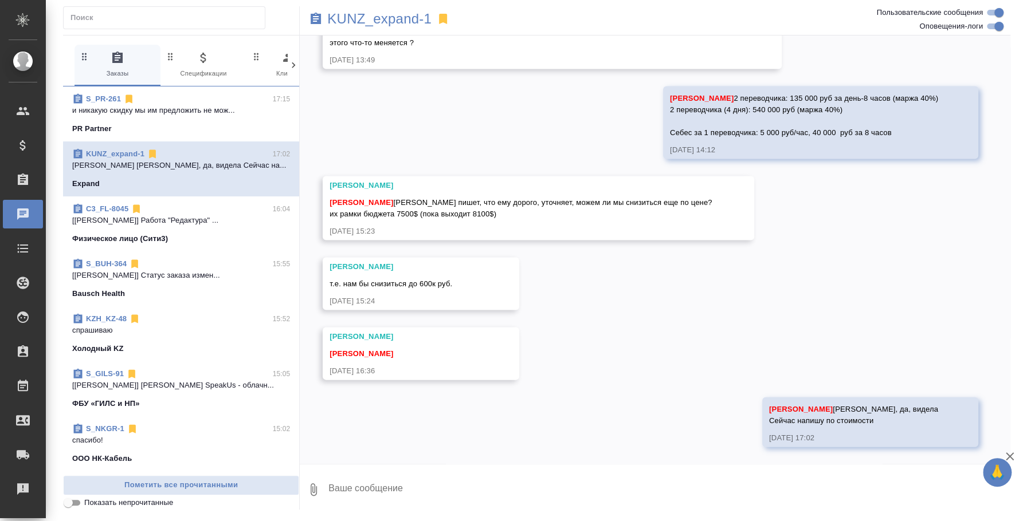
scroll to position [1434, 0]
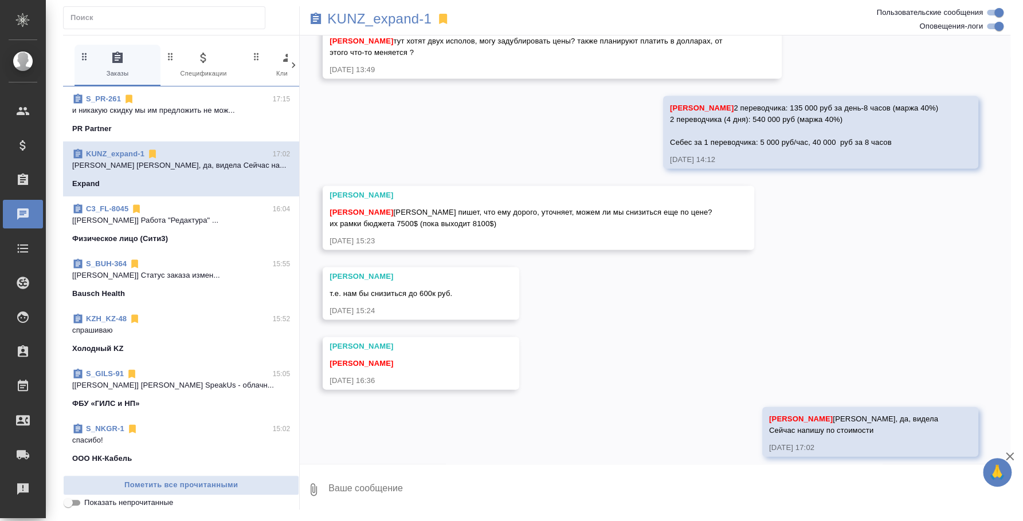
click at [631, 495] on textarea at bounding box center [668, 489] width 683 height 39
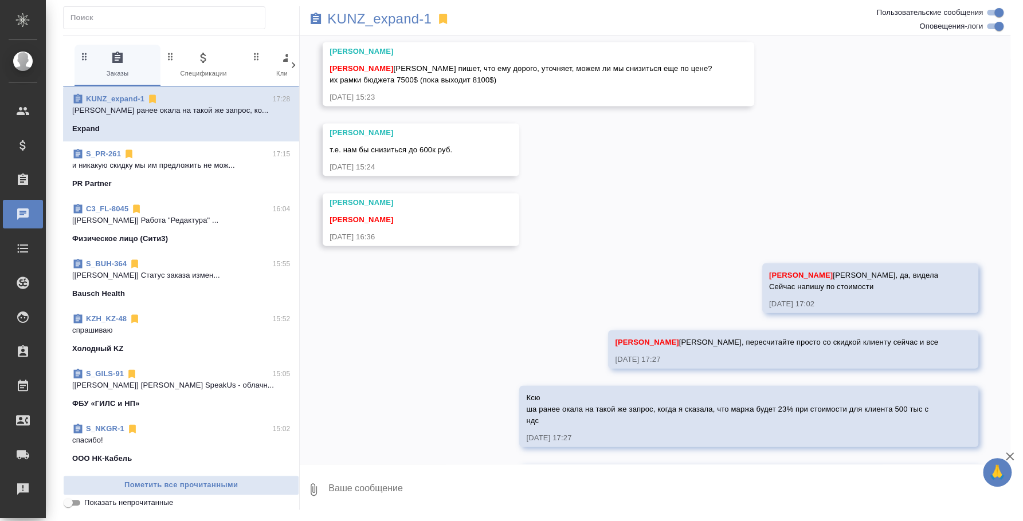
scroll to position [1635, 0]
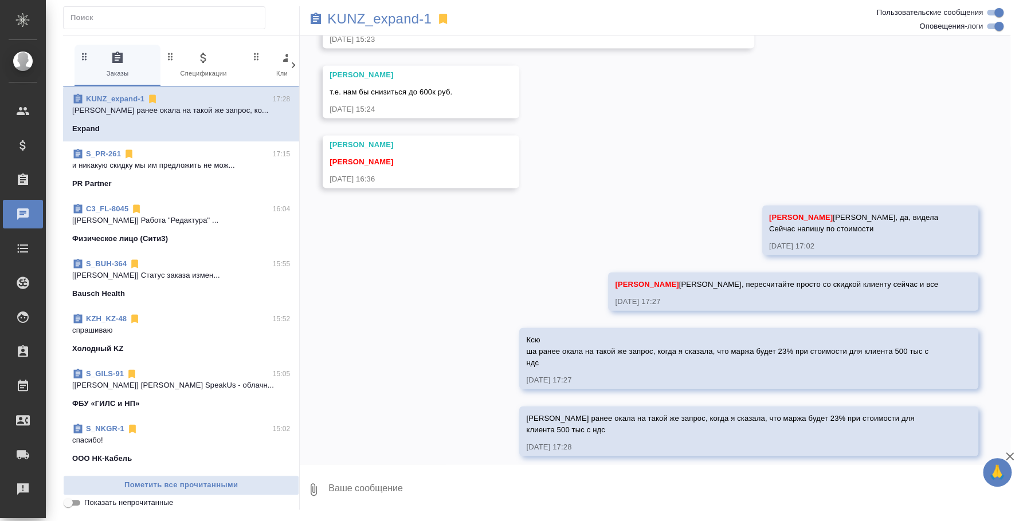
click at [135, 170] on p "и никакую скидку мы им предложить не мож..." at bounding box center [181, 165] width 218 height 11
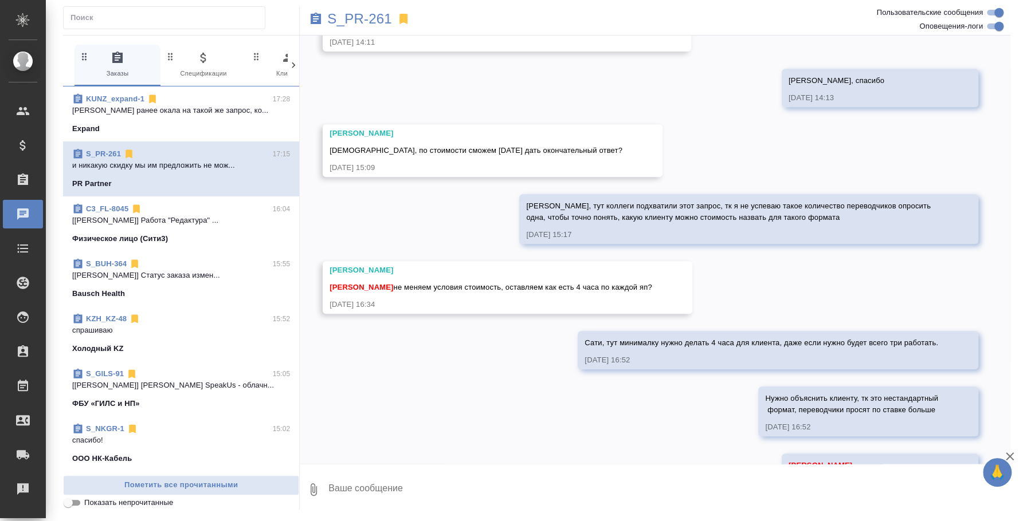
scroll to position [3408, 0]
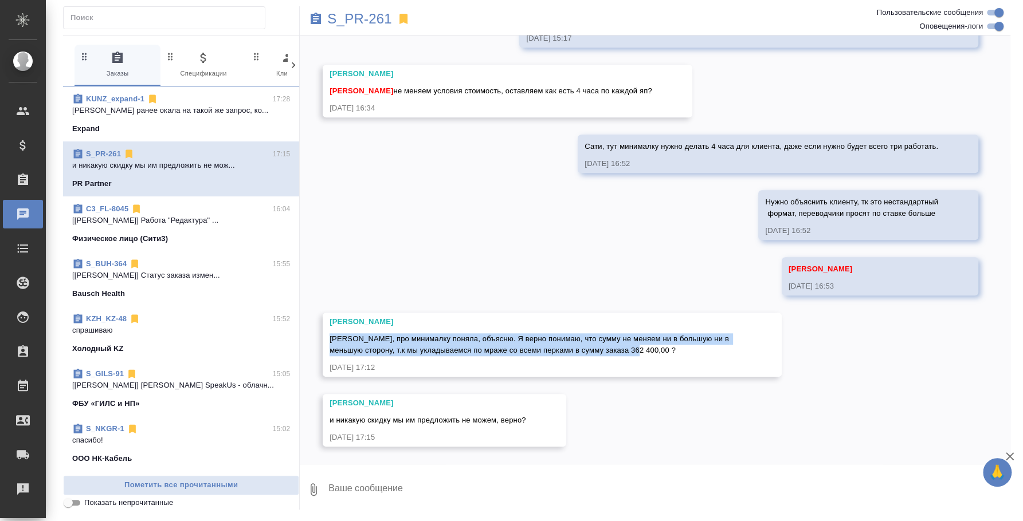
drag, startPoint x: 651, startPoint y: 348, endPoint x: 331, endPoint y: 331, distance: 320.8
click at [331, 331] on div "Ира, про минималку поняла, объясню. Я верно понимаю, что сумму не меняем ни в б…" at bounding box center [535, 344] width 412 height 26
copy span "Ира, про минималку поняла, объясню. Я верно понимаю, что сумму не меняем ни в б…"
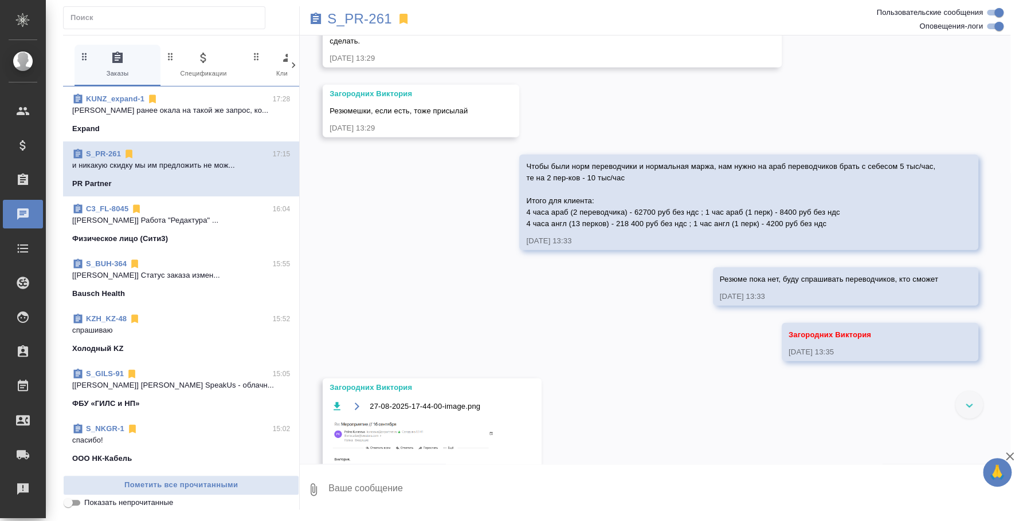
scroll to position [1760, 0]
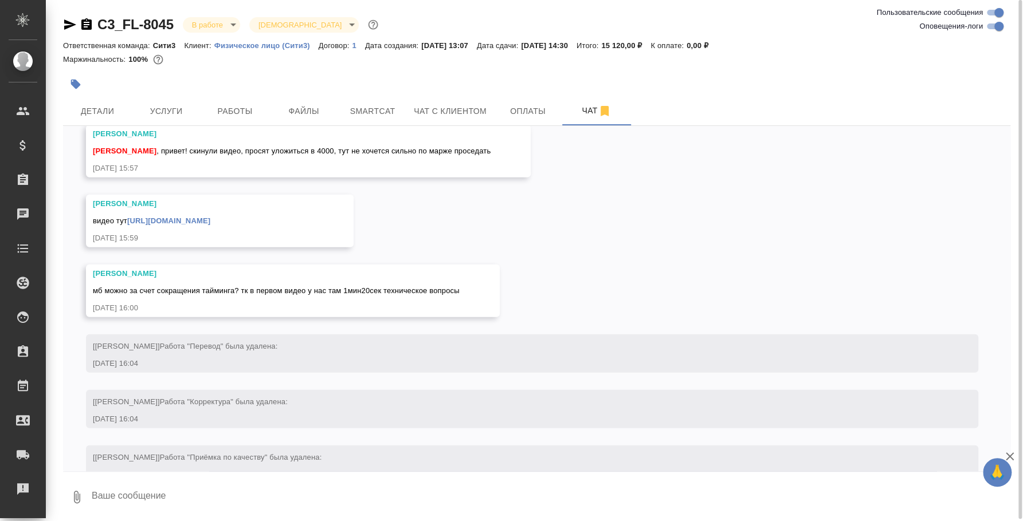
scroll to position [7835, 0]
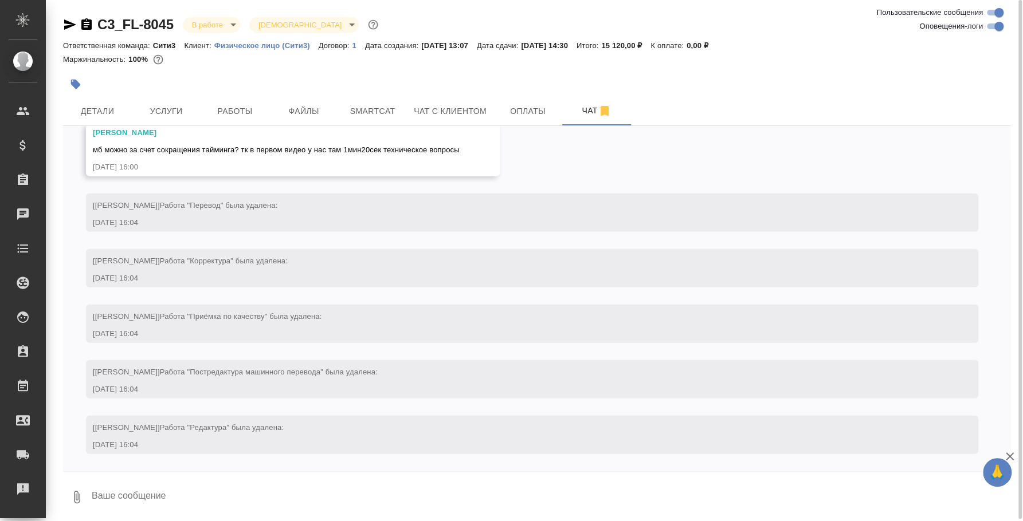
click at [260, 474] on div at bounding box center [536, 475] width 947 height 6
click at [281, 498] on textarea at bounding box center [551, 497] width 920 height 39
type textarea "[PERSON_NAME], для истории: тут направила видео переводчикц"
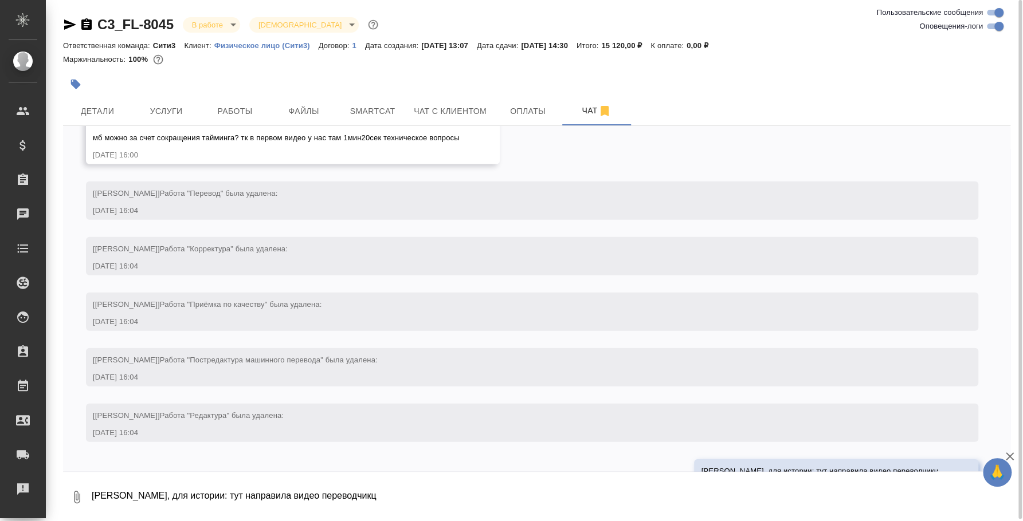
scroll to position [7891, 0]
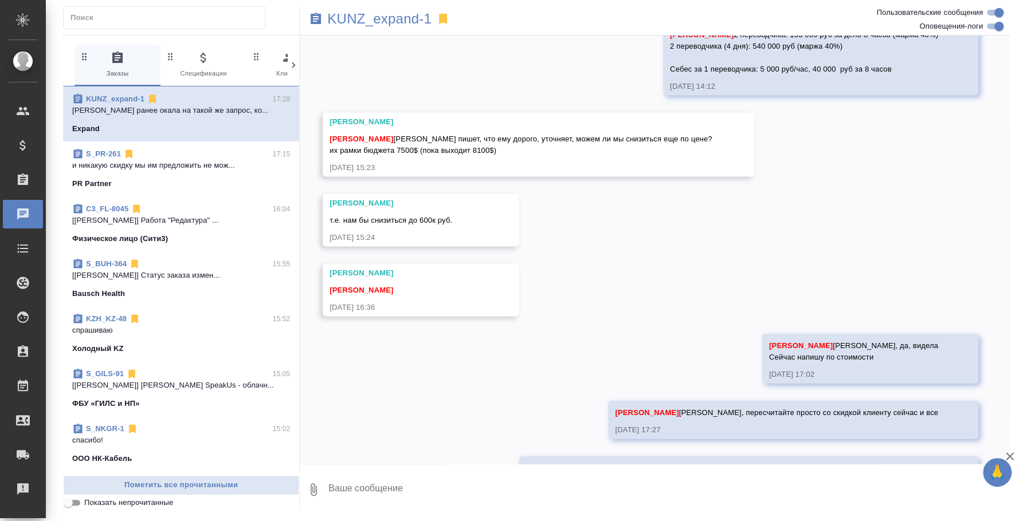
scroll to position [1635, 0]
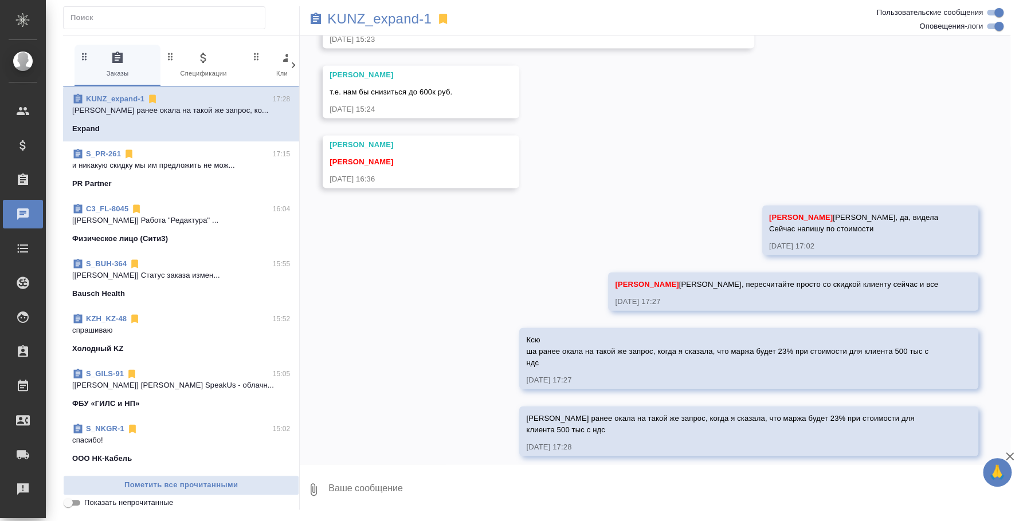
click at [98, 166] on p "и никакую скидку мы им предложить не мож..." at bounding box center [181, 165] width 218 height 11
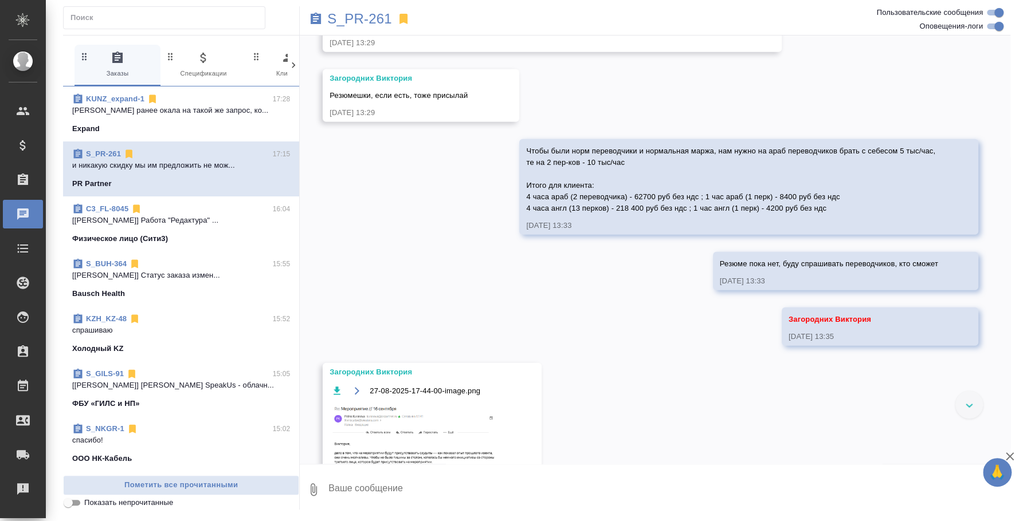
scroll to position [1904, 0]
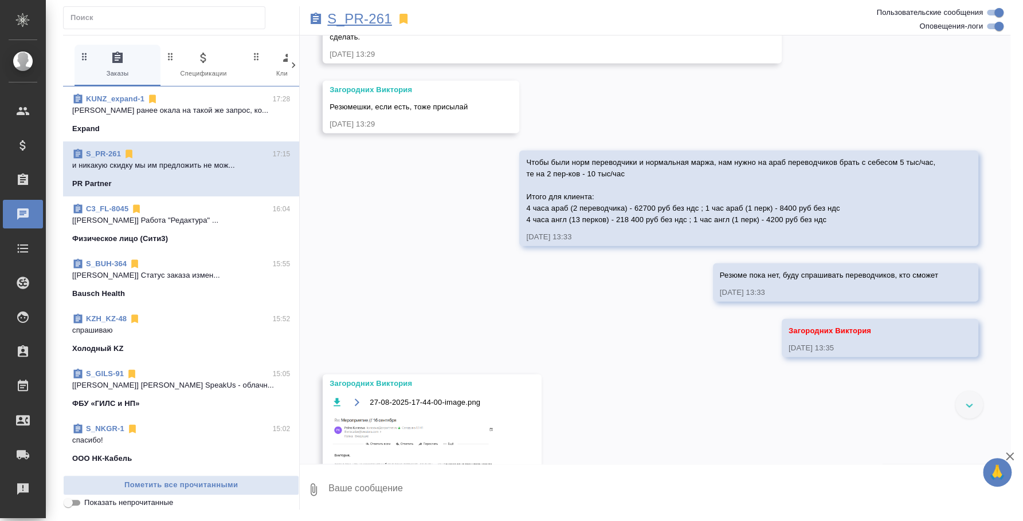
click at [350, 15] on p "S_PR-261" at bounding box center [359, 18] width 65 height 11
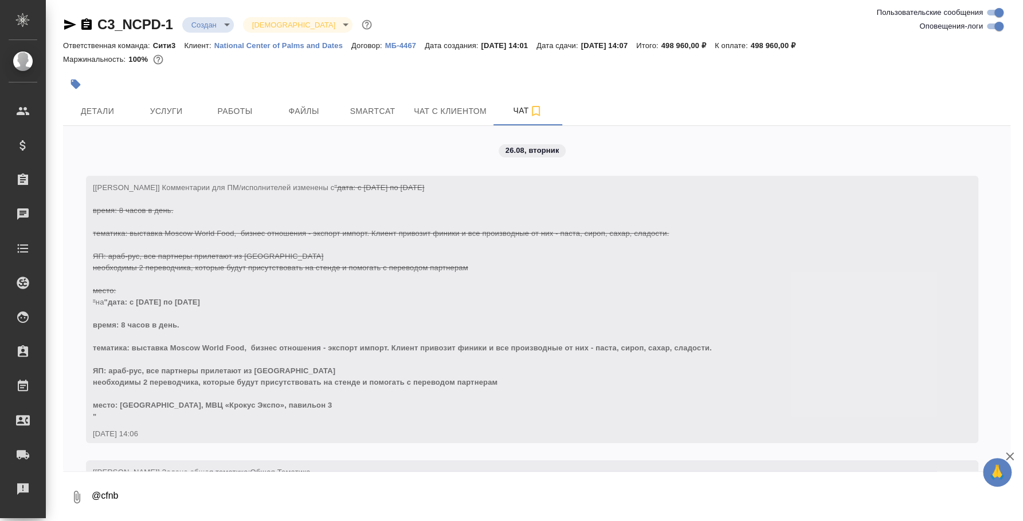
scroll to position [1958, 0]
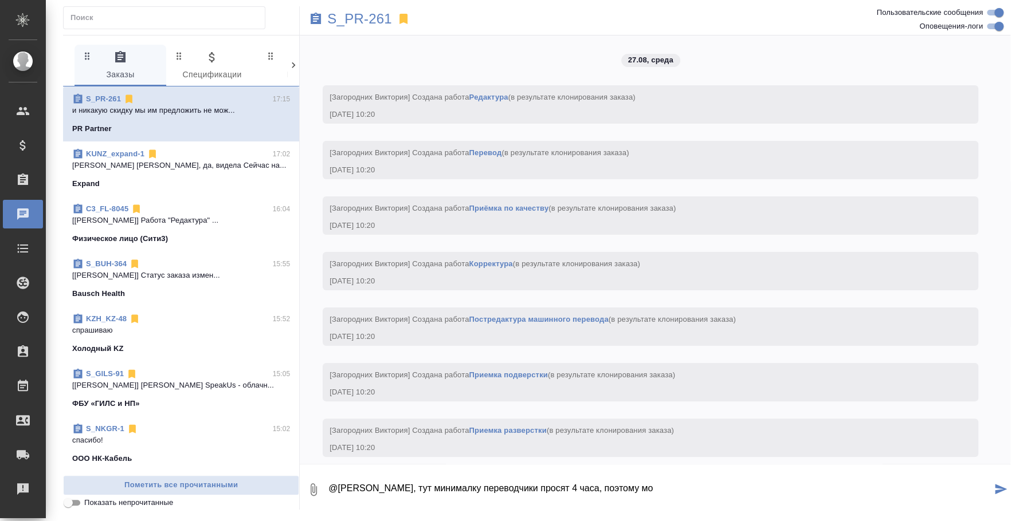
scroll to position [3408, 0]
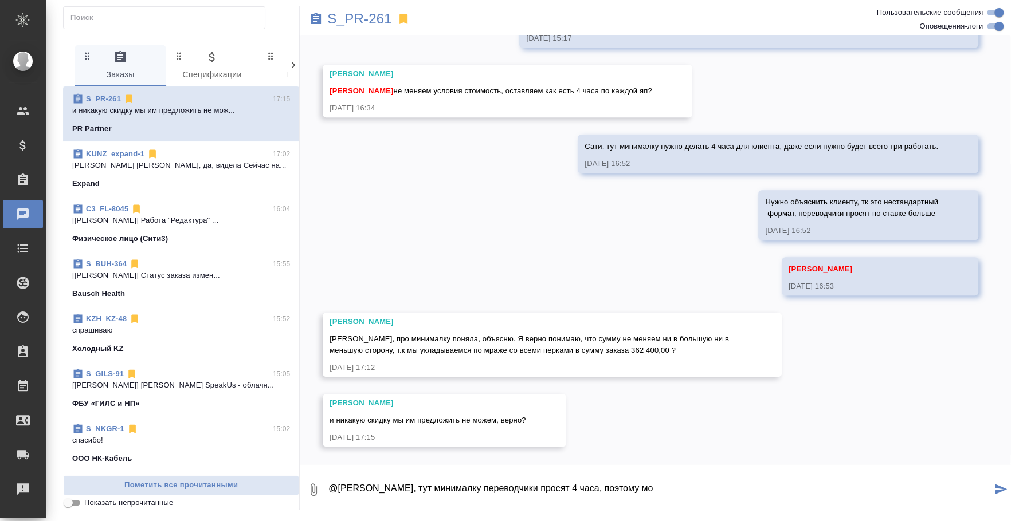
click at [128, 182] on div "Expand" at bounding box center [181, 183] width 218 height 11
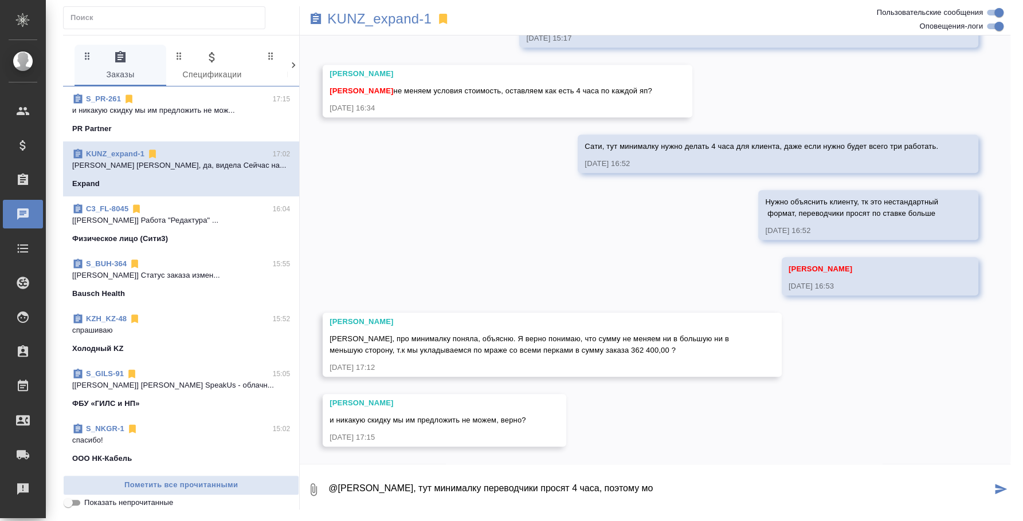
scroll to position [1434, 0]
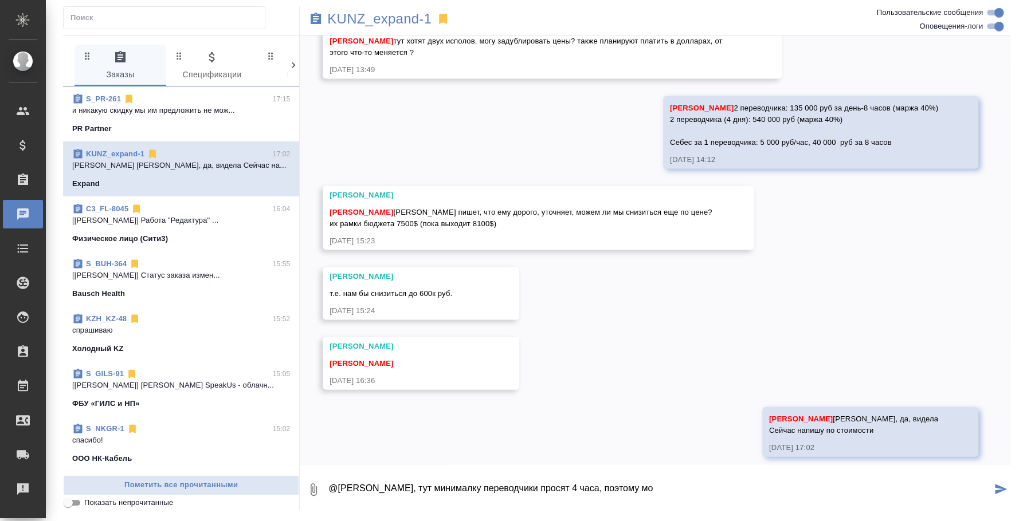
click at [484, 496] on textarea "@[PERSON_NAME], тут минималку переводчики просят 4 часа, поэтому мо" at bounding box center [659, 489] width 664 height 39
click at [484, 496] on textarea "@Асланукова Сати Сати, тут минималку переводчики просят 4 часа, поэтому мо" at bounding box center [659, 489] width 664 height 39
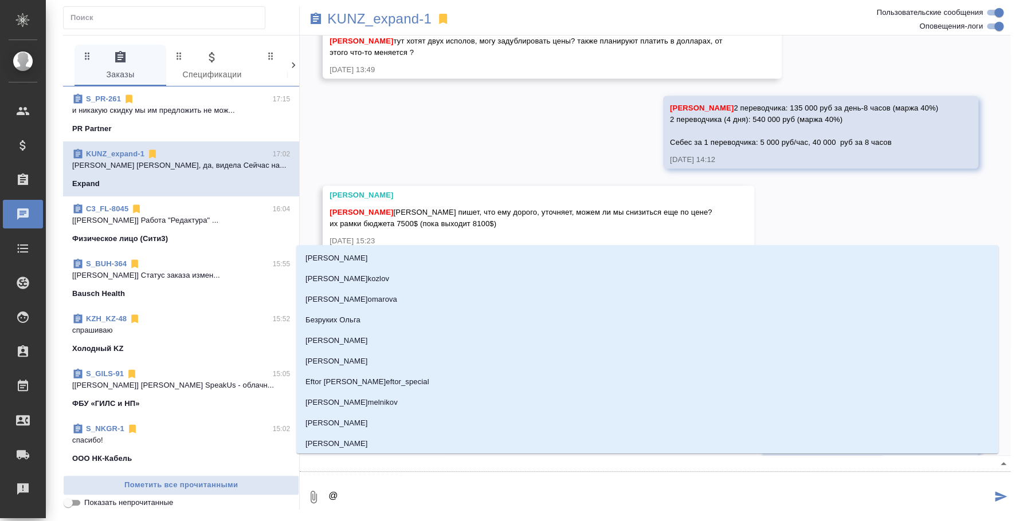
scroll to position [1445, 0]
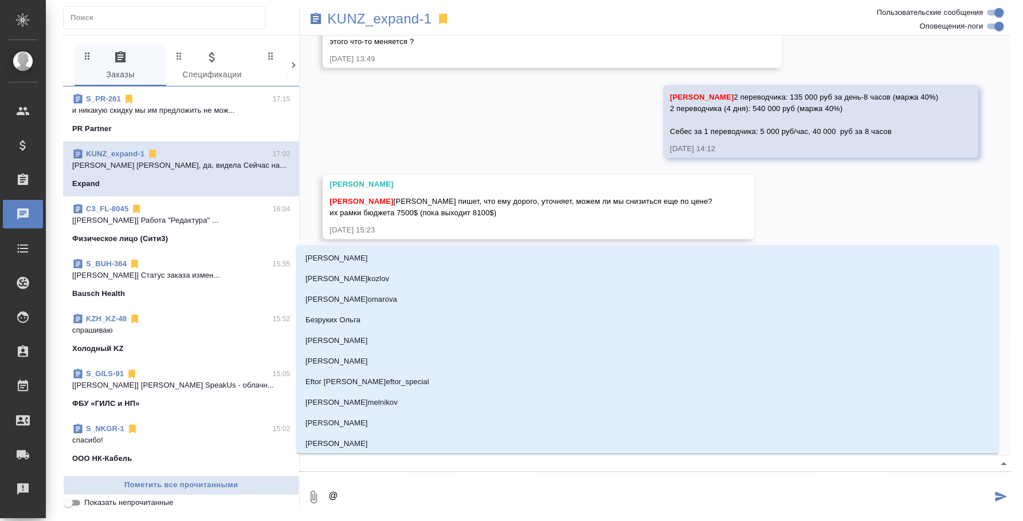
type textarea "@d"
type input "d"
type textarea "@d't"
type input "d't"
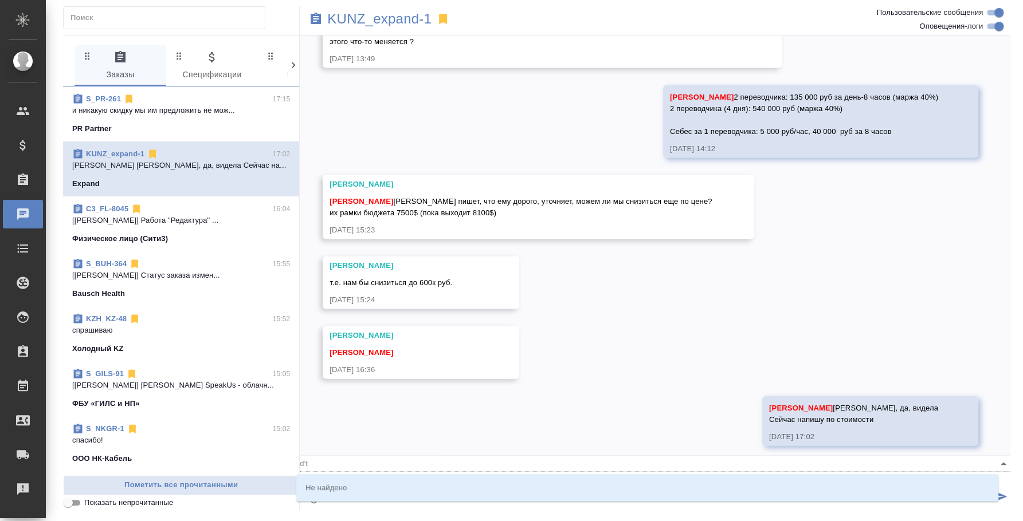
type textarea "@d't'c"
type input "d't'c"
type textarea "@d't'c't"
type input "d't'c't"
type textarea "@d't'c"
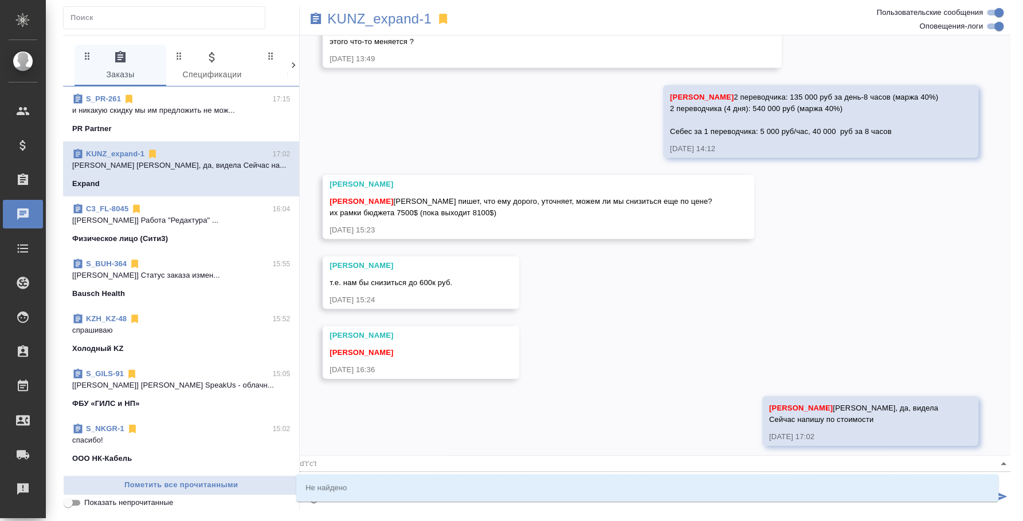
type input "d't'c"
type textarea "@d't"
type input "d't"
type textarea "@d"
type input "d"
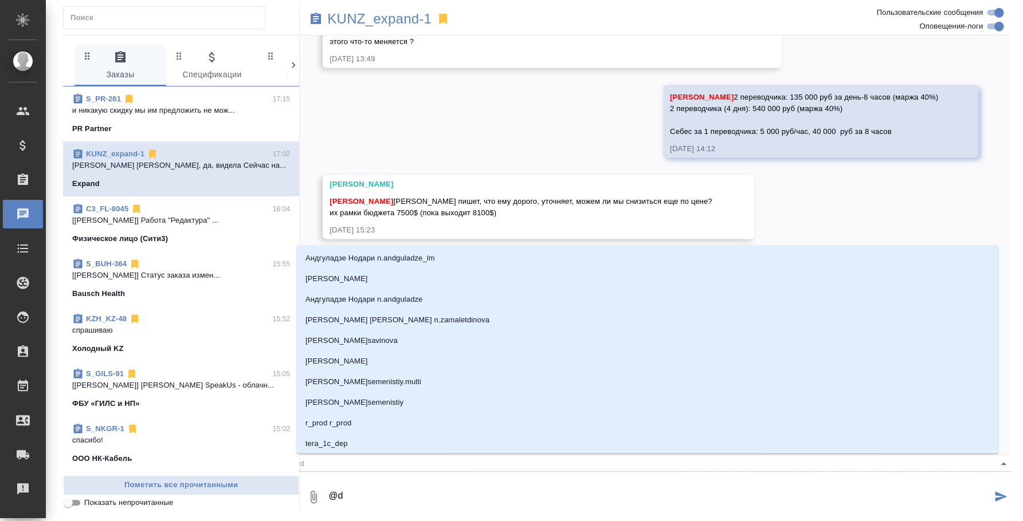
type textarea "@"
type textarea "@в"
type input "в"
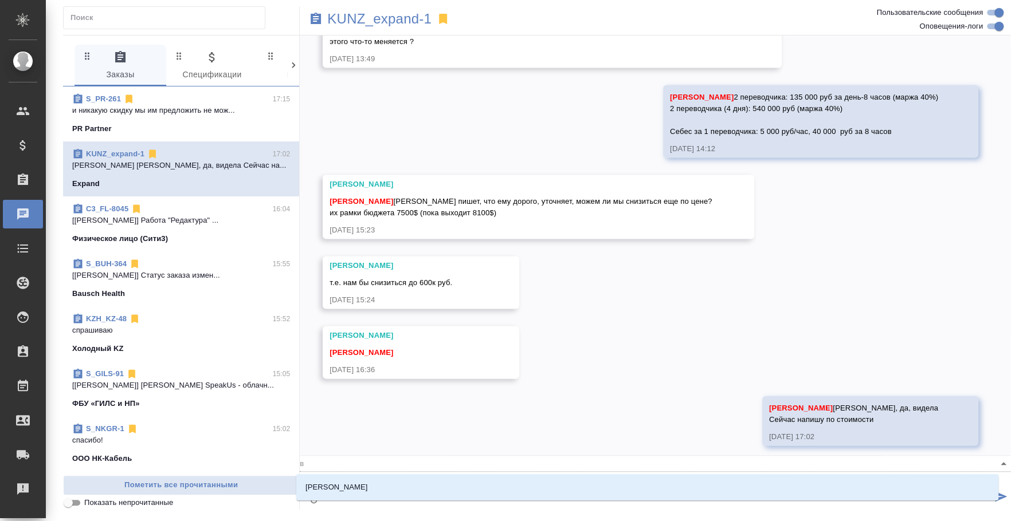
type textarea "@весе"
type input "весе"
click at [578, 485] on li "Веселова Юлия" at bounding box center [647, 487] width 702 height 21
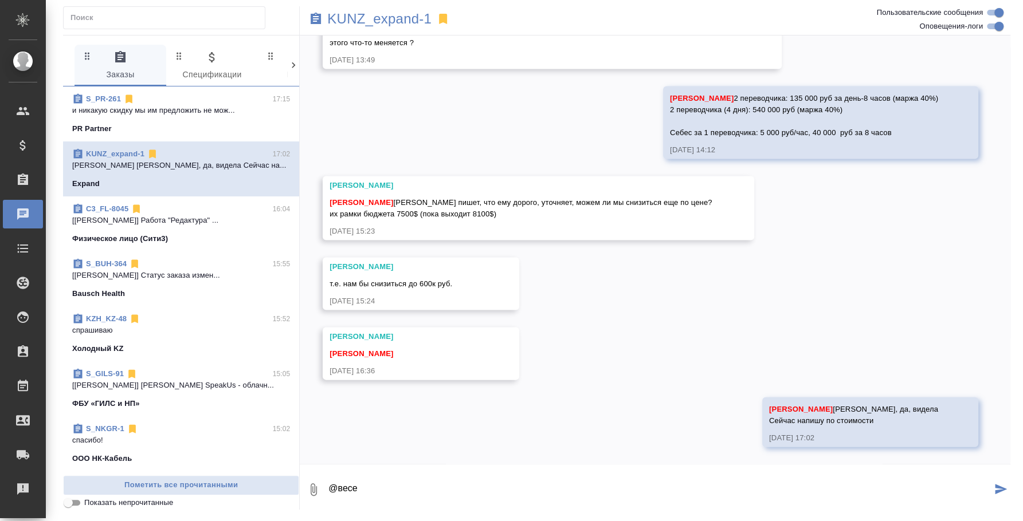
scroll to position [1434, 0]
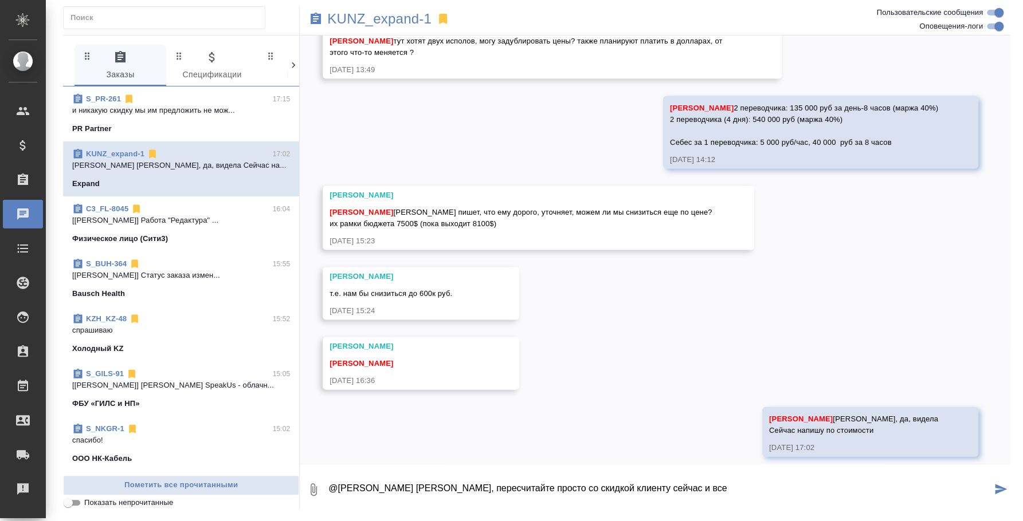
type textarea "@Веселова Юлия Юля, пересчитайте просто со скидкой клиенту сейчас и все"
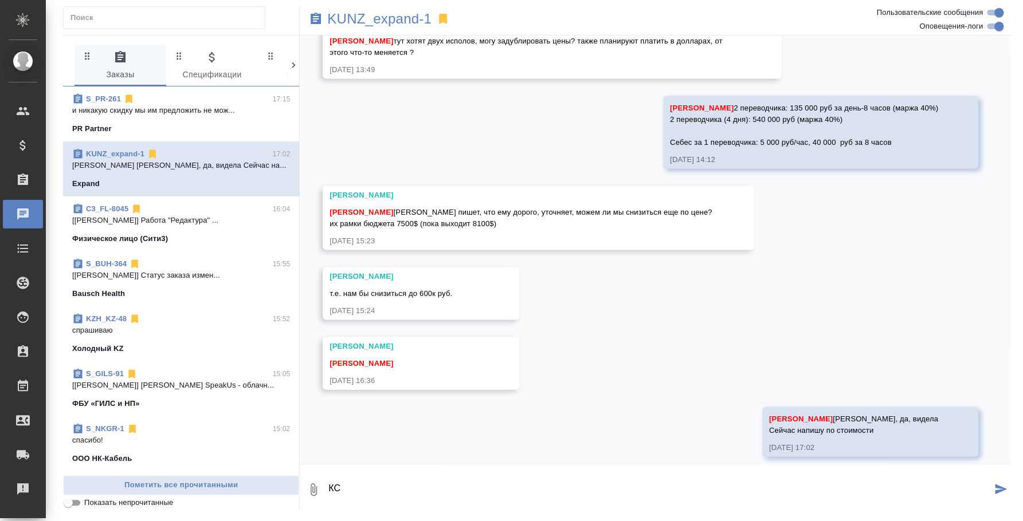
scroll to position [1490, 0]
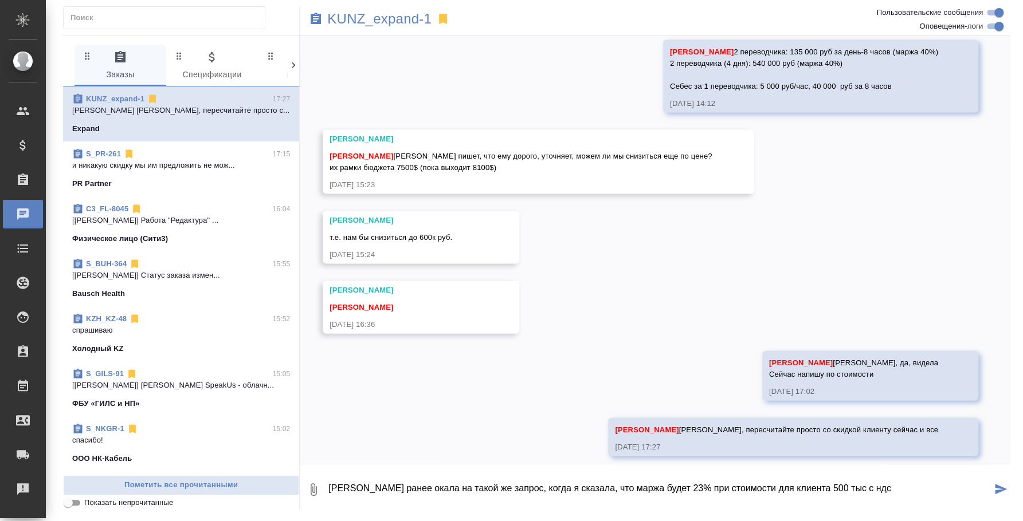
click at [341, 485] on textarea "Ксбша ранее окала на такой же запрос, когда я сказала, что маржа будет 23% при …" at bounding box center [659, 489] width 664 height 39
type textarea "Ксю ша ранее окала на такой же запрос, когда я сказала, что маржа будет 23% при…"
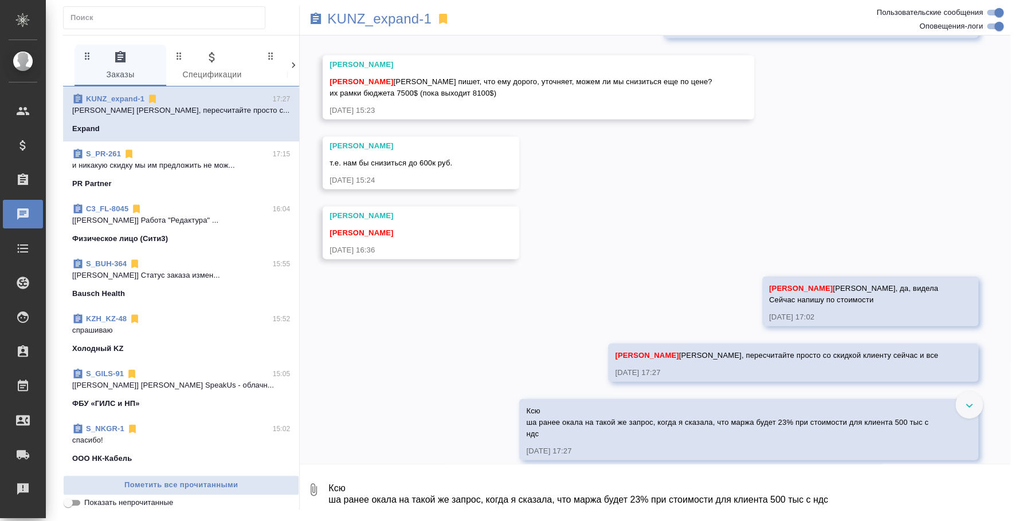
scroll to position [1568, 0]
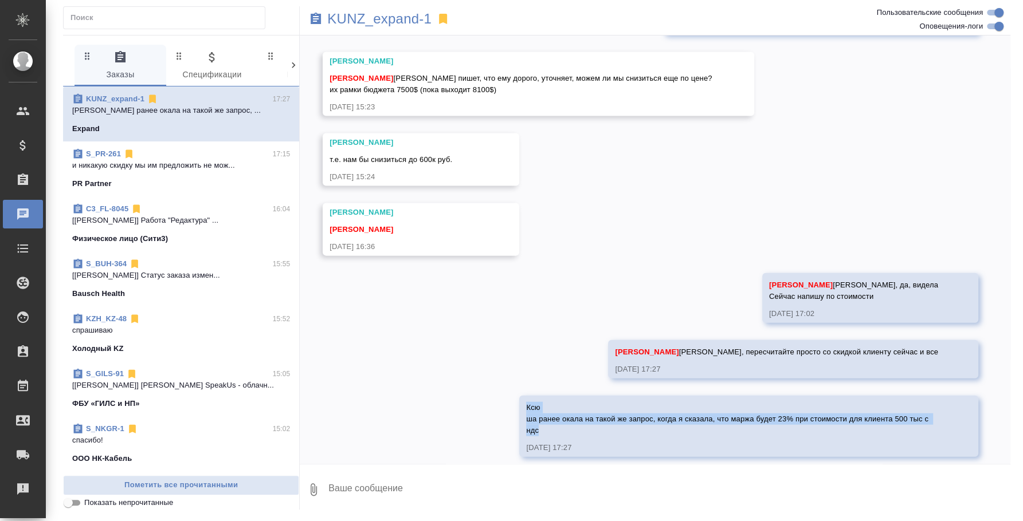
drag, startPoint x: 544, startPoint y: 422, endPoint x: 512, endPoint y: 399, distance: 39.4
click at [512, 399] on div "27.08, среда Веселова Юлия Федотова Ирина Приветик еще раз) и тут запрос на пос…" at bounding box center [655, 250] width 711 height 429
copy span "Ксю ша ранее окала на такой же запрос, когда я сказала, что маржа будет 23% при…"
click at [468, 480] on textarea at bounding box center [668, 489] width 683 height 39
paste textarea "Ксю ша ранее окала на такой же запрос, когда я сказала, что маржа будет 23% при…"
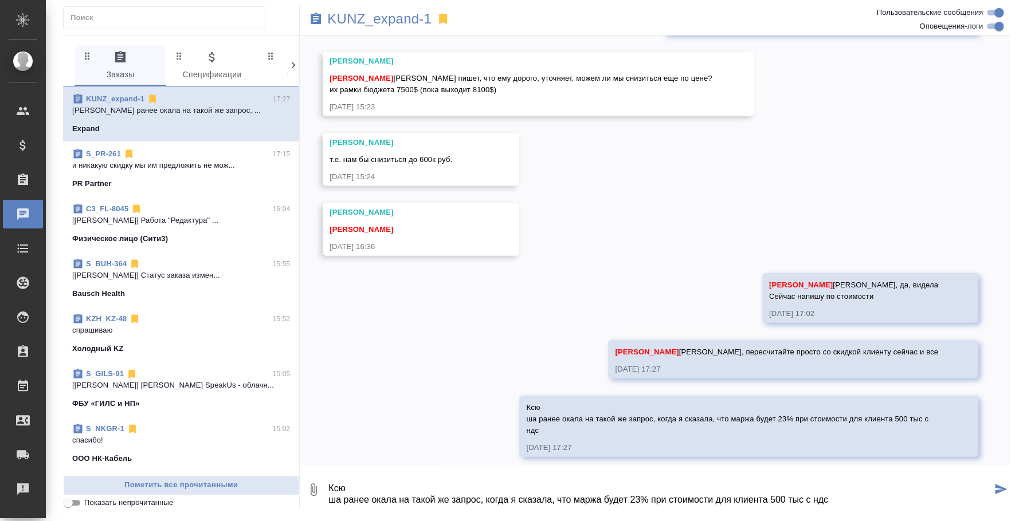
click at [364, 489] on textarea "Ксю ша ранее окала на такой же запрос, когда я сказала, что маржа будет 23% при…" at bounding box center [659, 489] width 664 height 39
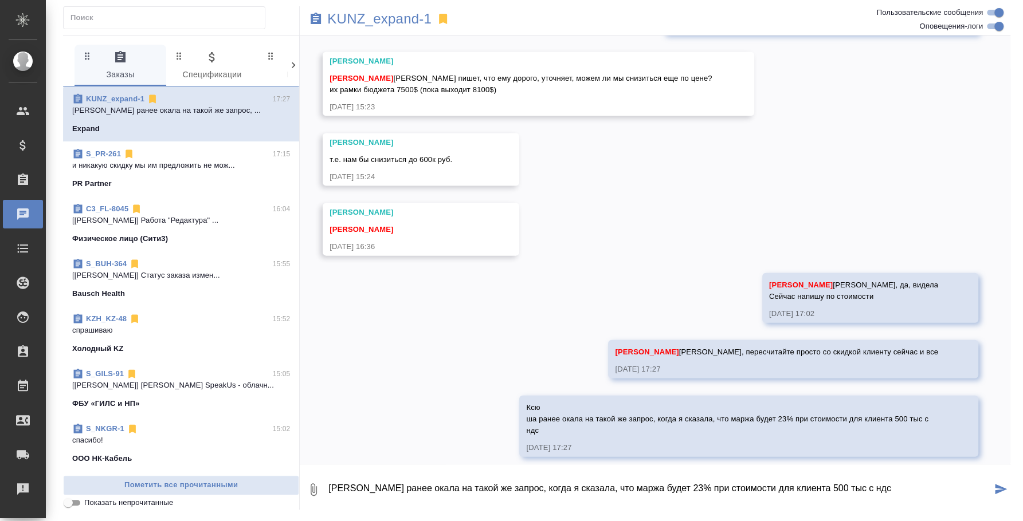
type textarea "Ксюша ранее окала на такой же запрос, когда я сказала, что маржа будет 23% при …"
click at [996, 493] on icon "submit" at bounding box center [1001, 489] width 12 height 10
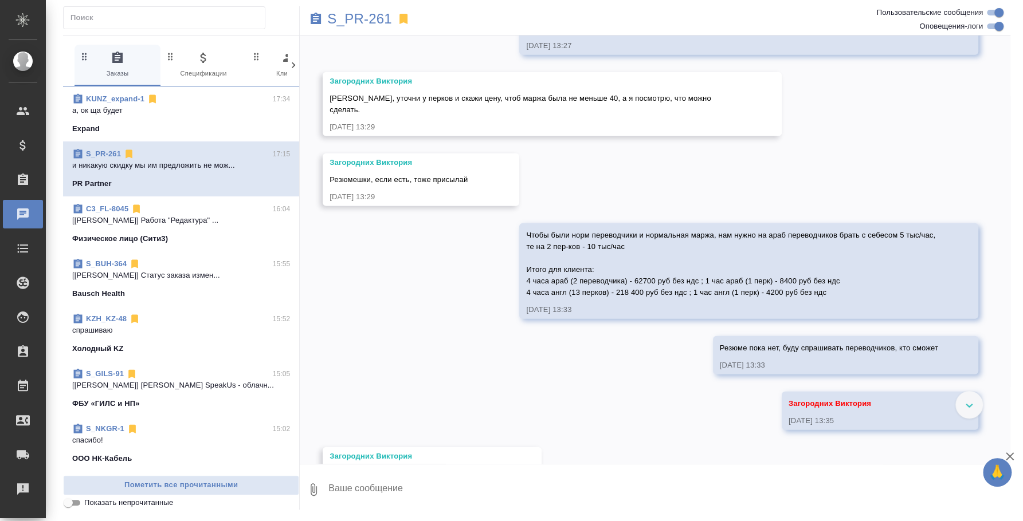
scroll to position [1832, 0]
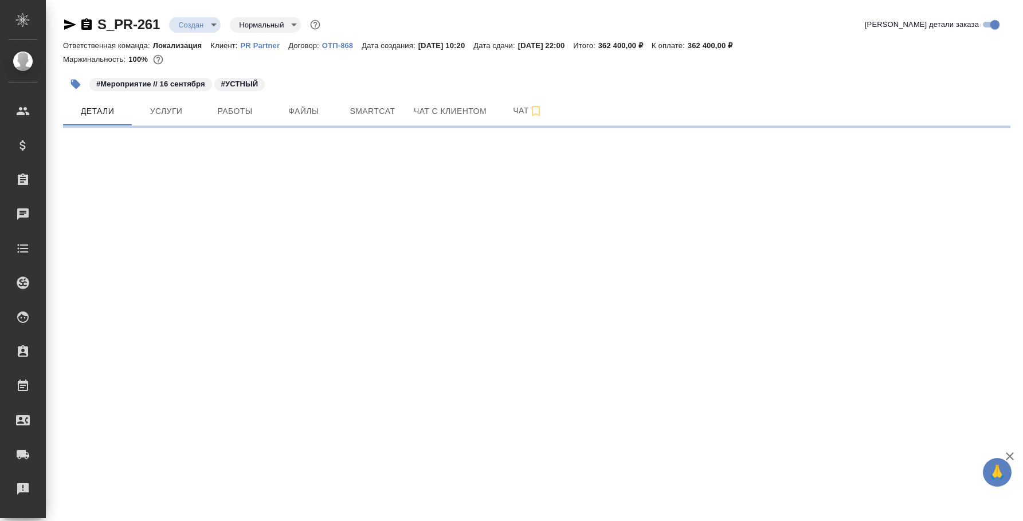
select select "RU"
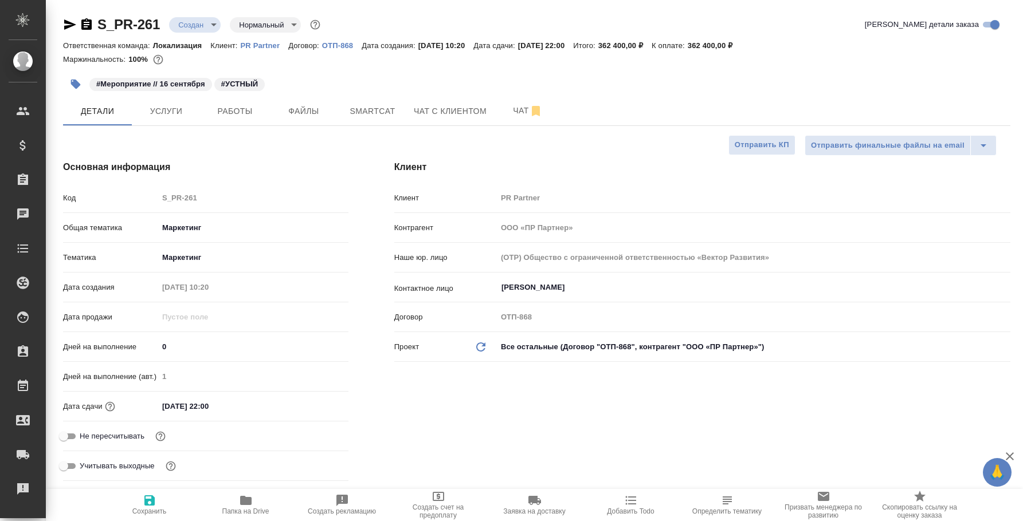
type textarea "x"
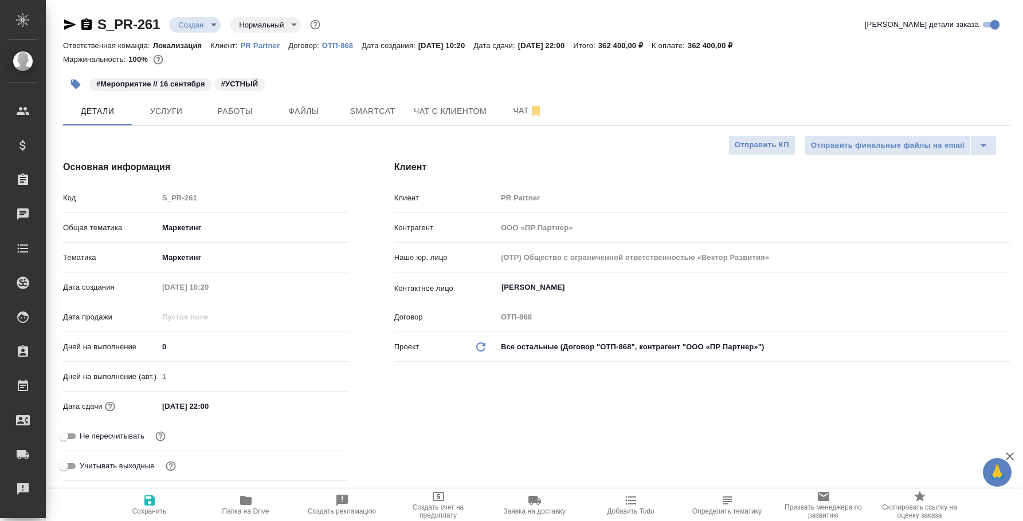
type textarea "x"
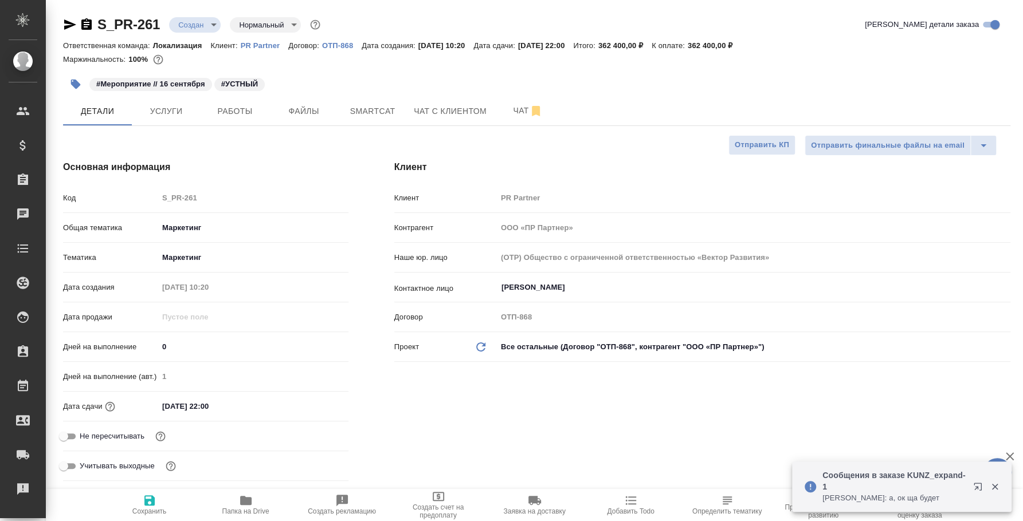
click at [974, 482] on icon "button" at bounding box center [980, 489] width 14 height 14
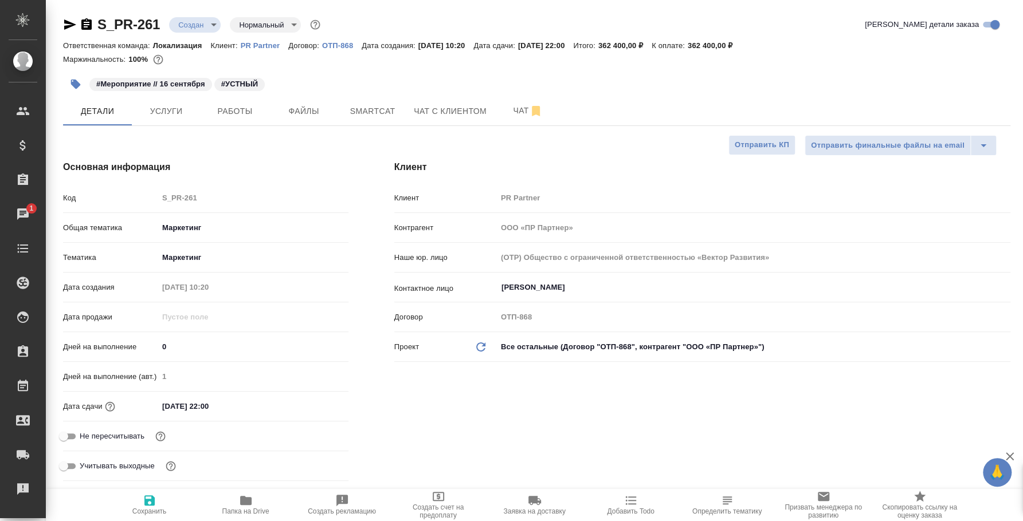
type textarea "x"
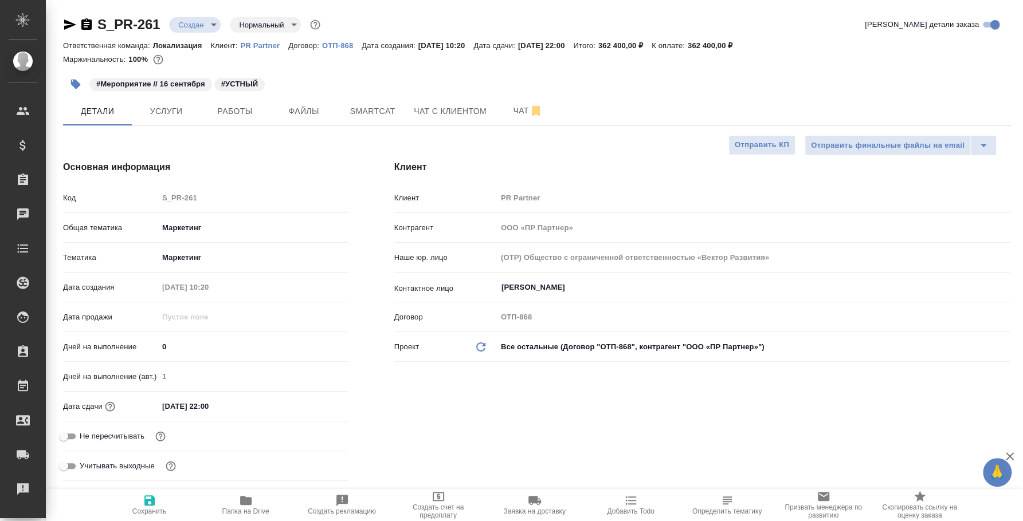
type textarea "x"
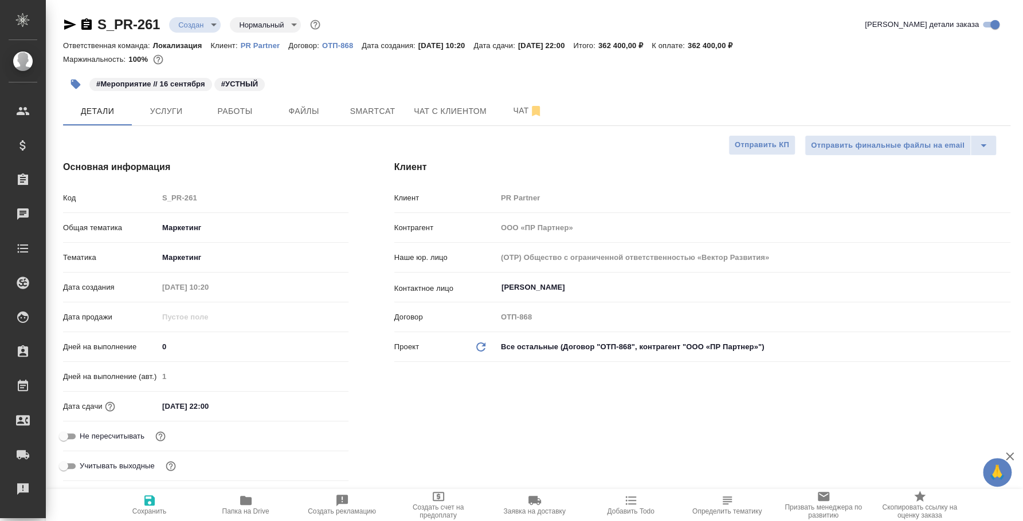
type textarea "x"
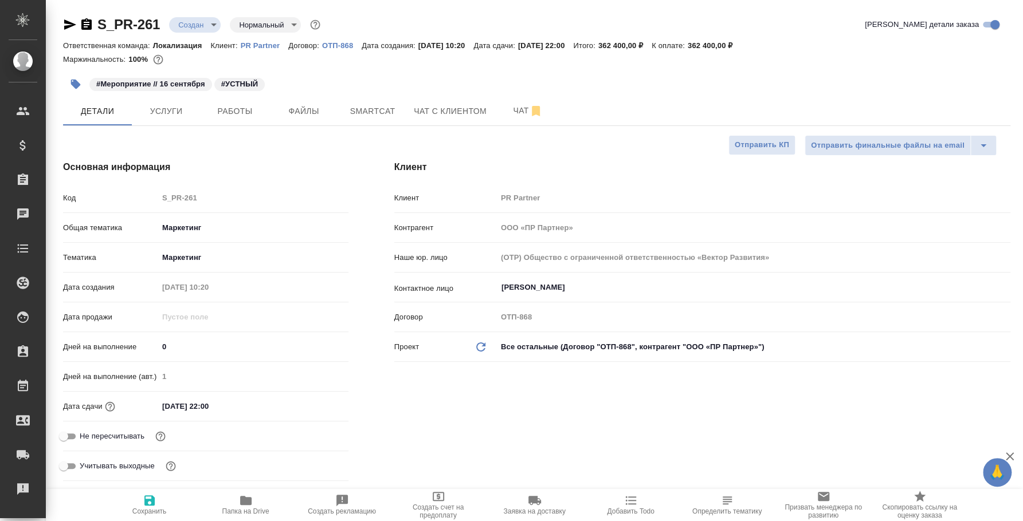
type textarea "x"
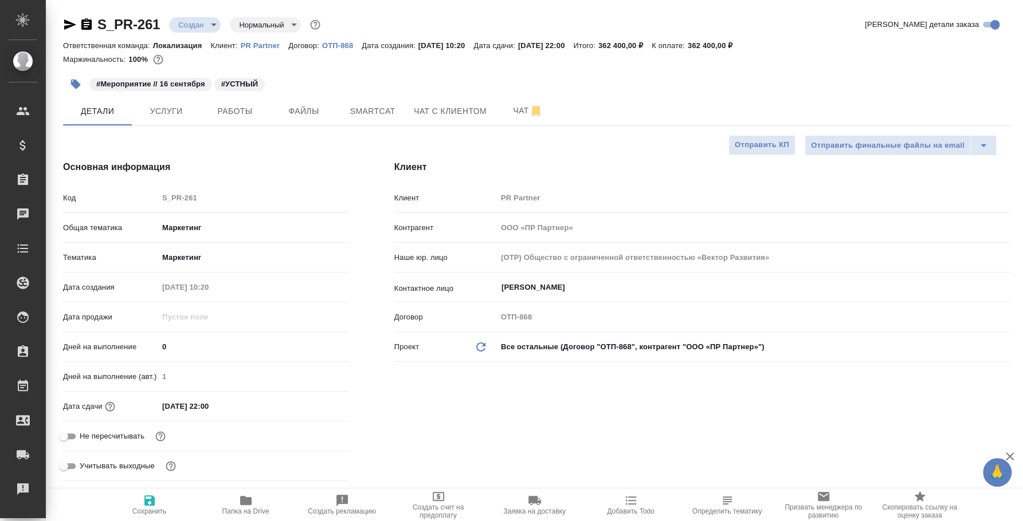
type textarea "x"
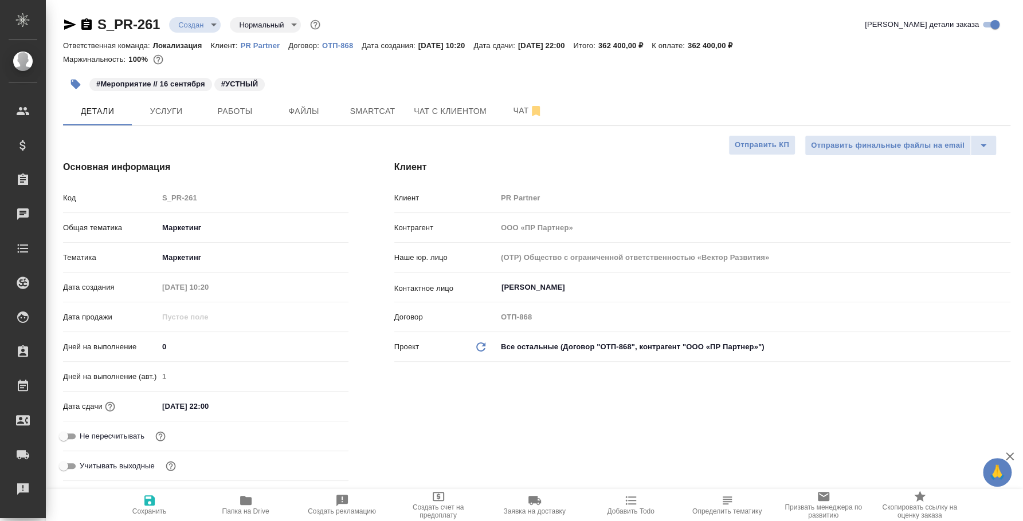
type textarea "x"
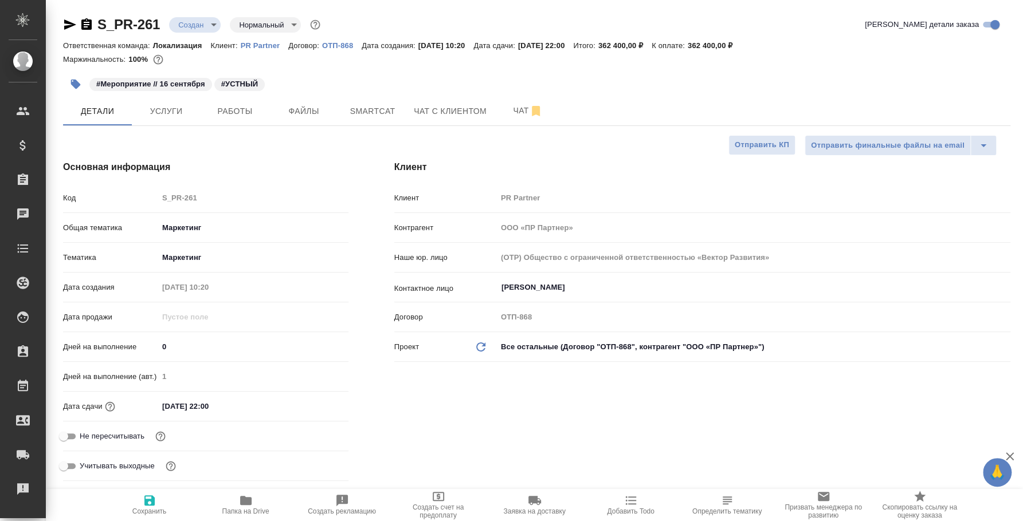
type textarea "x"
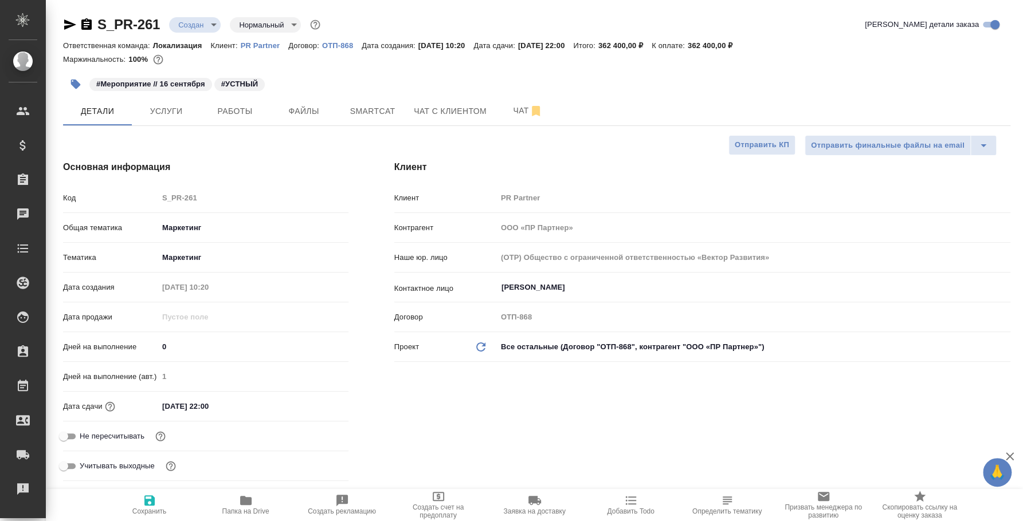
type textarea "x"
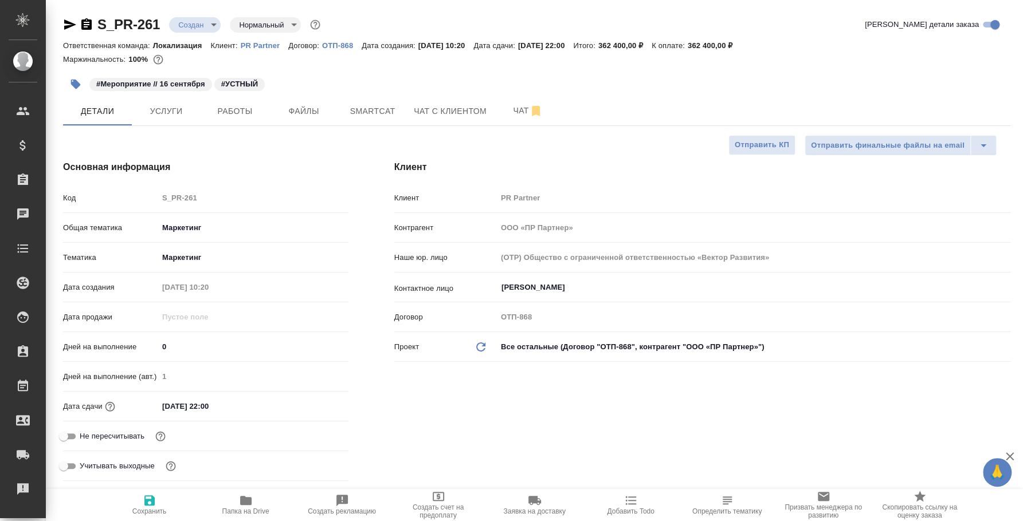
type textarea "x"
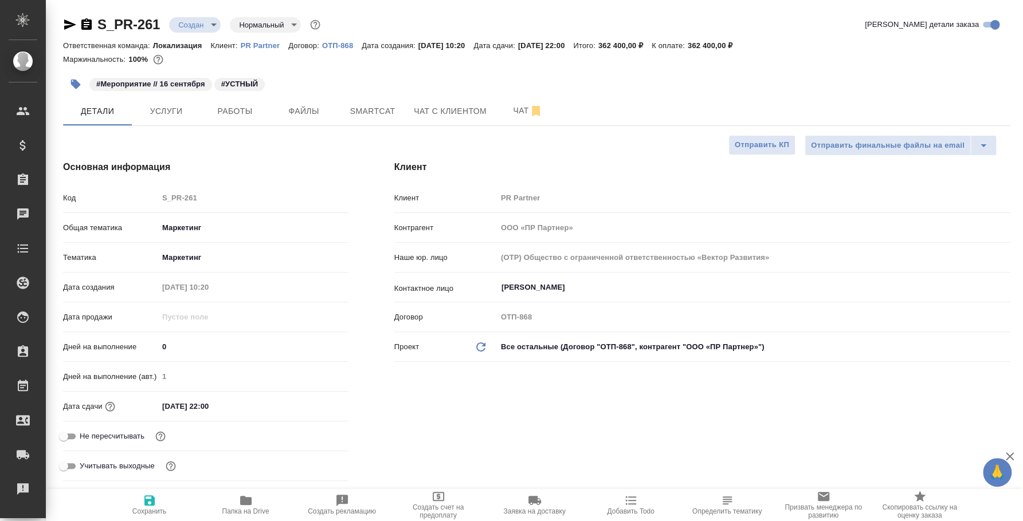
type textarea "x"
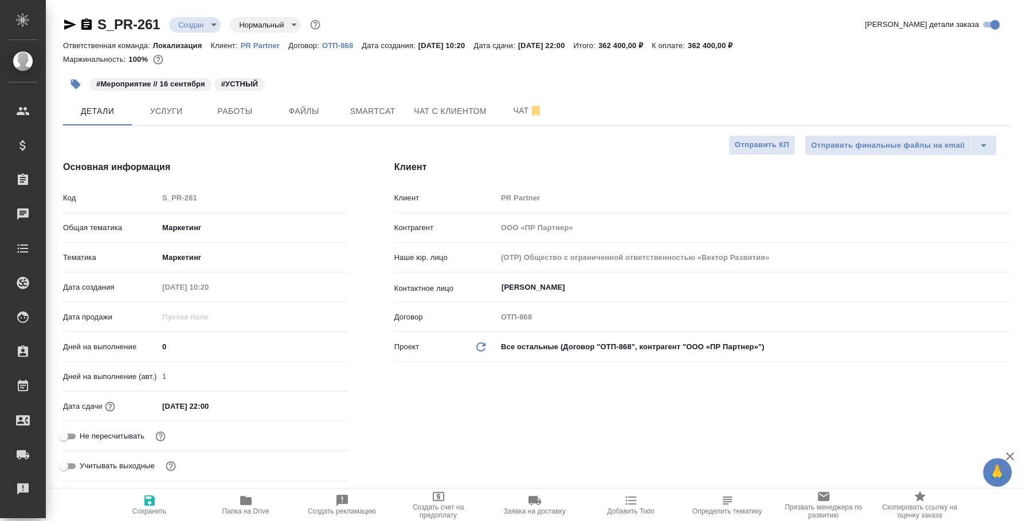
type textarea "x"
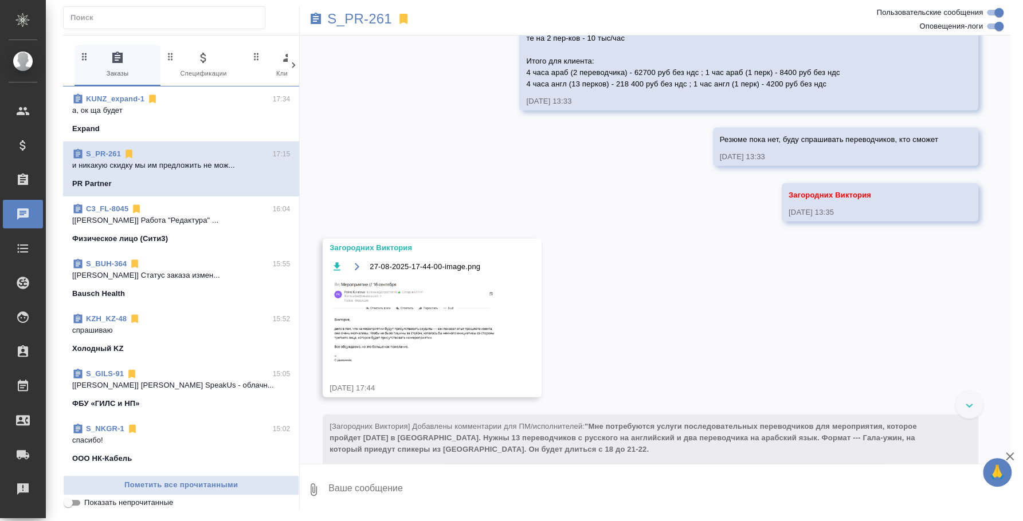
scroll to position [2118, 0]
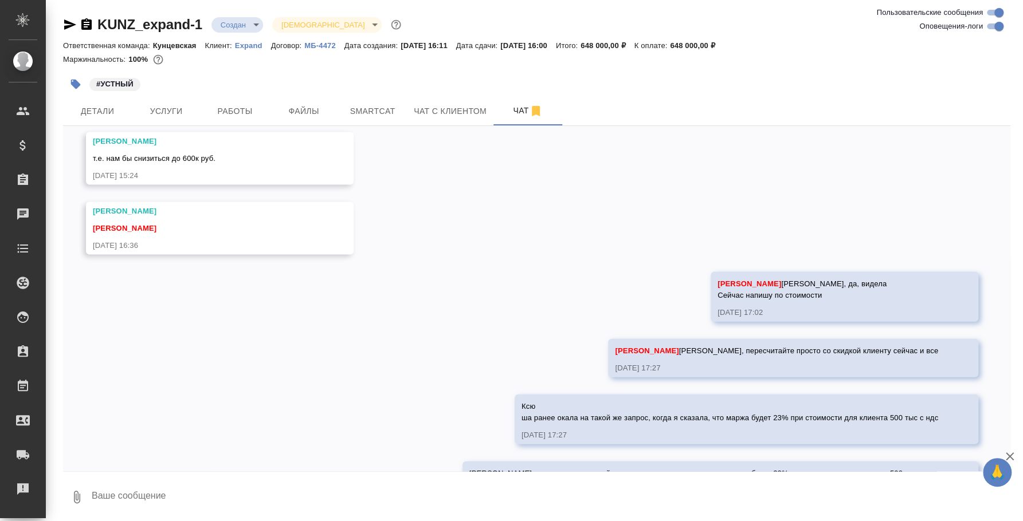
scroll to position [1742, 0]
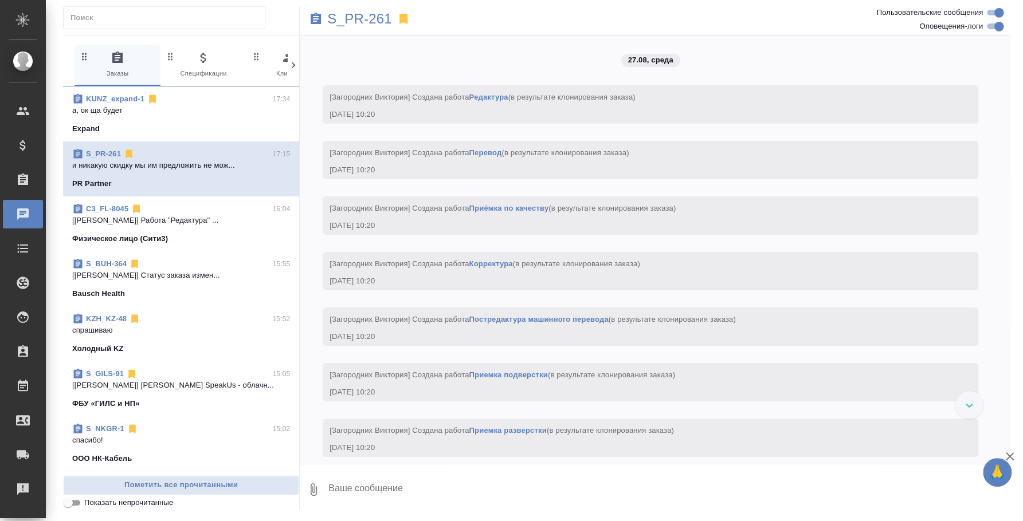
scroll to position [2118, 0]
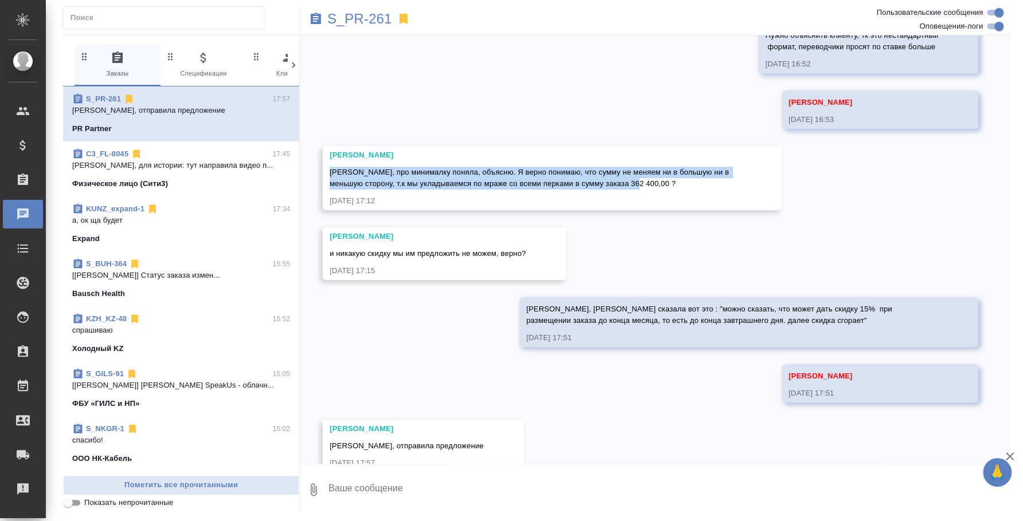
scroll to position [3601, 0]
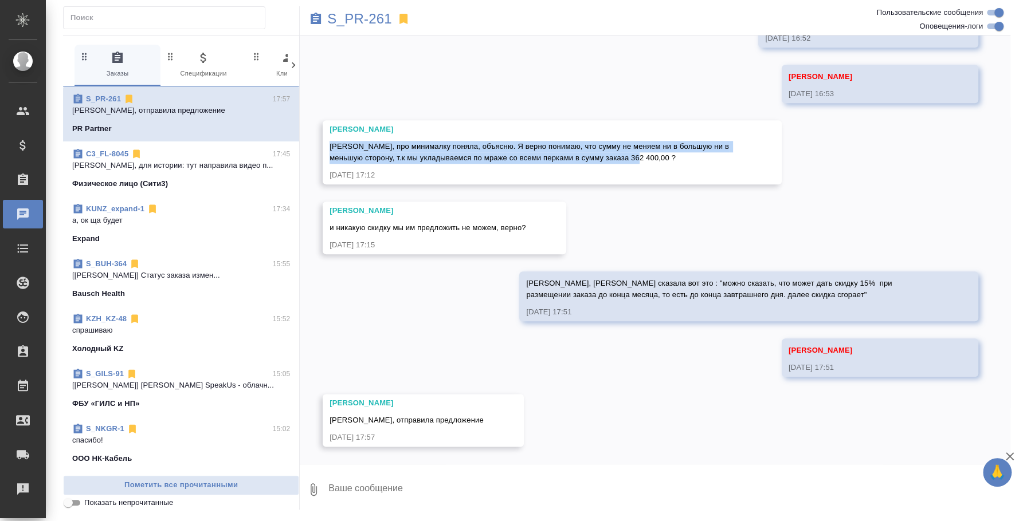
click at [186, 238] on div "Expand" at bounding box center [181, 238] width 218 height 11
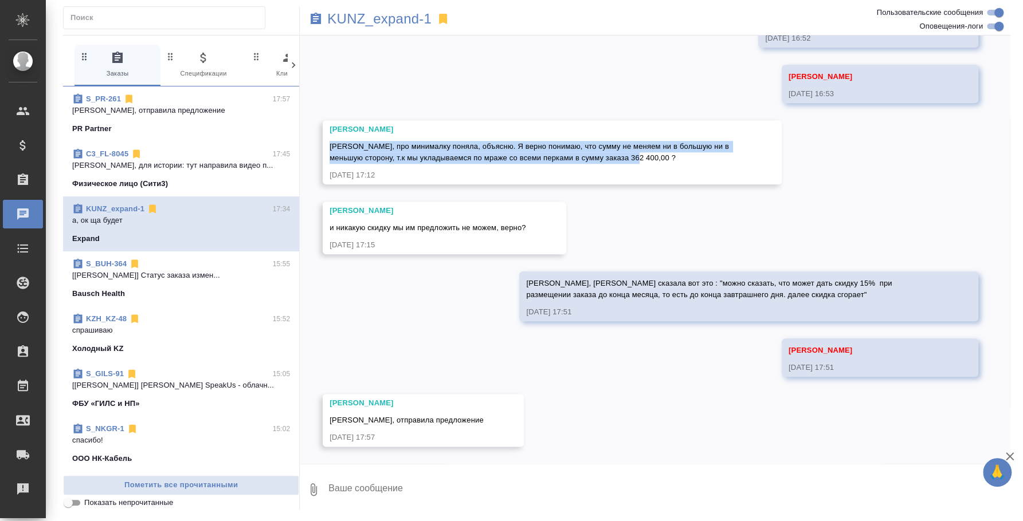
scroll to position [1717, 0]
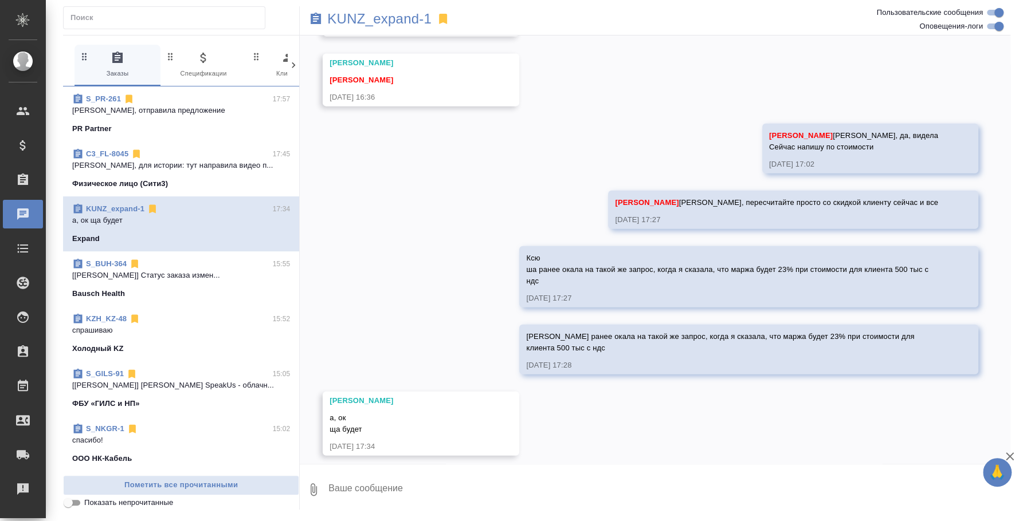
drag, startPoint x: 184, startPoint y: 328, endPoint x: 262, endPoint y: 354, distance: 81.9
click at [184, 329] on p "спрашиваю" at bounding box center [181, 330] width 218 height 11
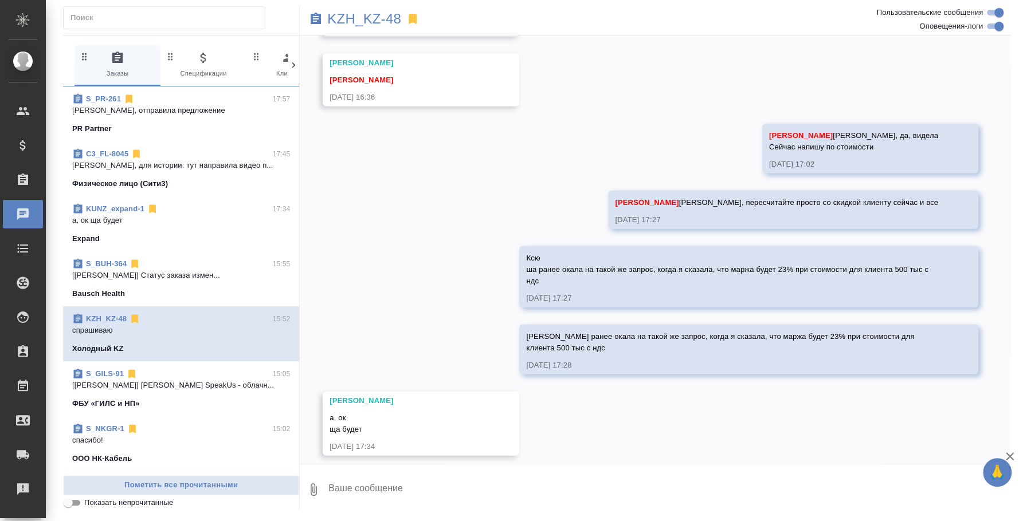
scroll to position [951, 0]
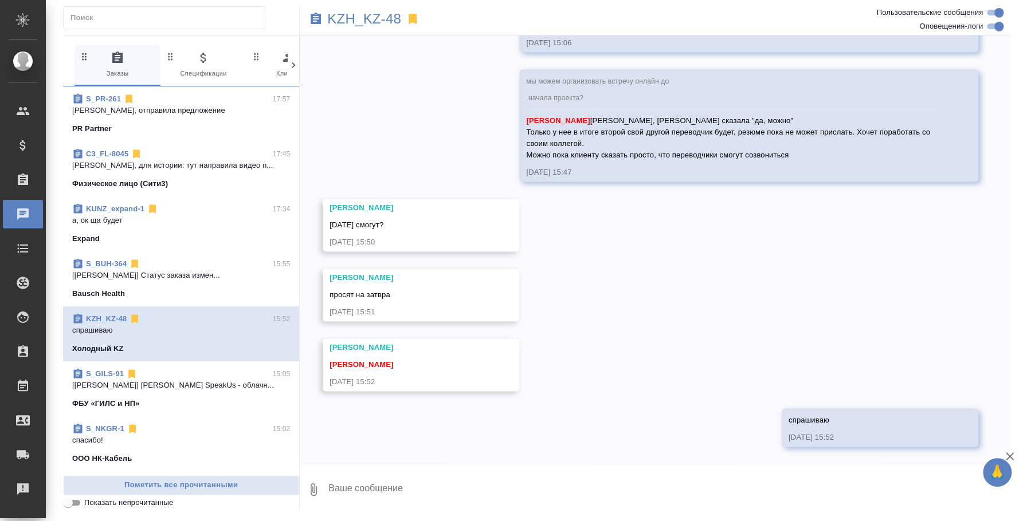
click at [386, 486] on textarea at bounding box center [668, 489] width 683 height 39
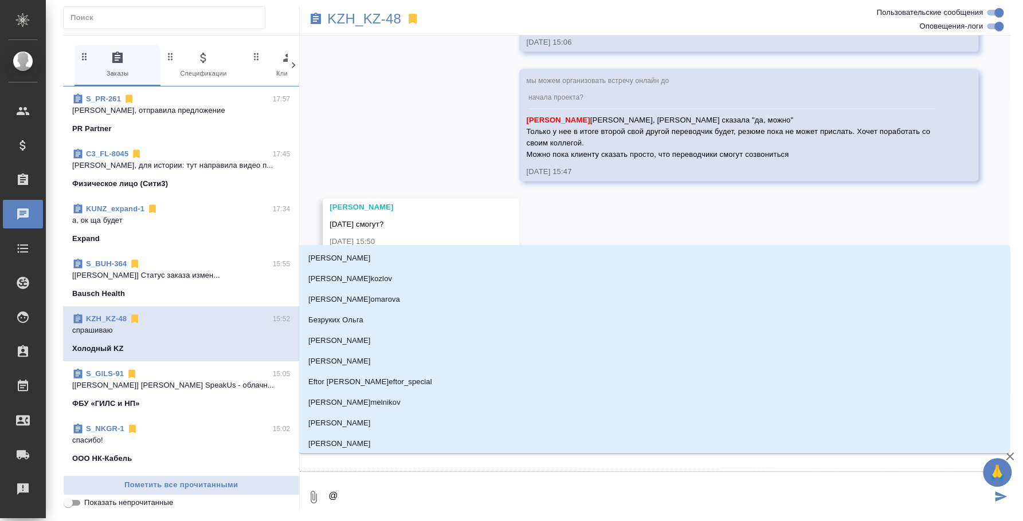
type textarea "@c"
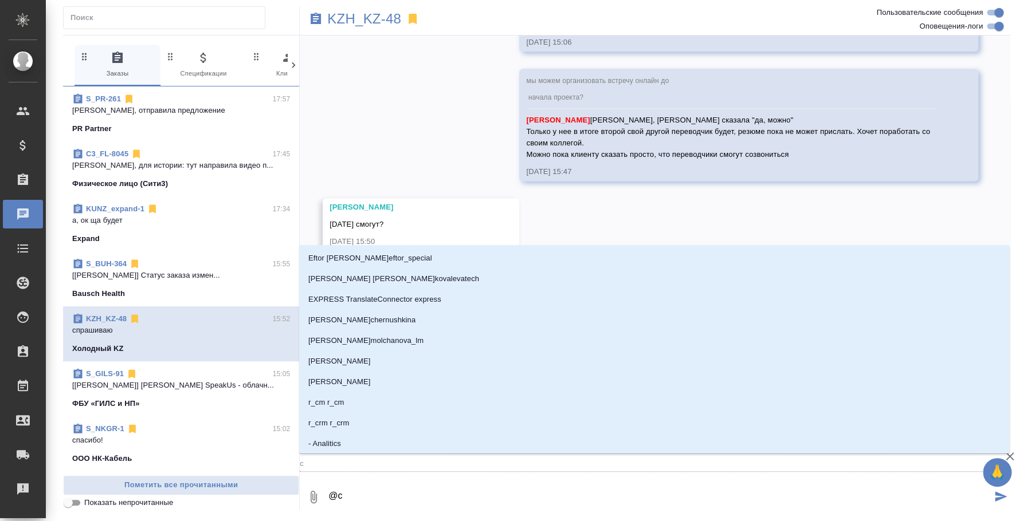
type input "c"
type textarea "@c'f"
type input "c'f"
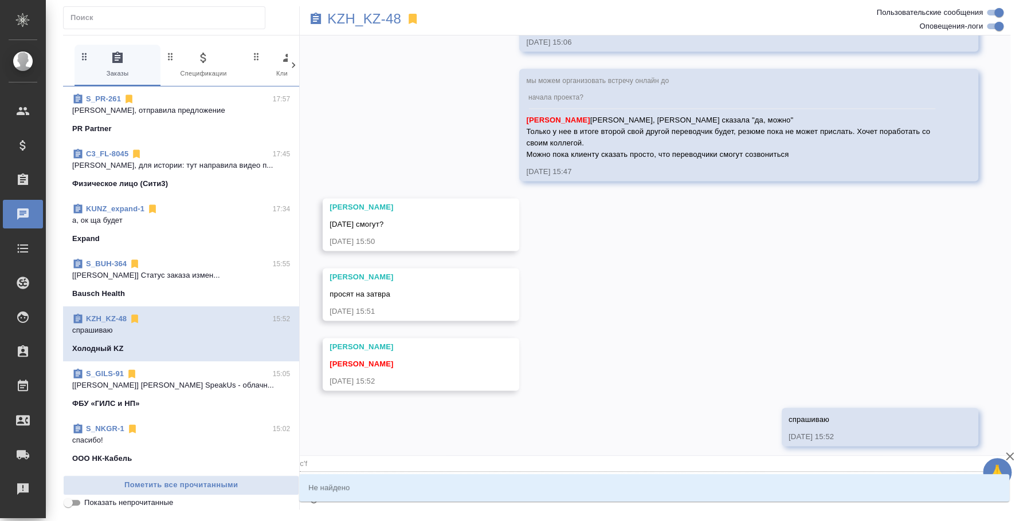
type textarea "@c"
type input "c"
type textarea "@"
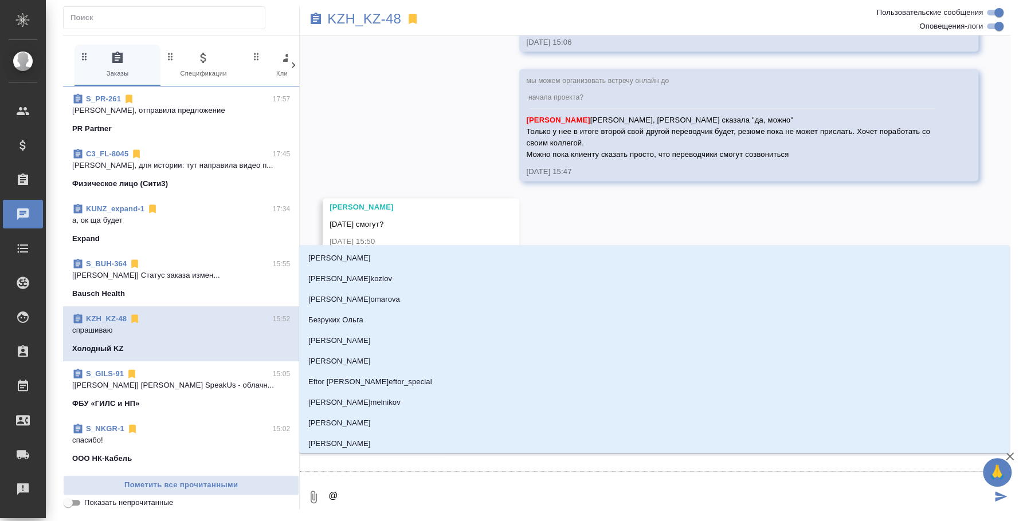
type textarea "@"
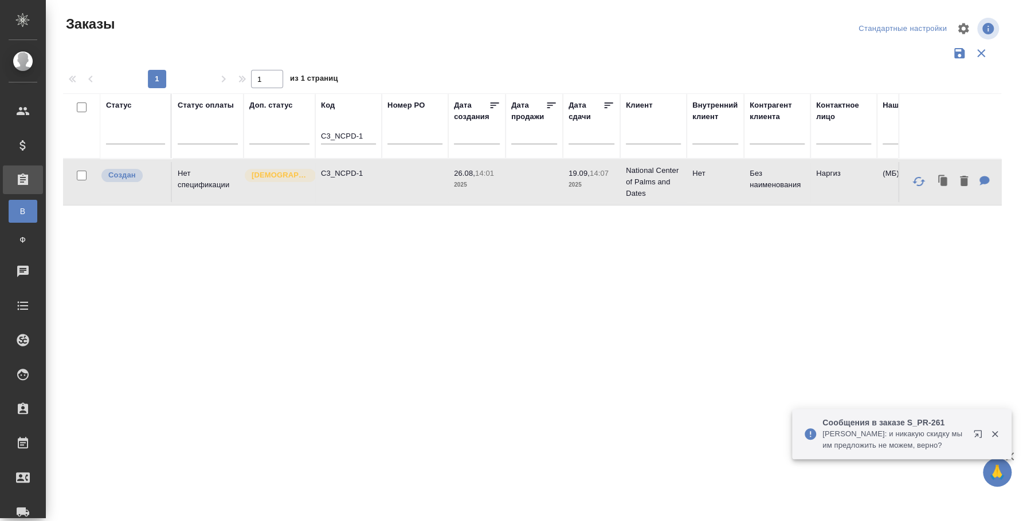
click at [955, 429] on p "[PERSON_NAME]: и никакую скидку мы им предложить не можем, верно?" at bounding box center [893, 440] width 143 height 23
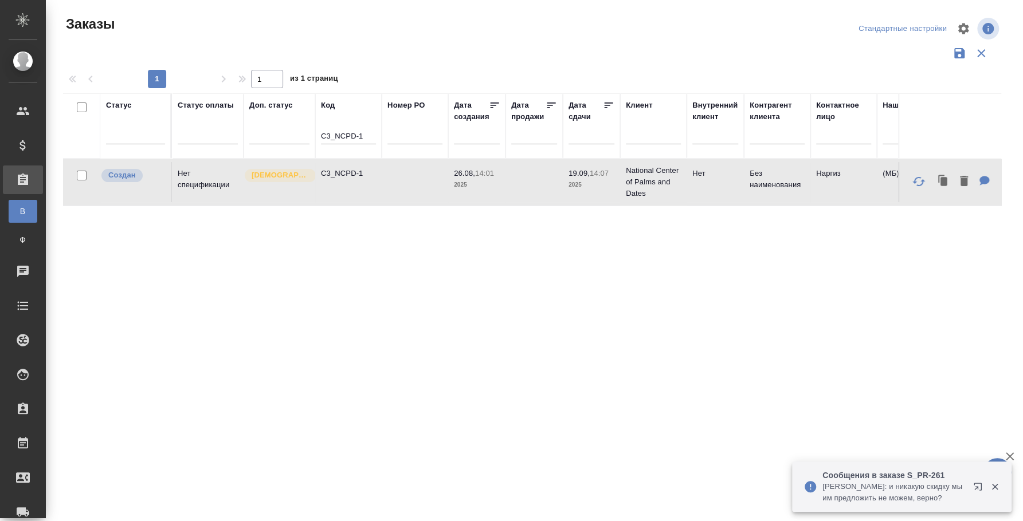
click at [900, 488] on p "Асланукова Сати: и никакую скидку мы им предложить не можем, верно?" at bounding box center [893, 492] width 143 height 23
click at [976, 484] on icon "button" at bounding box center [977, 486] width 7 height 7
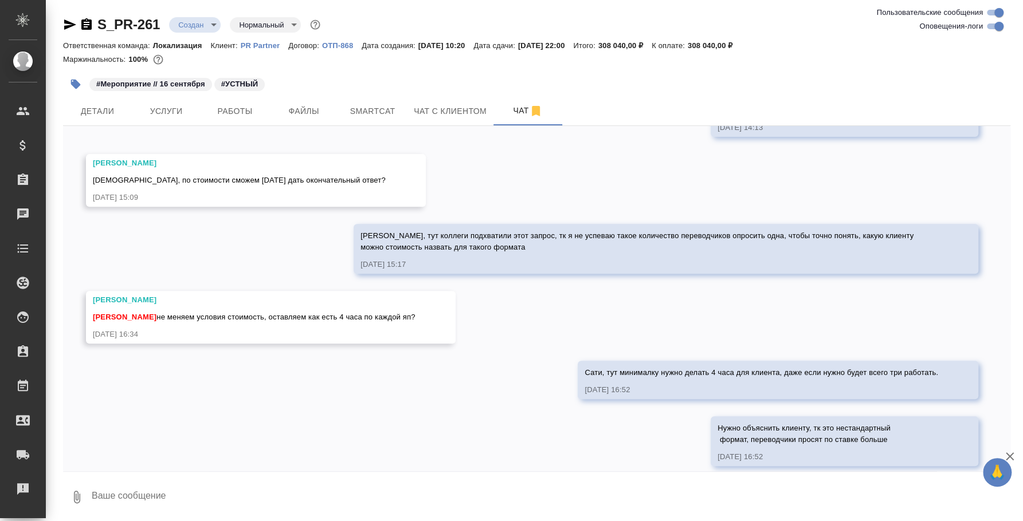
scroll to position [3388, 0]
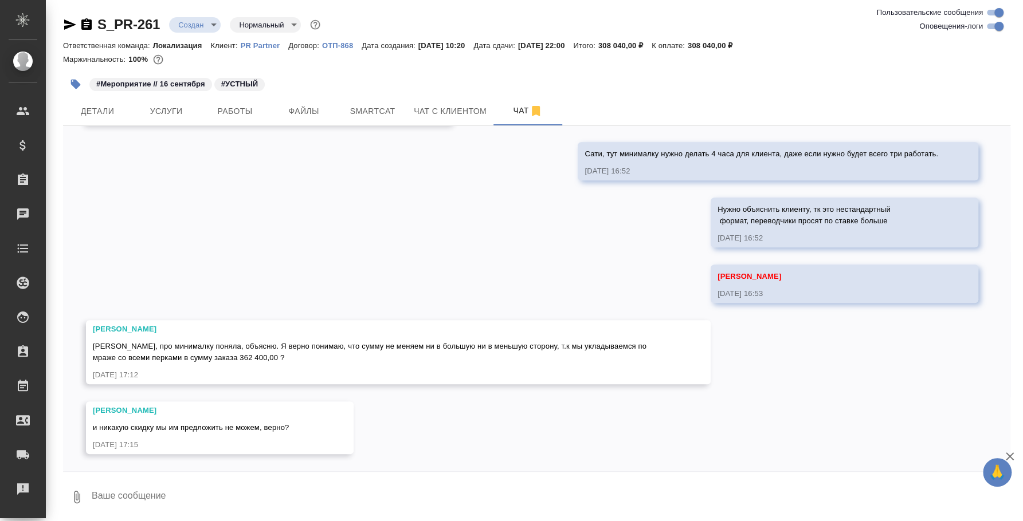
click at [359, 495] on textarea at bounding box center [551, 497] width 920 height 39
paste textarea "можно сказать, что может дать скидку 15% при размещении заказа до конца месяца,…"
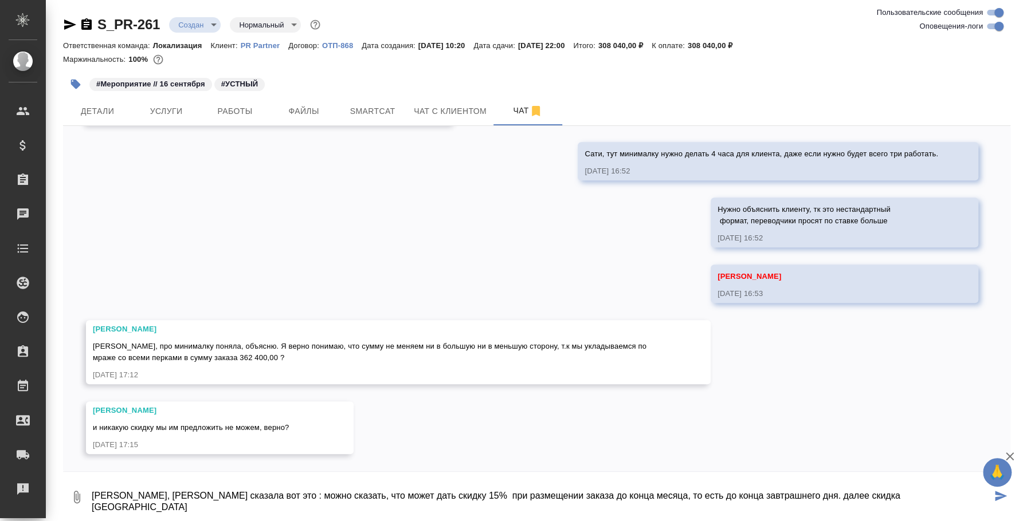
click at [221, 492] on textarea "[PERSON_NAME], [PERSON_NAME] сказала вот это : можно сказать, что может дать ск…" at bounding box center [541, 497] width 901 height 39
click at [224, 492] on textarea "[PERSON_NAME], [PERSON_NAME] сказала вот это : можно сказать, что может дать ск…" at bounding box center [541, 497] width 901 height 39
click at [843, 494] on textarea "[PERSON_NAME], [PERSON_NAME] сказала вот это : "можно сказать, что может дать с…" at bounding box center [541, 497] width 901 height 39
type textarea "[PERSON_NAME], [PERSON_NAME] сказала вот это : "можно сказать, что может дать с…"
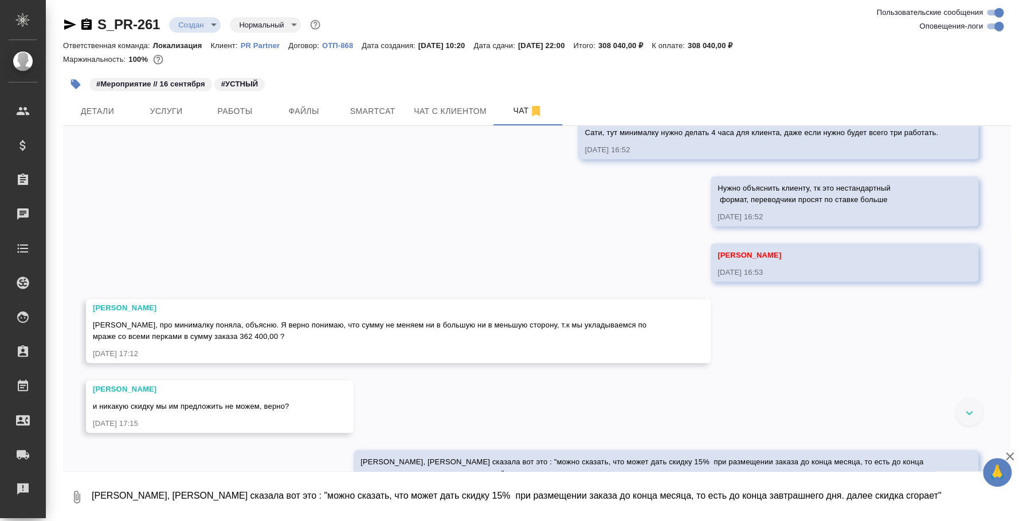
scroll to position [3455, 0]
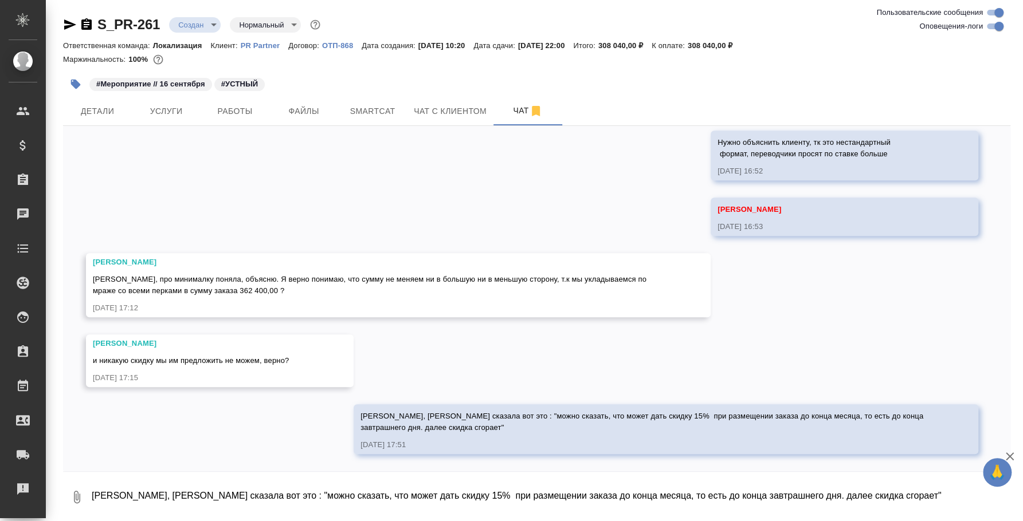
click at [189, 478] on textarea "[PERSON_NAME], [PERSON_NAME] сказала вот это : "можно сказать, что может дать с…" at bounding box center [551, 497] width 920 height 39
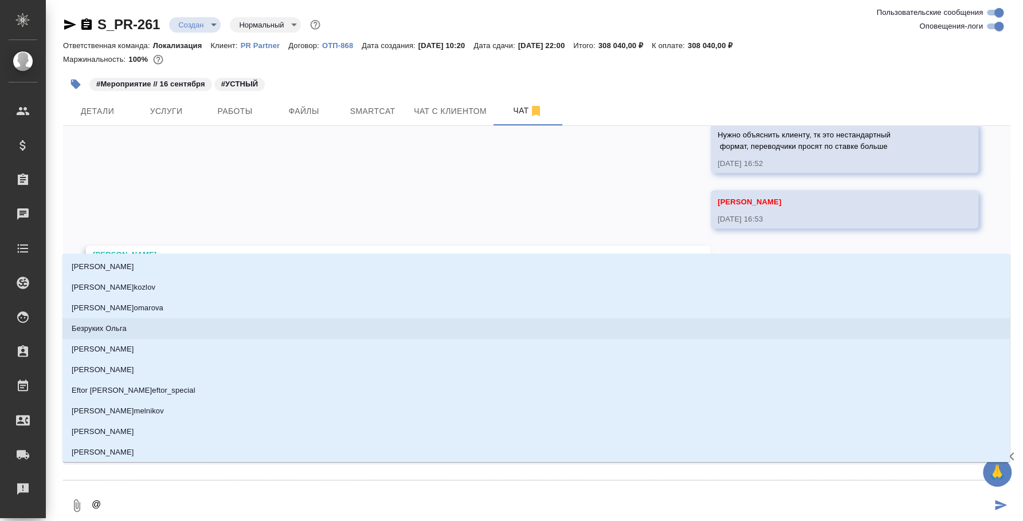
type textarea "@c"
type input "c"
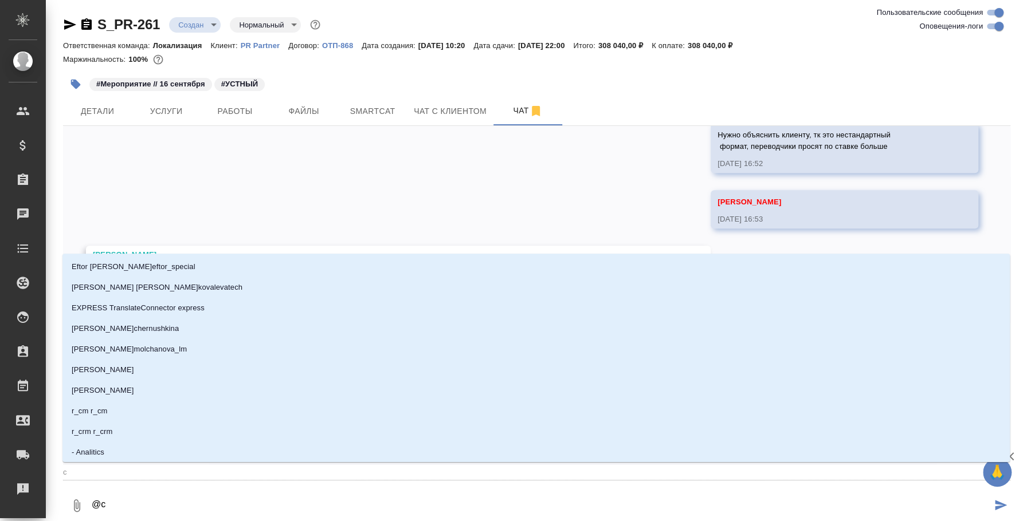
type textarea "@cf"
type input "cf"
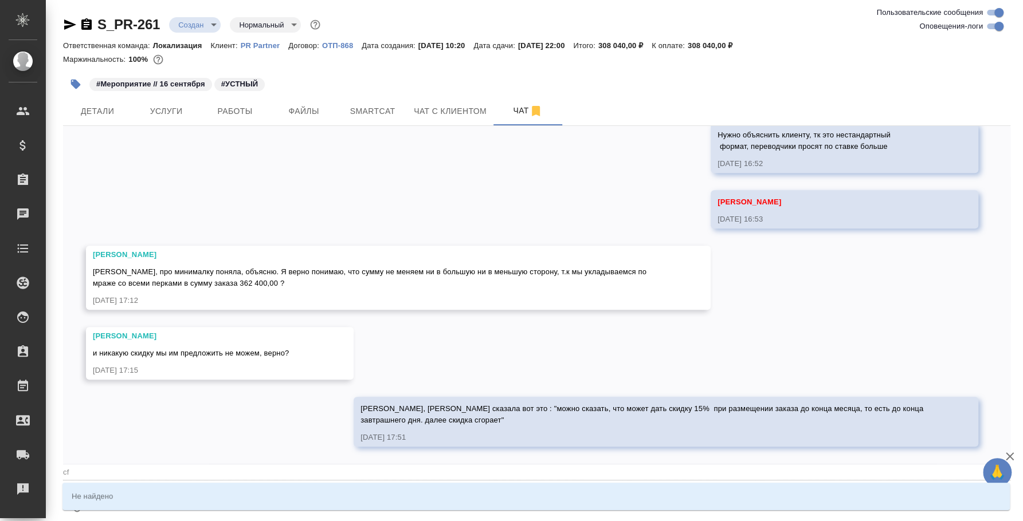
type textarea "@c"
type input "c"
type textarea "@"
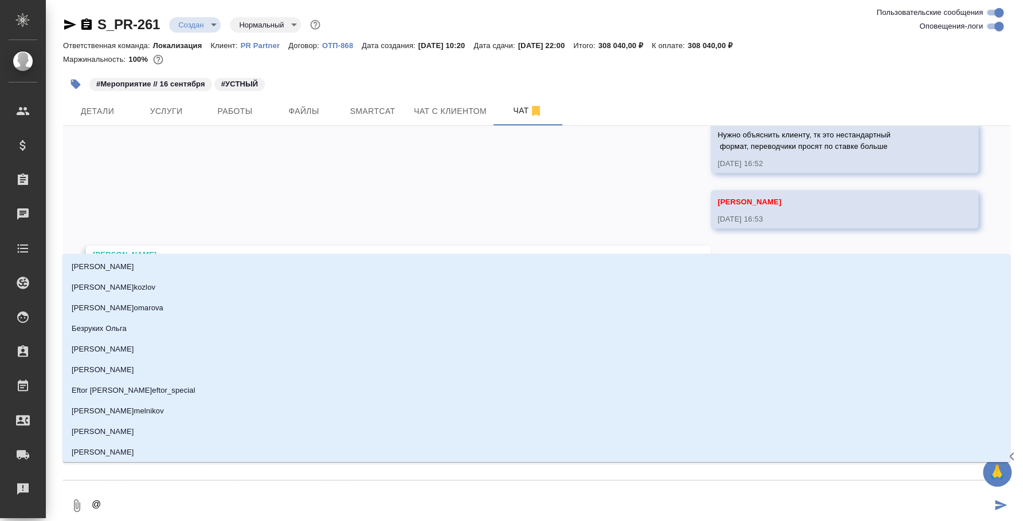
type textarea "@c"
type input "c"
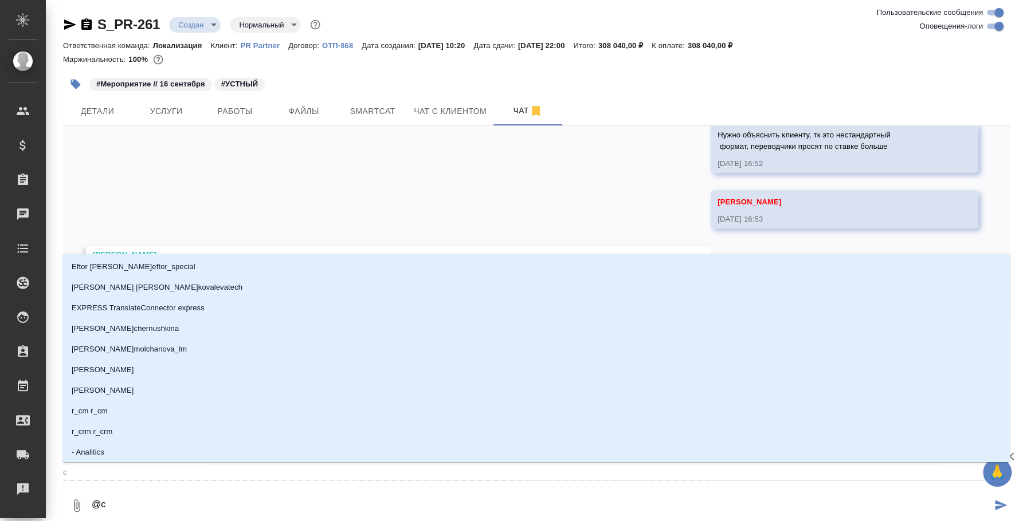
type textarea "@c'f"
type input "c'f"
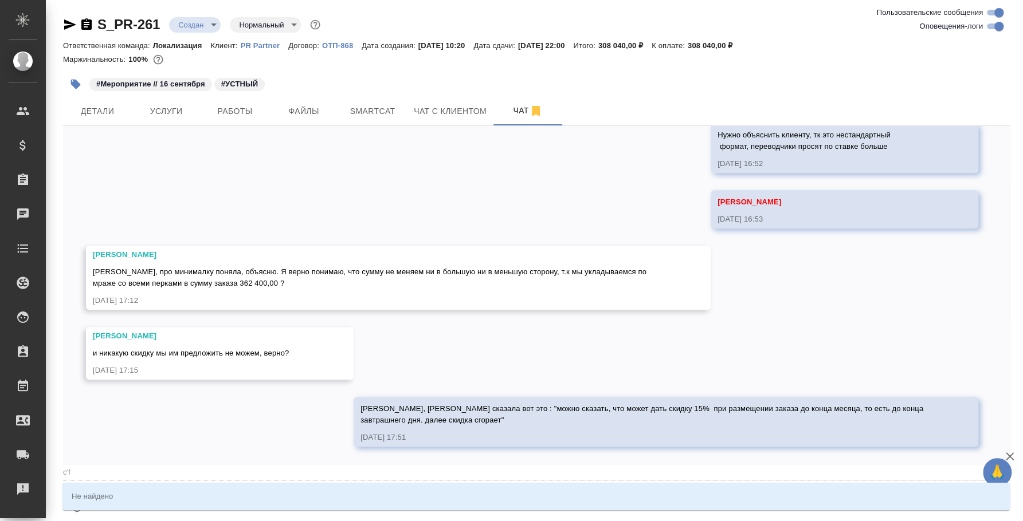
type textarea "@c'f'n"
type input "c'f'n"
type textarea "@c'f'n'b"
type input "c'f'n'b"
type textarea "@c'f'n"
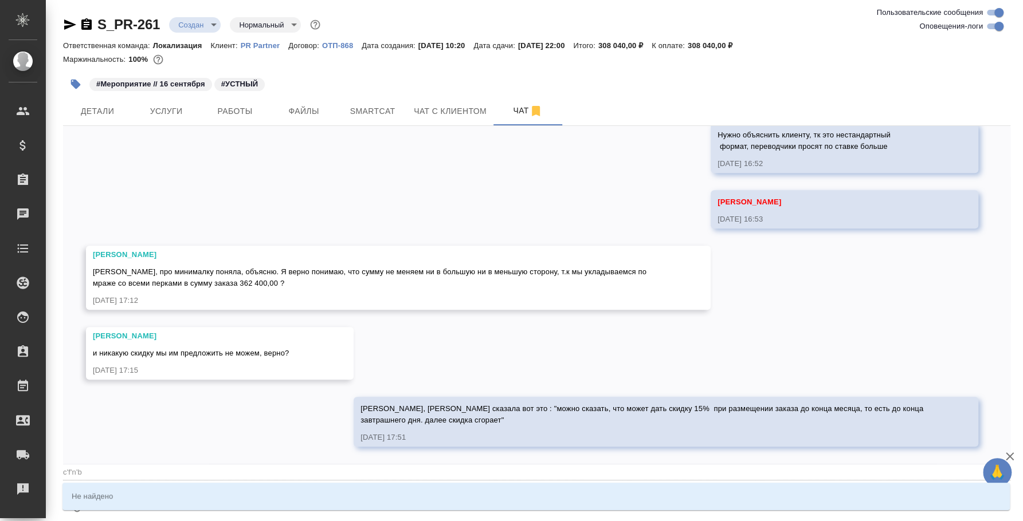
type input "c'f'n"
type textarea "@c'f"
type input "c'f"
type textarea "@c"
type input "c"
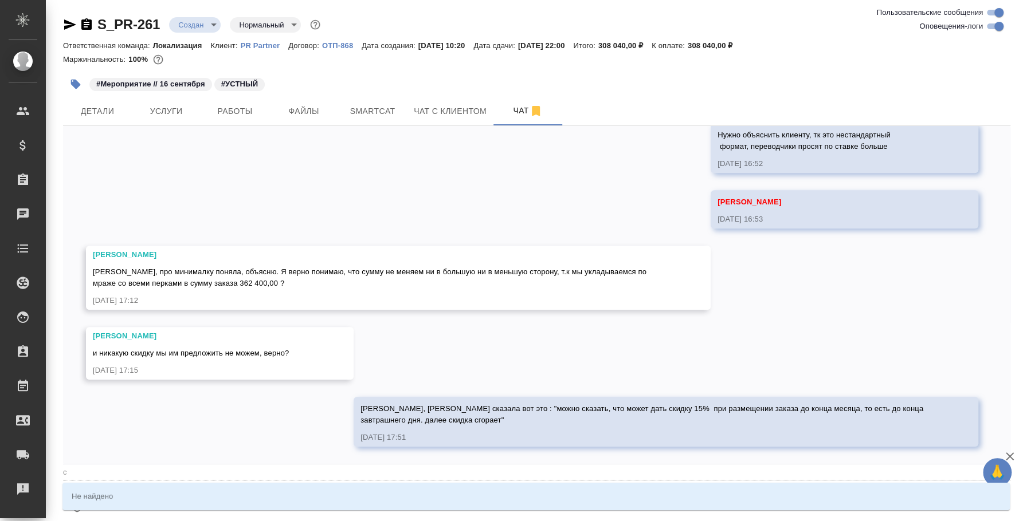
type textarea "@"
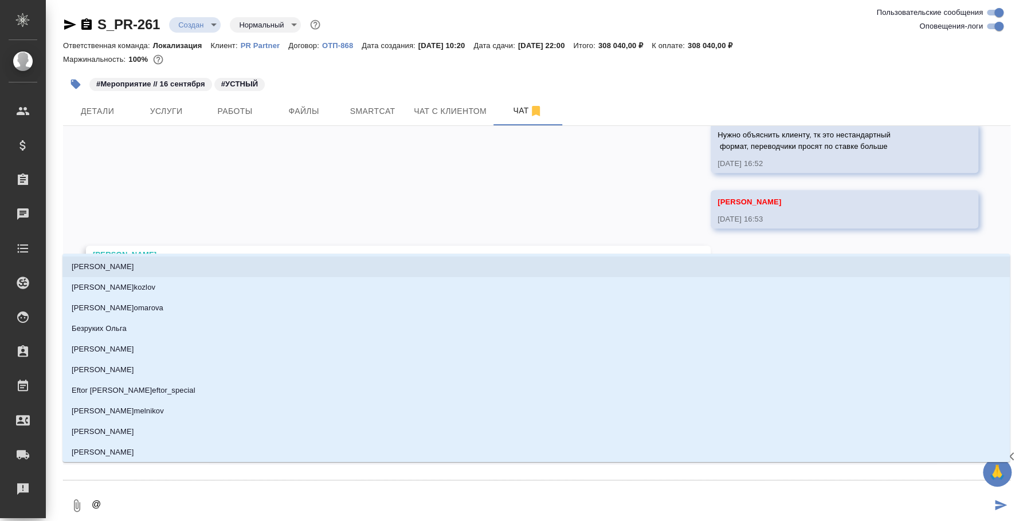
type textarea "@с"
type input "с"
type textarea "@са"
type input "са"
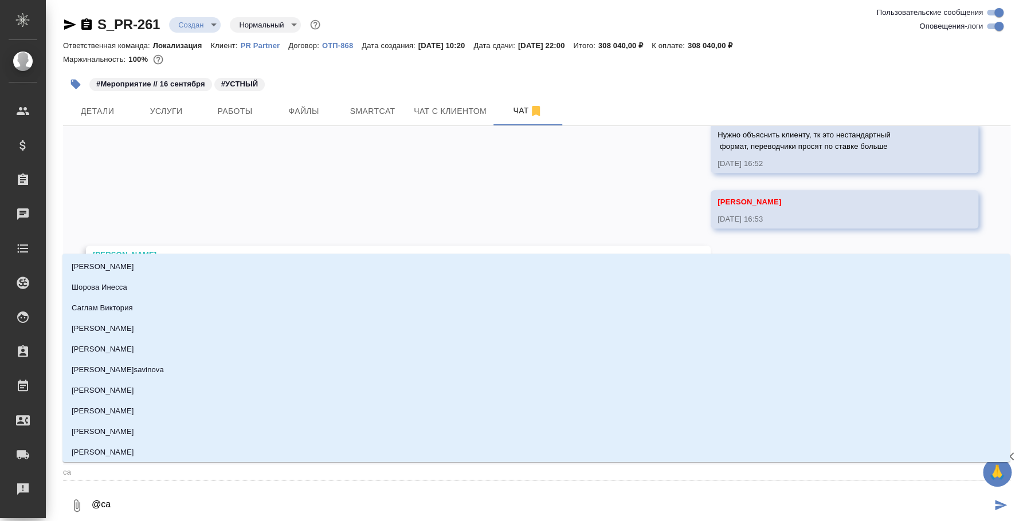
type textarea "@сат"
type input "сат"
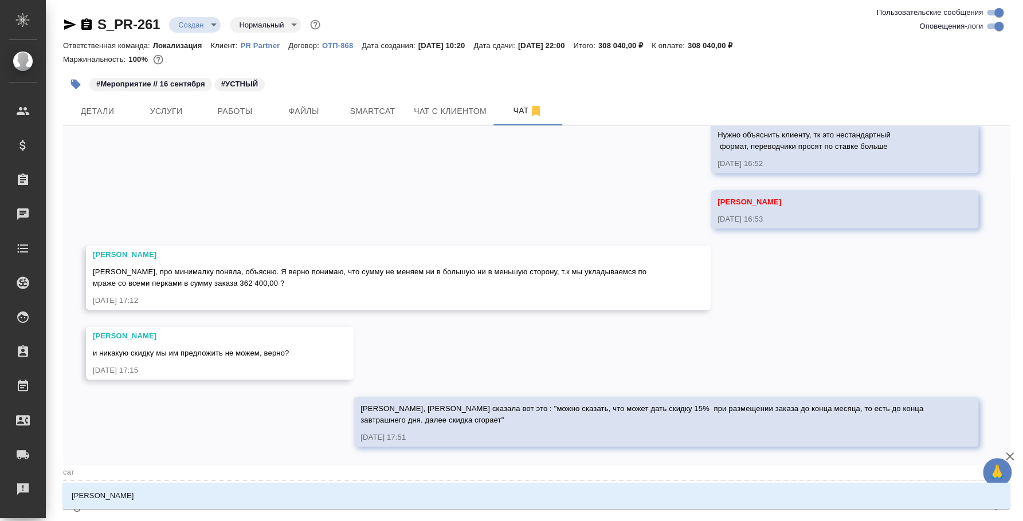
type textarea "@сати"
type input "сати"
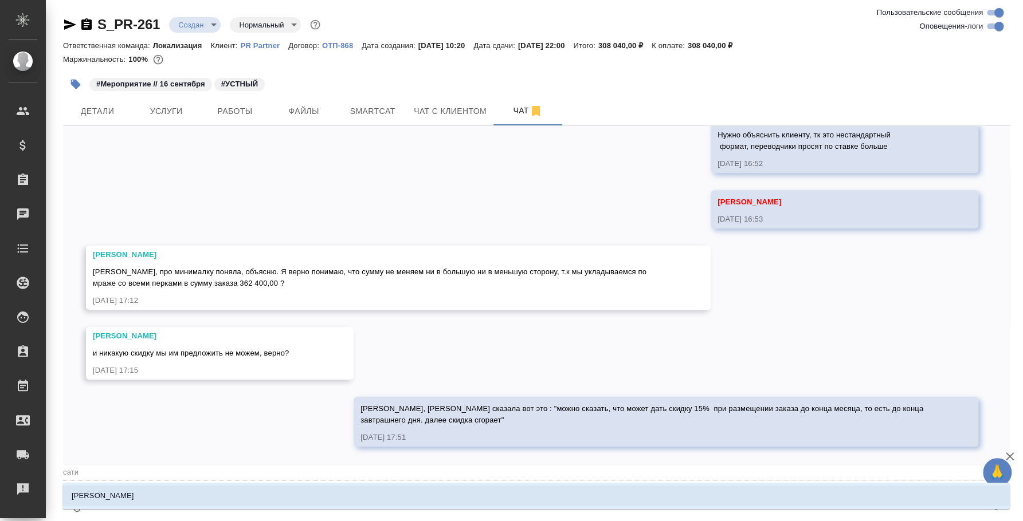
click at [352, 486] on li "[PERSON_NAME]" at bounding box center [535, 496] width 947 height 21
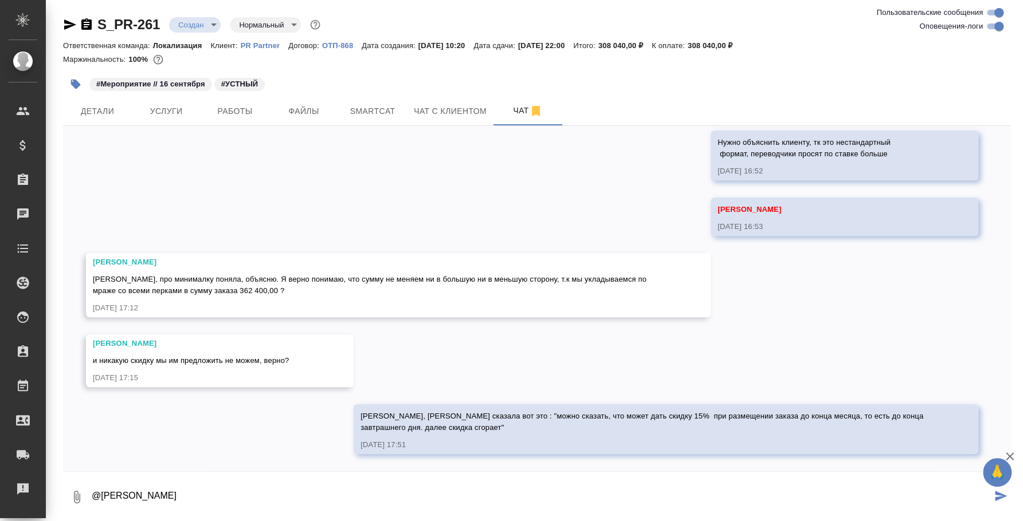
type textarea "@[PERSON_NAME]"
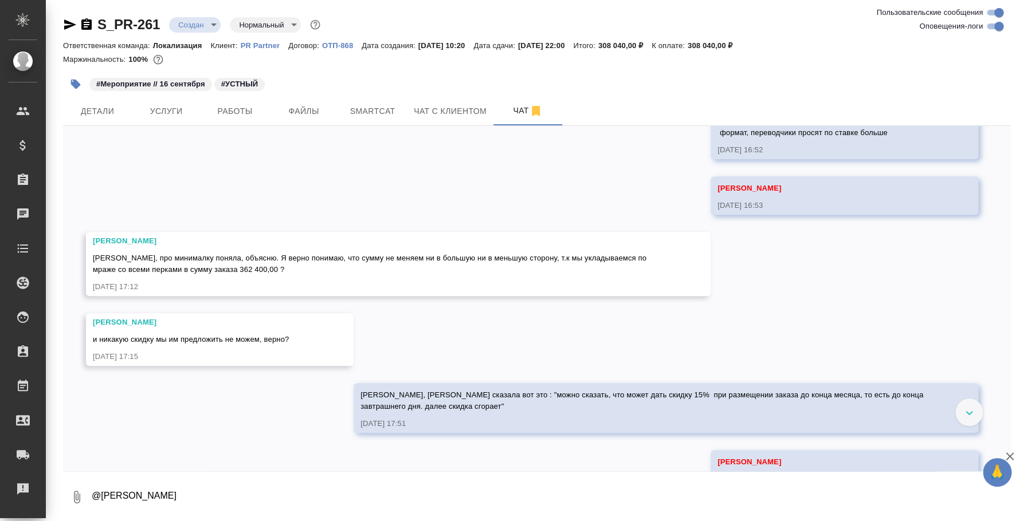
scroll to position [3511, 0]
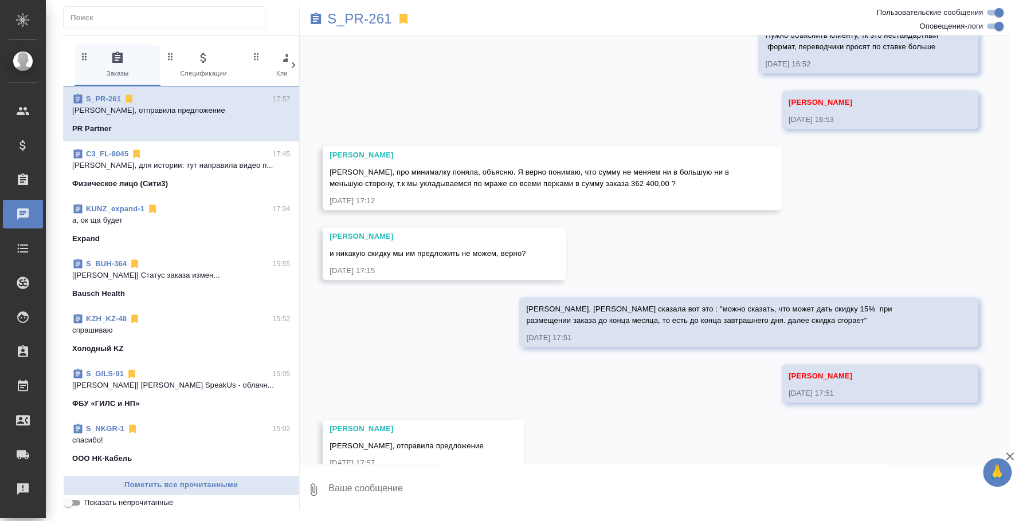
scroll to position [3601, 0]
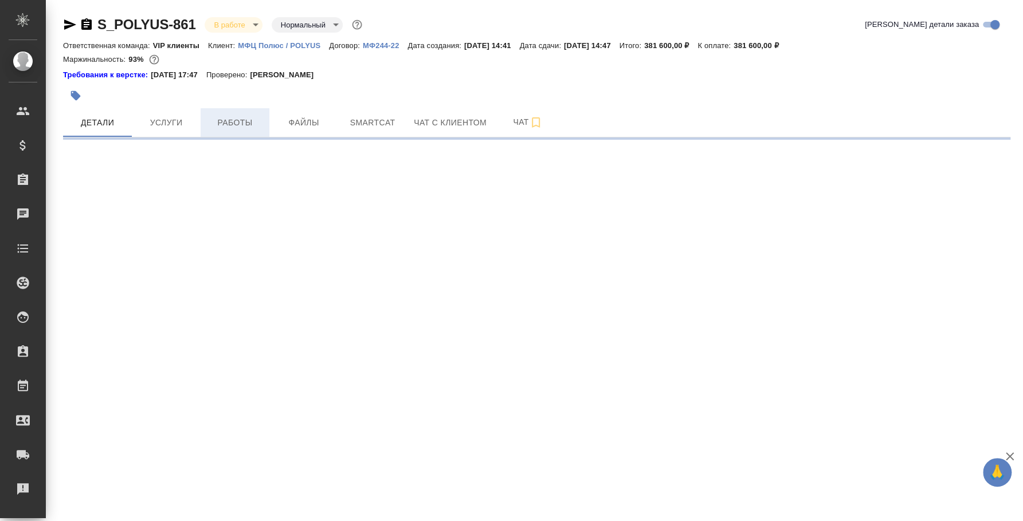
select select "RU"
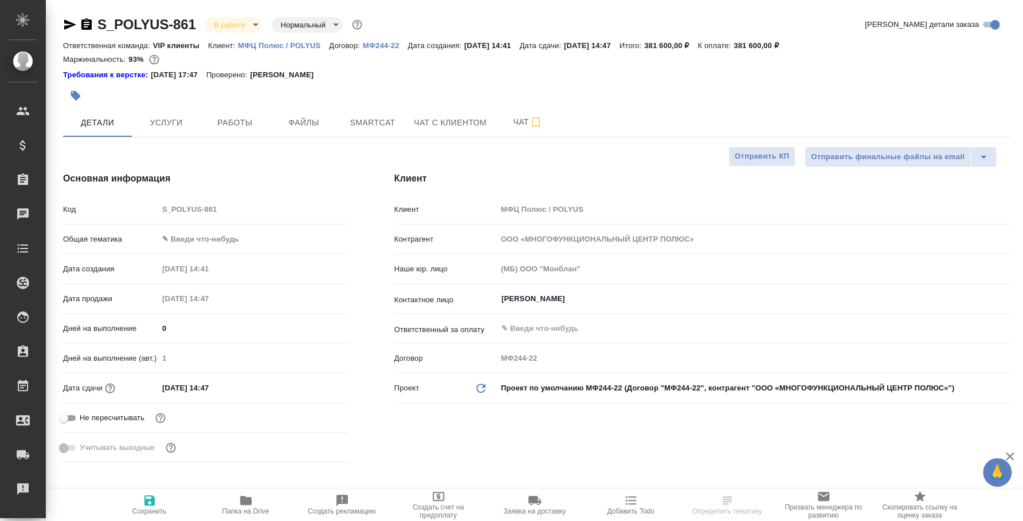
type textarea "x"
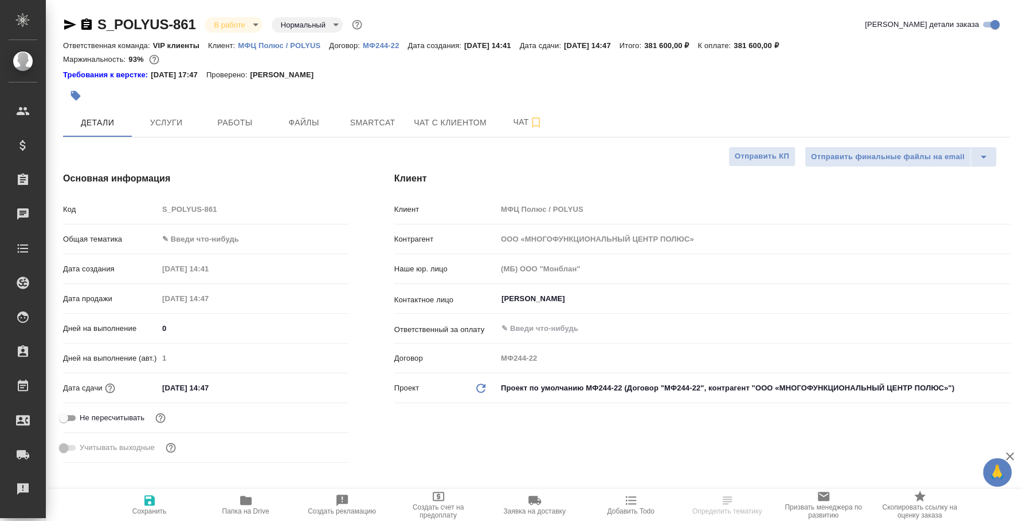
type textarea "x"
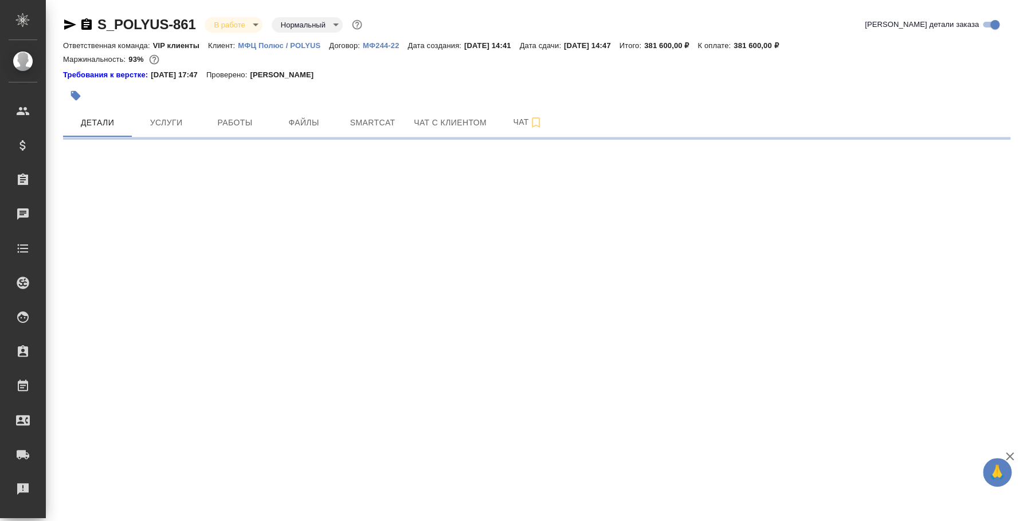
select select "RU"
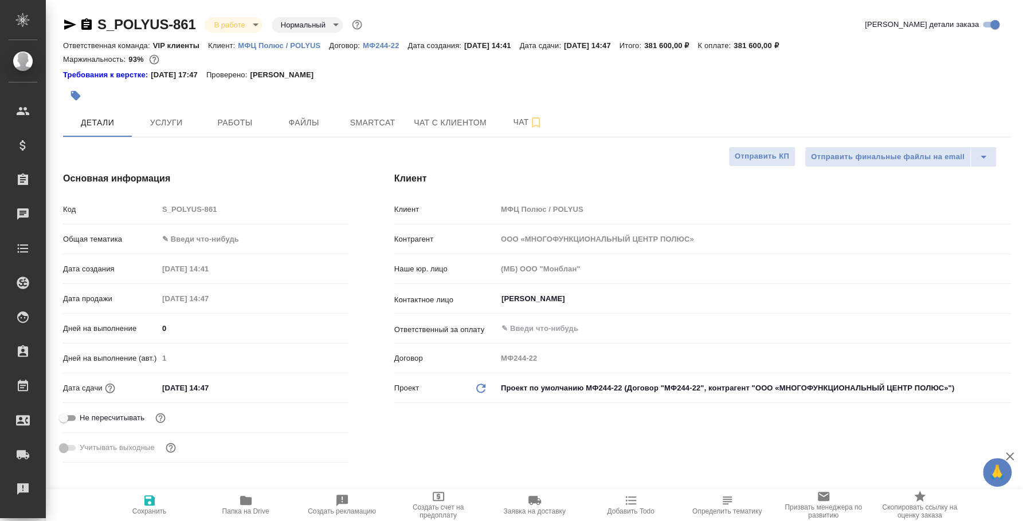
type textarea "x"
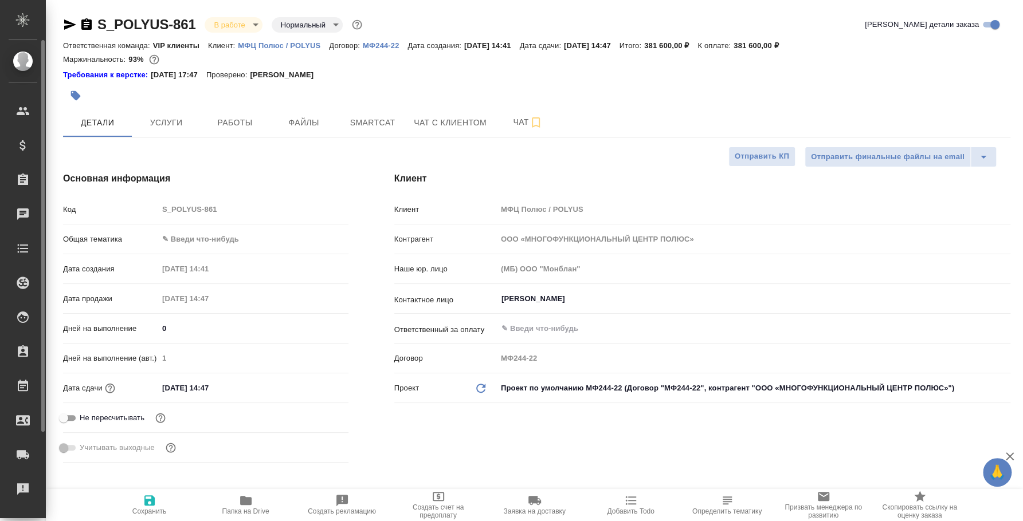
type textarea "x"
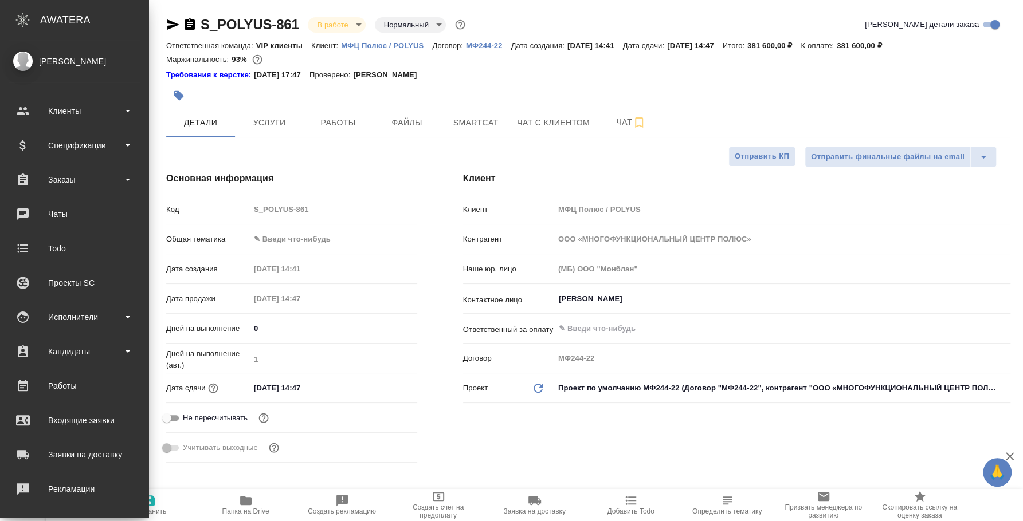
type textarea "x"
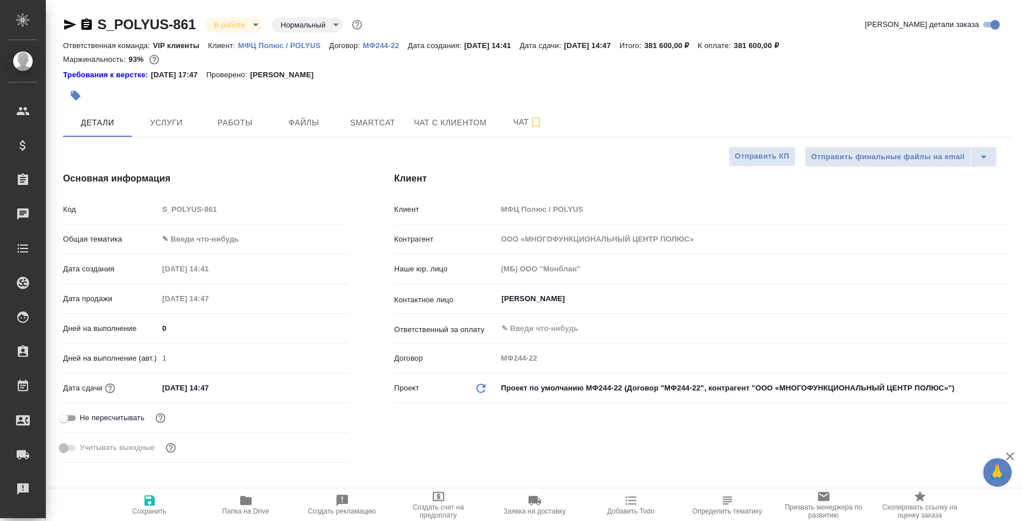
click at [89, 21] on icon "button" at bounding box center [86, 23] width 10 height 11
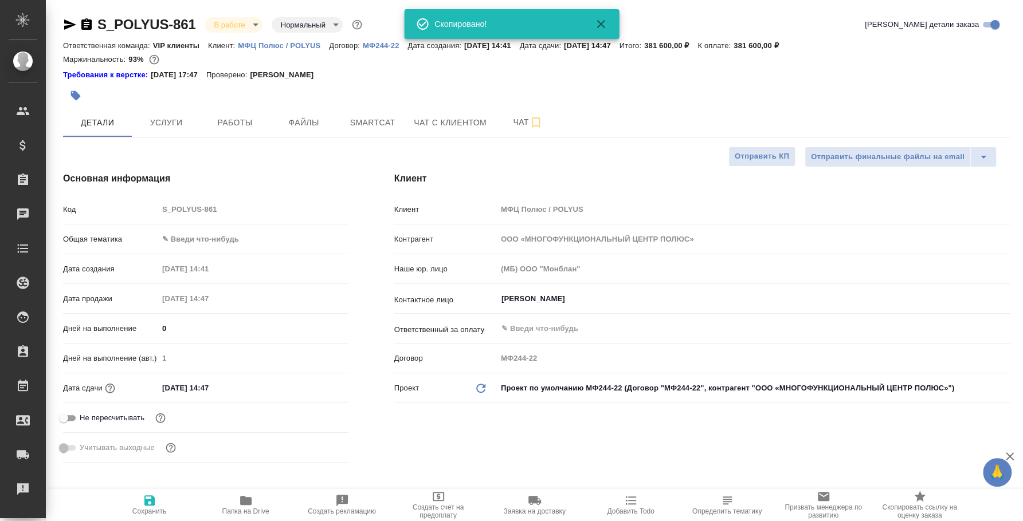
type textarea "x"
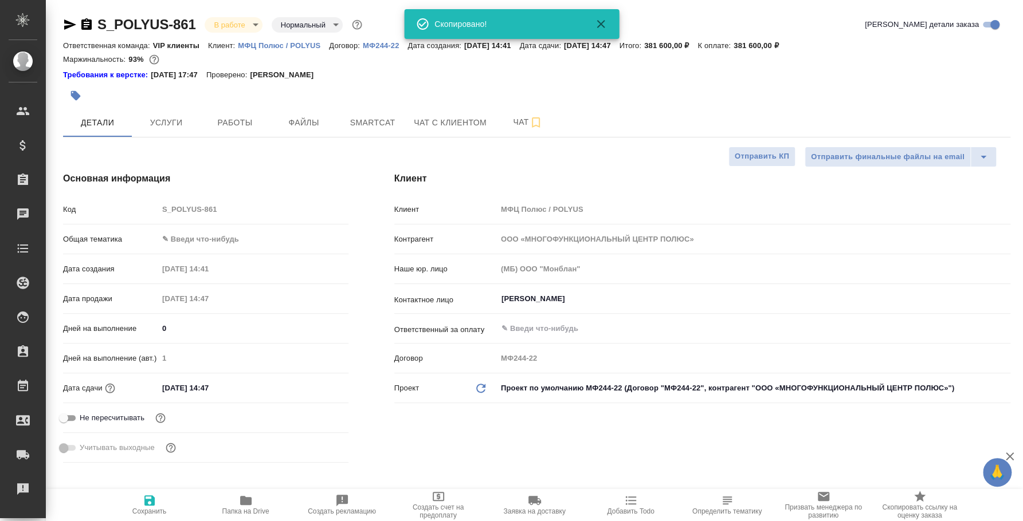
type textarea "x"
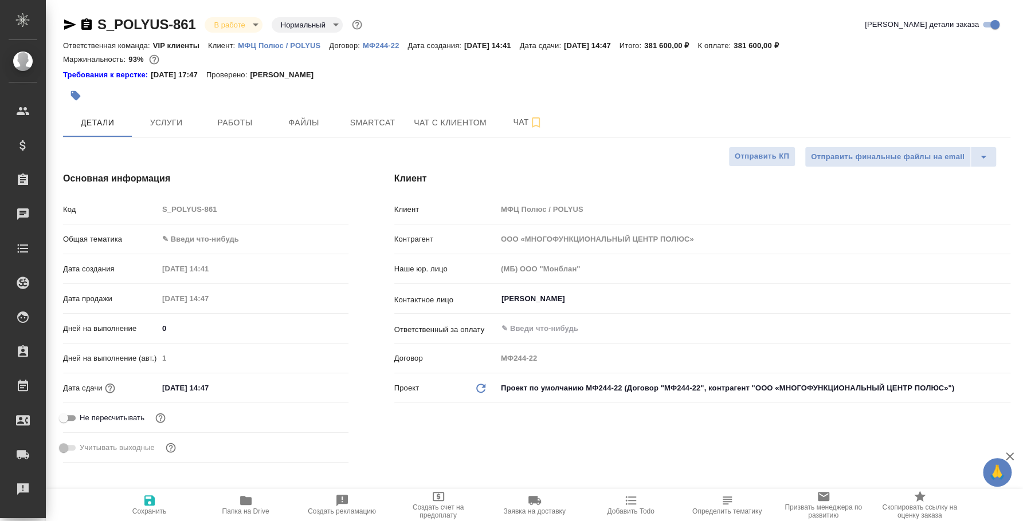
type textarea "x"
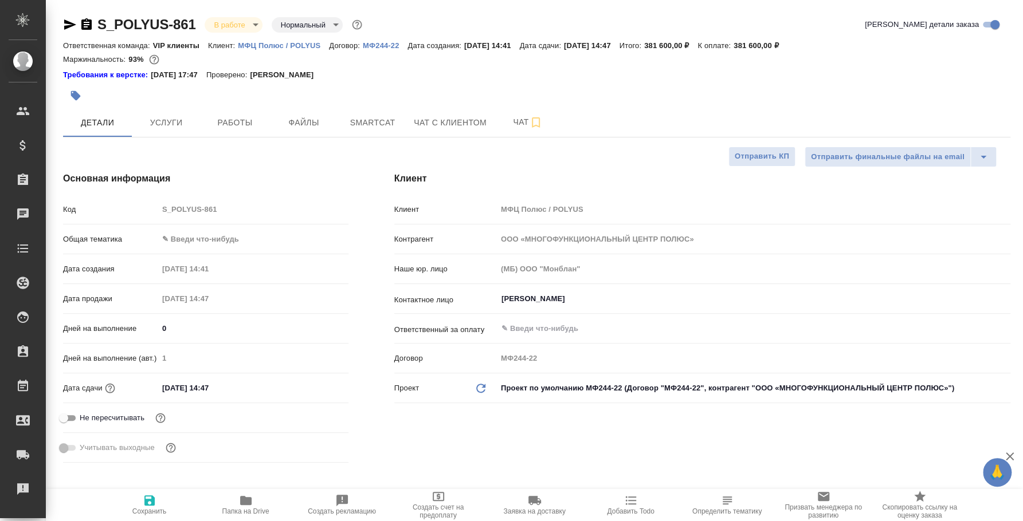
type textarea "x"
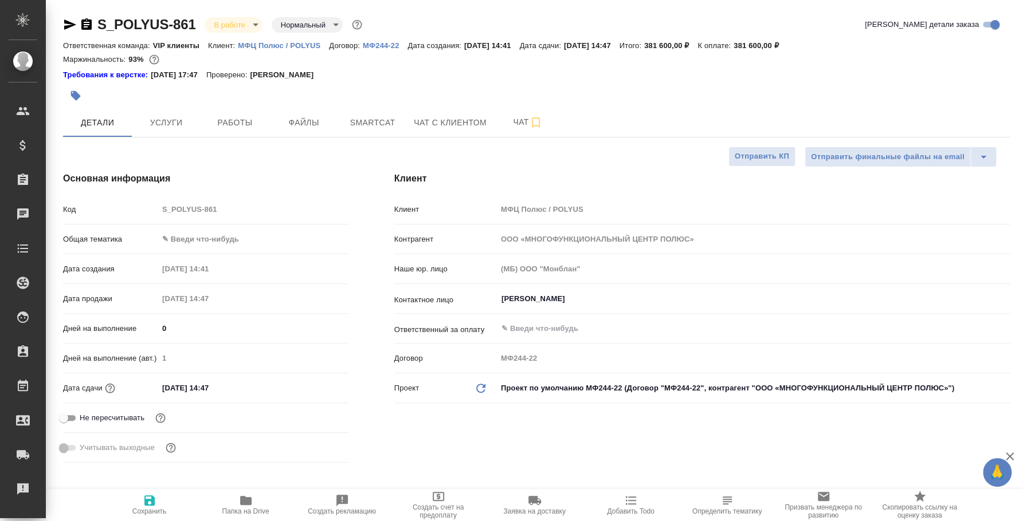
type textarea "x"
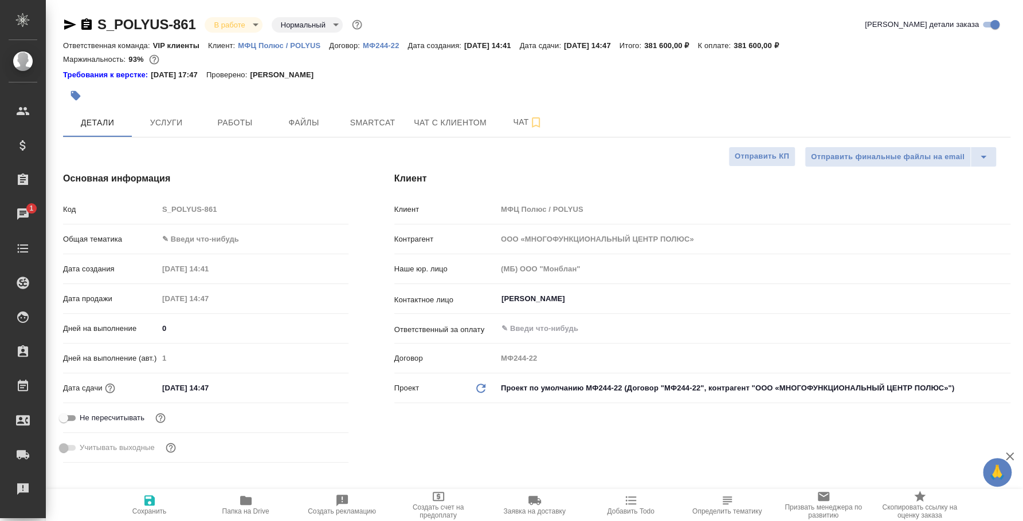
type textarea "x"
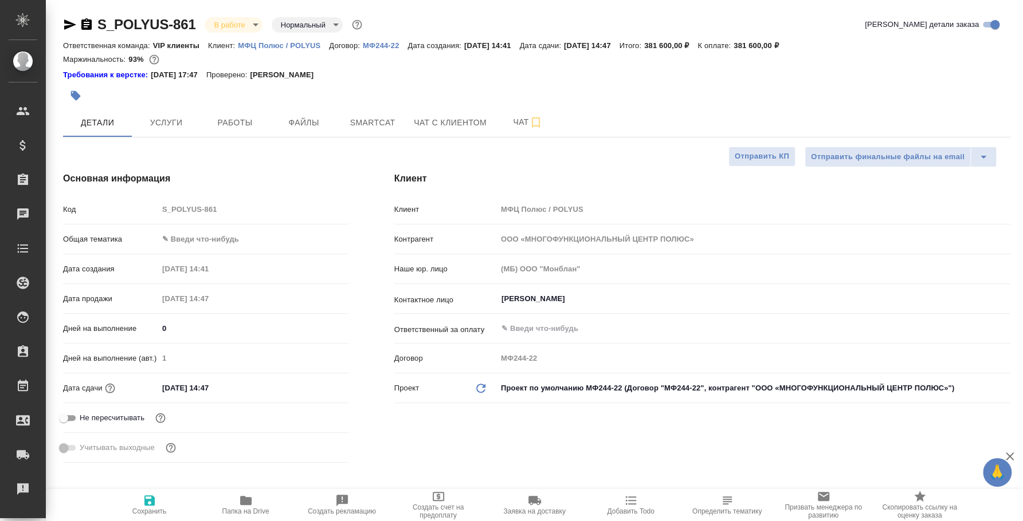
type textarea "x"
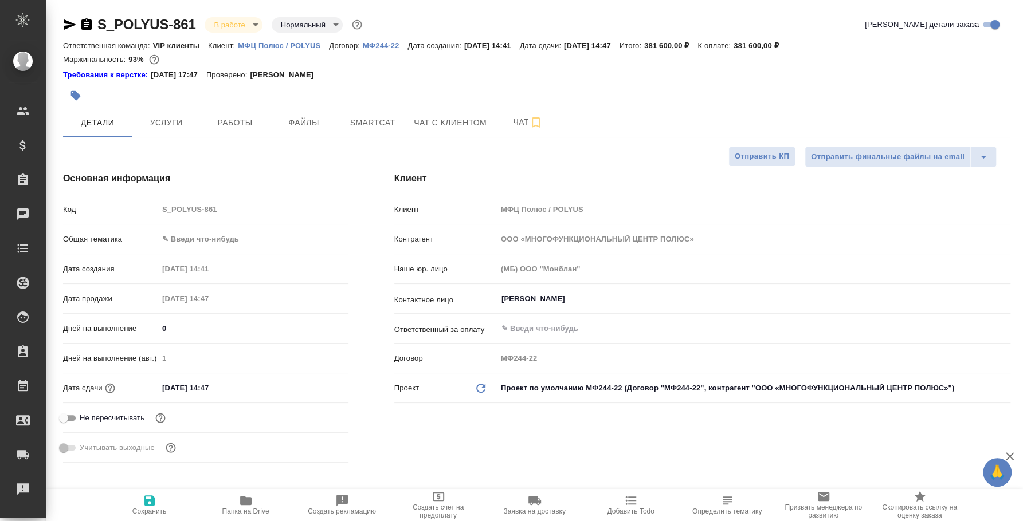
type textarea "x"
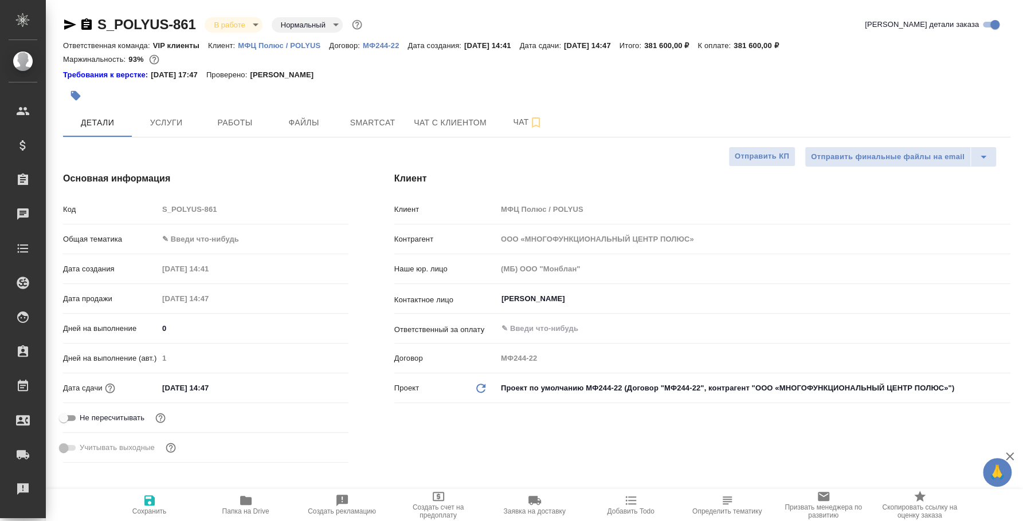
type textarea "x"
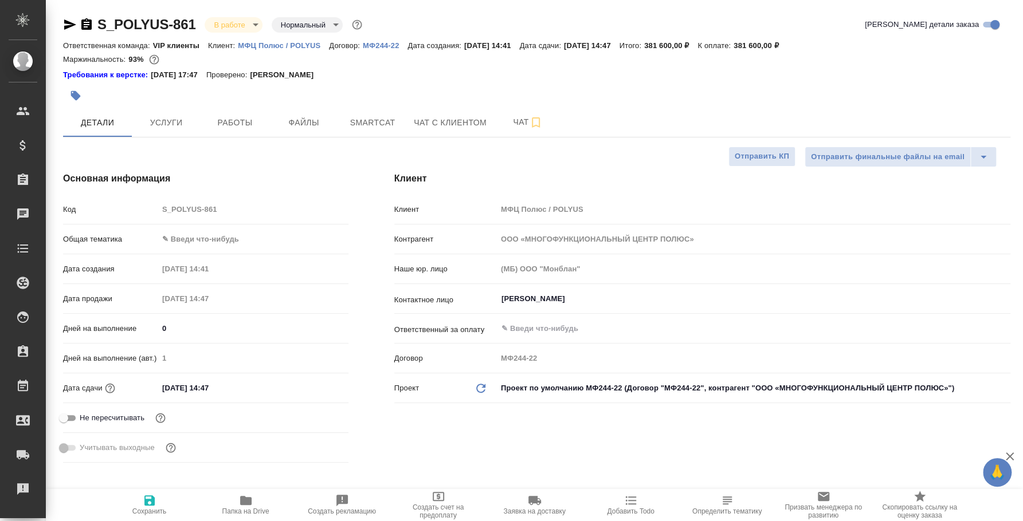
type textarea "x"
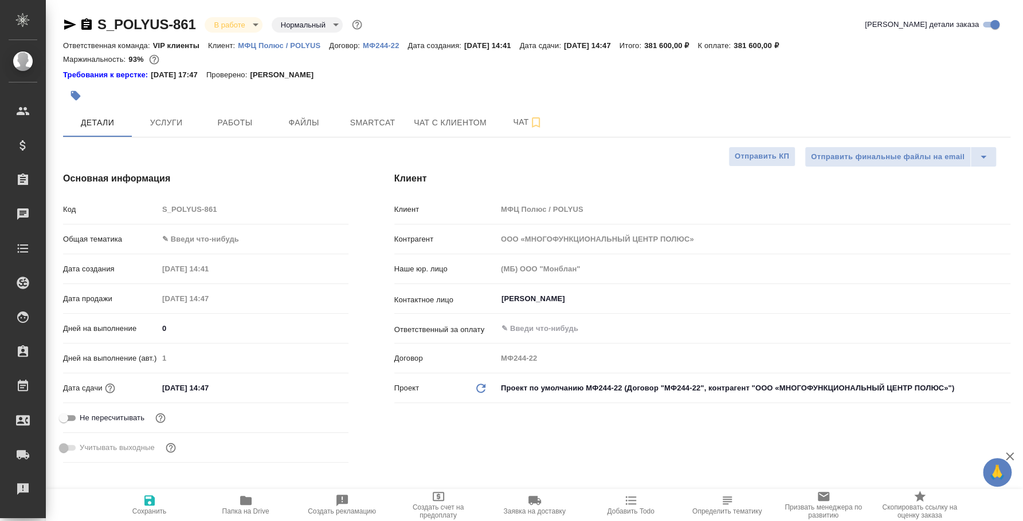
type textarea "x"
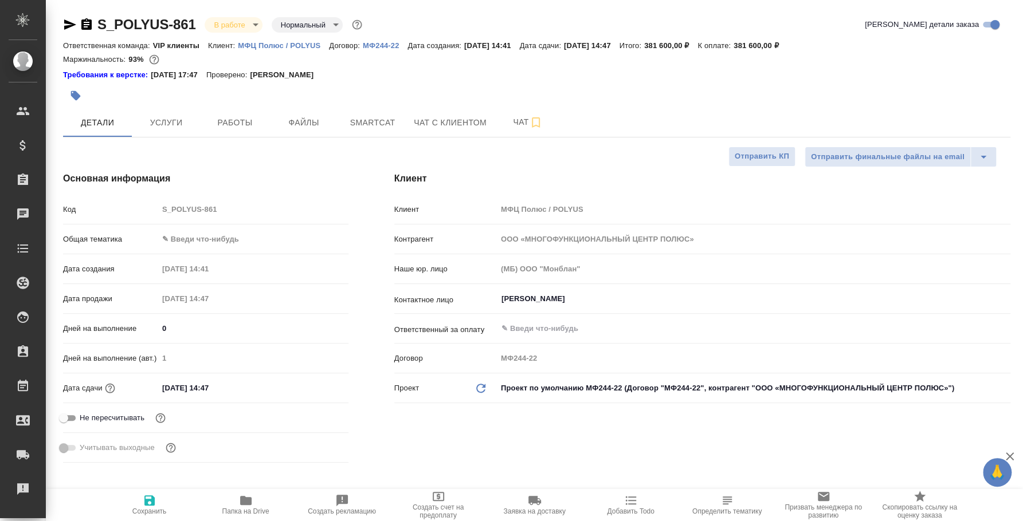
type textarea "x"
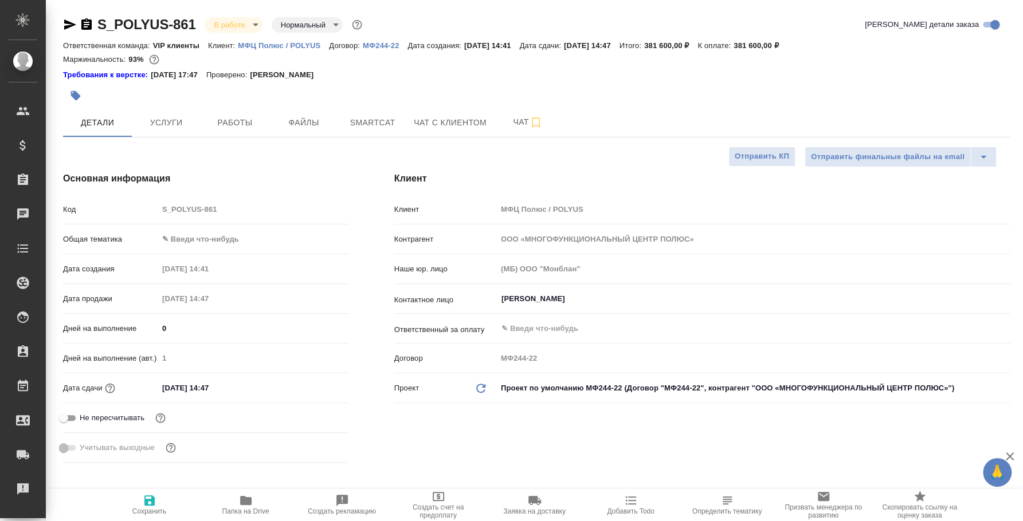
type textarea "x"
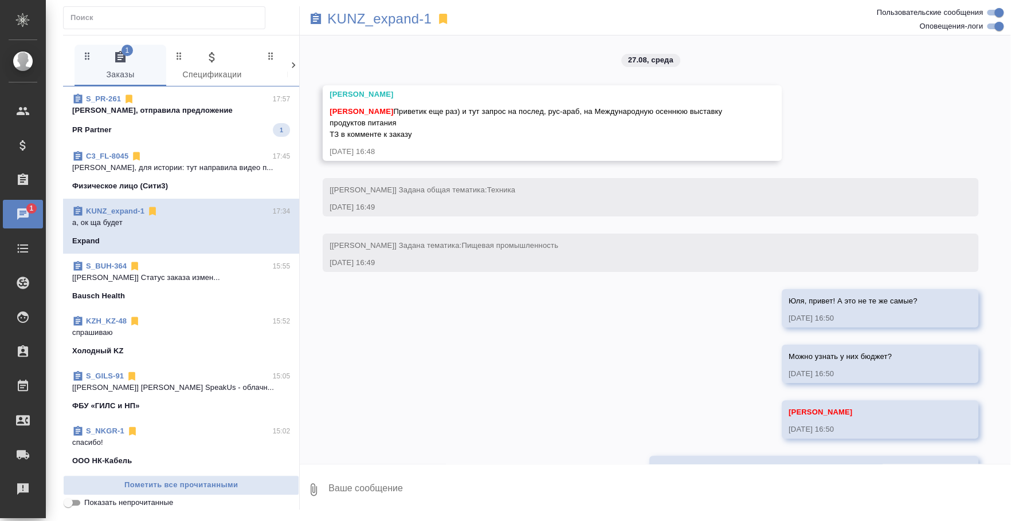
scroll to position [1717, 0]
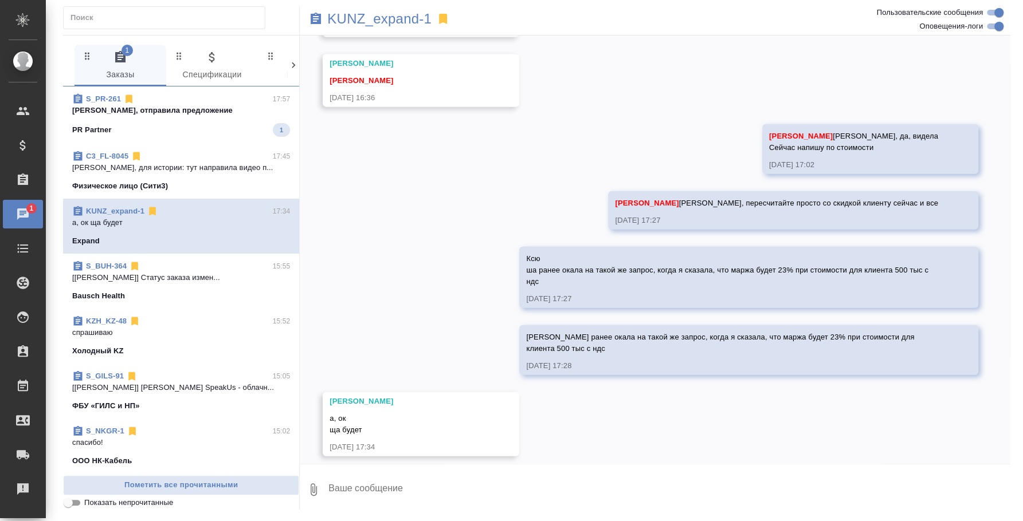
click at [213, 123] on div "PR Partner 1" at bounding box center [181, 130] width 218 height 14
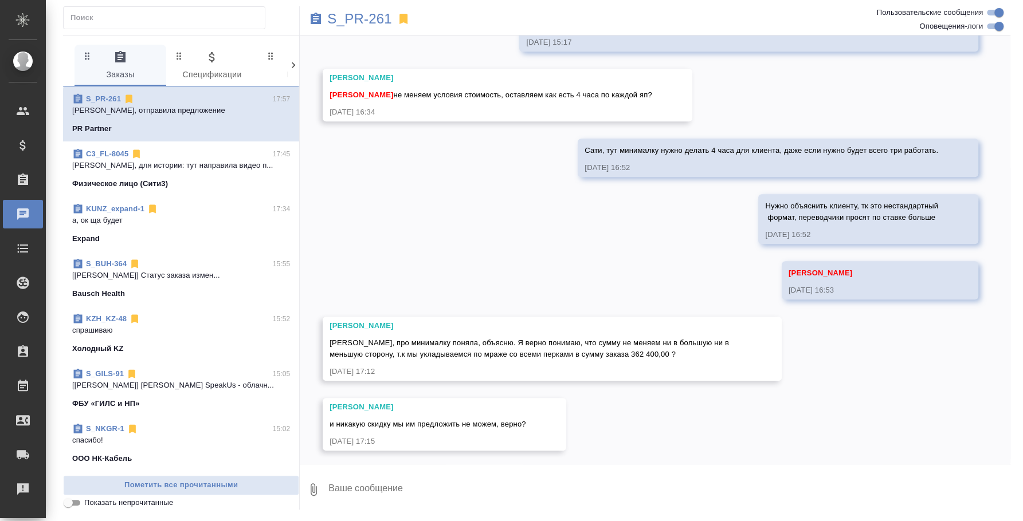
scroll to position [3601, 0]
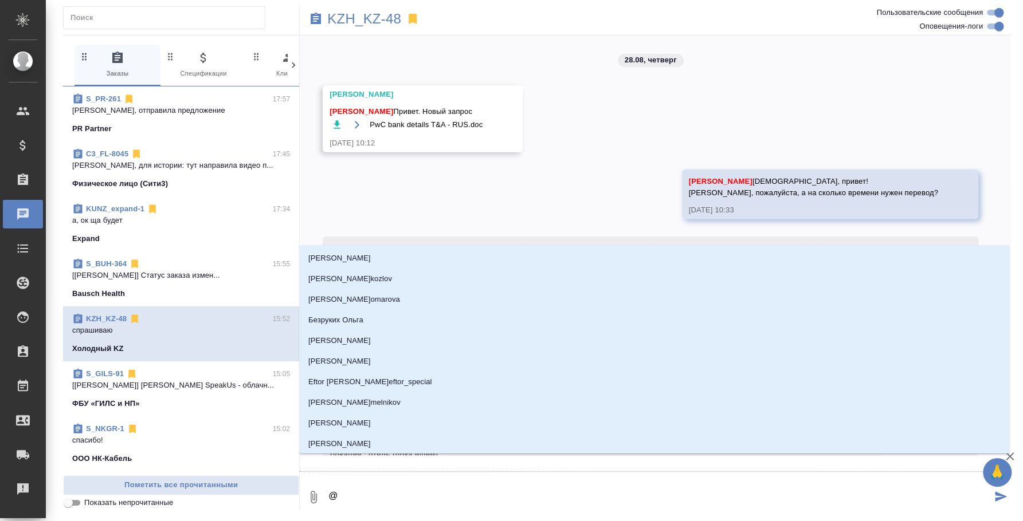
scroll to position [951, 0]
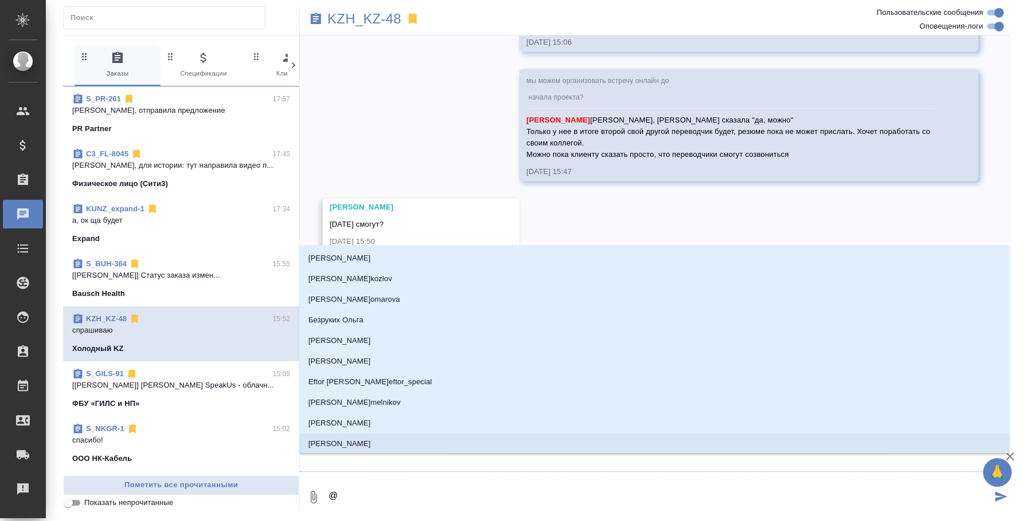
type input "с"
type textarea "@с"
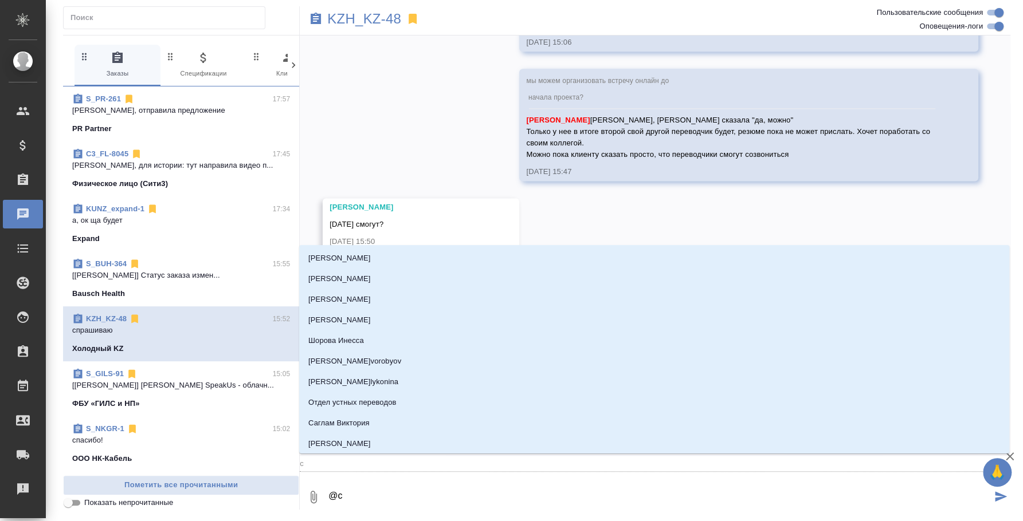
type input "са"
type textarea "@са"
type input "сат"
type textarea "@сат"
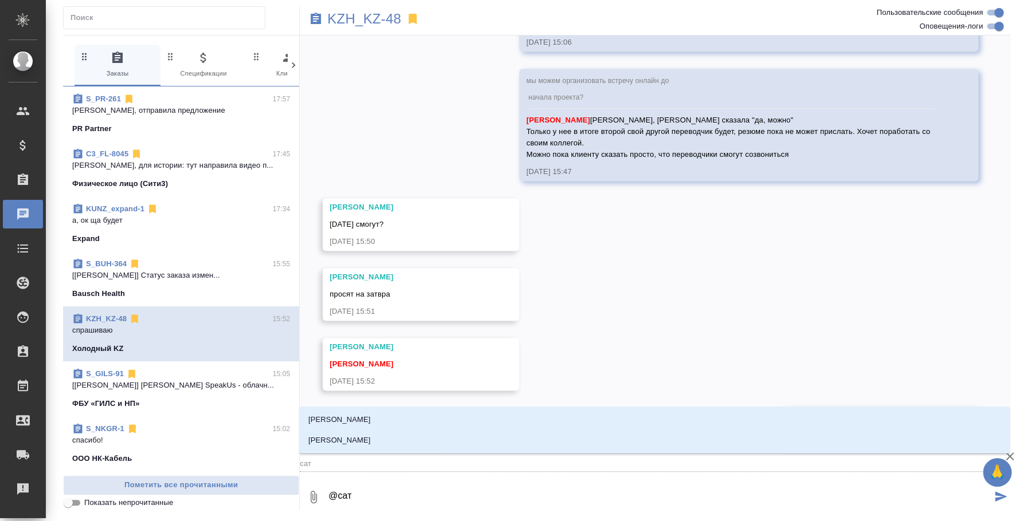
type input "сати"
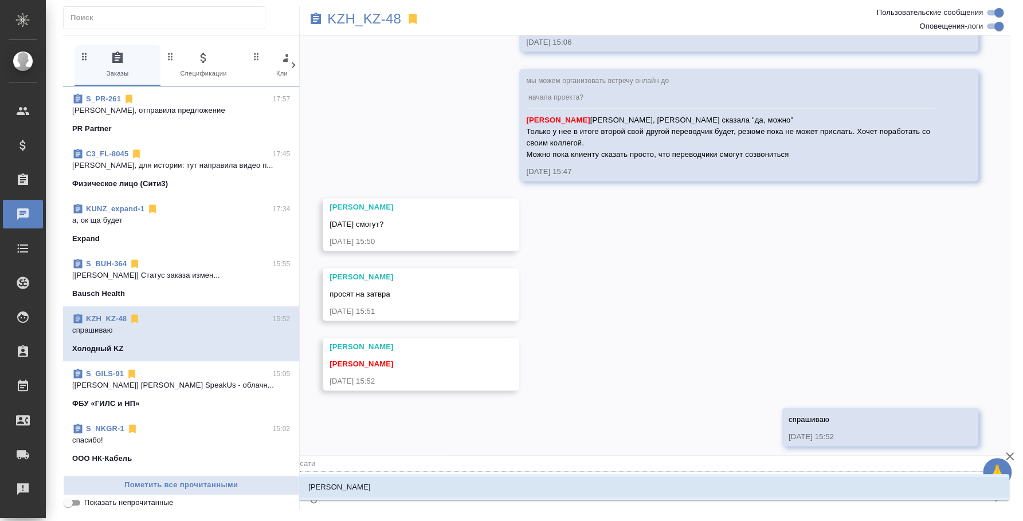
click at [537, 485] on li "[PERSON_NAME]" at bounding box center [654, 487] width 710 height 21
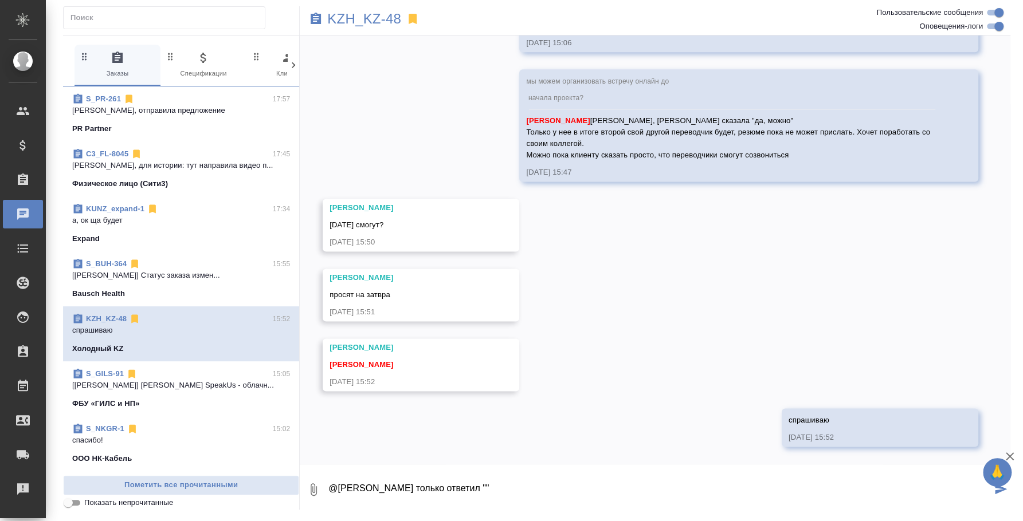
paste textarea "Завтра у меня командировка в Астану. У меня перевод будет с утра до вечера. Воз…"
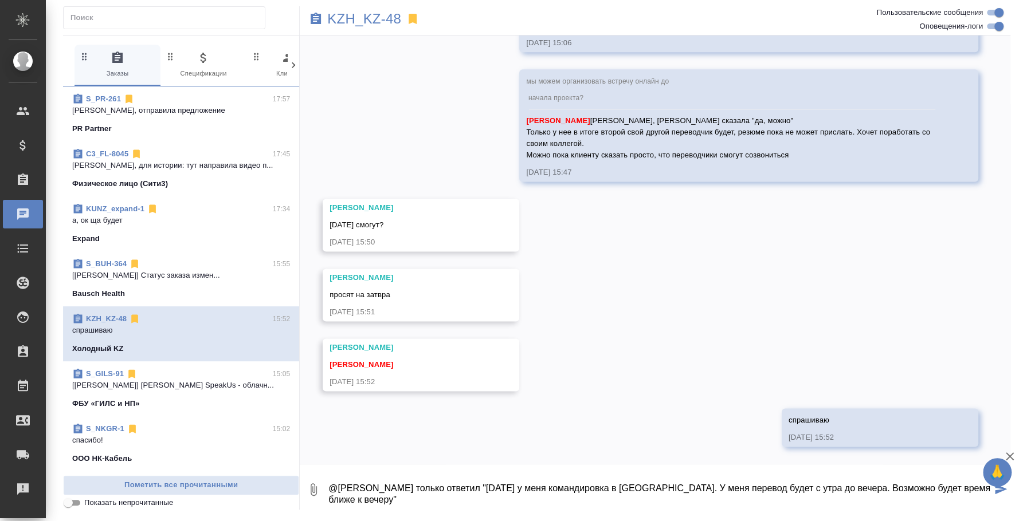
type textarea "@Асланукова Сати Переводчик только ответил "Завтра у меня командировка в Астану…"
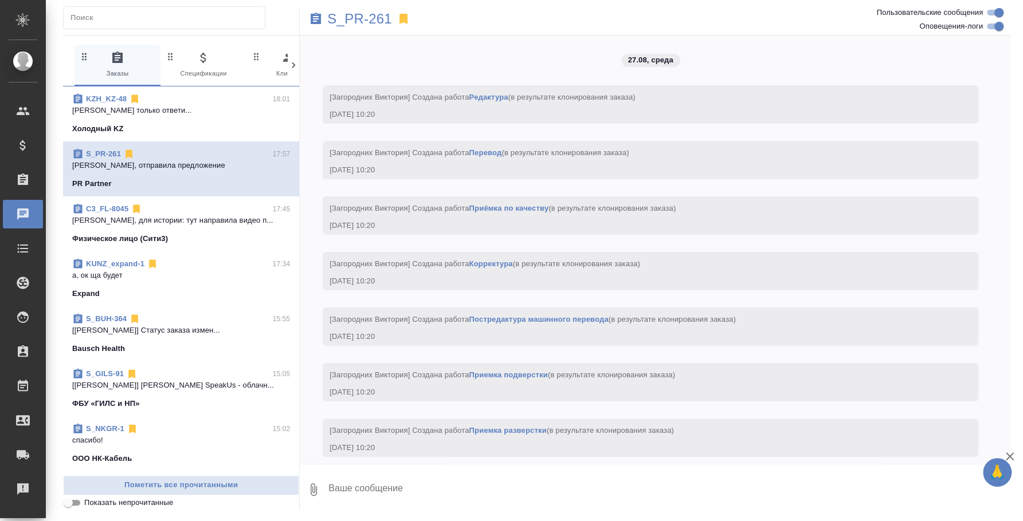
scroll to position [3601, 0]
